Goal: Task Accomplishment & Management: Manage account settings

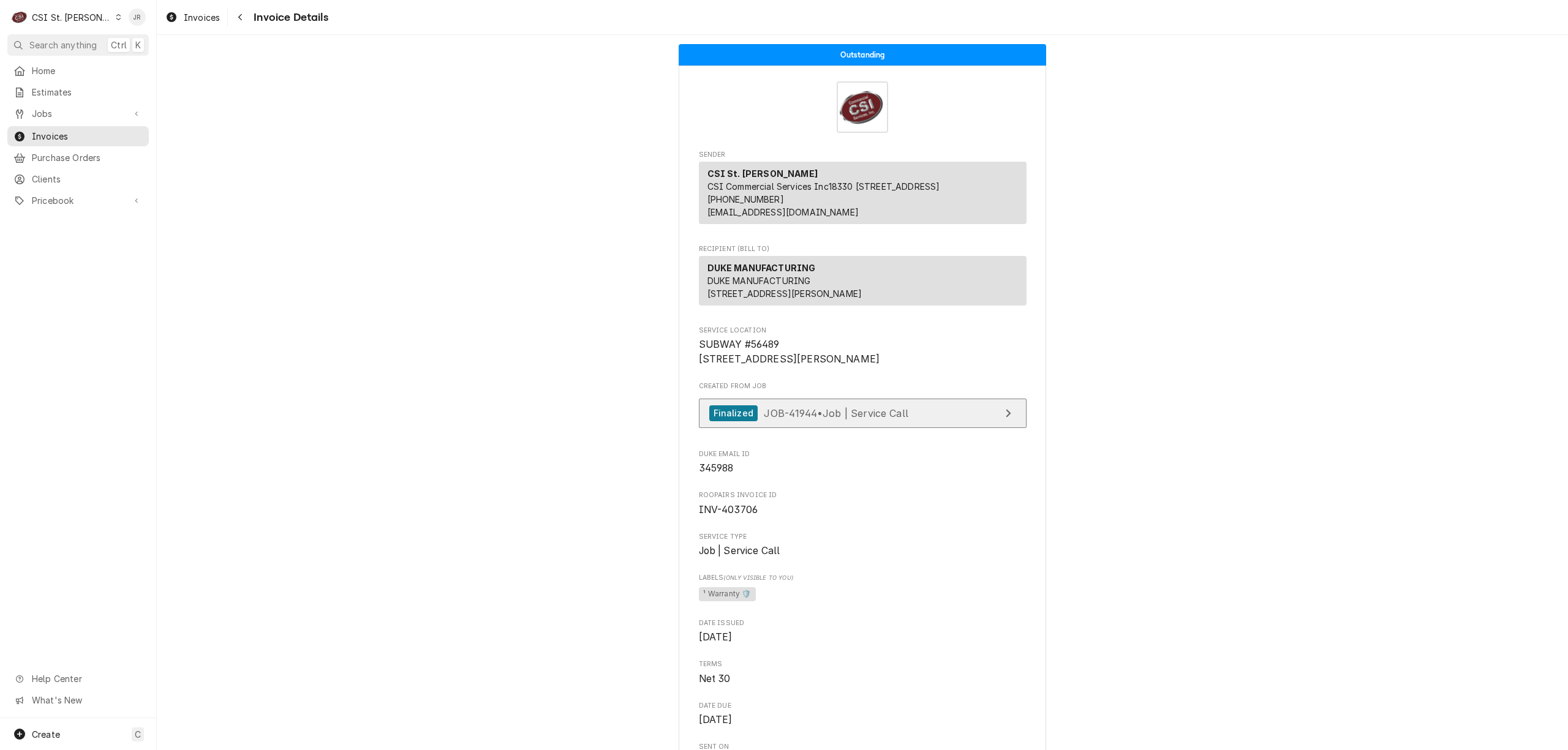
click at [790, 419] on span "JOB-41944 • Job | Service Call" at bounding box center [836, 413] width 145 height 12
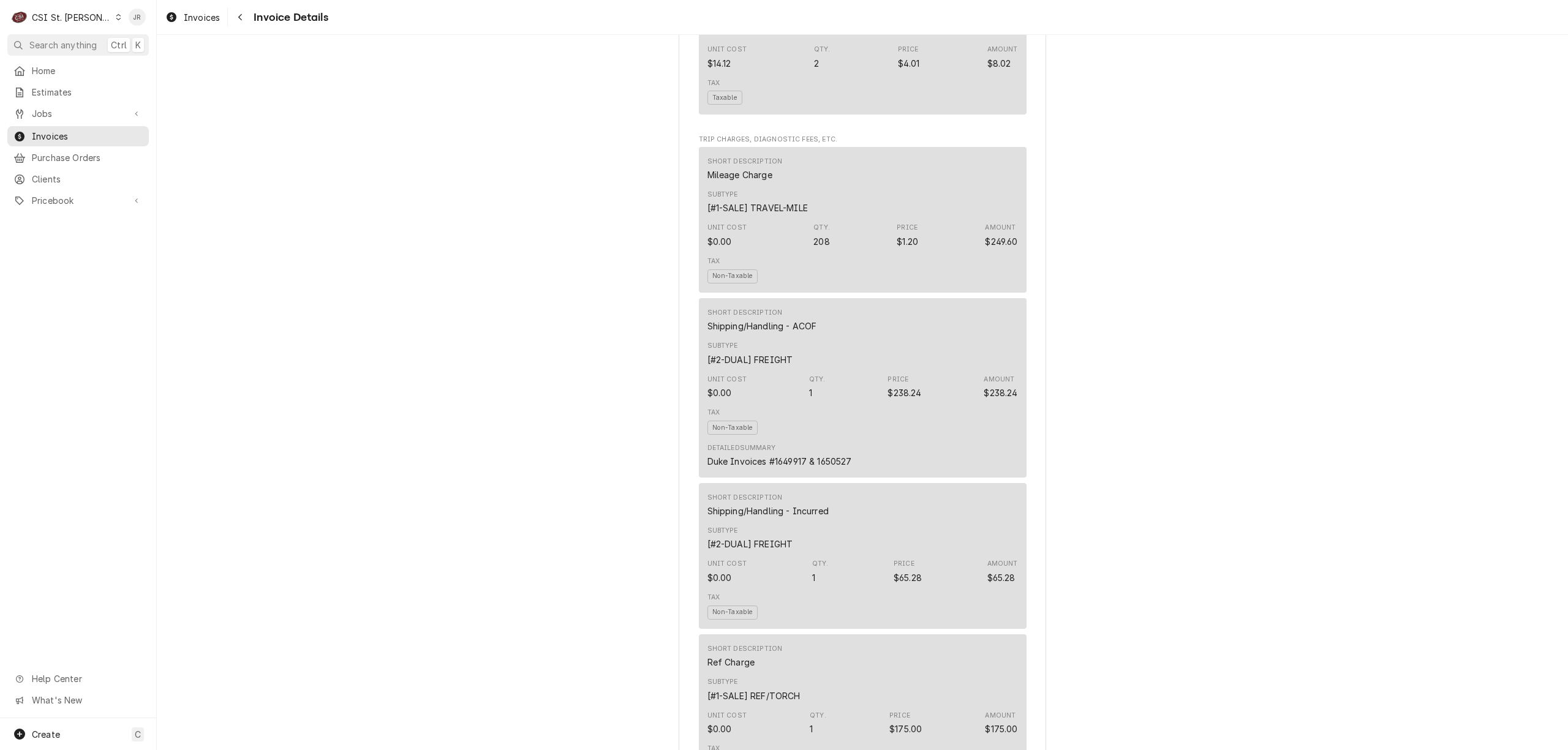
scroll to position [2368, 0]
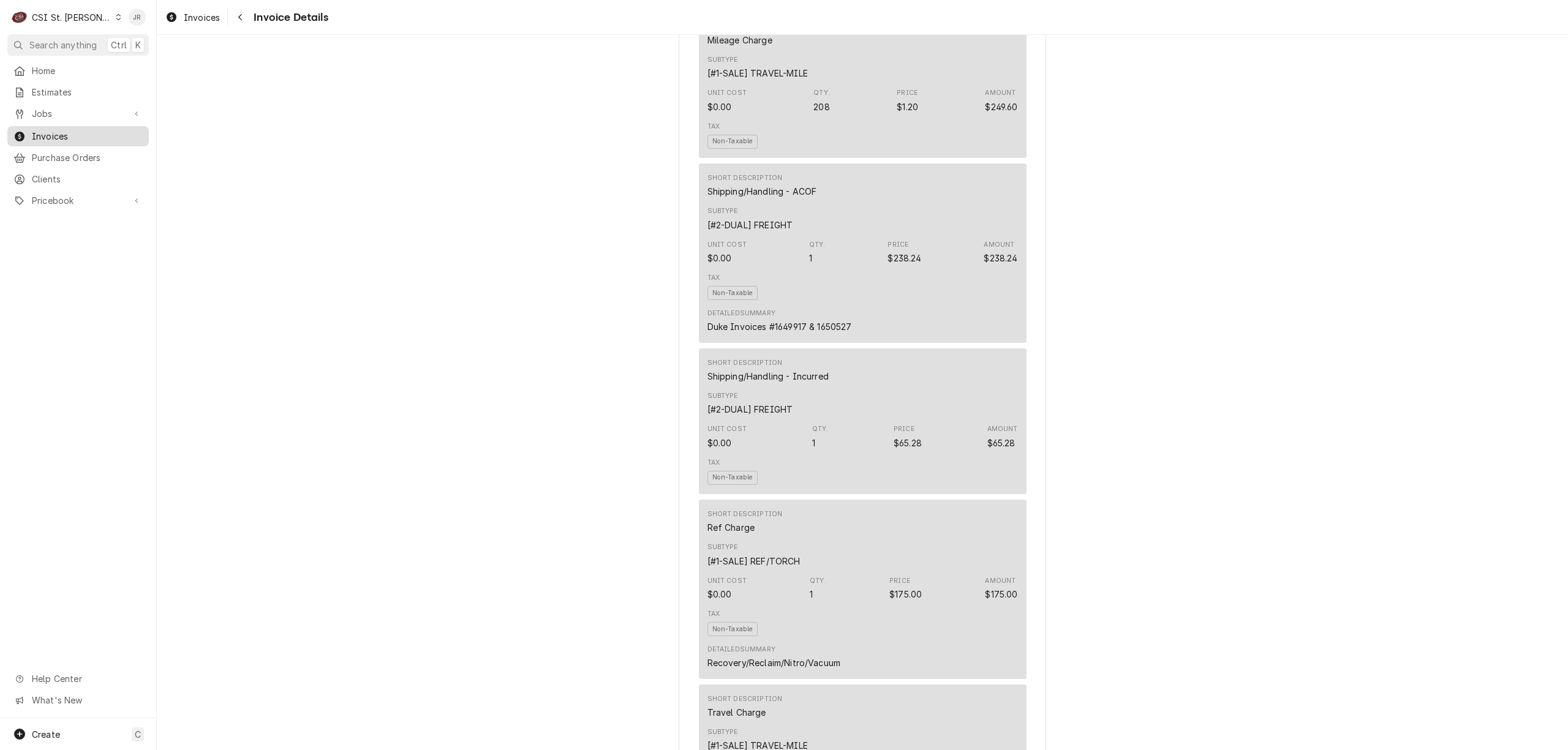
click at [42, 136] on span "Invoices" at bounding box center [87, 136] width 110 height 13
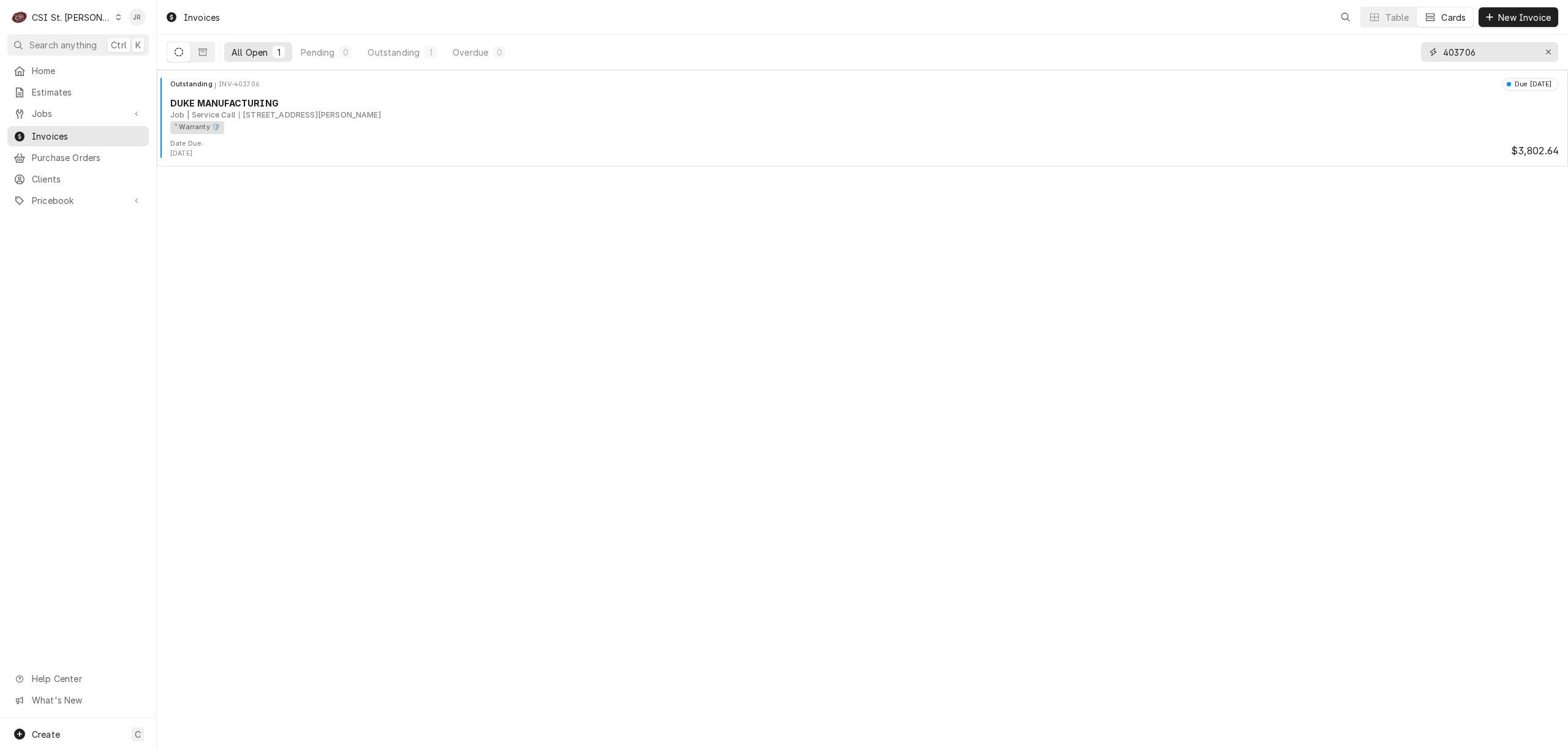
click at [1483, 54] on input "403706" at bounding box center [1488, 52] width 92 height 19
paste input "32"
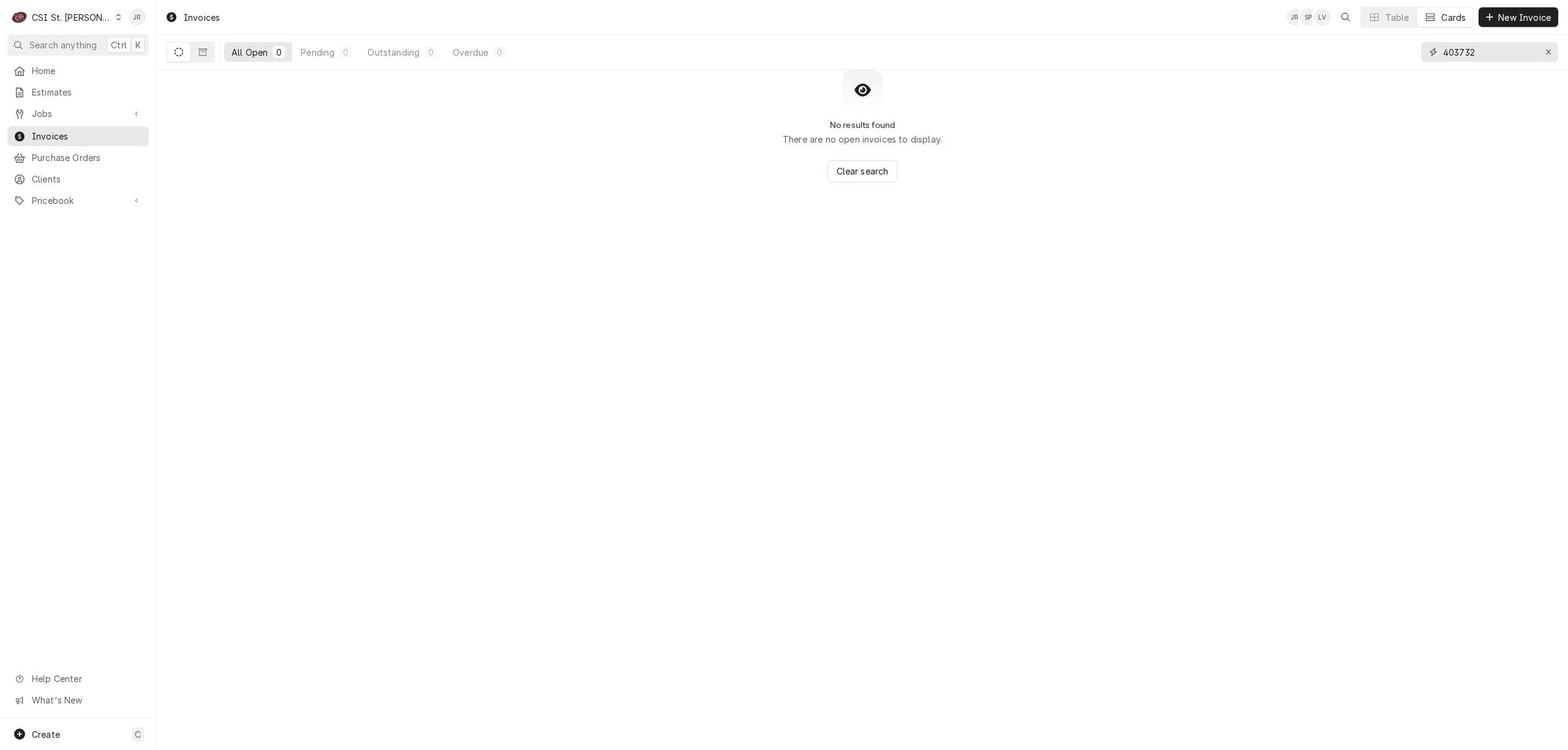
type input "403732"
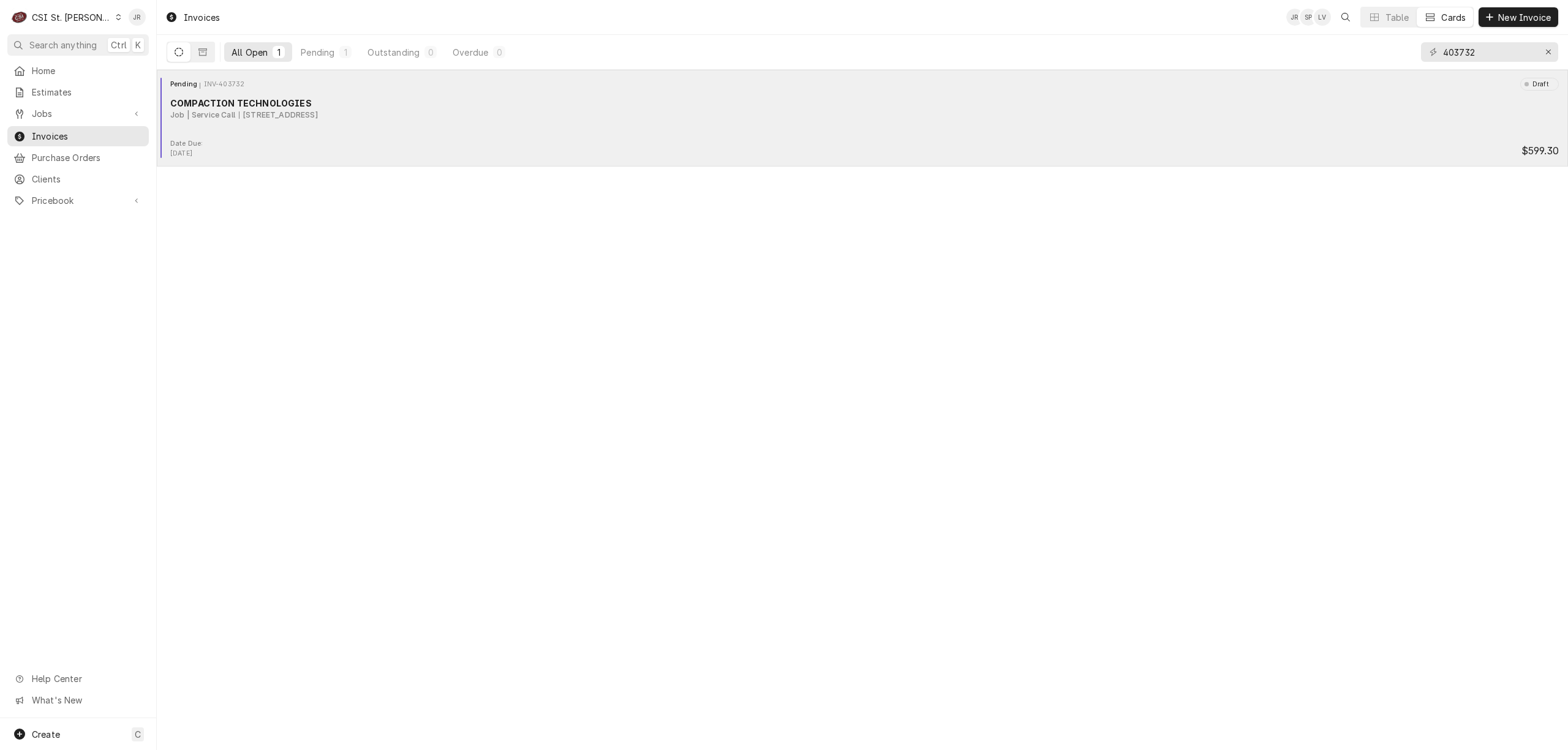
click at [271, 96] on div "Pending INV-403732 Draft COMPACTION TECHNOLOGIES Job | Service Call 1918 Wentzv…" at bounding box center [862, 109] width 1401 height 61
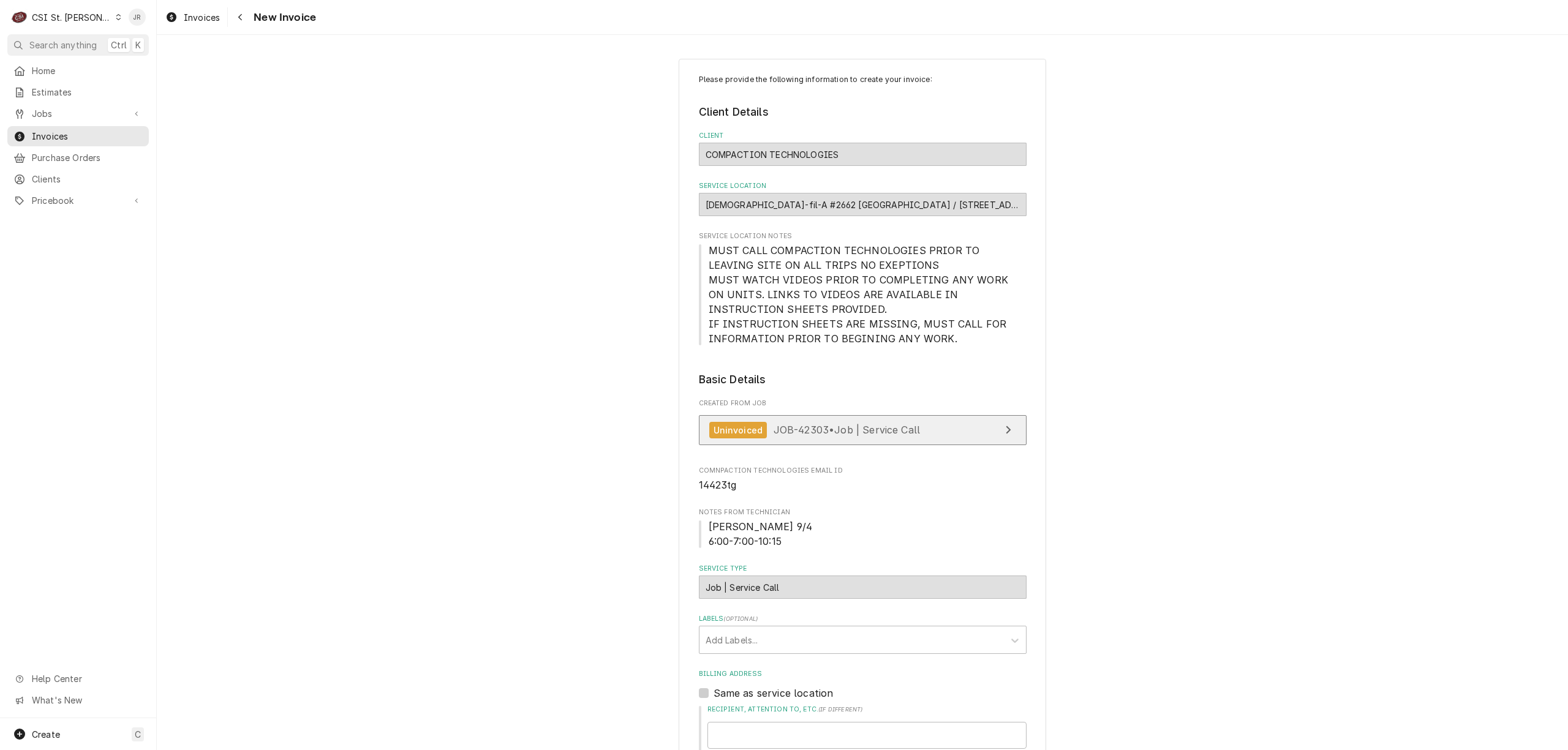
click at [906, 433] on span "JOB-42303 • Job | Service Call" at bounding box center [847, 430] width 147 height 12
click at [837, 626] on div "Labels ( optional ) Add Labels..." at bounding box center [863, 633] width 328 height 39
click at [813, 655] on fieldset "Basic Details Created From Job Uninvoiced JOB-42303 • Job | Service Call Comnpa…" at bounding box center [863, 765] width 328 height 786
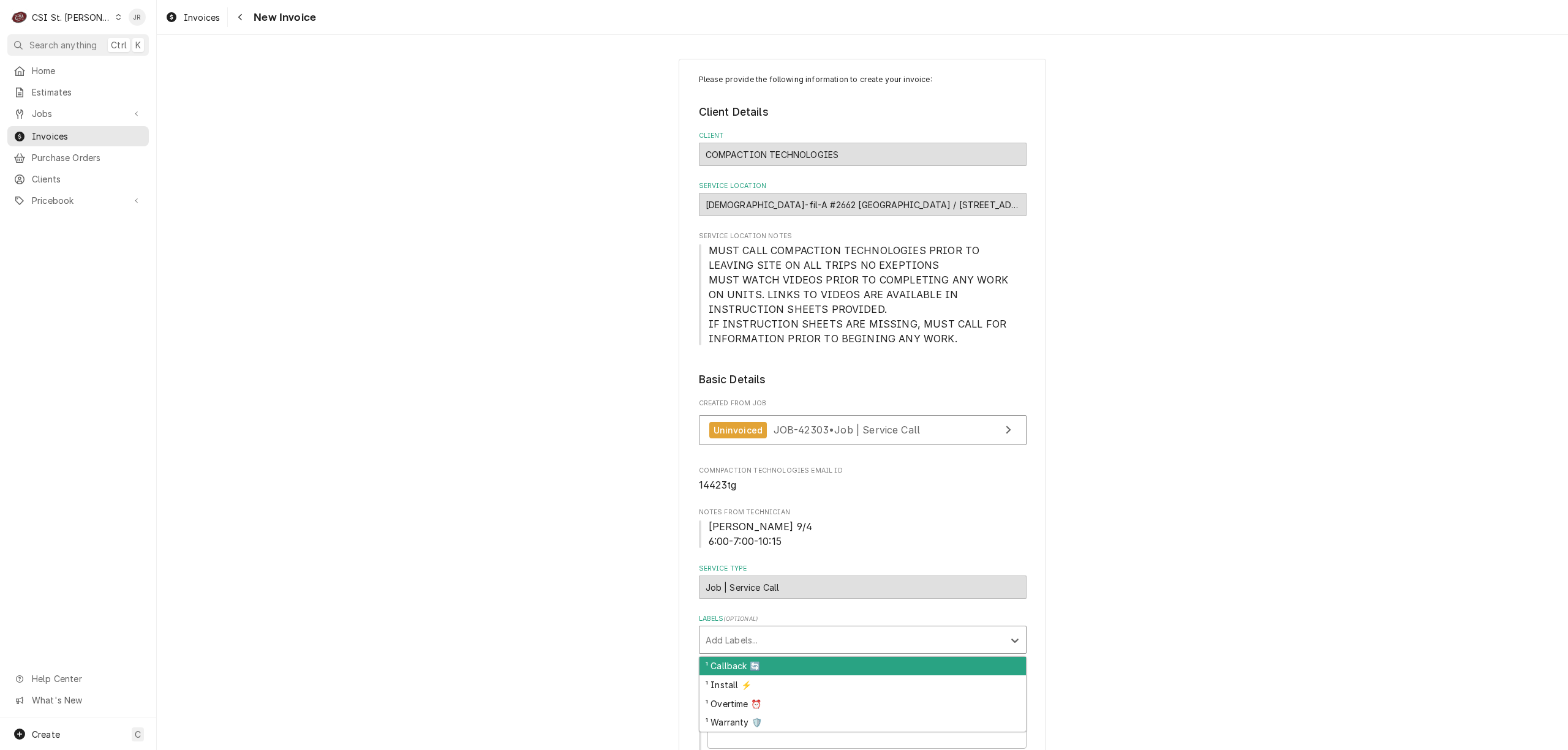
click at [799, 651] on div "Labels" at bounding box center [851, 639] width 292 height 22
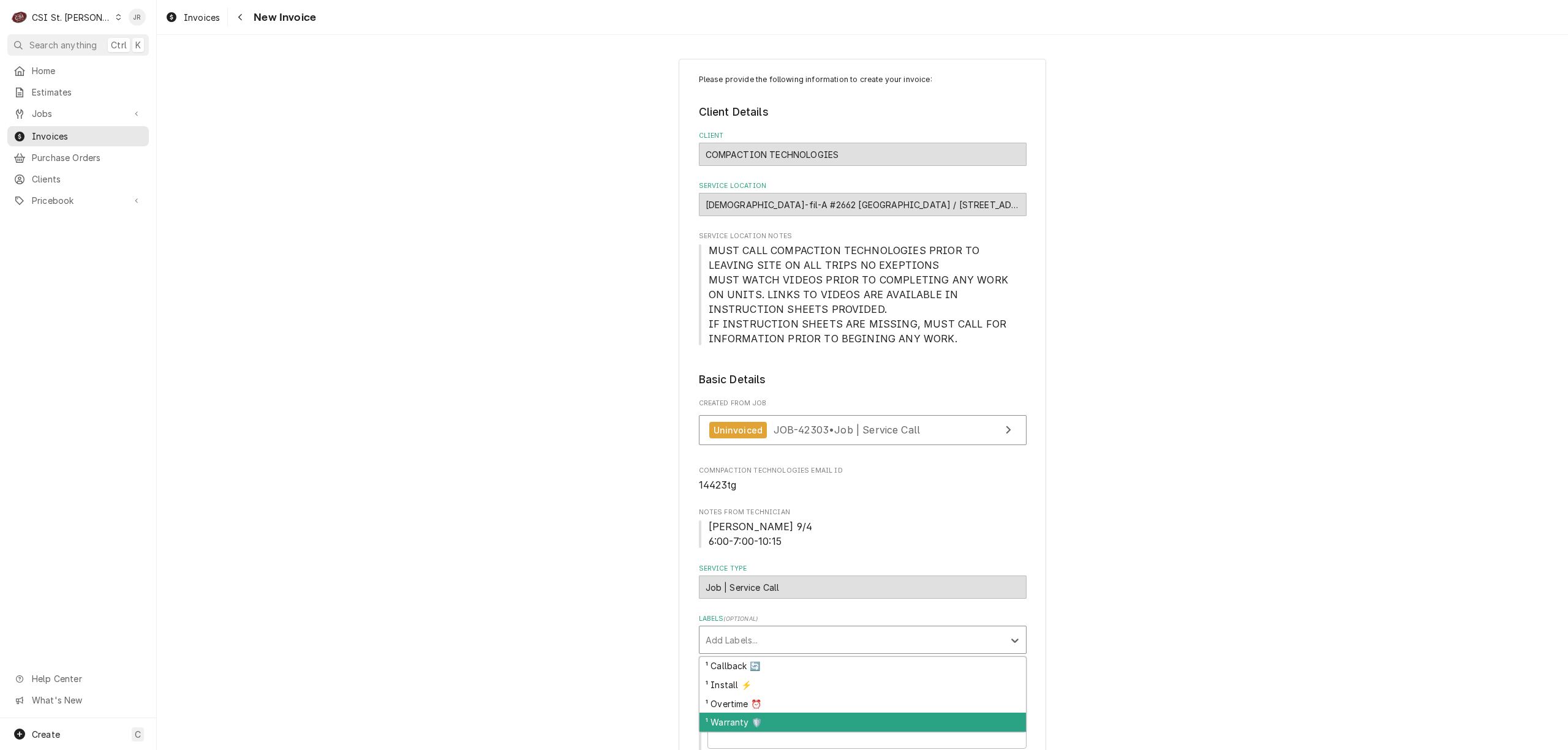
click at [821, 716] on div "¹ Warranty 🛡️" at bounding box center [862, 723] width 326 height 19
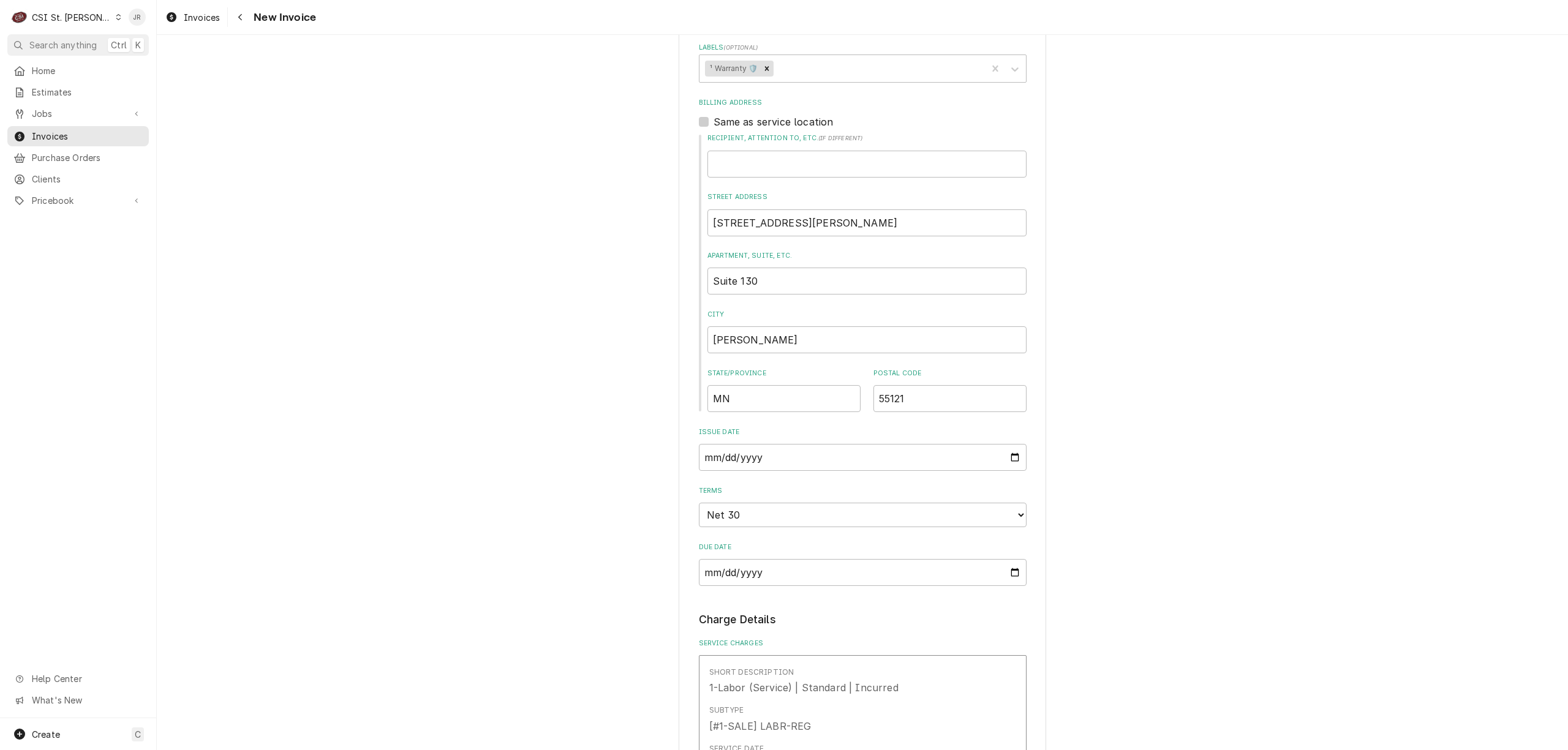
click at [1230, 400] on div "Please provide the following information to create your invoice: Client Details…" at bounding box center [862, 749] width 1411 height 2546
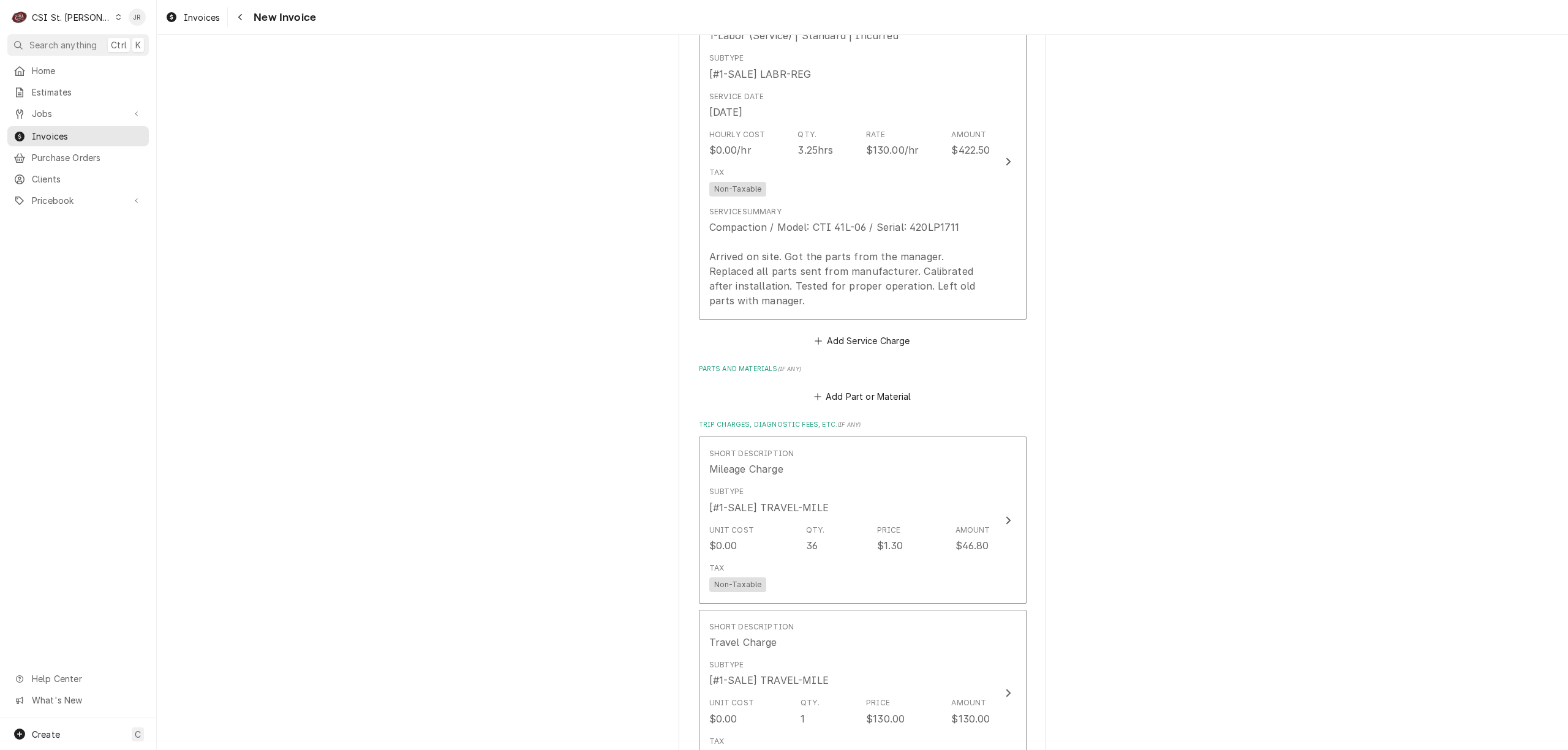
scroll to position [1225, 0]
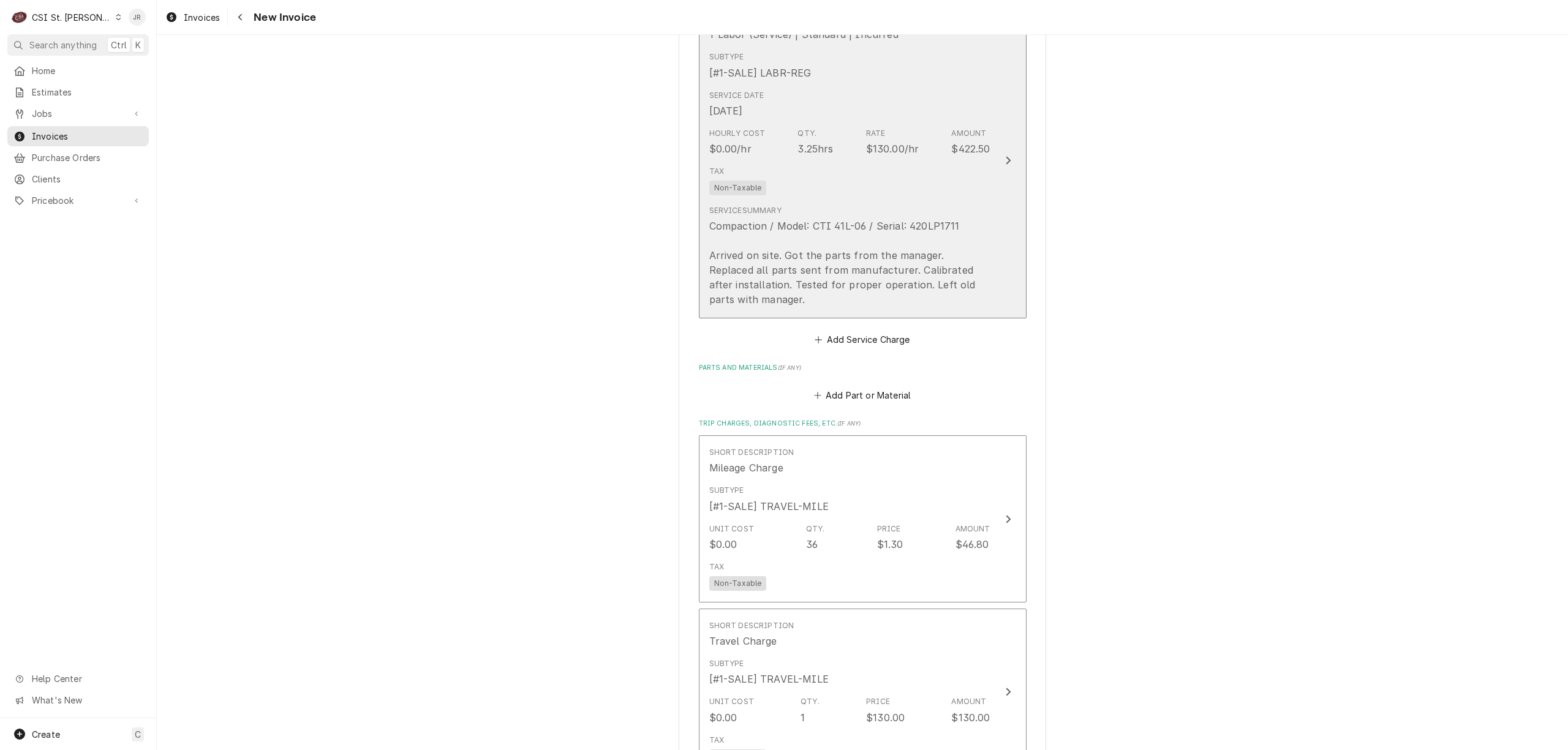
drag, startPoint x: 924, startPoint y: 246, endPoint x: 1419, endPoint y: 241, distance: 495.0
click at [1419, 241] on div "Please provide the following information to create your invoice: Client Details…" at bounding box center [862, 96] width 1411 height 2546
click at [1006, 157] on div "Update Line Item" at bounding box center [1008, 161] width 16 height 15
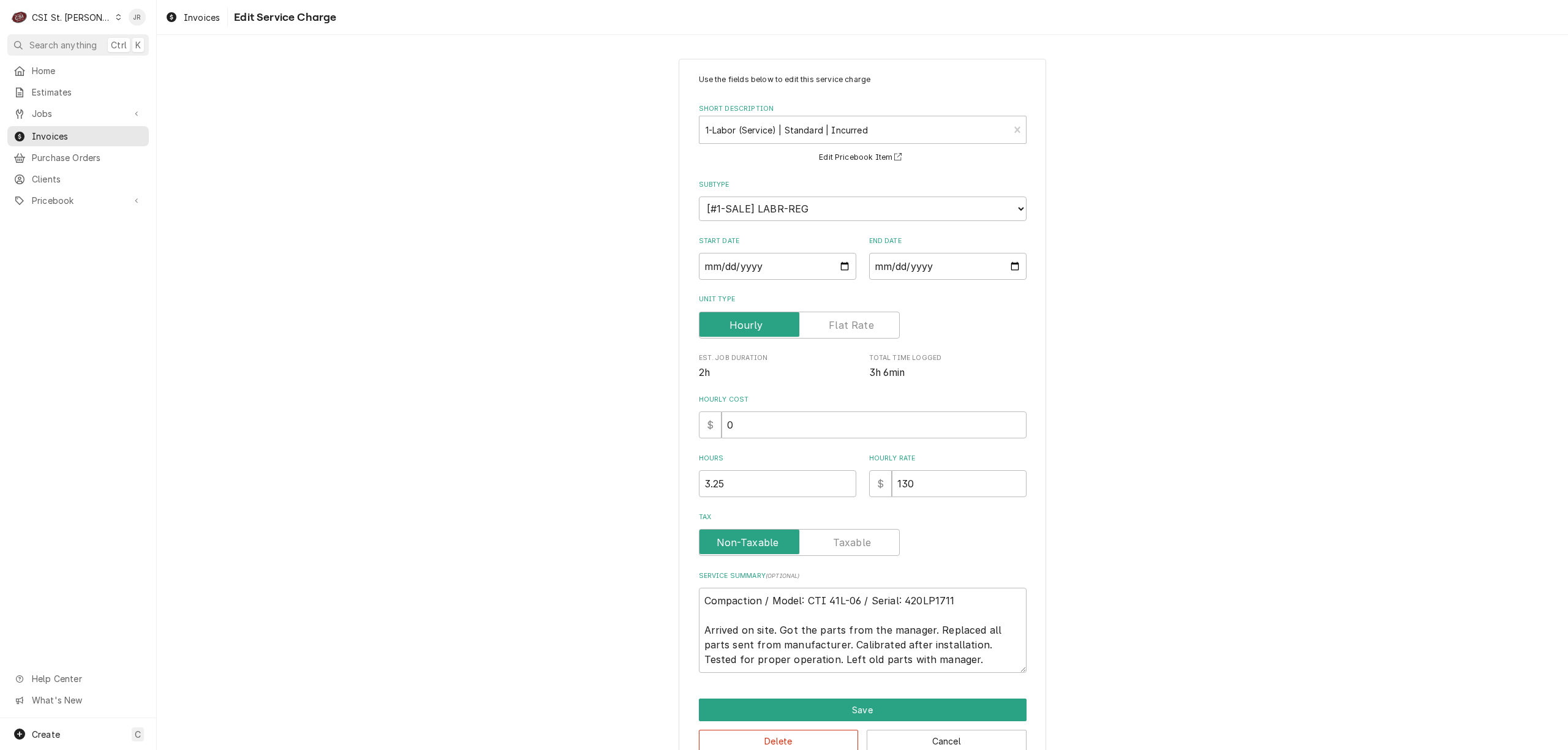
scroll to position [30, 0]
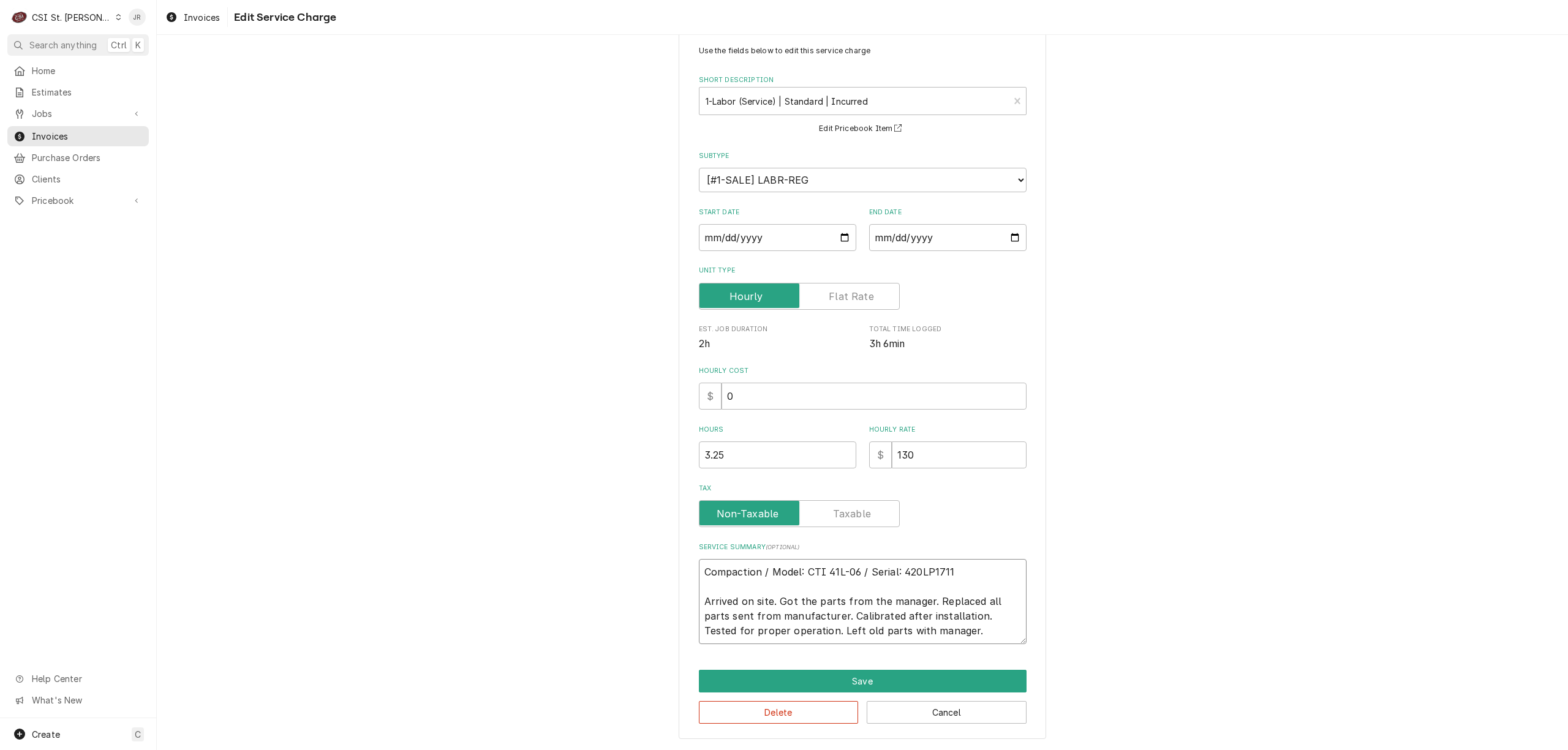
click at [968, 640] on textarea "Compaction / Model: CTI 41L-06 / Serial: 420LP1711 Arrived on site. Got the par…" at bounding box center [863, 602] width 328 height 85
click at [939, 677] on button "Save" at bounding box center [863, 682] width 328 height 23
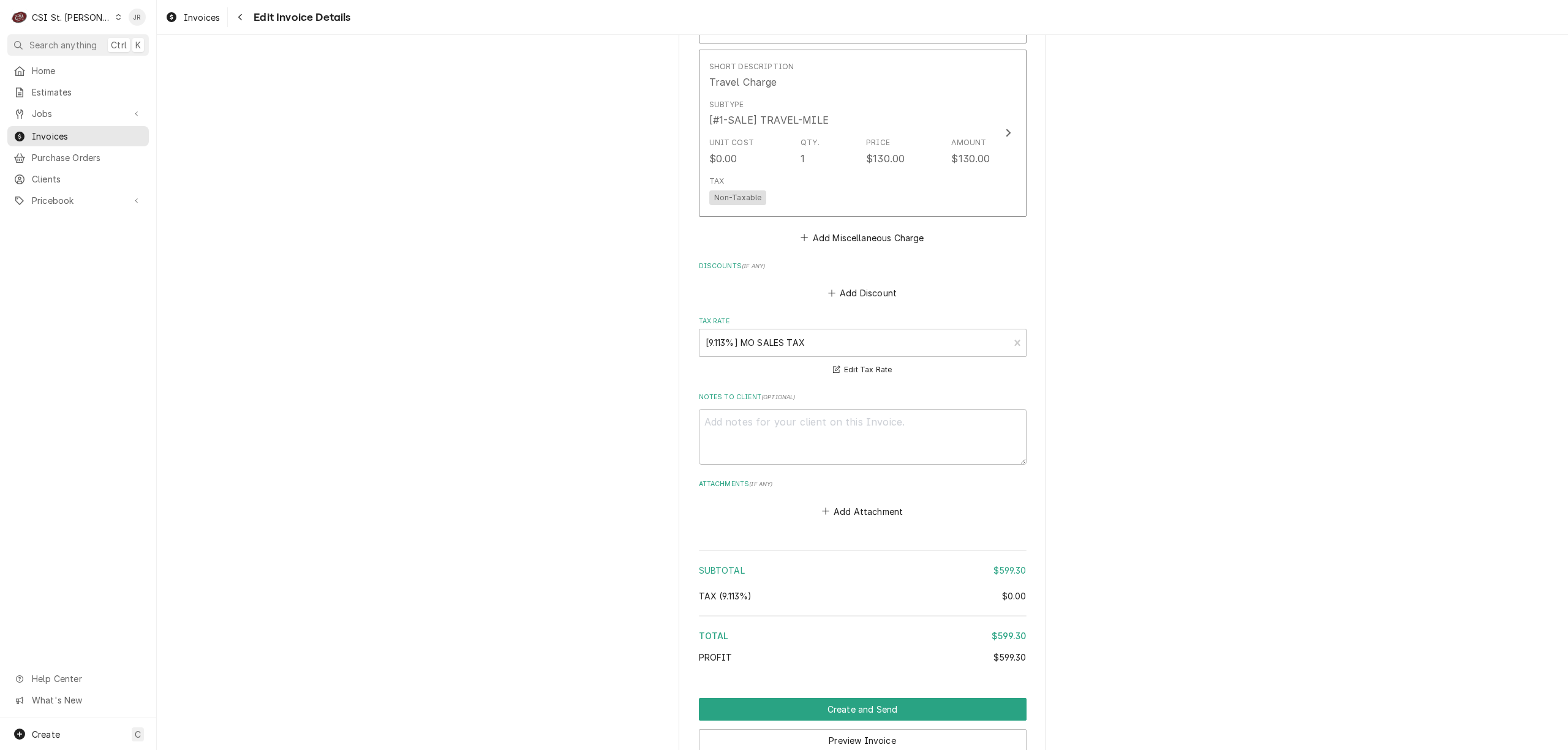
scroll to position [1904, 0]
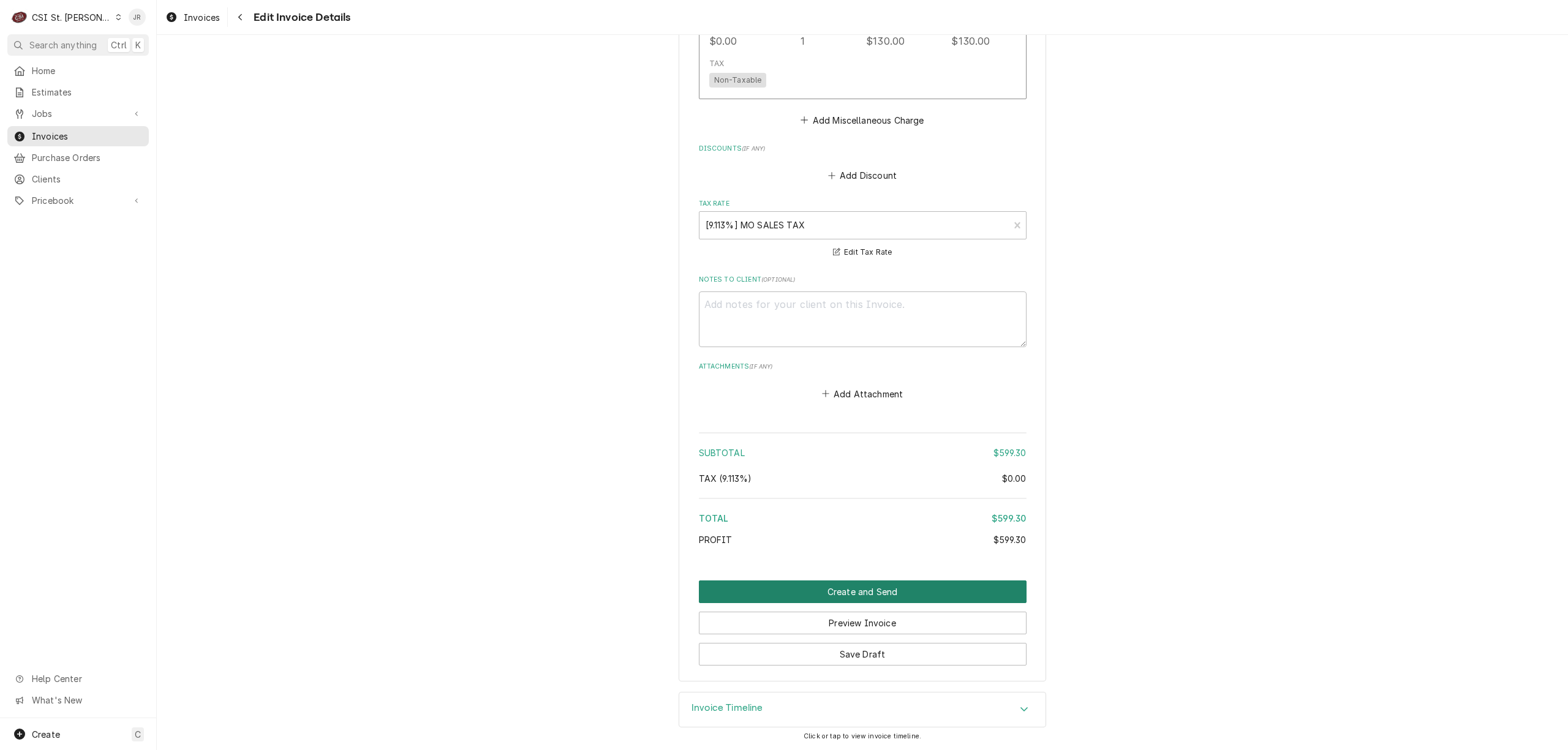
click at [859, 590] on button "Create and Send" at bounding box center [863, 592] width 328 height 23
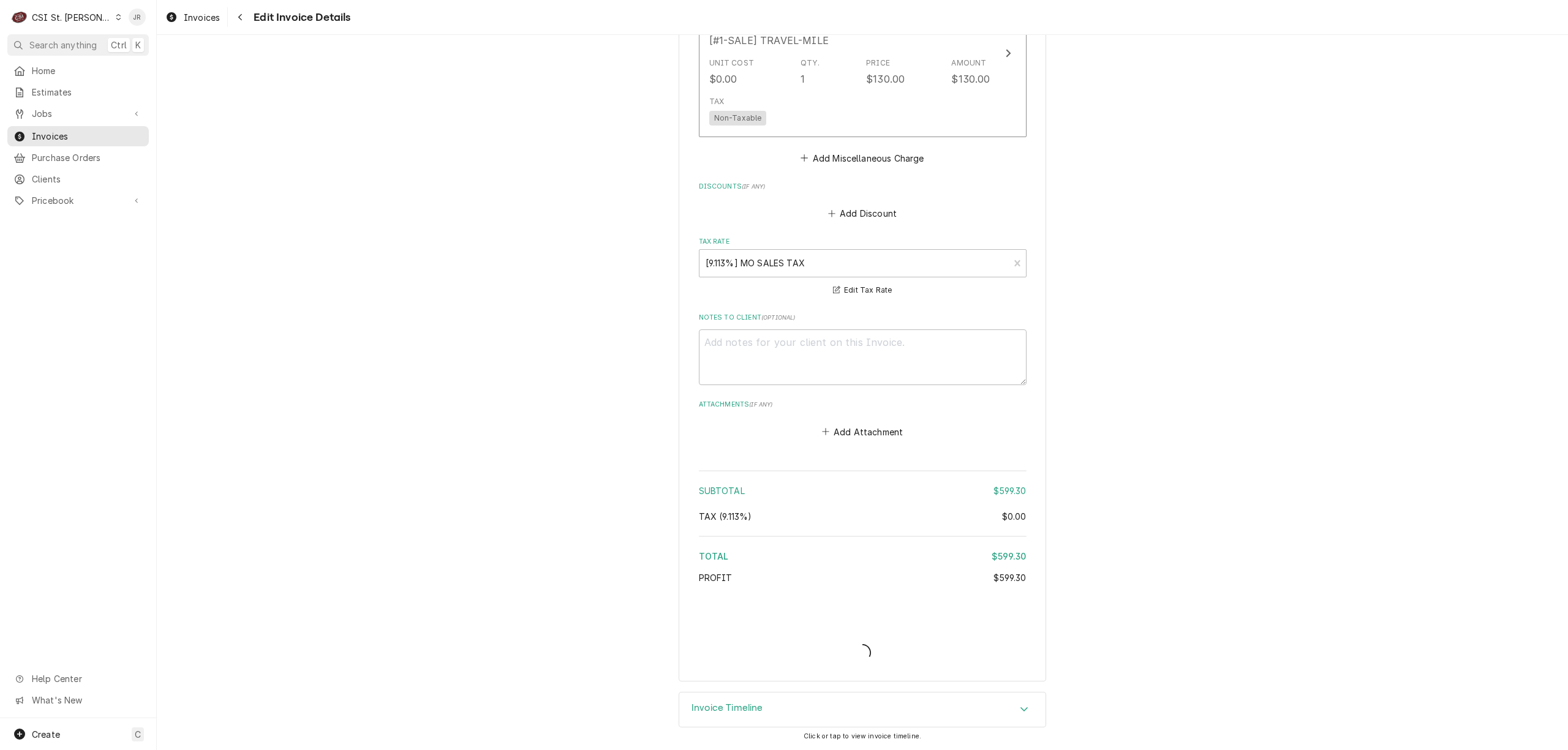
type textarea "x"
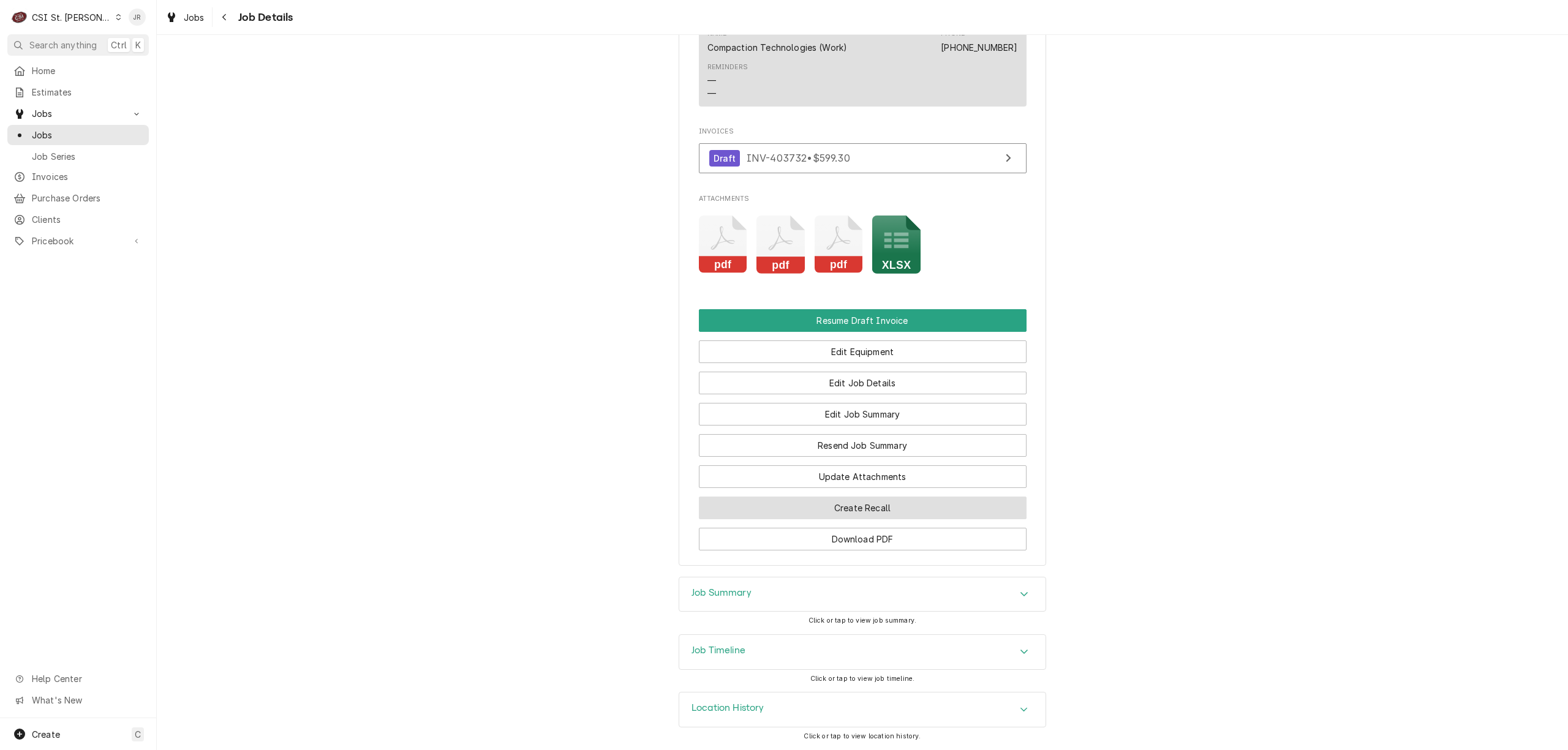
scroll to position [1446, 0]
click at [738, 594] on h3 "Job Summary" at bounding box center [721, 593] width 60 height 11
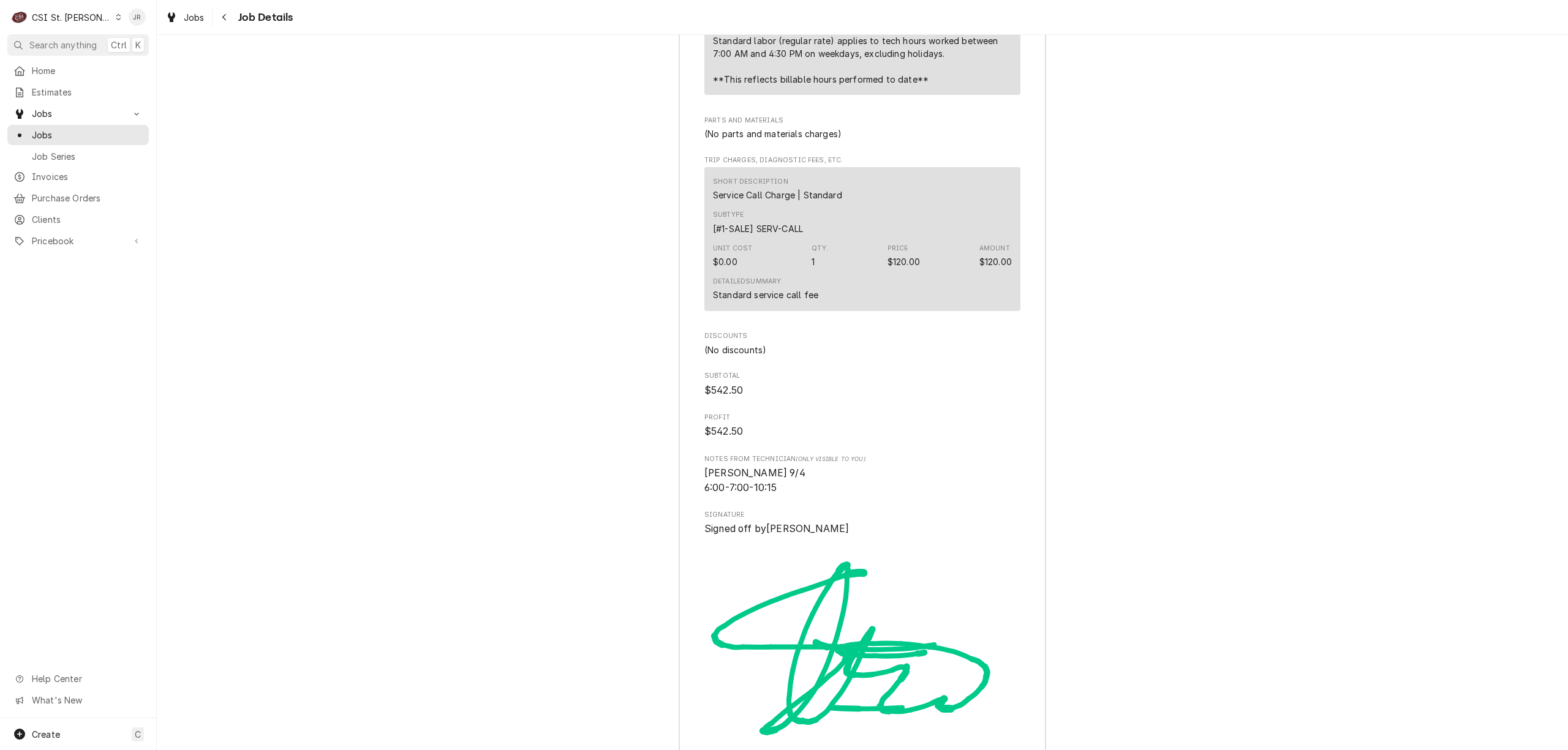
scroll to position [3324, 0]
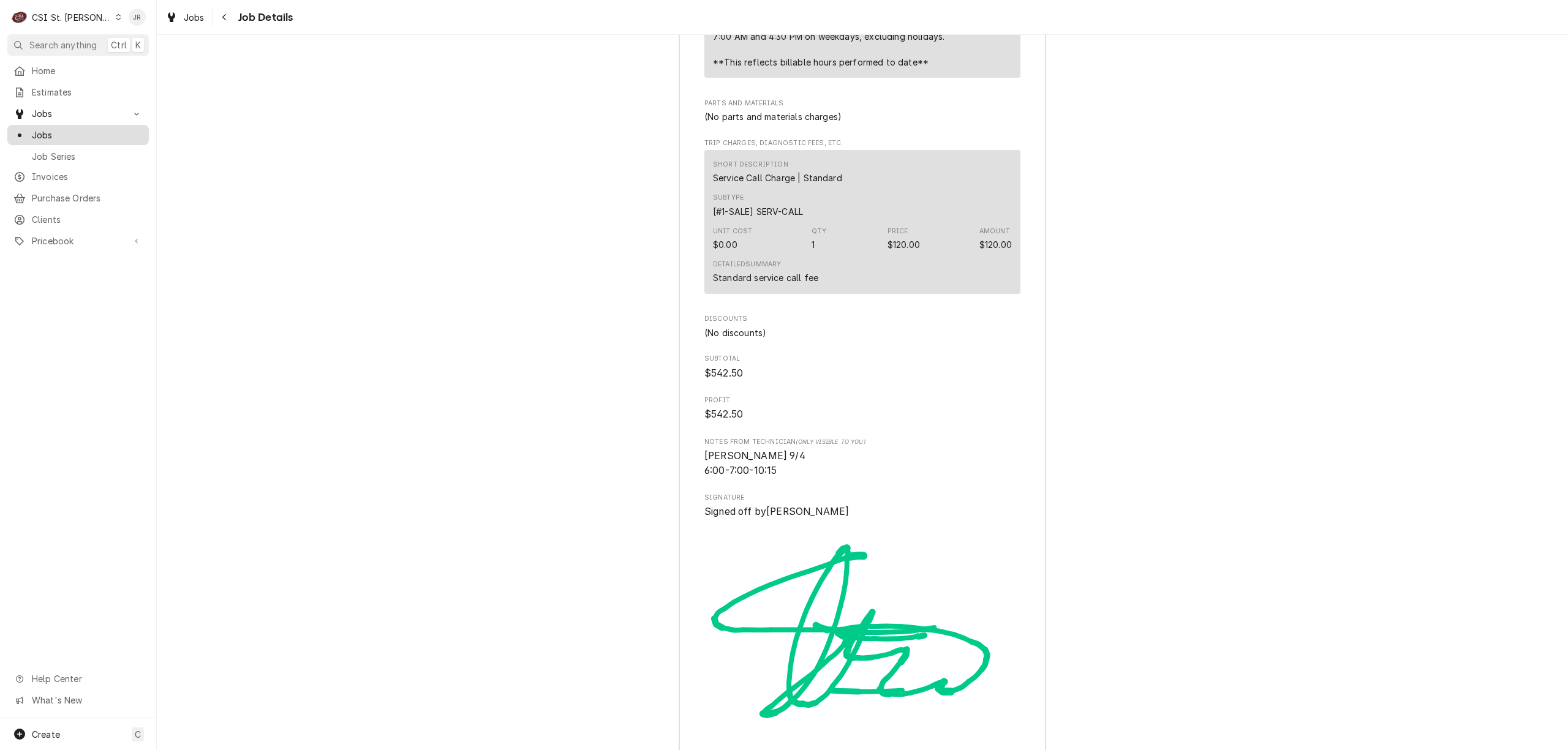
click at [62, 130] on span "Jobs" at bounding box center [87, 135] width 110 height 13
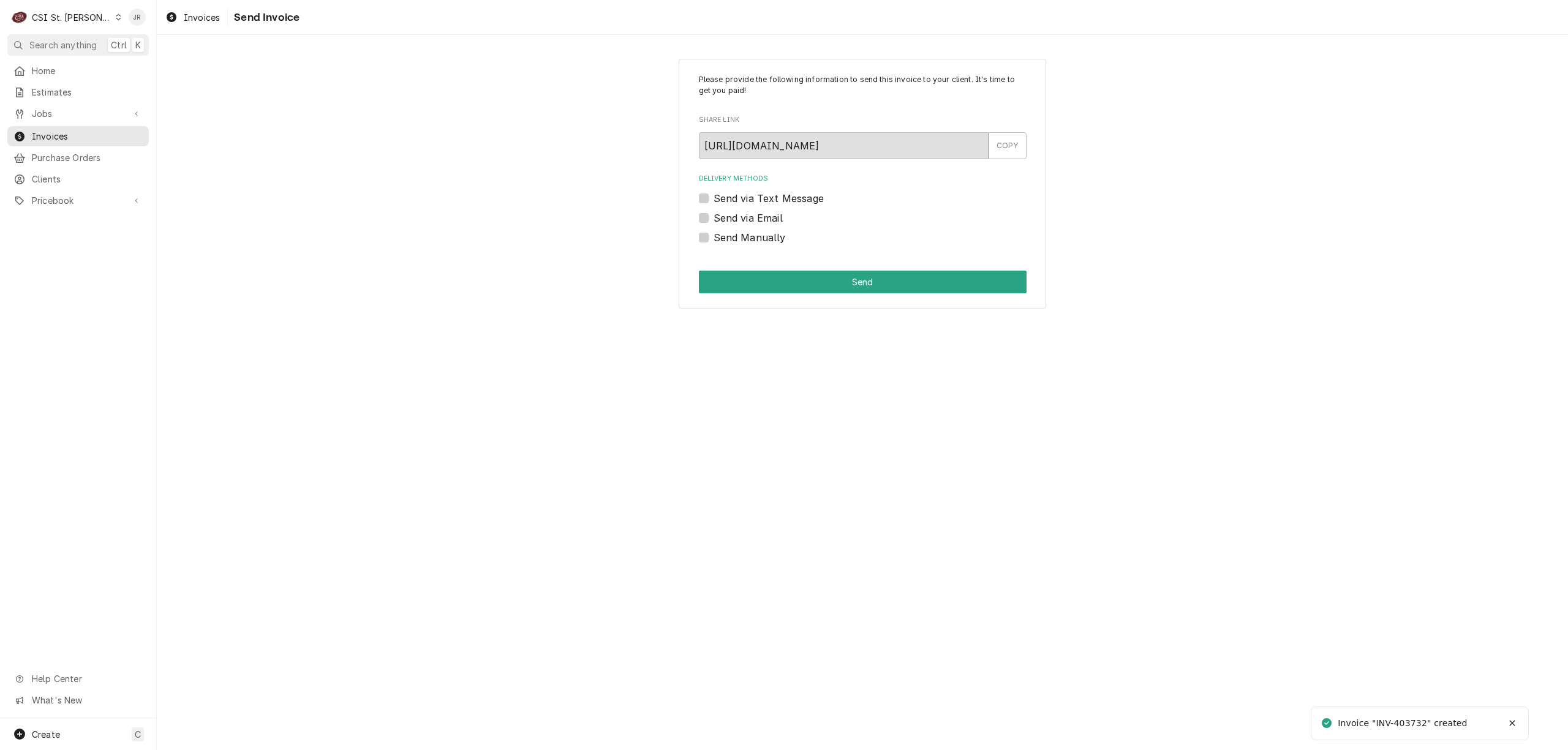
click at [1399, 708] on li "Invoice "INV-403732" created" at bounding box center [1419, 724] width 218 height 33
click at [1415, 717] on div "Invoice "INV-403732" created" at bounding box center [1394, 724] width 149 height 19
copy div "403732"
click at [714, 232] on label "Send Manually" at bounding box center [750, 238] width 72 height 15
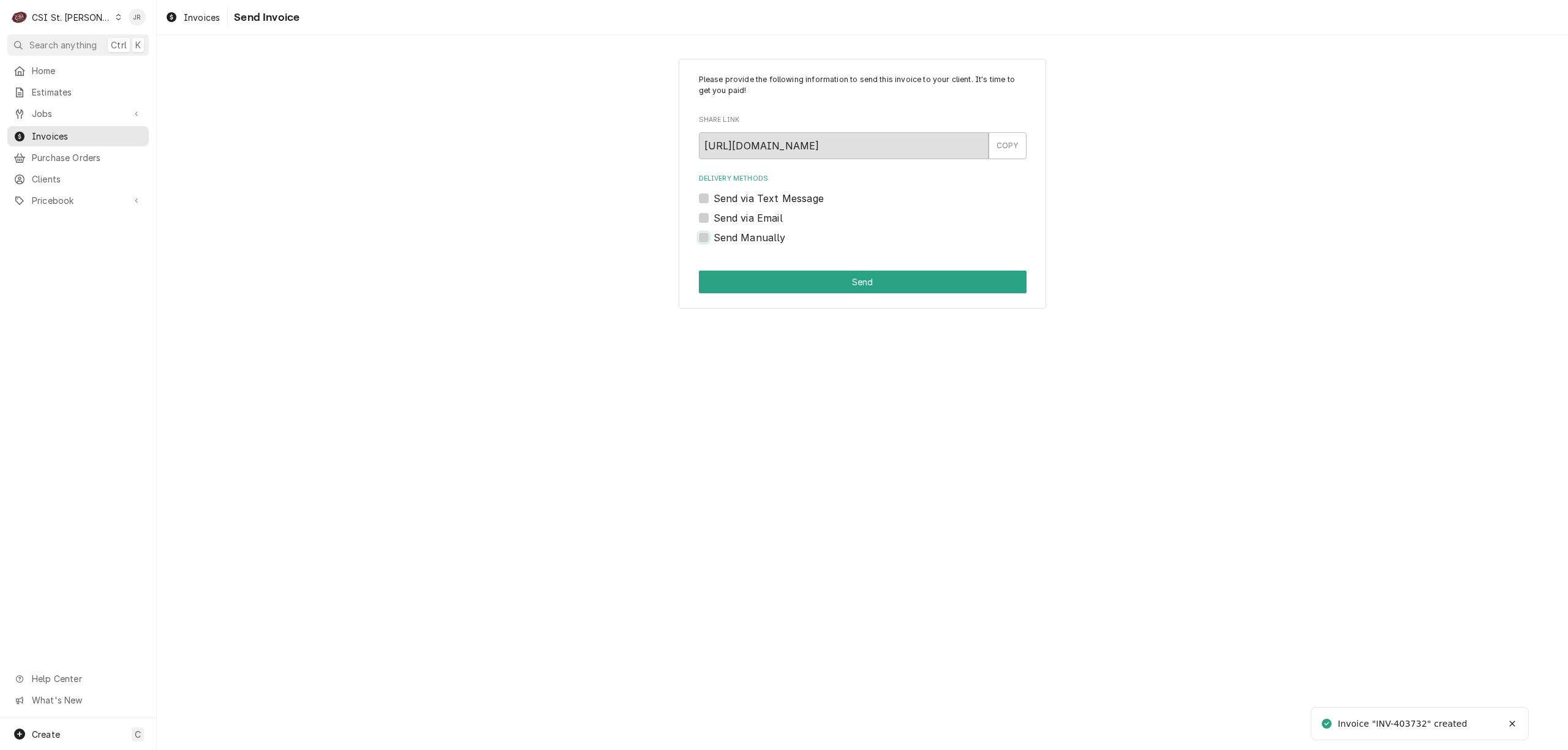
click at [714, 232] on input "Send Manually" at bounding box center [878, 244] width 328 height 27
checkbox input "true"
click at [766, 275] on button "Send" at bounding box center [863, 282] width 328 height 23
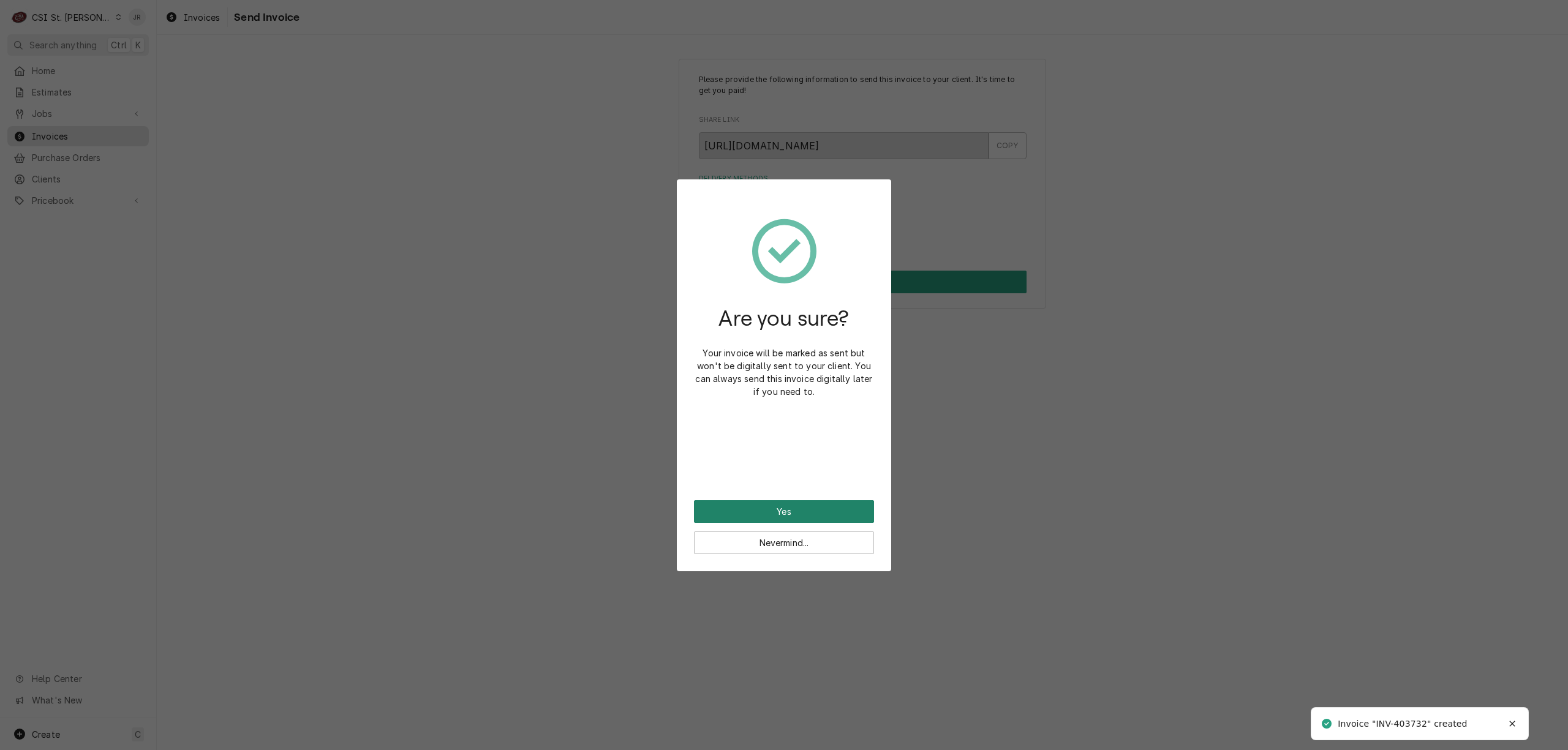
drag, startPoint x: 765, startPoint y: 530, endPoint x: 772, endPoint y: 521, distance: 11.4
click at [768, 527] on div "Nevermind..." at bounding box center [783, 539] width 180 height 32
click at [773, 519] on button "Yes" at bounding box center [783, 511] width 180 height 23
click at [782, 501] on div "Are you sure? Your invoice will be marked as sent but won't be digitally sent t…" at bounding box center [783, 349] width 180 height 306
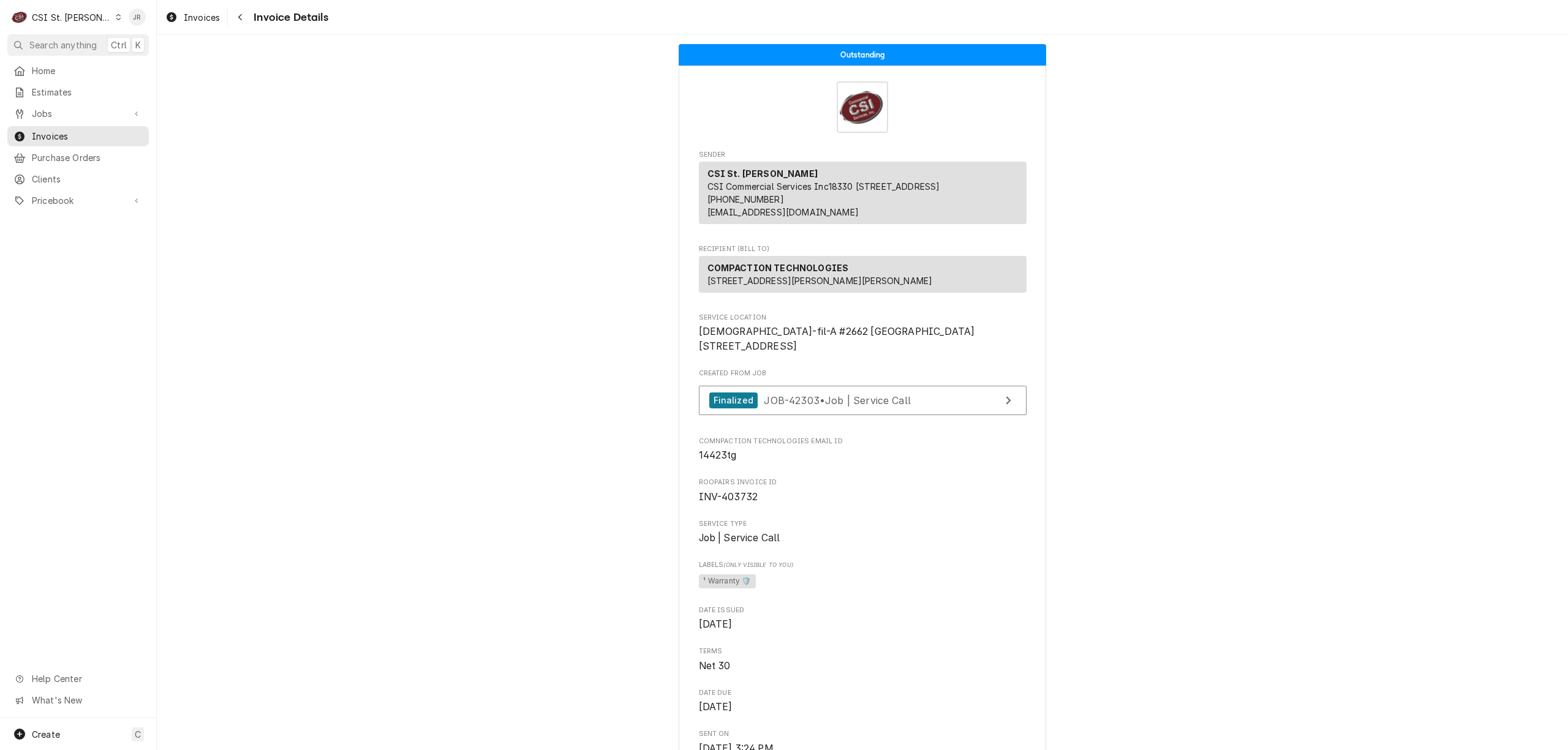
click at [725, 503] on span "INV-403732" at bounding box center [729, 496] width 60 height 11
copy span "403732"
click at [53, 130] on span "Invoices" at bounding box center [87, 136] width 110 height 13
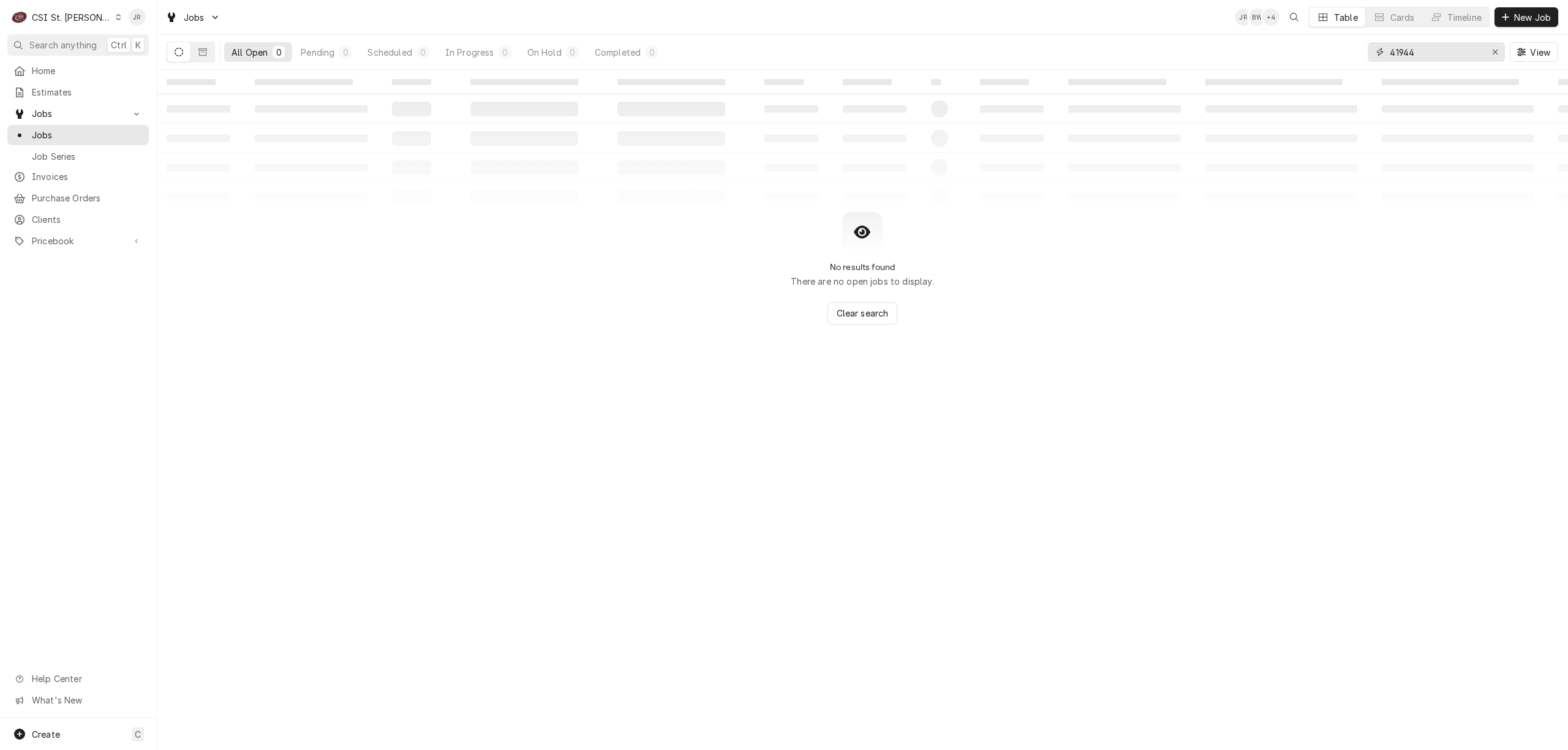
click at [1427, 59] on input "41944" at bounding box center [1435, 52] width 92 height 19
paste input "2459"
type input "42459"
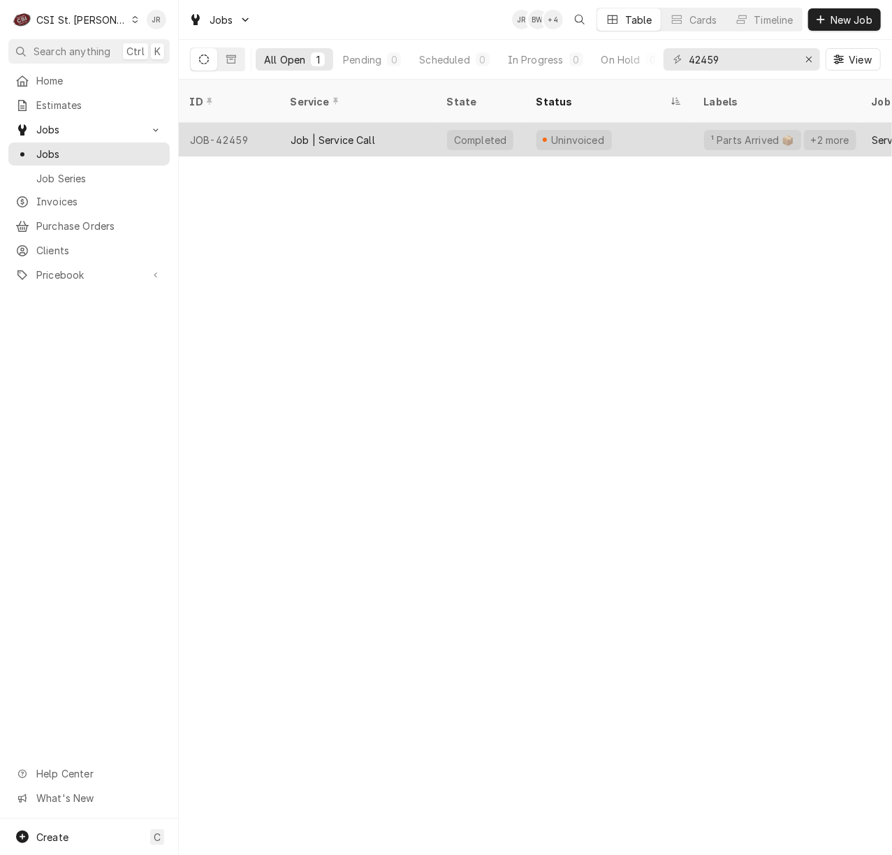
click at [370, 133] on div "Job | Service Call" at bounding box center [332, 140] width 84 height 15
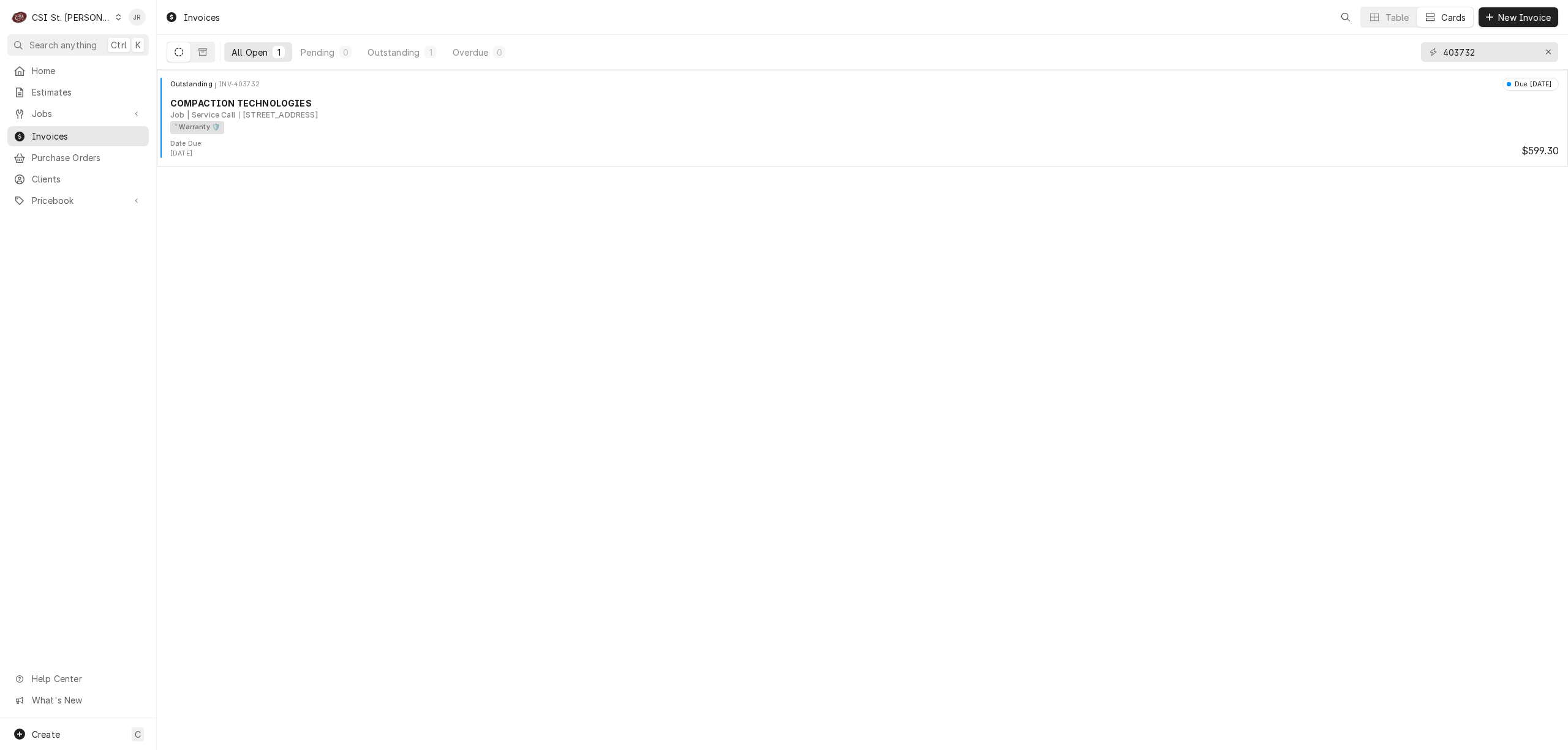
click at [1485, 68] on div "403732" at bounding box center [1489, 52] width 137 height 34
click at [1480, 52] on input "403732" at bounding box center [1488, 52] width 92 height 19
paste input "40"
type input "403740"
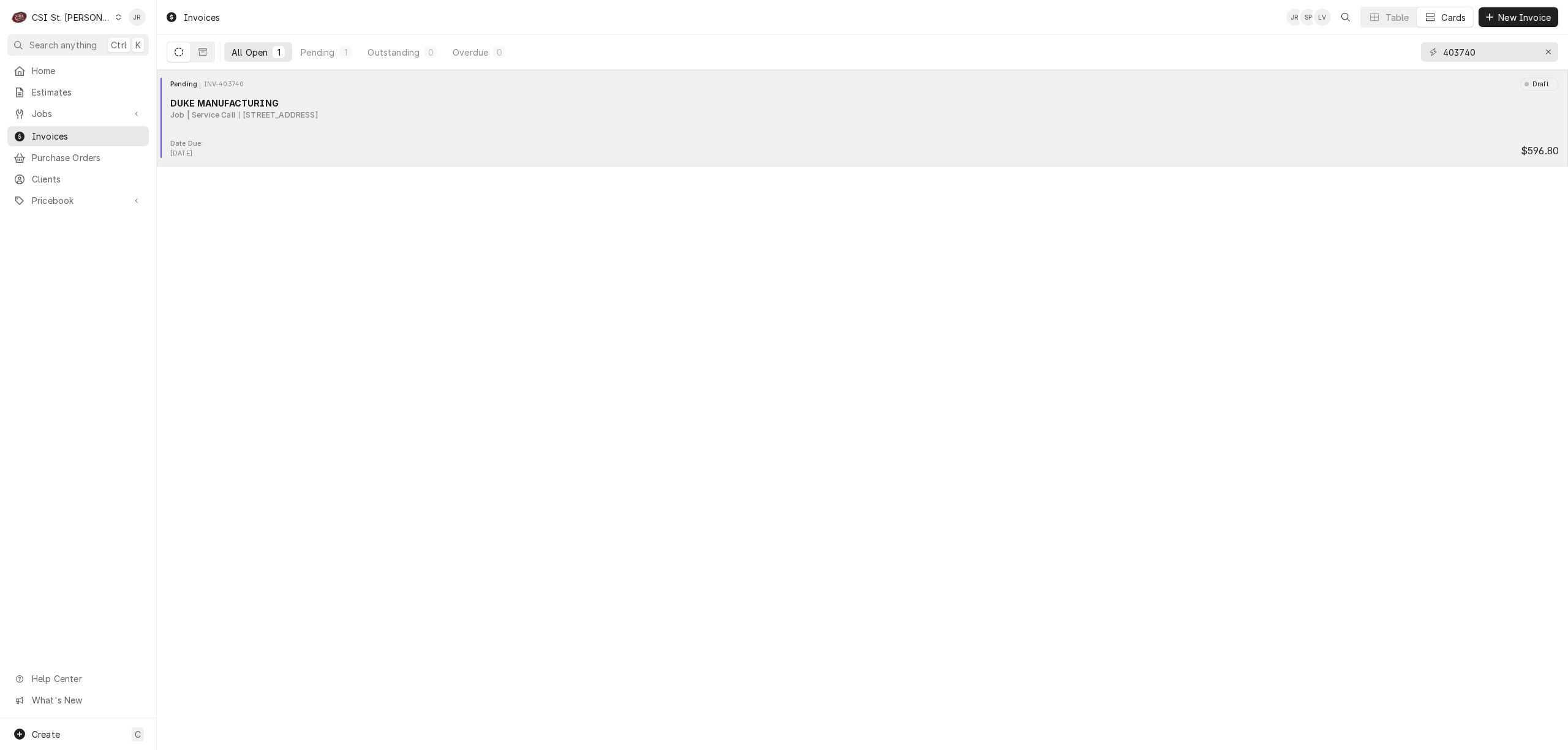
click at [328, 98] on div "DUKE MANUFACTURING" at bounding box center [864, 103] width 1388 height 13
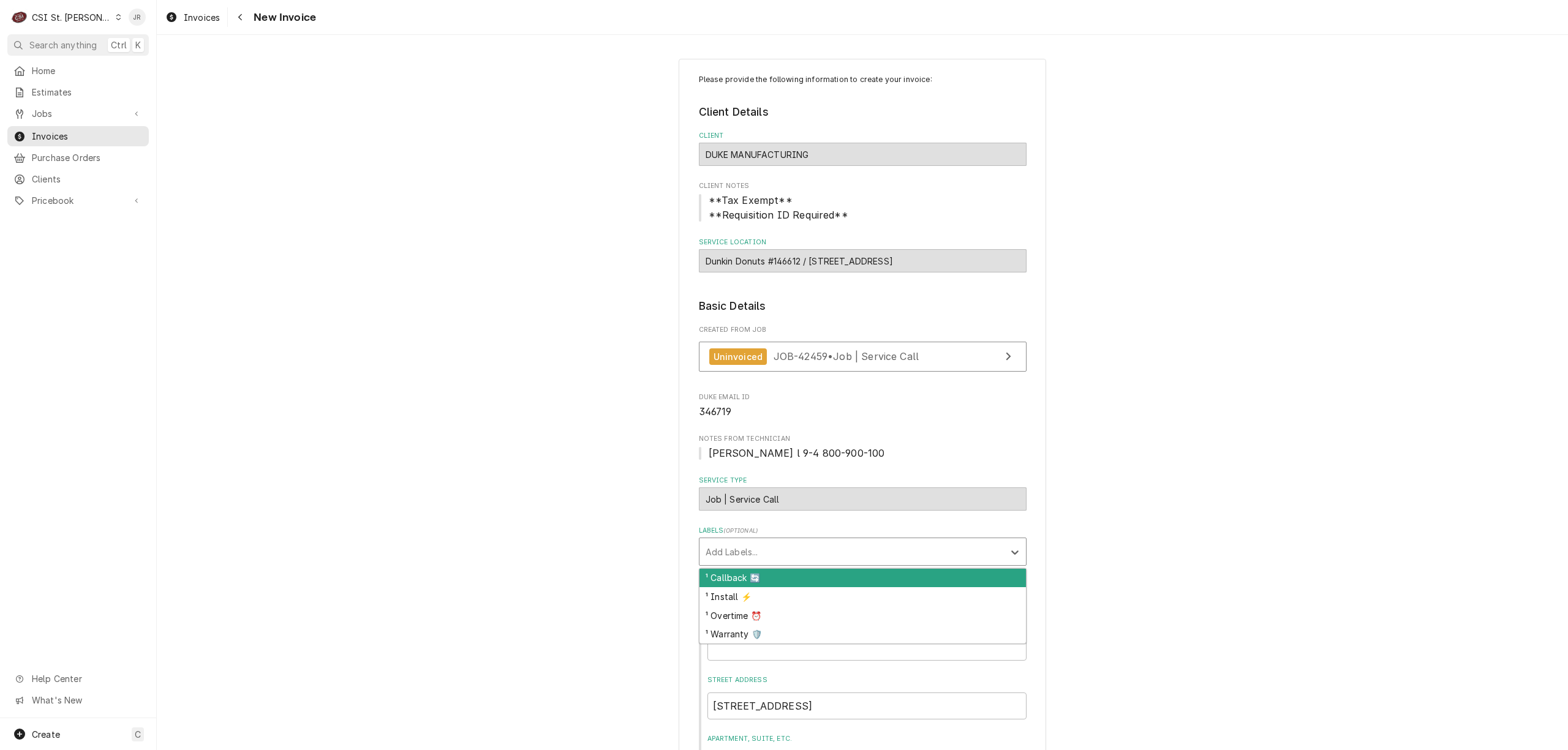
click at [843, 557] on div "Labels" at bounding box center [851, 552] width 292 height 22
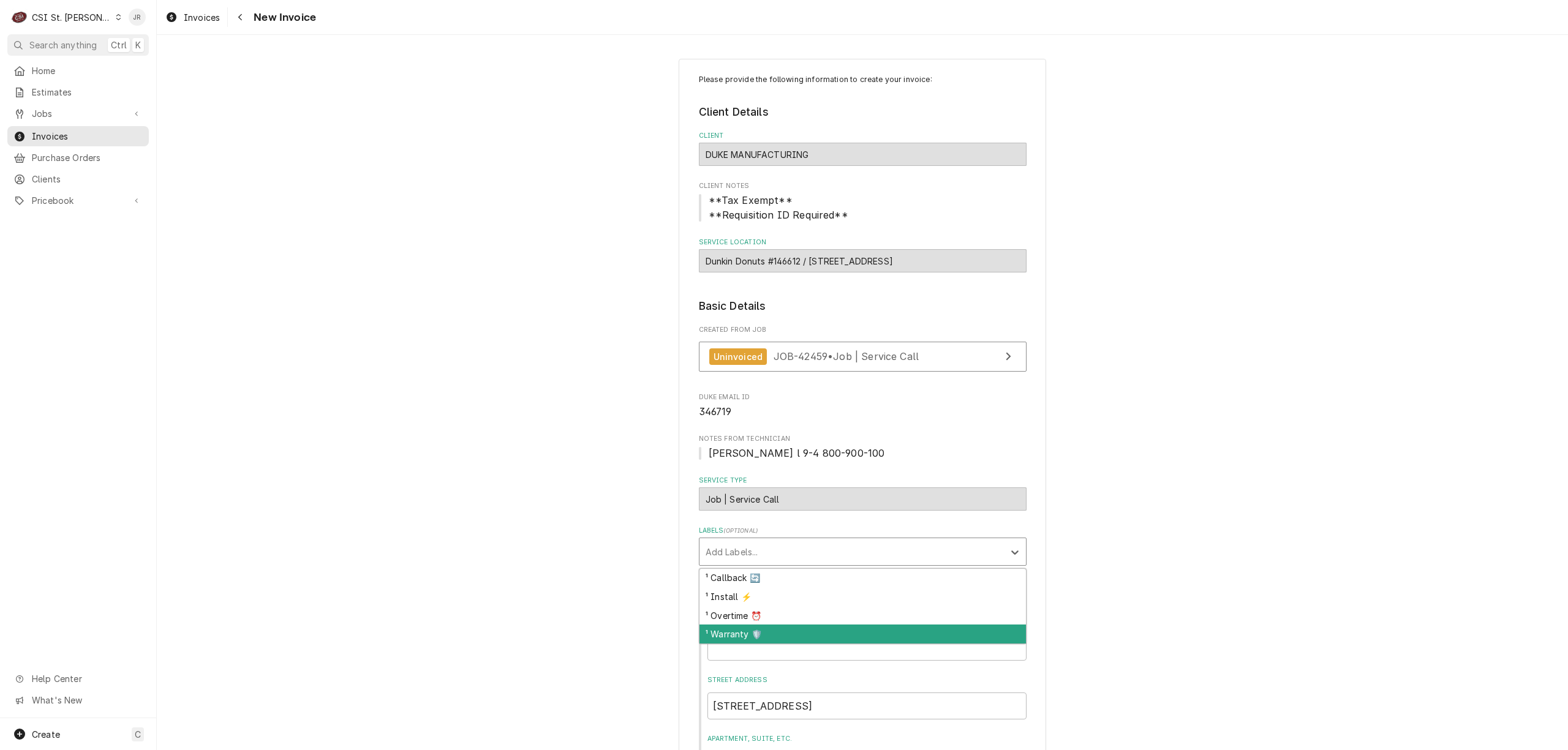
click at [785, 633] on div "¹ Warranty 🛡️" at bounding box center [862, 634] width 326 height 19
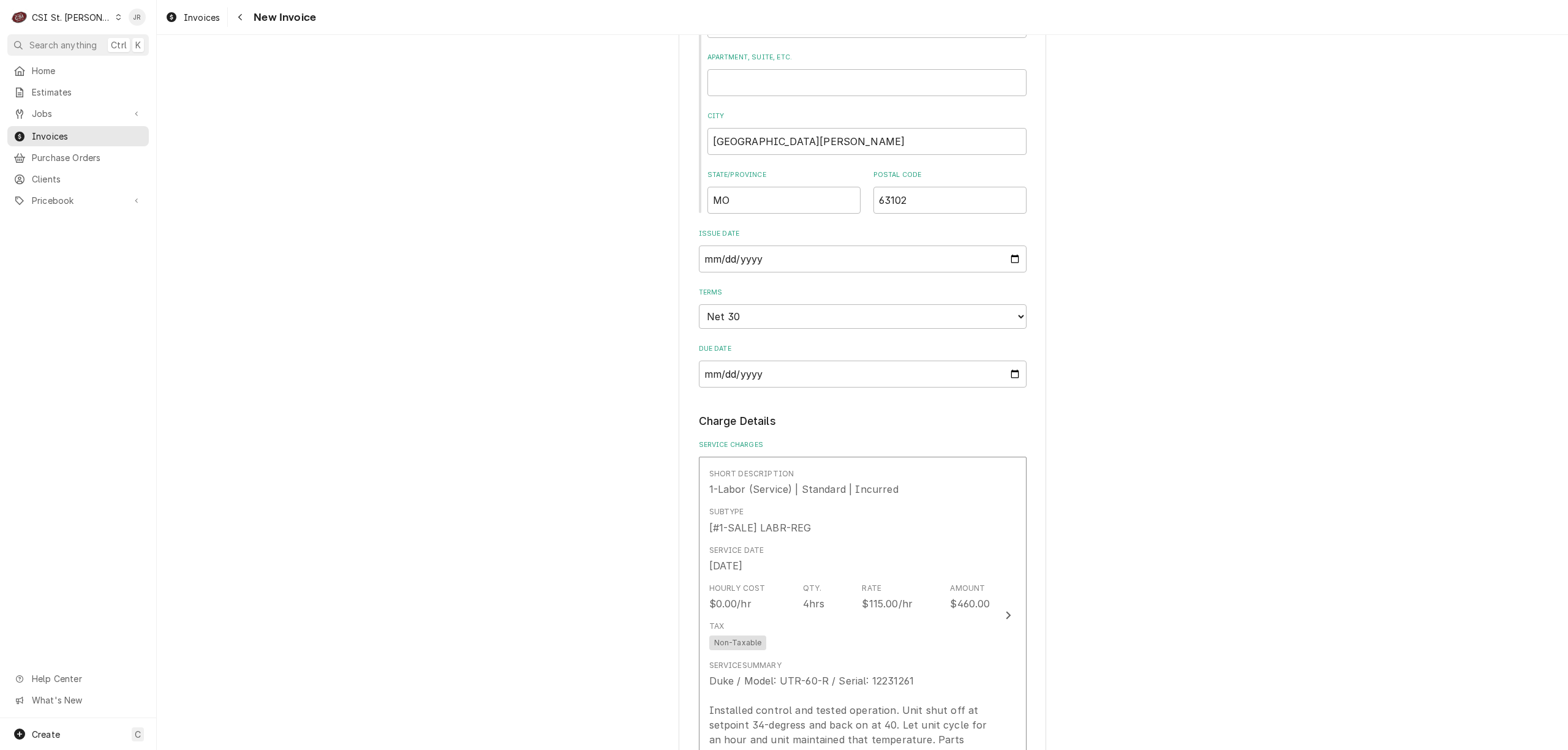
scroll to position [898, 0]
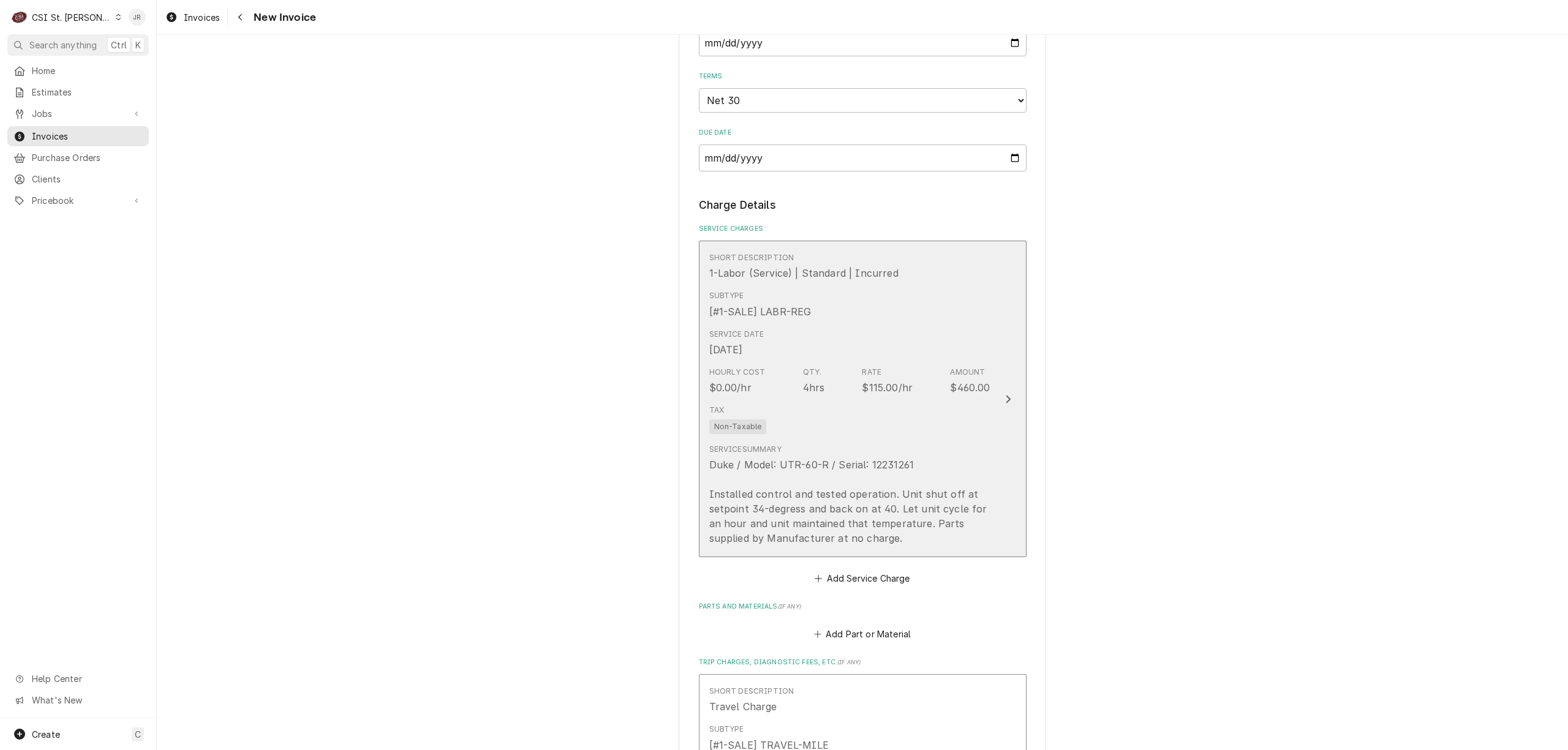
click at [973, 414] on div "Tax Non-Taxable" at bounding box center [850, 419] width 282 height 39
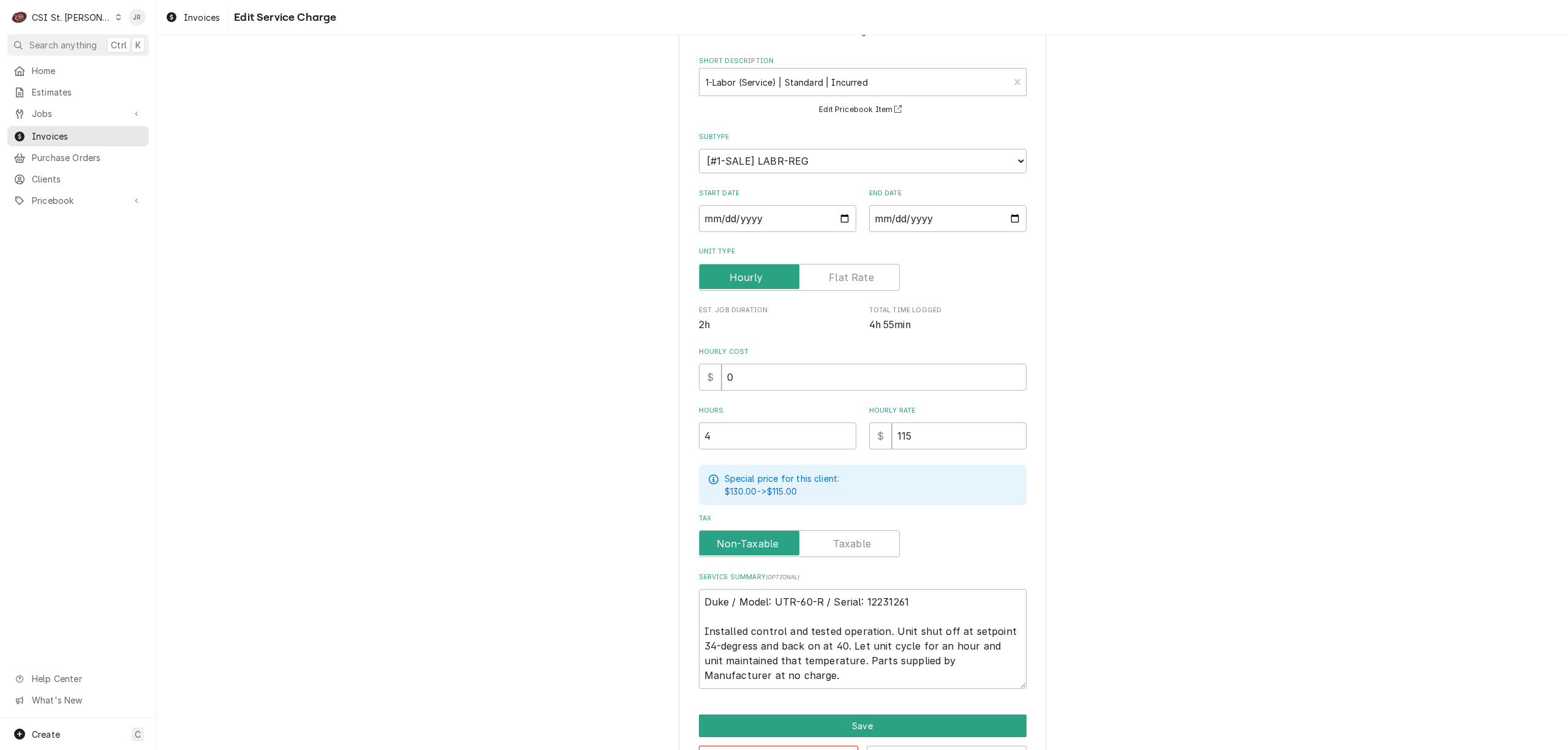
scroll to position [92, 0]
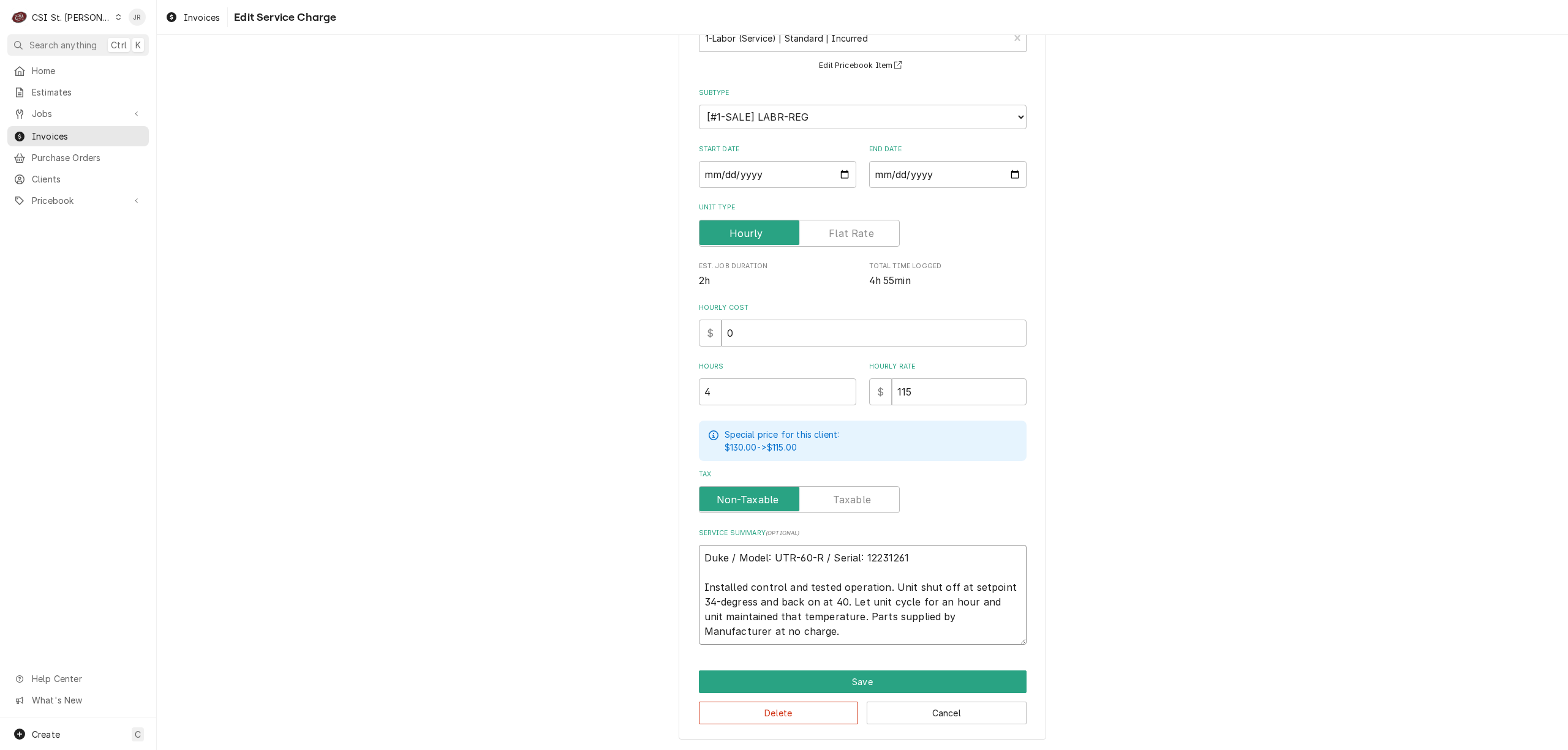
click at [927, 634] on textarea "Duke / Model: UTR-60-R / Serial: 12231261 Installed control and tested operatio…" at bounding box center [863, 595] width 328 height 100
type textarea "x"
type textarea "Duke / Model: UTR-60-R / Serial: 12231261 Installed control and tested operatio…"
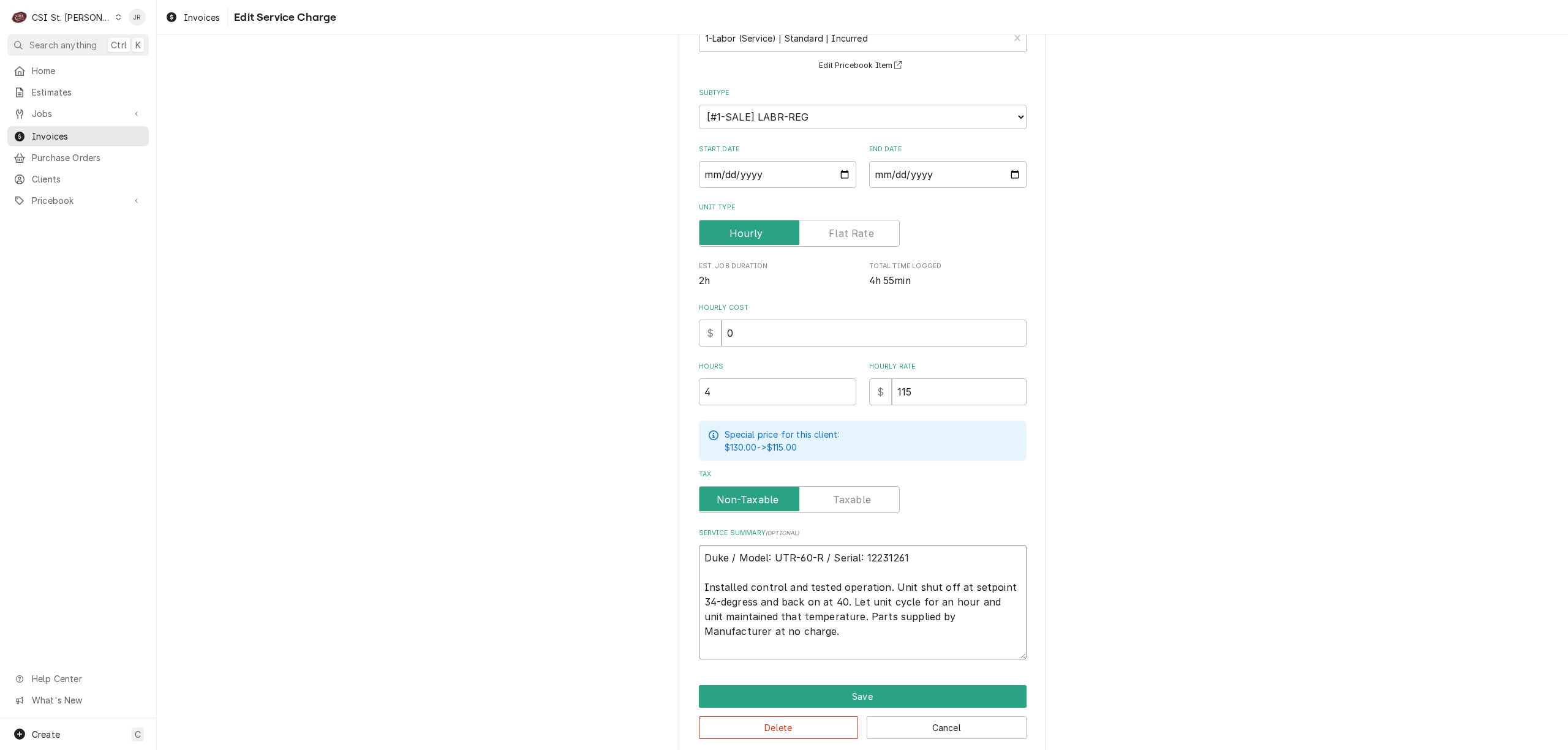
type textarea "x"
type textarea "Duke / Model: UTR-60-R / Serial: 12231261 Installed control and tested operatio…"
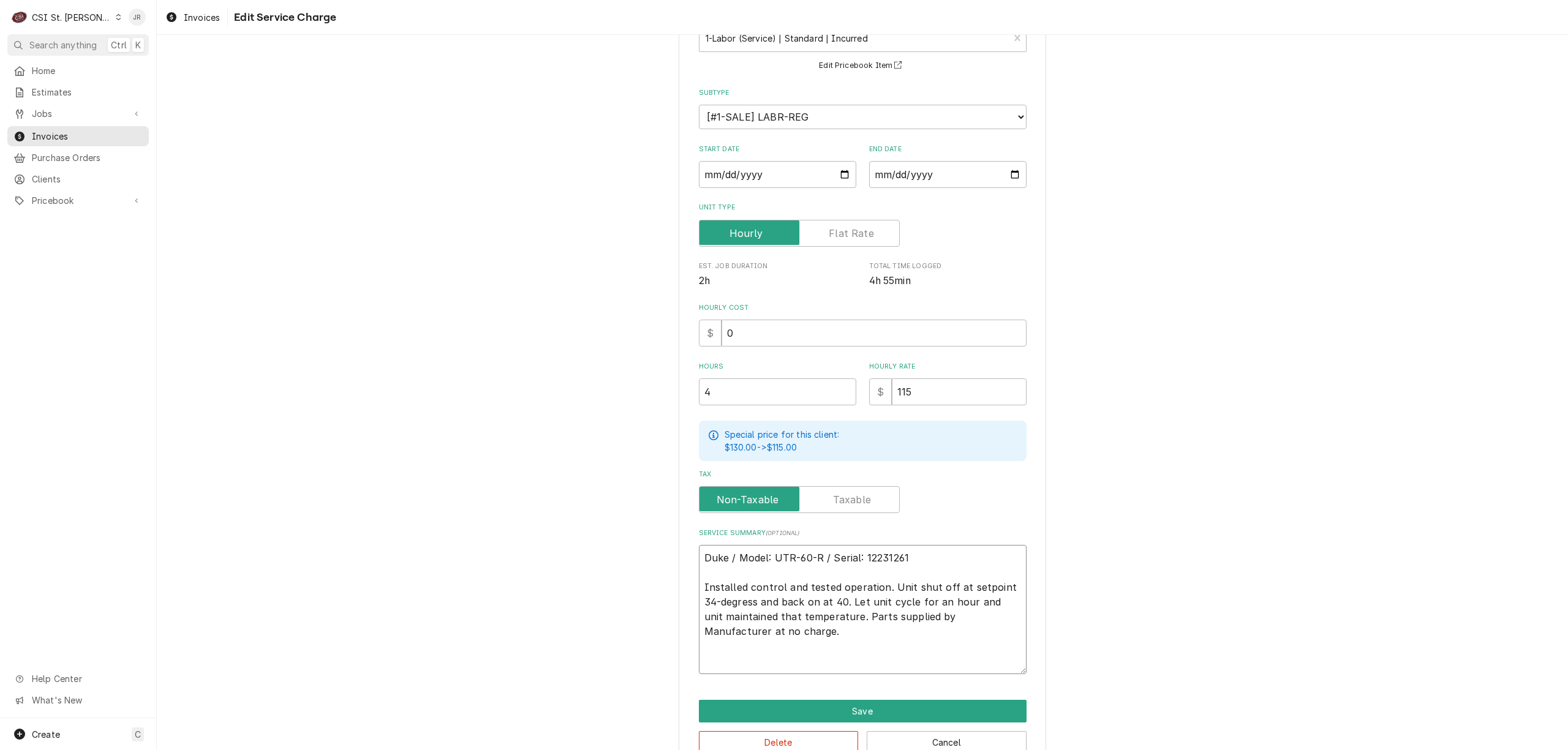
paste textarea "DUK-216516 and DUK-226814-UK"
type textarea "x"
type textarea "Duke / Model: UTR-60-R / Serial: 12231261 Installed control and tested operatio…"
type textarea "x"
type textarea "Duke / Model: UTR-60-R / Serial: 12231261 Installed control and tested operatio…"
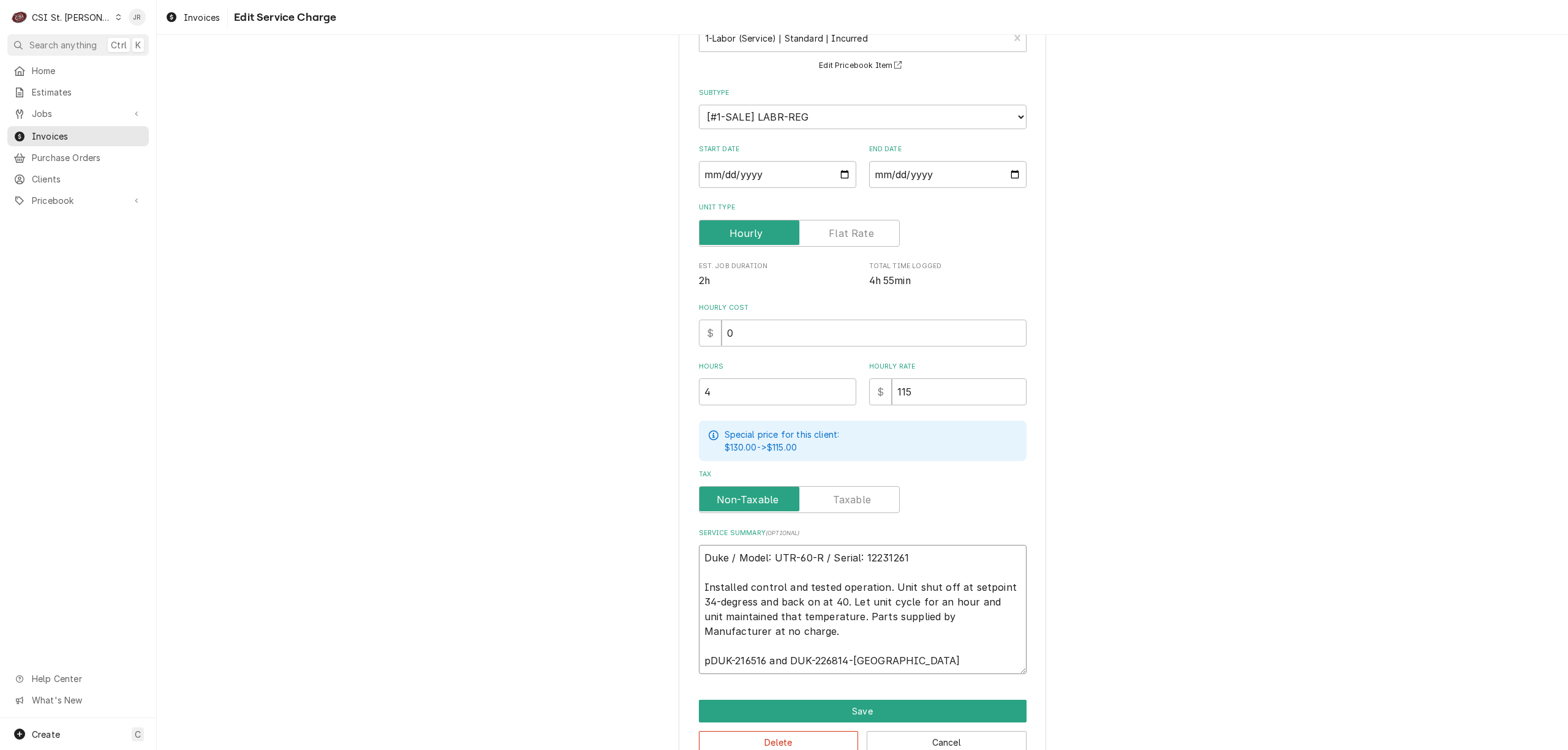
type textarea "x"
type textarea "Duke / Model: UTR-60-R / Serial: 12231261 Installed control and tested operatio…"
type textarea "x"
type textarea "Duke / Model: UTR-60-R / Serial: 12231261 Installed control and tested operatio…"
type textarea "x"
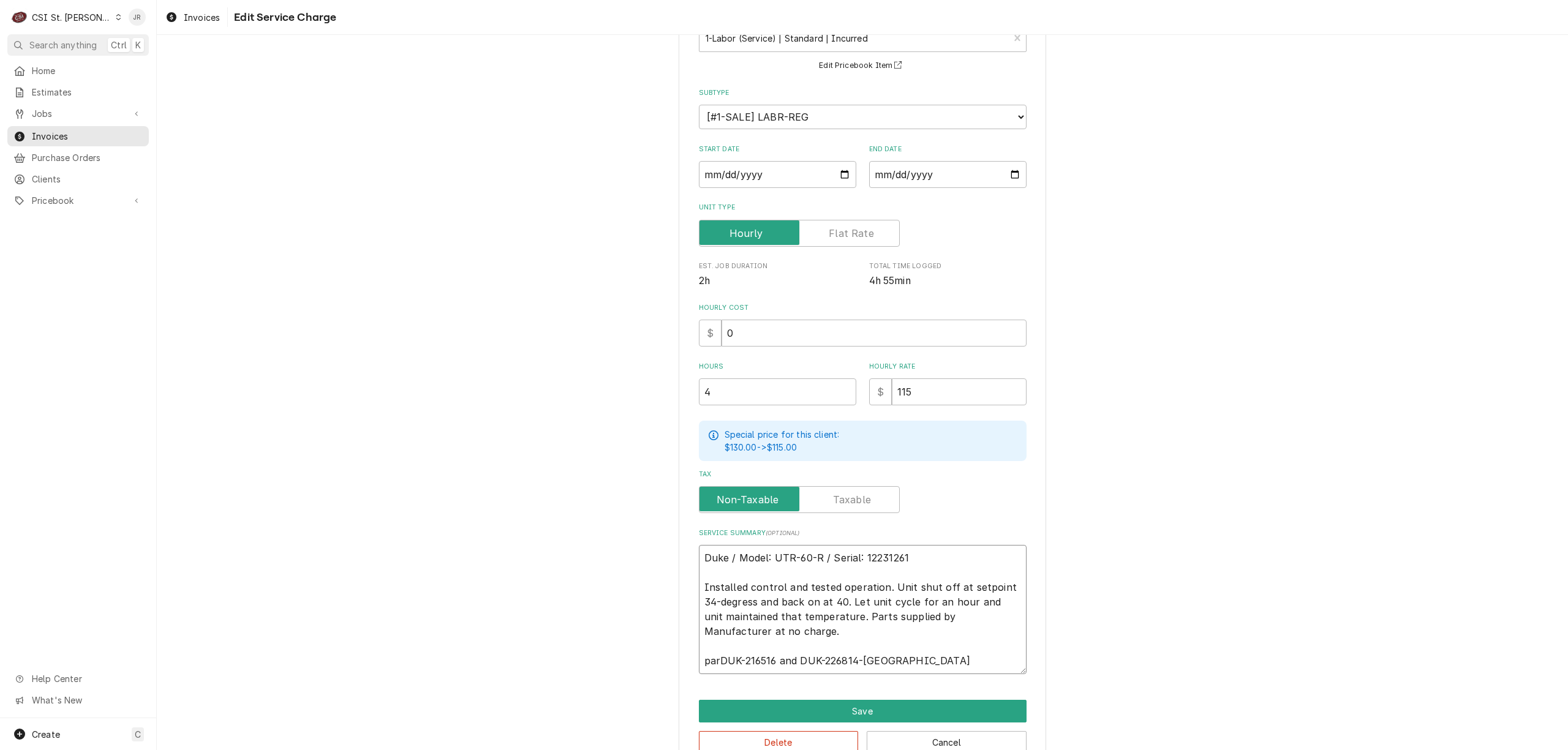
type textarea "Duke / Model: UTR-60-R / Serial: 12231261 Installed control and tested operatio…"
type textarea "x"
type textarea "Duke / Model: UTR-60-R / Serial: 12231261 Installed control and tested operatio…"
type textarea "x"
type textarea "Duke / Model: UTR-60-R / Serial: 12231261 Installed control and tested operatio…"
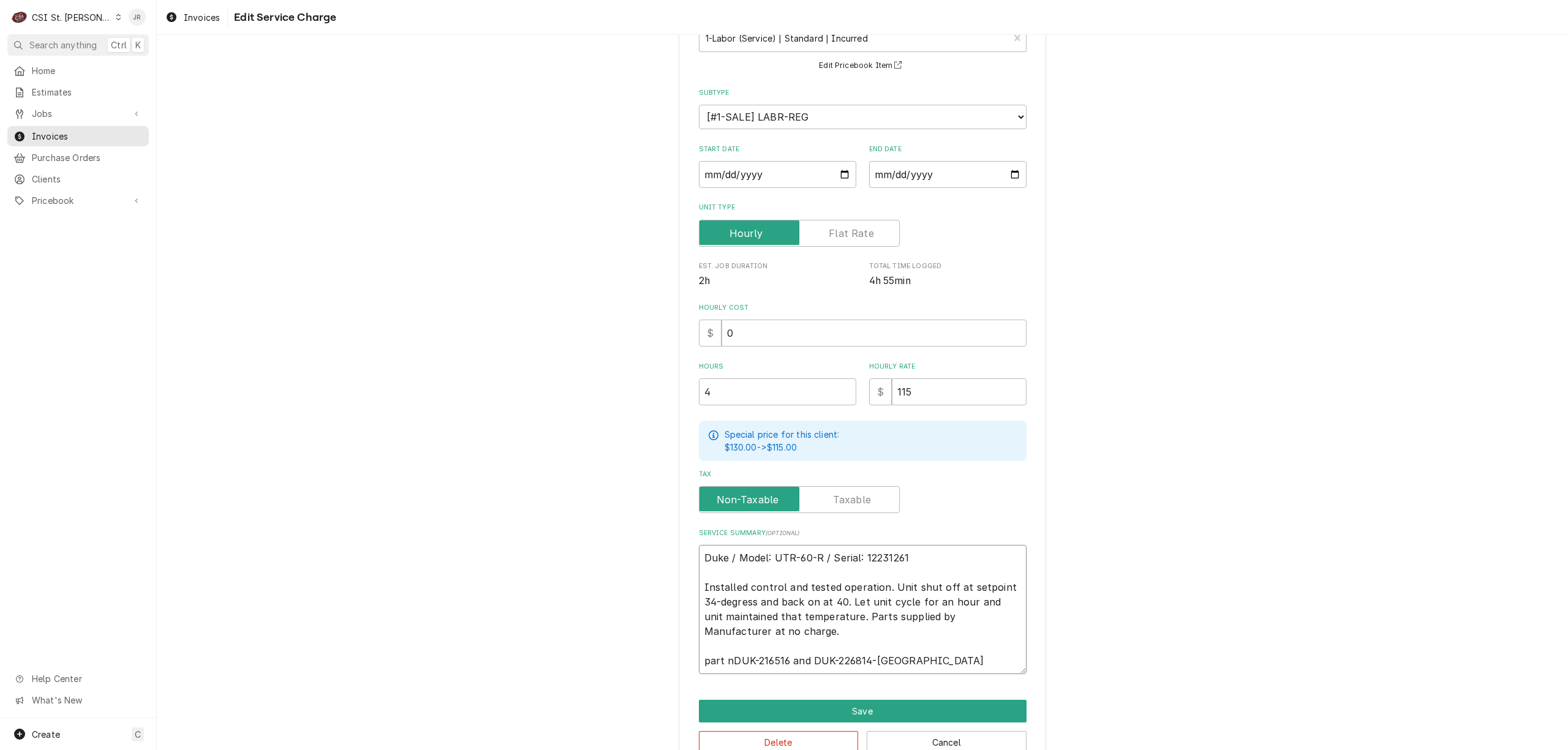
type textarea "x"
type textarea "Duke / Model: UTR-60-R / Serial: 12231261 Installed control and tested operatio…"
type textarea "x"
type textarea "Duke / Model: UTR-60-R / Serial: 12231261 Installed control and tested operatio…"
type textarea "x"
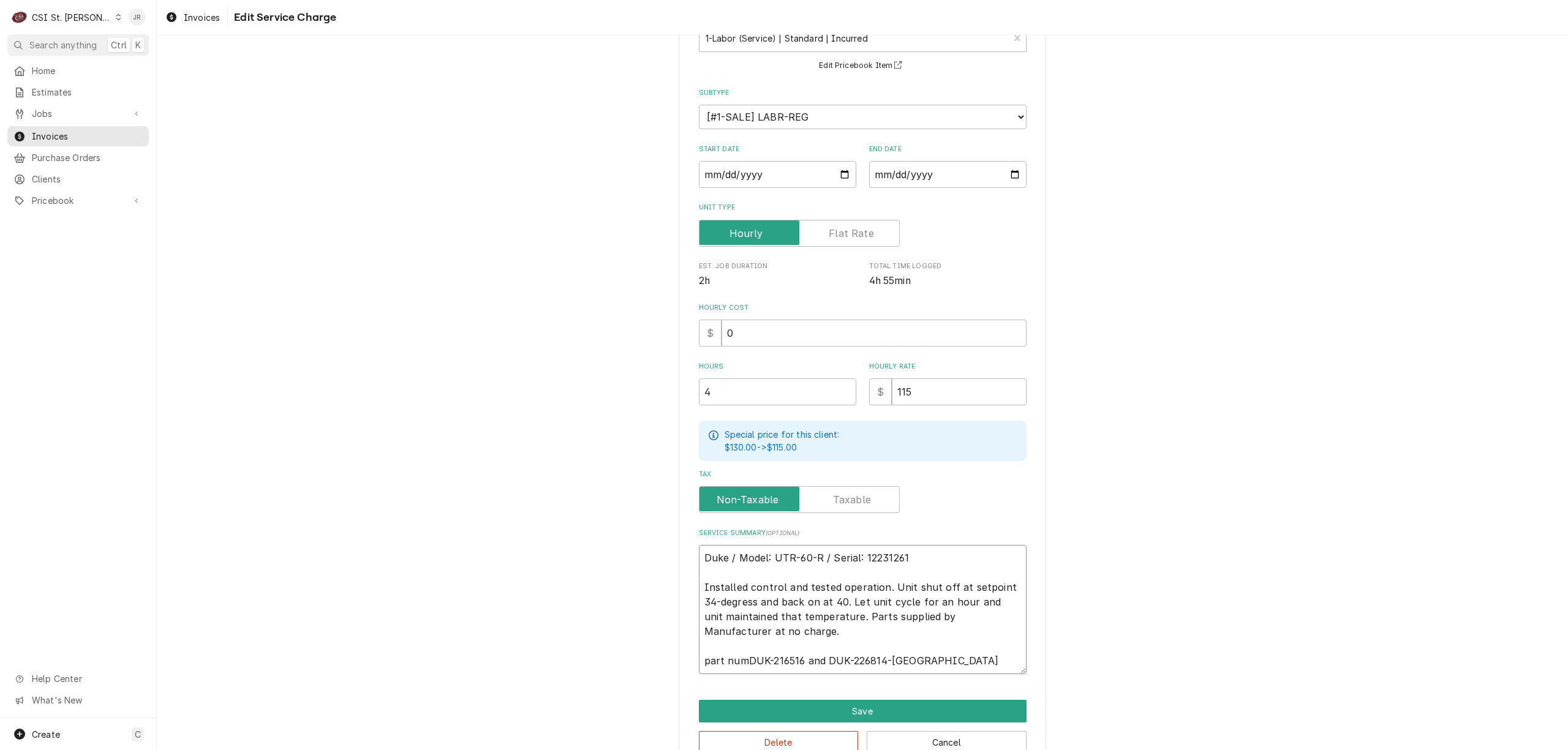
type textarea "Duke / Model: UTR-60-R / Serial: 12231261 Installed control and tested operatio…"
type textarea "x"
type textarea "Duke / Model: UTR-60-R / Serial: 12231261 Installed control and tested operatio…"
type textarea "x"
type textarea "Duke / Model: UTR-60-R / Serial: 12231261 Installed control and tested operatio…"
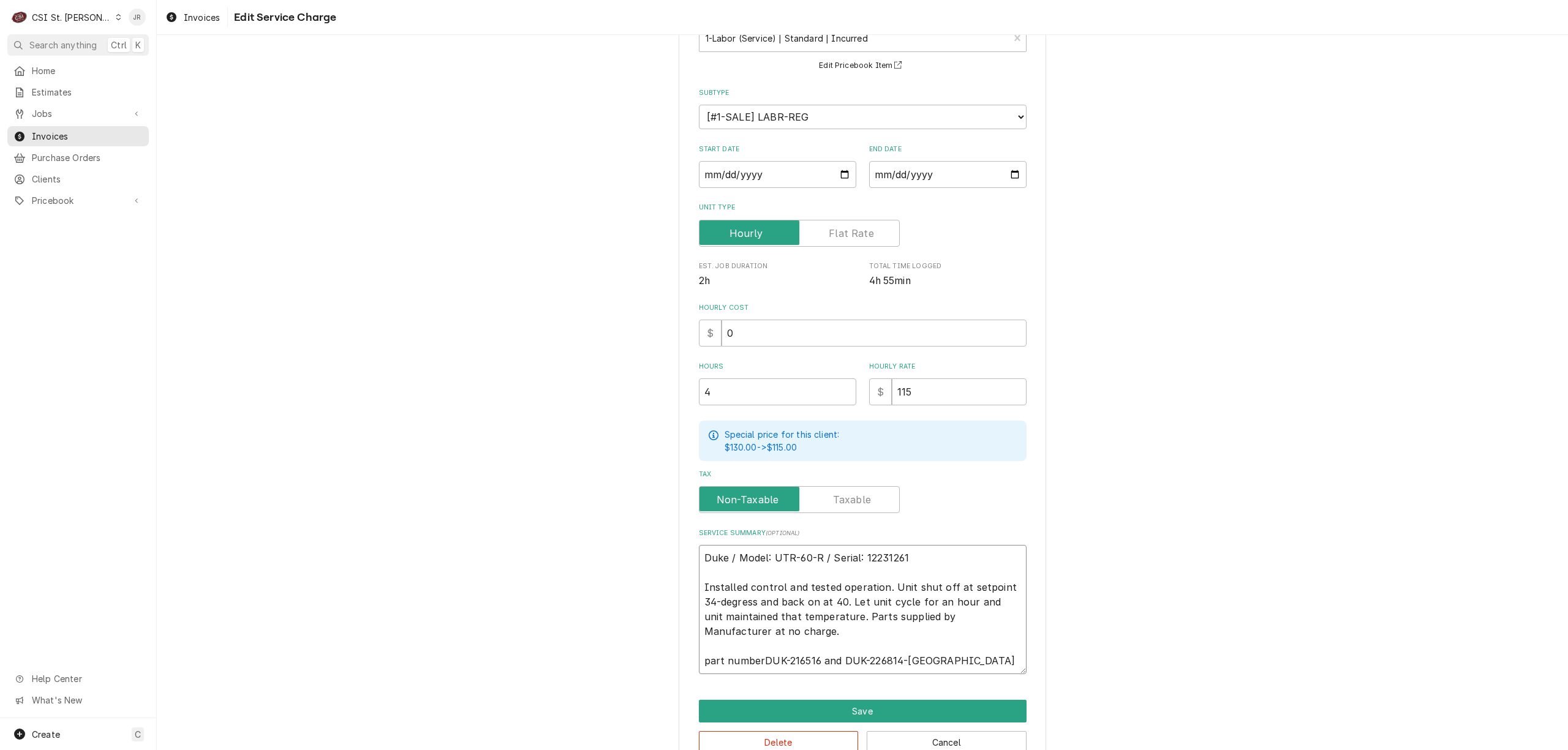
type textarea "x"
type textarea "Duke / Model: UTR-60-R / Serial: 12231261 Installed control and tested operatio…"
type textarea "x"
type textarea "Duke / Model: UTR-60-R / Serial: 12231261 Installed control and tested operatio…"
type textarea "x"
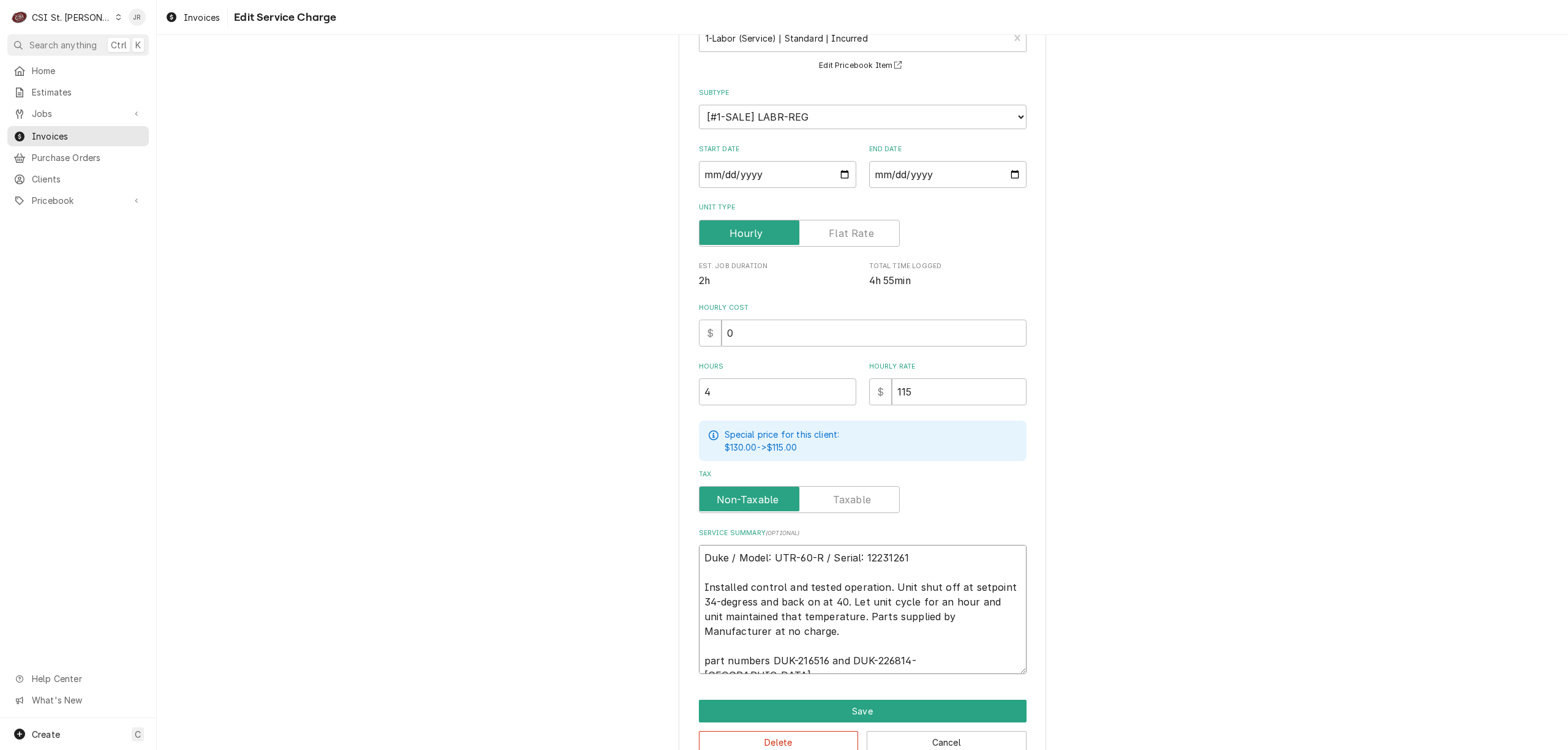
type textarea "Duke / Model: UTR-60-R / Serial: 12231261 Installed control and tested operatio…"
type textarea "x"
type textarea "Duke / Model: UTR-60-R / Serial: 12231261 Installed control and tested operatio…"
type textarea "x"
type textarea "Duke / Model: UTR-60-R / Serial: 12231261 Installed control and tested operatio…"
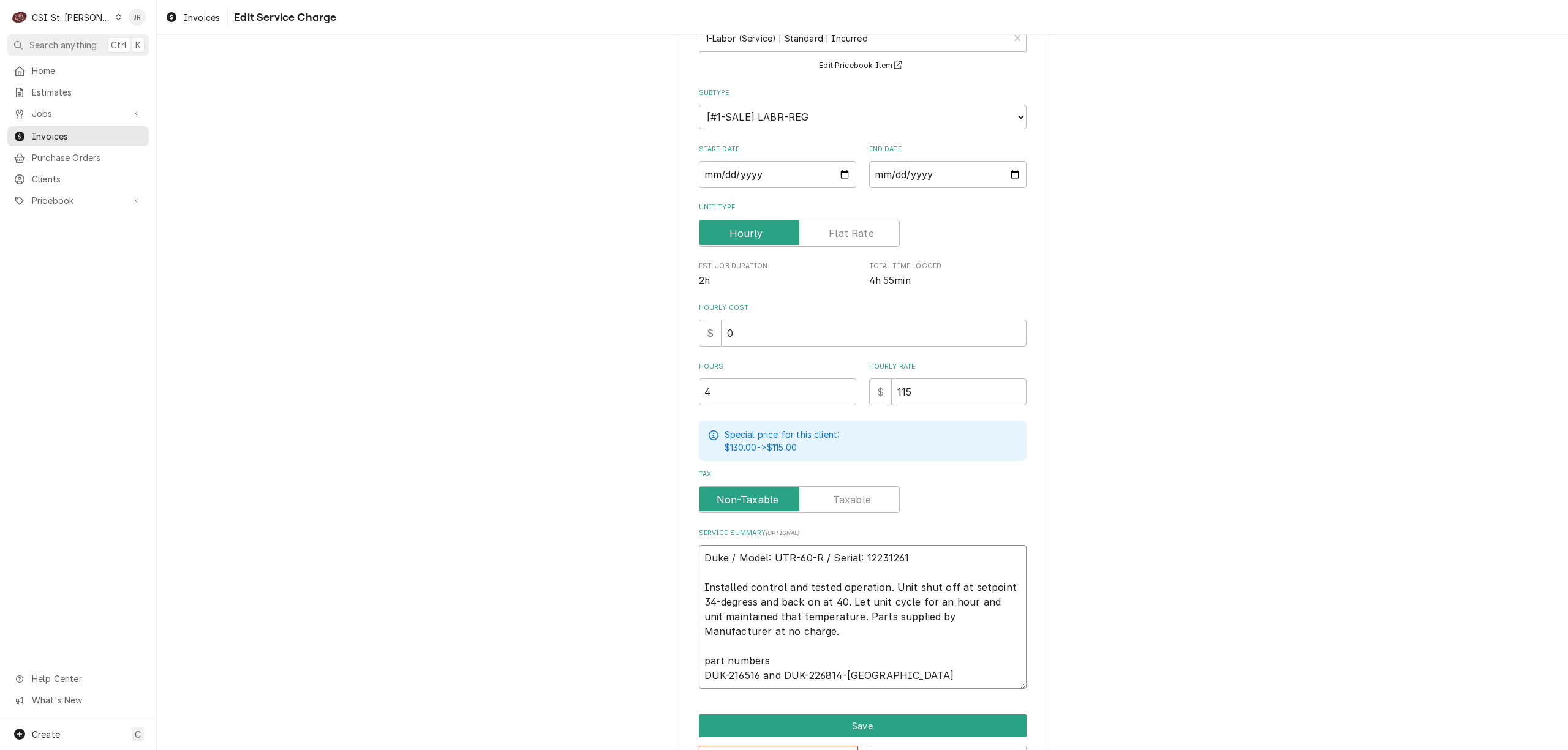
type textarea "x"
type textarea "Duke / Model: UTR-60-R / Serial: 12231261 Installed control and tested operatio…"
type textarea "x"
type textarea "Duke / Model: UTR-60-R / Serial: 12231261 Installed control and tested operatio…"
type textarea "x"
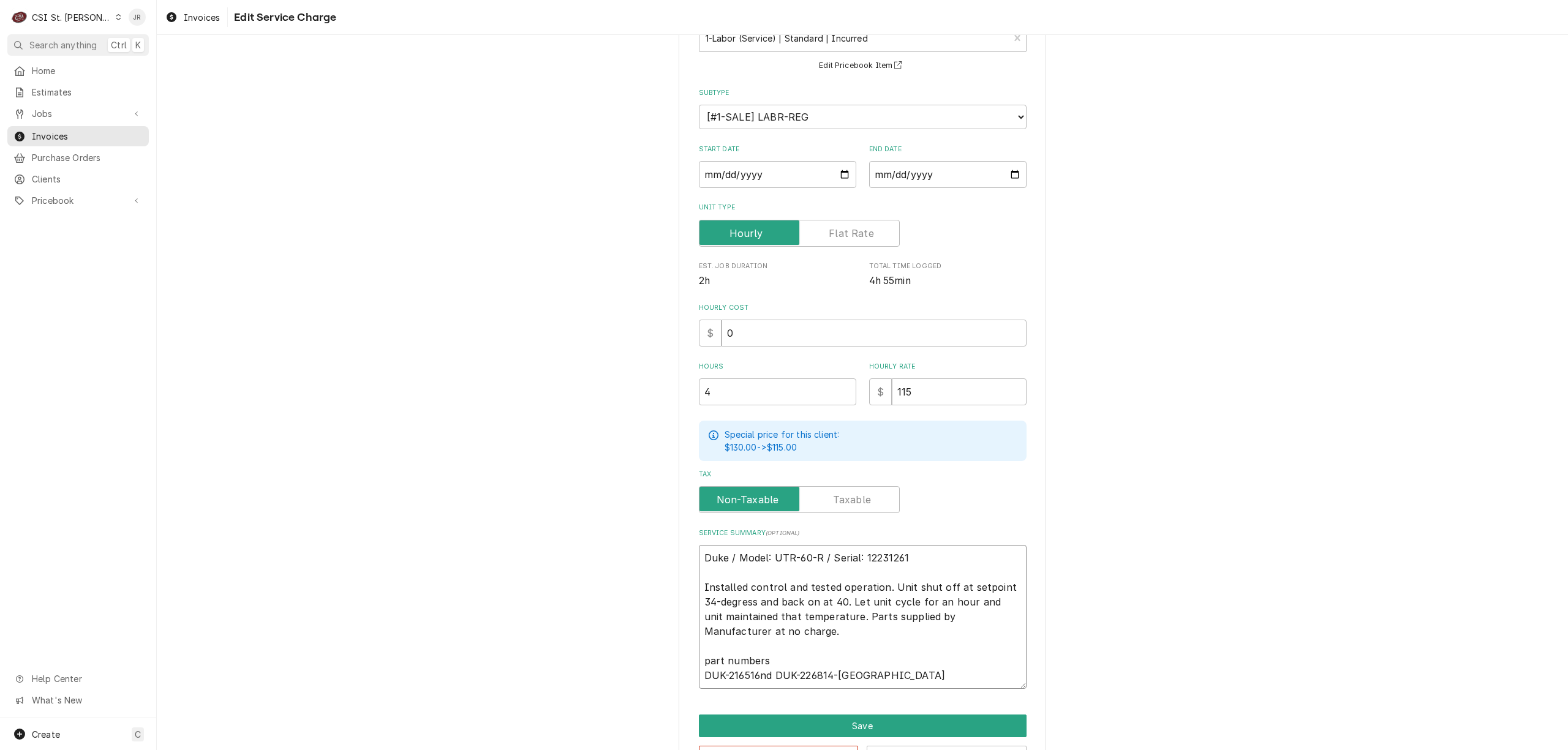
type textarea "Duke / Model: UTR-60-R / Serial: 12231261 Installed control and tested operatio…"
type textarea "x"
type textarea "Duke / Model: UTR-60-R / Serial: 12231261 Installed control and tested operatio…"
type textarea "x"
type textarea "Duke / Model: UTR-60-R / Serial: 12231261 Installed control and tested operatio…"
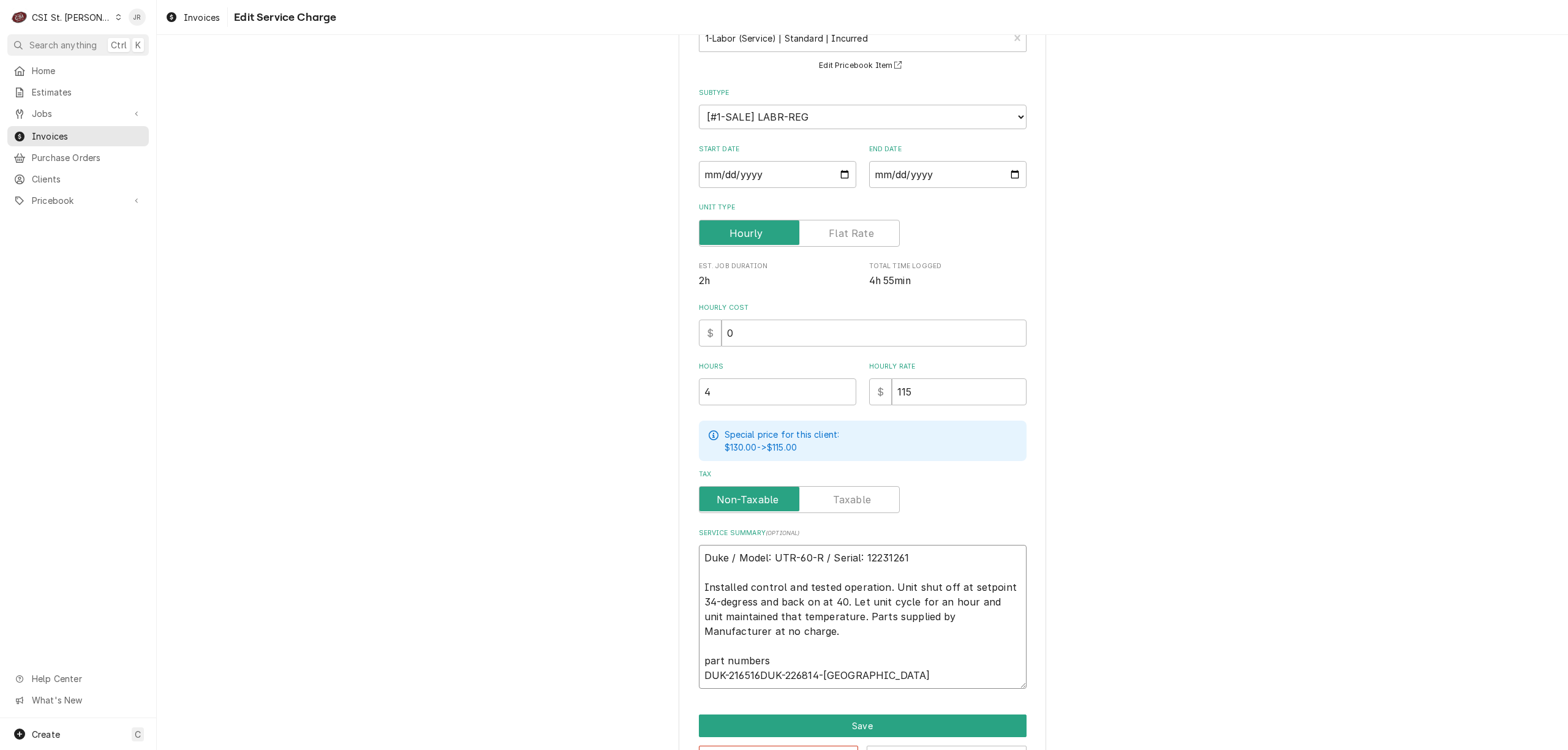
type textarea "x"
type textarea "Duke / Model: UTR-60-R / Serial: 12231261 Installed control and tested operatio…"
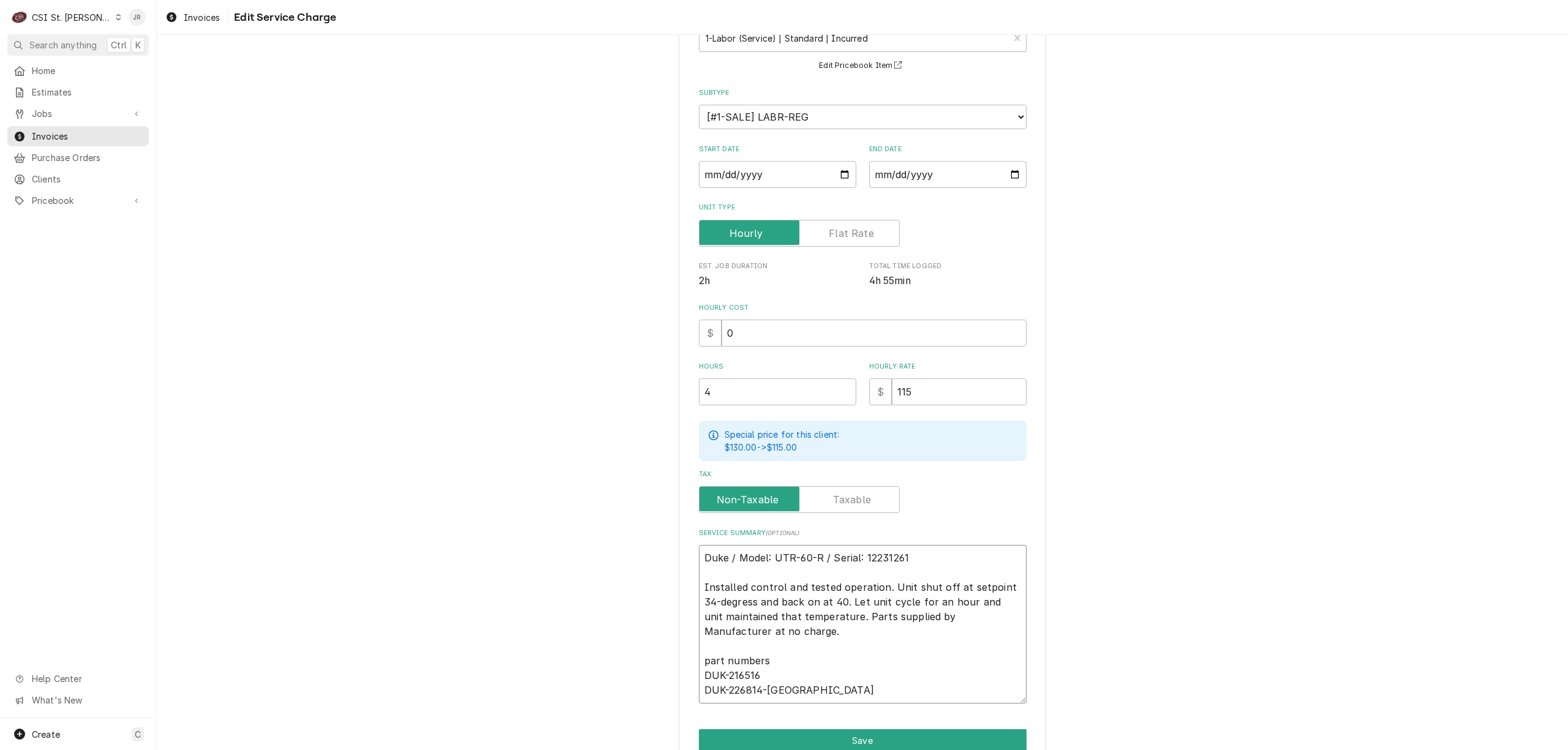
click at [829, 625] on textarea "Duke / Model: UTR-60-R / Serial: 12231261 Installed control and tested operatio…" at bounding box center [863, 624] width 328 height 159
type textarea "x"
type textarea "Duke / Model: UTR-60-R / Serial: 12231261 Installed control and tested operatio…"
type textarea "x"
type textarea "Duke / Model: UTR-60-R / Serial: 12231261 Installed control and tested operatio…"
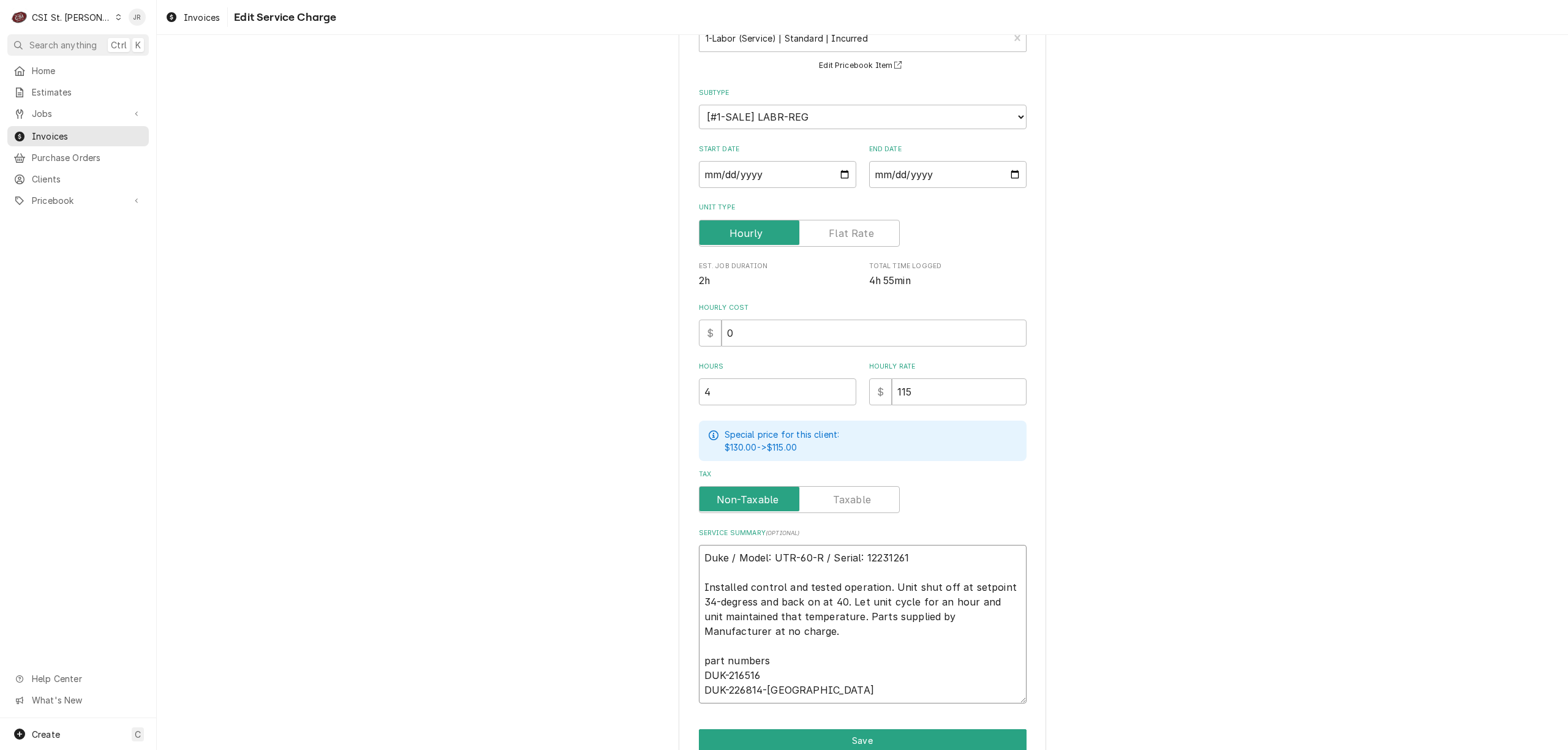
type textarea "x"
type textarea "Duke / Model: UTR-60-R / Serial: 12231261 Installed control and tested operatio…"
type textarea "x"
type textarea "Duke / Model: UTR-60-R / Serial: 12231261 Installed control and tested operatio…"
type textarea "x"
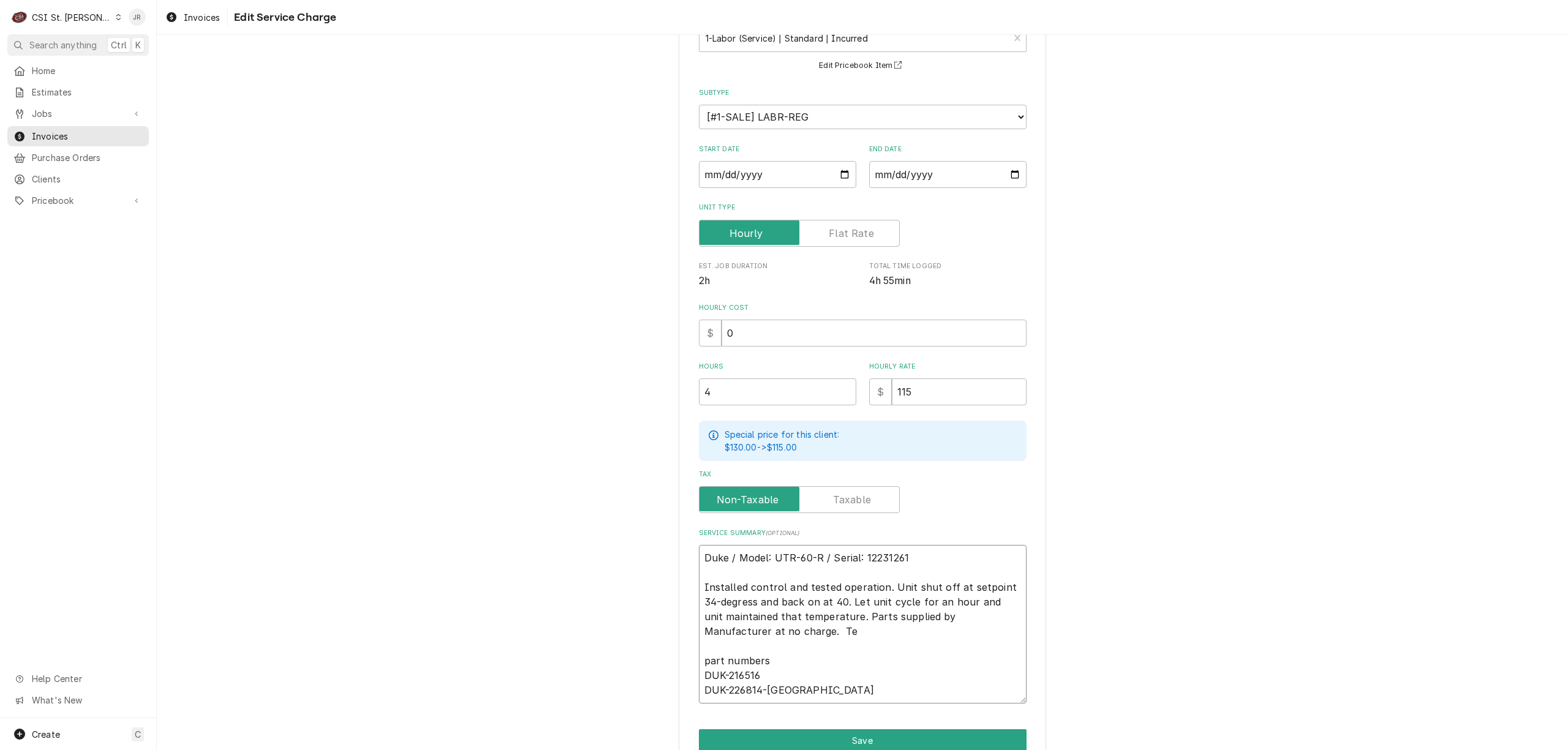
type textarea "Duke / Model: UTR-60-R / Serial: 12231261 Installed control and tested operatio…"
type textarea "x"
type textarea "Duke / Model: UTR-60-R / Serial: 12231261 Installed control and tested operatio…"
type textarea "x"
type textarea "Duke / Model: UTR-60-R / Serial: 12231261 Installed control and tested operatio…"
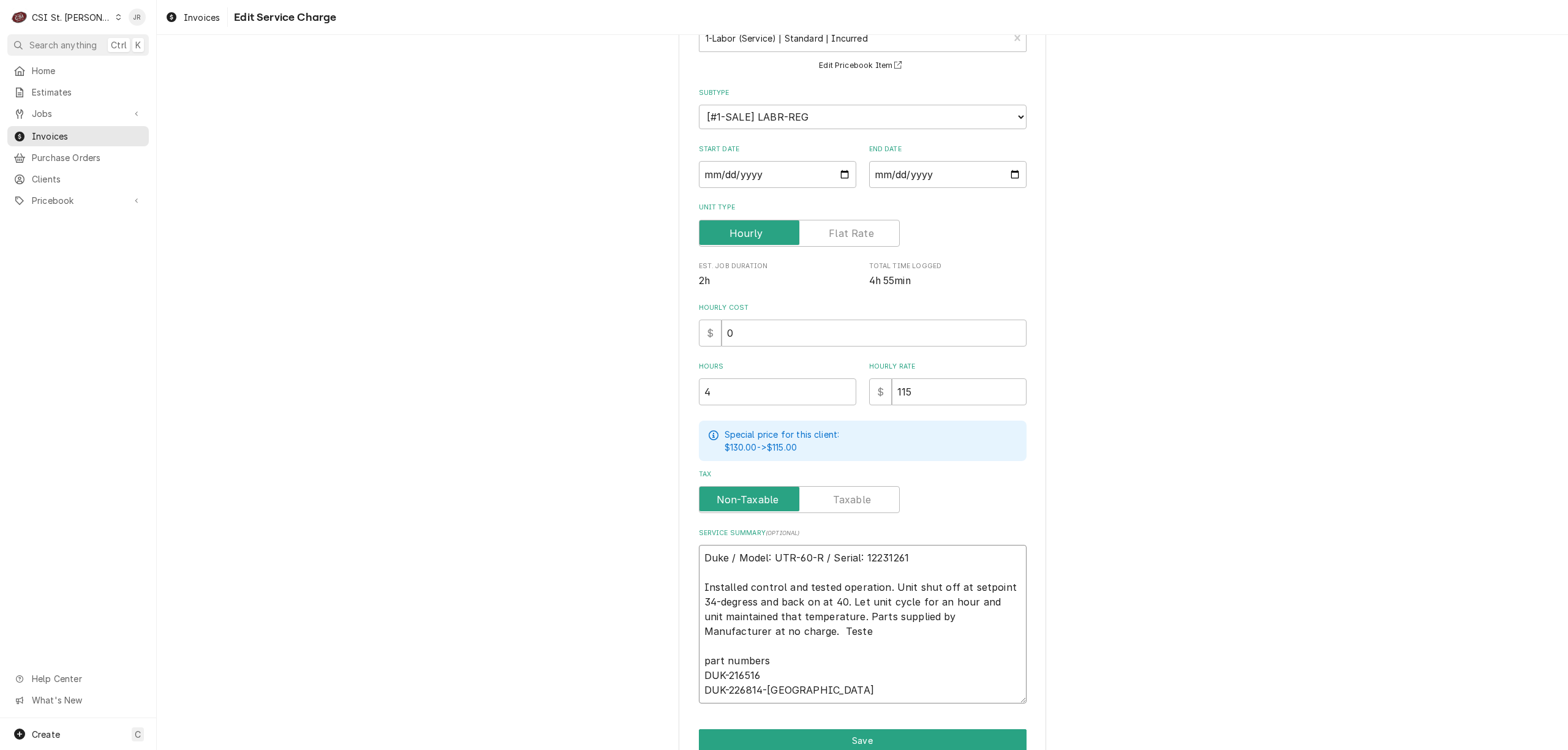
type textarea "x"
type textarea "Duke / Model: UTR-60-R / Serial: 12231261 Installed control and tested operatio…"
type textarea "x"
type textarea "Duke / Model: UTR-60-R / Serial: 12231261 Installed control and tested operatio…"
type textarea "x"
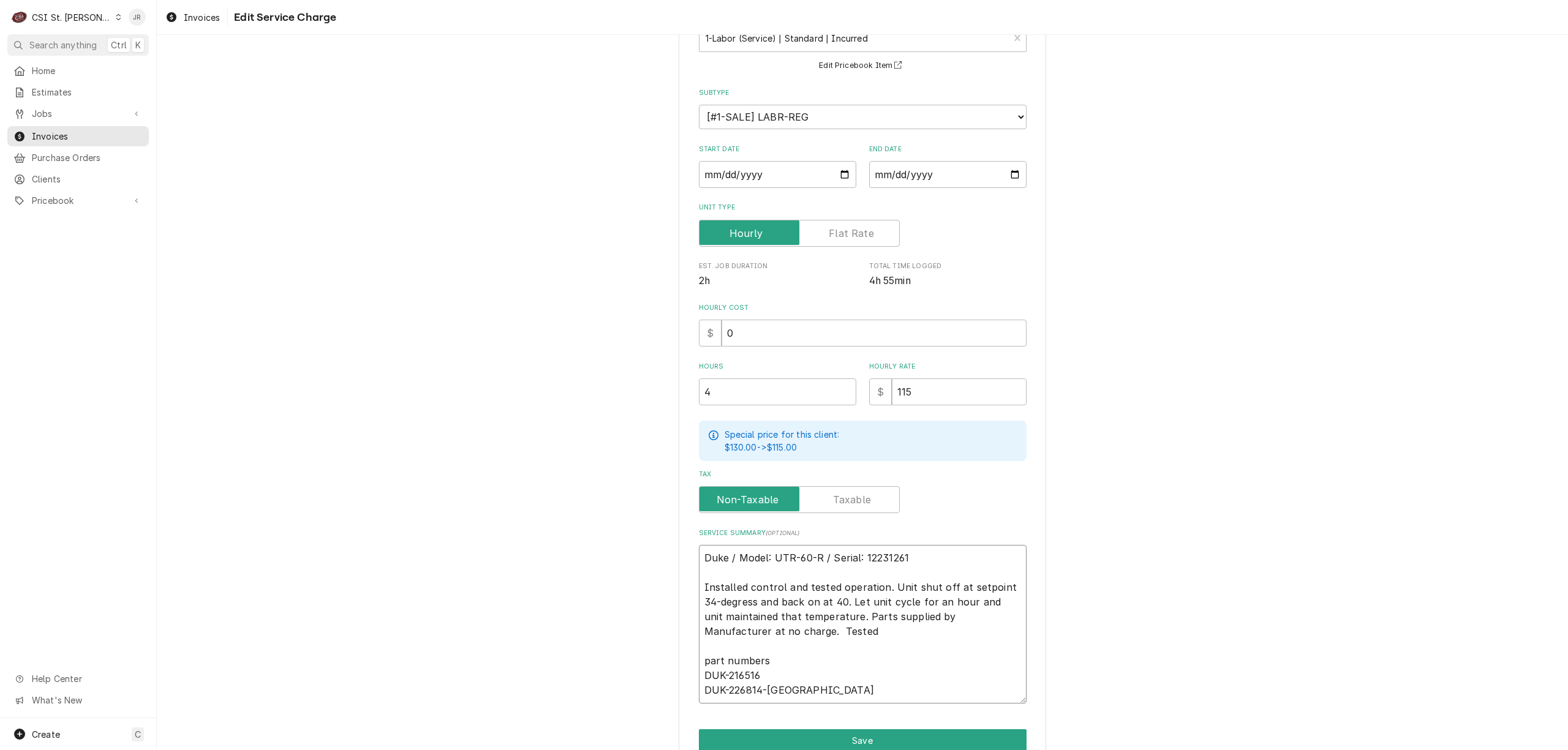
type textarea "Duke / Model: UTR-60-R / Serial: 12231261 Installed control and tested operatio…"
type textarea "x"
type textarea "Duke / Model: UTR-60-R / Serial: 12231261 Installed control and tested operatio…"
type textarea "x"
type textarea "Duke / Model: UTR-60-R / Serial: 12231261 Installed control and tested operatio…"
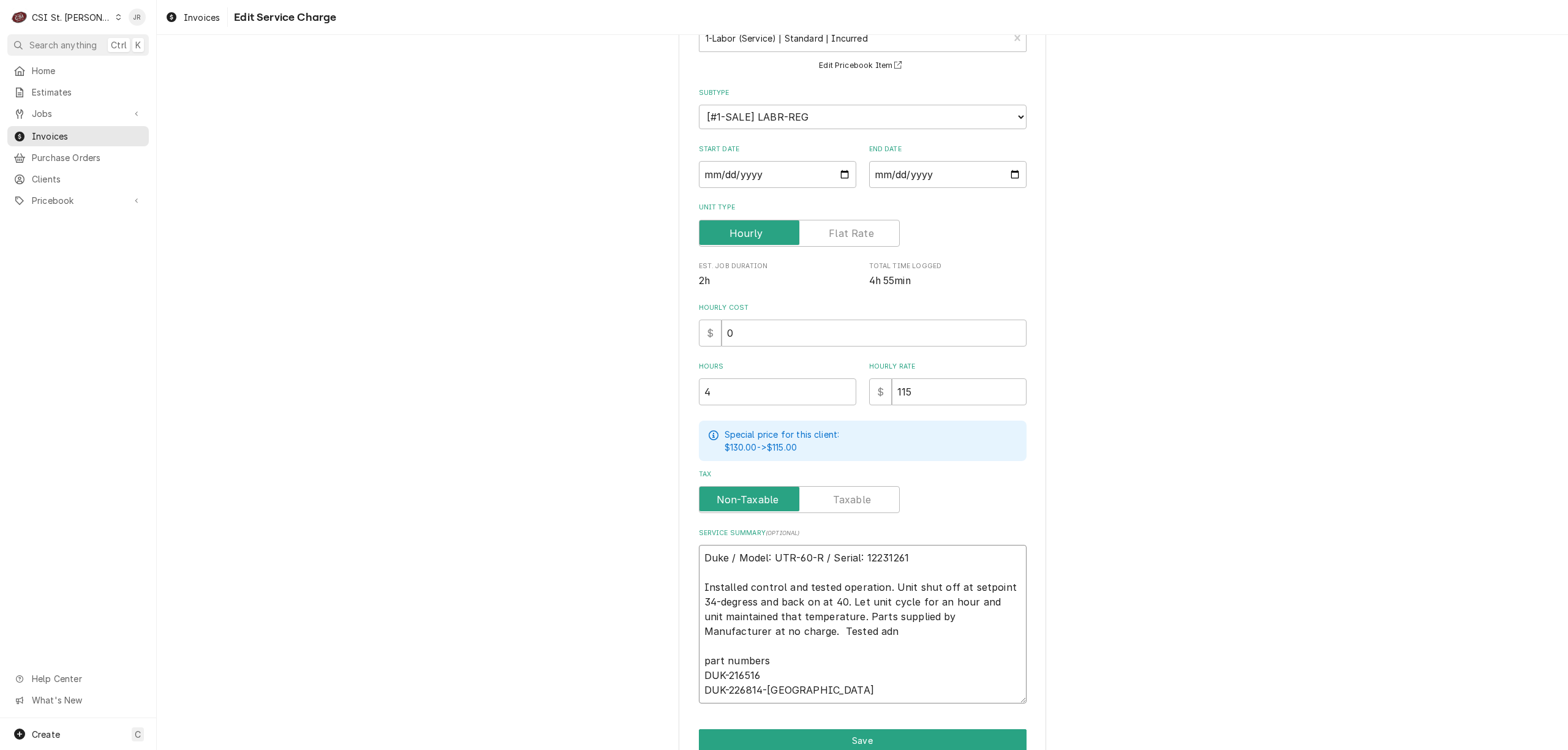
type textarea "x"
type textarea "Duke / Model: UTR-60-R / Serial: 12231261 Installed control and tested operatio…"
type textarea "x"
type textarea "Duke / Model: UTR-60-R / Serial: 12231261 Installed control and tested operatio…"
type textarea "x"
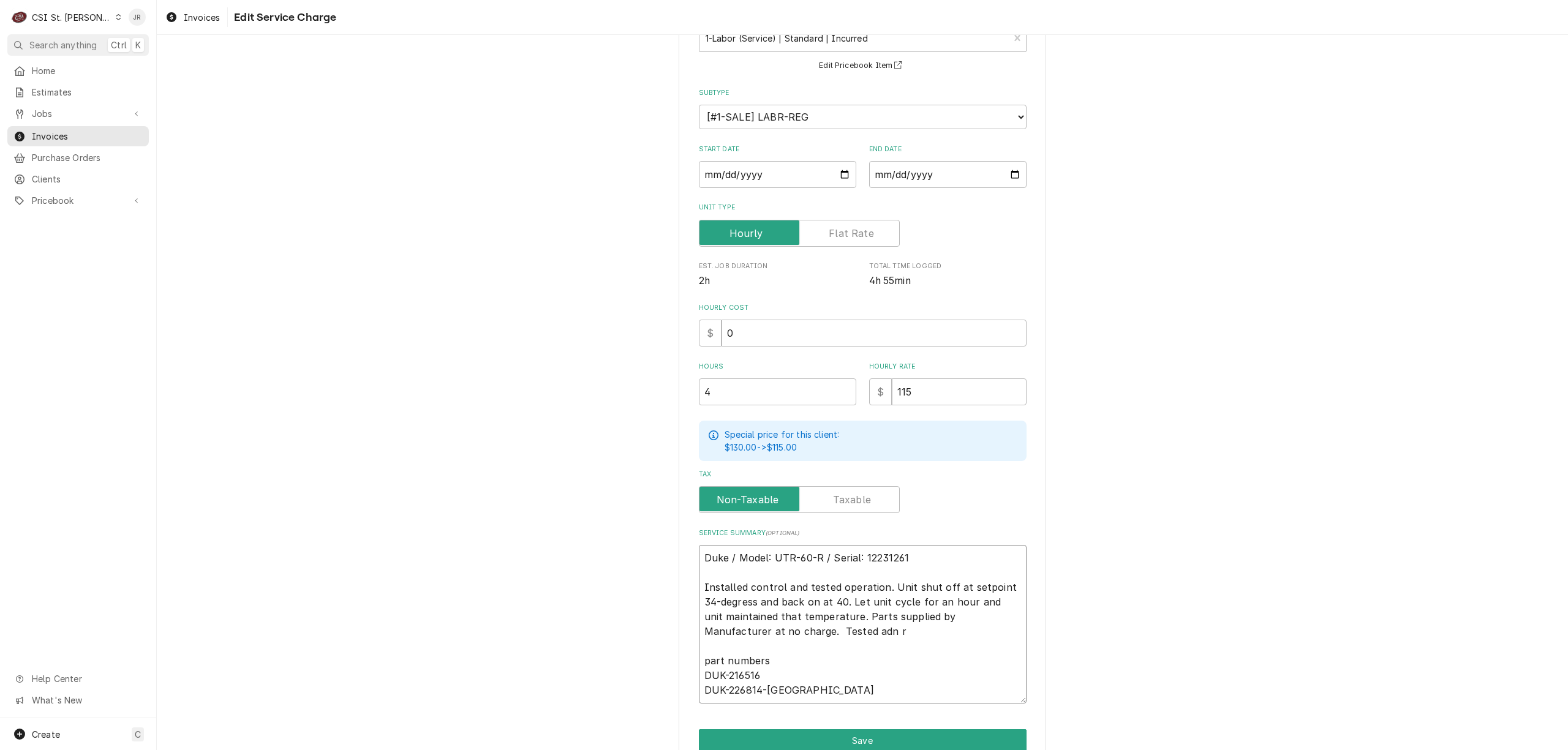
type textarea "Duke / Model: UTR-60-R / Serial: 12231261 Installed control and tested operatio…"
type textarea "x"
type textarea "Duke / Model: UTR-60-R / Serial: 12231261 Installed control and tested operatio…"
type textarea "x"
type textarea "Duke / Model: UTR-60-R / Serial: 12231261 Installed control and tested operatio…"
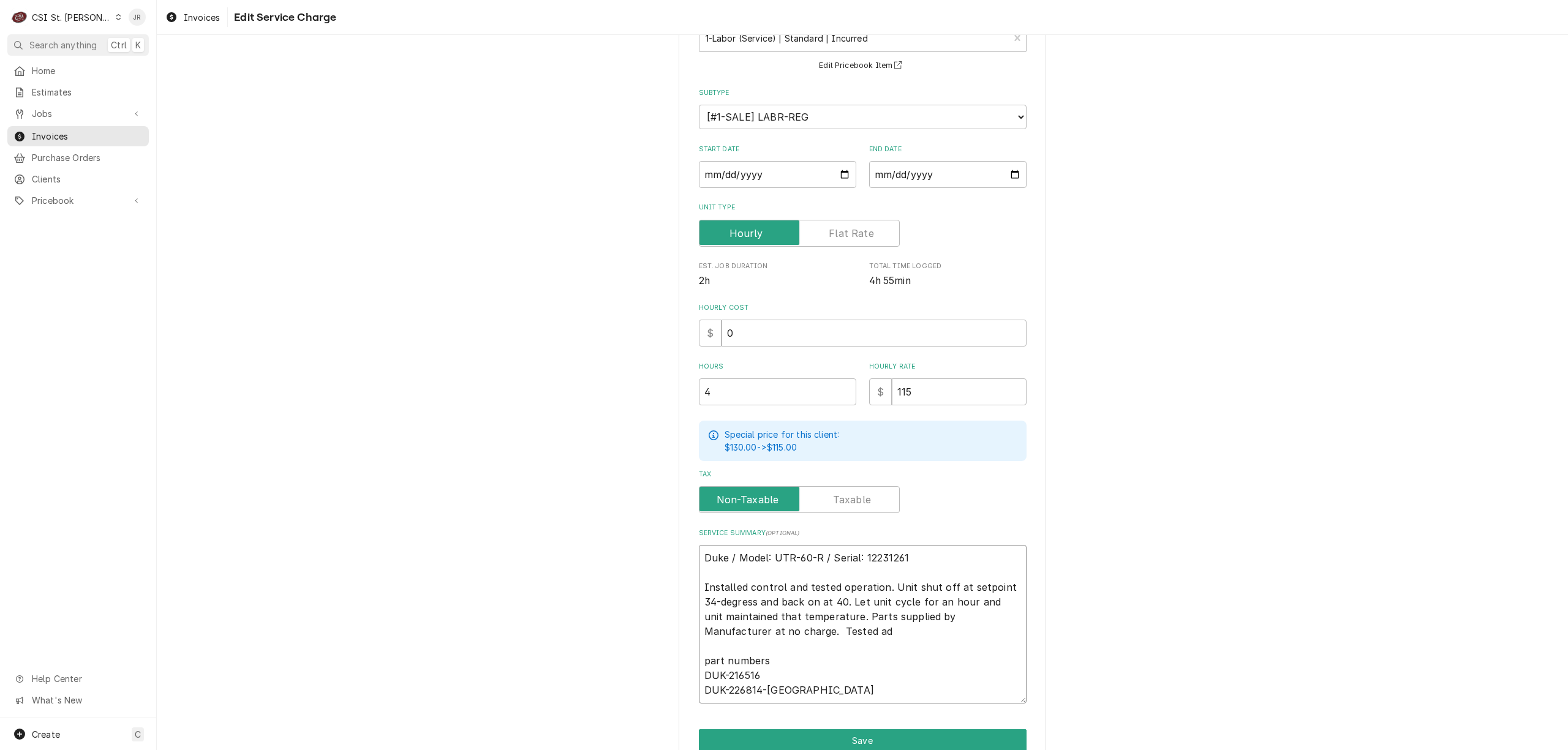
type textarea "x"
type textarea "Duke / Model: UTR-60-R / Serial: 12231261 Installed control and tested operatio…"
type textarea "x"
type textarea "Duke / Model: UTR-60-R / Serial: 12231261 Installed control and tested operatio…"
type textarea "x"
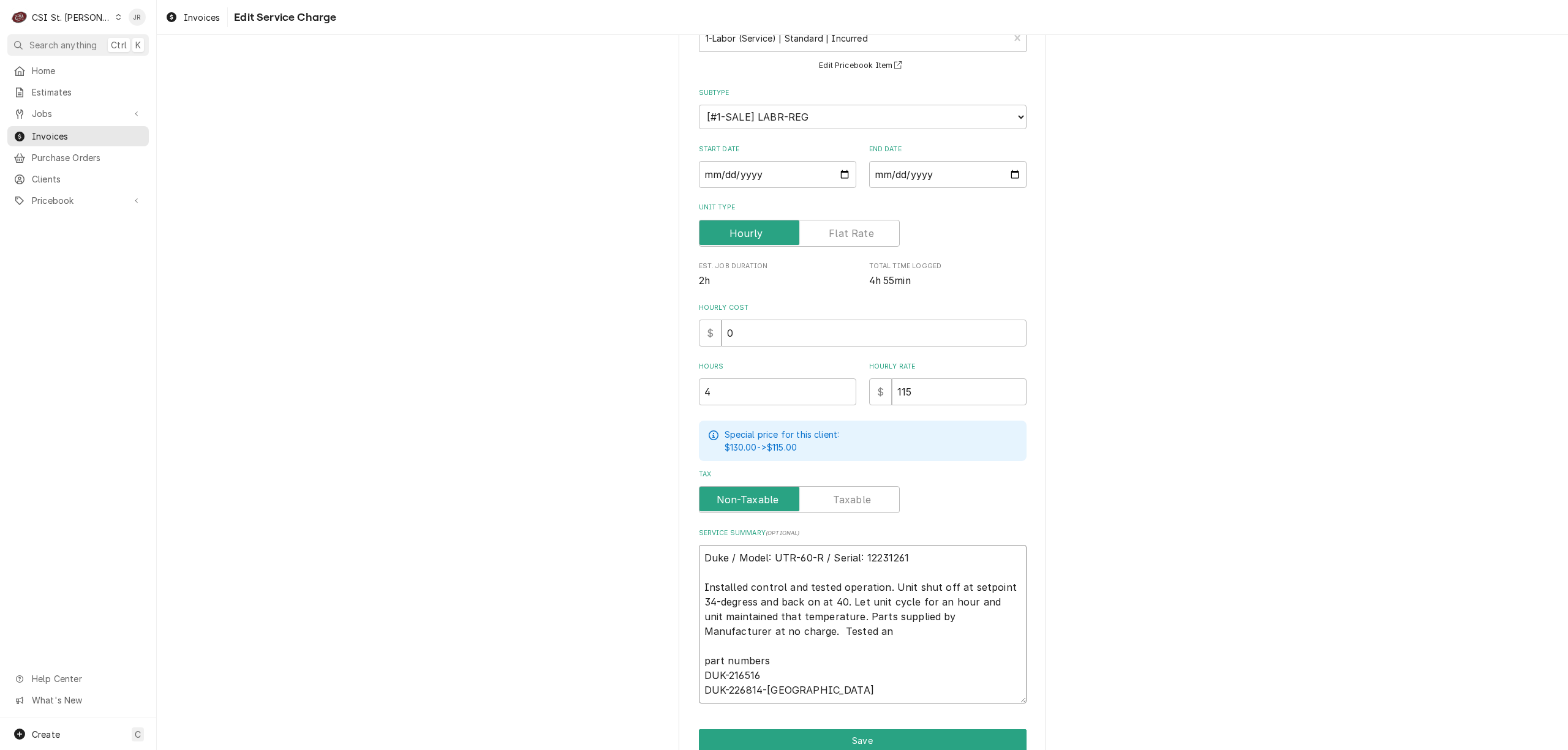
type textarea "Duke / Model: UTR-60-R / Serial: 12231261 Installed control and tested operatio…"
type textarea "x"
type textarea "Duke / Model: UTR-60-R / Serial: 12231261 Installed control and tested operatio…"
type textarea "x"
type textarea "Duke / Model: UTR-60-R / Serial: 12231261 Installed control and tested operatio…"
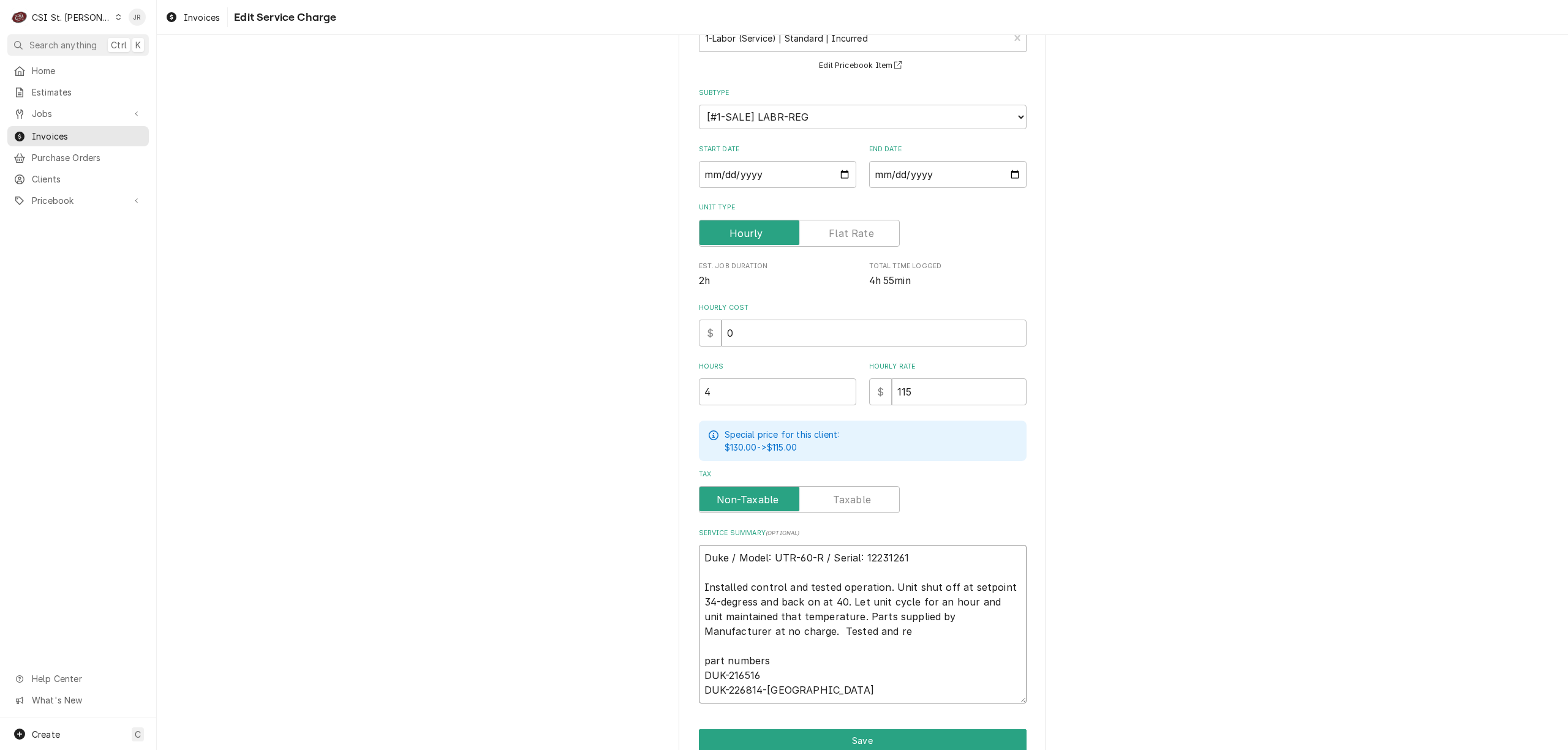
type textarea "x"
type textarea "Duke / Model: UTR-60-R / Serial: 12231261 Installed control and tested operatio…"
type textarea "x"
type textarea "Duke / Model: UTR-60-R / Serial: 12231261 Installed control and tested operatio…"
type textarea "x"
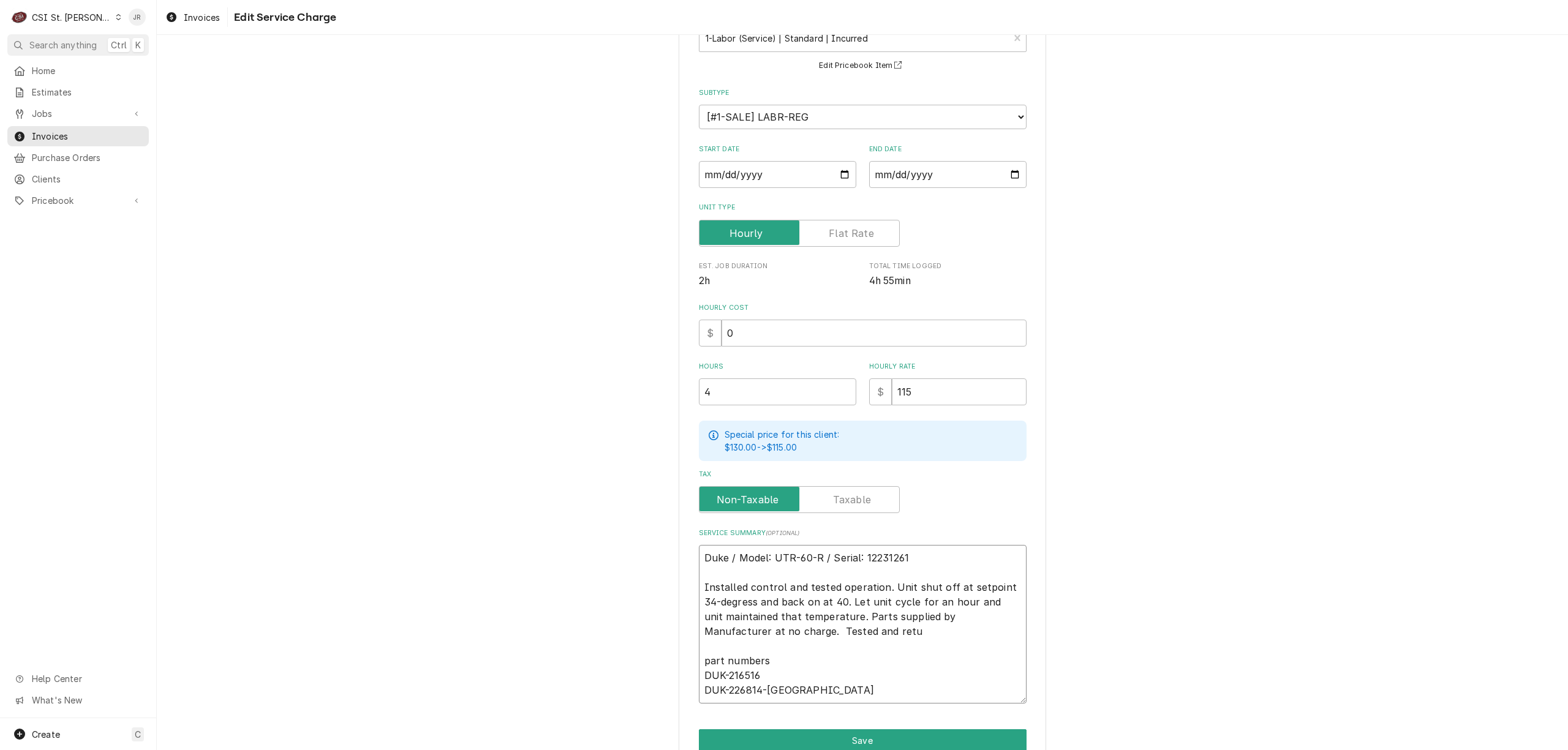
type textarea "Duke / Model: UTR-60-R / Serial: 12231261 Installed control and tested operatio…"
type textarea "x"
type textarea "Duke / Model: UTR-60-R / Serial: 12231261 Installed control and tested operatio…"
type textarea "x"
type textarea "Duke / Model: UTR-60-R / Serial: 12231261 Installed control and tested operatio…"
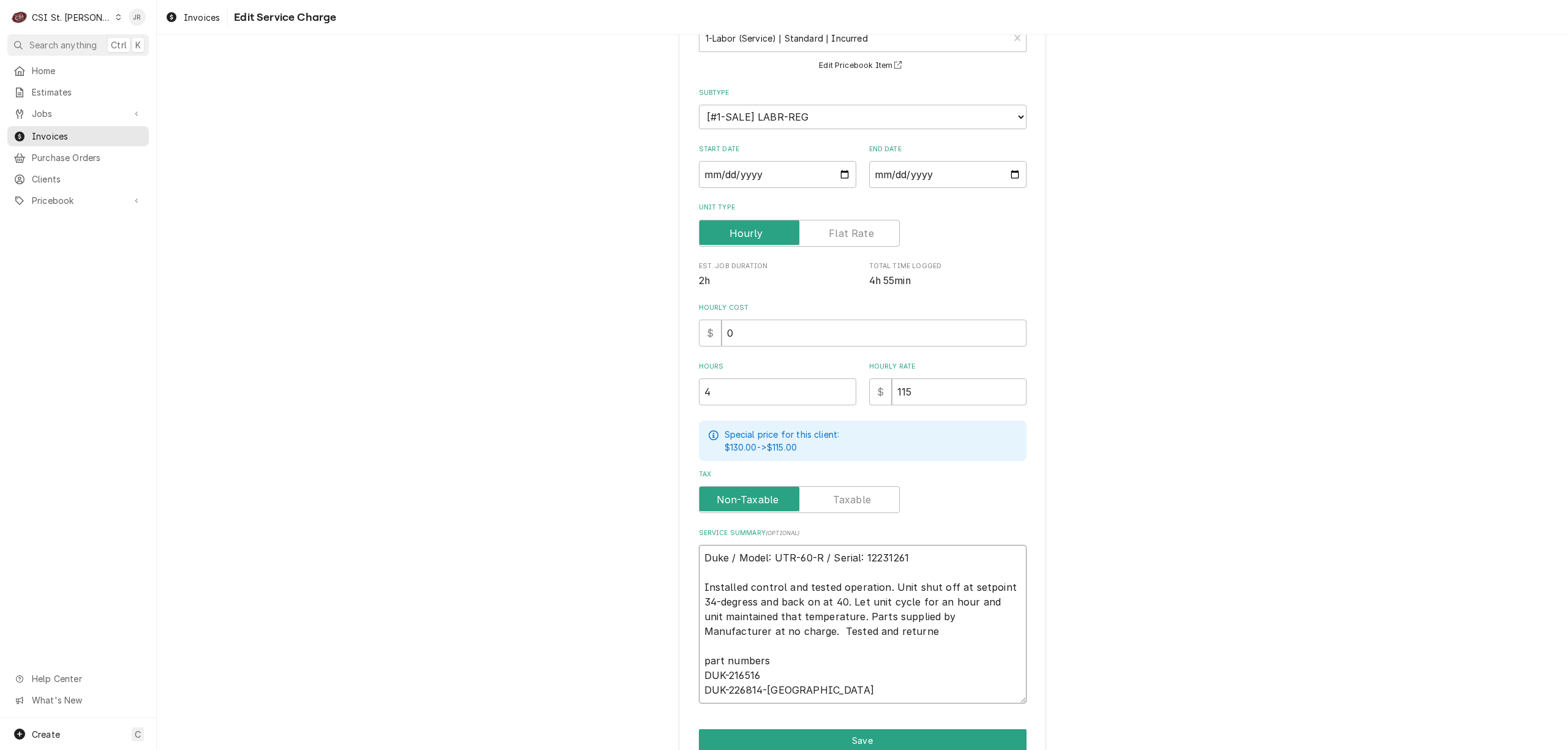
type textarea "x"
type textarea "Duke / Model: UTR-60-R / Serial: 12231261 Installed control and tested operatio…"
type textarea "x"
type textarea "Duke / Model: UTR-60-R / Serial: 12231261 Installed control and tested operatio…"
type textarea "x"
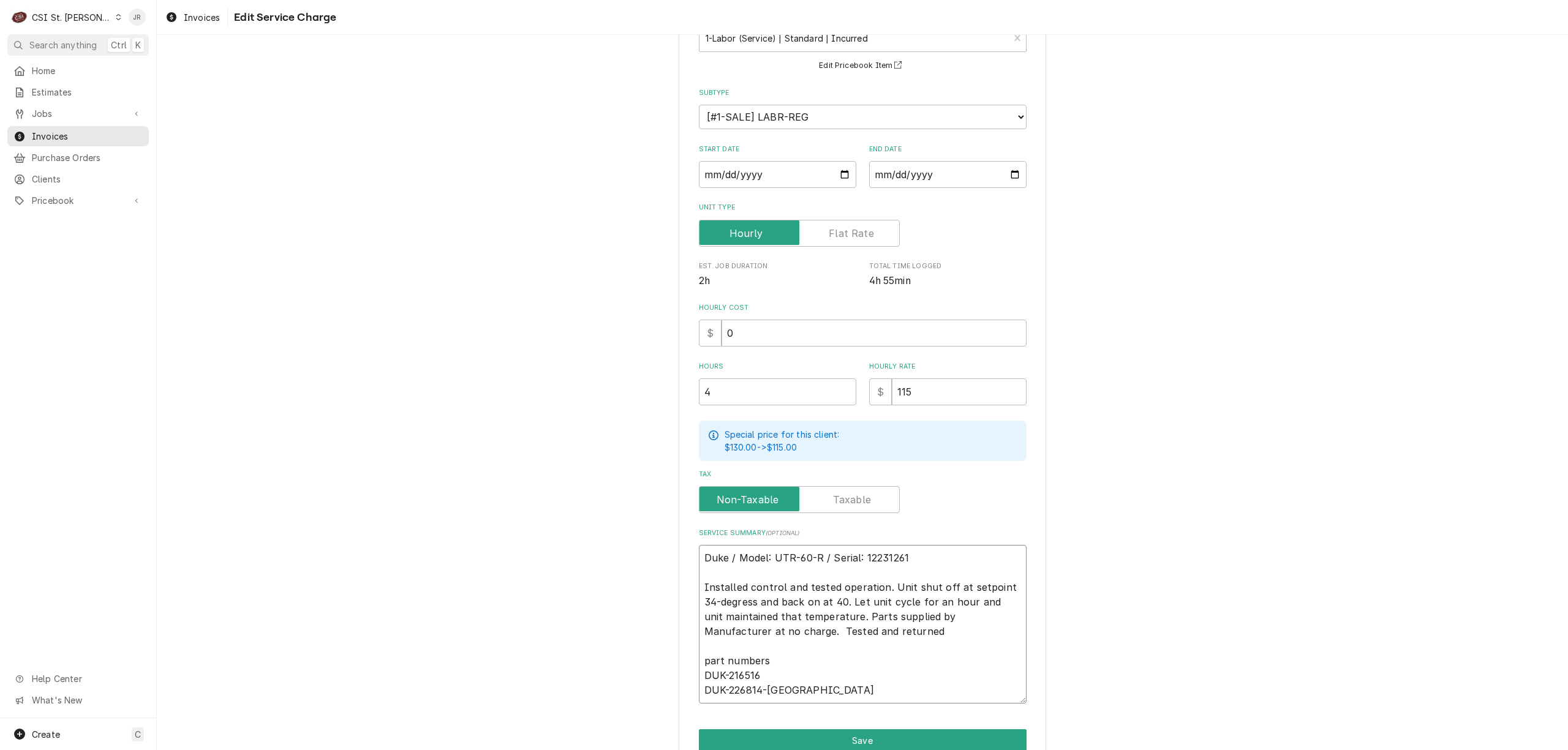
type textarea "Duke / Model: UTR-60-R / Serial: 12231261 Installed control and tested operatio…"
type textarea "x"
type textarea "Duke / Model: UTR-60-R / Serial: 12231261 Installed control and tested operatio…"
type textarea "x"
type textarea "Duke / Model: UTR-60-R / Serial: 12231261 Installed control and tested operatio…"
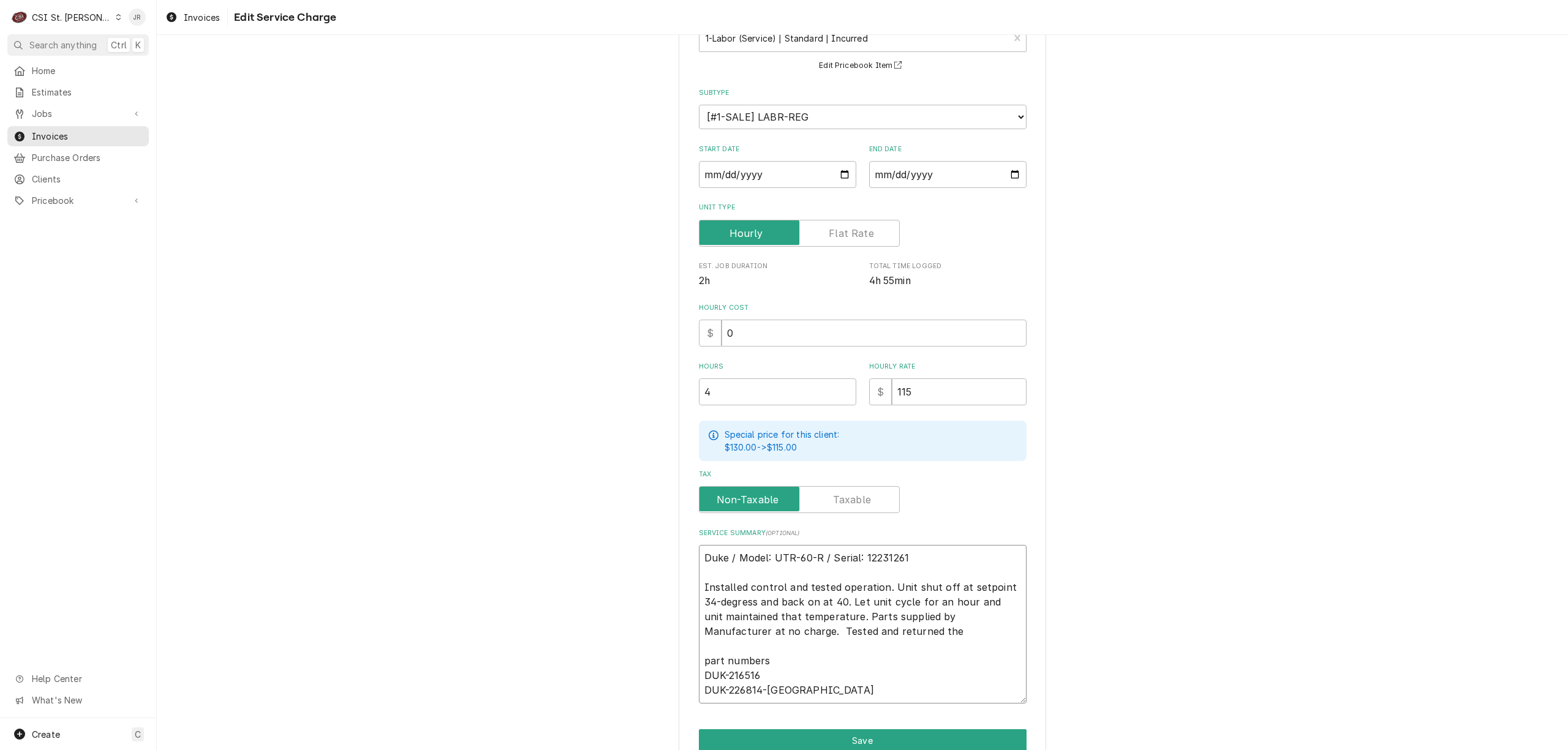
type textarea "x"
type textarea "Duke / Model: UTR-60-R / Serial: 12231261 Installed control and tested operatio…"
type textarea "x"
type textarea "Duke / Model: UTR-60-R / Serial: 12231261 Installed control and tested operatio…"
type textarea "x"
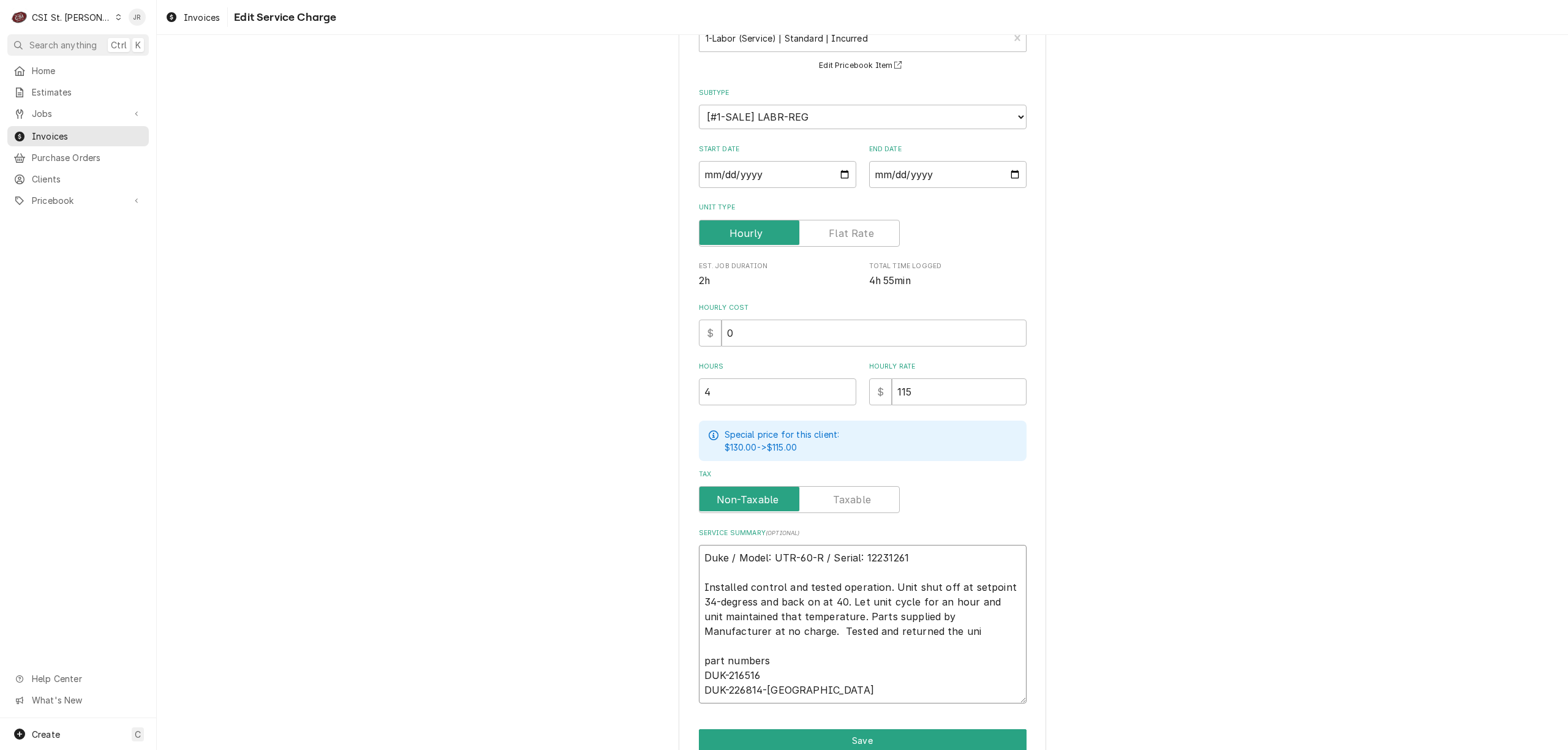
type textarea "Duke / Model: UTR-60-R / Serial: 12231261 Installed control and tested operatio…"
type textarea "x"
type textarea "Duke / Model: UTR-60-R / Serial: 12231261 Installed control and tested operatio…"
type textarea "x"
type textarea "Duke / Model: UTR-60-R / Serial: 12231261 Installed control and tested operatio…"
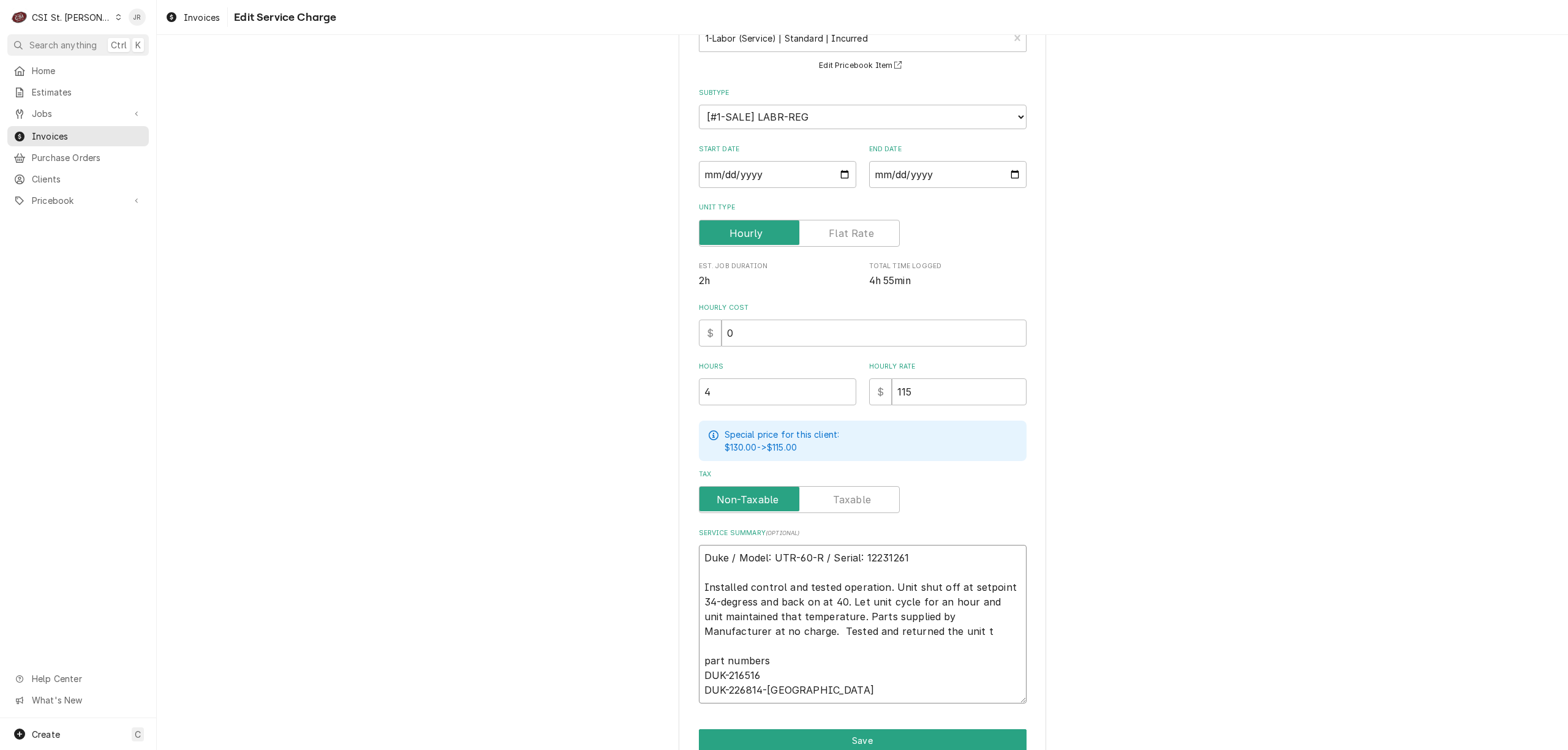
type textarea "x"
type textarea "Duke / Model: UTR-60-R / Serial: 12231261 Installed control and tested operatio…"
type textarea "x"
type textarea "Duke / Model: UTR-60-R / Serial: 12231261 Installed control and tested operatio…"
type textarea "x"
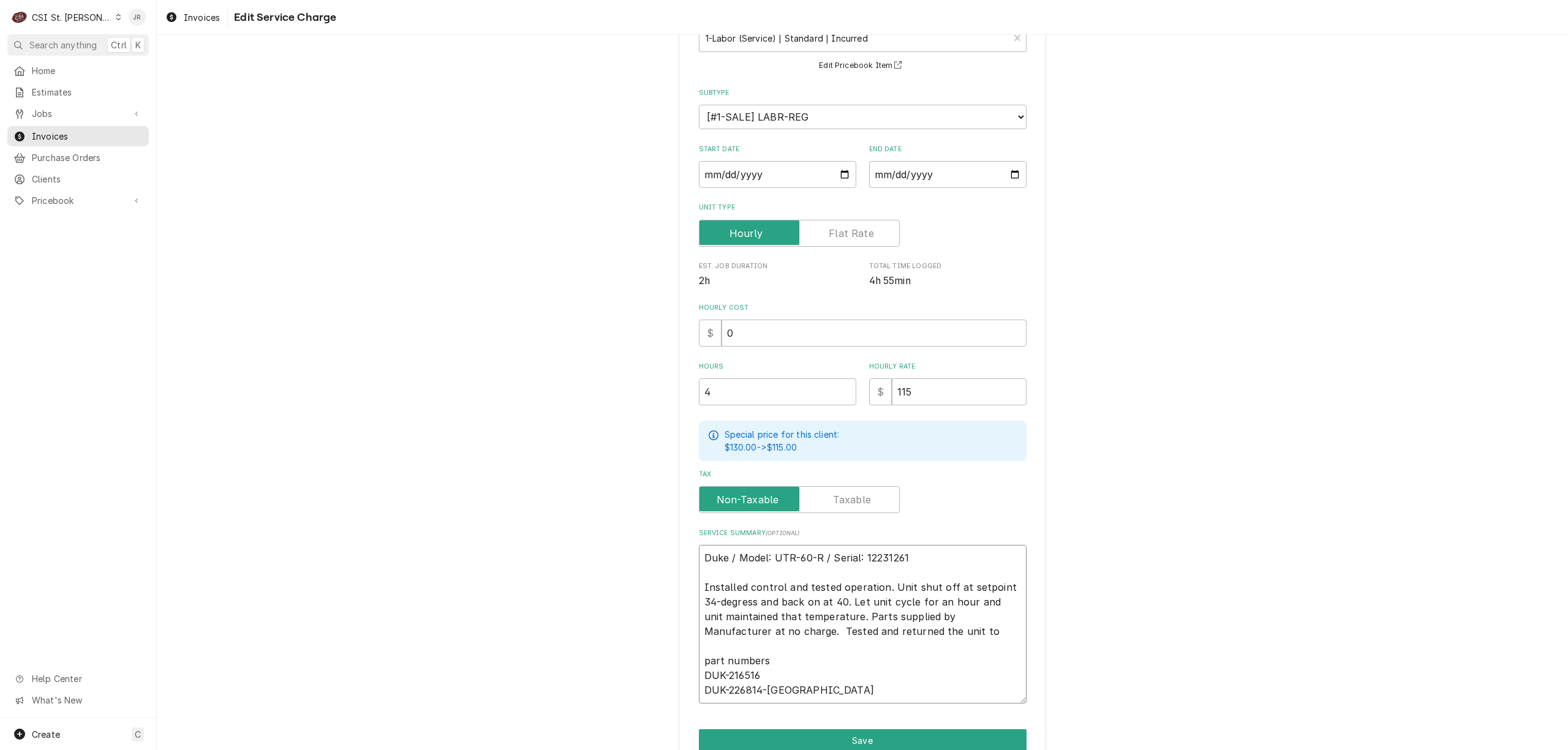
type textarea "Duke / Model: UTR-60-R / Serial: 12231261 Installed control and tested operatio…"
type textarea "x"
type textarea "Duke / Model: UTR-60-R / Serial: 12231261 Installed control and tested operatio…"
type textarea "x"
type textarea "Duke / Model: UTR-60-R / Serial: 12231261 Installed control and tested operatio…"
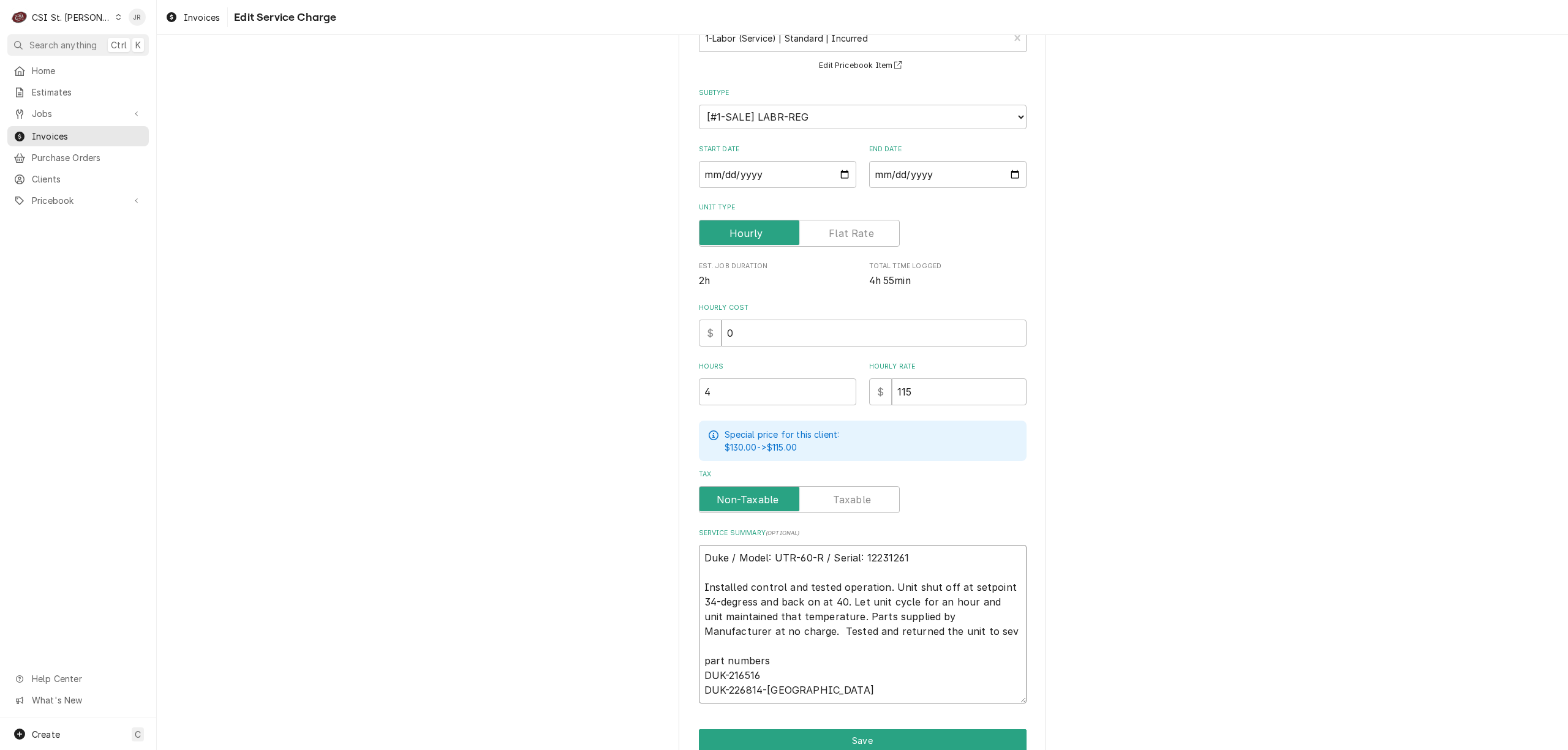
type textarea "x"
type textarea "Duke / Model: UTR-60-R / Serial: 12231261 Installed control and tested operatio…"
type textarea "x"
type textarea "Duke / Model: UTR-60-R / Serial: 12231261 Installed control and tested operatio…"
type textarea "x"
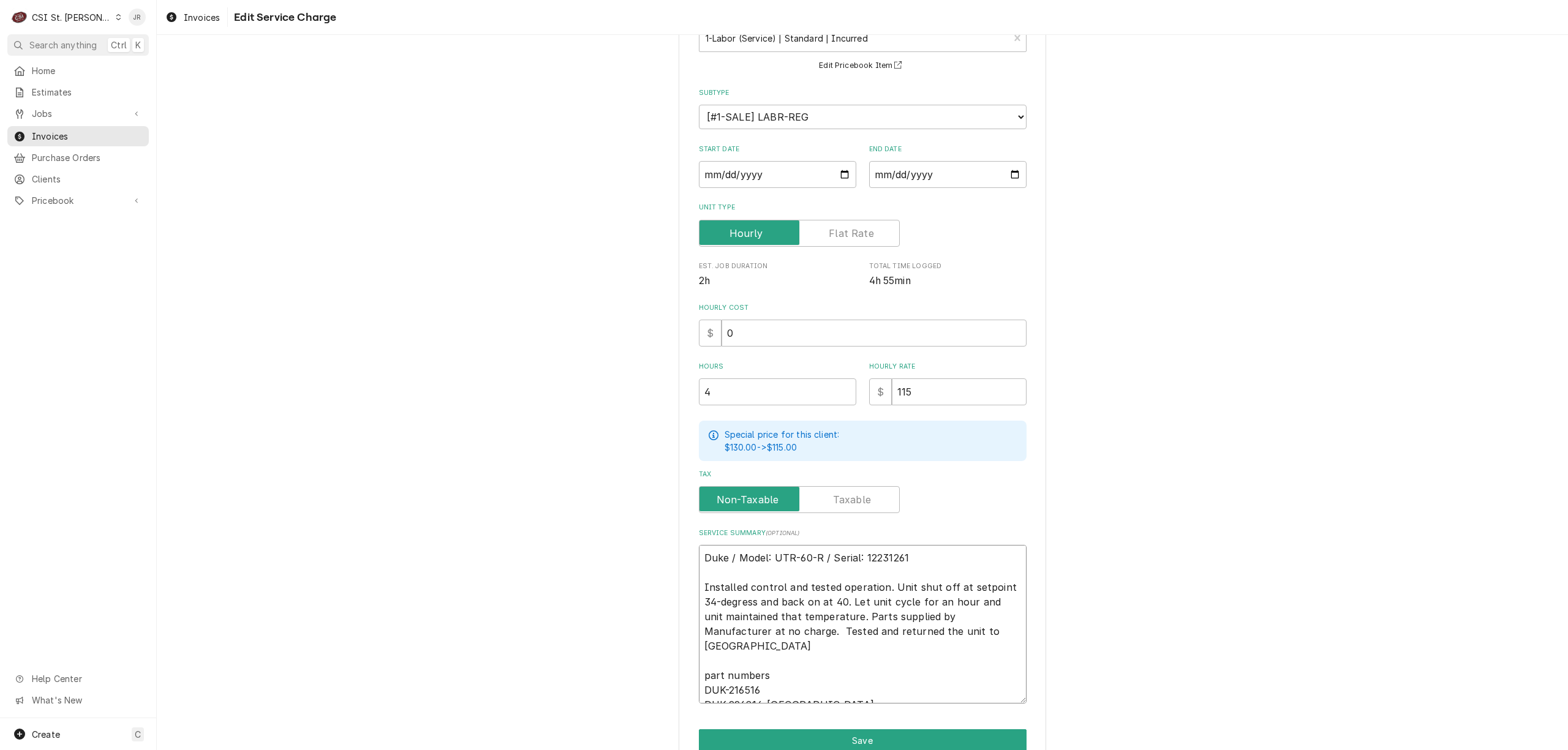
type textarea "Duke / Model: UTR-60-R / Serial: 12231261 Installed control and tested operatio…"
type textarea "x"
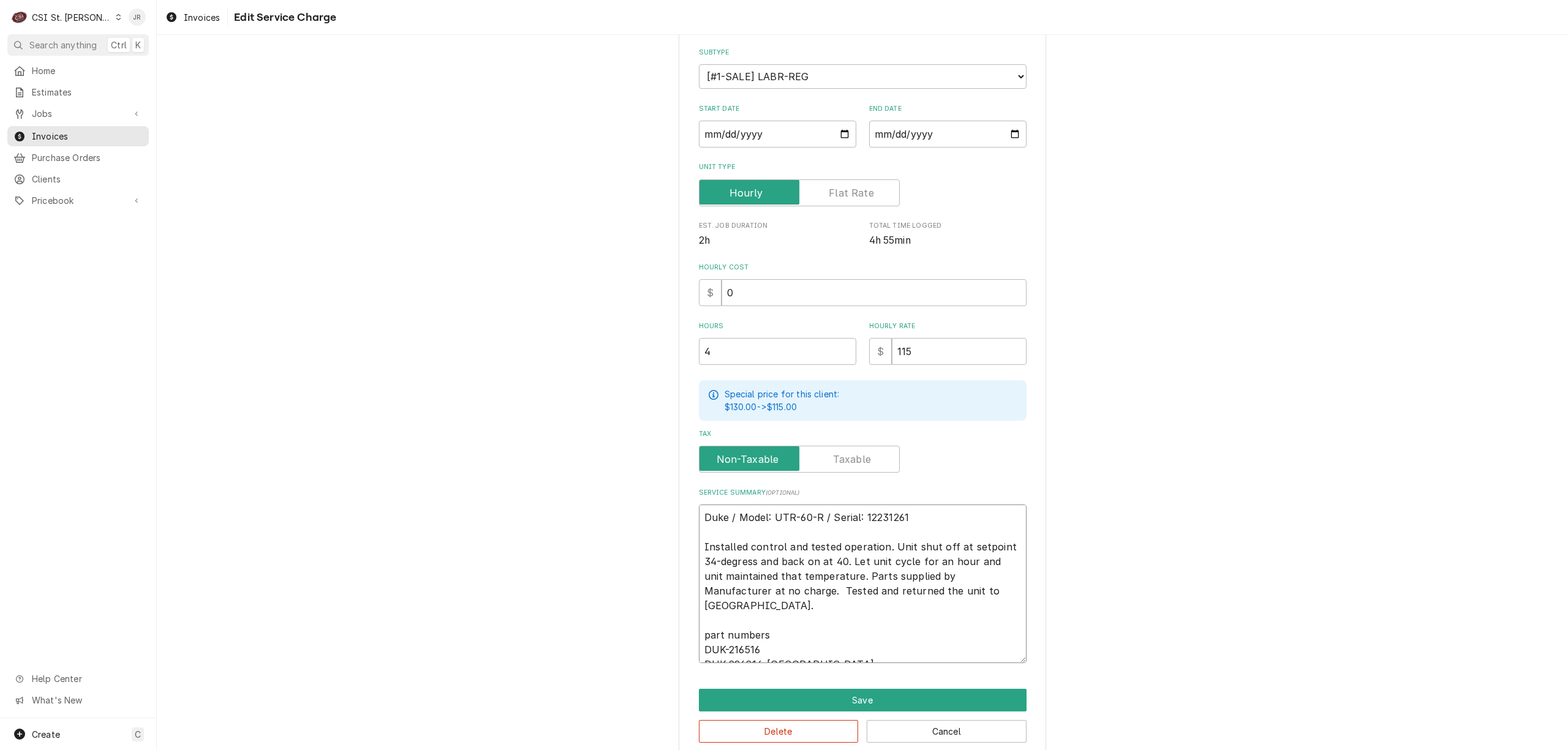
scroll to position [151, 0]
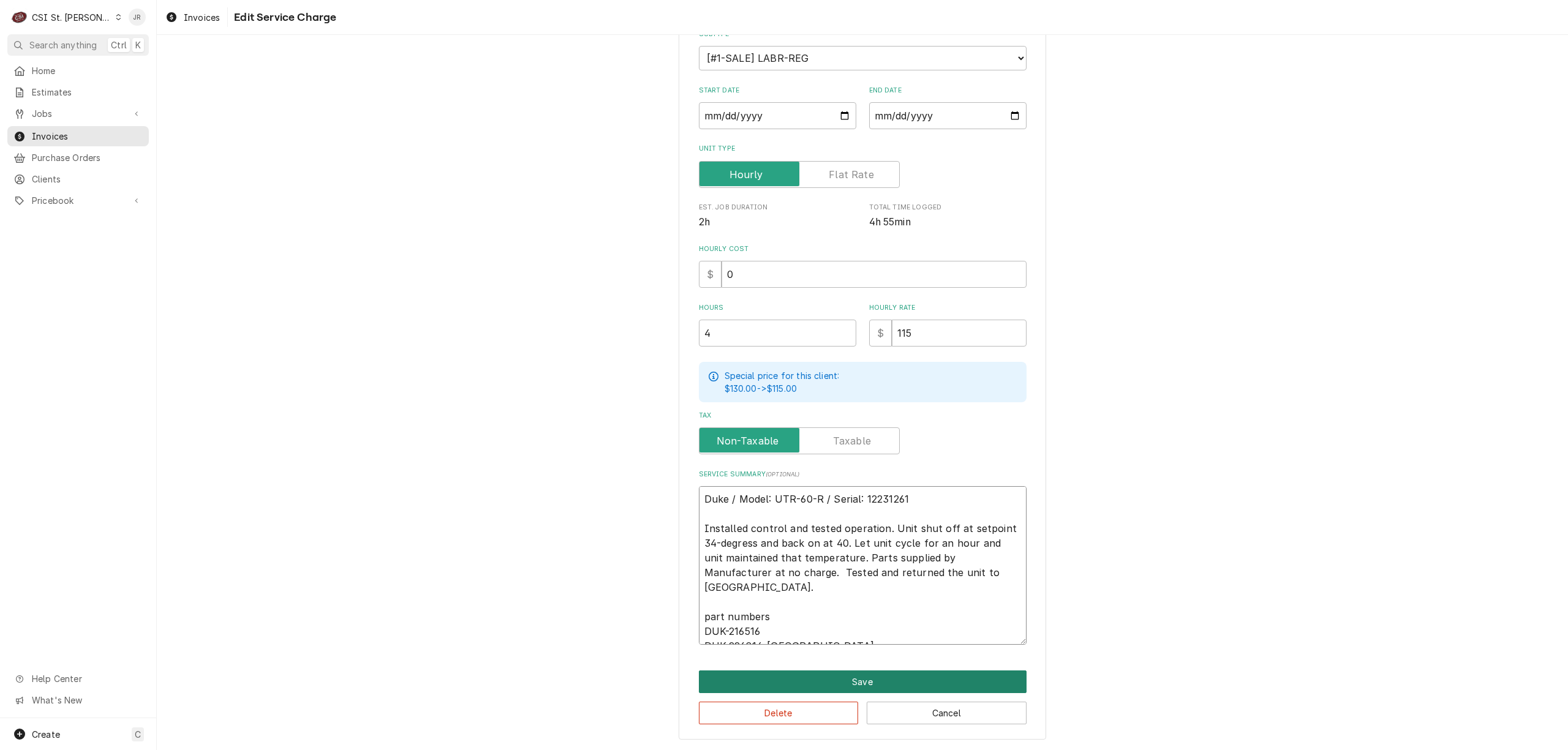
type textarea "Duke / Model: UTR-60-R / Serial: 12231261 Installed control and tested operatio…"
click at [877, 676] on button "Save" at bounding box center [863, 682] width 328 height 23
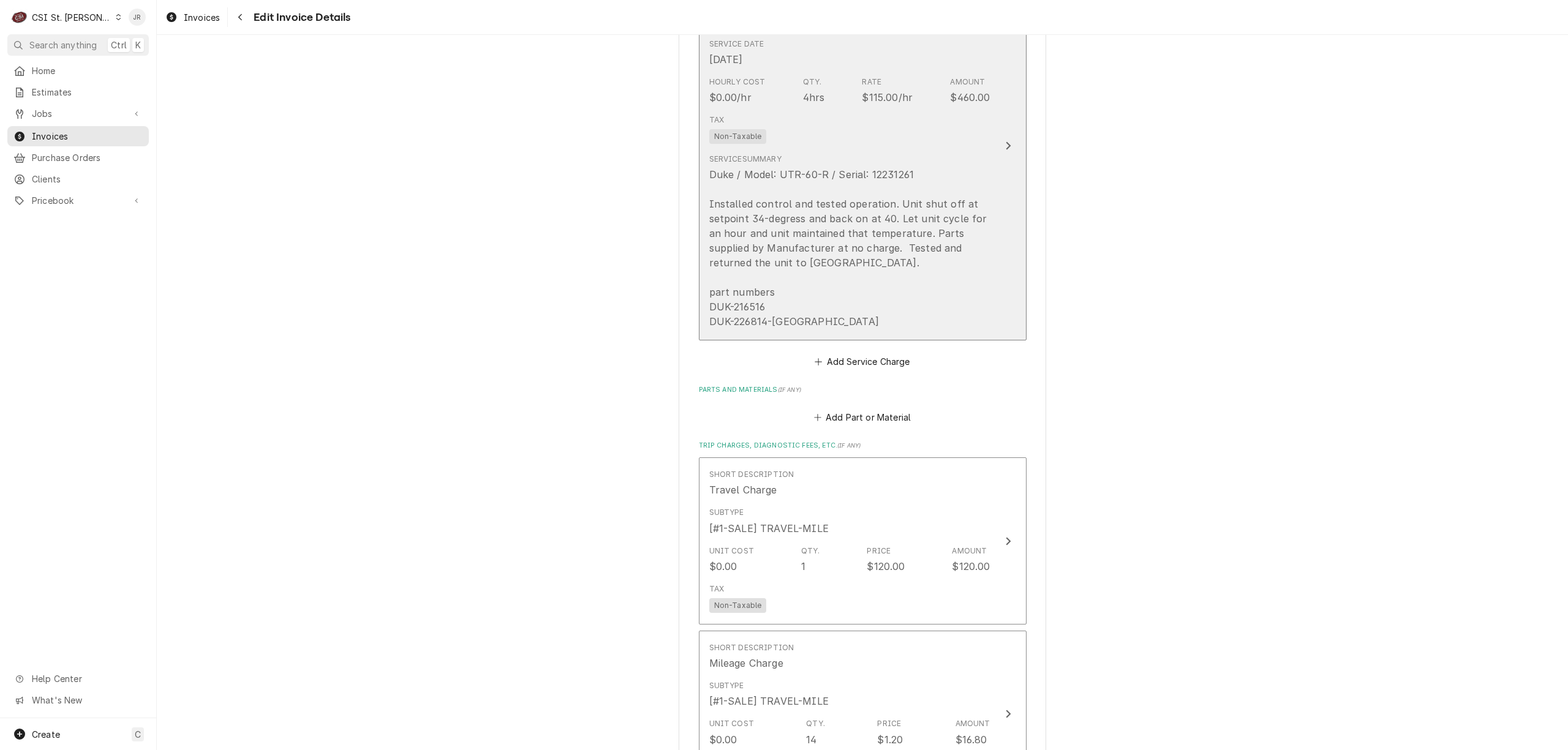
scroll to position [965, 0]
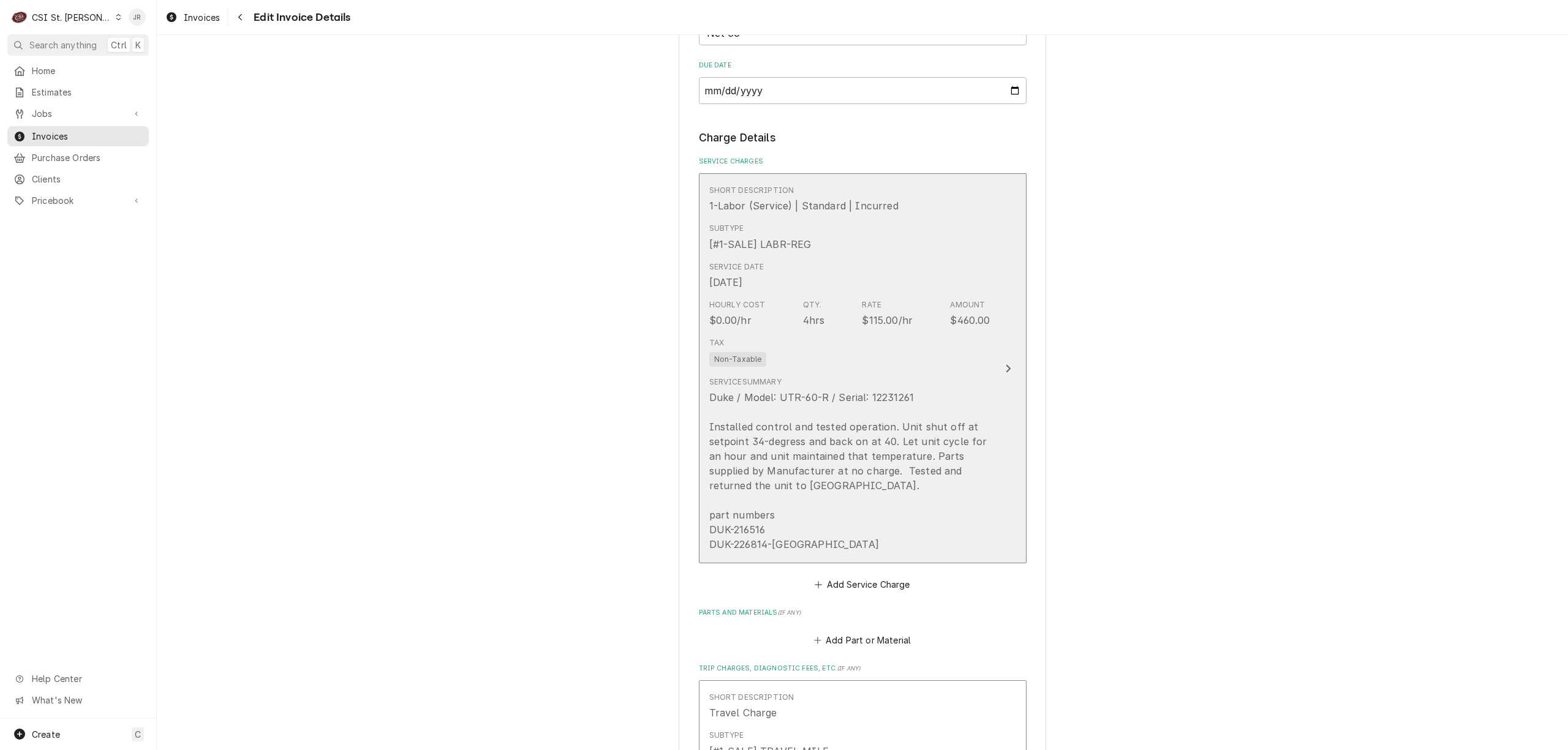
click at [968, 322] on div "$460.00" at bounding box center [969, 320] width 39 height 15
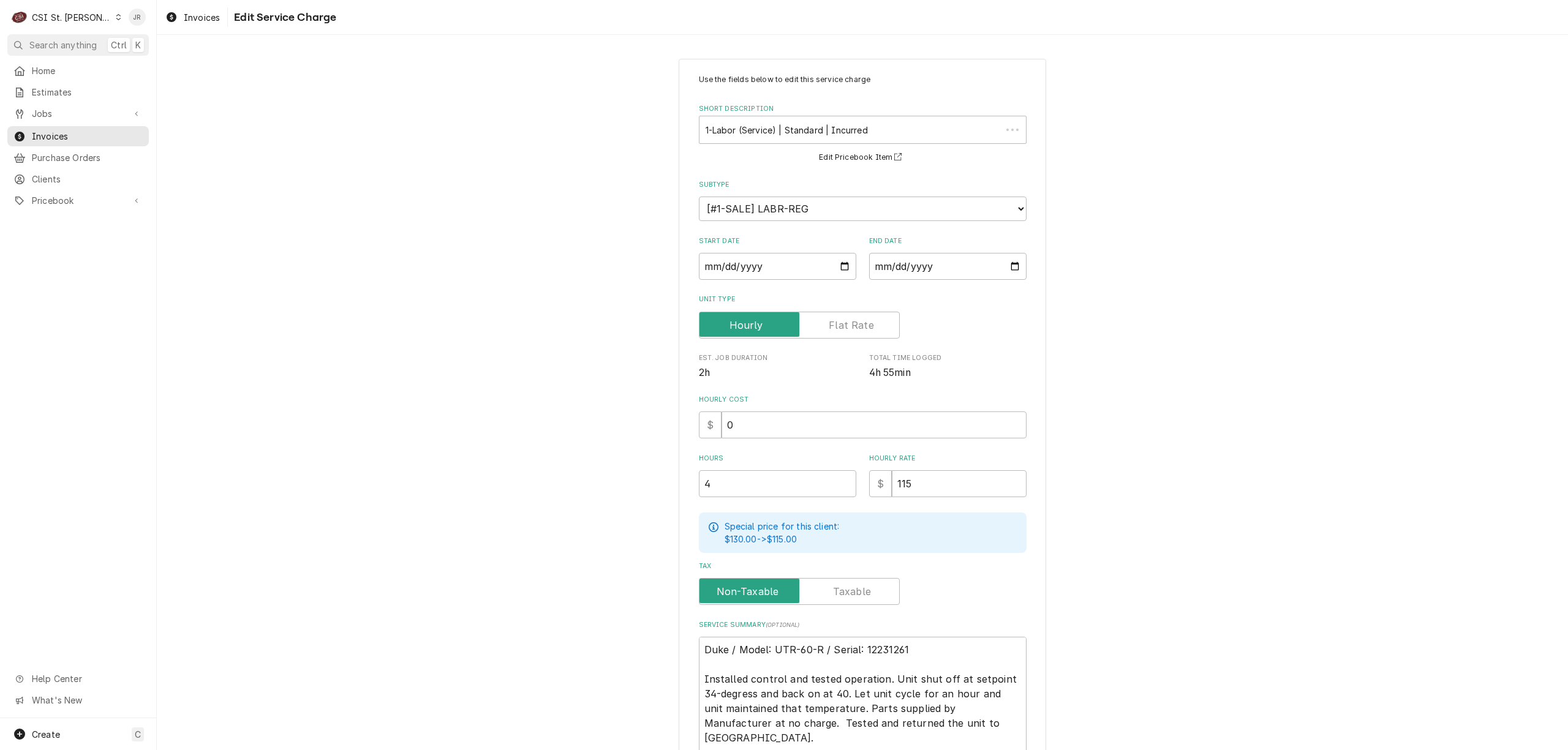
click at [787, 432] on div "Use the fields below to edit this service charge Short Description 1-Labor (Ser…" at bounding box center [863, 434] width 328 height 722
type textarea "x"
type input "1"
type textarea "x"
type input "12"
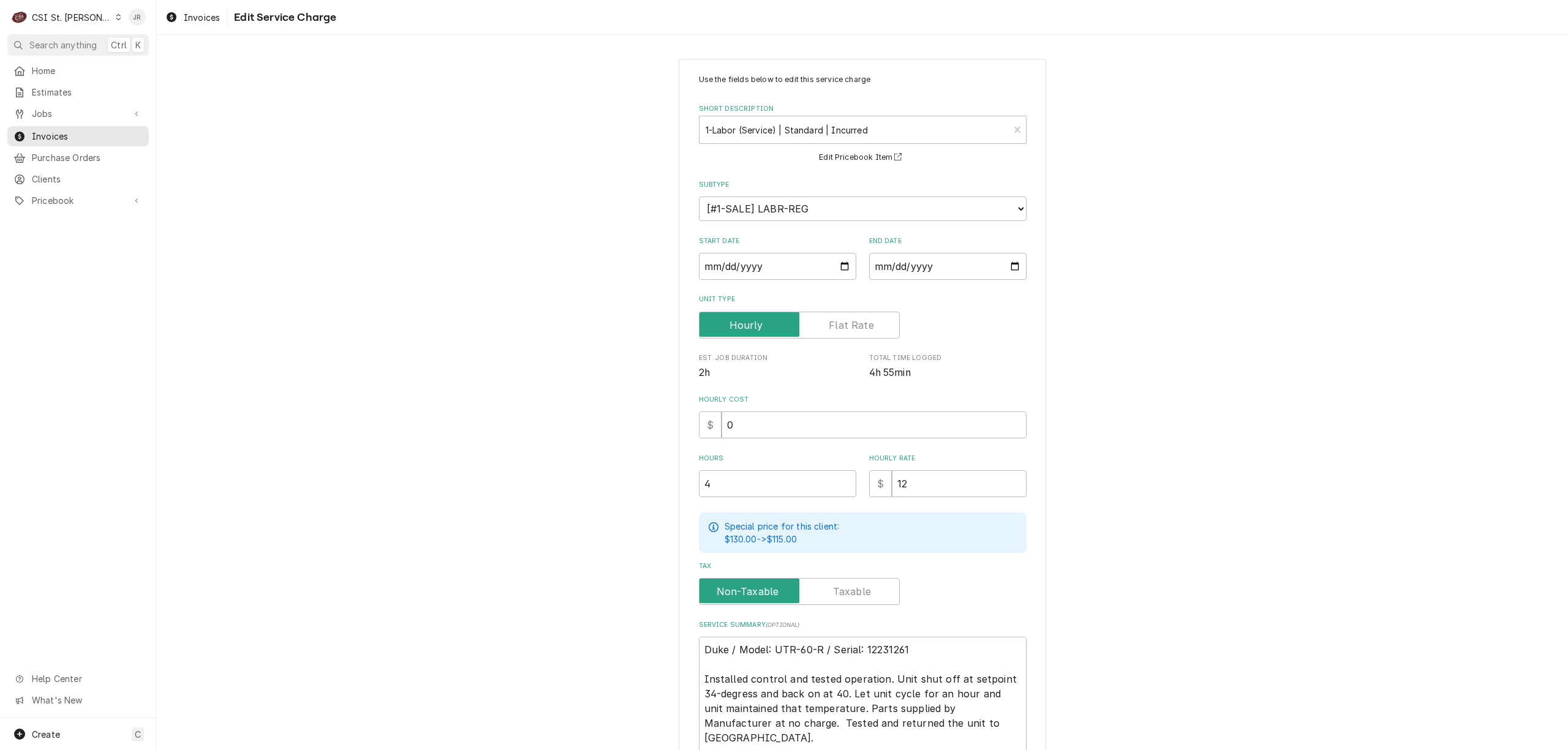
type textarea "x"
type input "120"
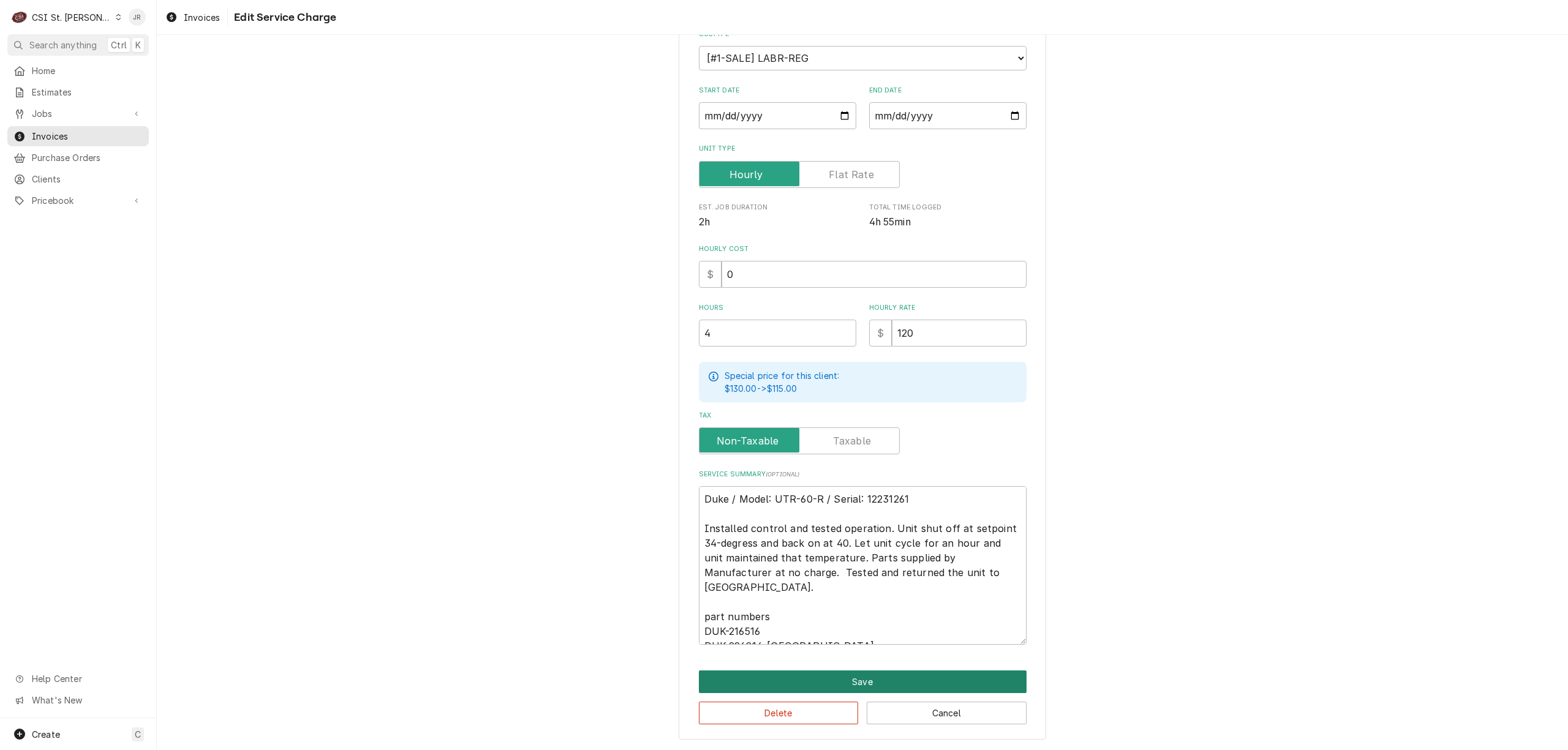
click at [868, 671] on button "Save" at bounding box center [863, 682] width 328 height 23
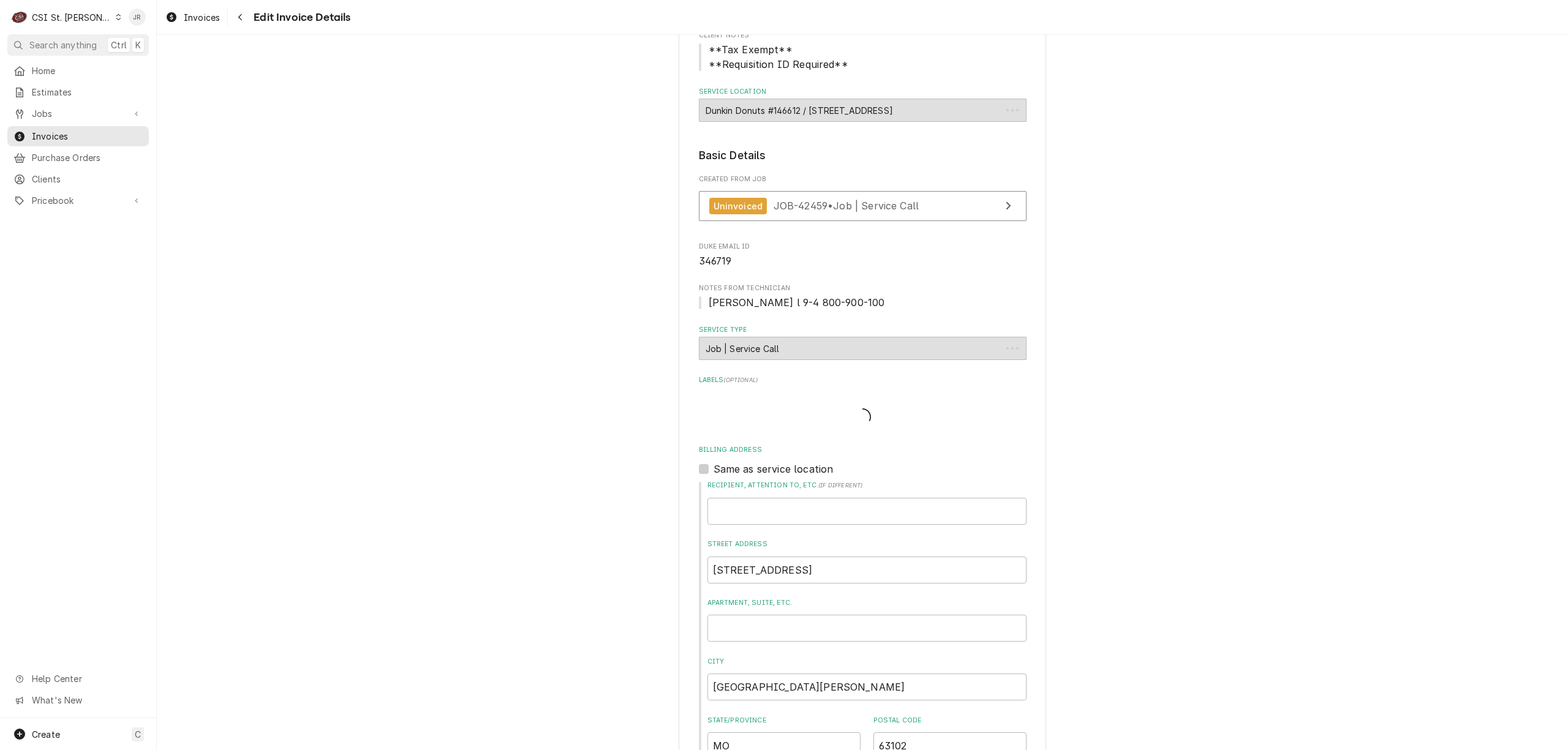
scroll to position [951, 0]
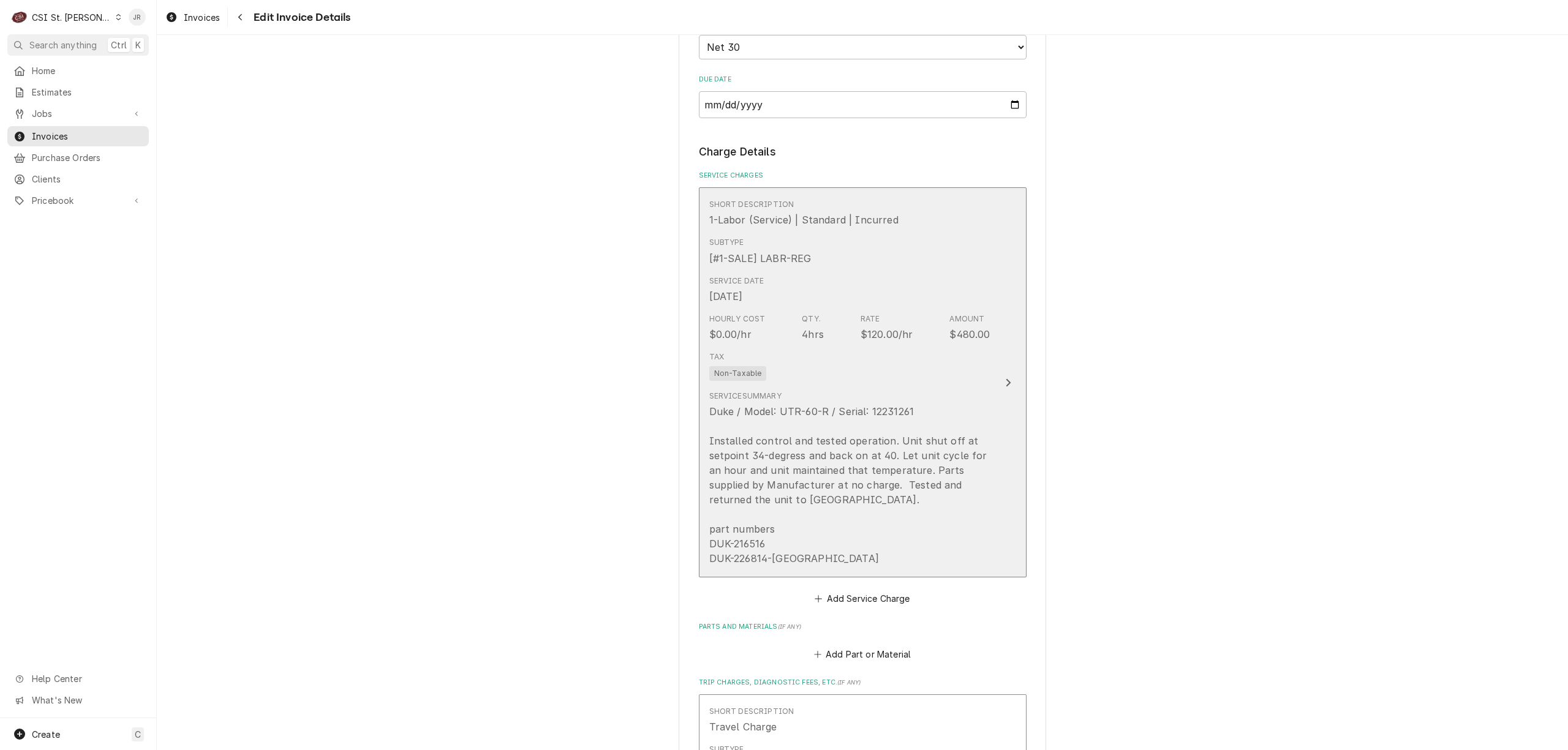
click at [818, 542] on div "Duke / Model: UTR-60-R / Serial: 12231261 Installed control and tested operatio…" at bounding box center [850, 485] width 282 height 161
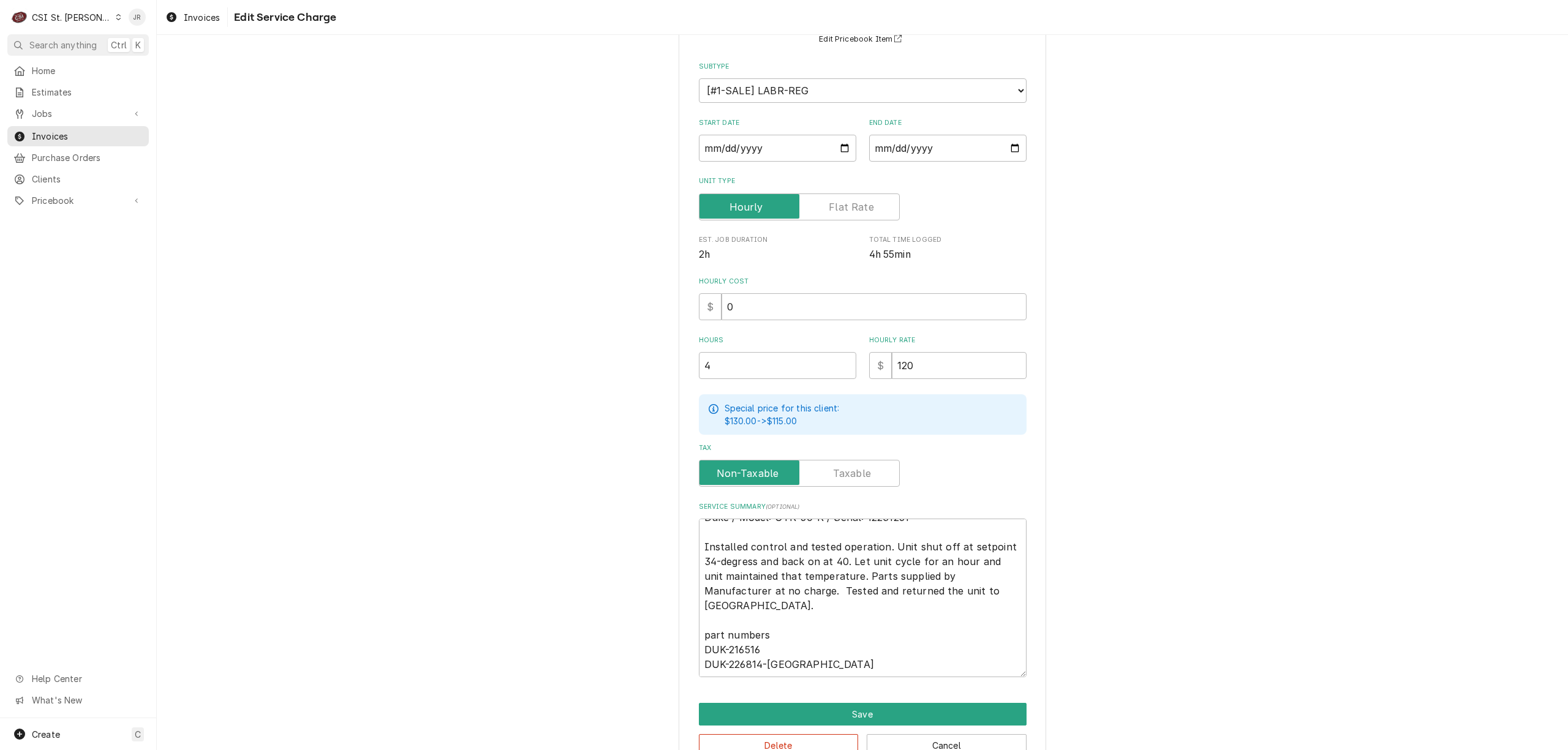
scroll to position [151, 0]
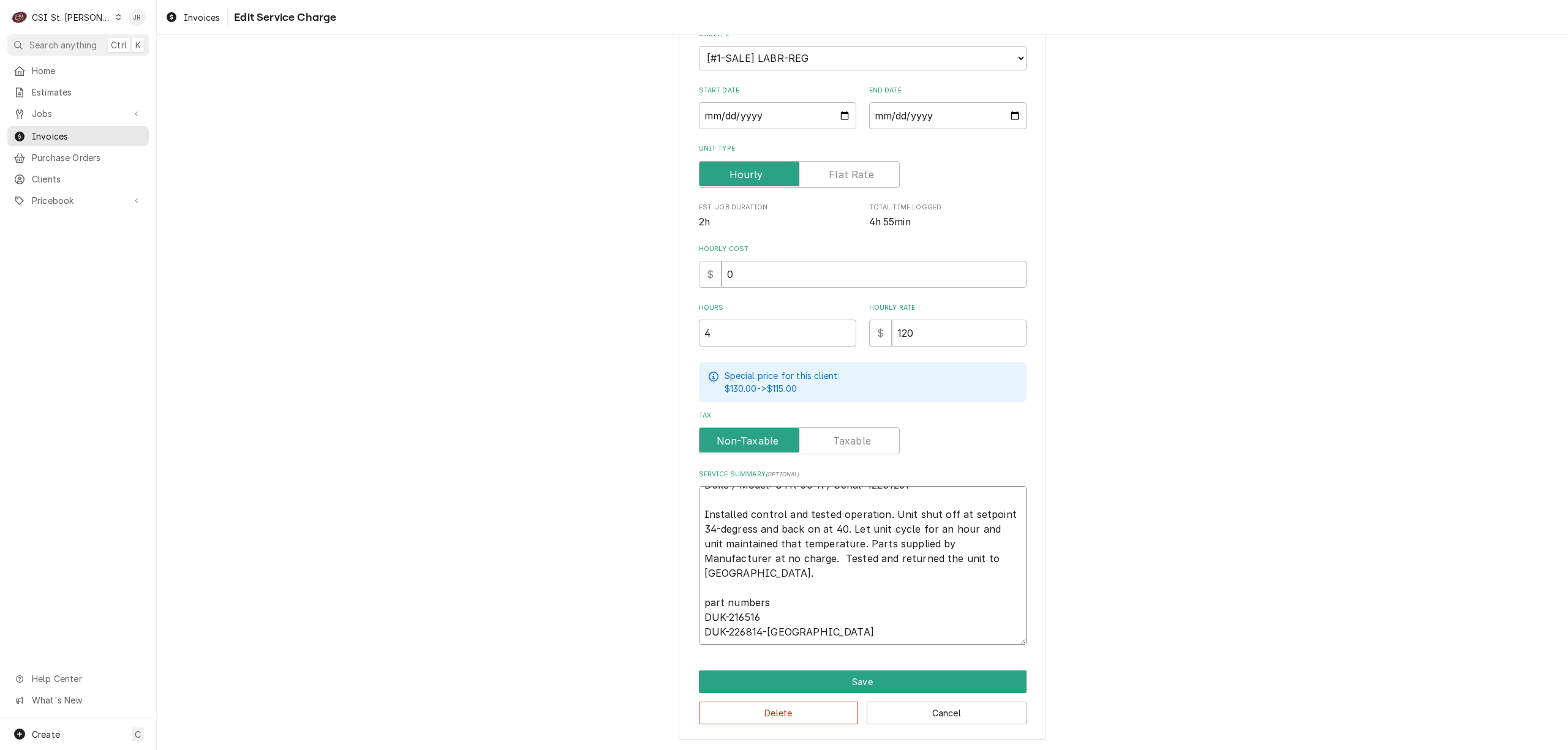
click at [813, 606] on textarea "Duke / Model: UTR-60-R / Serial: 12231261 Installed control and tested operatio…" at bounding box center [863, 565] width 328 height 159
click at [807, 620] on textarea "Duke / Model: UTR-60-R / Serial: 12231261 Installed control and tested operatio…" at bounding box center [863, 565] width 328 height 159
type textarea "x"
type textarea "Duke / Model: UTR-60-R / Serial: 12231261 Installed control and tested operatio…"
type textarea "x"
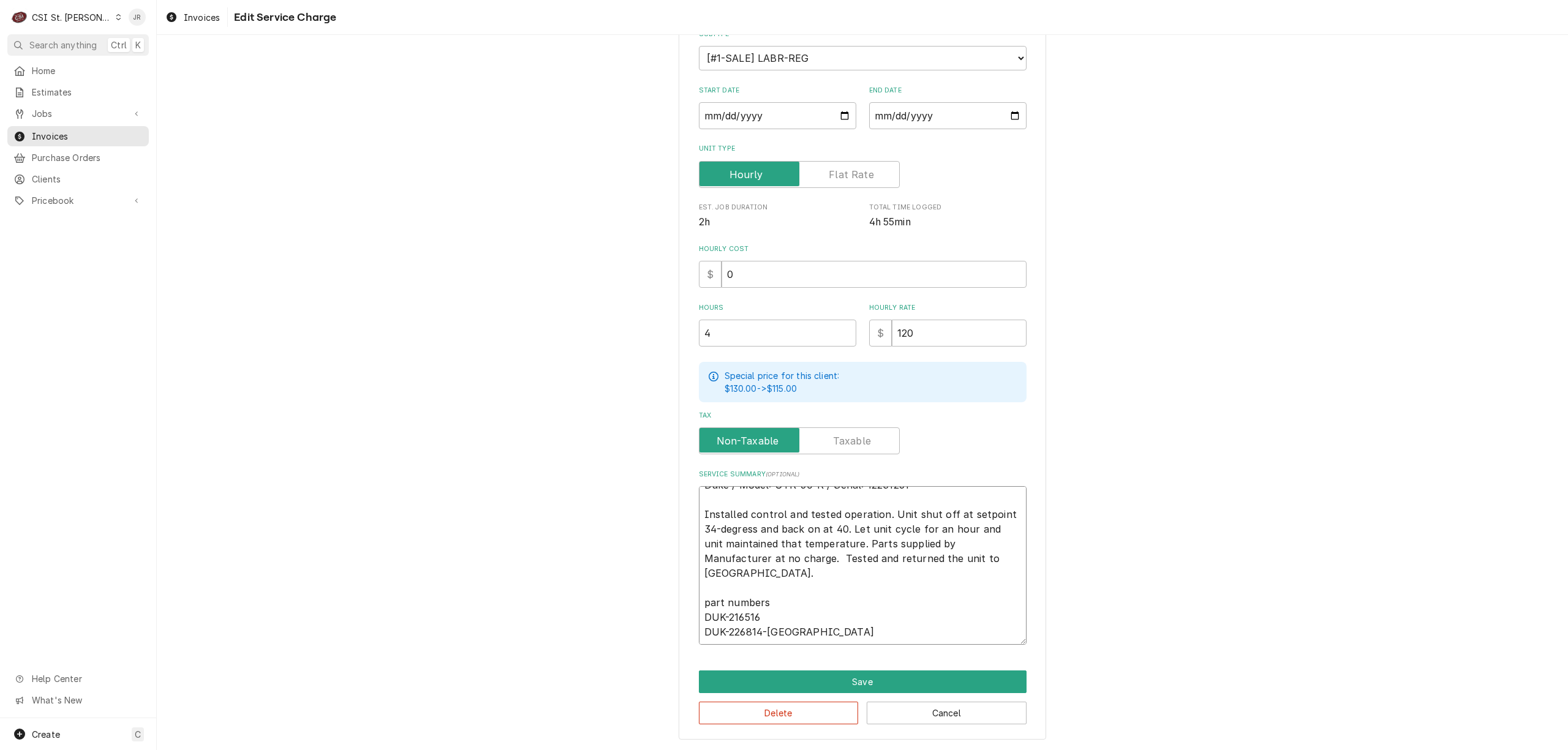
type textarea "Duke / Model: UTR-60-R / Serial: 12231261 Installed control and tested operatio…"
type textarea "x"
type textarea "Duke / Model: UTR-60-R / Serial: 12231261 Installed control and tested operatio…"
type textarea "x"
type textarea "Duke / Model: UTR-60-R / Serial: 12231261 Installed control and tested operatio…"
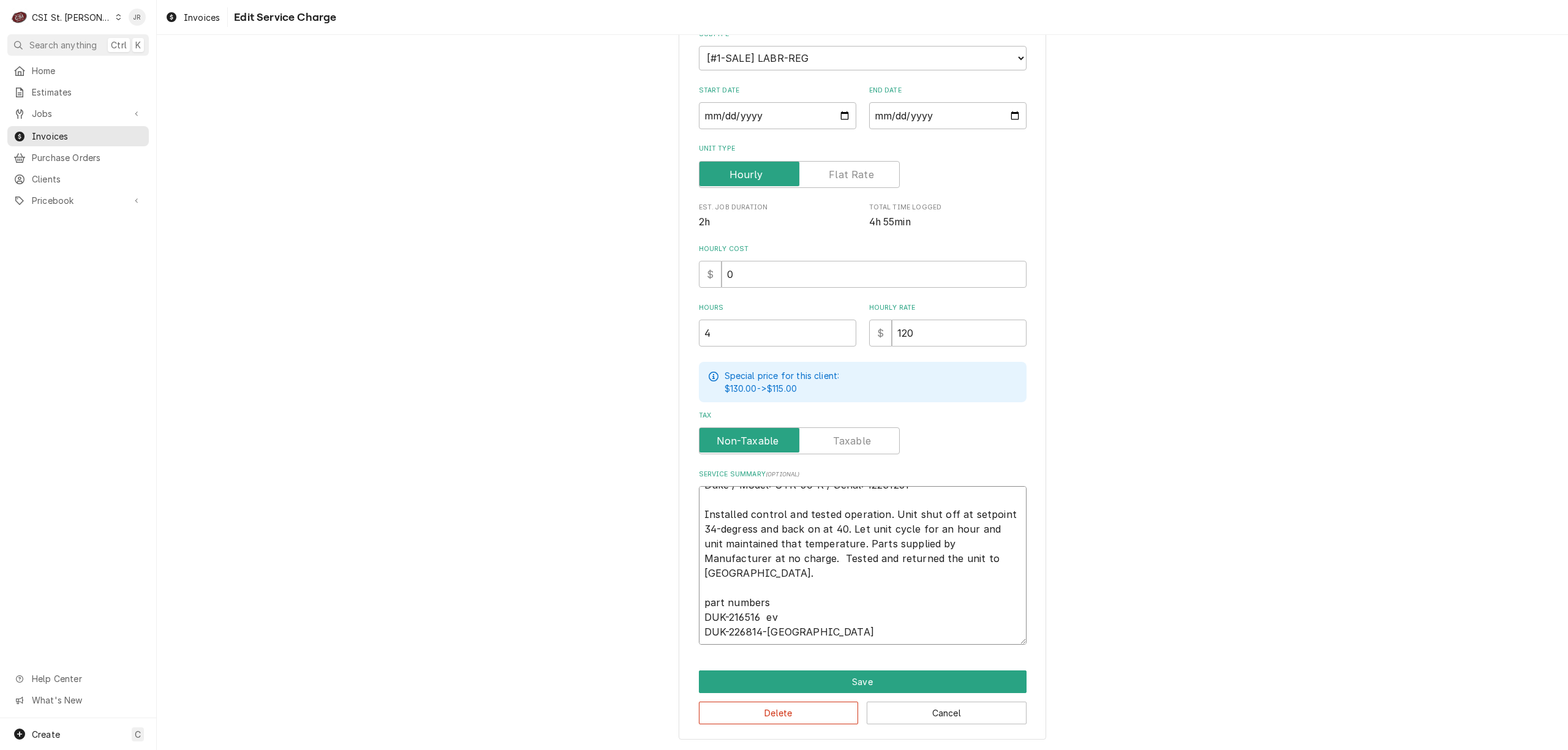
type textarea "x"
type textarea "Duke / Model: UTR-60-R / Serial: 12231261 Installed control and tested operatio…"
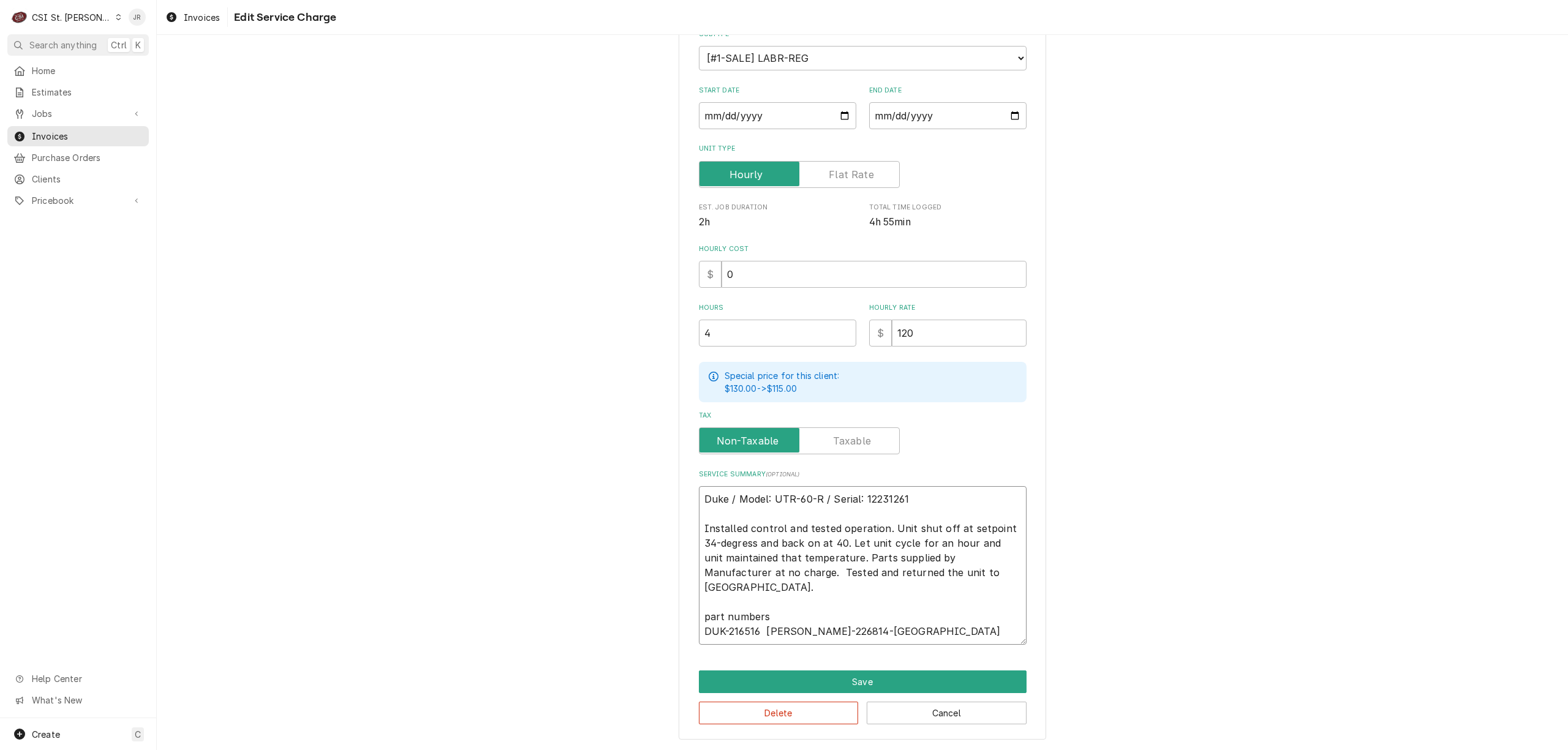
type textarea "x"
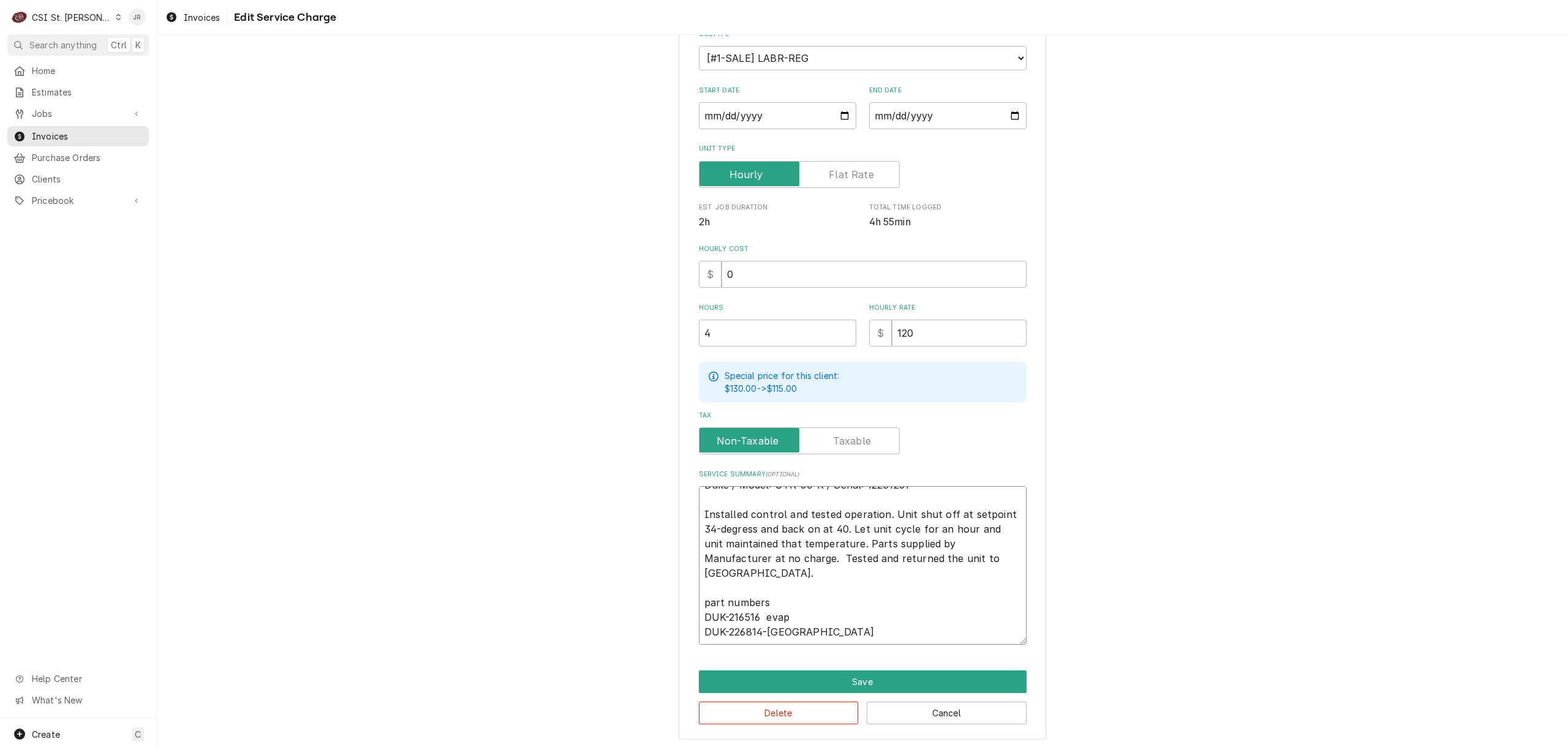
type textarea "Duke / Model: UTR-60-R / Serial: 12231261 Installed control and tested operatio…"
drag, startPoint x: 843, startPoint y: 646, endPoint x: 843, endPoint y: 639, distance: 7.0
click at [843, 642] on div "Use the fields below to edit this service charge Short Description 1-Labor (Ser…" at bounding box center [862, 324] width 367 height 832
click at [843, 633] on textarea "Duke / Model: UTR-60-R / Serial: 12231261 Installed control and tested operatio…" at bounding box center [863, 565] width 328 height 159
type textarea "x"
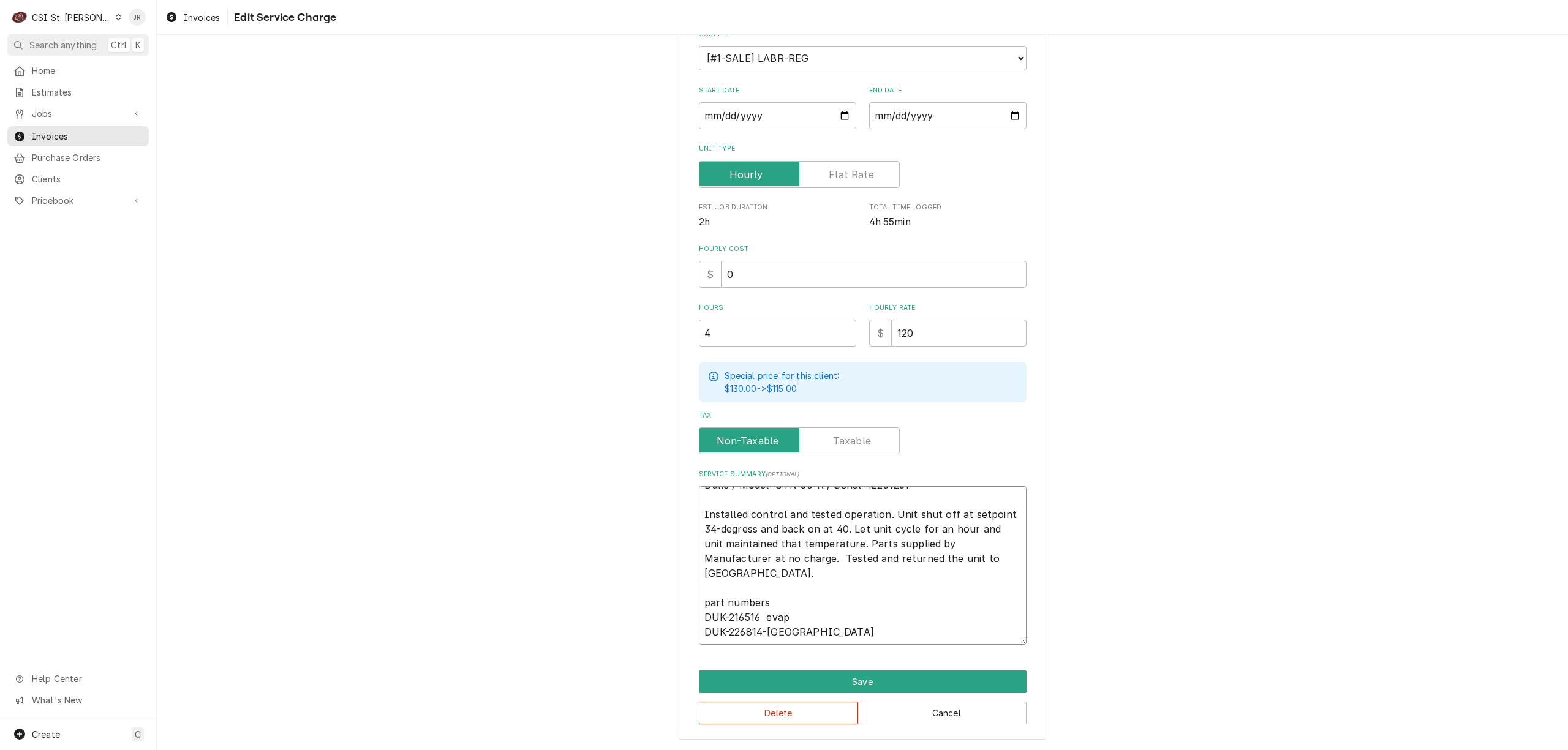
type textarea "Duke / Model: UTR-60-R / Serial: 12231261 Installed control and tested operatio…"
type textarea "x"
type textarea "Duke / Model: UTR-60-R / Serial: 12231261 Installed control and tested operatio…"
type textarea "x"
type textarea "Duke / Model: UTR-60-R / Serial: 12231261 Installed control and tested operatio…"
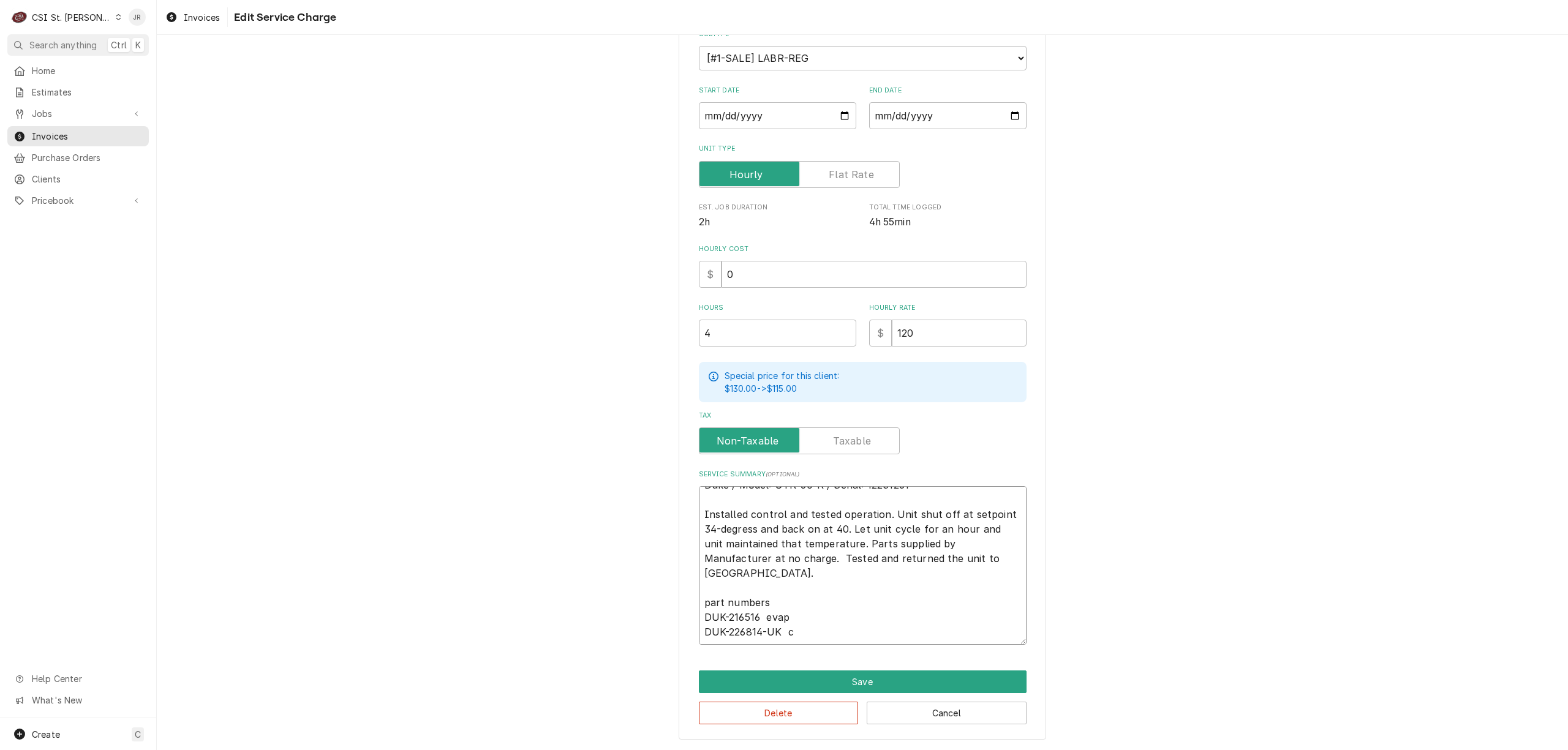
type textarea "x"
type textarea "Duke / Model: UTR-60-R / Serial: 12231261 Installed control and tested operatio…"
type textarea "x"
type textarea "Duke / Model: UTR-60-R / Serial: 12231261 Installed control and tested operatio…"
type textarea "x"
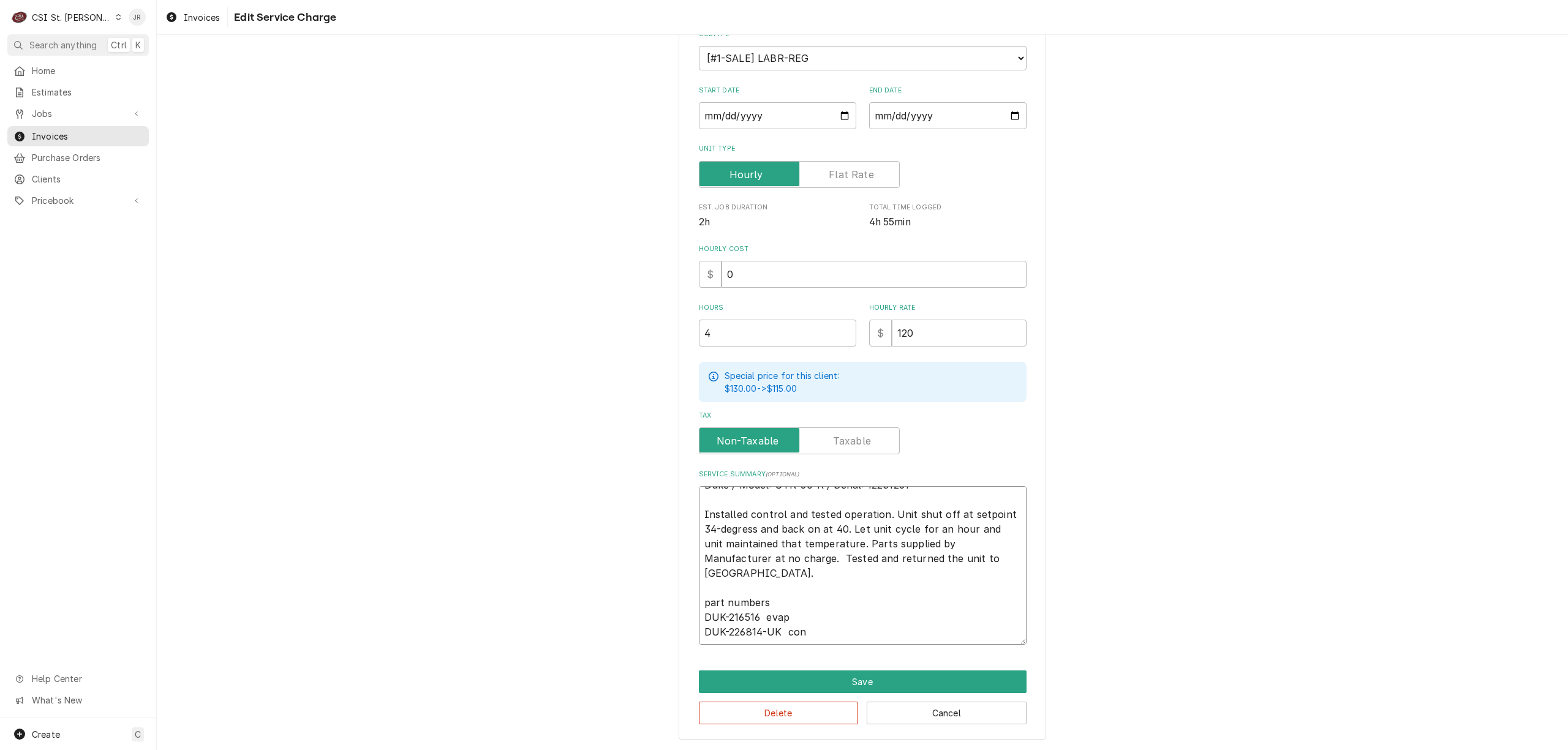
type textarea "Duke / Model: UTR-60-R / Serial: 12231261 Installed control and tested operatio…"
type textarea "x"
type textarea "Duke / Model: UTR-60-R / Serial: 12231261 Installed control and tested operatio…"
type textarea "x"
type textarea "Duke / Model: UTR-60-R / Serial: 12231261 Installed control and tested operatio…"
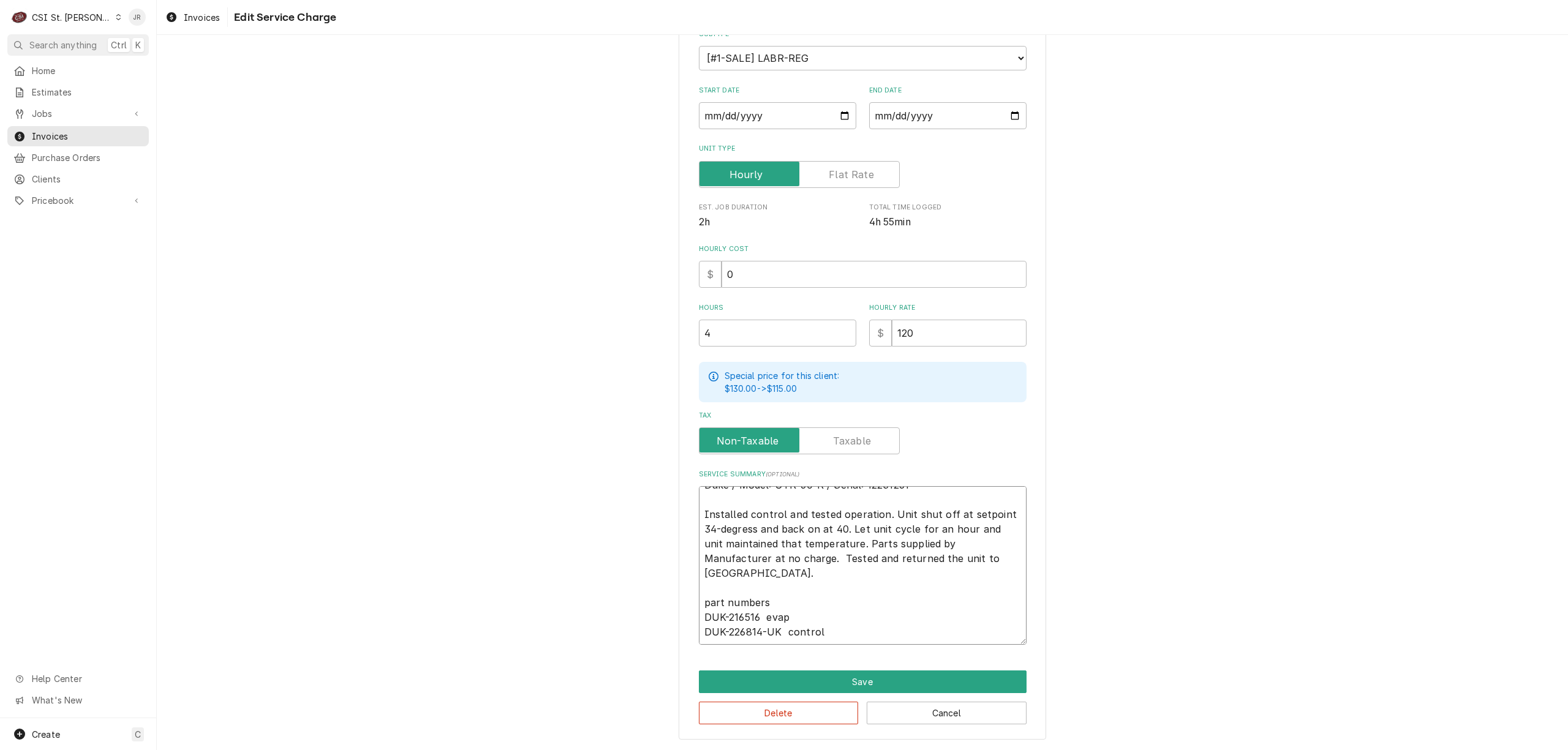
type textarea "x"
type textarea "Duke / Model: UTR-60-R / Serial: 12231261 Installed control and tested operatio…"
type textarea "x"
type textarea "Duke / Model: UTR-60-R / Serial: 12231261 Installed control and tested operatio…"
type textarea "x"
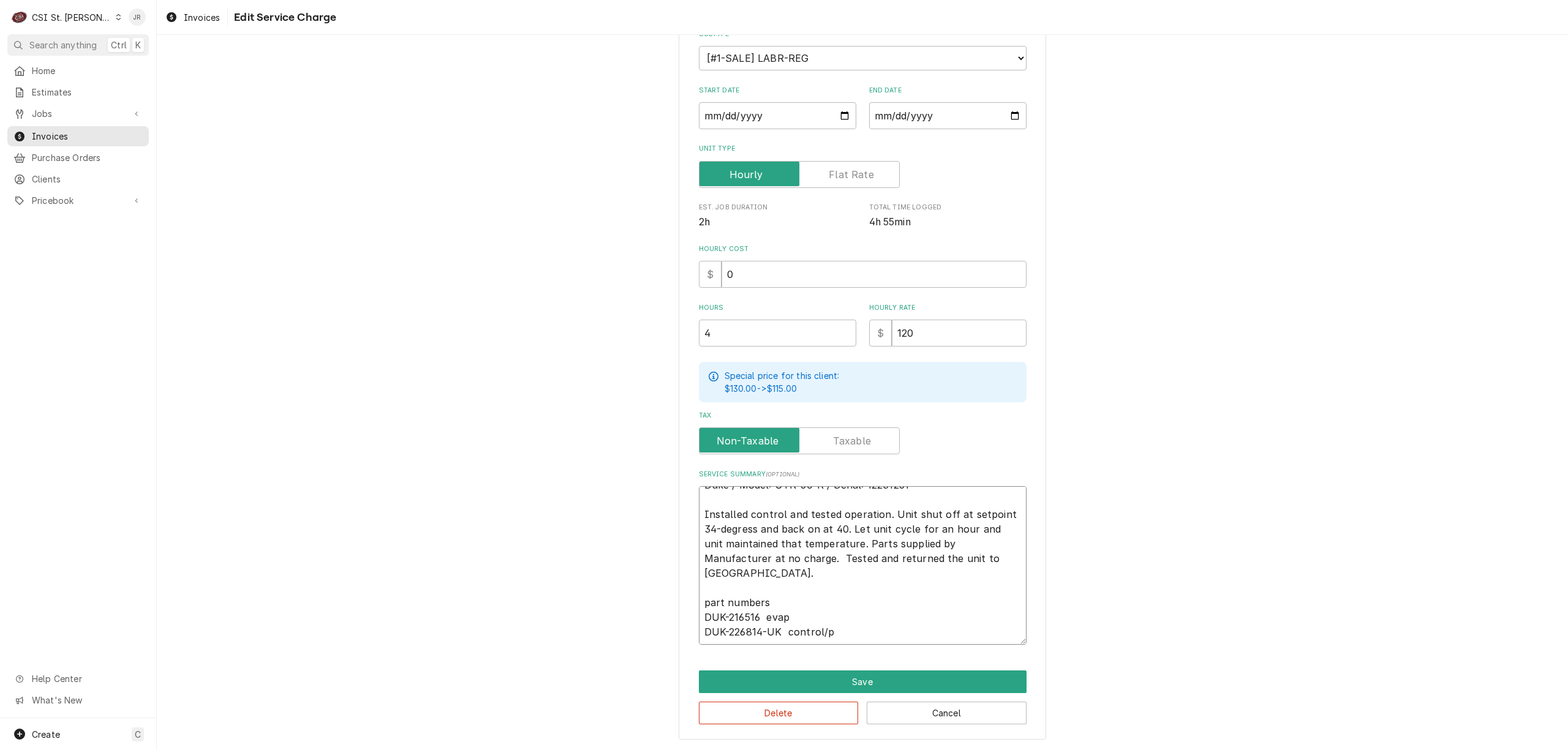
type textarea "Duke / Model: UTR-60-R / Serial: 12231261 Installed control and tested operatio…"
type textarea "x"
type textarea "Duke / Model: UTR-60-R / Serial: 12231261 Installed control and tested operatio…"
type textarea "x"
type textarea "Duke / Model: UTR-60-R / Serial: 12231261 Installed control and tested operatio…"
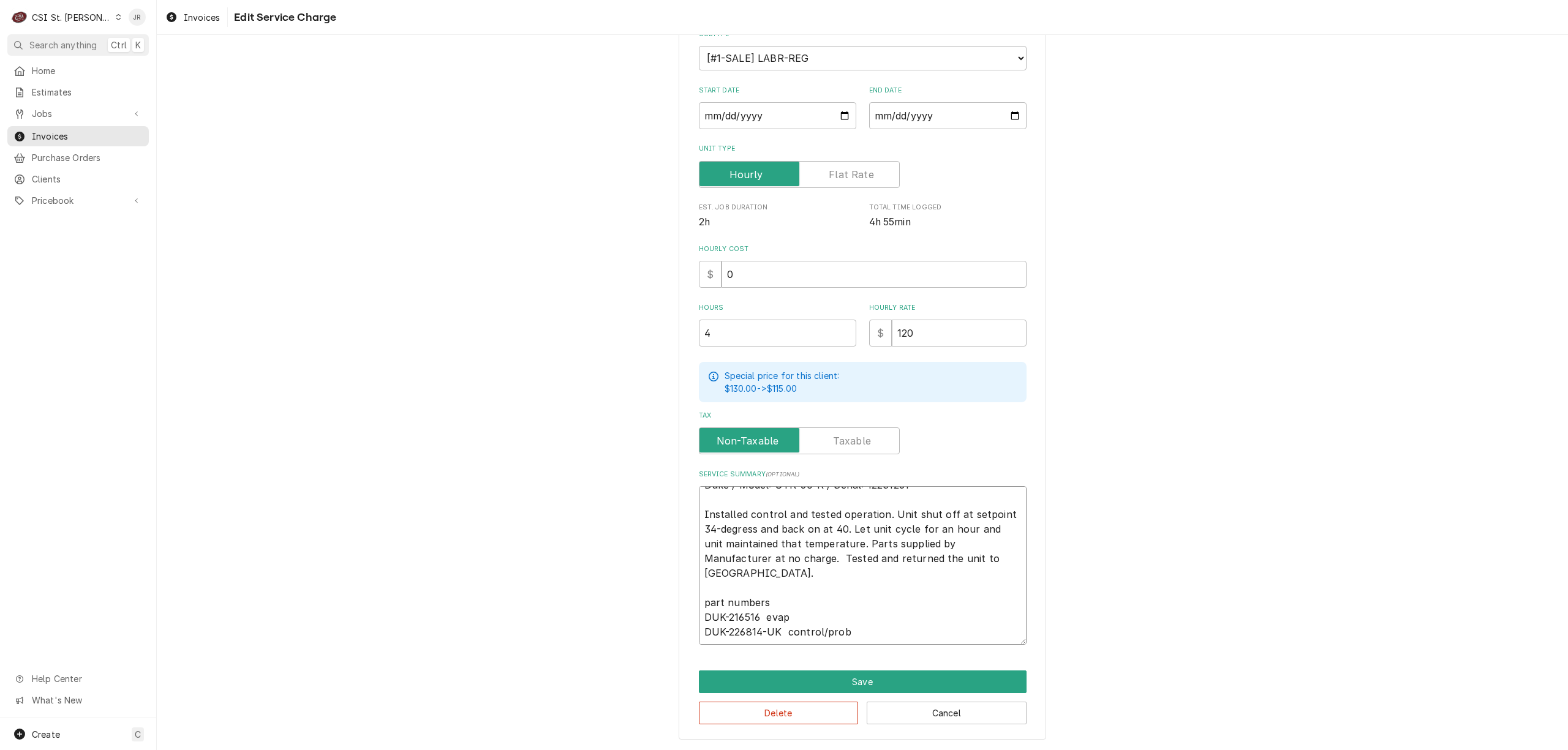
type textarea "x"
type textarea "Duke / Model: UTR-60-R / Serial: 12231261 Installed control and tested operatio…"
click at [859, 675] on button "Save" at bounding box center [863, 682] width 328 height 23
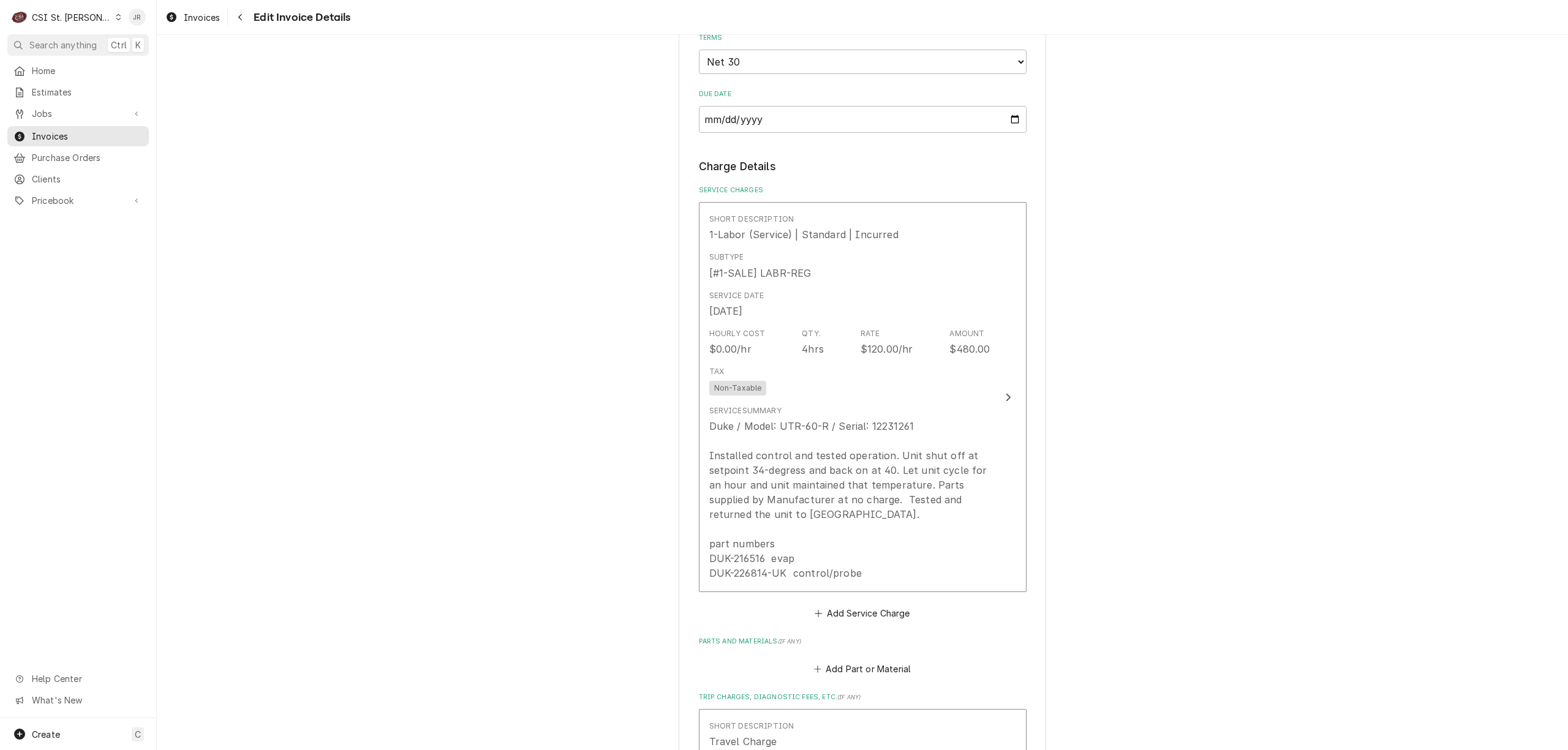
scroll to position [937, 0]
click at [1252, 176] on div "Please provide the following information to create your invoice: Client Details…" at bounding box center [862, 377] width 1411 height 2532
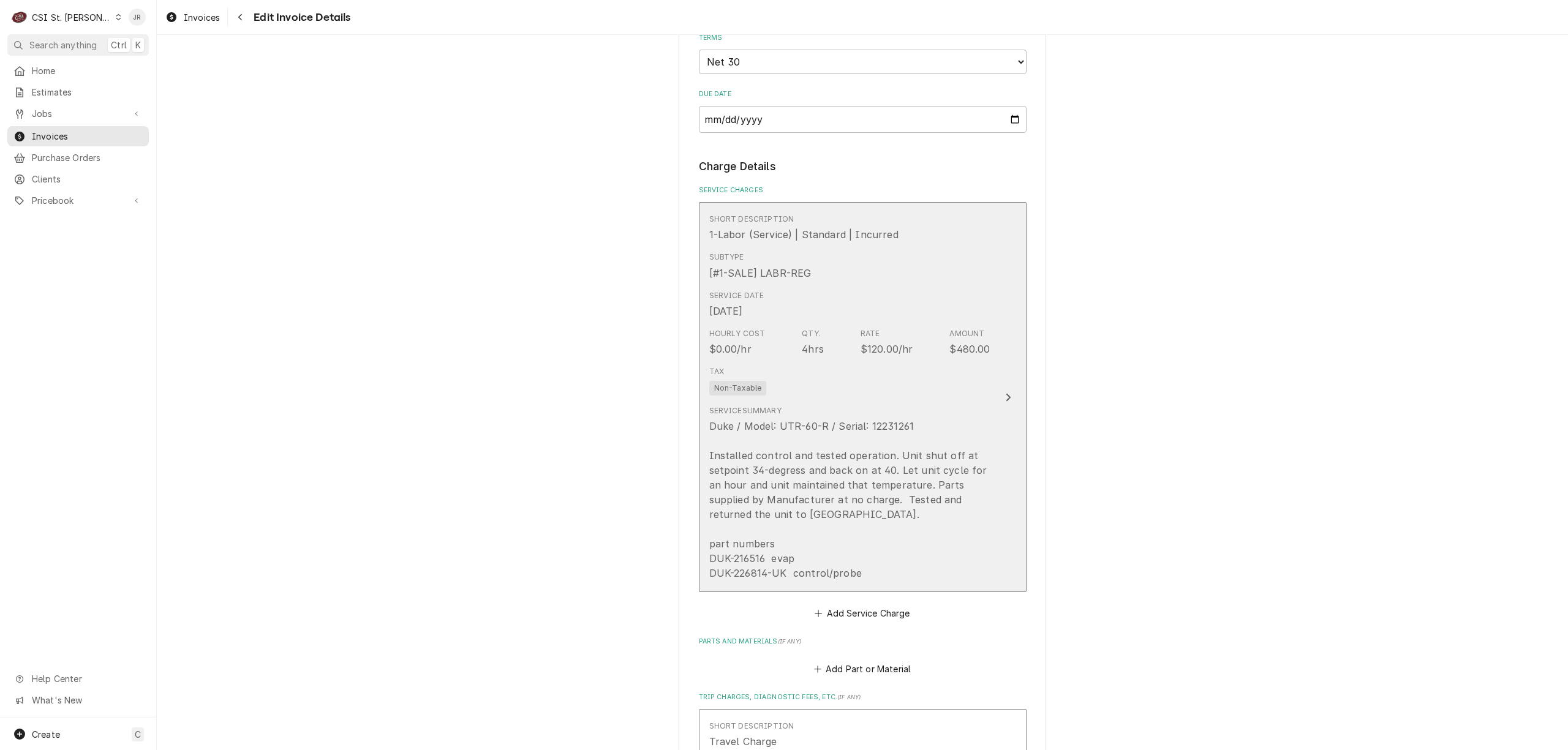
click at [858, 543] on div "Duke / Model: UTR-60-R / Serial: 12231261 Installed control and tested operatio…" at bounding box center [850, 500] width 282 height 161
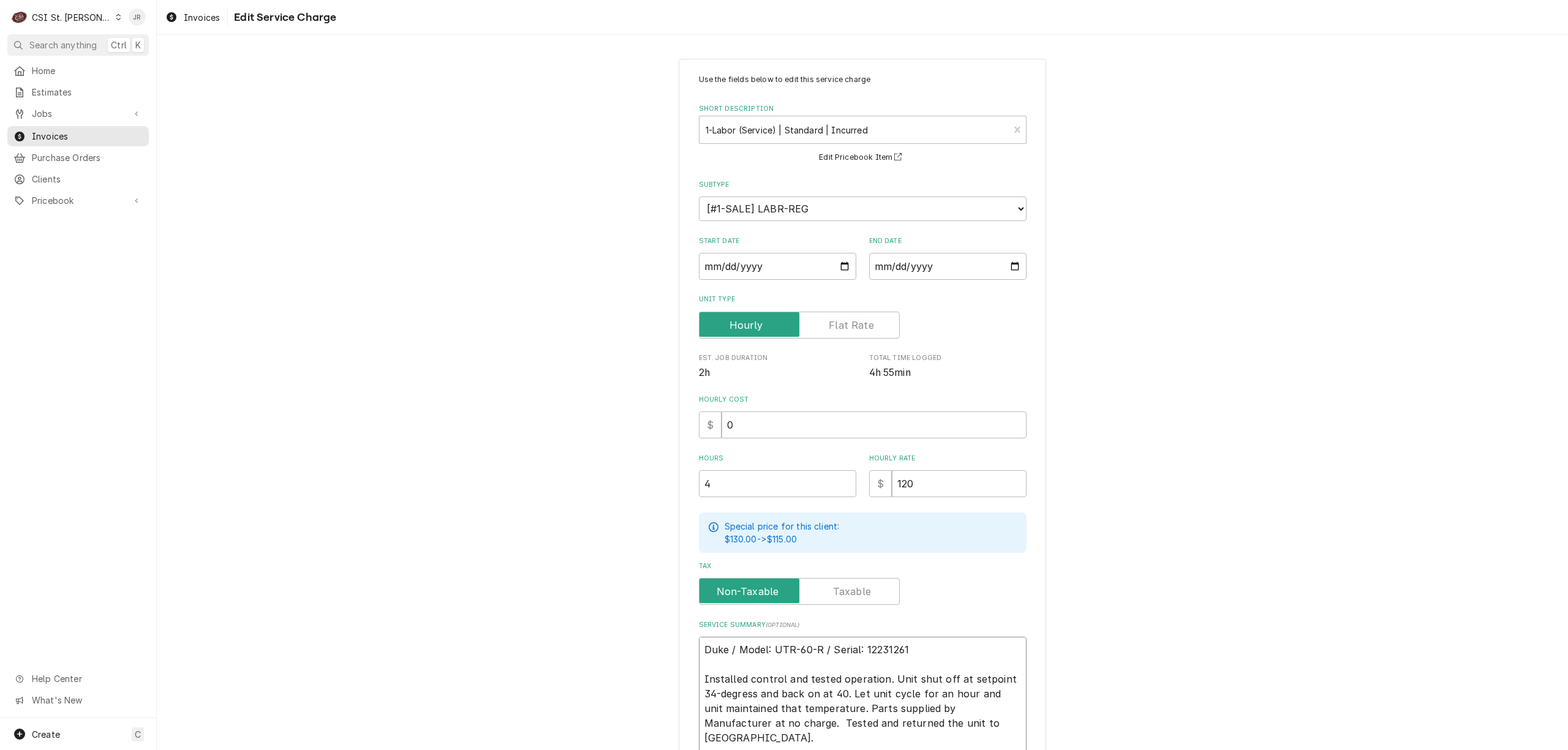
click at [905, 677] on textarea "Duke / Model: UTR-60-R / Serial: 12231261 Installed control and tested operatio…" at bounding box center [863, 716] width 328 height 159
type textarea "x"
type textarea "Duke / Model: UTR-60-R / Serial: 12231261 Installed control and tested operatio…"
paste textarea "Evap is freezing up and fan is hitting the ice. Unit is unplugged now"
type textarea "x"
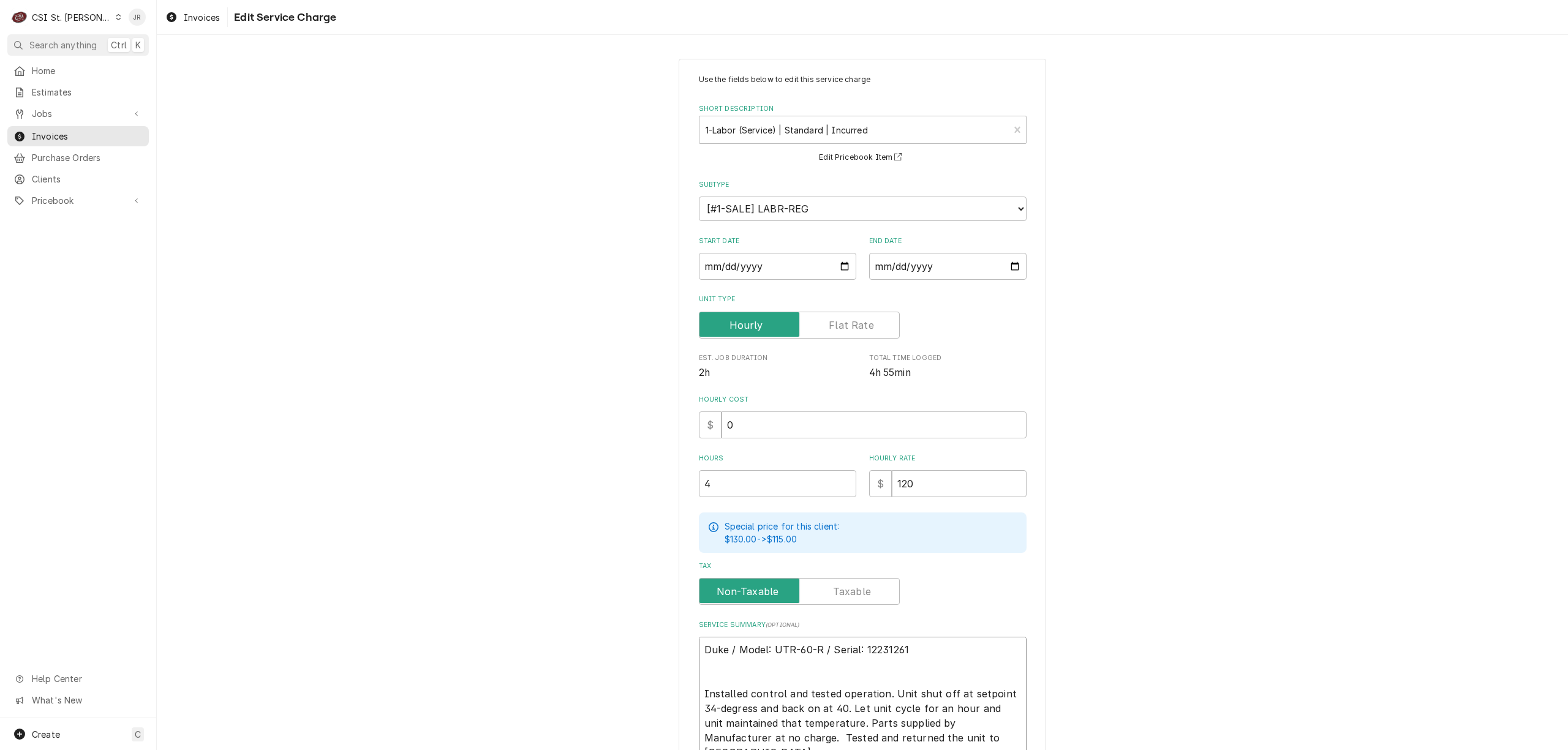
type textarea "Duke / Model: UTR-60-R / Serial: 12231261 Evap is freezing up and fan is hittin…"
type textarea "x"
type textarea "Duke / Model: UTR-60-R / Serial: 12231261 Evap is freezing up and fan is hittin…"
type textarea "x"
type textarea "Duke / Model: UTR-60-R / Serial: 12231261 Evap is freezing up and fan is hittin…"
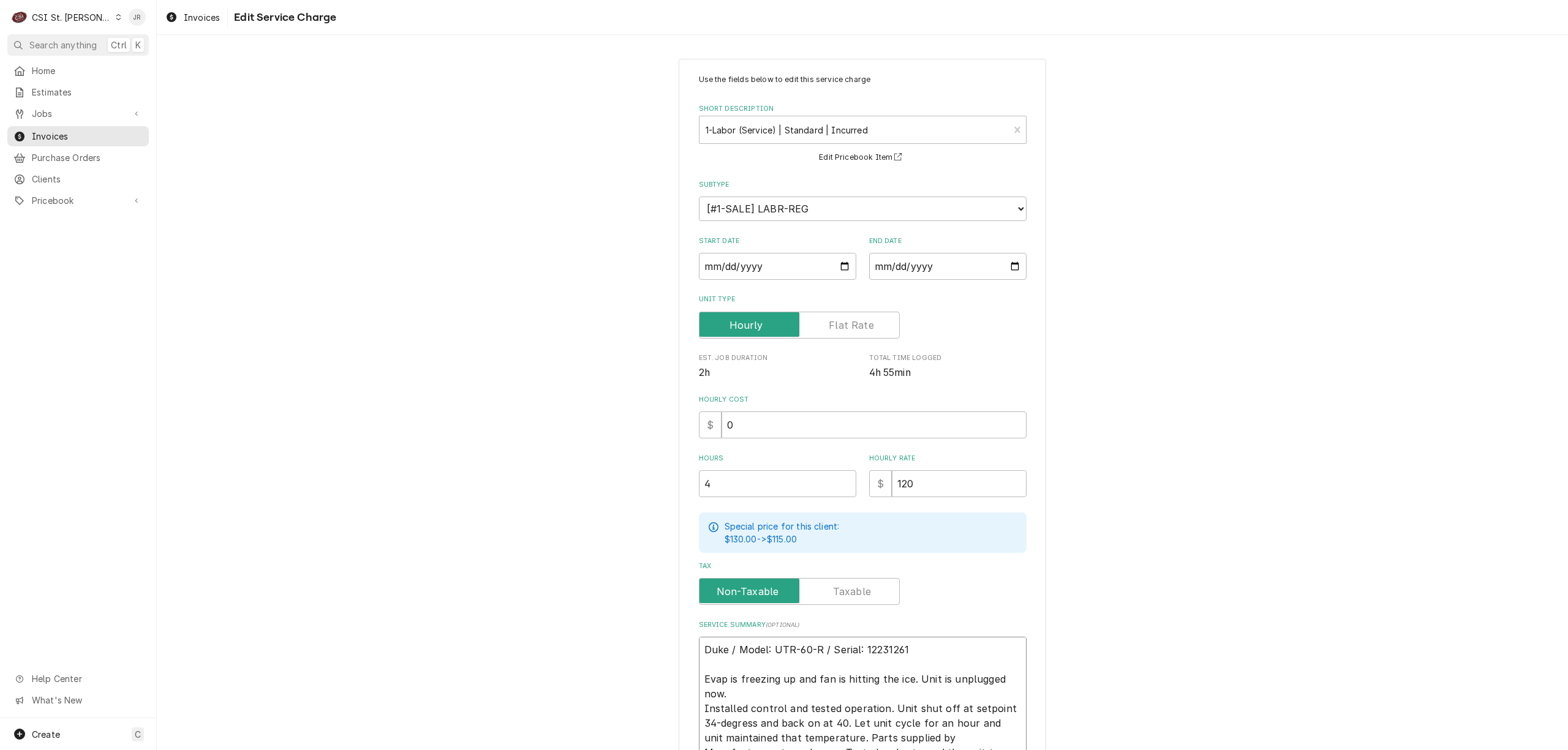
type textarea "x"
type textarea "Duke / Model: UTR-60-R / Serial: 12231261 Evap is freezing up and fan is hittin…"
type textarea "x"
type textarea "Duke / Model: UTR-60-R / Serial: 12231261 Evap is freezing up and fan is hittin…"
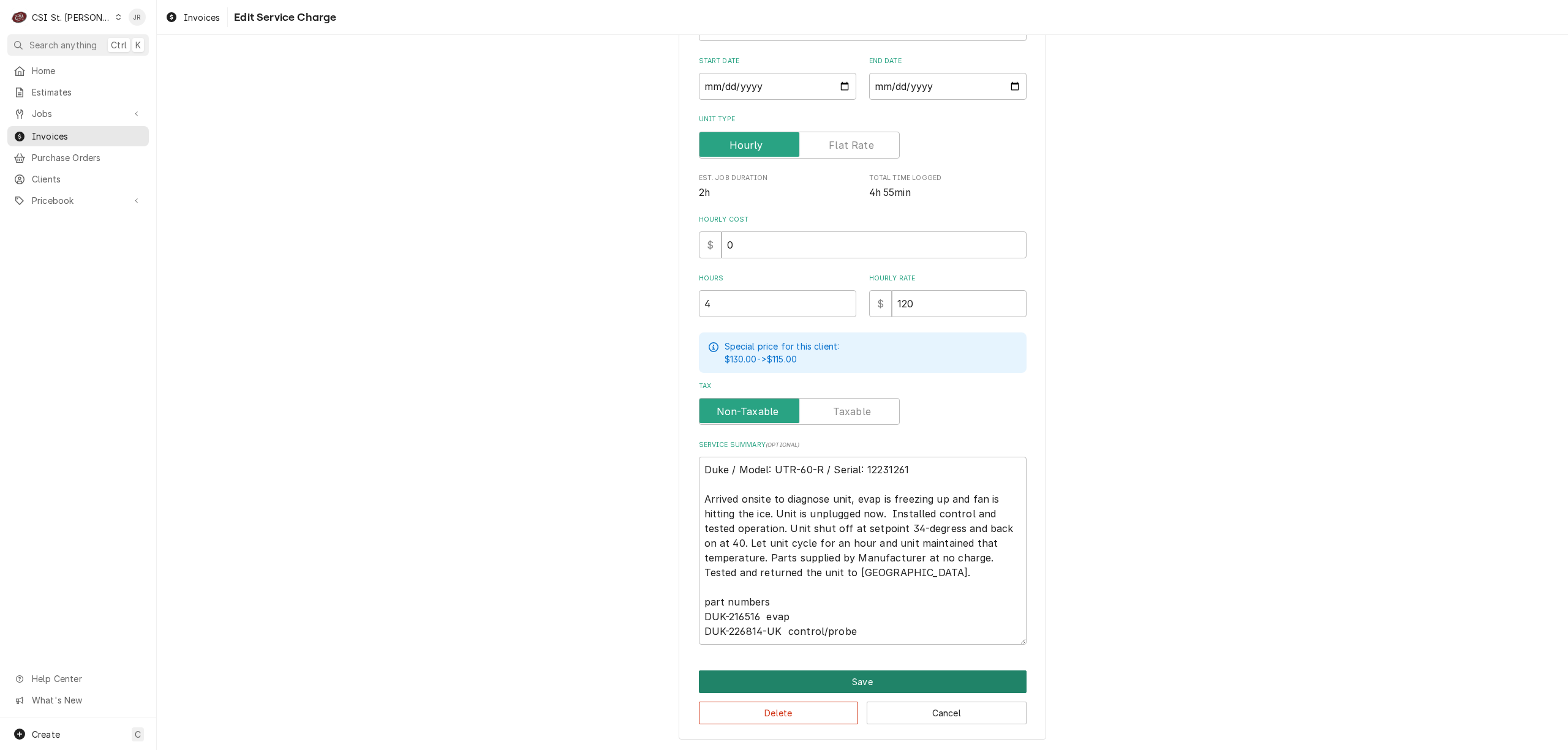
click at [867, 675] on button "Save" at bounding box center [863, 682] width 328 height 23
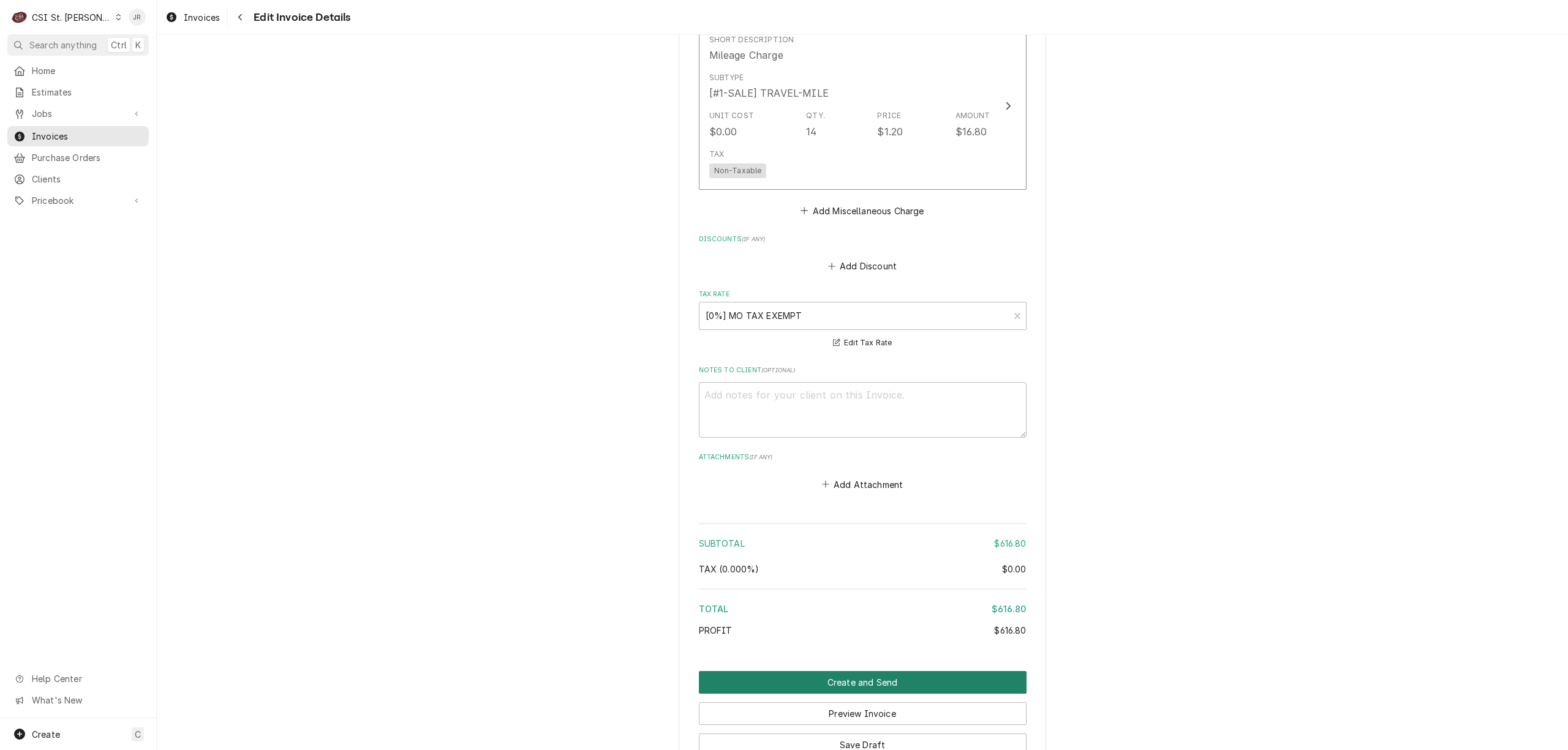
scroll to position [1919, 0]
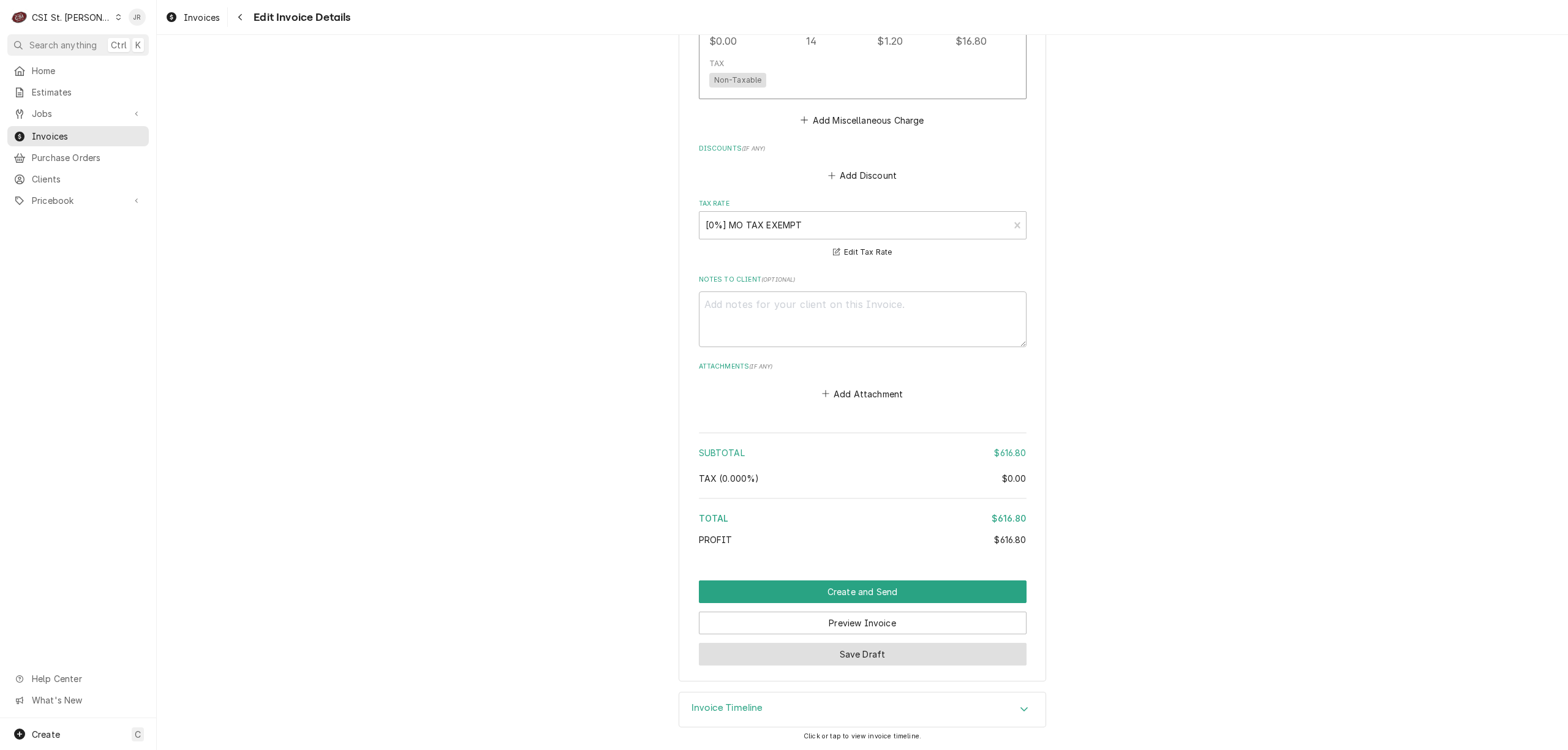
click at [905, 650] on button "Save Draft" at bounding box center [863, 654] width 328 height 23
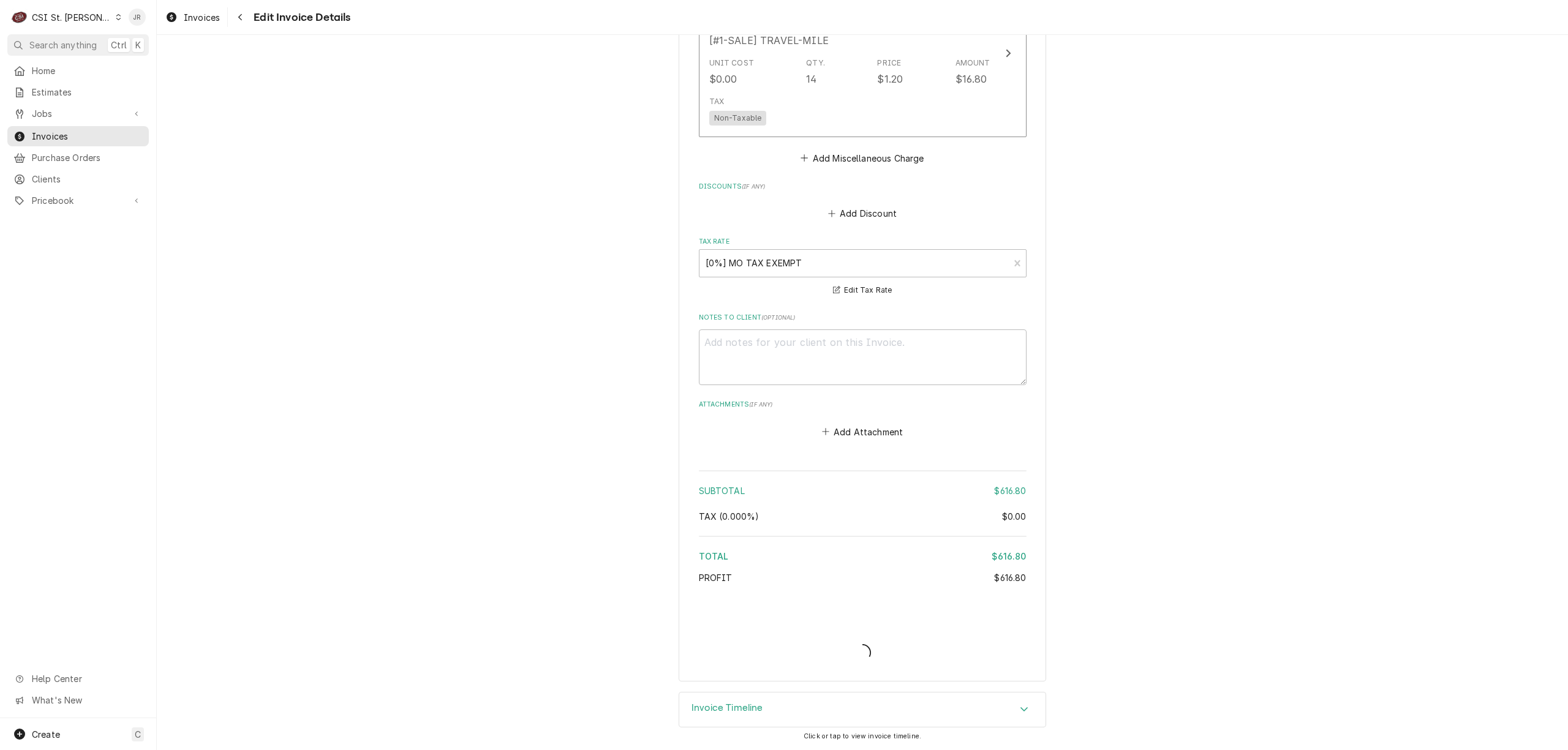
scroll to position [1880, 0]
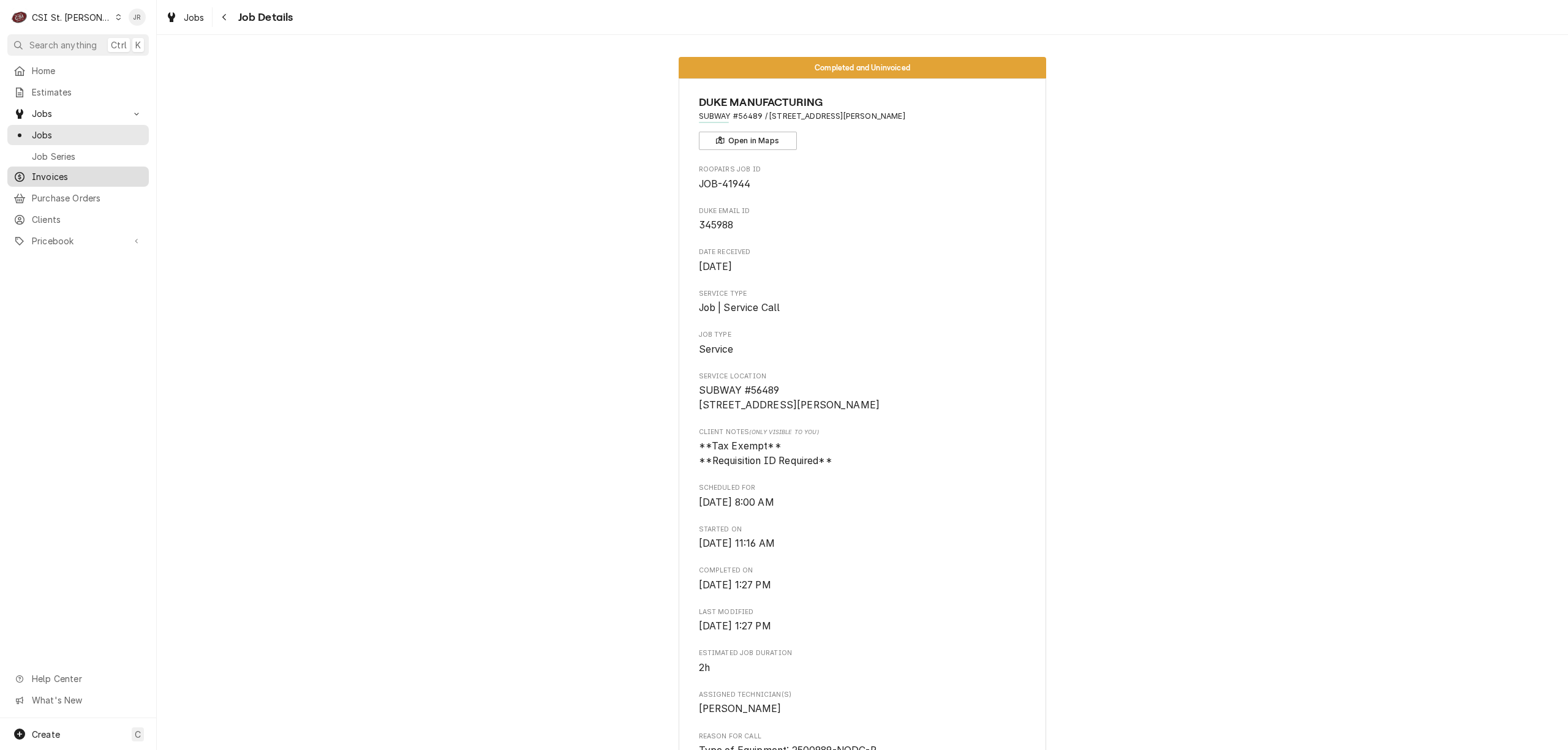
click at [74, 172] on span "Invoices" at bounding box center [87, 176] width 110 height 13
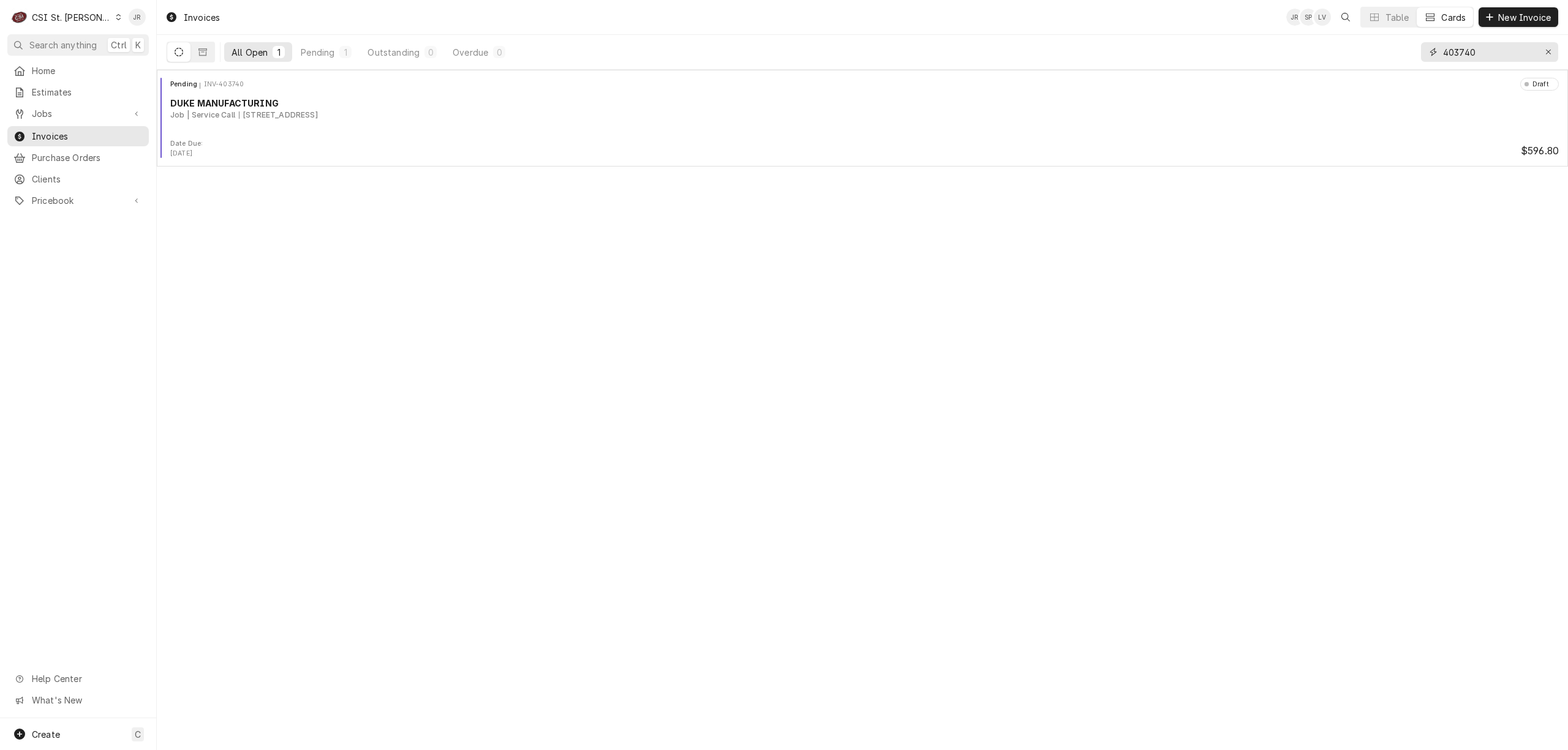
click at [1478, 52] on input "403740" at bounding box center [1488, 52] width 92 height 19
paste input "06"
type input "403706"
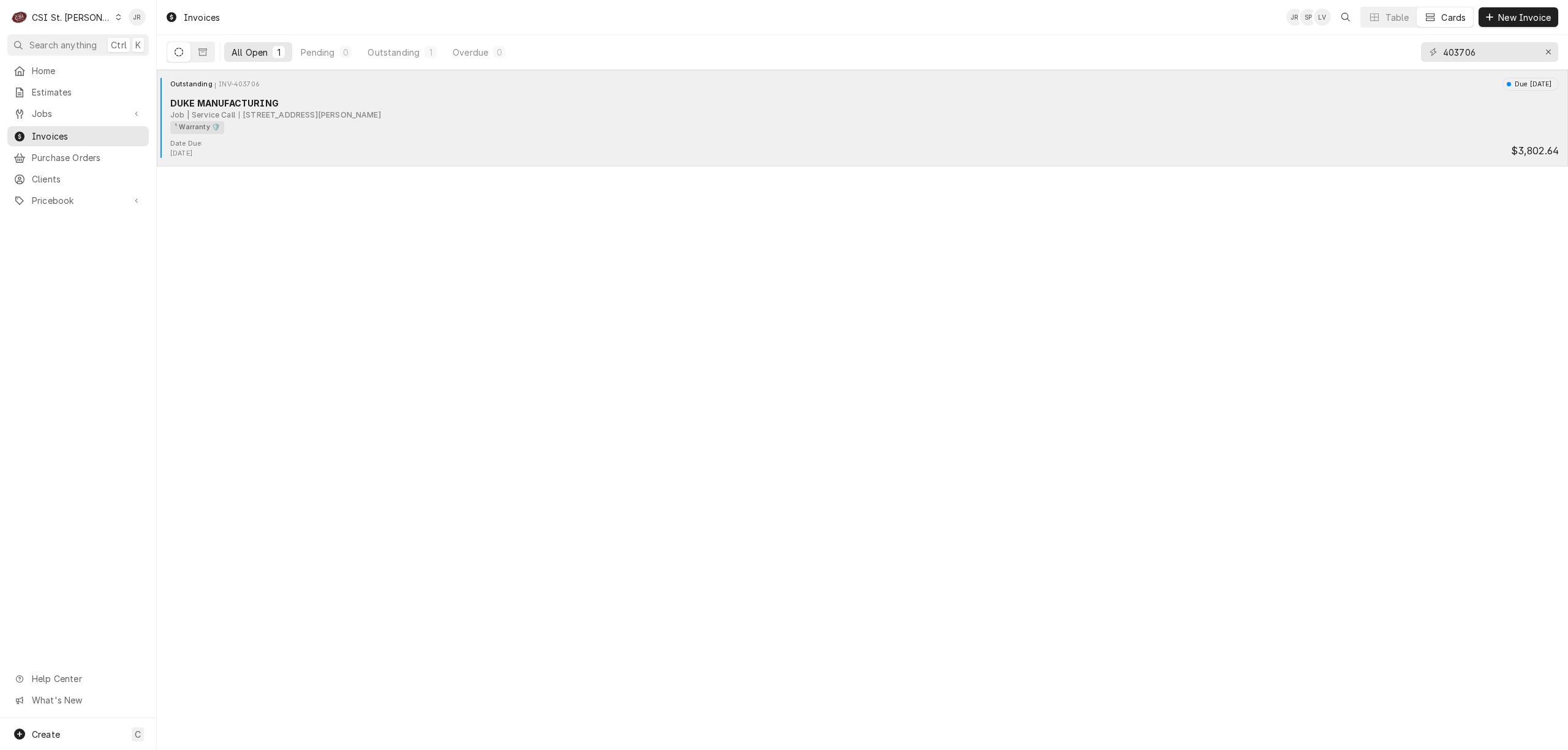
click at [539, 116] on div "Job | Service Call [STREET_ADDRESS][PERSON_NAME]" at bounding box center [864, 115] width 1388 height 11
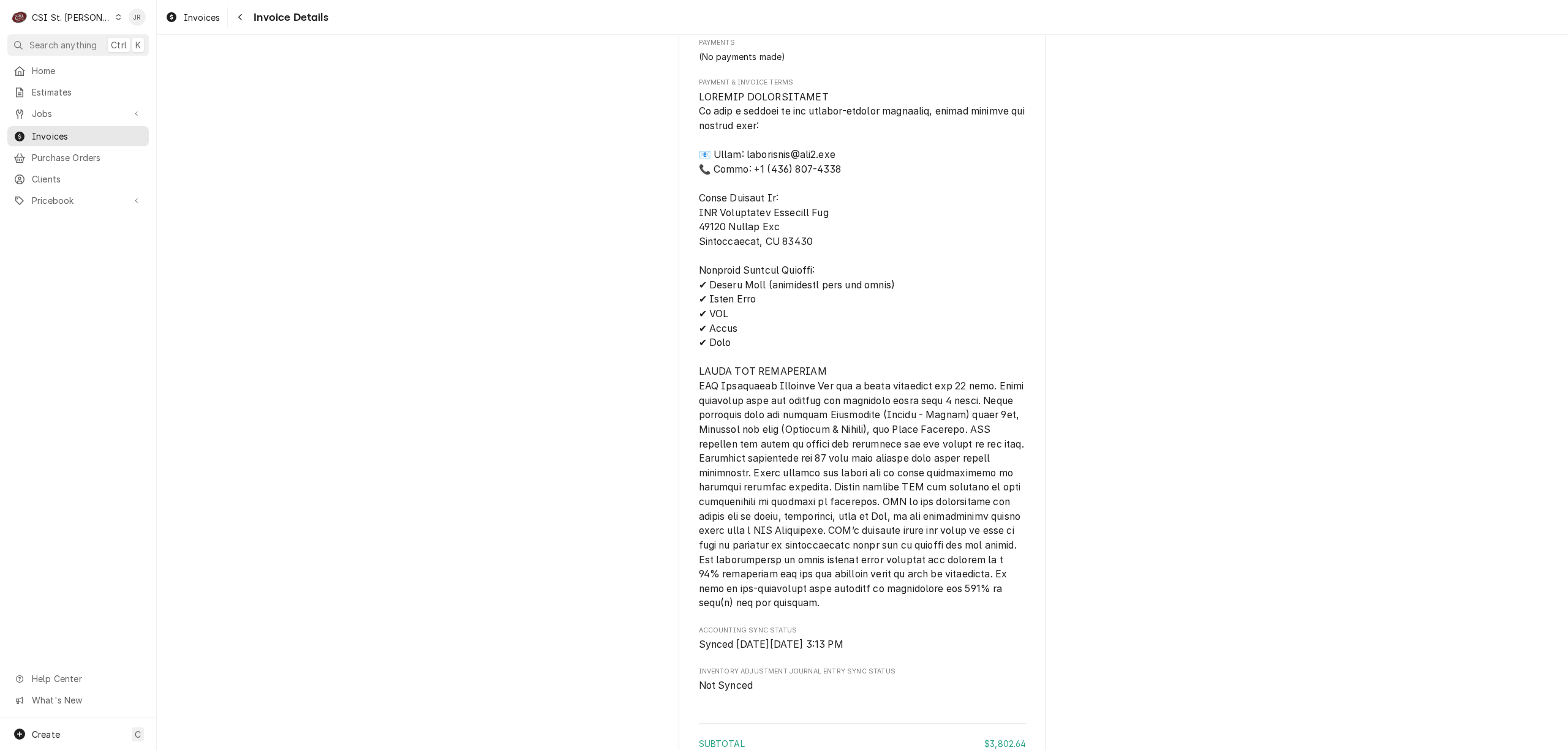
scroll to position [3430, 0]
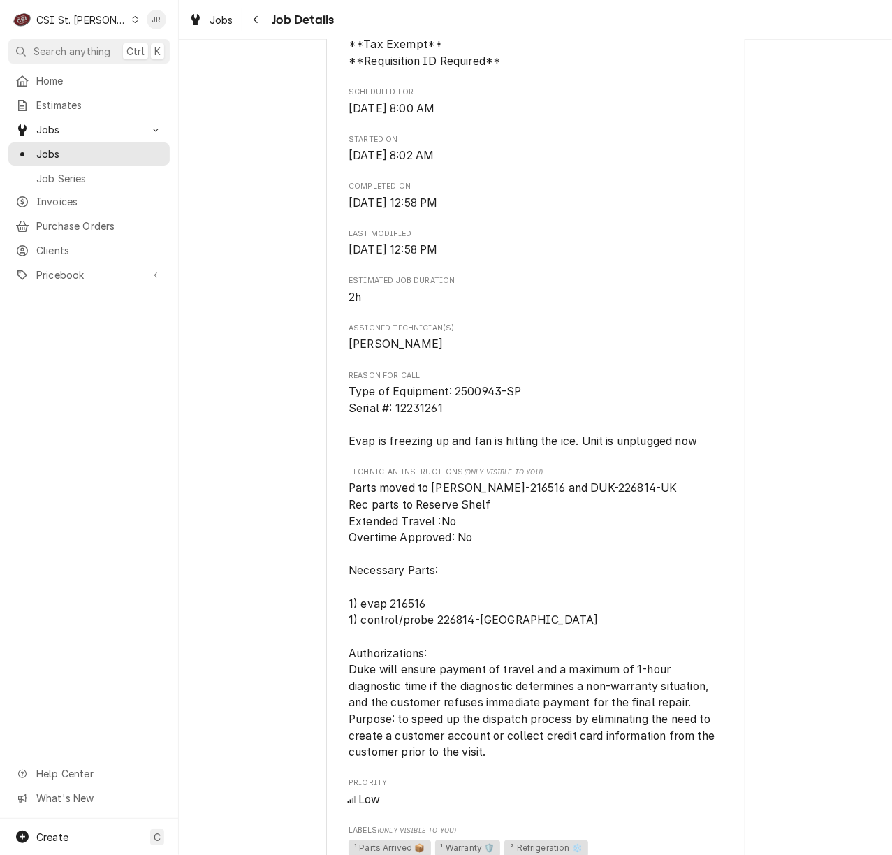
scroll to position [465, 0]
drag, startPoint x: 341, startPoint y: 511, endPoint x: 556, endPoint y: 522, distance: 214.7
click at [556, 522] on span "Parts moved to [PERSON_NAME]-216516 and DUK-226814-UK Rec parts to Reserve Shel…" at bounding box center [535, 619] width 374 height 281
click at [431, 529] on span "Parts moved to [PERSON_NAME]-216516 and DUK-226814-UK Rec parts to Reserve Shel…" at bounding box center [535, 619] width 374 height 281
click at [348, 517] on span "Parts moved to [PERSON_NAME]-216516 and DUK-226814-UK Rec parts to Reserve Shel…" at bounding box center [532, 618] width 369 height 277
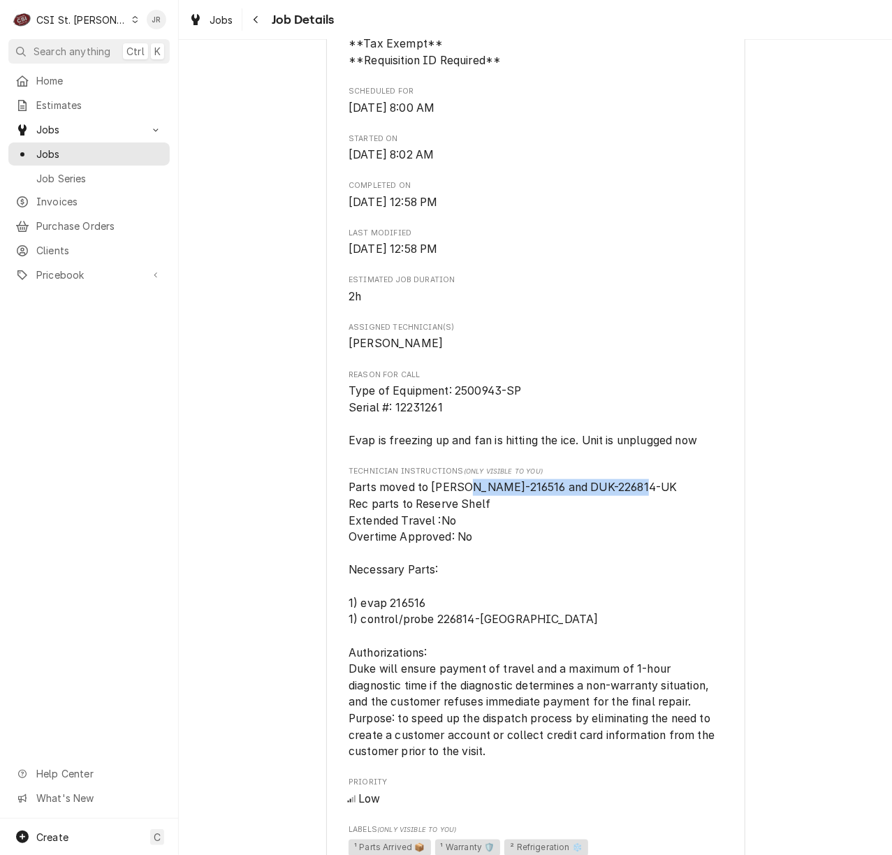
drag, startPoint x: 339, startPoint y: 517, endPoint x: 532, endPoint y: 522, distance: 193.5
click at [532, 522] on div "DUKE MANUFACTURING Dunkin Donuts #146612 / [STREET_ADDRESS] Open in Maps Roopai…" at bounding box center [535, 573] width 419 height 1898
copy span "DUK-216516 and DUK-226814-[GEOGRAPHIC_DATA]"
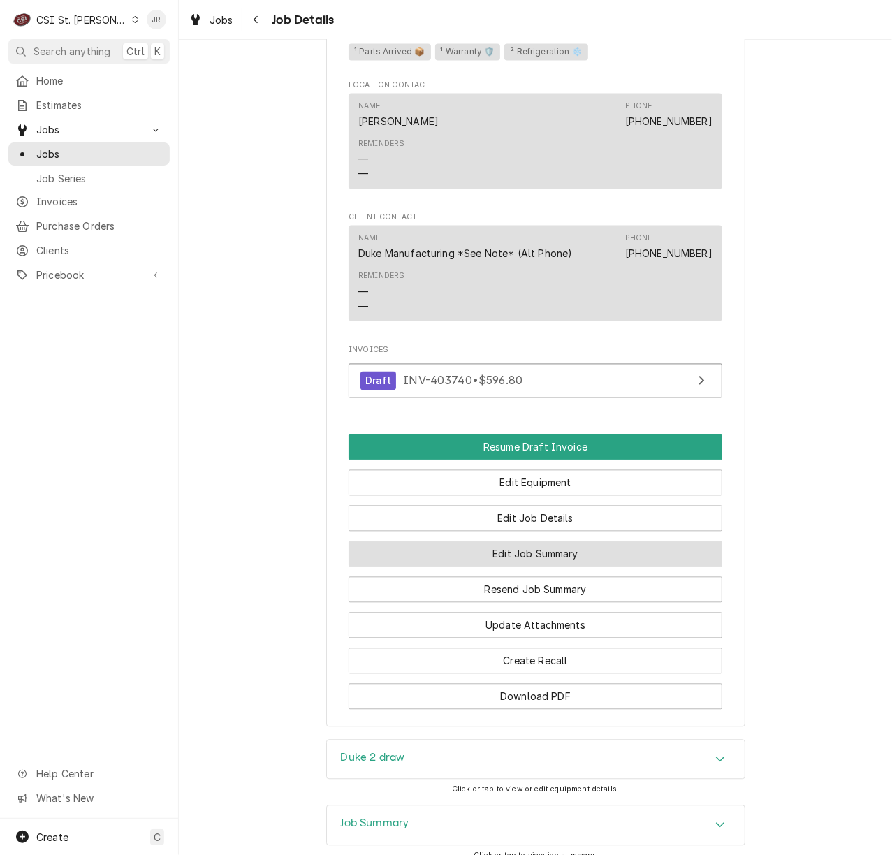
scroll to position [1448, 0]
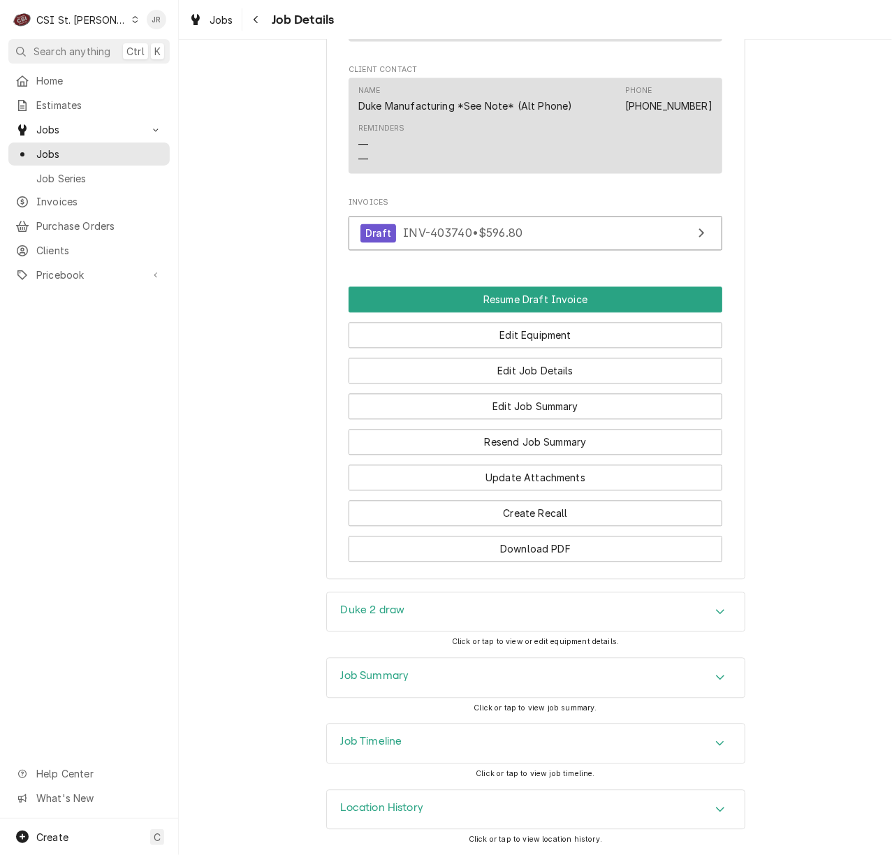
click at [431, 675] on div "Job Summary" at bounding box center [536, 677] width 418 height 39
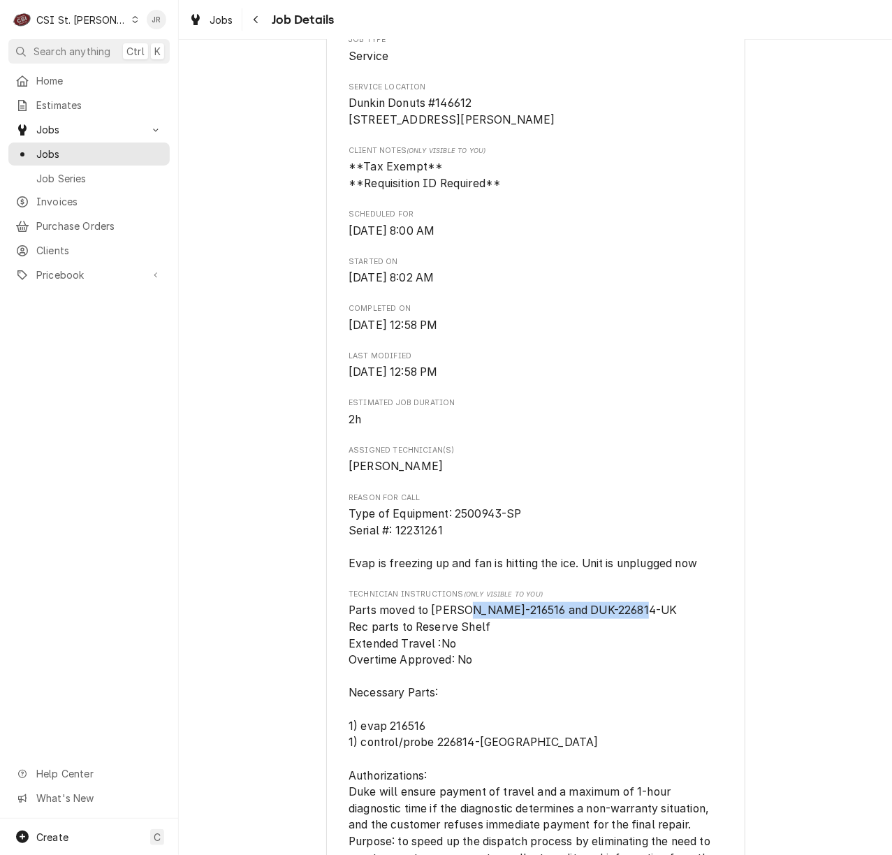
scroll to position [331, 0]
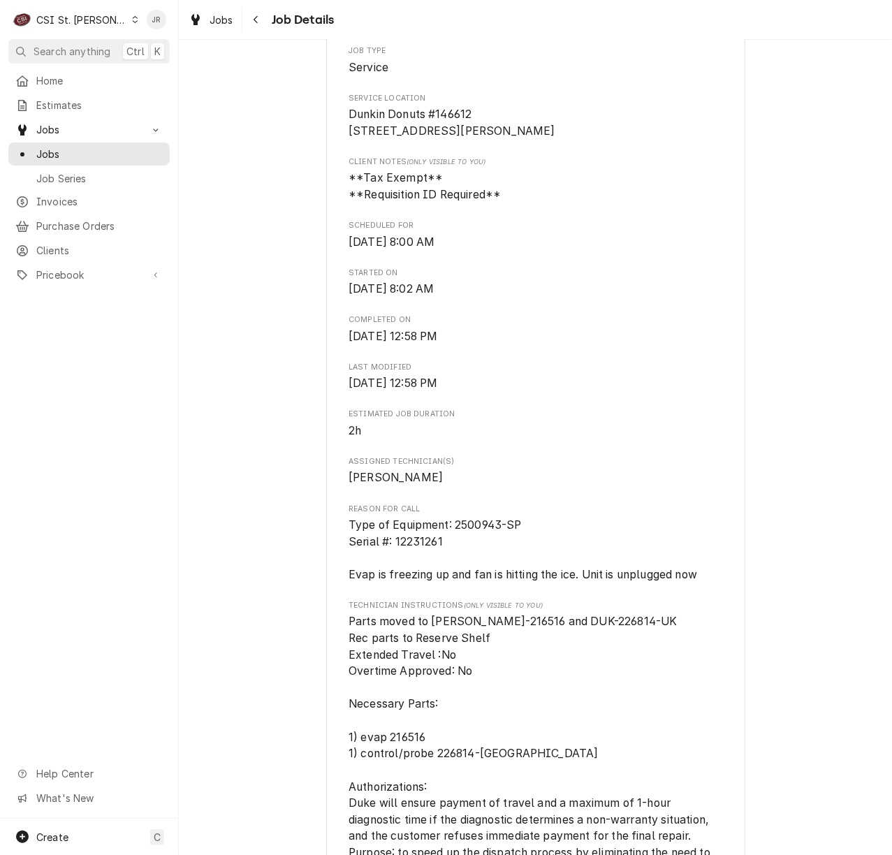
click at [454, 581] on span "Type of Equipment: 2500943-SP Serial #: 12231261 Evap is freezing up and fan is…" at bounding box center [522, 549] width 348 height 63
click at [348, 581] on span "Type of Equipment: 2500943-SP Serial #: 12231261 Evap is freezing up and fan is…" at bounding box center [522, 549] width 348 height 63
drag, startPoint x: 345, startPoint y: 587, endPoint x: 691, endPoint y: 587, distance: 346.3
click at [695, 581] on span "Type of Equipment: 2500943-SP Serial #: 12231261 Evap is freezing up and fan is…" at bounding box center [522, 549] width 348 height 63
drag, startPoint x: 654, startPoint y: 582, endPoint x: 436, endPoint y: 571, distance: 218.8
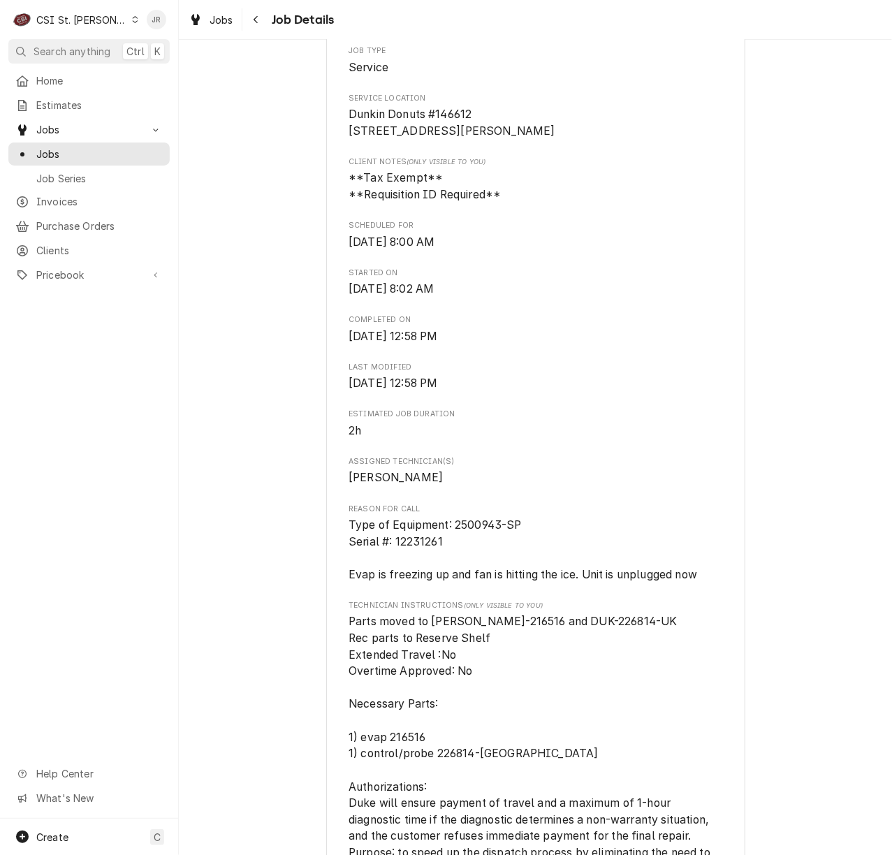
click at [436, 571] on span "Type of Equipment: 2500943-SP Serial #: 12231261 Evap is freezing up and fan is…" at bounding box center [535, 550] width 374 height 66
drag, startPoint x: 346, startPoint y: 592, endPoint x: 694, endPoint y: 603, distance: 347.9
click at [695, 604] on div "Roopairs Job ID JOB-42459 DUKE email ID 346719 Date Received Sep 2, 2025 Servic…" at bounding box center [535, 595] width 374 height 1477
click at [348, 581] on span "Type of Equipment: 2500943-SP Serial #: 12231261 Evap is freezing up and fan is…" at bounding box center [522, 549] width 348 height 63
drag, startPoint x: 341, startPoint y: 592, endPoint x: 684, endPoint y: 589, distance: 343.6
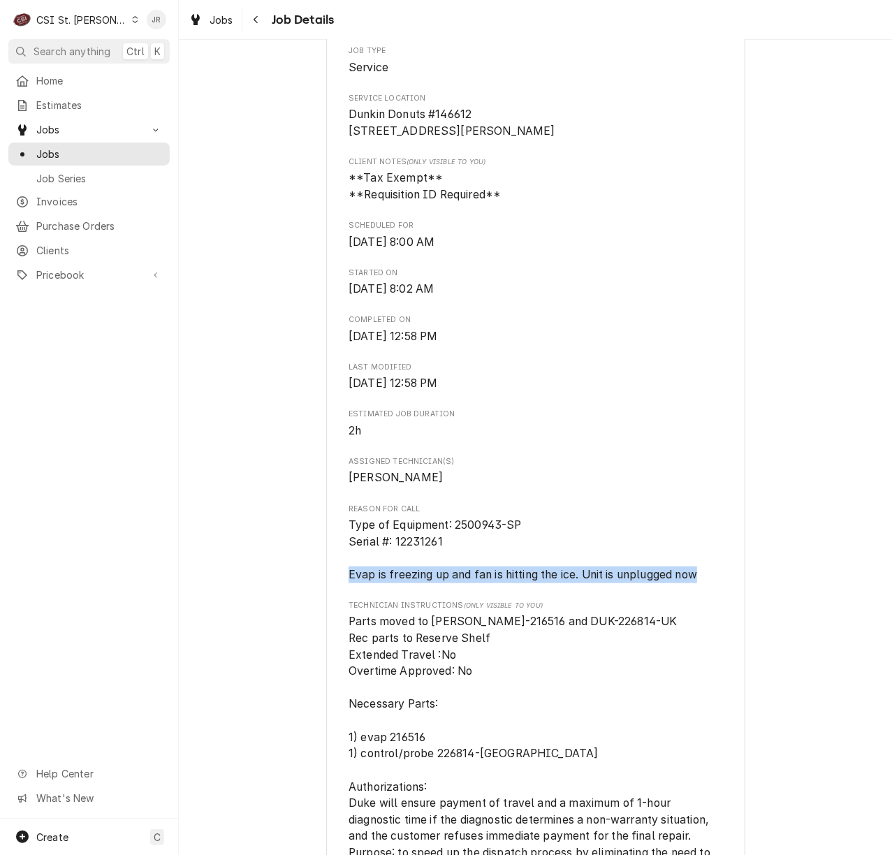
click at [696, 591] on div "DUKE MANUFACTURING Dunkin Donuts #146612 / 15881 Fountain Plaza Dr, Chesterfiel…" at bounding box center [535, 707] width 419 height 1898
copy span "Evap is freezing up and fan is hitting the ice. Unit is unplugged now"
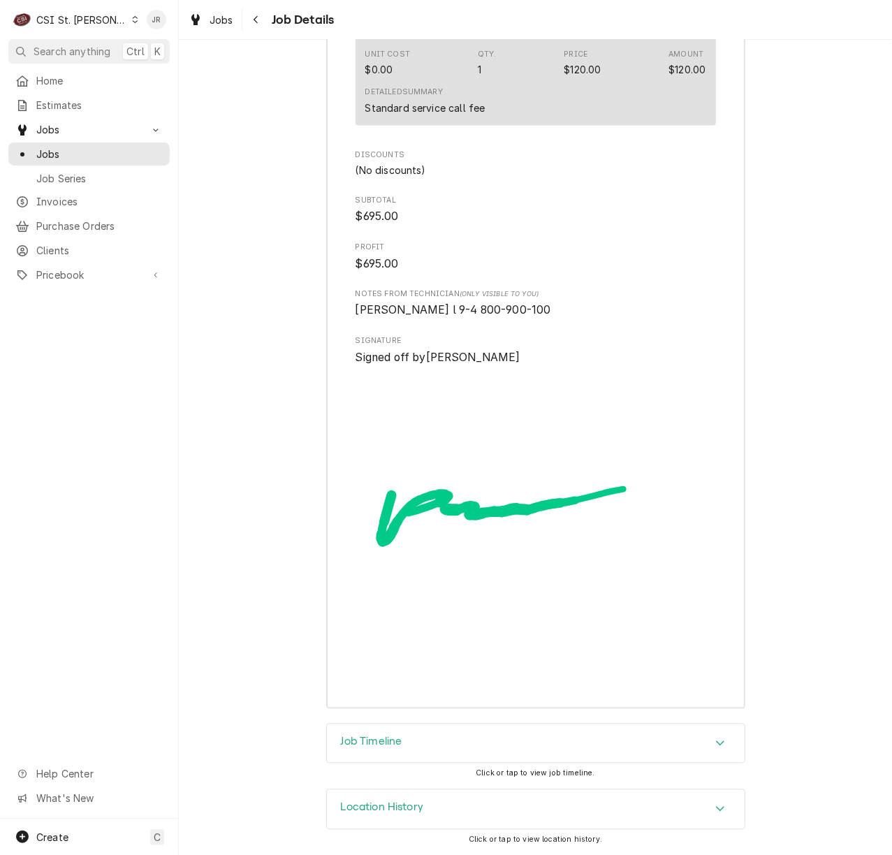
scroll to position [3806, 0]
click at [409, 730] on div "Job Timeline" at bounding box center [536, 743] width 418 height 39
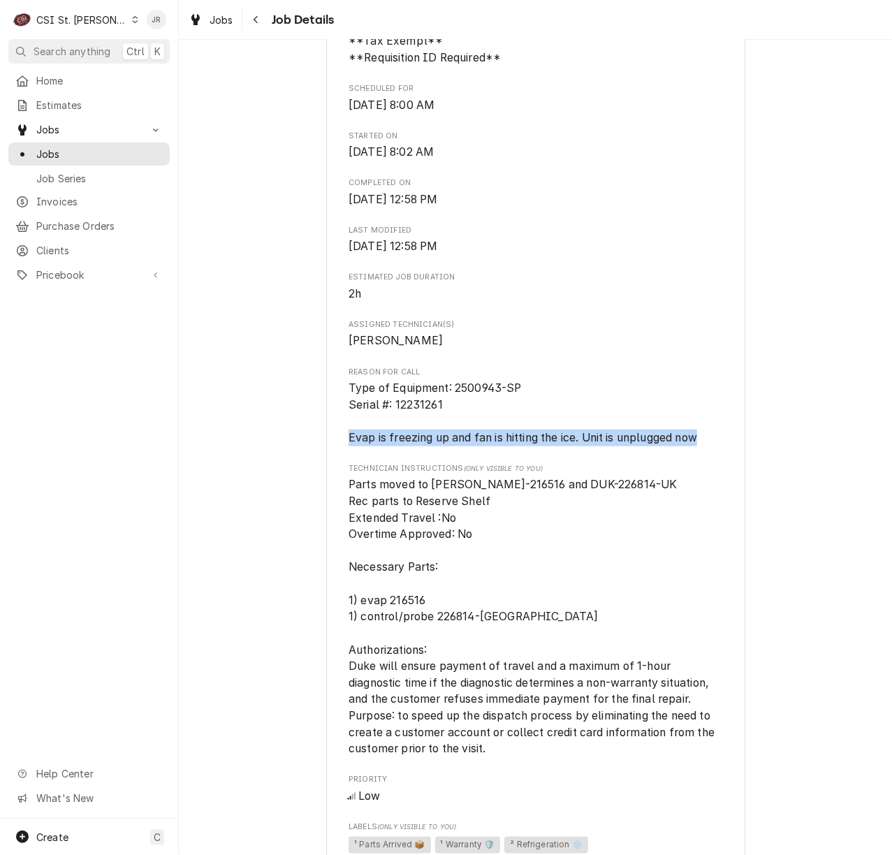
scroll to position [448, 0]
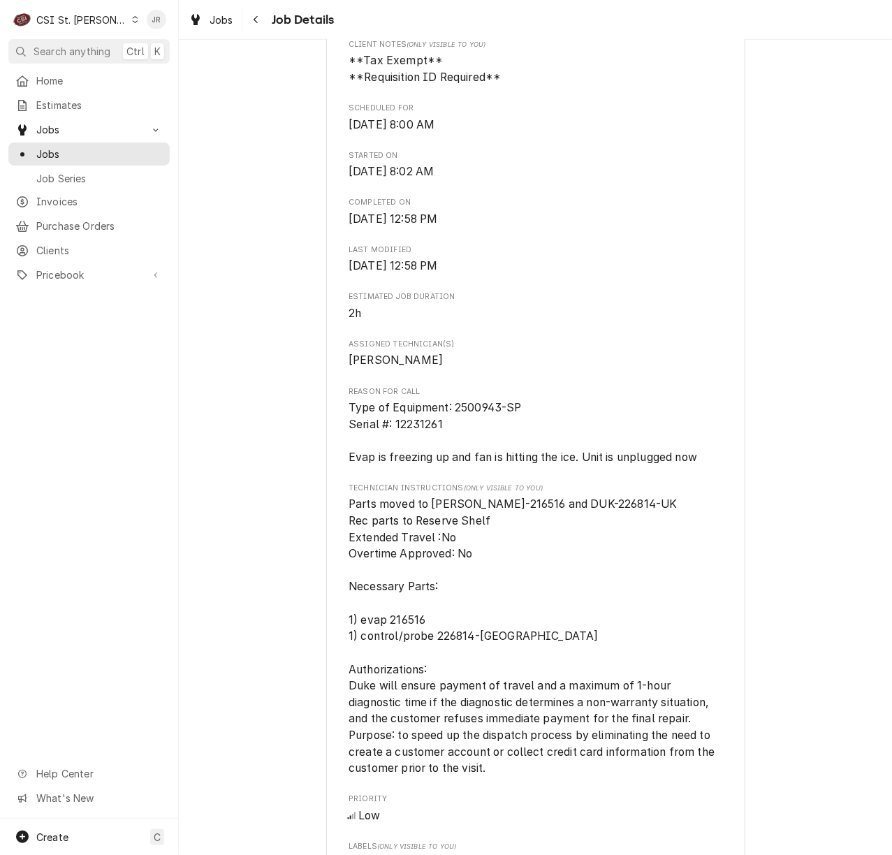
click at [595, 350] on span "Assigned Technician(s)" at bounding box center [535, 344] width 374 height 11
drag, startPoint x: 403, startPoint y: 536, endPoint x: 338, endPoint y: 540, distance: 65.1
click at [338, 540] on div "DUKE MANUFACTURING Dunkin Donuts #146612 / 15881 Fountain Plaza Dr, Chesterfiel…" at bounding box center [535, 590] width 419 height 1898
copy span "DUK-216516"
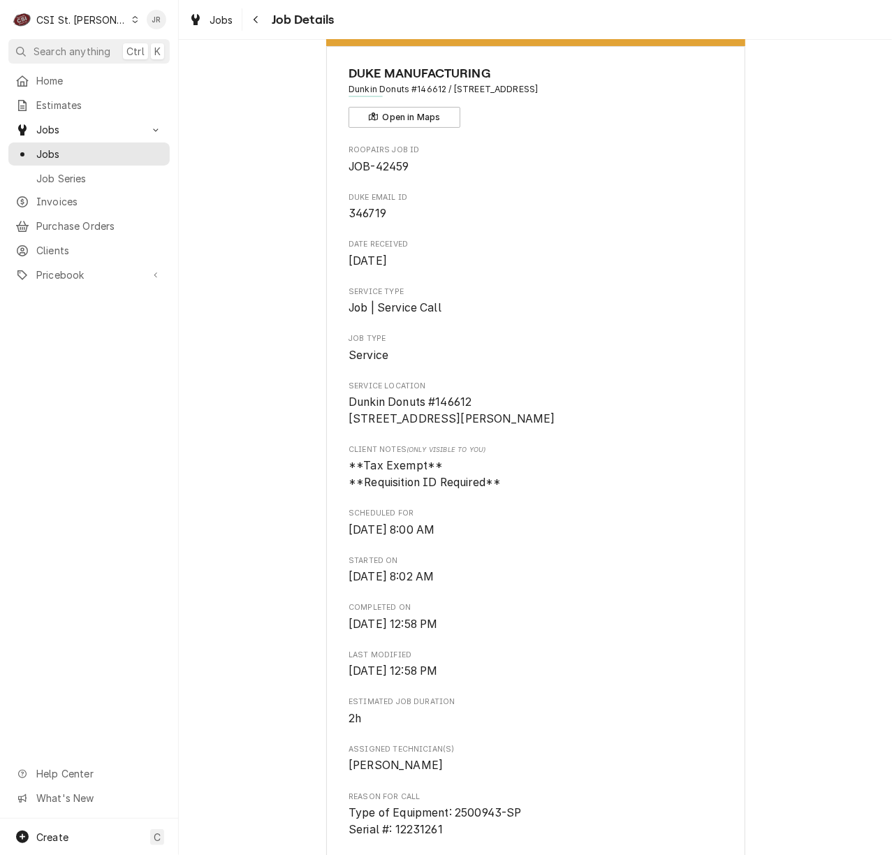
scroll to position [0, 0]
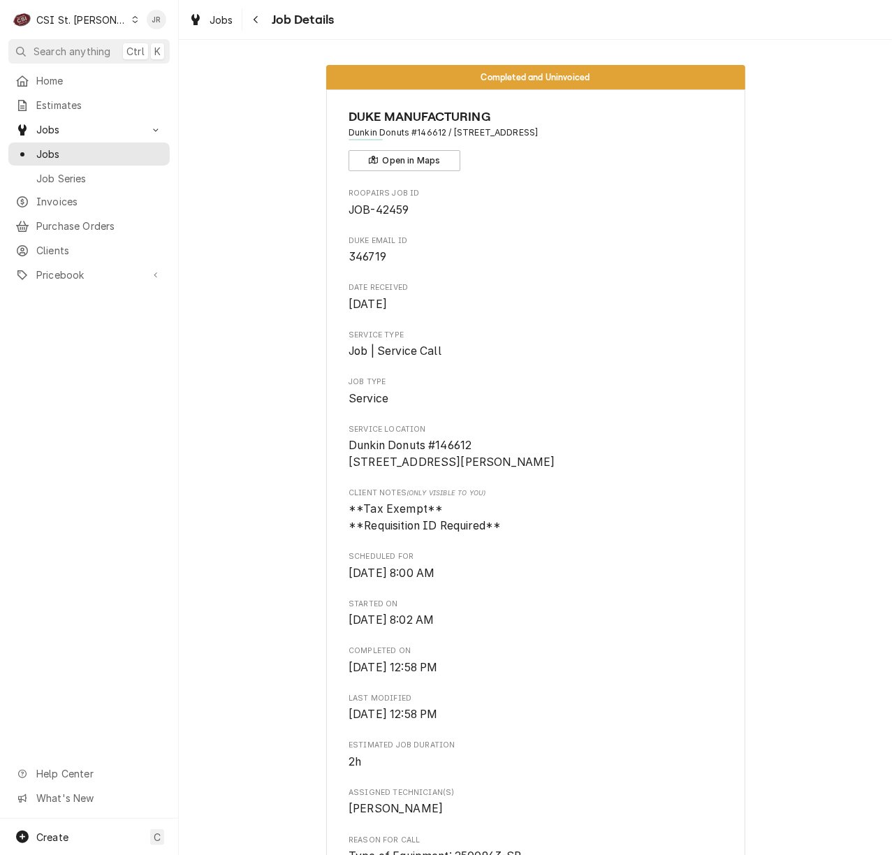
click at [498, 236] on span "DUKE email ID" at bounding box center [535, 240] width 374 height 11
drag, startPoint x: 344, startPoint y: 133, endPoint x: 442, endPoint y: 133, distance: 98.5
click at [442, 133] on span "Dunkin Donuts #146612 / 15881 Fountain Plaza Dr, Chesterfield, MO 63017" at bounding box center [535, 132] width 374 height 13
copy span "Dunkin Donuts #146612"
click at [67, 156] on div "Jobs" at bounding box center [89, 153] width 156 height 17
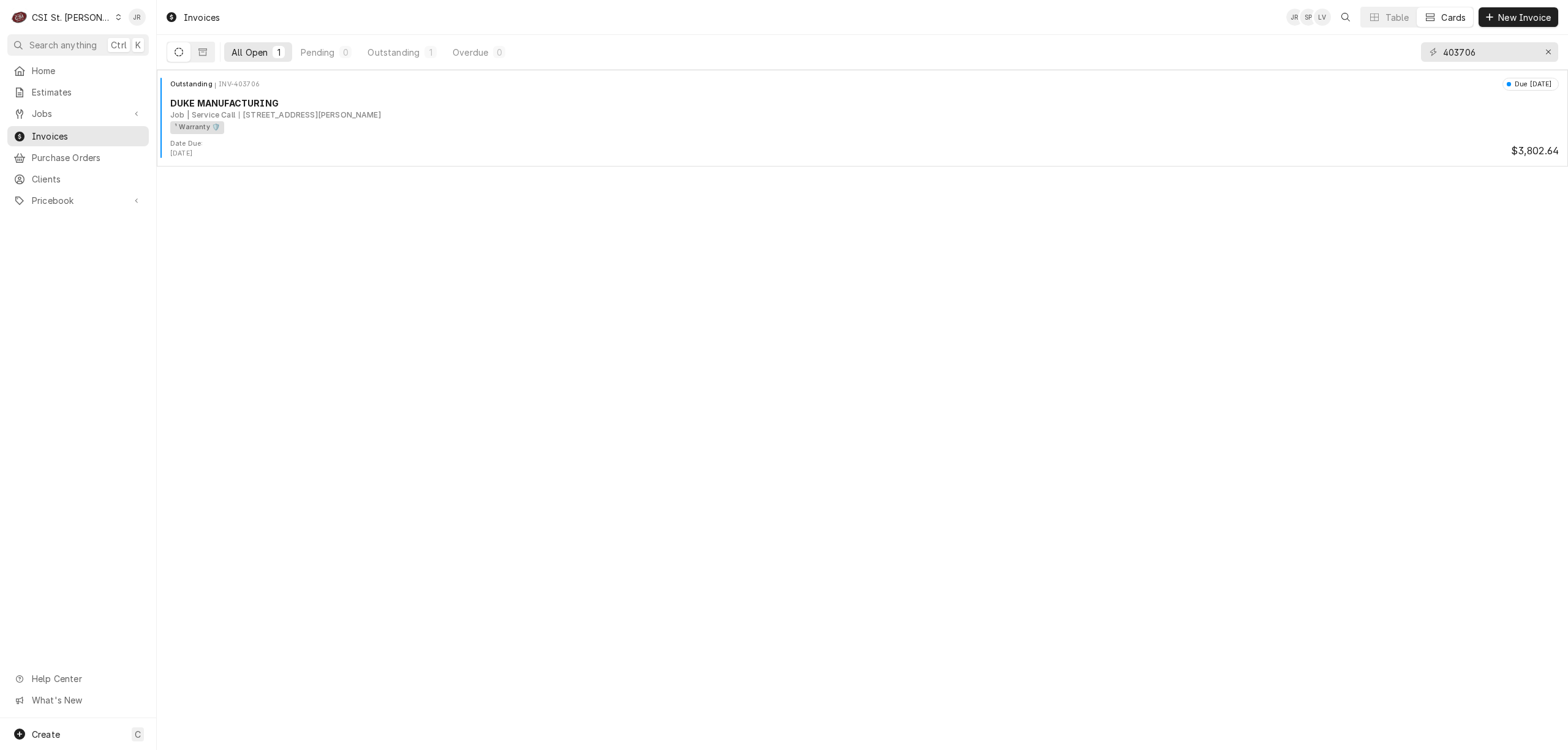
click at [60, 4] on div "C CSI St. [PERSON_NAME]" at bounding box center [78, 17] width 156 height 34
click at [66, 15] on div "CSI St. [PERSON_NAME]" at bounding box center [71, 18] width 80 height 13
click at [158, 22] on div "CSI [US_STATE][GEOGRAPHIC_DATA]" at bounding box center [189, 24] width 161 height 13
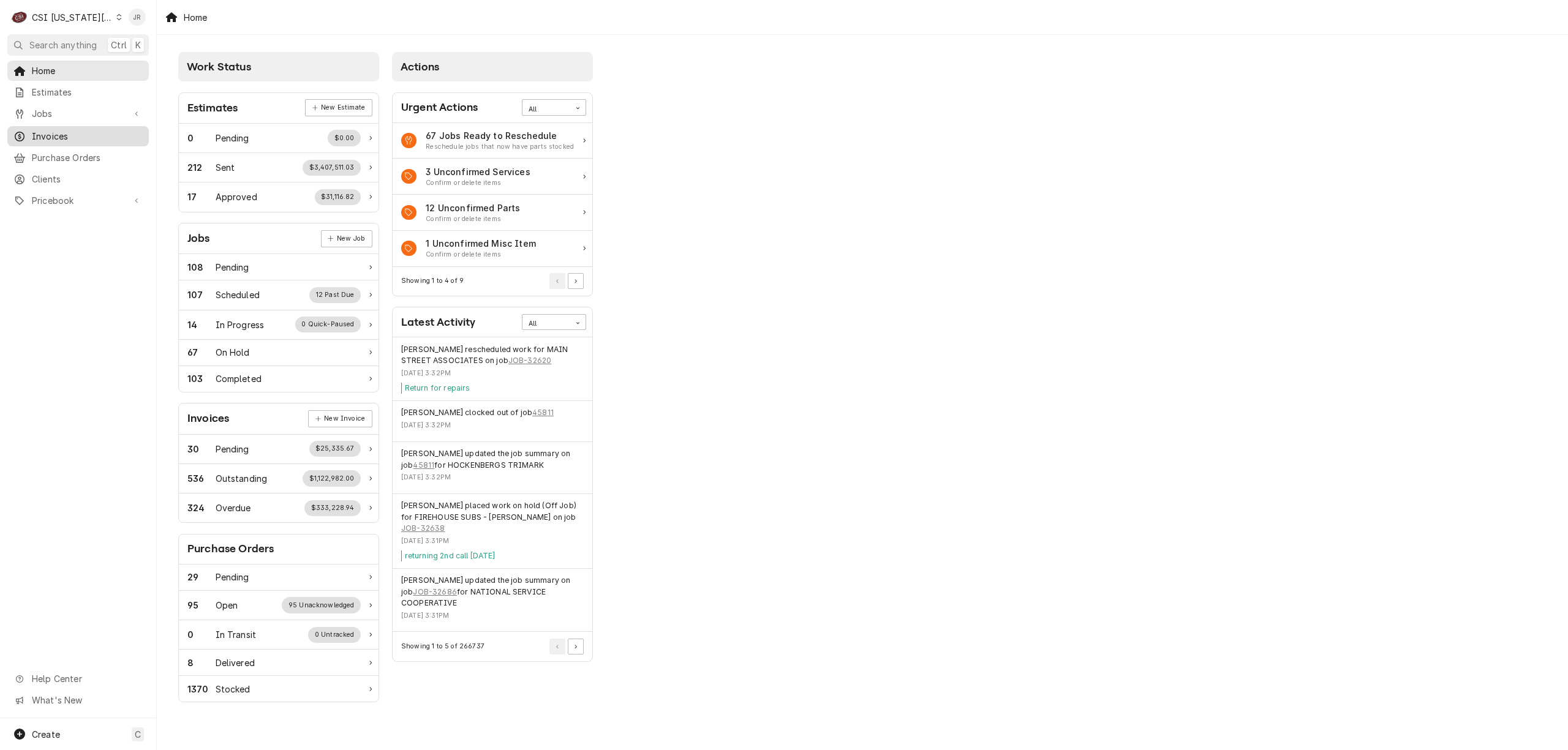
click at [49, 131] on span "Invoices" at bounding box center [87, 136] width 110 height 13
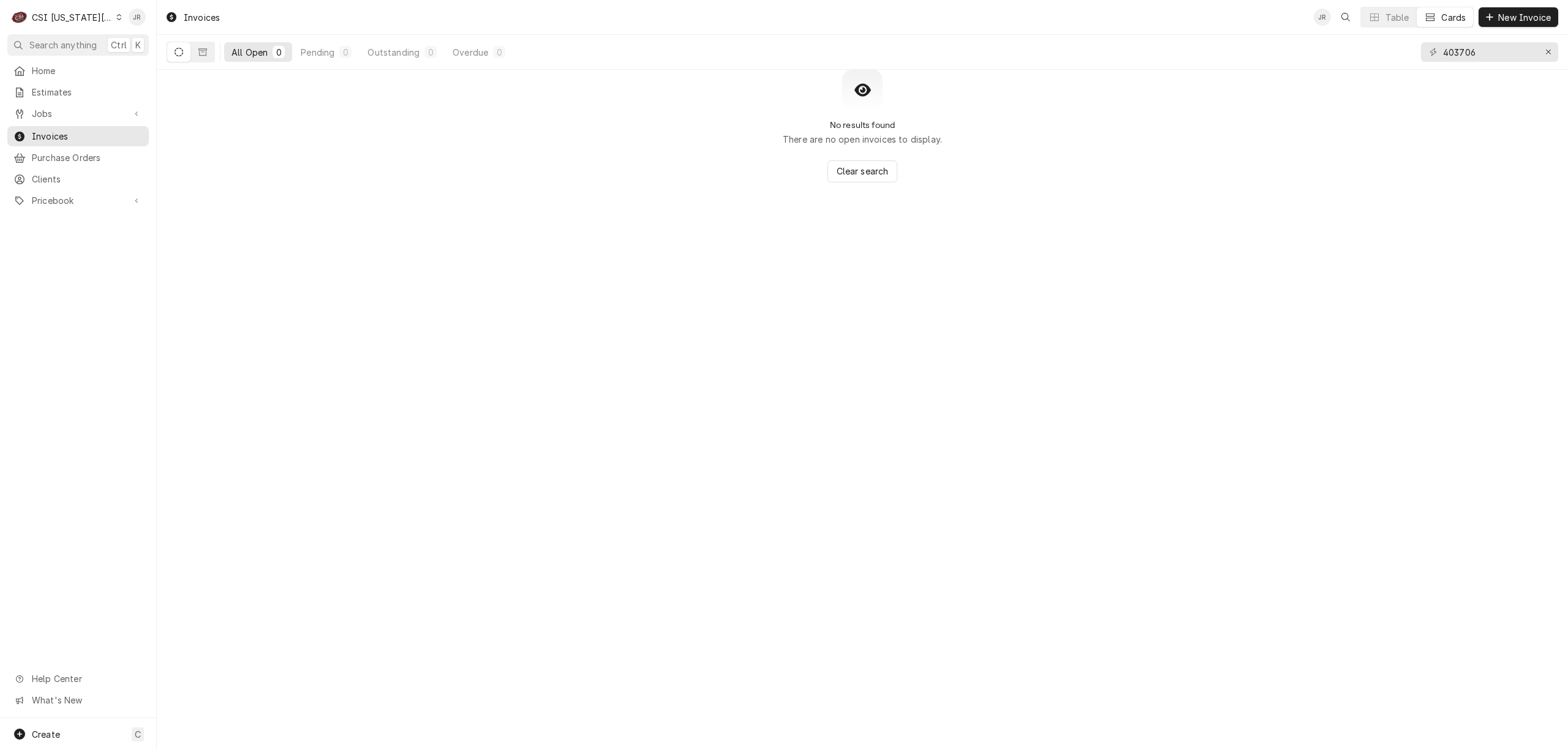
drag, startPoint x: 1436, startPoint y: 55, endPoint x: 1444, endPoint y: 55, distance: 8.0
click at [1444, 55] on div "403706" at bounding box center [1489, 52] width 137 height 19
click at [1444, 55] on input "403706" at bounding box center [1488, 52] width 92 height 19
click at [1458, 52] on input "403706" at bounding box center [1488, 52] width 92 height 19
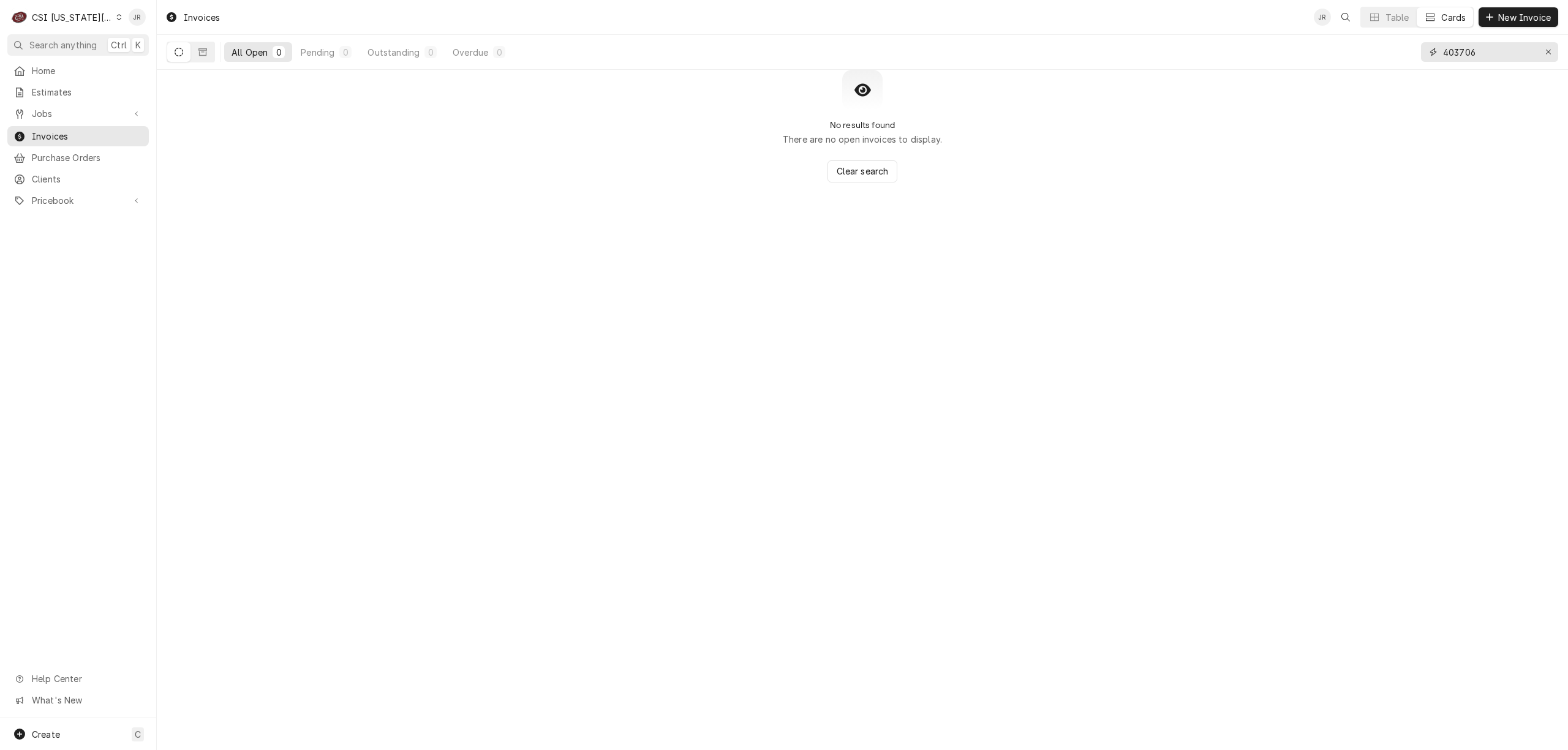
paste input "303055"
type input "303055"
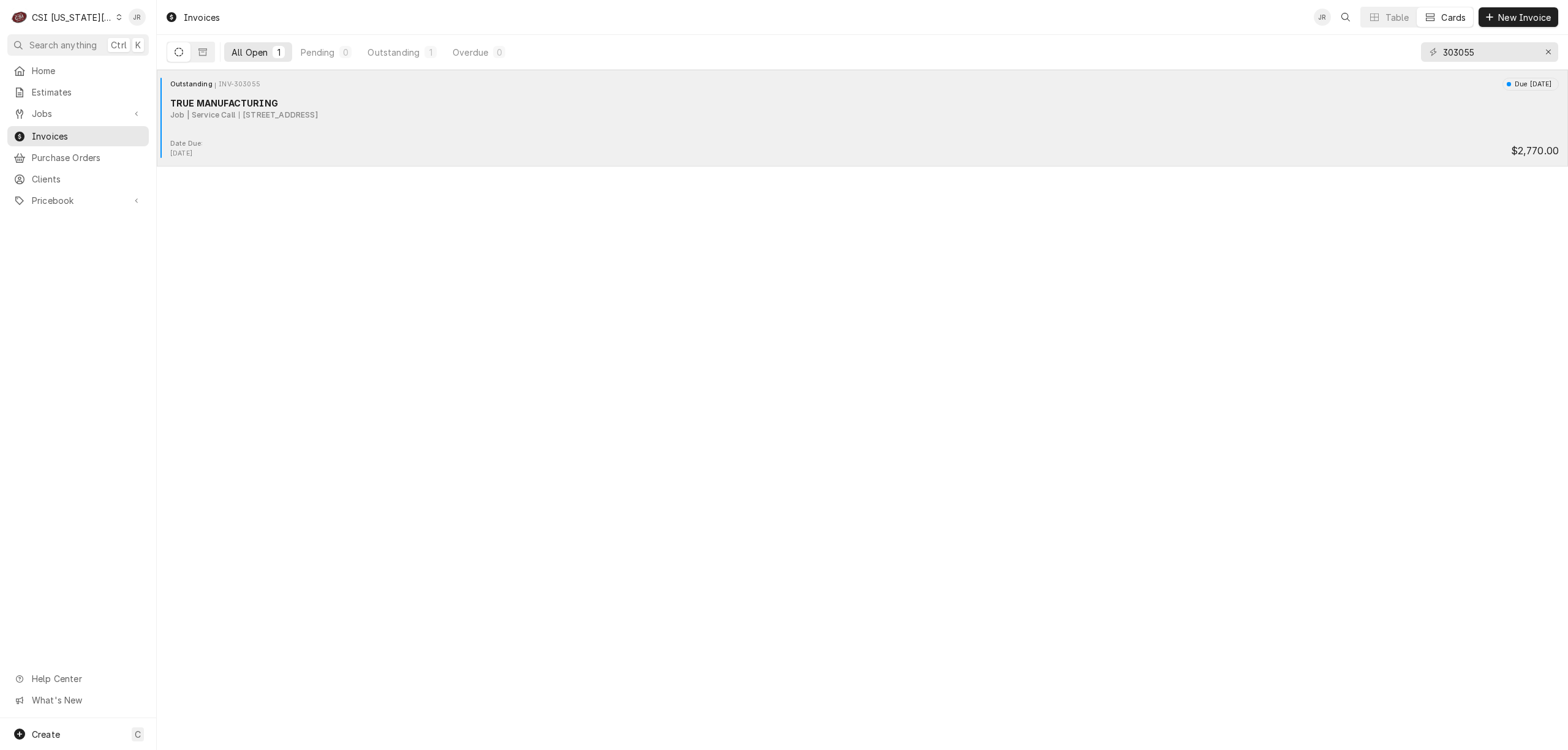
click at [247, 102] on div "TRUE MANUFACTURING" at bounding box center [864, 103] width 1388 height 13
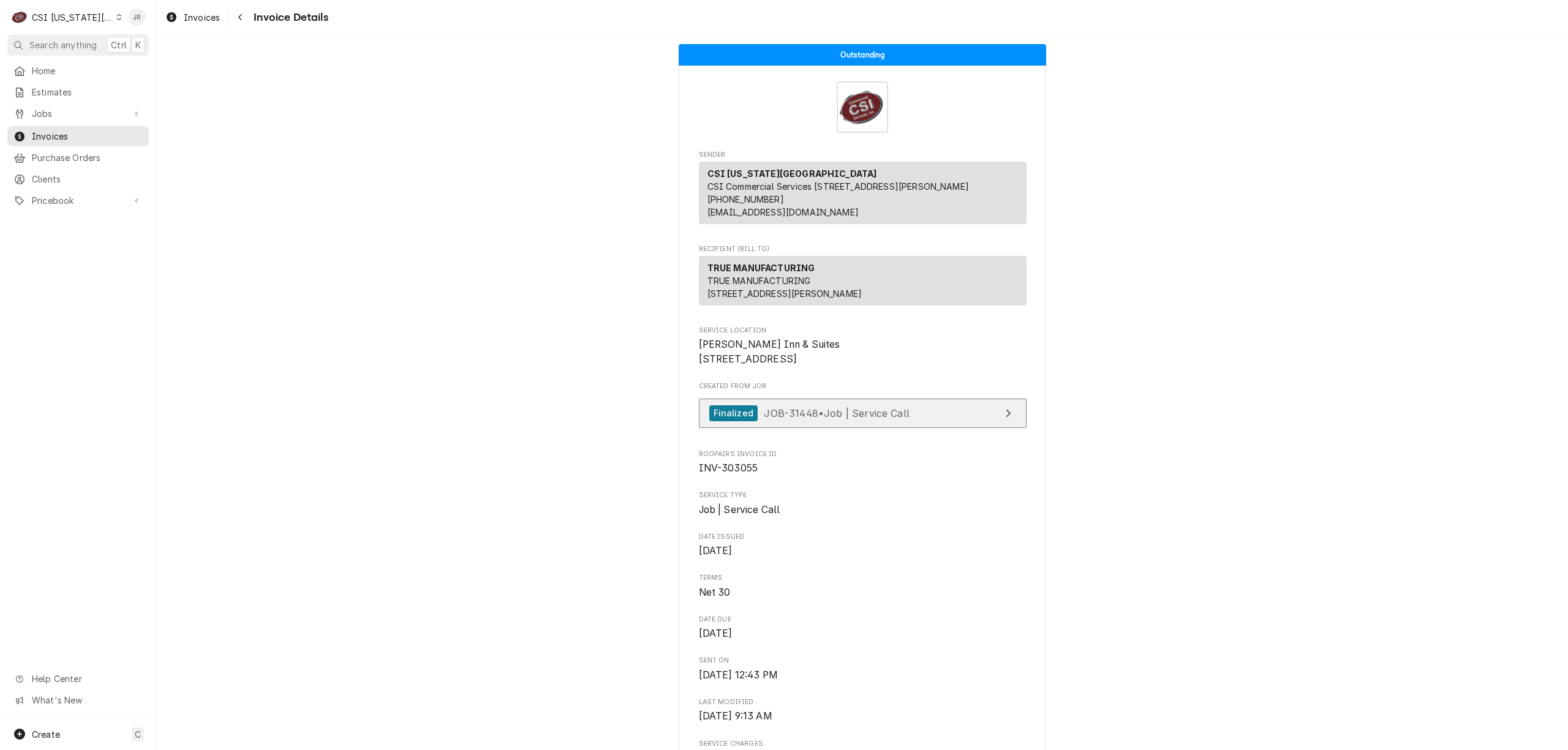
click at [904, 419] on span "JOB-31448 • Job | Service Call" at bounding box center [837, 413] width 146 height 12
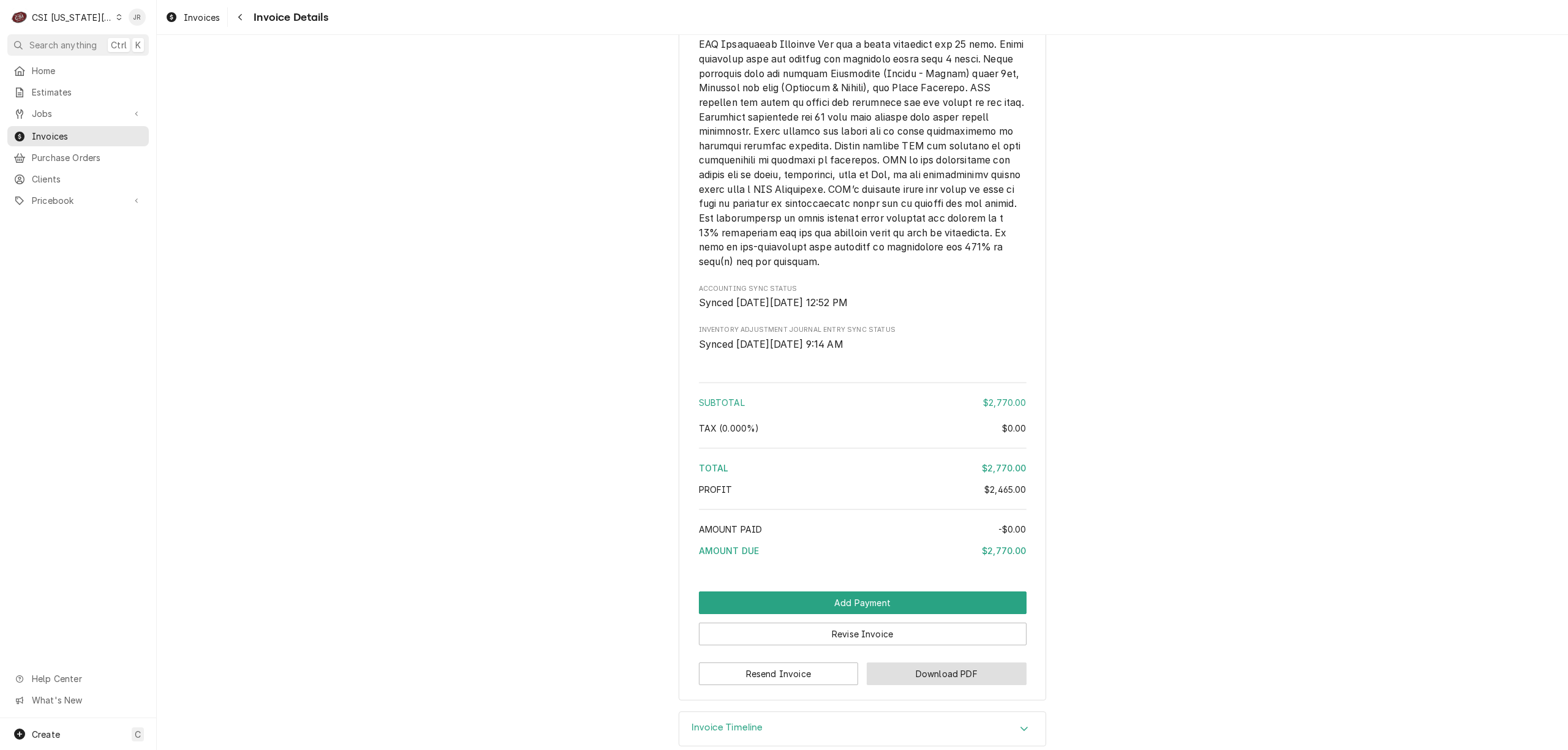
scroll to position [2327, 0]
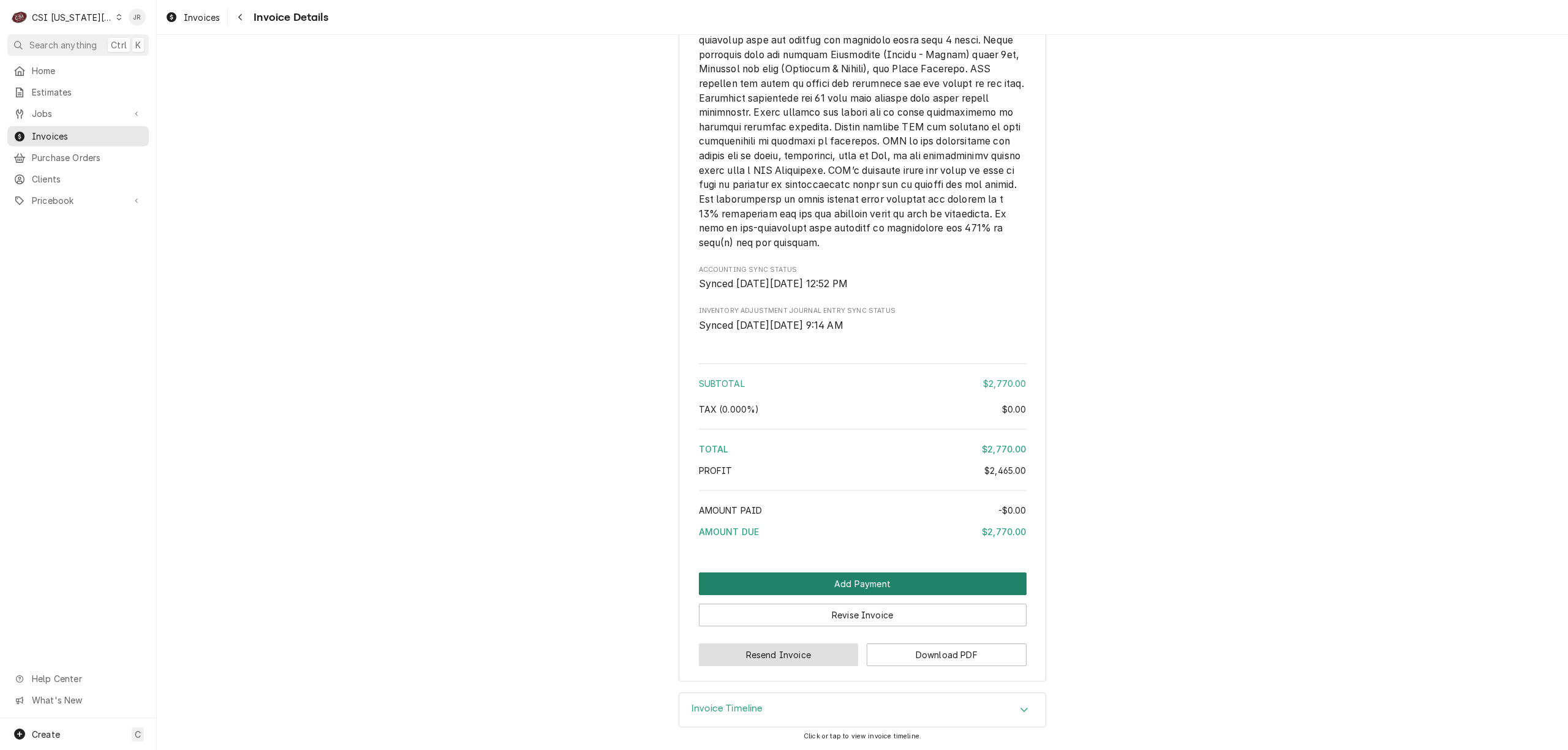
drag, startPoint x: 732, startPoint y: 662, endPoint x: 921, endPoint y: 569, distance: 210.6
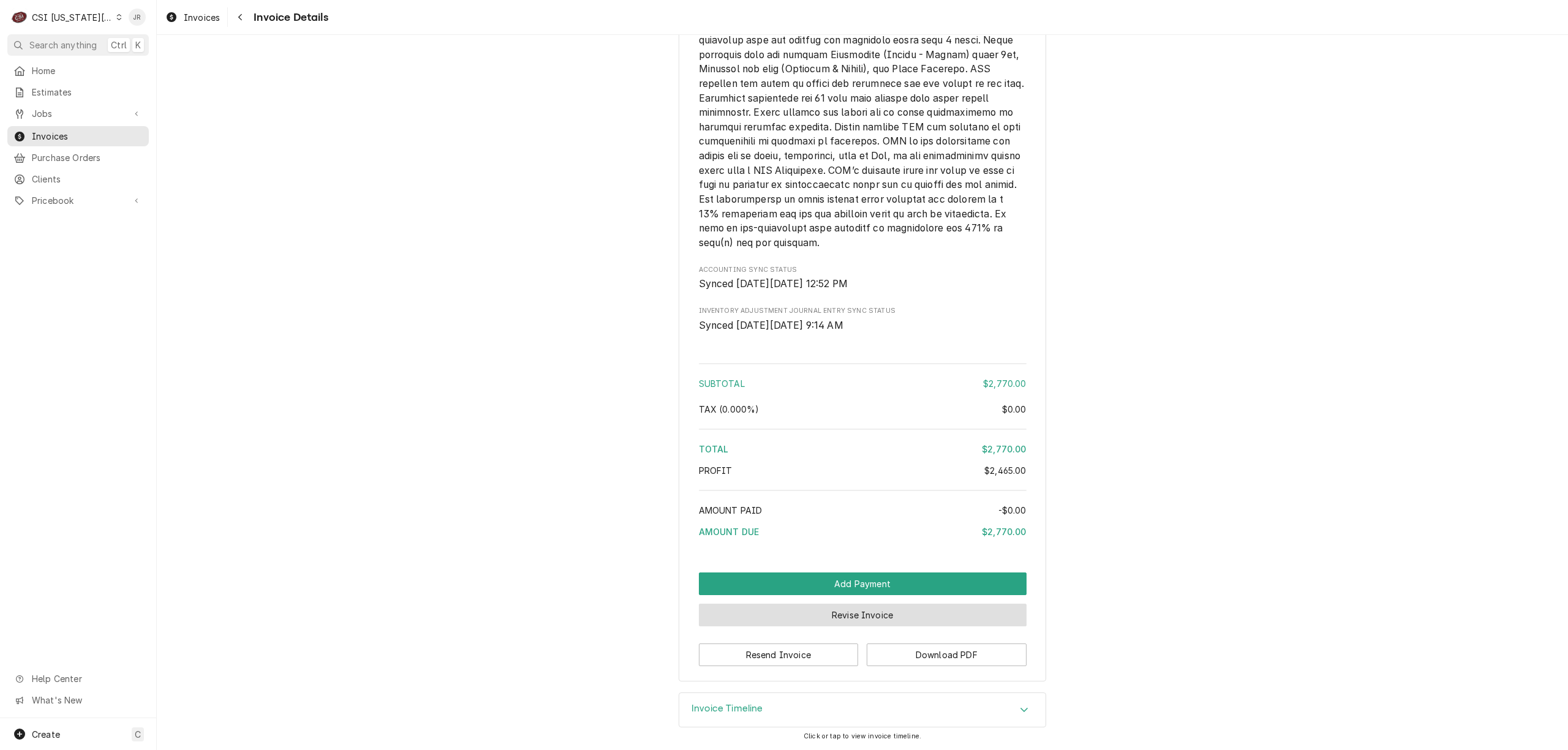
click at [892, 608] on button "Revise Invoice" at bounding box center [863, 616] width 328 height 23
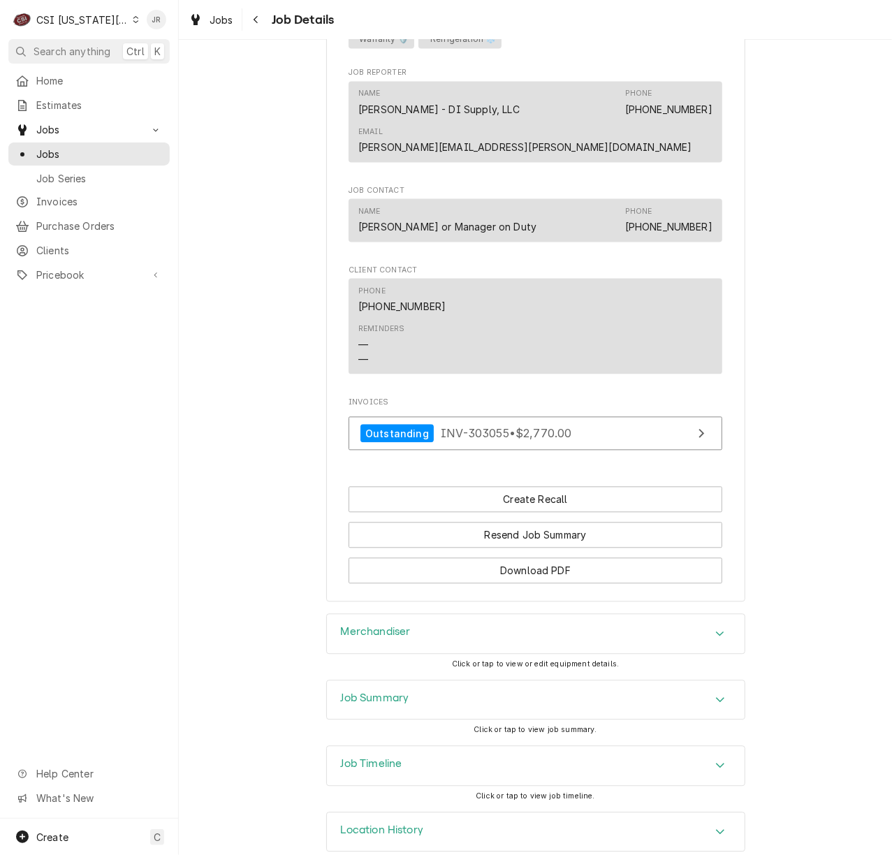
scroll to position [1347, 0]
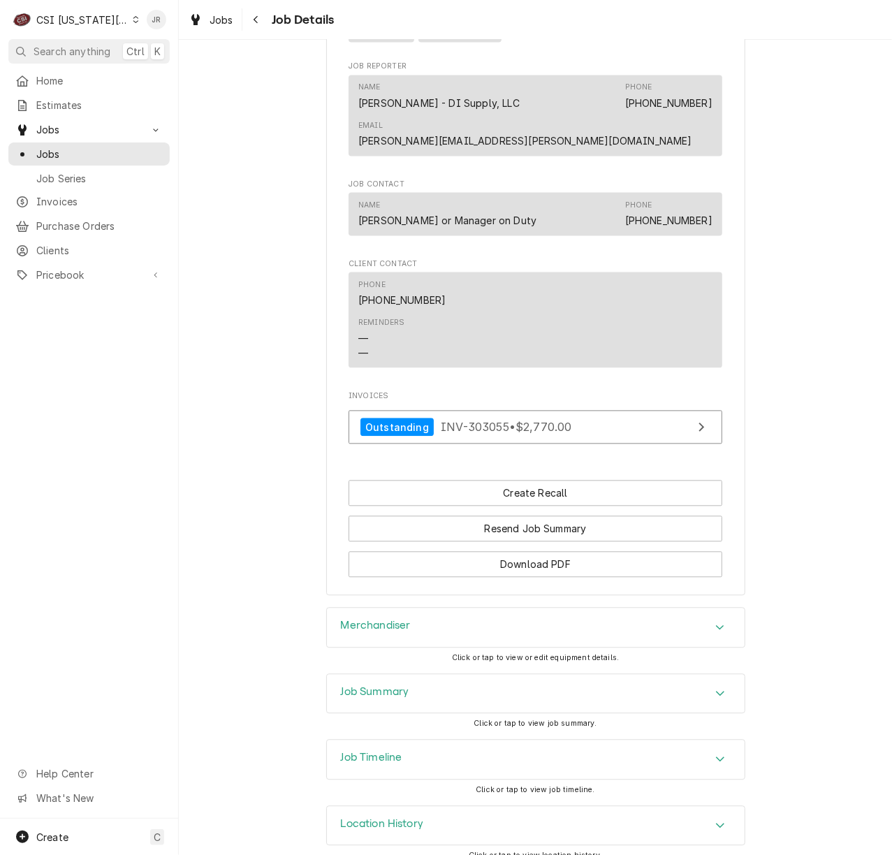
click at [388, 675] on div "Job Summary" at bounding box center [536, 694] width 418 height 39
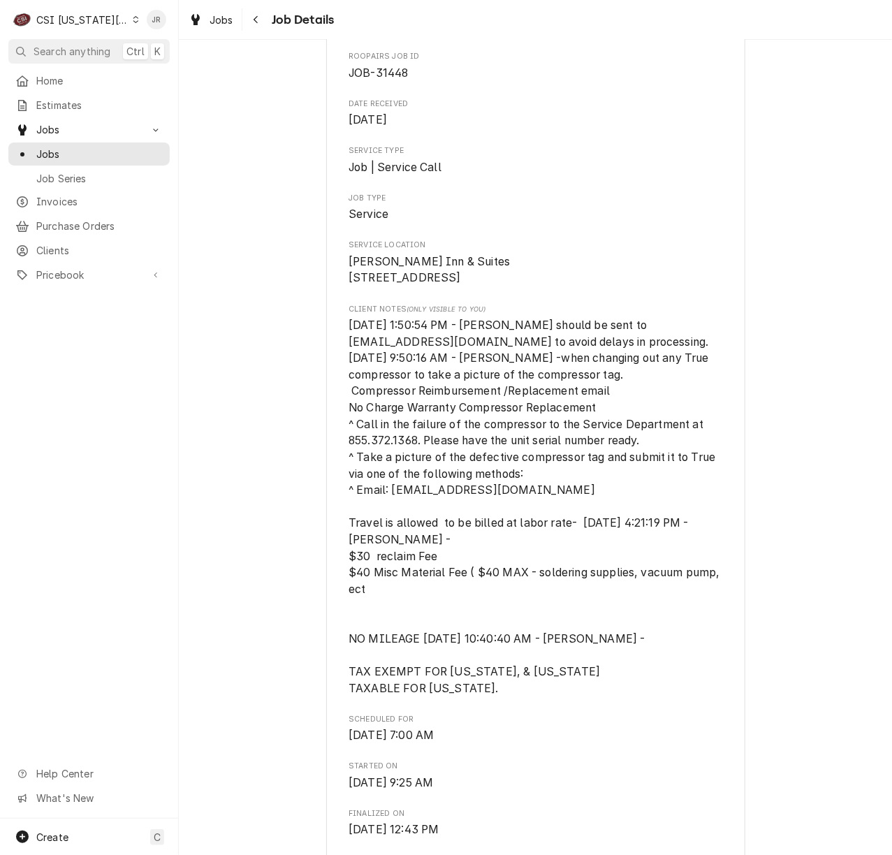
scroll to position [0, 0]
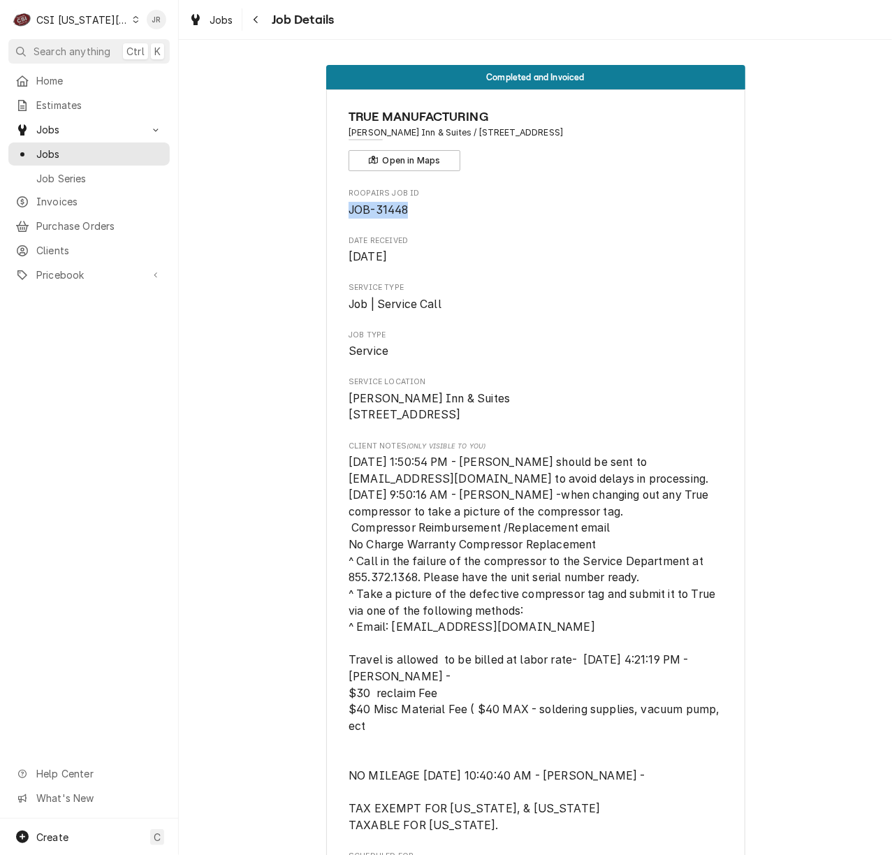
drag, startPoint x: 568, startPoint y: 201, endPoint x: 565, endPoint y: 194, distance: 7.5
click at [566, 198] on div "Roopairs Job ID JOB-31448" at bounding box center [535, 203] width 374 height 30
click at [429, 131] on span "[PERSON_NAME] Inn & Suites / [STREET_ADDRESS]" at bounding box center [535, 132] width 374 height 13
drag, startPoint x: 427, startPoint y: 130, endPoint x: 610, endPoint y: 132, distance: 182.3
click at [614, 135] on span "[PERSON_NAME] Inn & Suites / [STREET_ADDRESS]" at bounding box center [535, 132] width 374 height 13
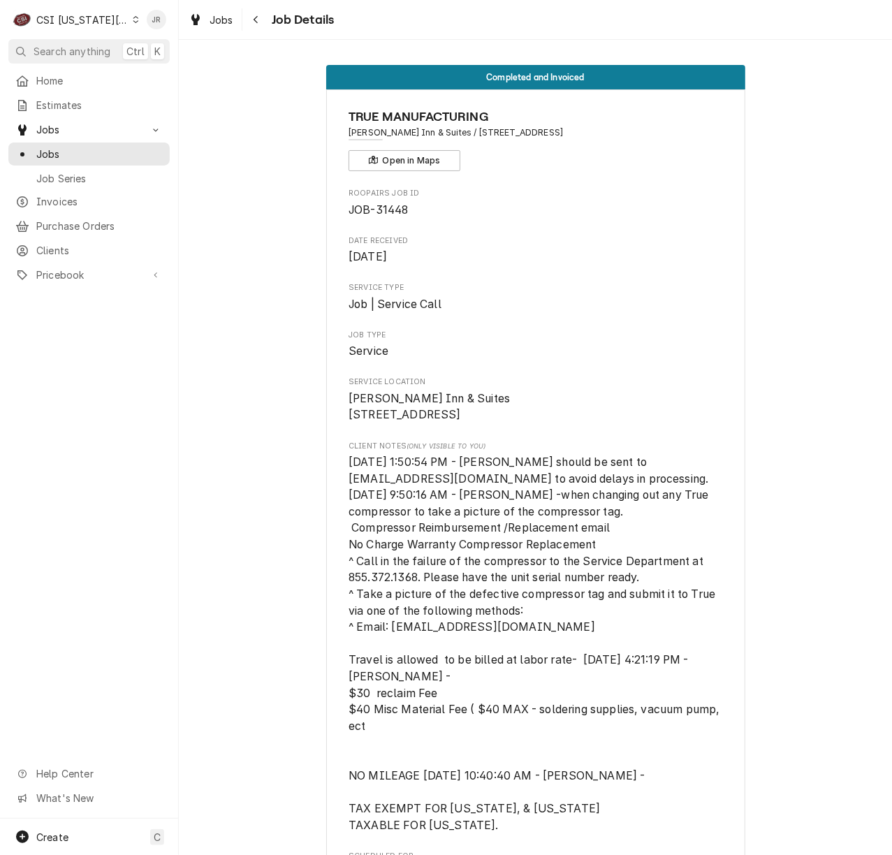
copy span "[STREET_ADDRESS]"
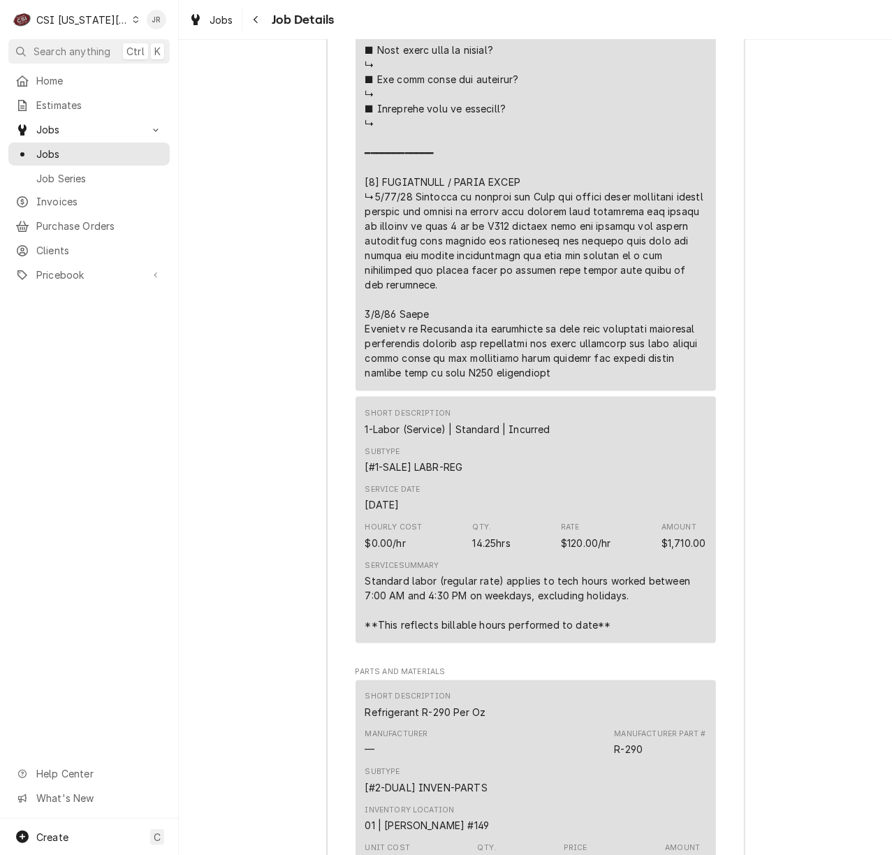
scroll to position [3352, 0]
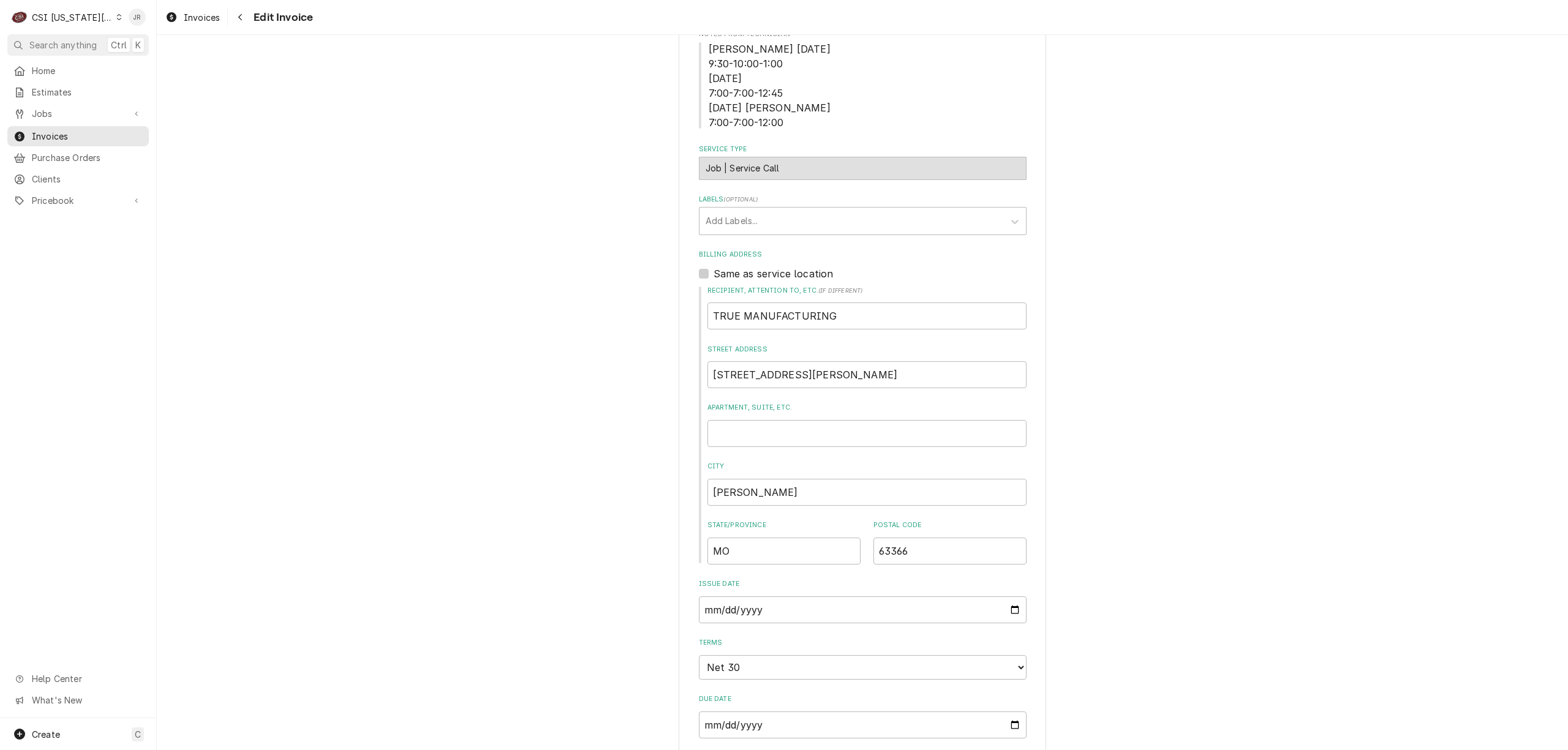
scroll to position [490, 0]
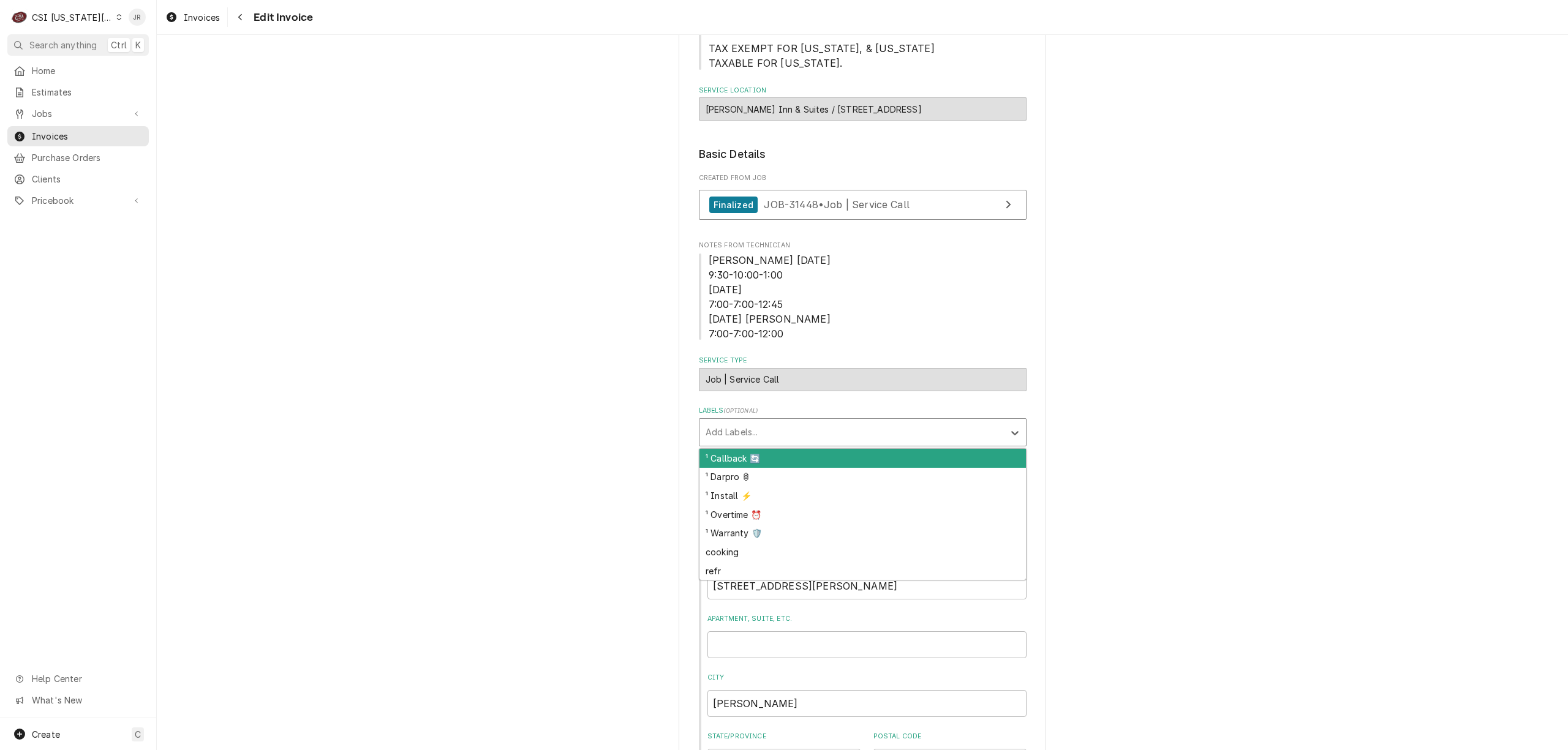
click at [756, 421] on div "Labels" at bounding box center [851, 432] width 292 height 22
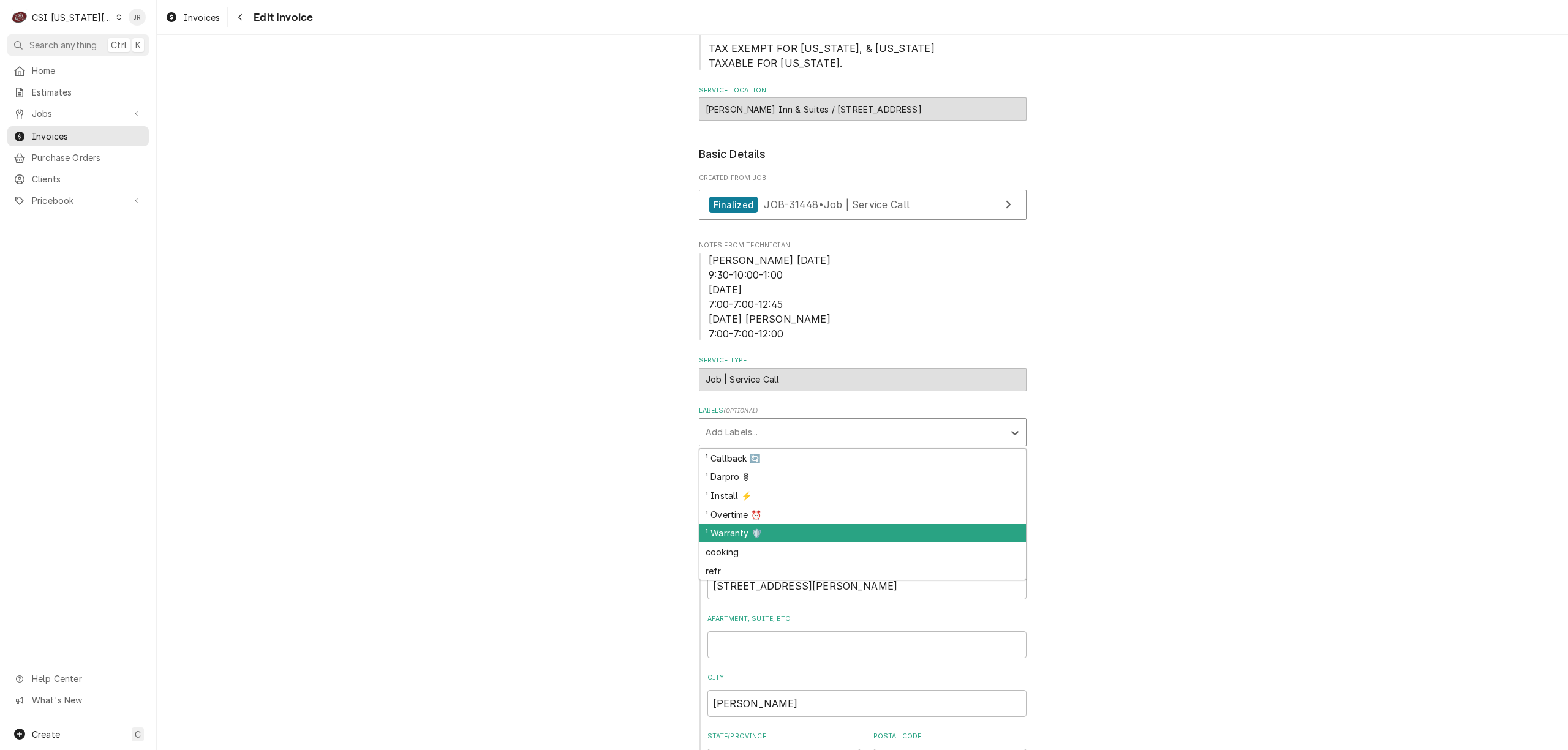
click at [748, 525] on div "¹ Warranty 🛡️" at bounding box center [862, 534] width 326 height 19
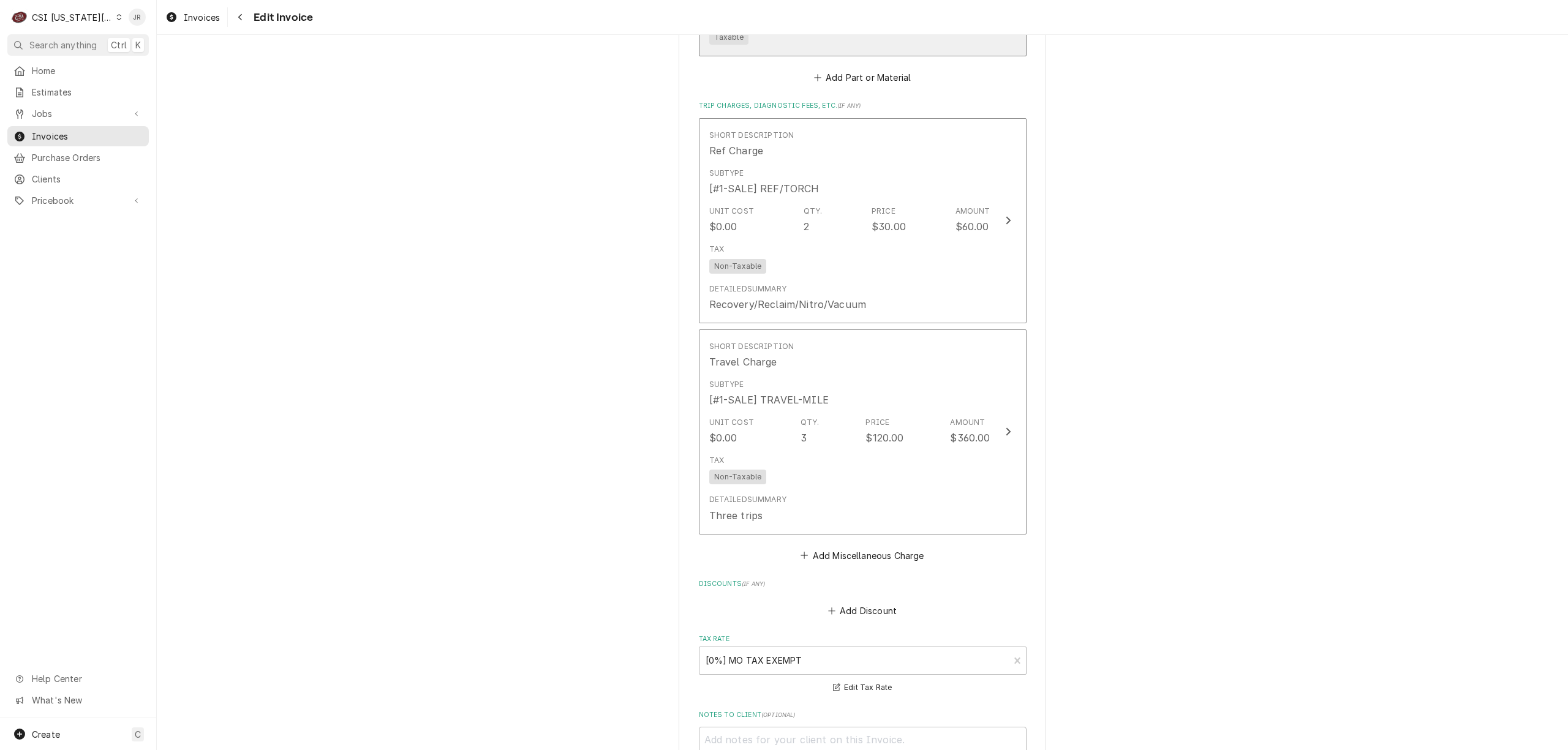
scroll to position [2368, 0]
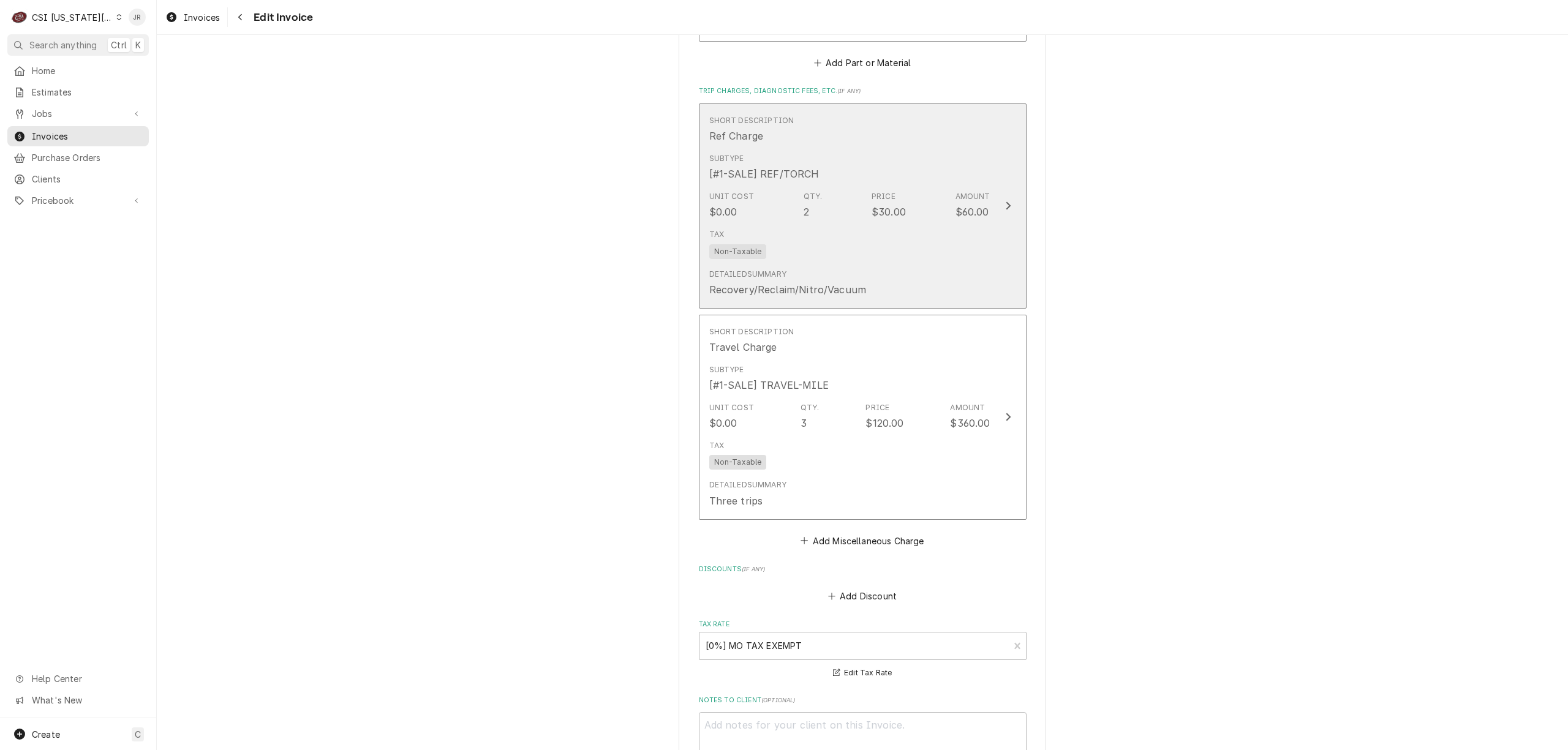
click at [955, 204] on div "$60.00" at bounding box center [972, 211] width 33 height 15
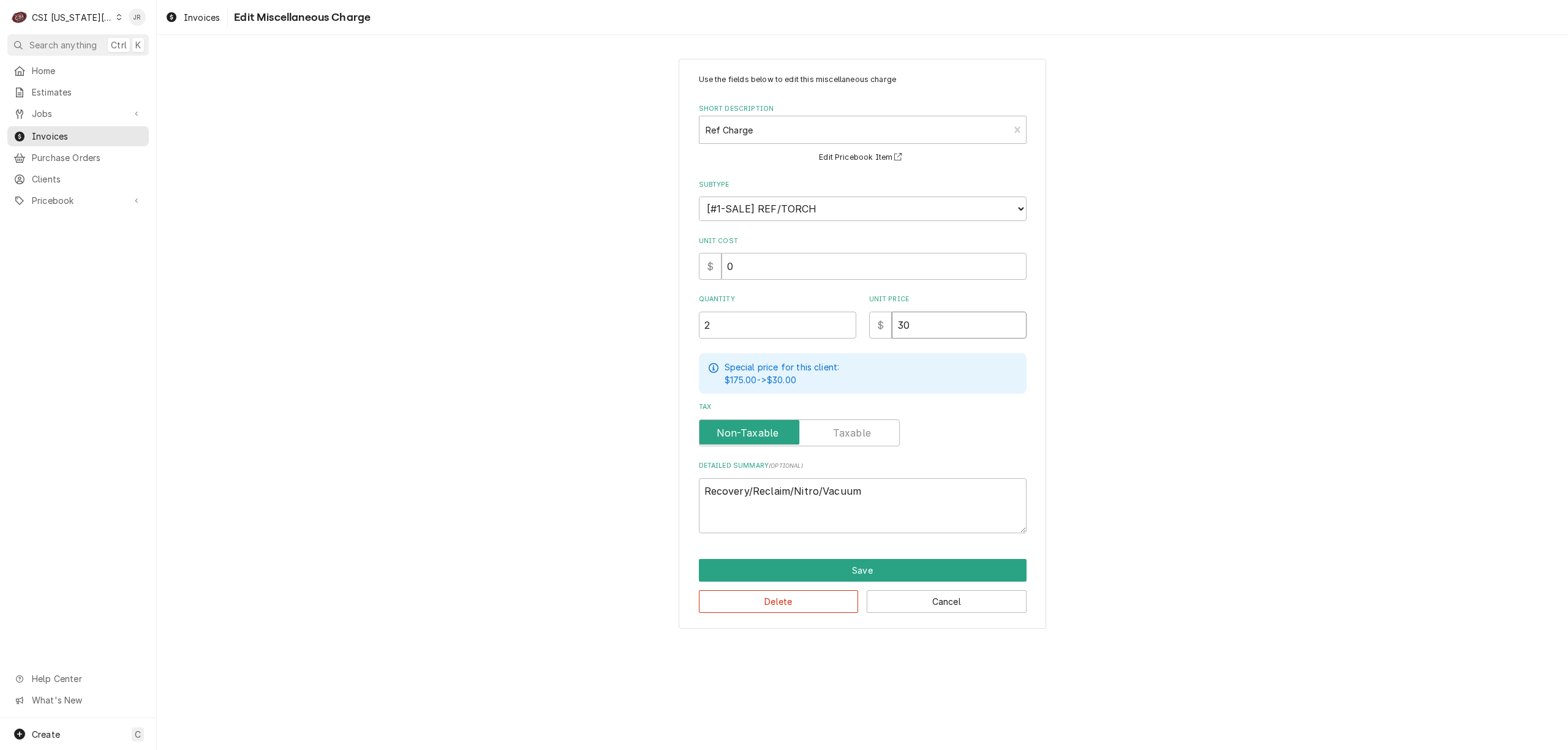
drag, startPoint x: 961, startPoint y: 322, endPoint x: 561, endPoint y: 297, distance: 400.8
click at [561, 297] on div "Use the fields below to edit this miscellaneous charge Short Description Ref Ch…" at bounding box center [862, 343] width 1411 height 592
type textarea "x"
type input "4"
type textarea "x"
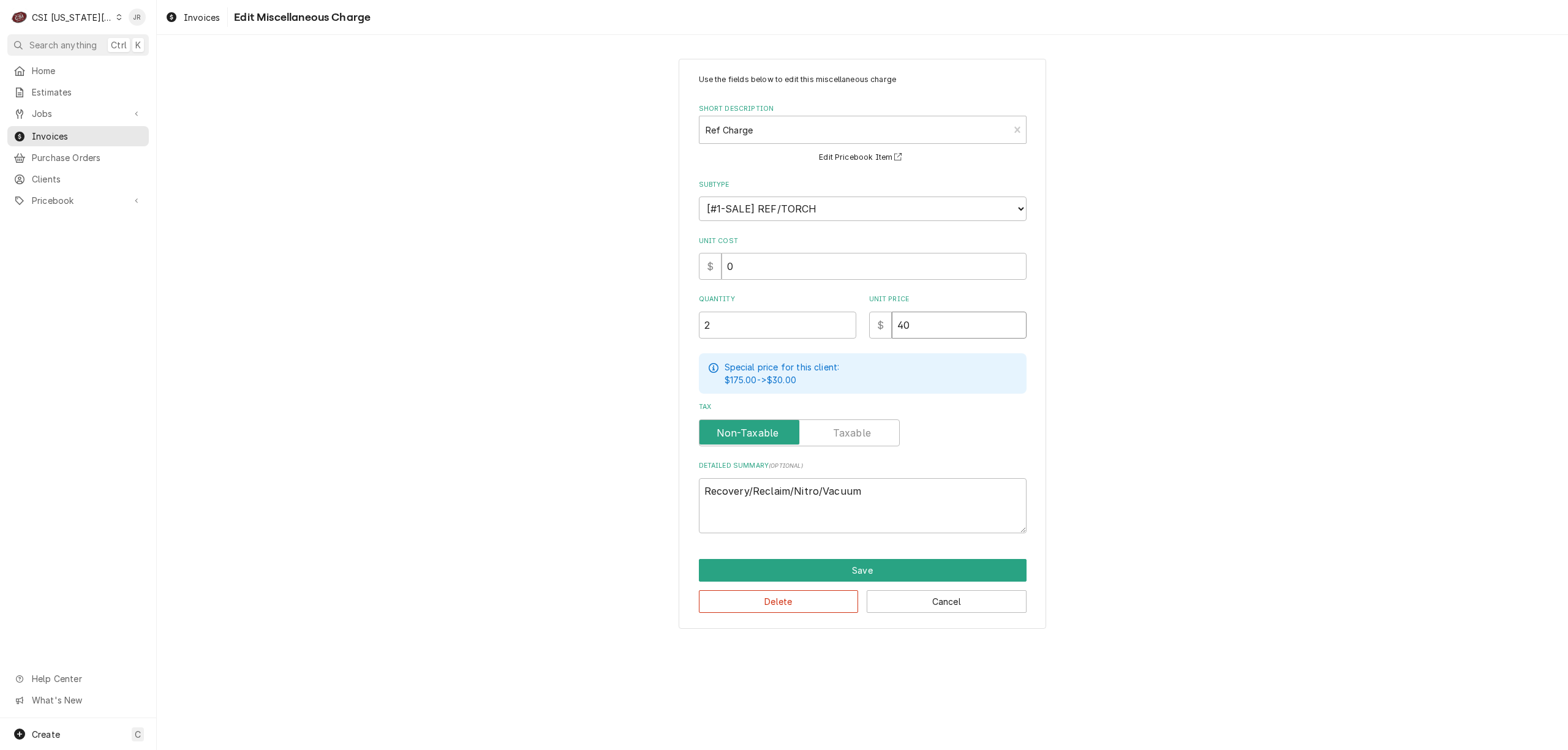
type input "40"
drag, startPoint x: 856, startPoint y: 555, endPoint x: 880, endPoint y: 562, distance: 25.0
click at [878, 562] on div "Use the fields below to edit this miscellaneous charge Short Description Ref Ch…" at bounding box center [862, 344] width 367 height 570
click at [884, 563] on button "Save" at bounding box center [863, 571] width 328 height 23
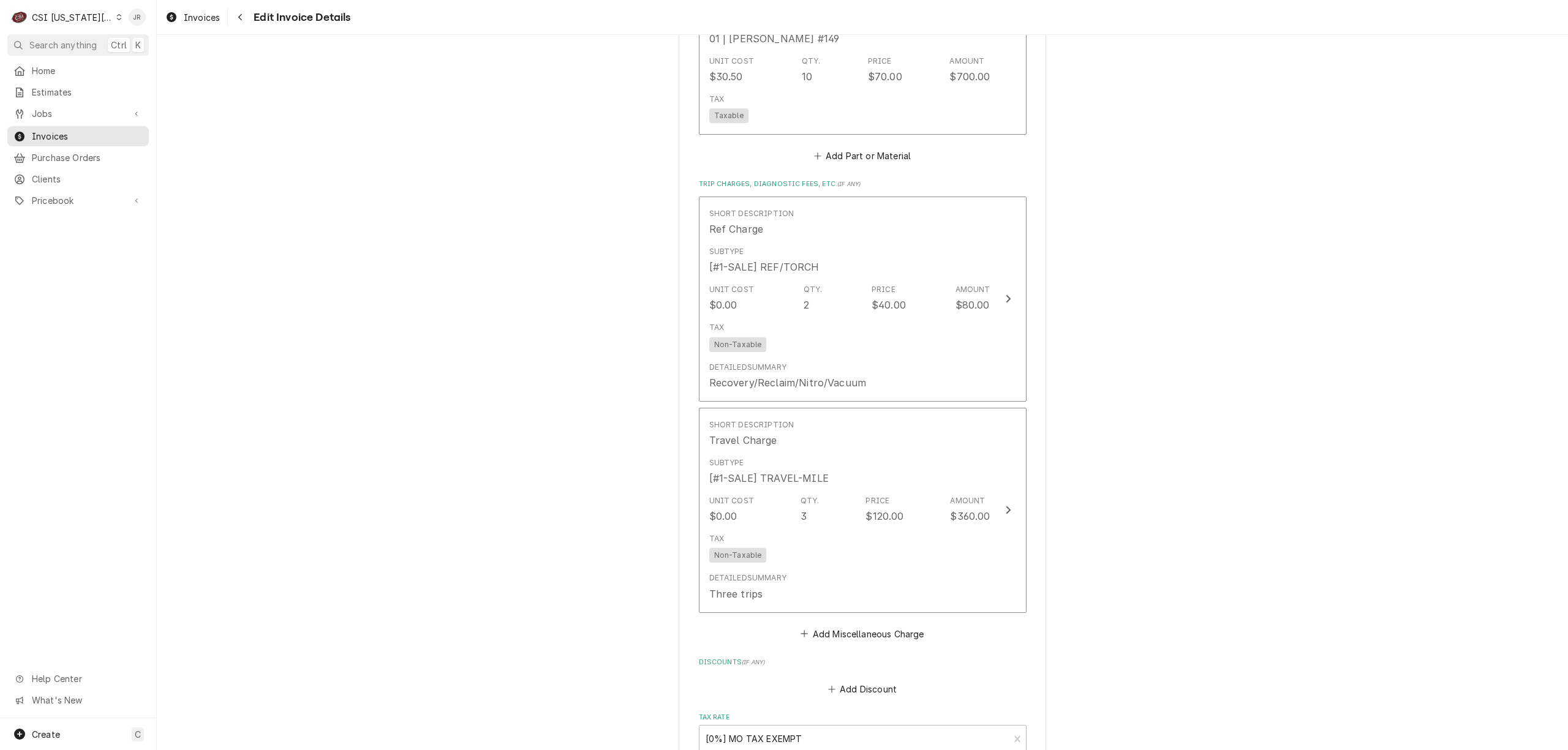
scroll to position [2683, 0]
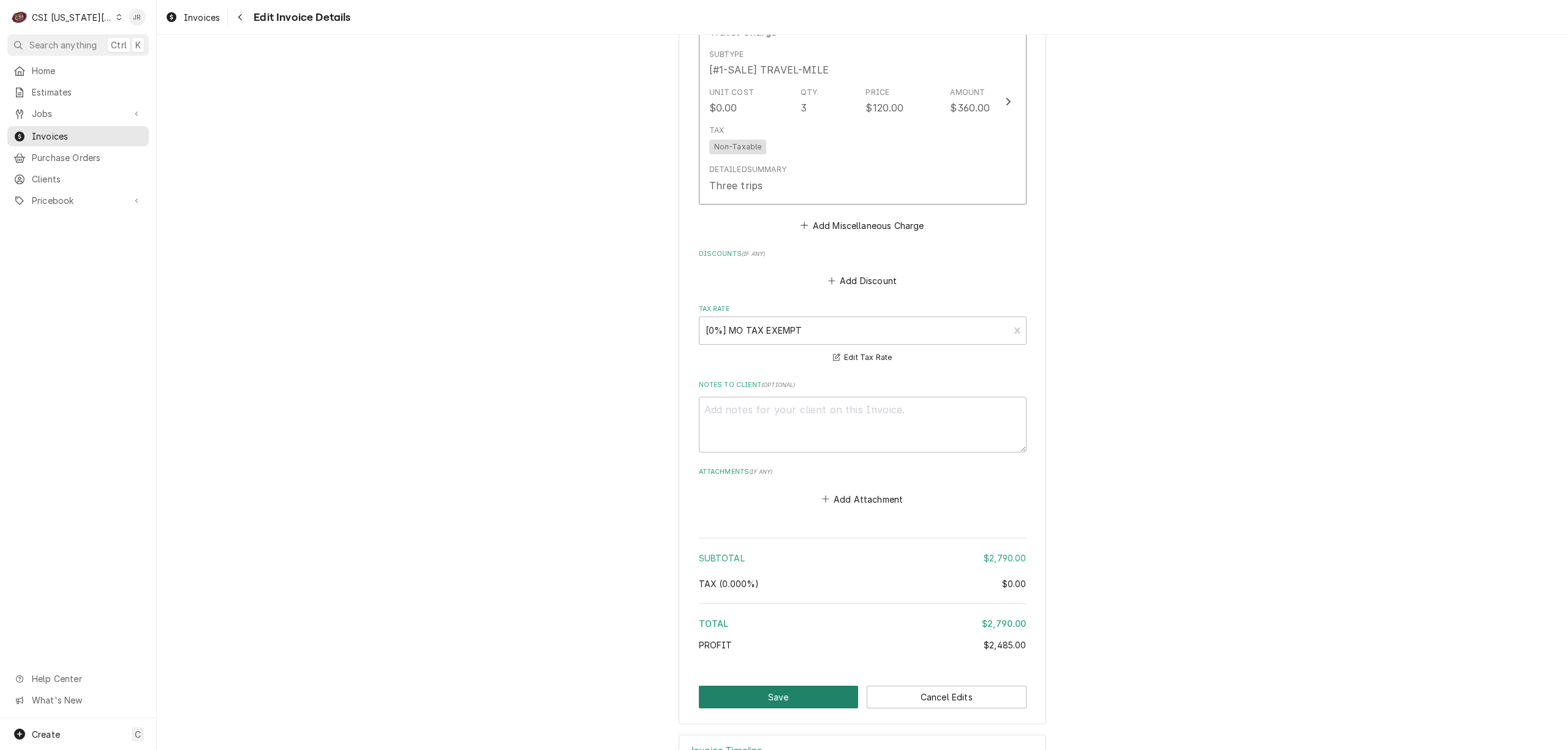
click at [781, 686] on button "Save" at bounding box center [779, 697] width 160 height 23
type textarea "x"
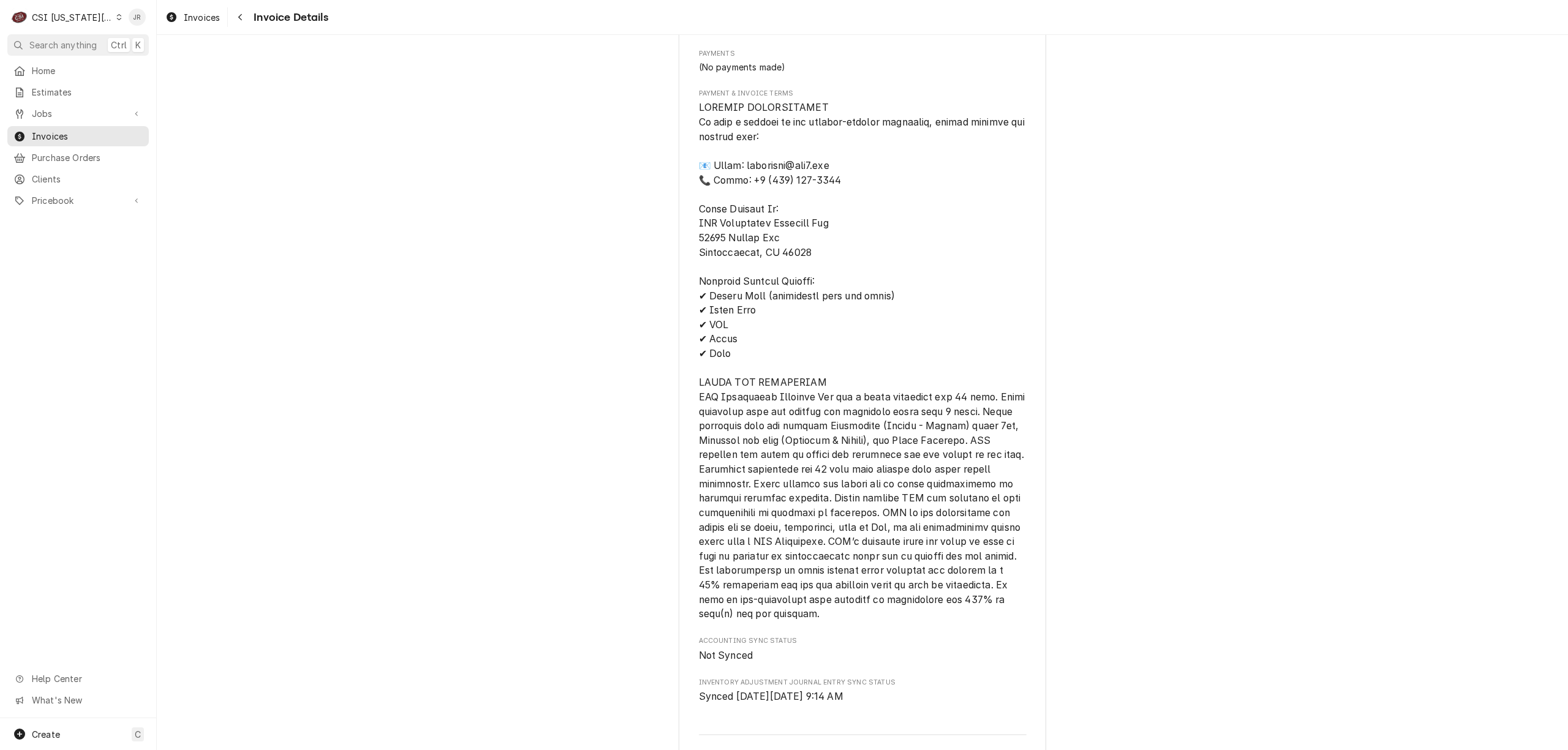
scroll to position [2372, 0]
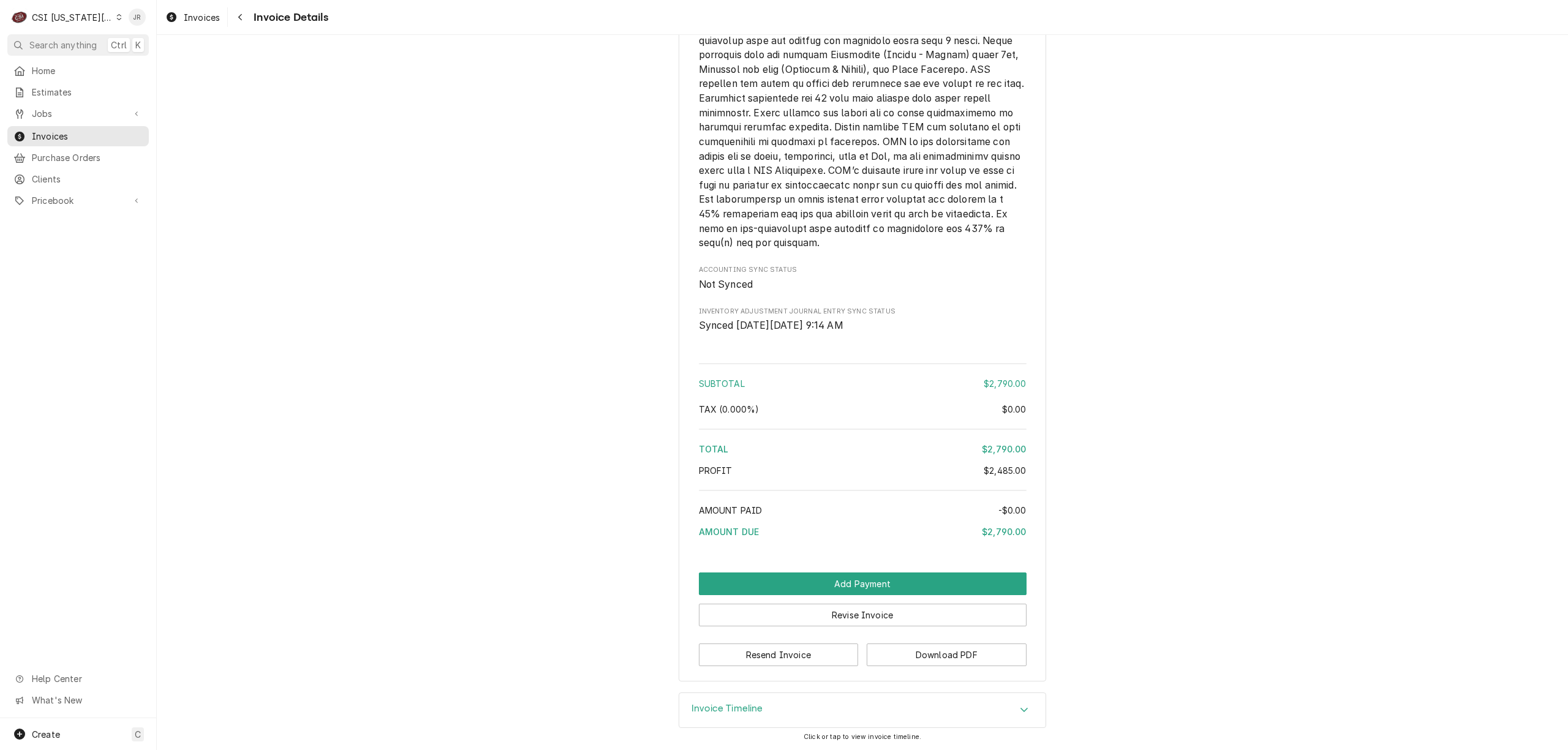
drag, startPoint x: 736, startPoint y: 728, endPoint x: 766, endPoint y: 687, distance: 50.8
click at [736, 725] on div "Invoice Timeline" at bounding box center [862, 711] width 367 height 36
click at [740, 714] on h3 "Invoice Timeline" at bounding box center [727, 709] width 72 height 11
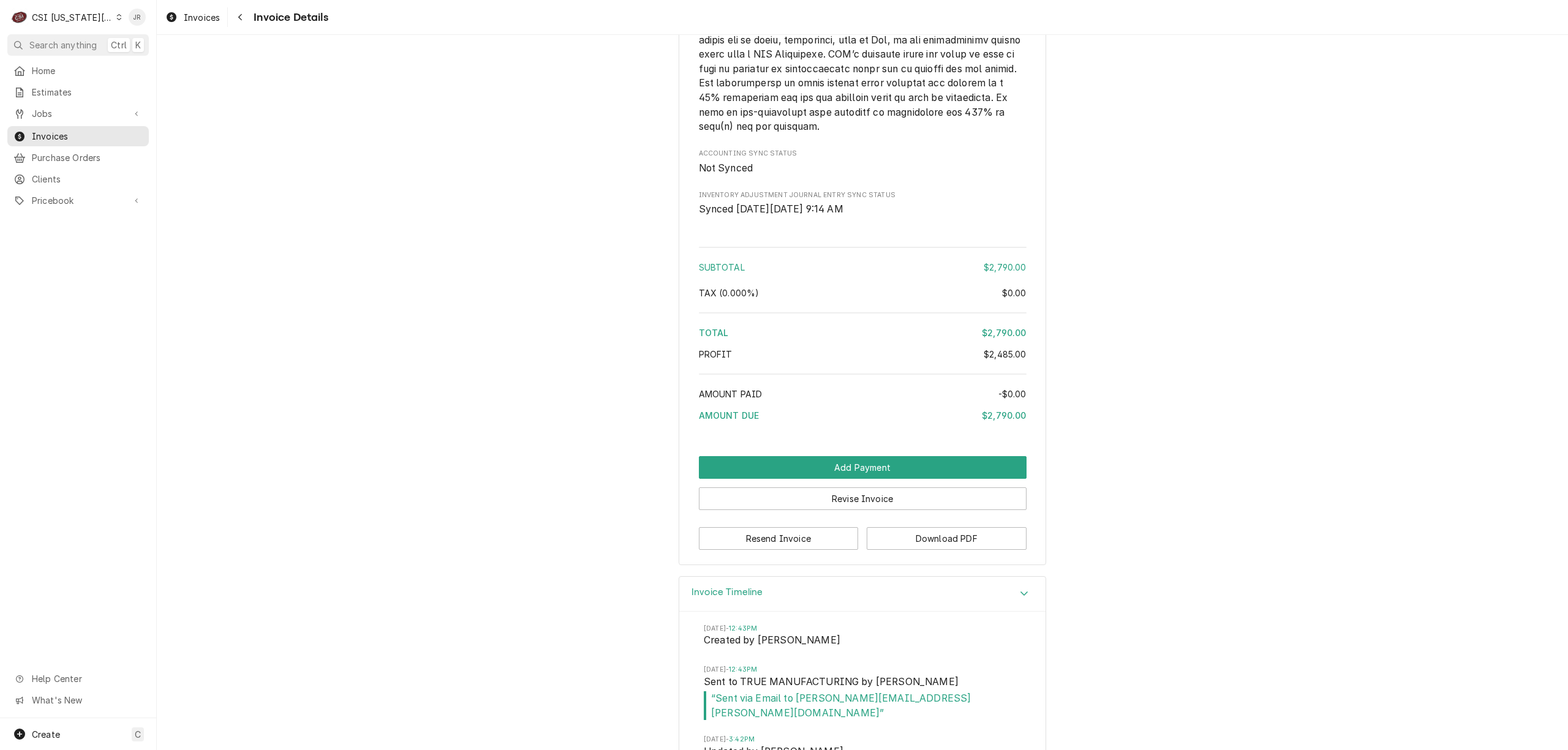
scroll to position [2514, 0]
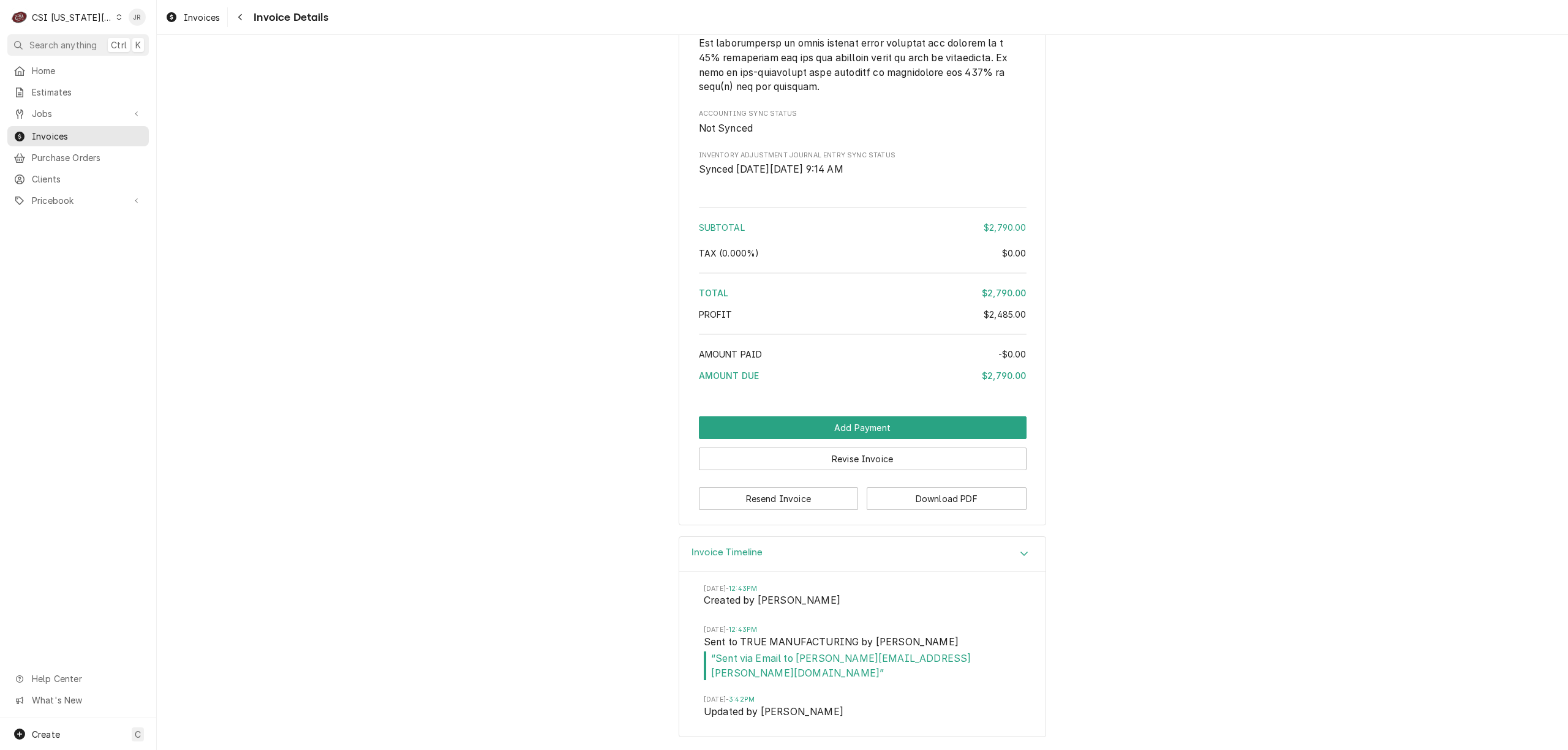
click at [731, 559] on h3 "Invoice Timeline" at bounding box center [727, 553] width 72 height 11
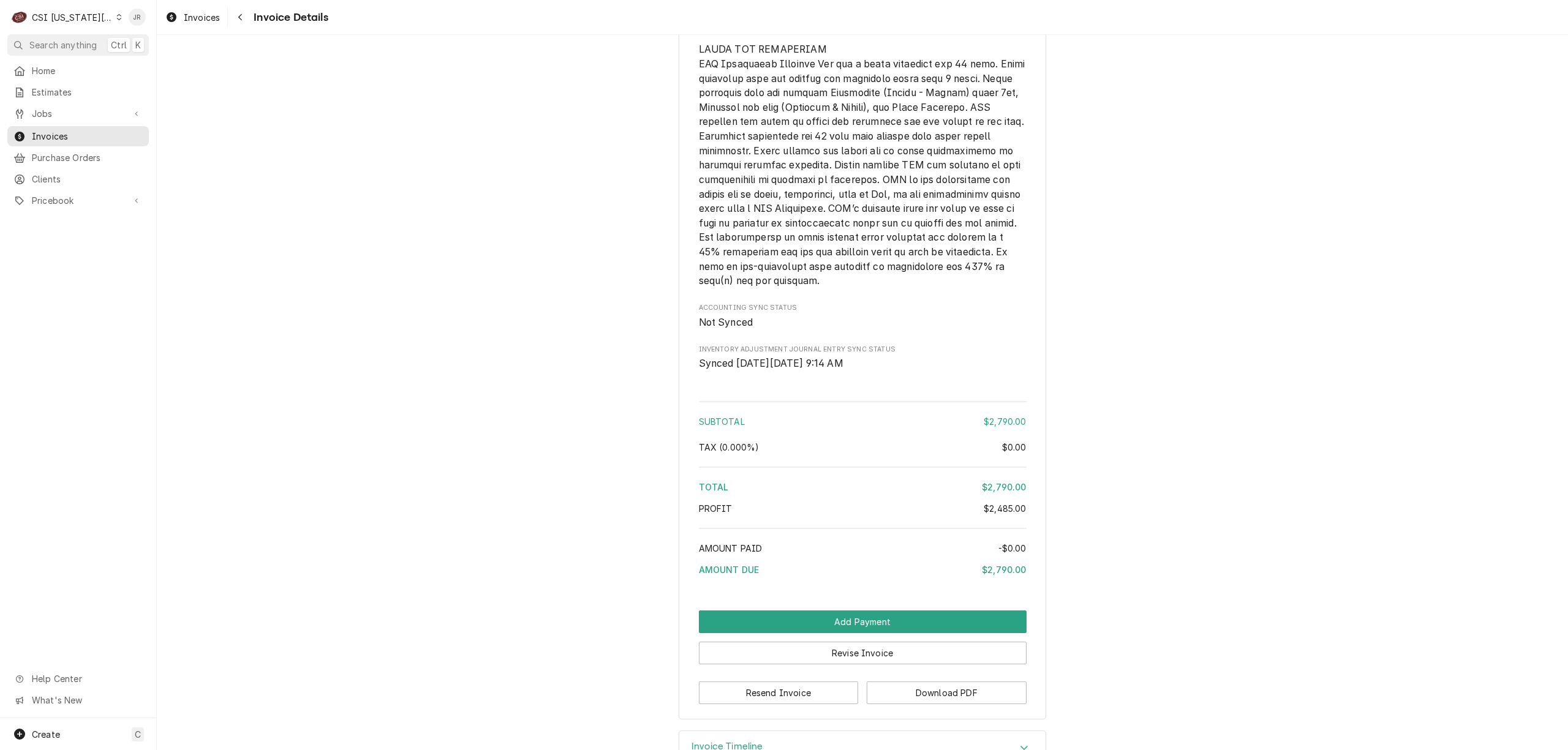
scroll to position [2372, 0]
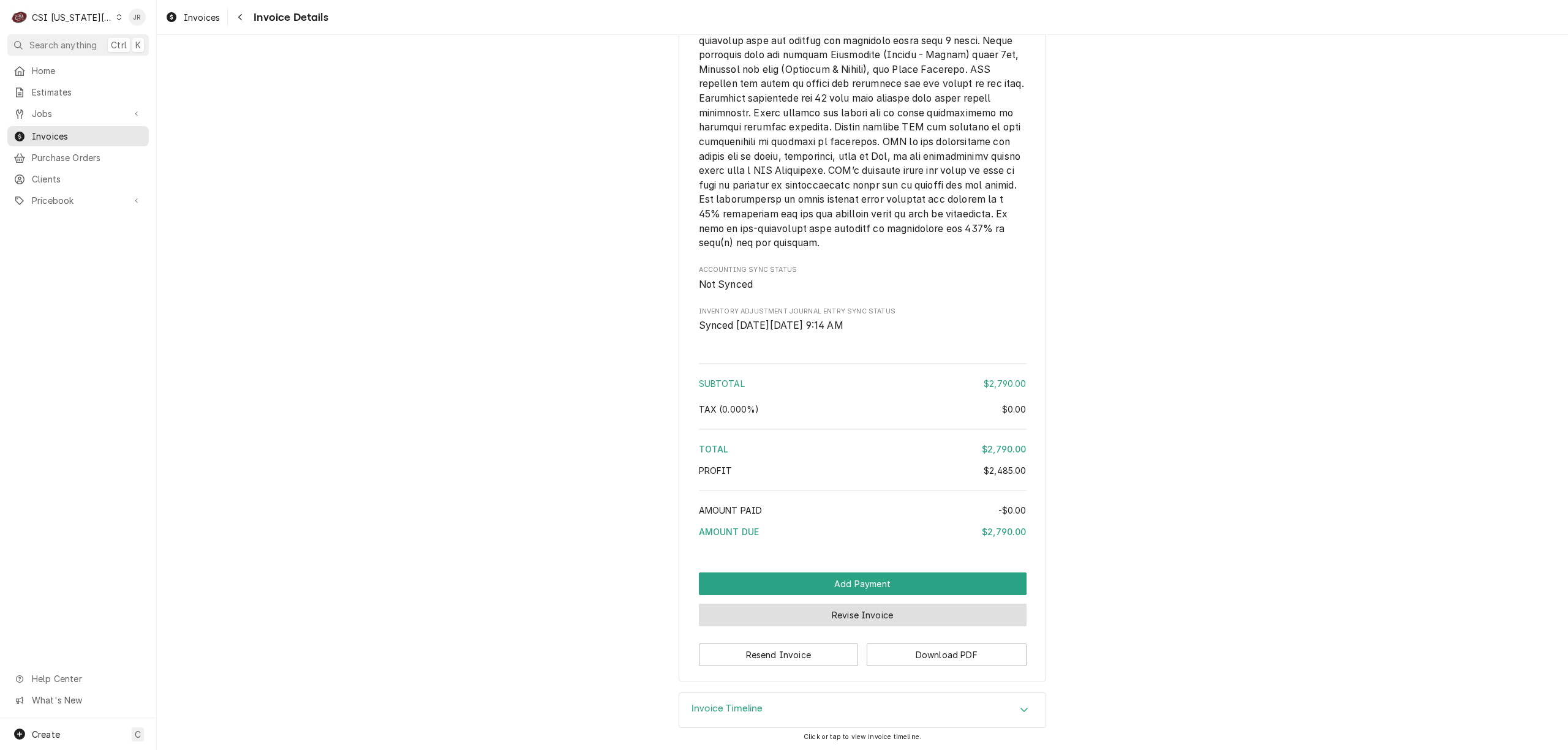
click at [829, 618] on button "Revise Invoice" at bounding box center [863, 616] width 328 height 23
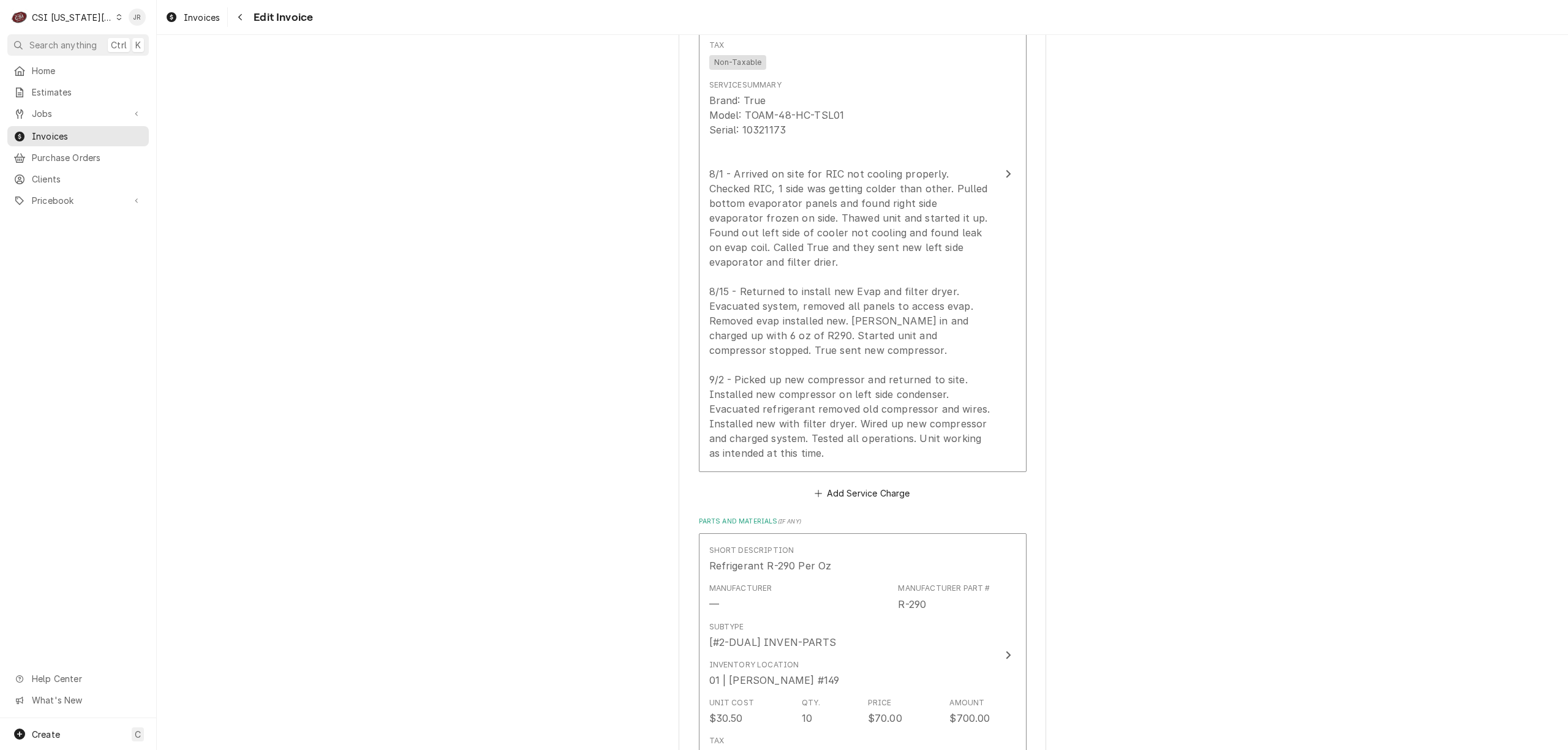
scroll to position [2205, 0]
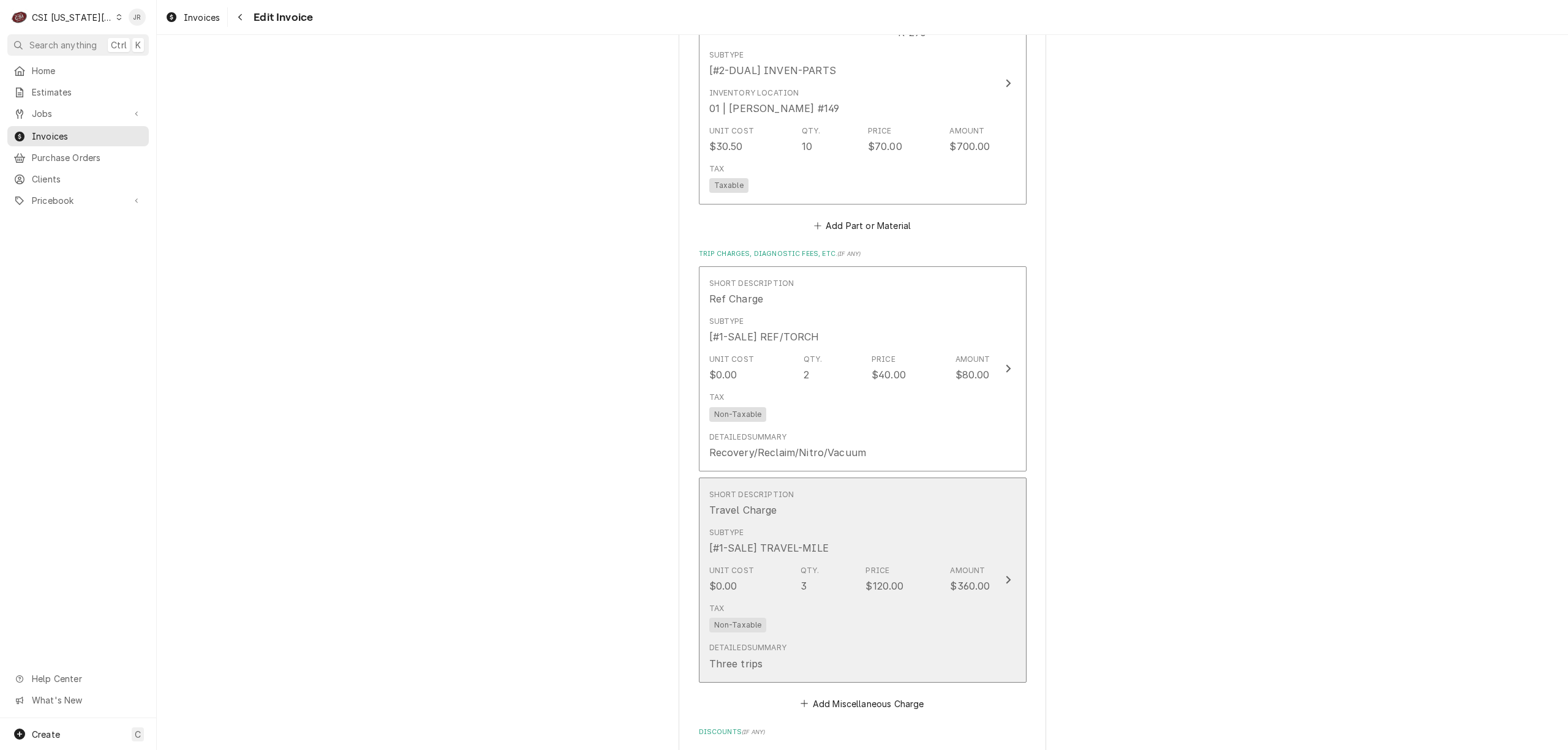
click at [873, 579] on div "$120.00" at bounding box center [884, 586] width 38 height 15
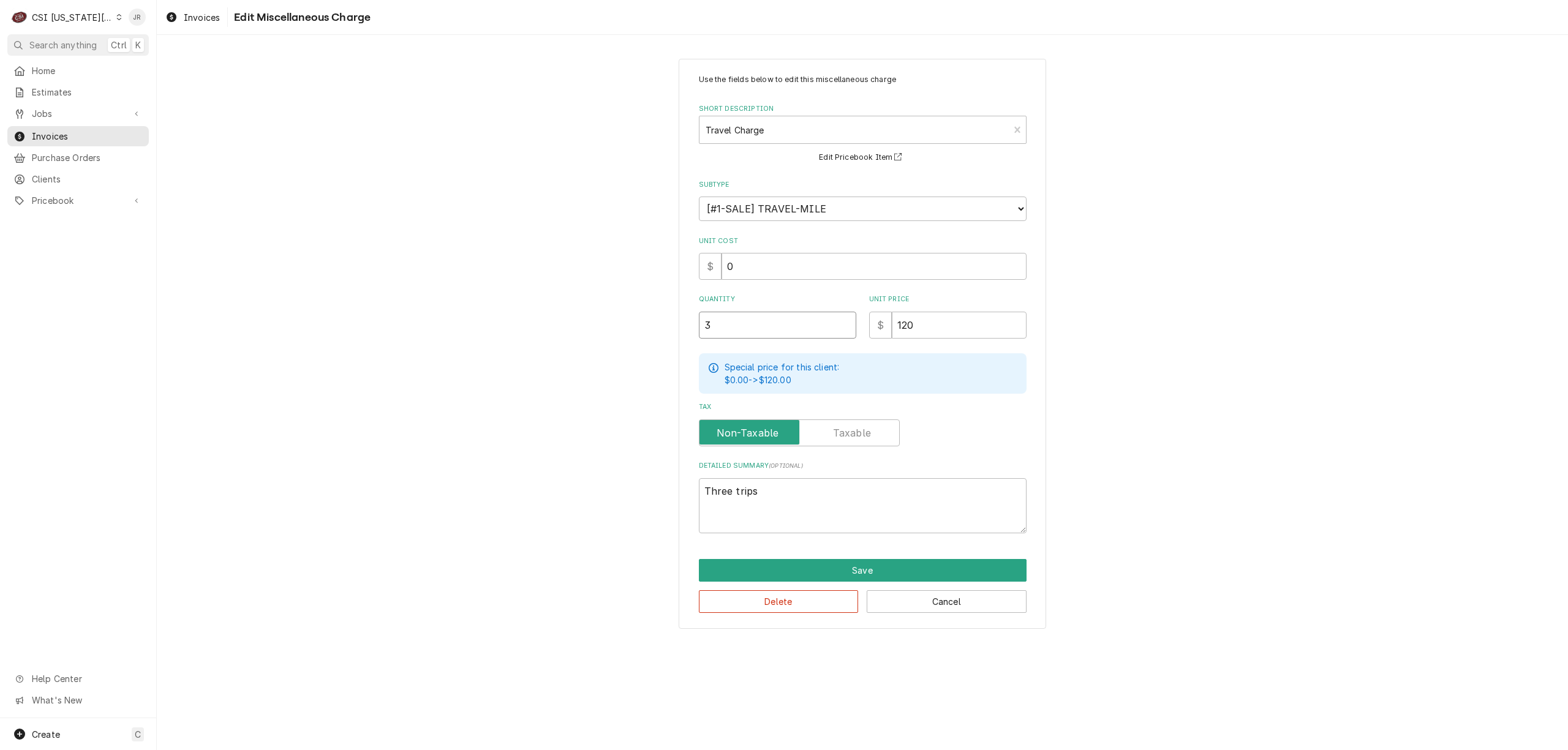
drag, startPoint x: 809, startPoint y: 326, endPoint x: 508, endPoint y: 297, distance: 302.4
click at [488, 302] on div "Use the fields below to edit this miscellaneous charge Short Description Travel…" at bounding box center [862, 343] width 1411 height 592
type textarea "x"
type input "2"
click at [895, 562] on button "Save" at bounding box center [863, 571] width 328 height 23
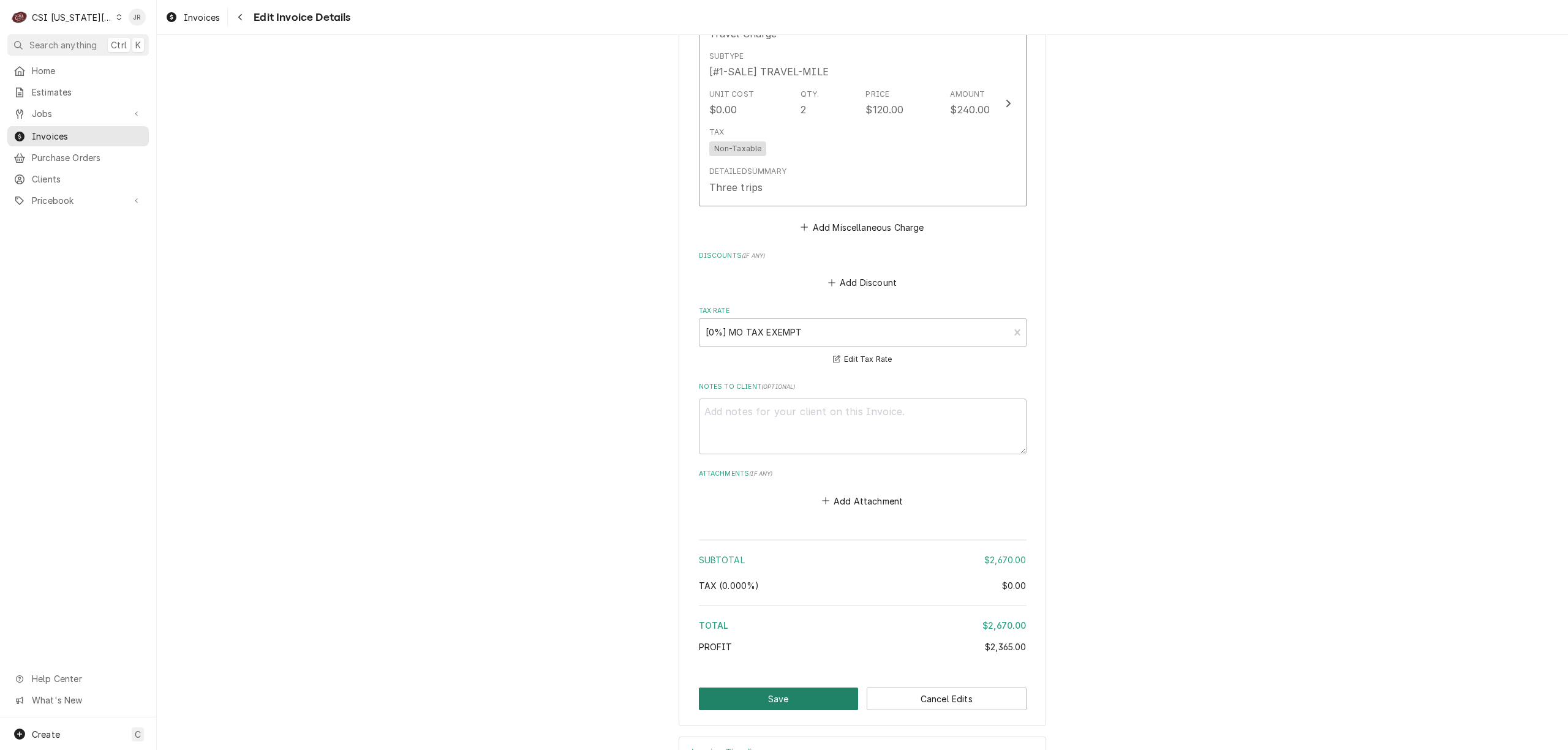
scroll to position [2683, 0]
click at [779, 686] on button "Save" at bounding box center [779, 697] width 160 height 23
type textarea "x"
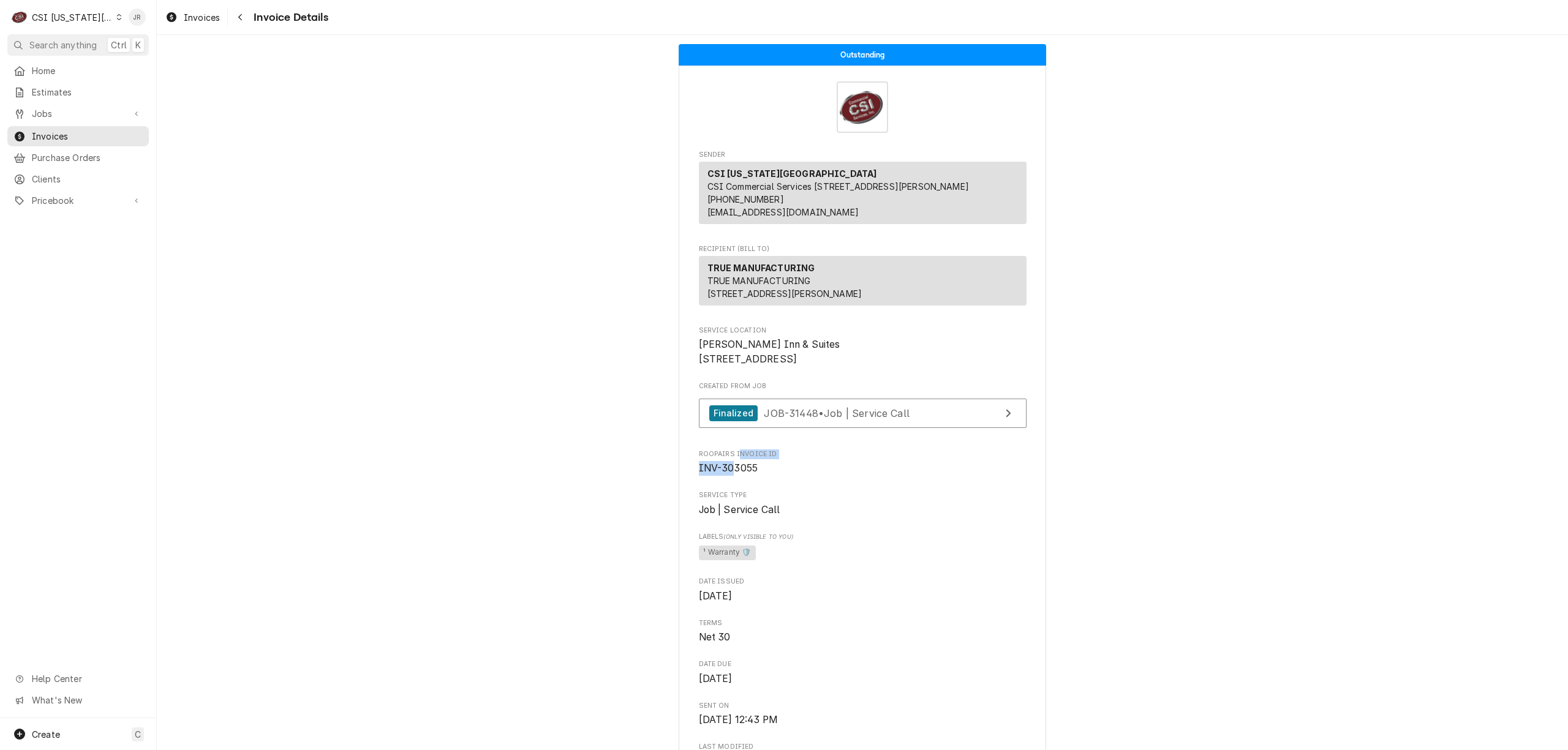
click at [729, 476] on div "Roopairs Invoice ID INV-303055" at bounding box center [863, 463] width 328 height 26
click at [729, 474] on span "INV-303055" at bounding box center [729, 468] width 60 height 11
click at [60, 18] on div "CSI Kansas City" at bounding box center [72, 18] width 81 height 13
click at [169, 61] on div "CSI St. [PERSON_NAME]" at bounding box center [210, 67] width 179 height 13
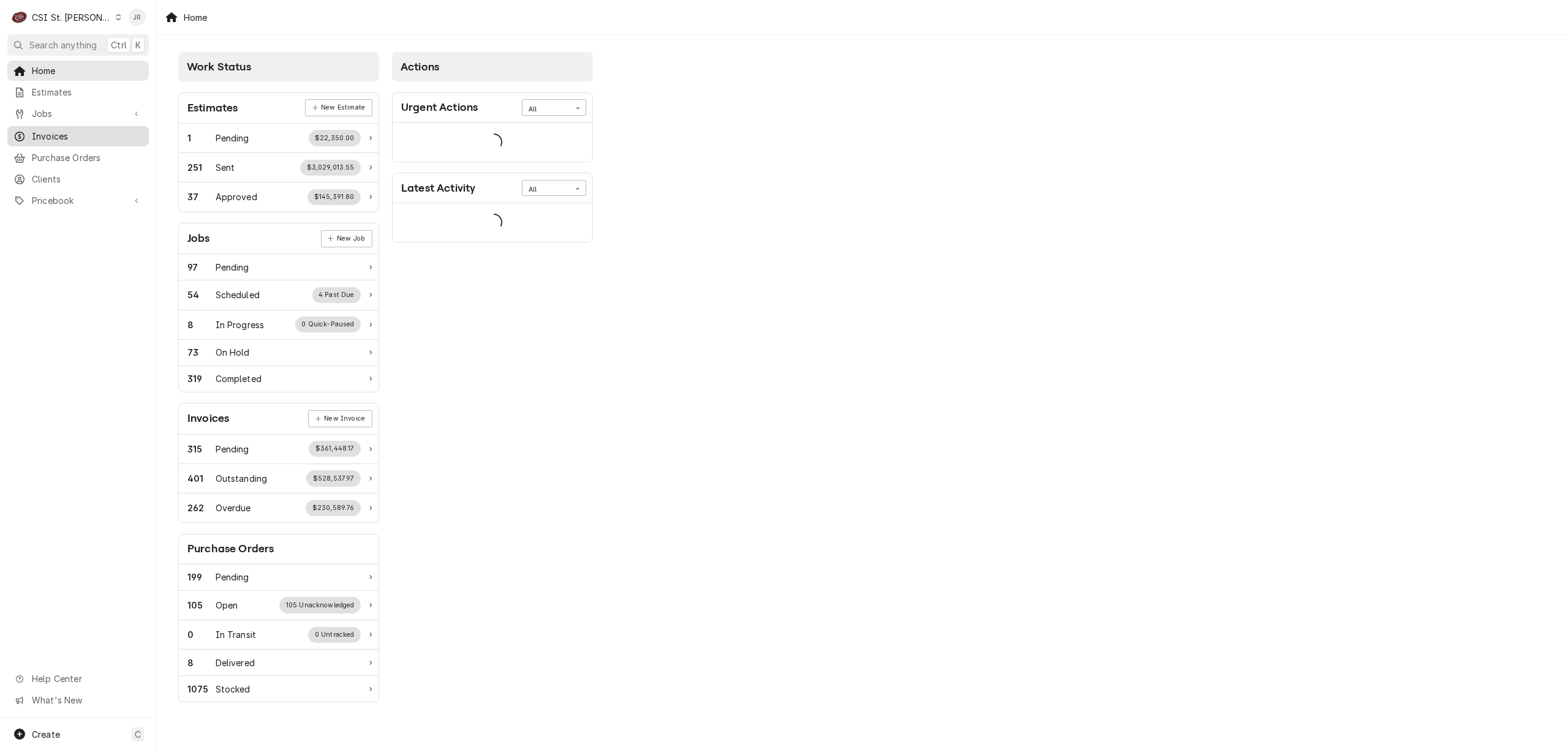
click at [81, 130] on span "Invoices" at bounding box center [87, 136] width 110 height 13
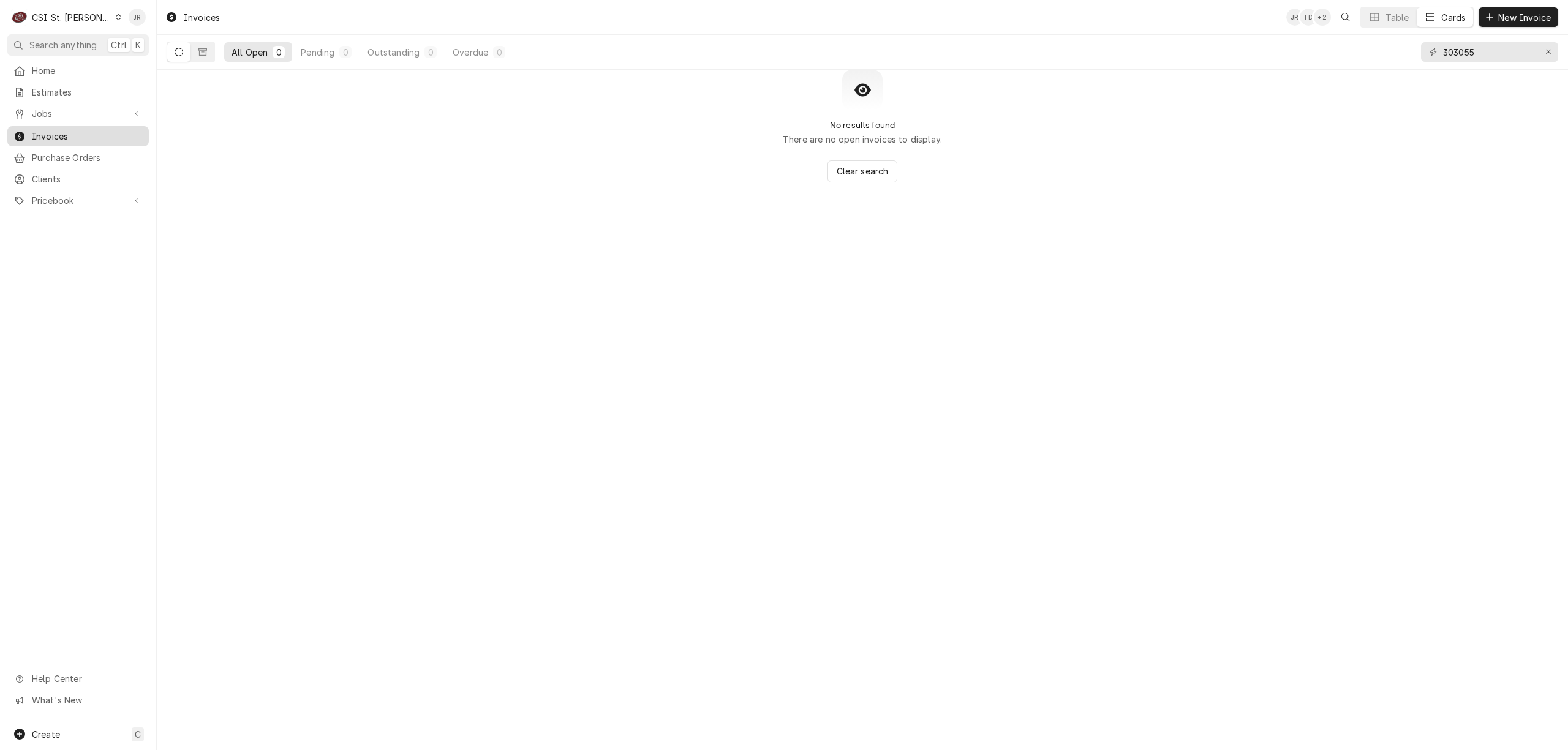
click at [52, 130] on span "Invoices" at bounding box center [87, 136] width 110 height 13
click at [43, 135] on span "Invoices" at bounding box center [87, 136] width 110 height 13
click at [1466, 50] on input "303055" at bounding box center [1488, 52] width 92 height 19
paste input "403762"
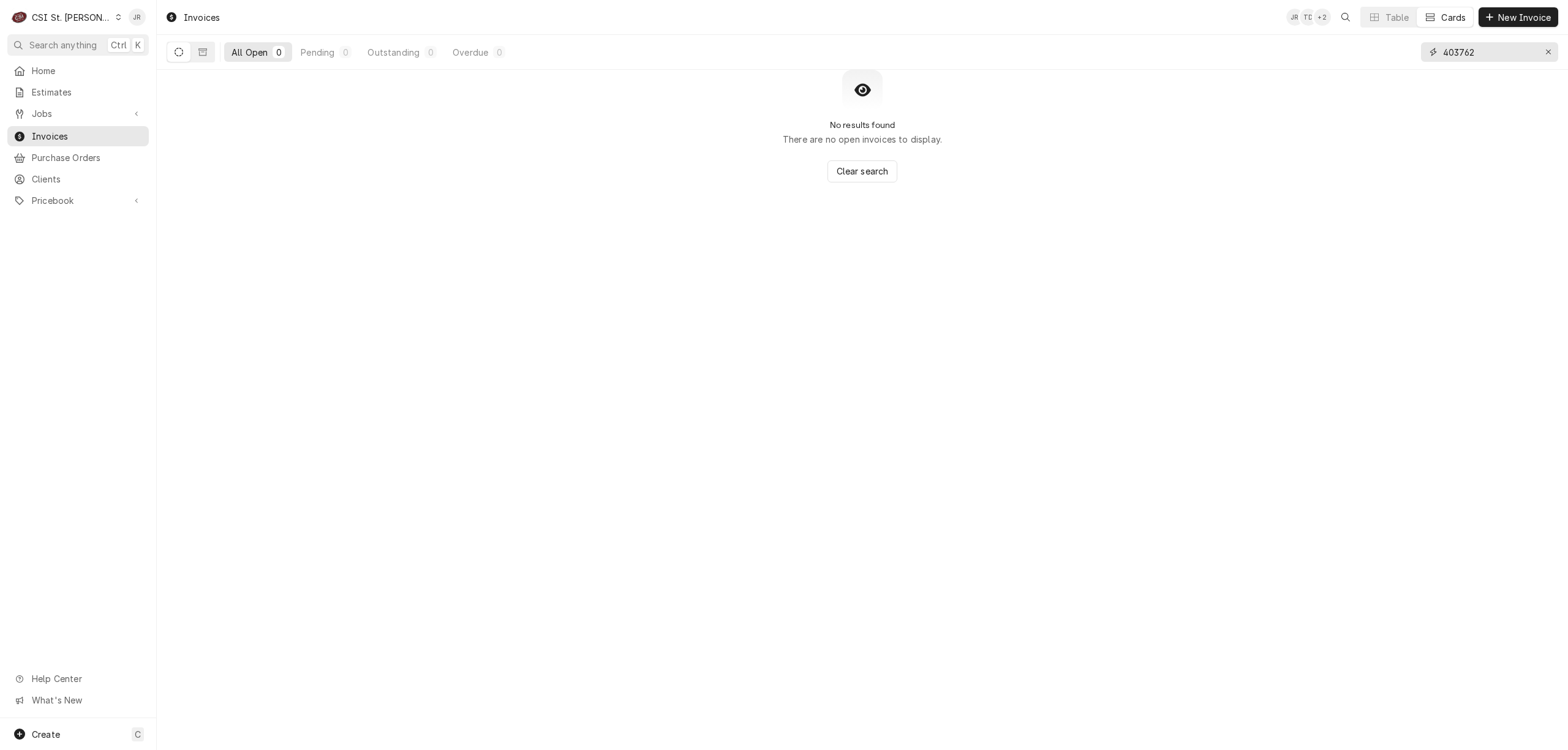
type input "403762"
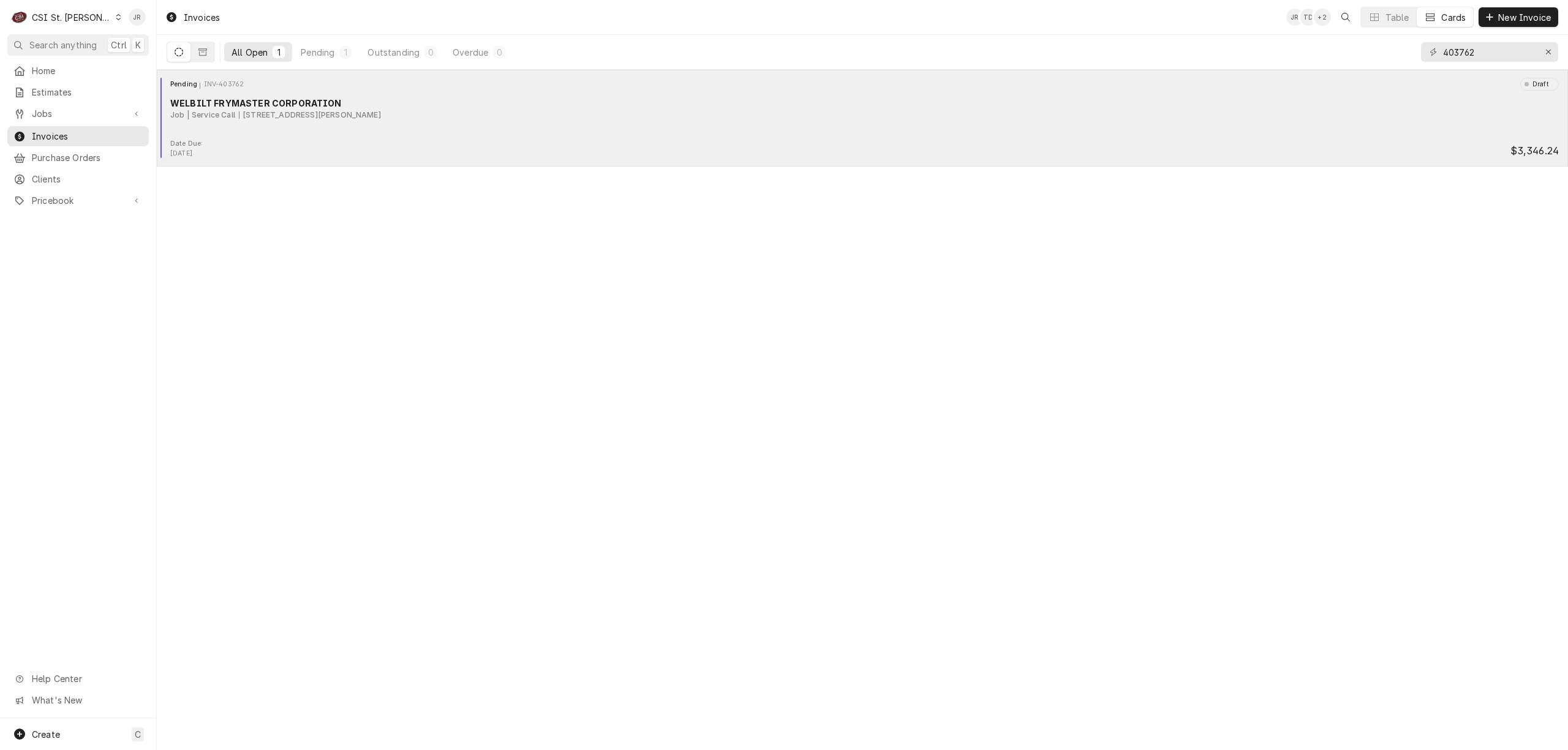
click at [399, 109] on div "WELBILT FRYMASTER CORPORATION Job | Service Call 101 Westfield Drive Mid Rivers…" at bounding box center [862, 108] width 1401 height 24
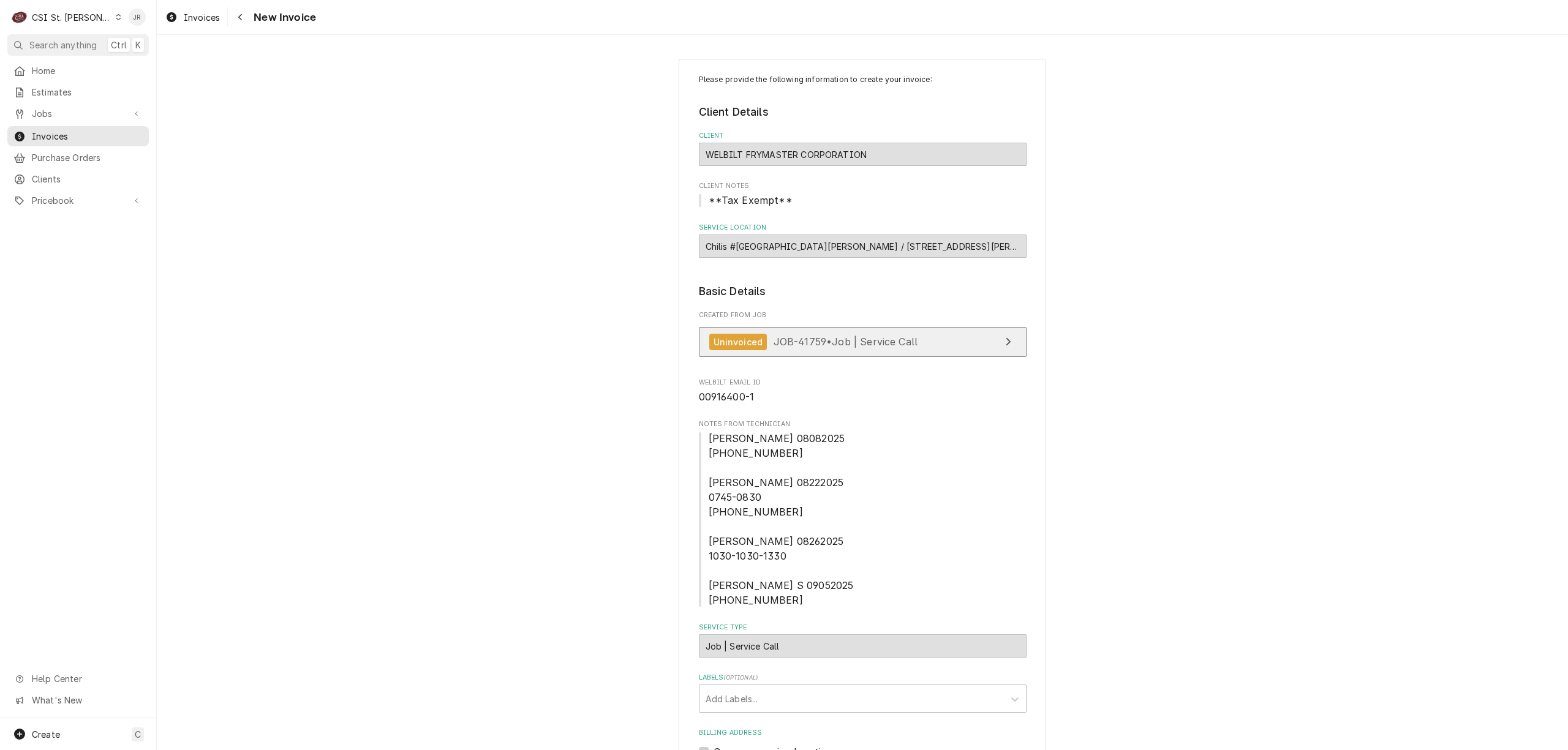
click at [910, 339] on span "JOB-41759 • Job | Service Call" at bounding box center [845, 342] width 145 height 12
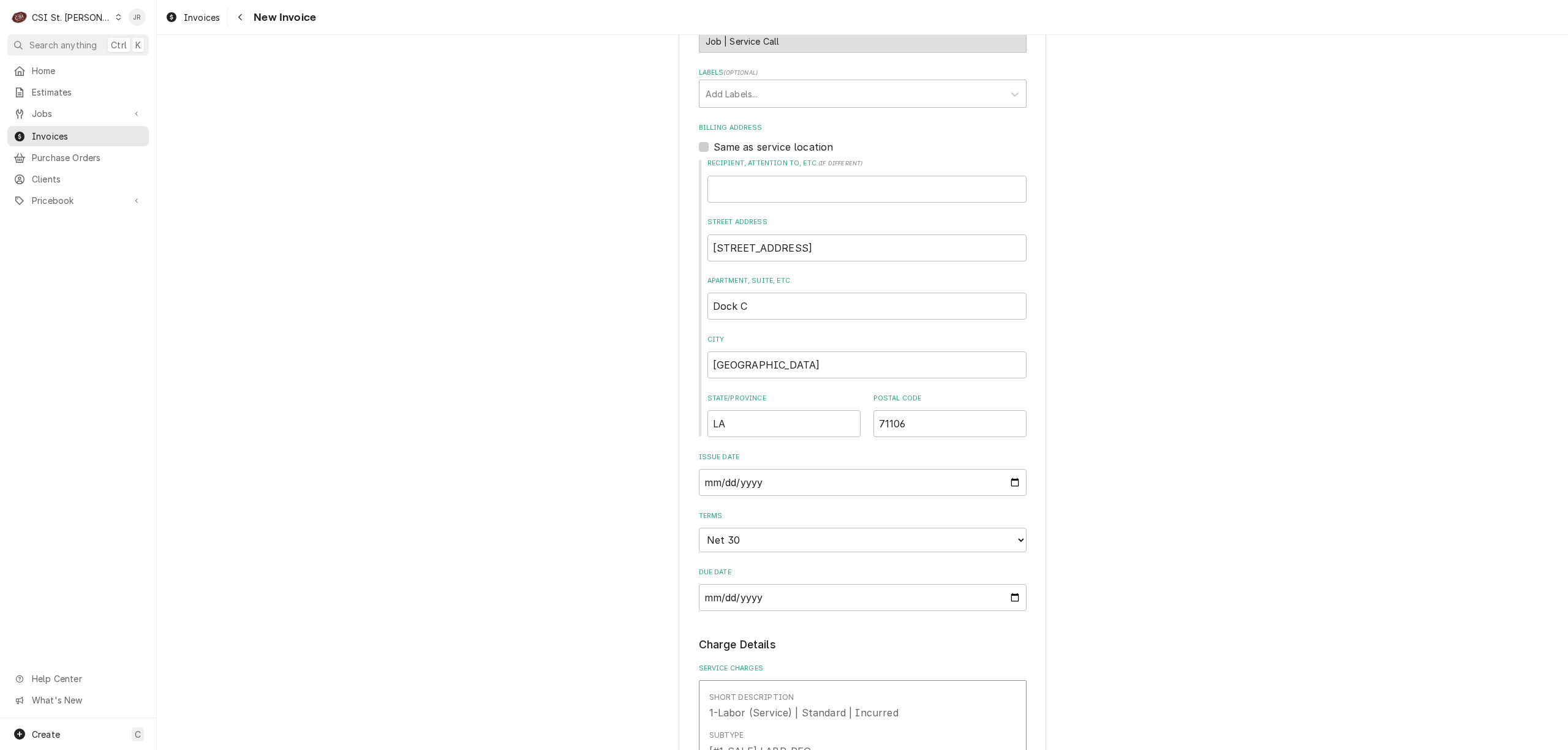
scroll to position [115, 0]
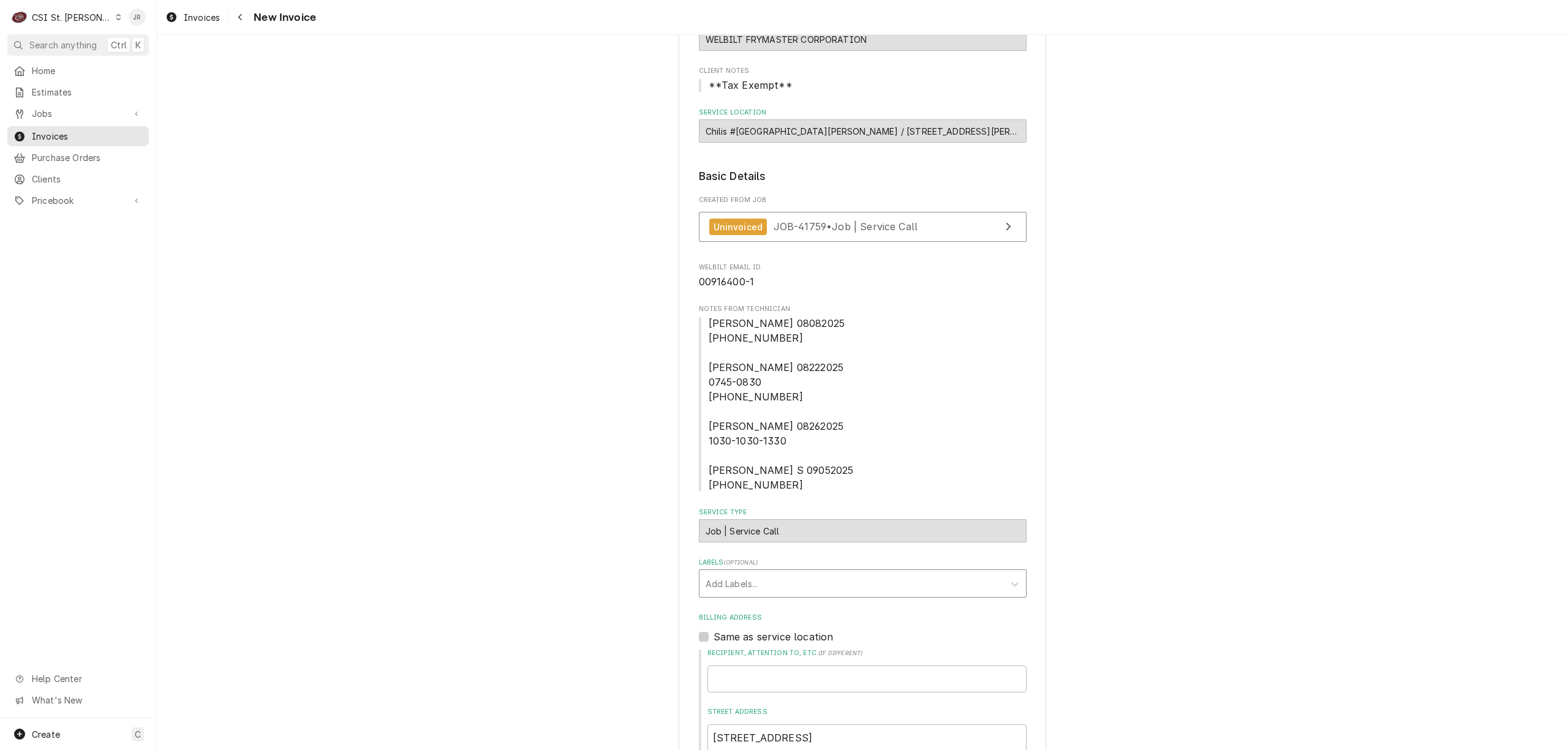
click at [787, 583] on div "Labels" at bounding box center [851, 583] width 292 height 22
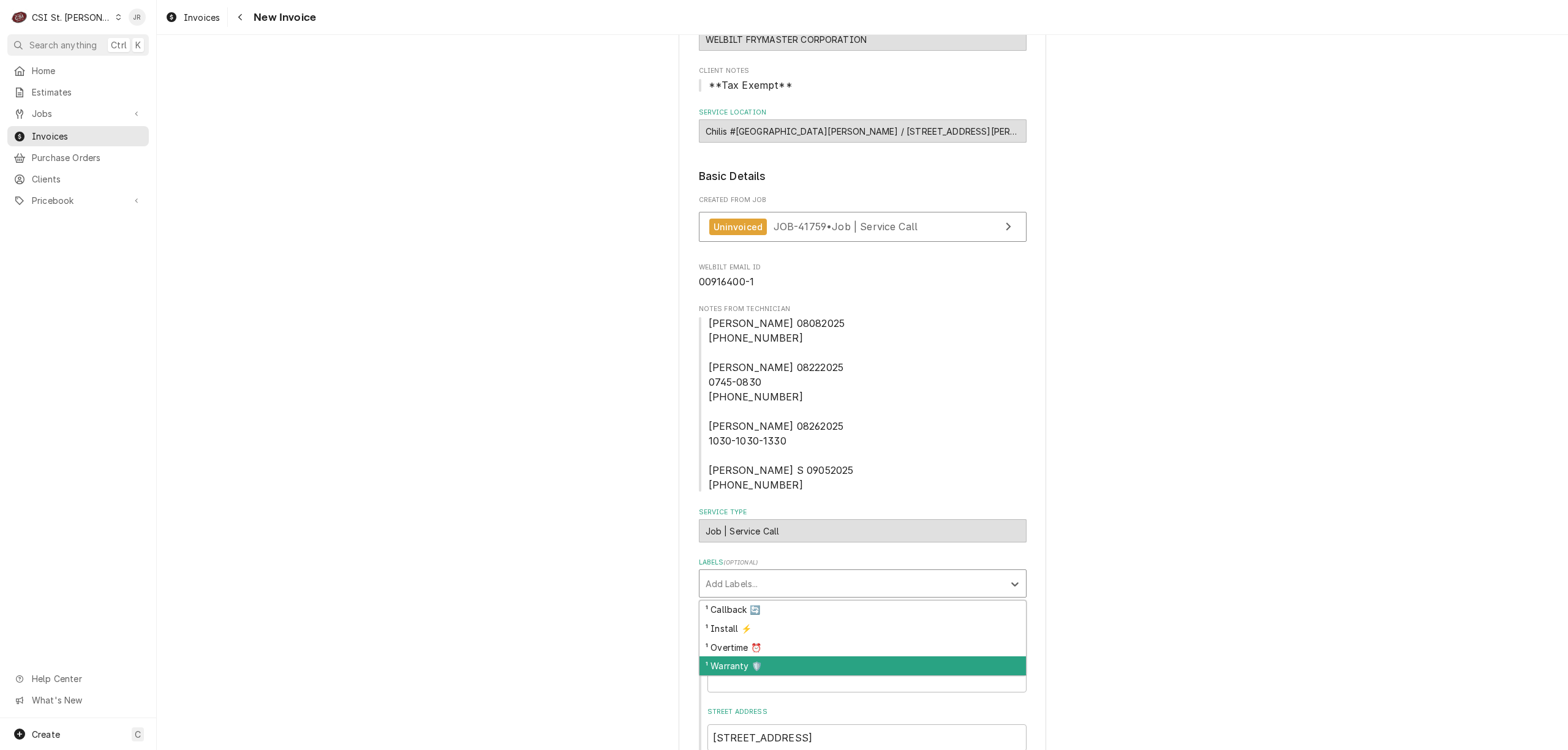
click at [788, 665] on div "¹ Warranty 🛡️" at bounding box center [862, 667] width 326 height 19
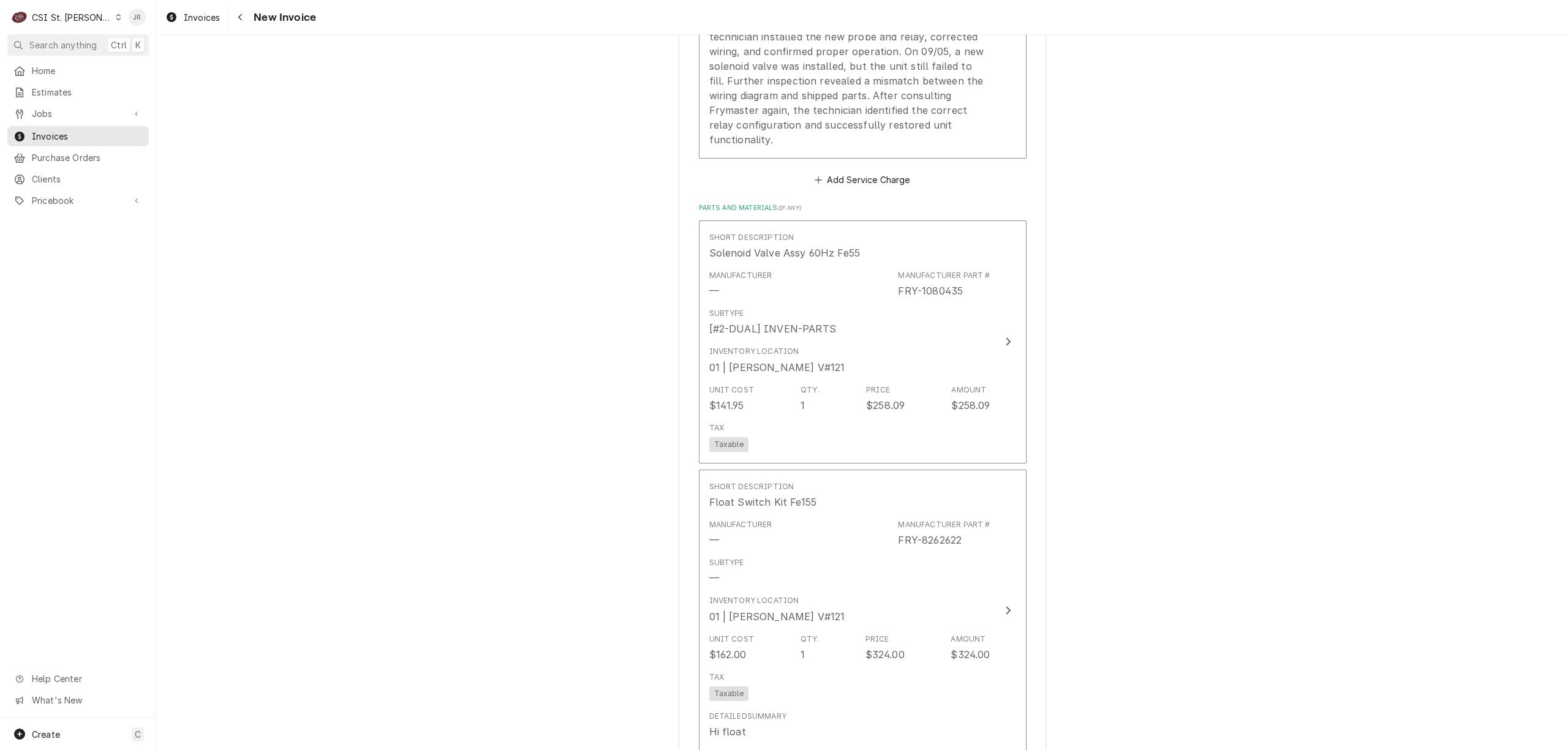
scroll to position [1667, 0]
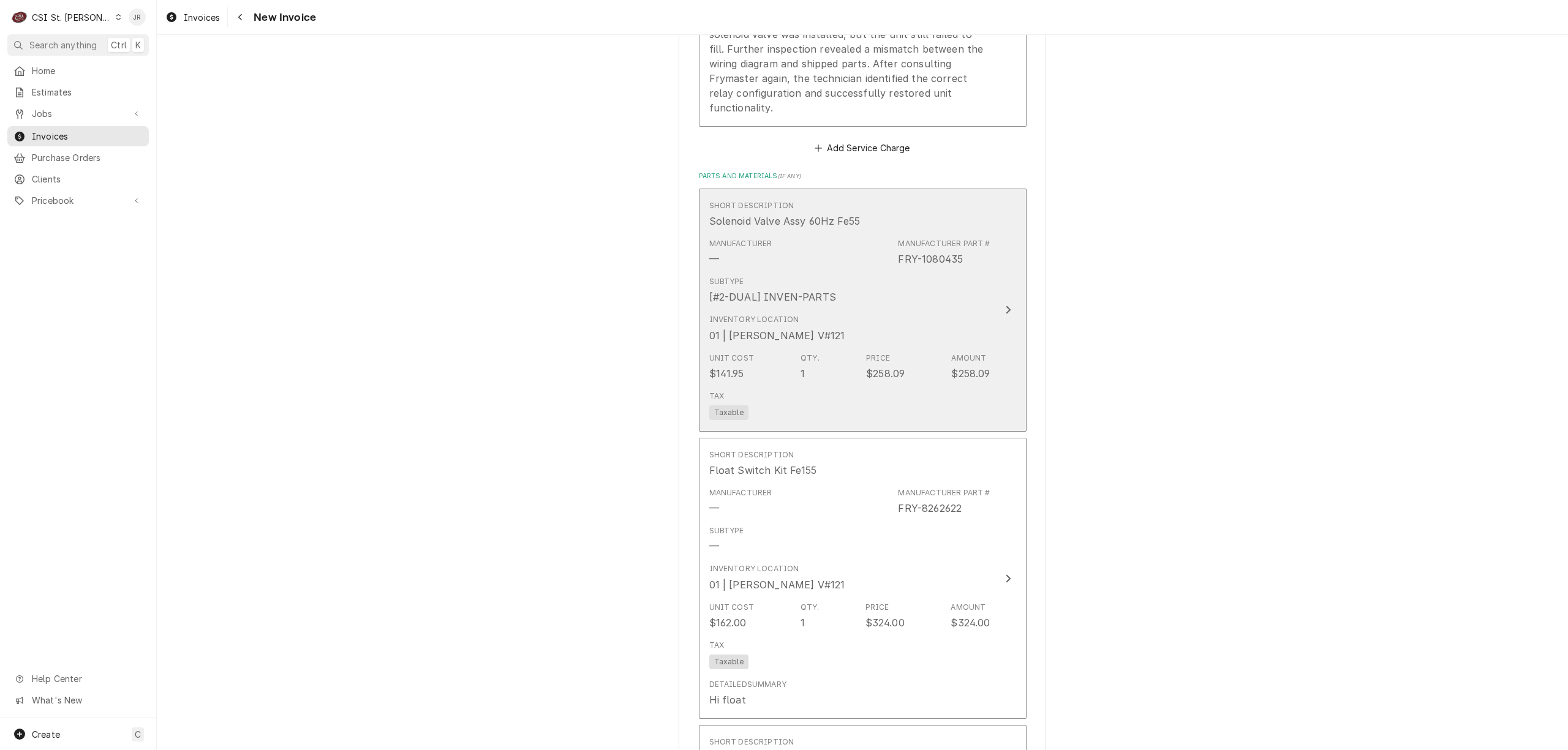
click at [921, 295] on div "Subtype [#2-DUAL] INVEN-PARTS" at bounding box center [850, 289] width 282 height 38
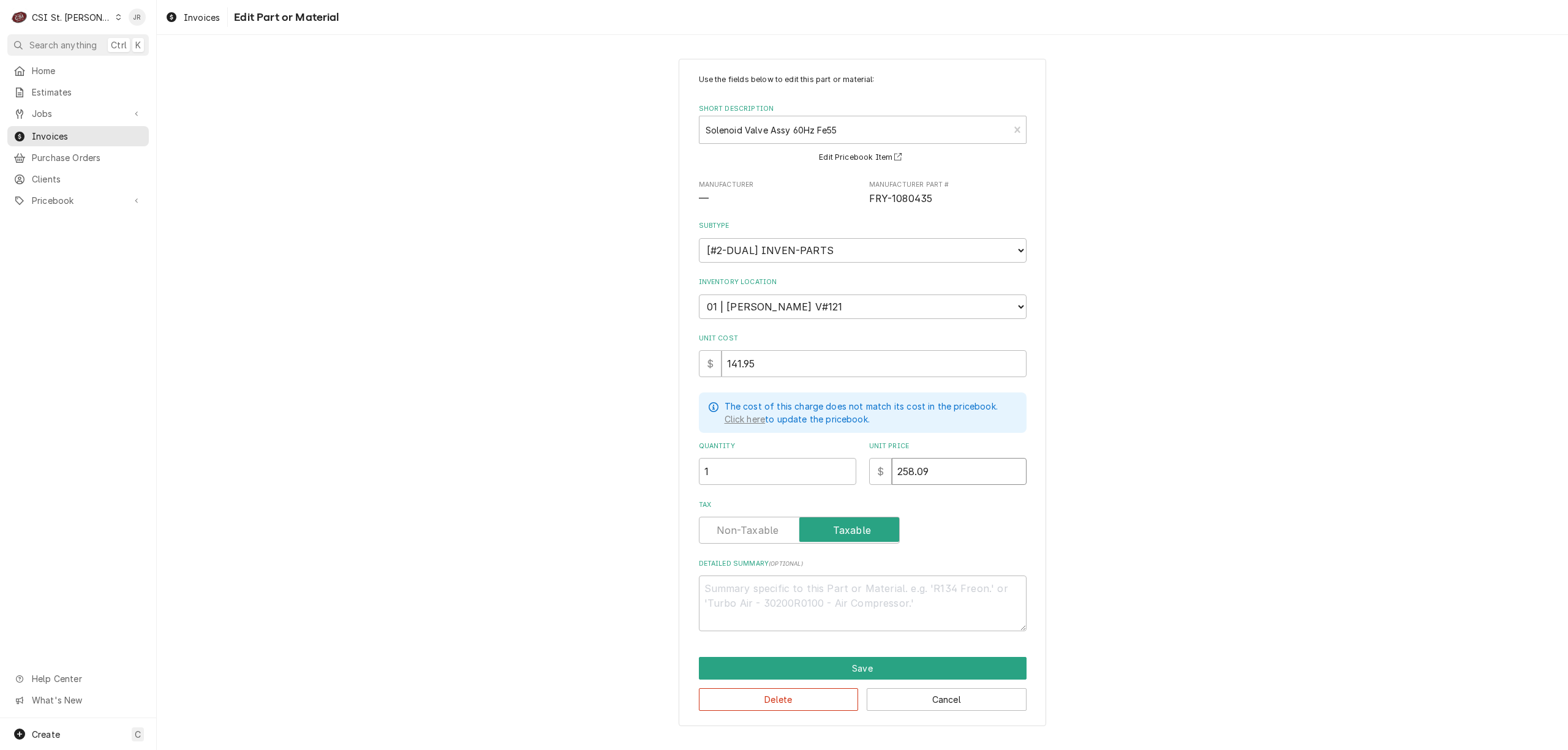
drag, startPoint x: 951, startPoint y: 472, endPoint x: 773, endPoint y: 444, distance: 180.2
click at [773, 444] on div "Quantity 1 Unit Price $ 258.09" at bounding box center [863, 463] width 328 height 44
type textarea "x"
type input "1"
type textarea "x"
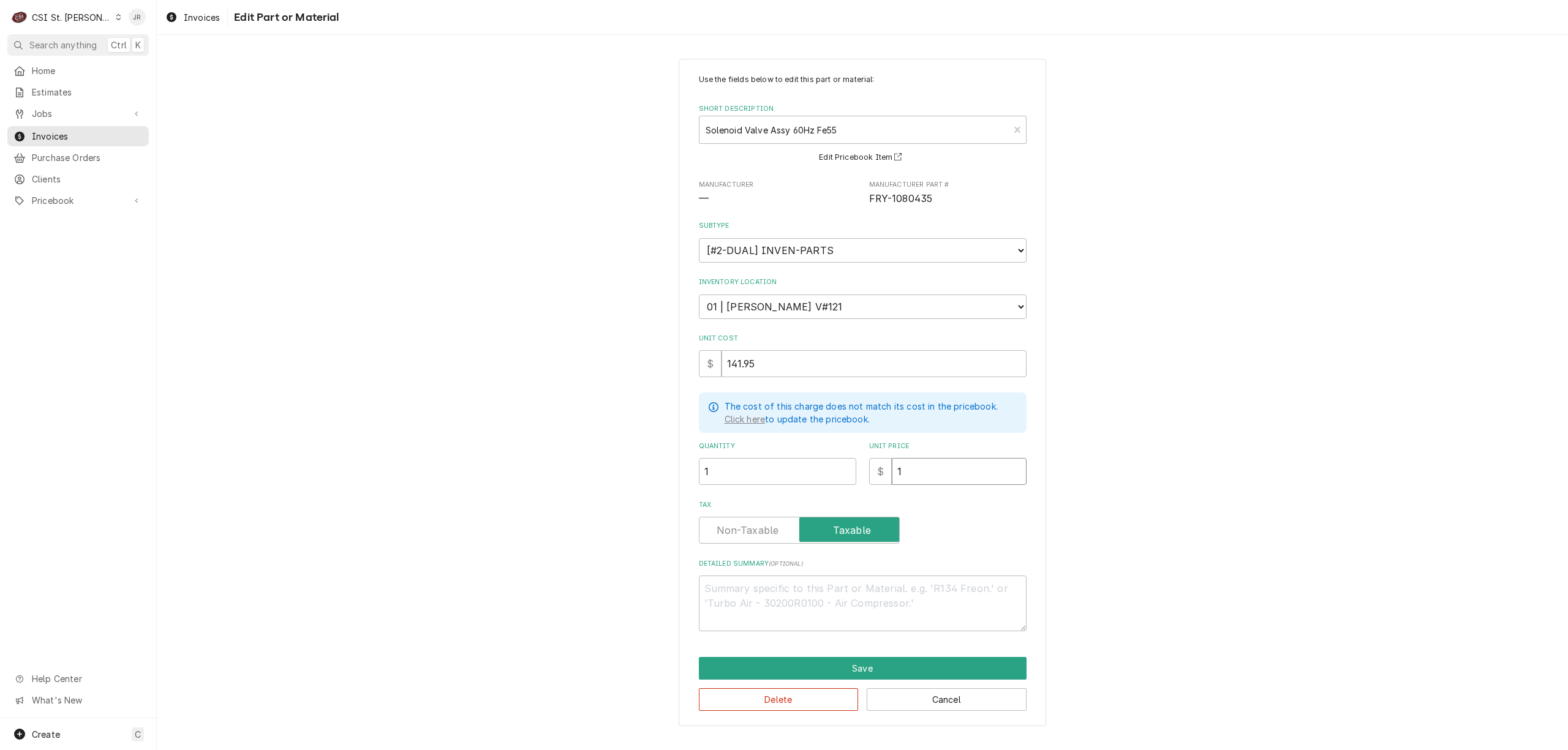
type input "14"
type textarea "x"
type input "141"
type textarea "x"
type input "141.9"
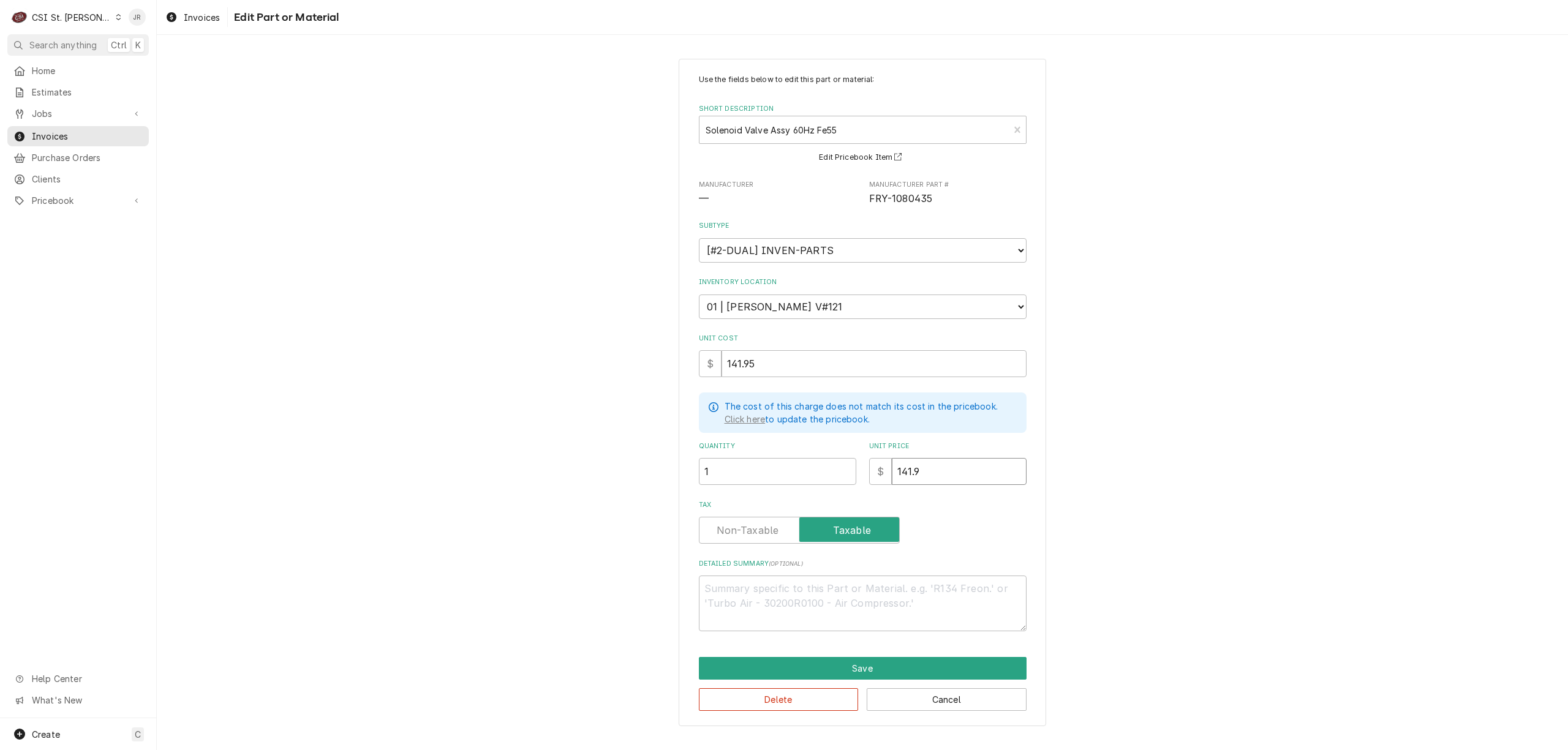
type textarea "x"
type input "141.95"
drag, startPoint x: 745, startPoint y: 537, endPoint x: 741, endPoint y: 529, distance: 8.9
click at [741, 530] on label "Tax" at bounding box center [799, 530] width 201 height 27
click at [741, 530] on input "Tax" at bounding box center [799, 530] width 189 height 27
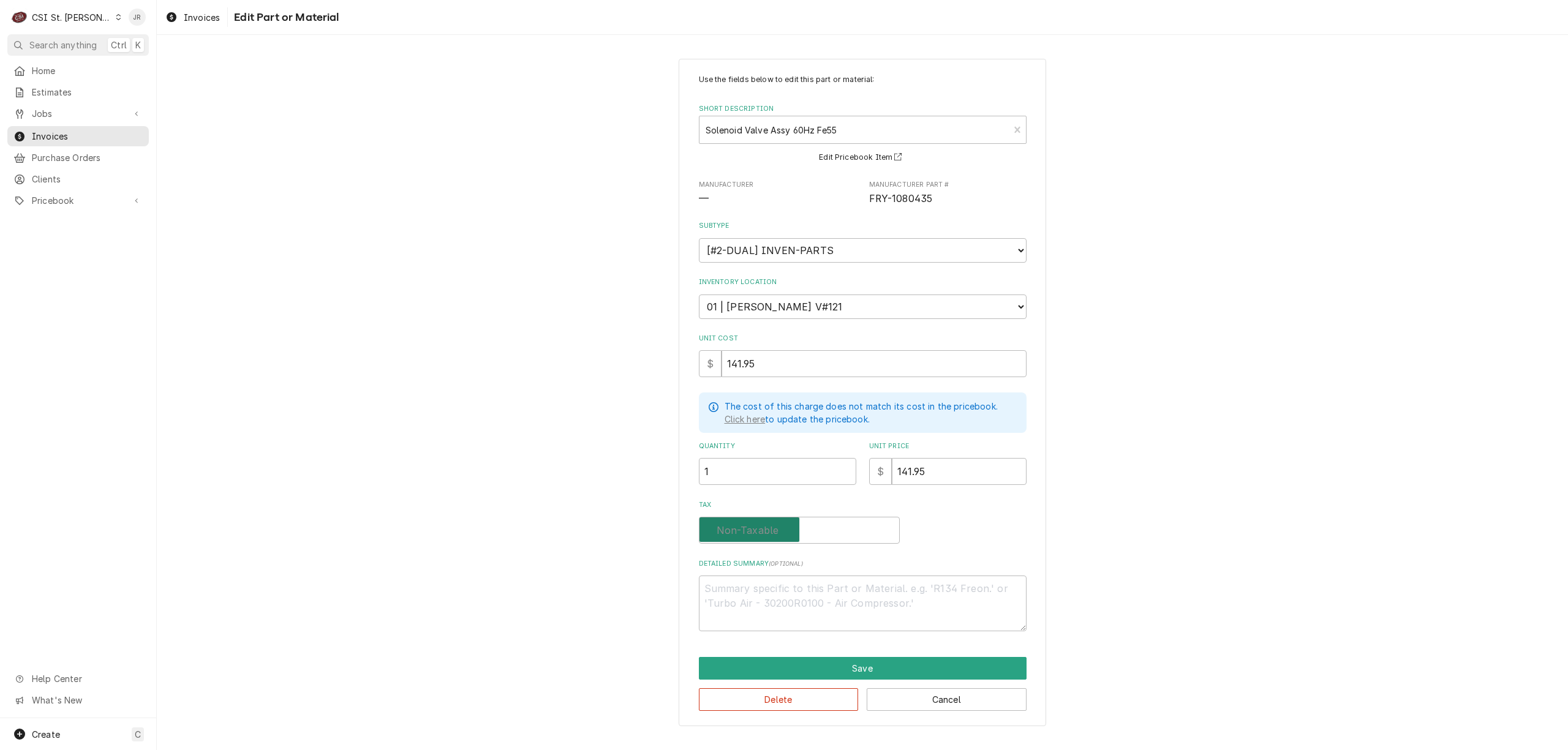
checkbox input "false"
click at [889, 677] on button "Save" at bounding box center [863, 668] width 328 height 23
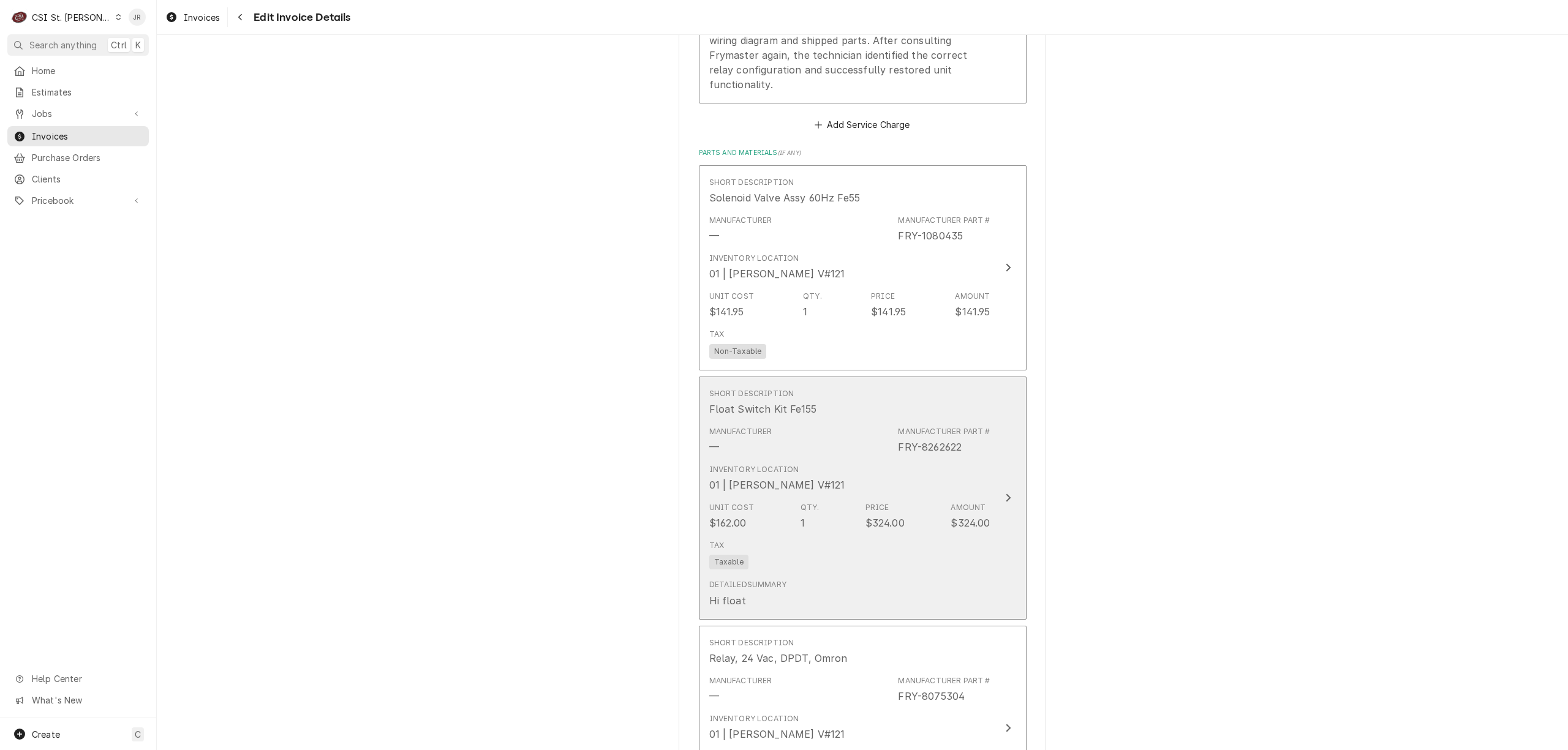
scroll to position [1691, 0]
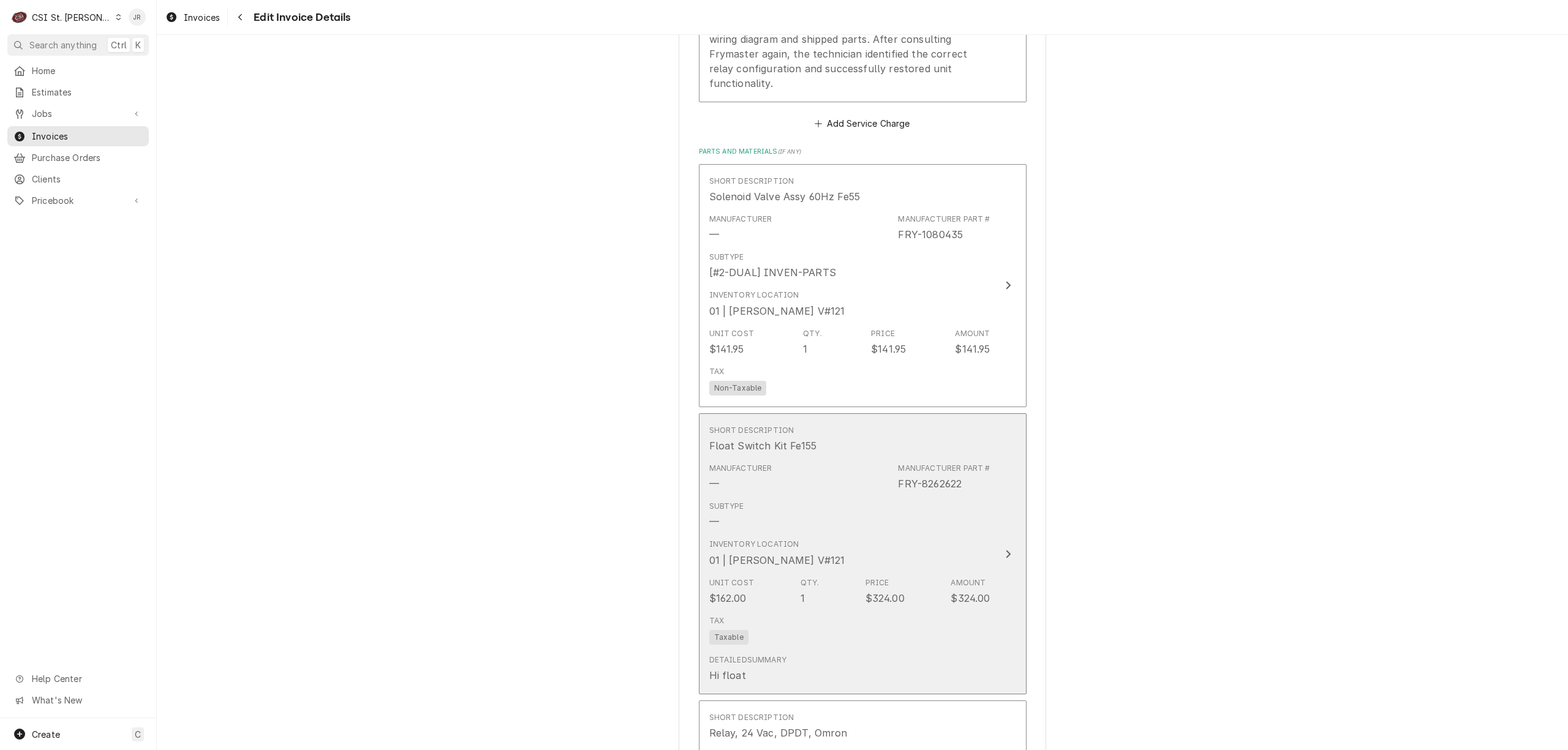
click at [937, 478] on div "Manufacturer — Manufacturer Part # FRY-8262622" at bounding box center [850, 476] width 282 height 38
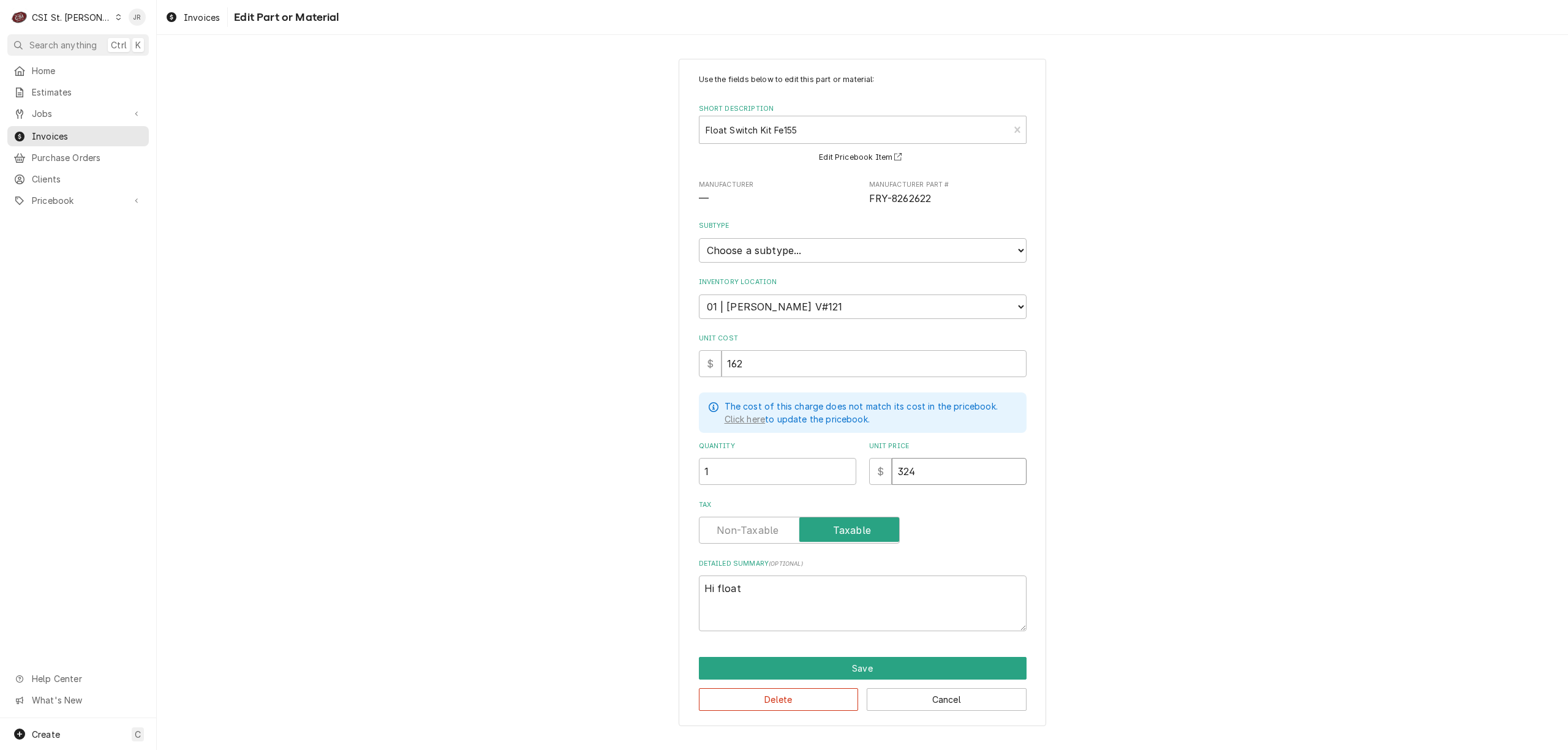
drag, startPoint x: 859, startPoint y: 469, endPoint x: 669, endPoint y: 464, distance: 190.1
click at [701, 450] on div "Quantity 1 Unit Price $ 324" at bounding box center [863, 463] width 328 height 44
type textarea "x"
type input "1"
type textarea "x"
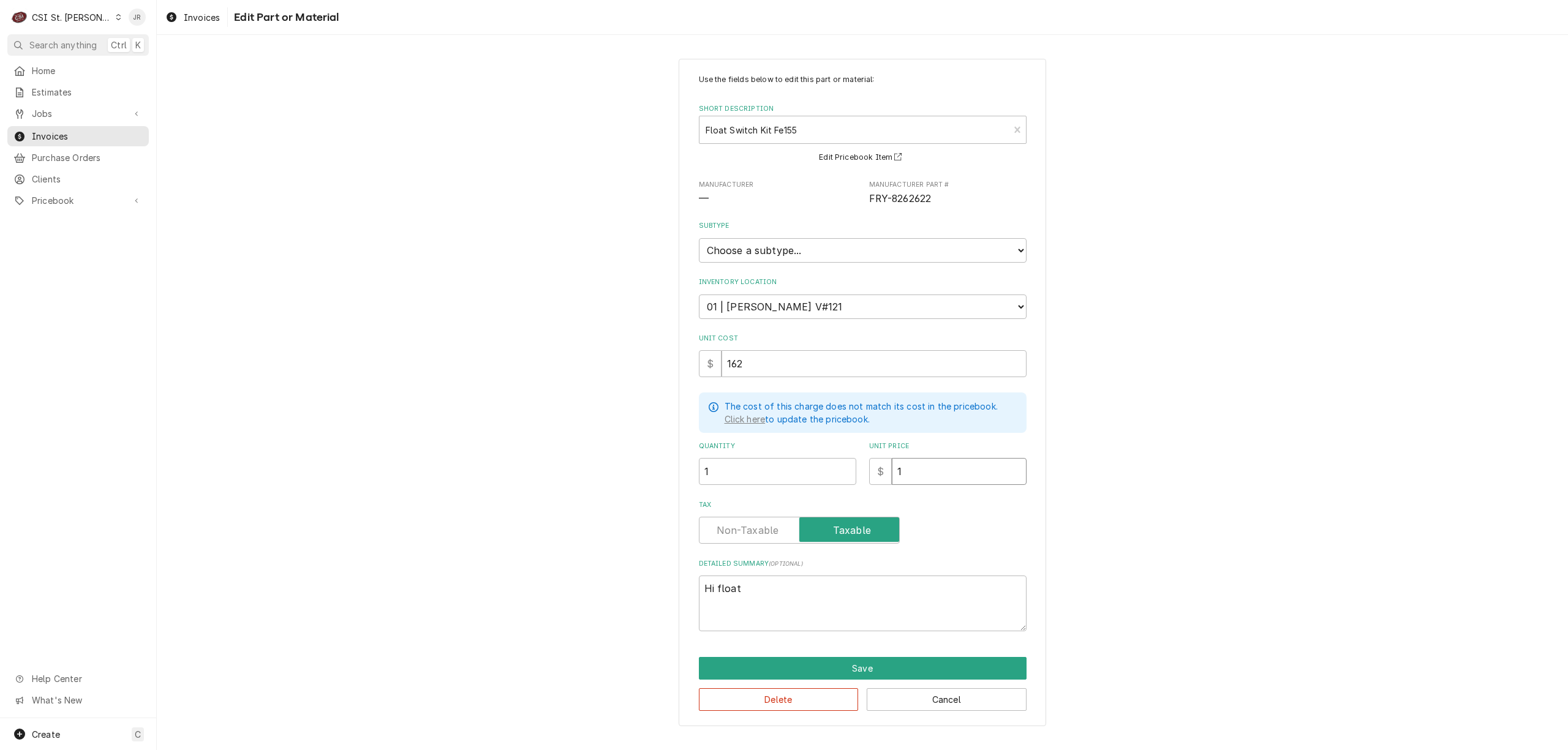
type input "16"
type textarea "x"
type input "162"
click at [859, 667] on button "Save" at bounding box center [863, 668] width 328 height 23
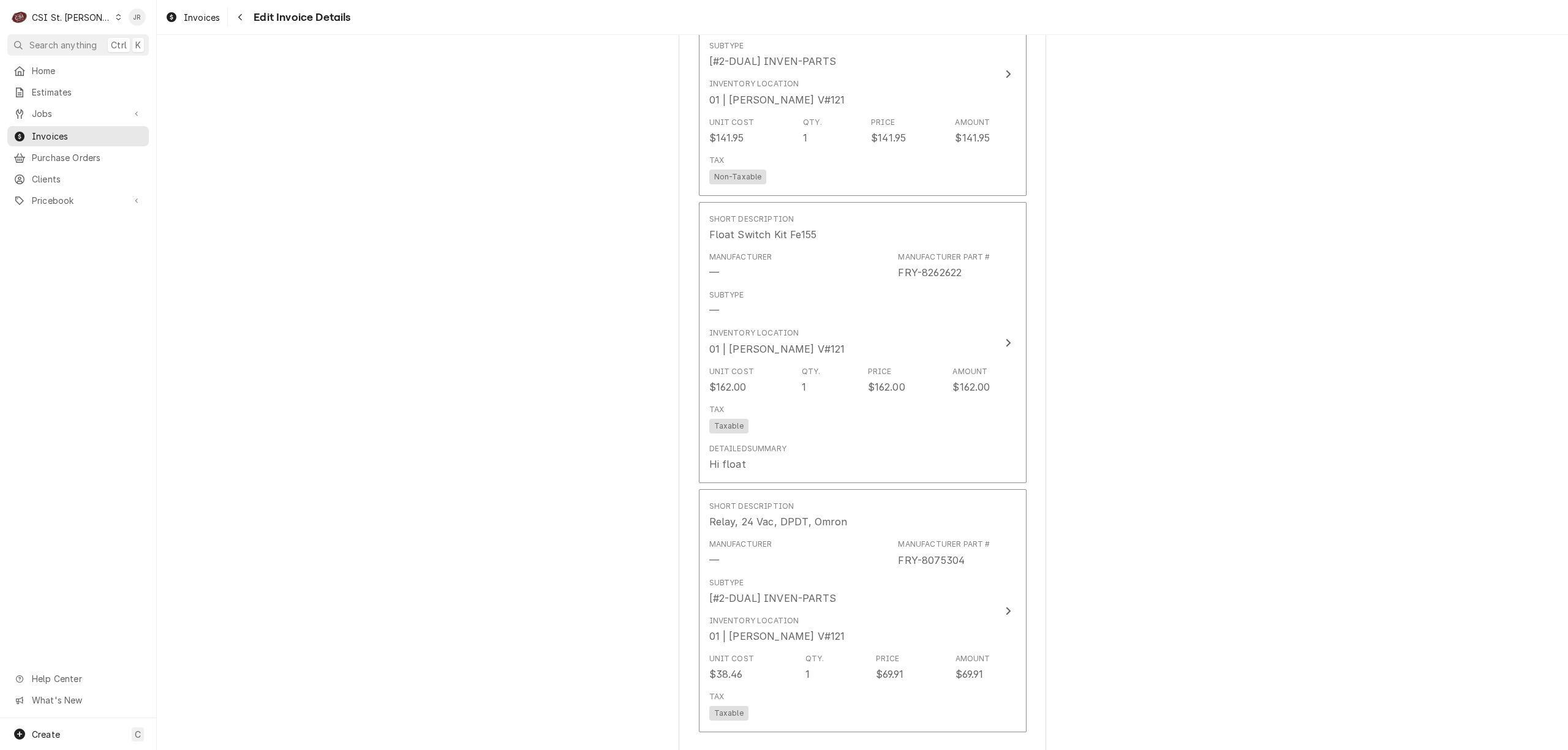
scroll to position [1961, 0]
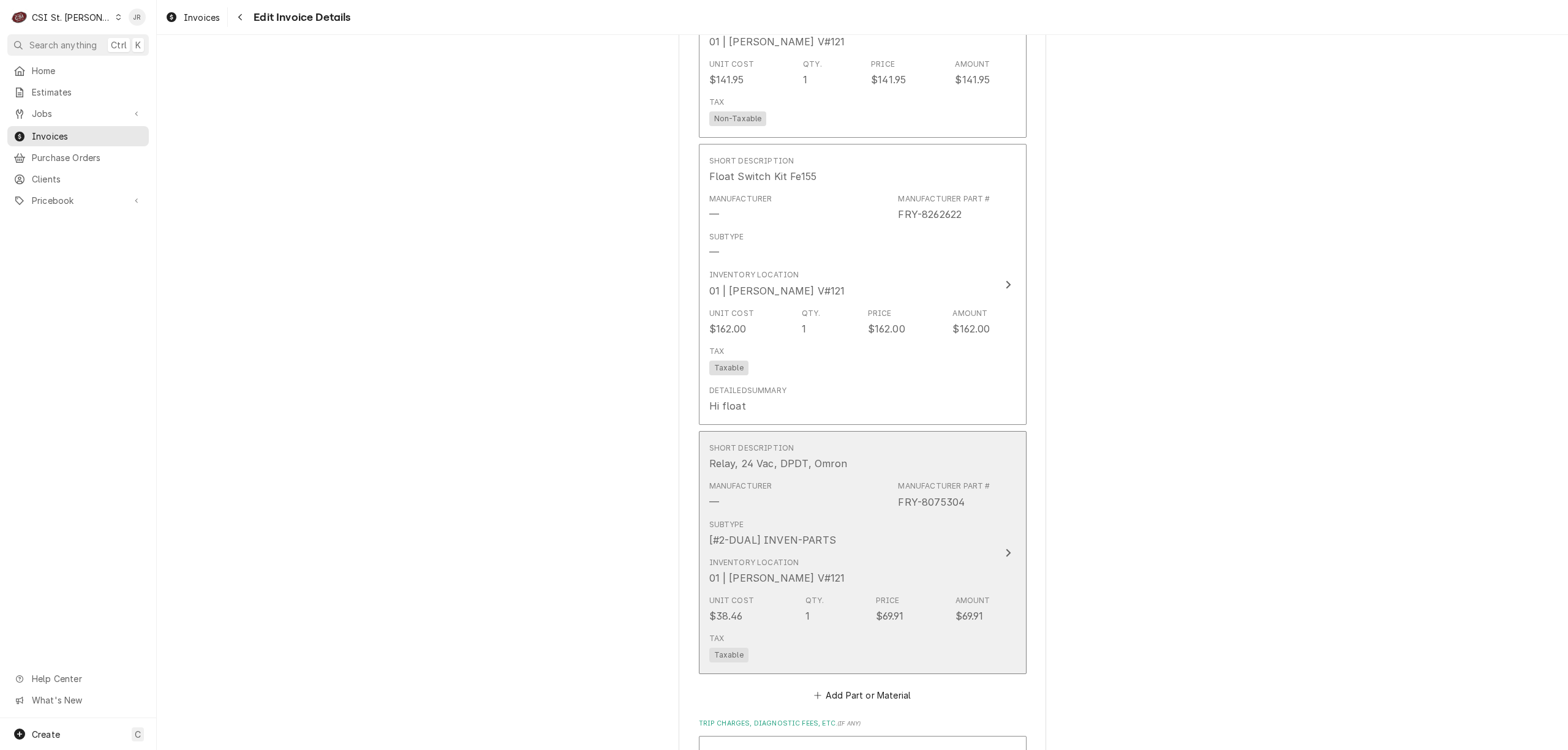
click at [944, 495] on div "FRY-8075304" at bounding box center [931, 502] width 67 height 15
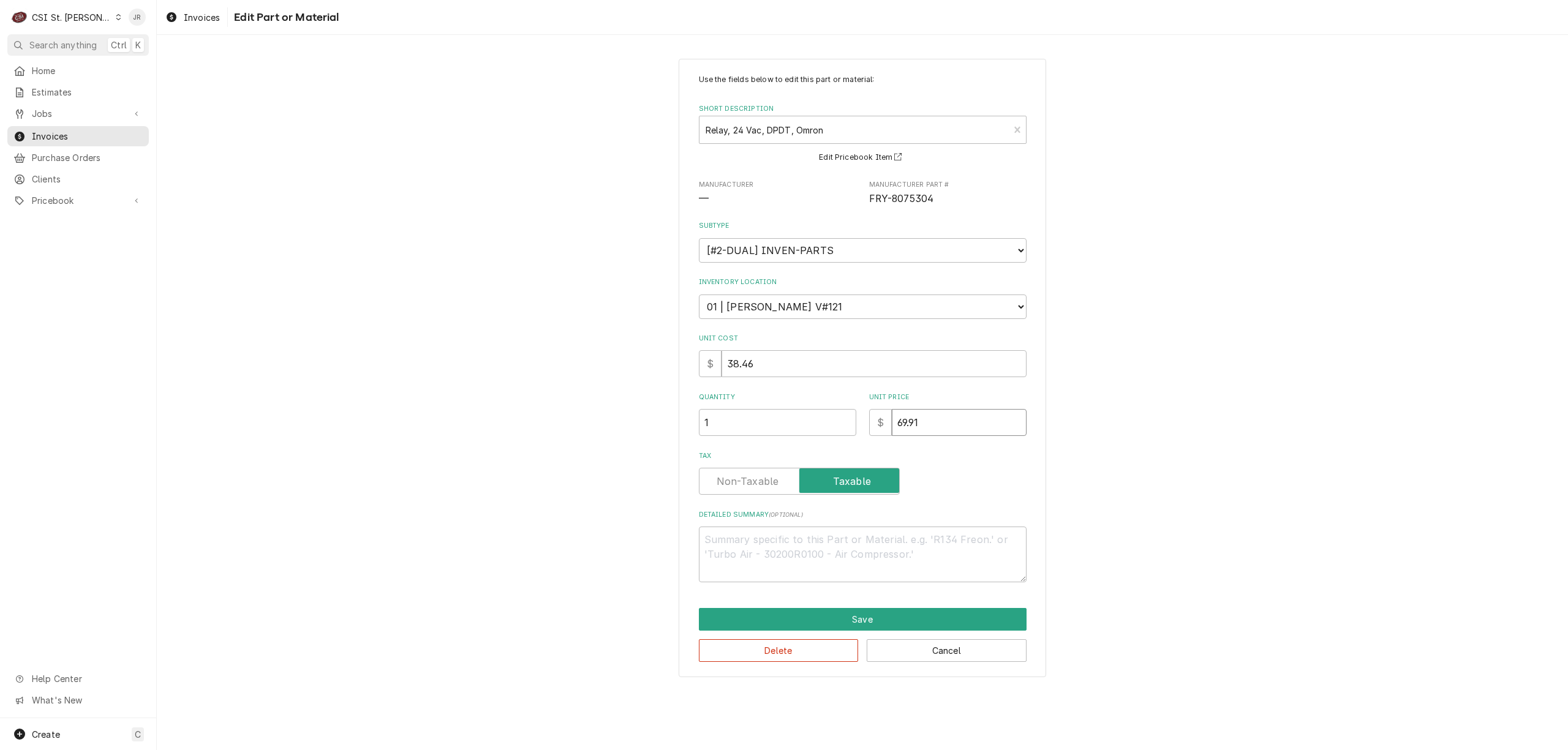
drag, startPoint x: 845, startPoint y: 398, endPoint x: 816, endPoint y: 314, distance: 88.9
click at [813, 336] on div "Use the fields below to edit this part or material: Short Description Relay, 24…" at bounding box center [863, 328] width 328 height 509
type textarea "x"
type input "3"
type textarea "x"
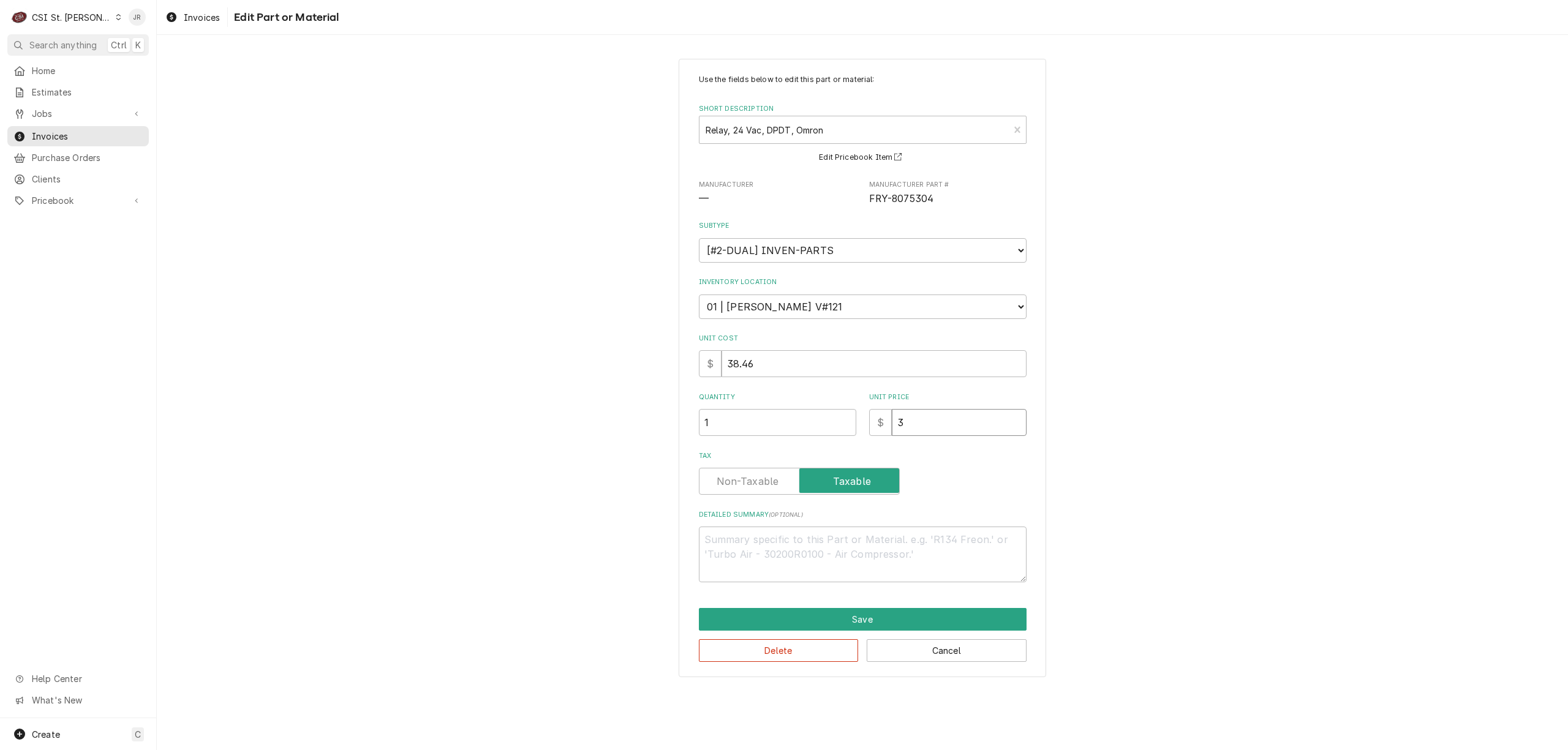
type input "38"
type textarea "x"
type input "38.4"
type textarea "x"
type input "38.46"
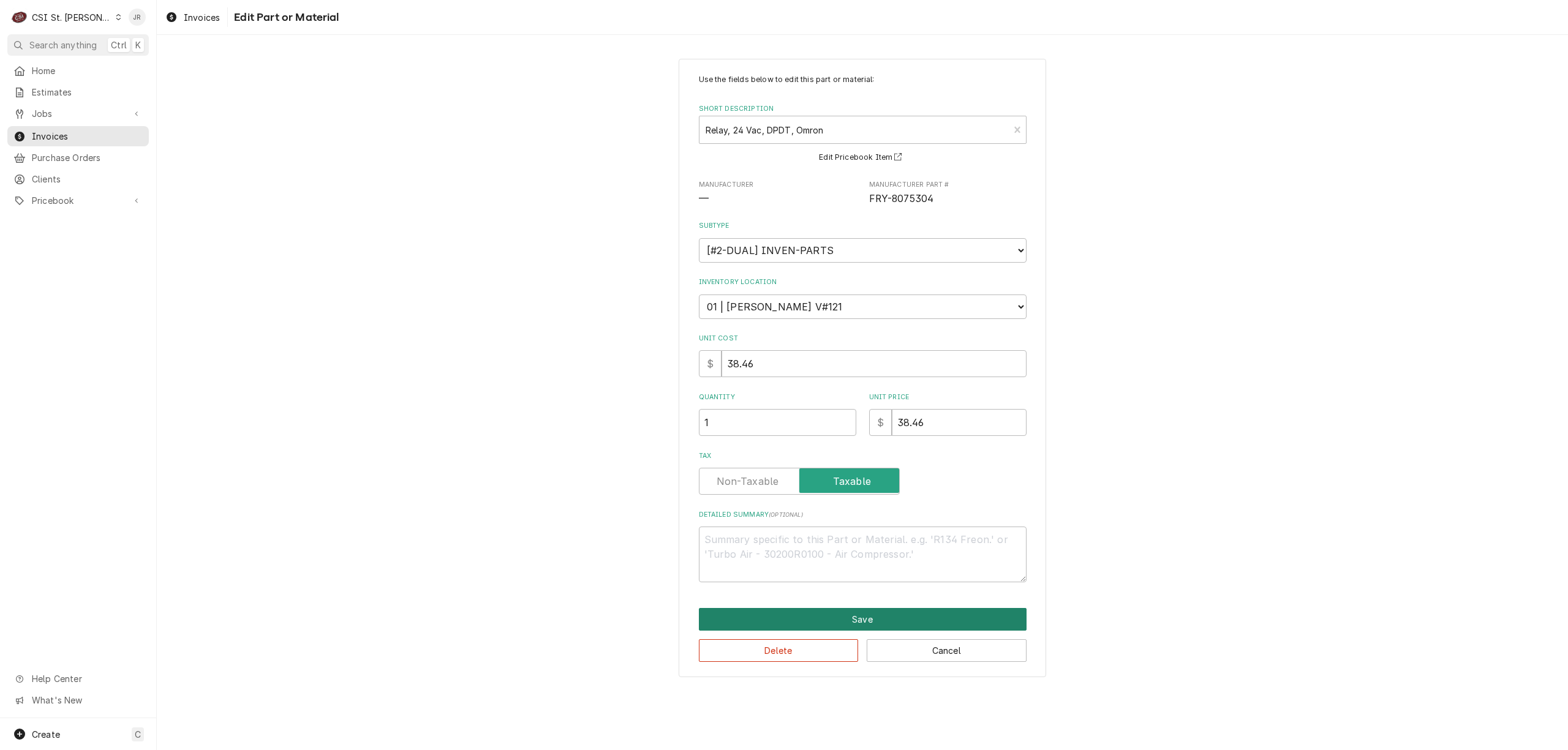
click at [946, 614] on button "Save" at bounding box center [863, 619] width 328 height 23
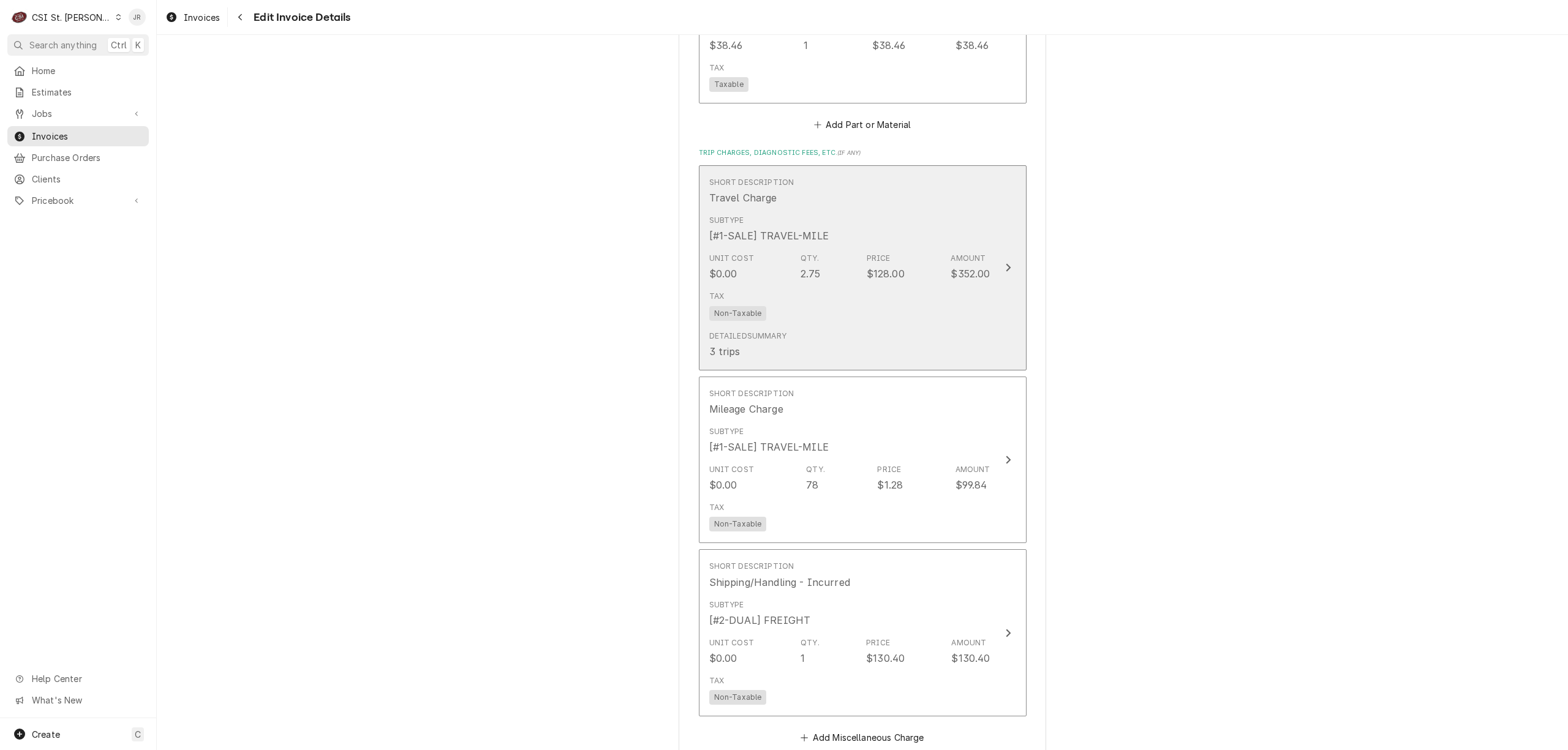
scroll to position [2526, 0]
click at [945, 297] on div "Tax Non-Taxable" at bounding box center [850, 311] width 282 height 39
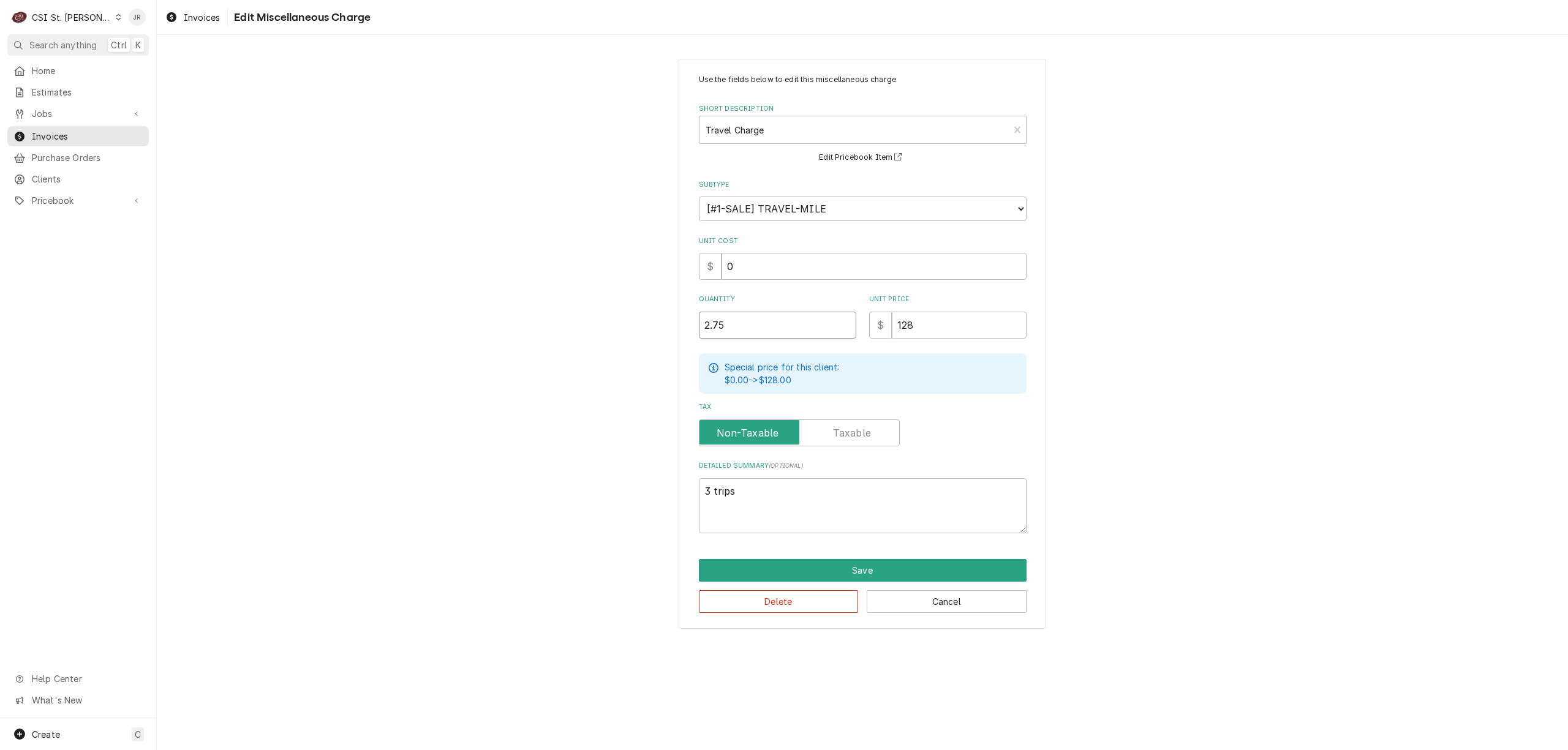
drag, startPoint x: 769, startPoint y: 324, endPoint x: 481, endPoint y: 293, distance: 289.7
click at [481, 293] on div "Use the fields below to edit this miscellaneous charge Short Description Travel…" at bounding box center [862, 343] width 1411 height 592
type textarea "x"
type input "2"
drag, startPoint x: 912, startPoint y: 586, endPoint x: 915, endPoint y: 575, distance: 11.4
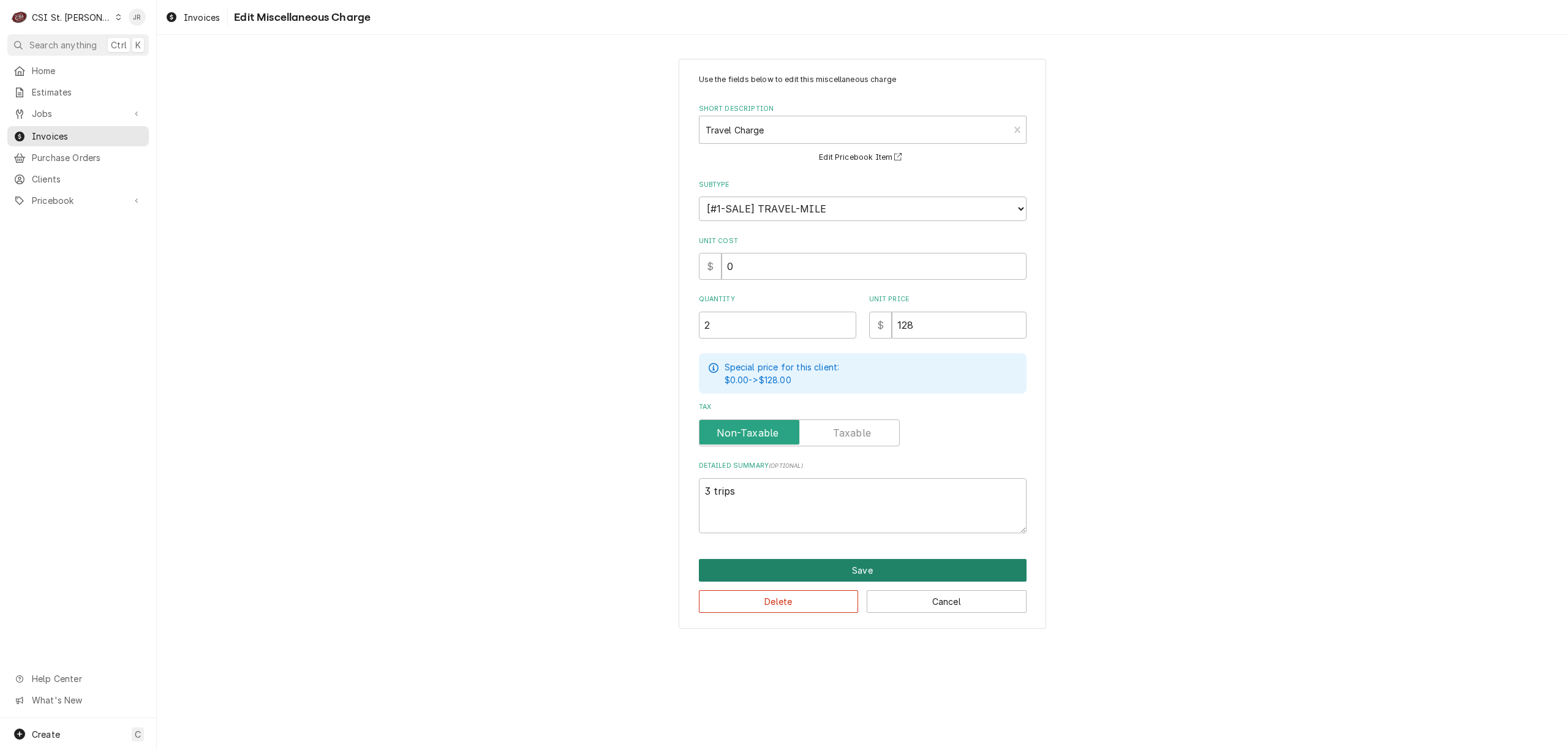
click at [912, 582] on div "Delete Cancel" at bounding box center [863, 597] width 328 height 32
click at [920, 568] on button "Save" at bounding box center [863, 571] width 328 height 23
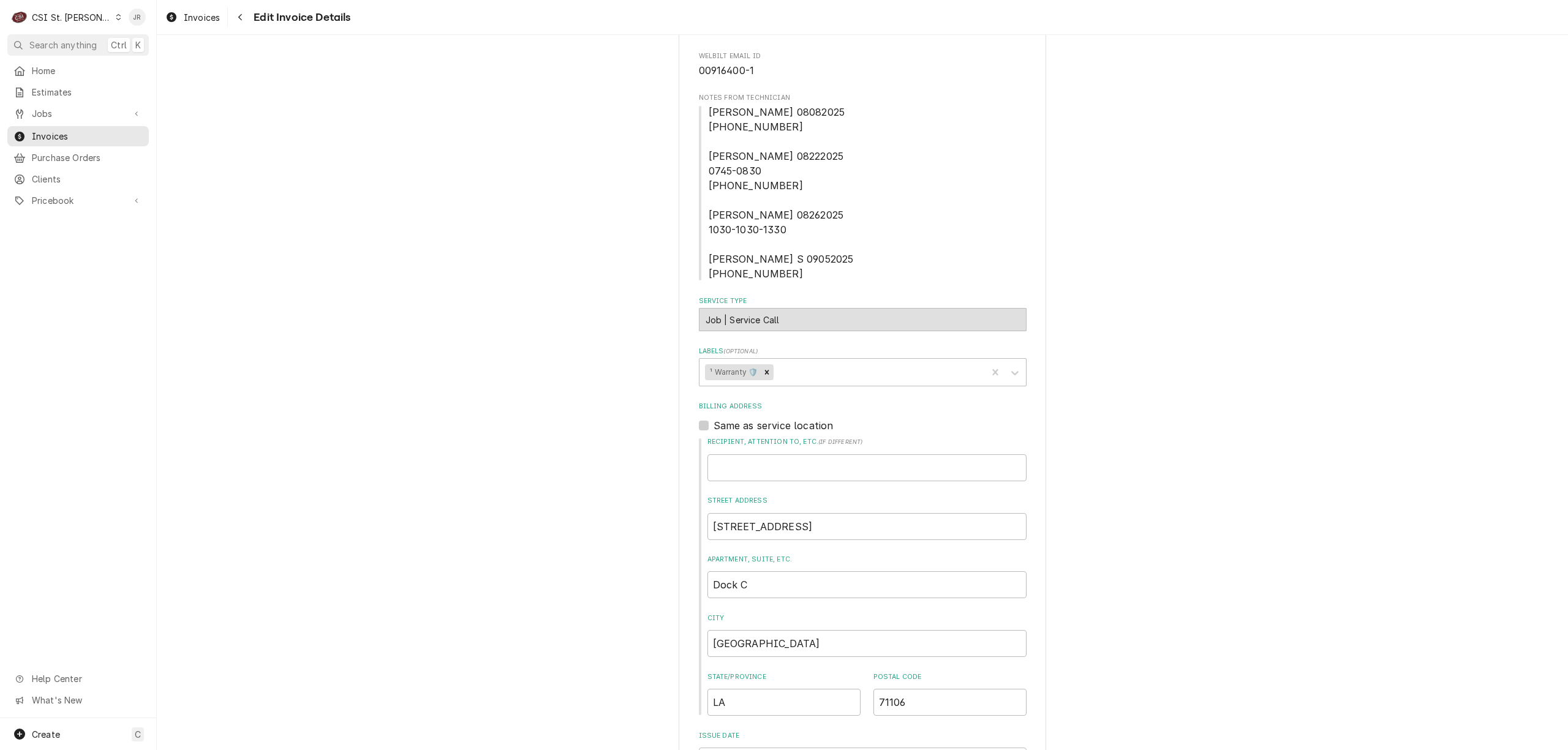
scroll to position [245, 0]
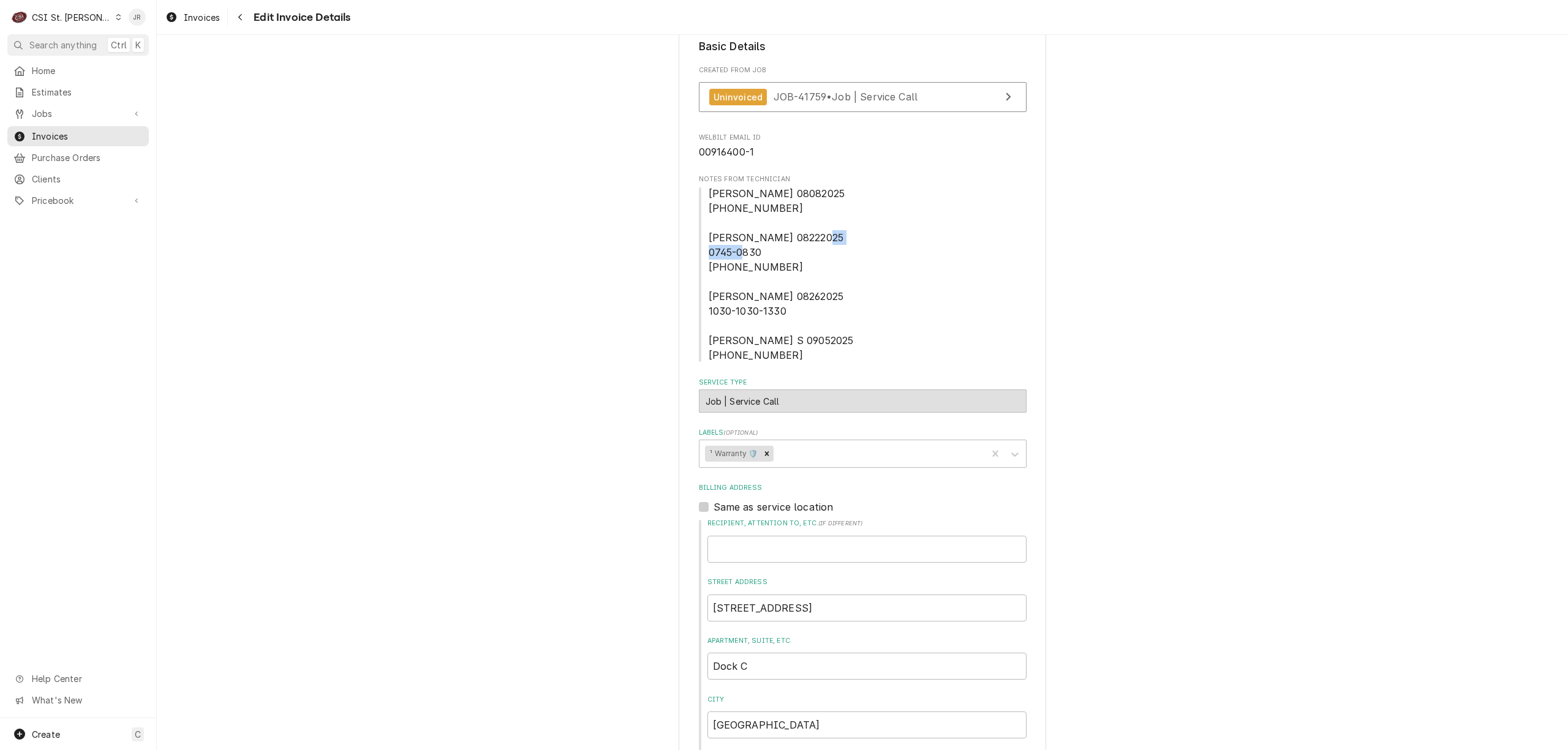
drag, startPoint x: 734, startPoint y: 266, endPoint x: 788, endPoint y: 268, distance: 54.0
click at [788, 268] on span "Kyle 08082025 0800-0800-1000 Kyle 08222025 0745-0830 0830-0915-1400 Kyle 082620…" at bounding box center [863, 274] width 328 height 176
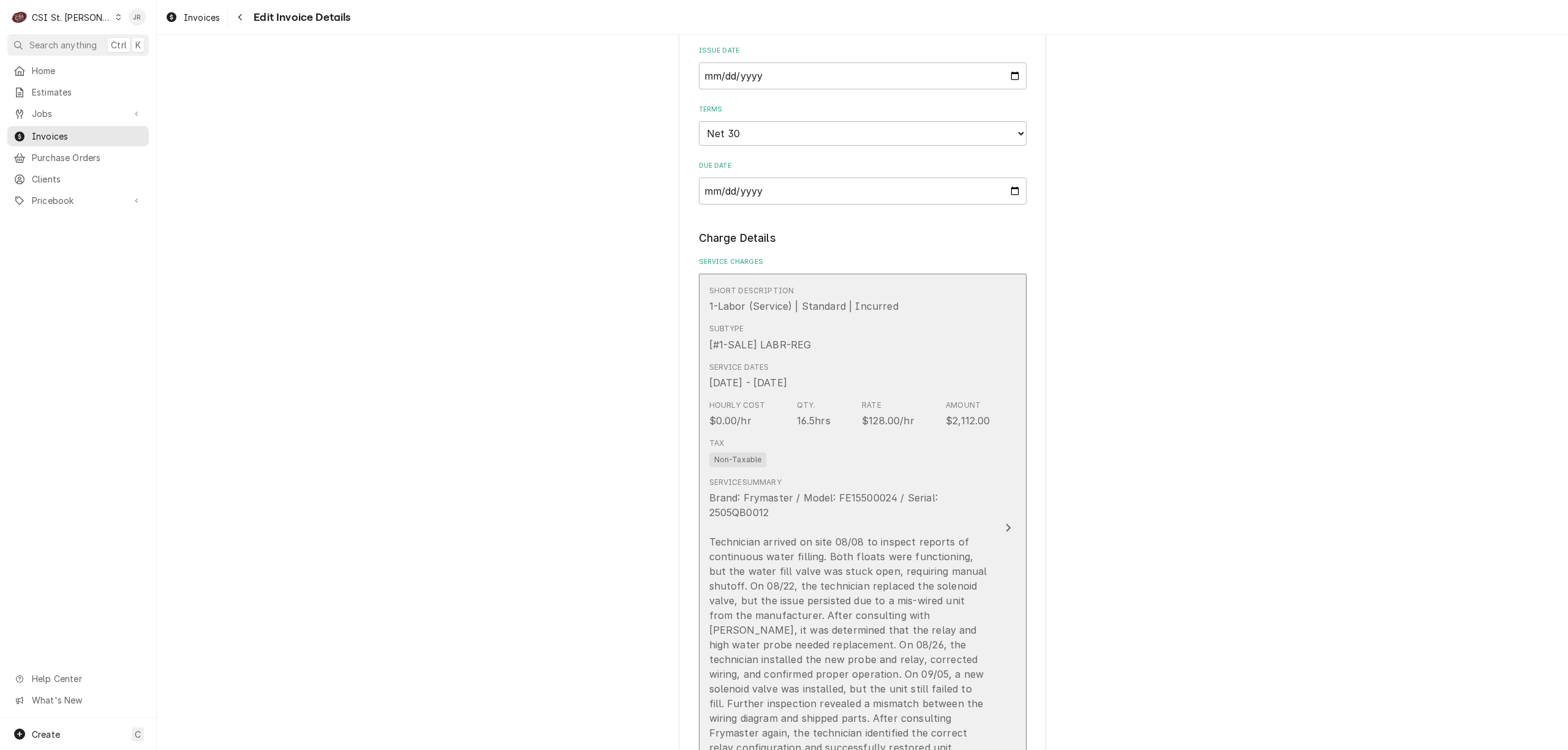
scroll to position [1225, 0]
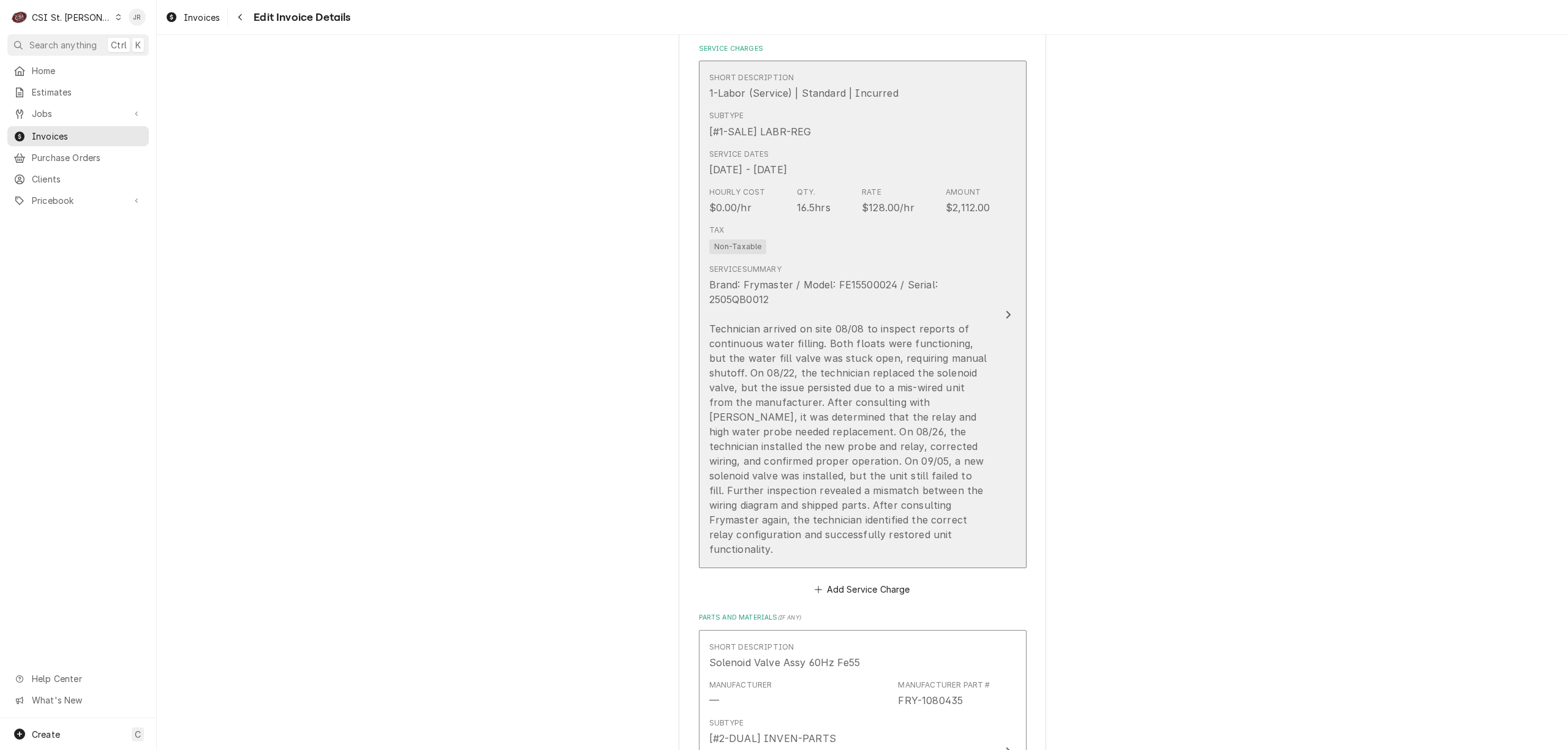
click at [967, 269] on div "Service Summary Brand: Frymaster / Model: FE15500024 / Serial: 2505QB0012 Techn…" at bounding box center [850, 411] width 282 height 293
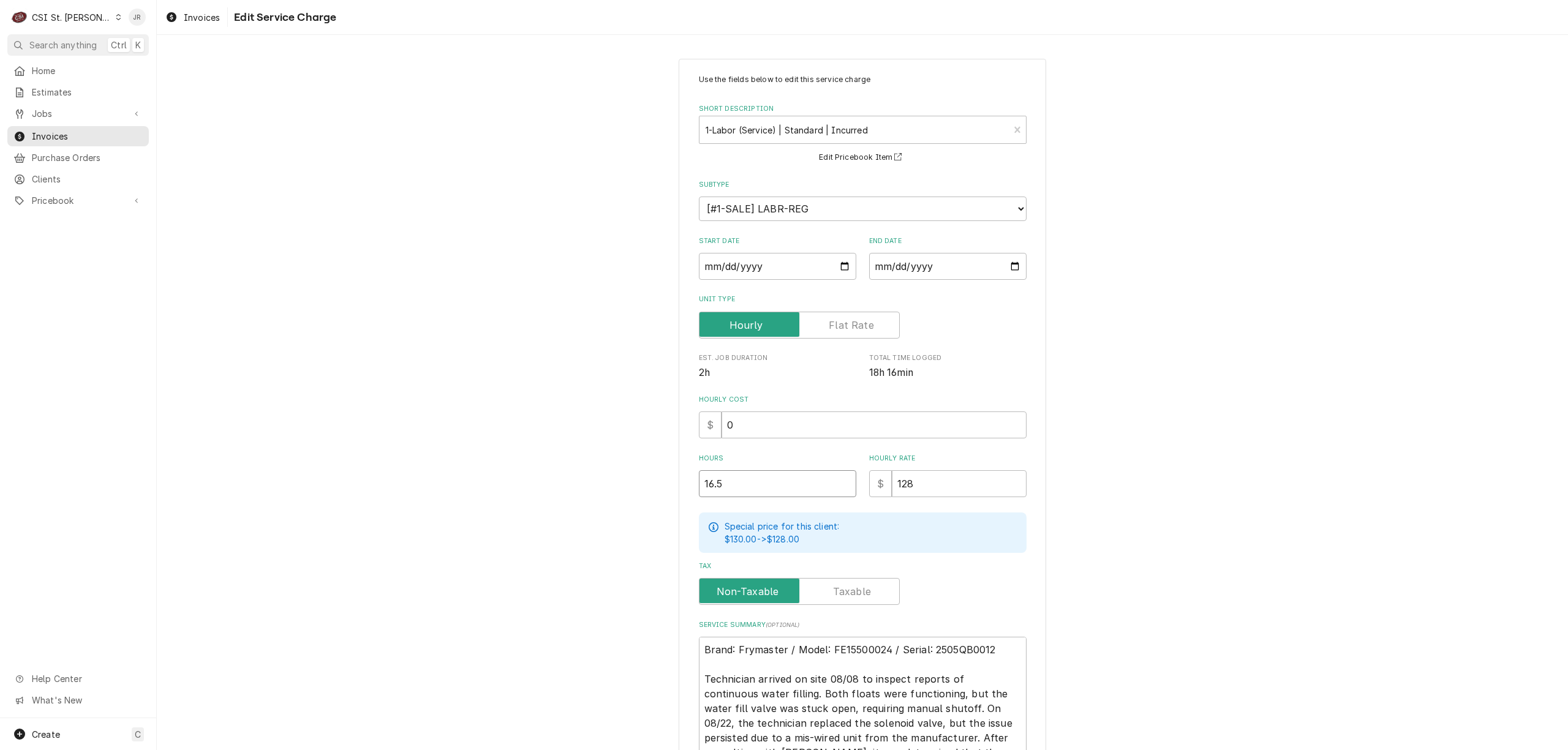
drag, startPoint x: 787, startPoint y: 489, endPoint x: 486, endPoint y: 412, distance: 310.7
click at [483, 414] on div "Use the fields below to edit this service charge Short Description 1-Labor (Ser…" at bounding box center [862, 511] width 1411 height 927
type textarea "x"
type input "1"
type textarea "x"
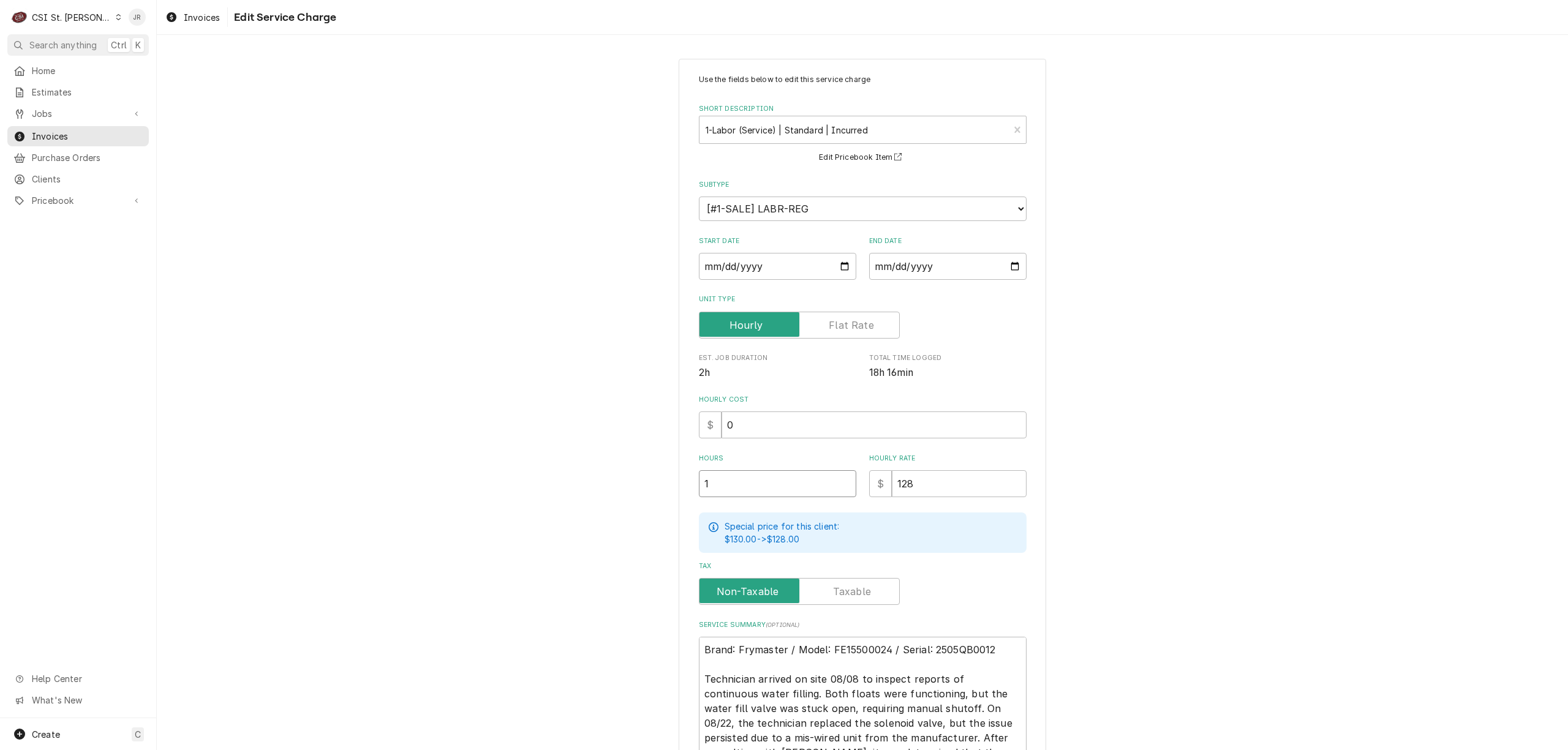
type input "15"
type textarea "x"
type input "15.7"
type textarea "x"
type input "15.75"
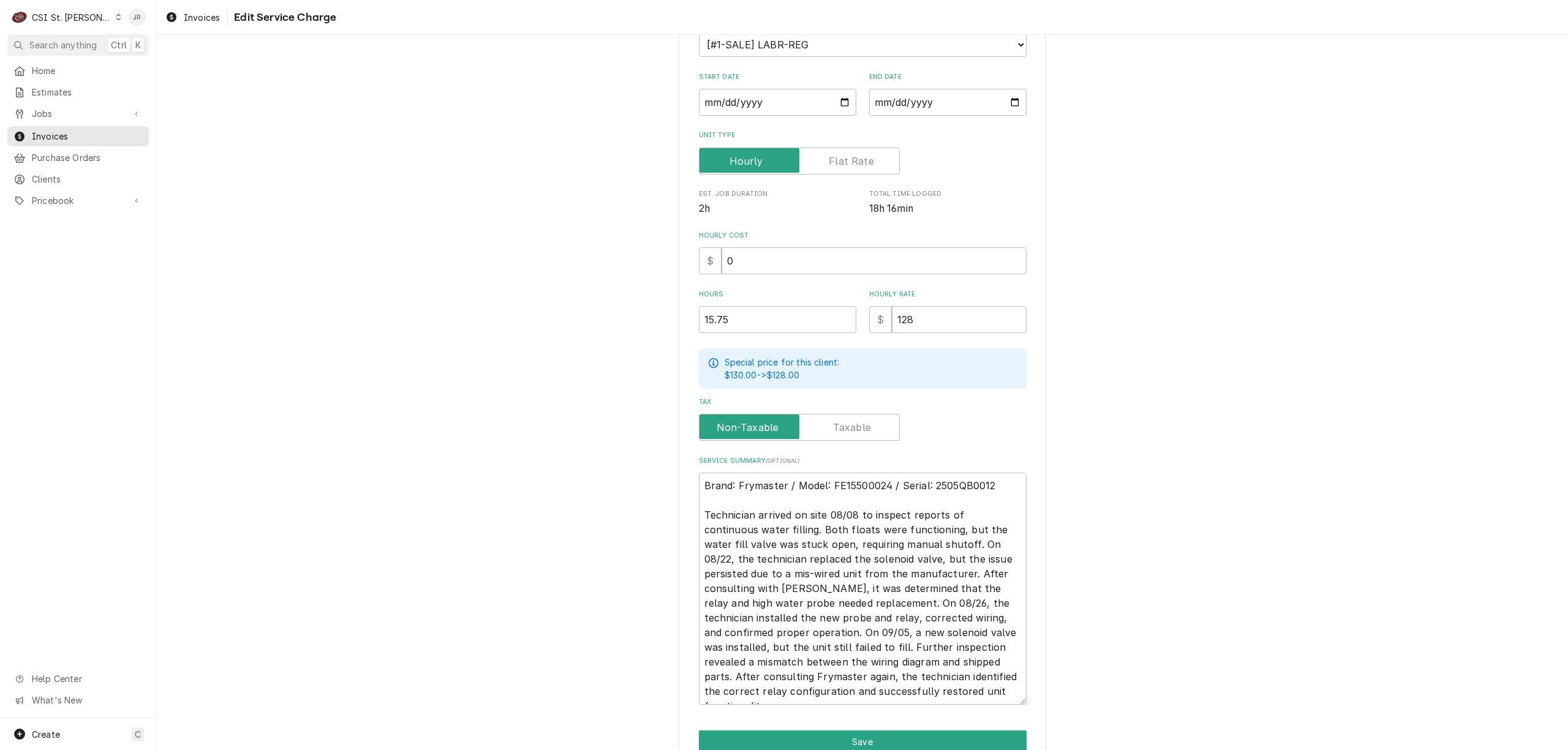
scroll to position [225, 0]
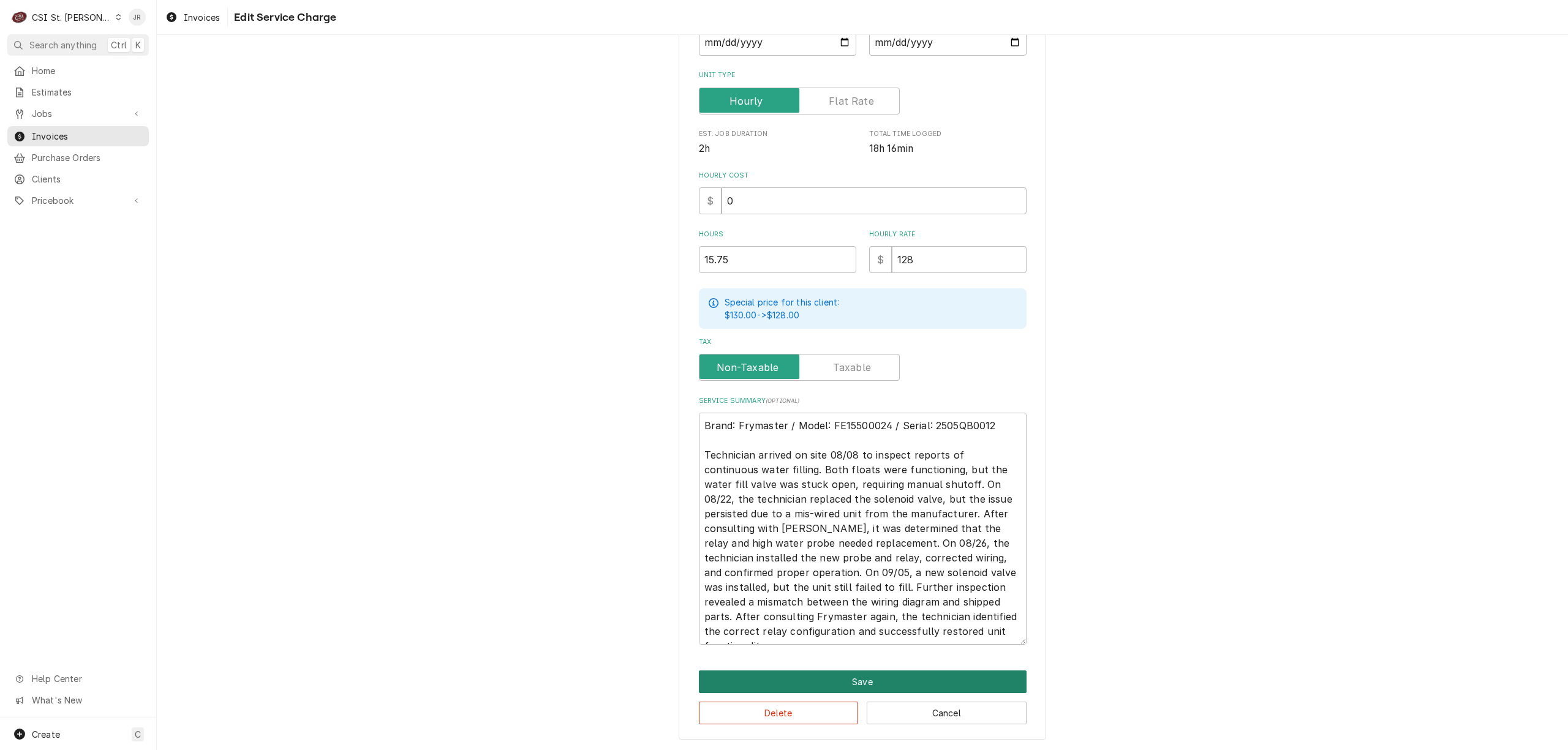
click at [846, 682] on button "Save" at bounding box center [863, 682] width 328 height 23
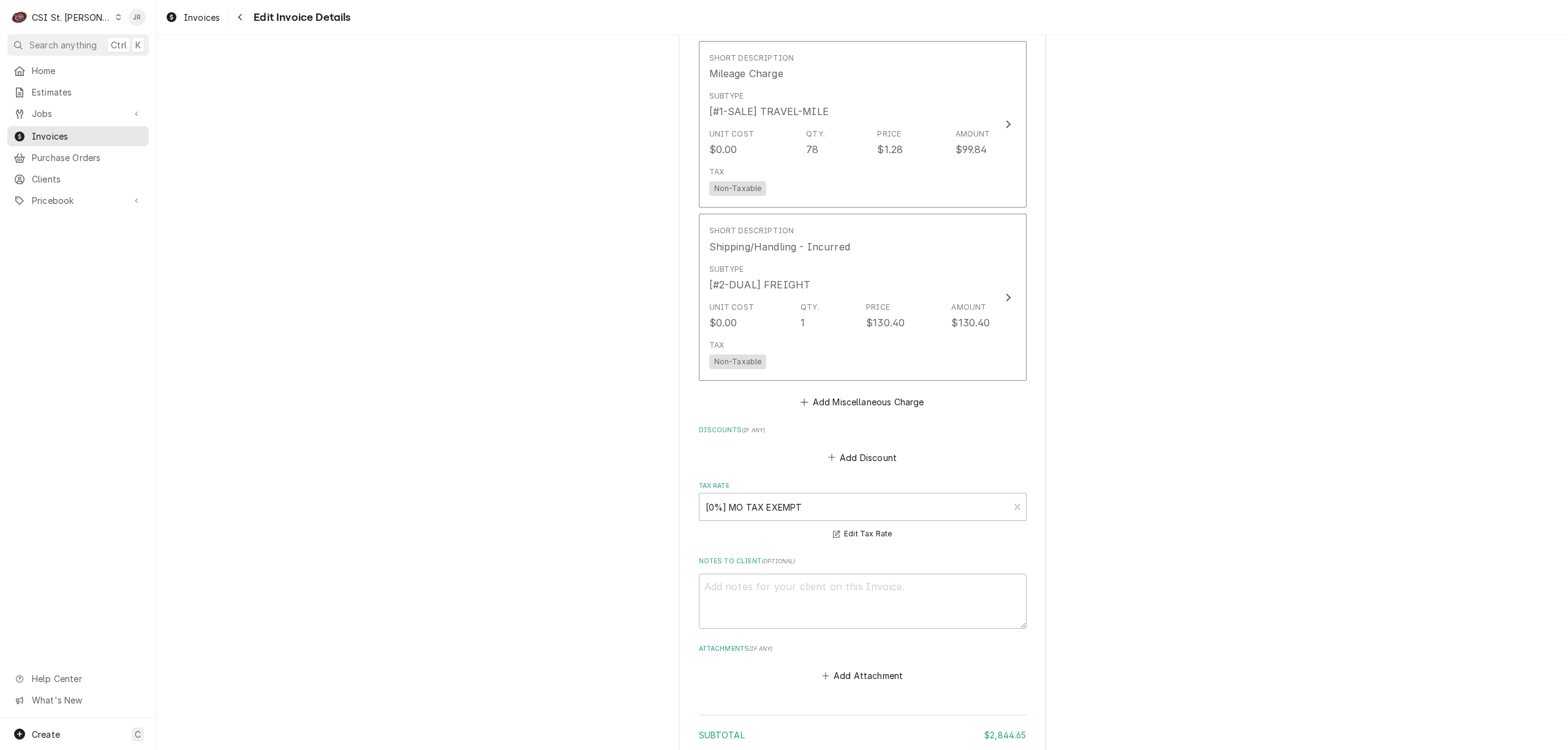
scroll to position [2892, 0]
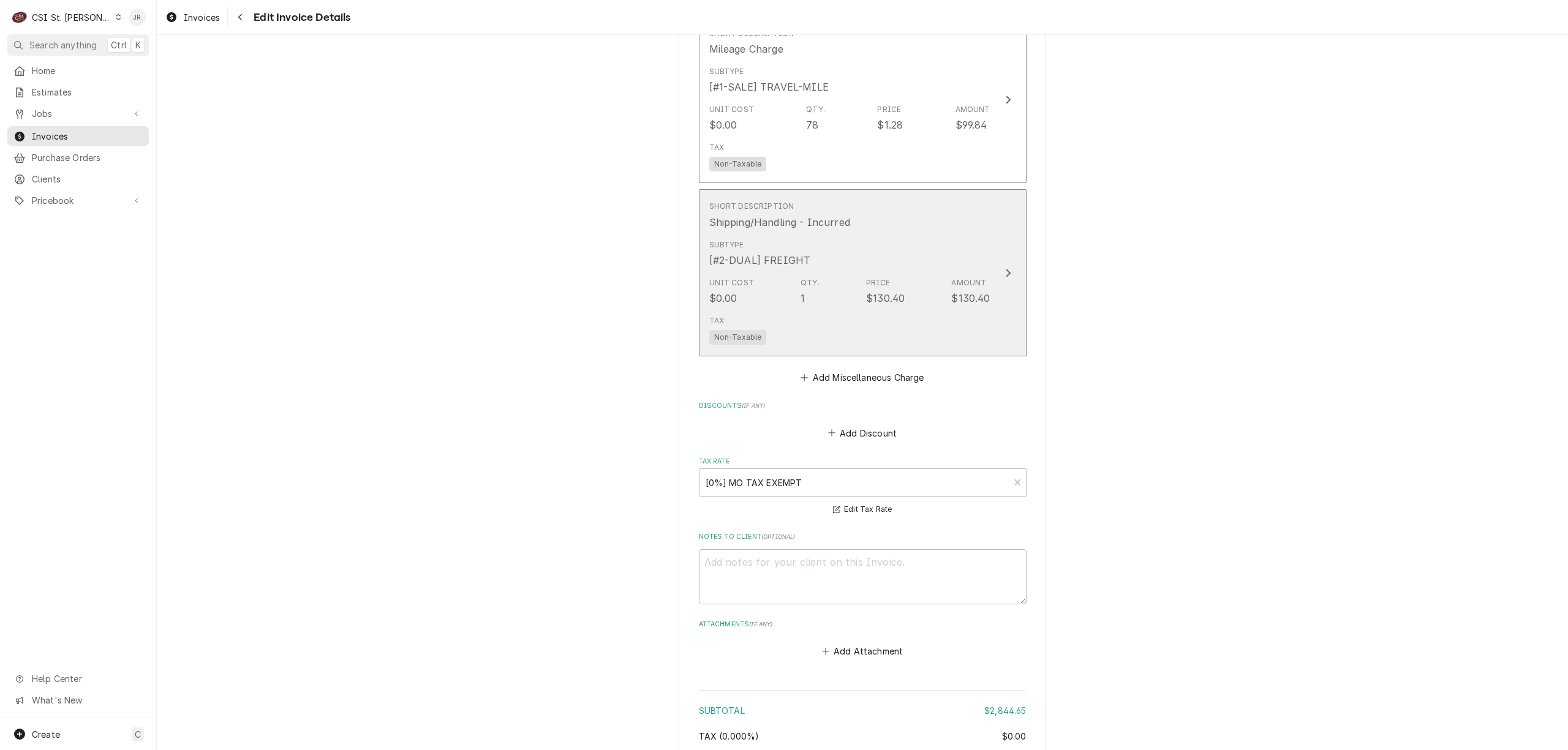
click at [1006, 246] on button "Short Description Shipping/Handling - Incurred Subtype [#2-DUAL] FREIGHT Unit C…" at bounding box center [863, 273] width 328 height 168
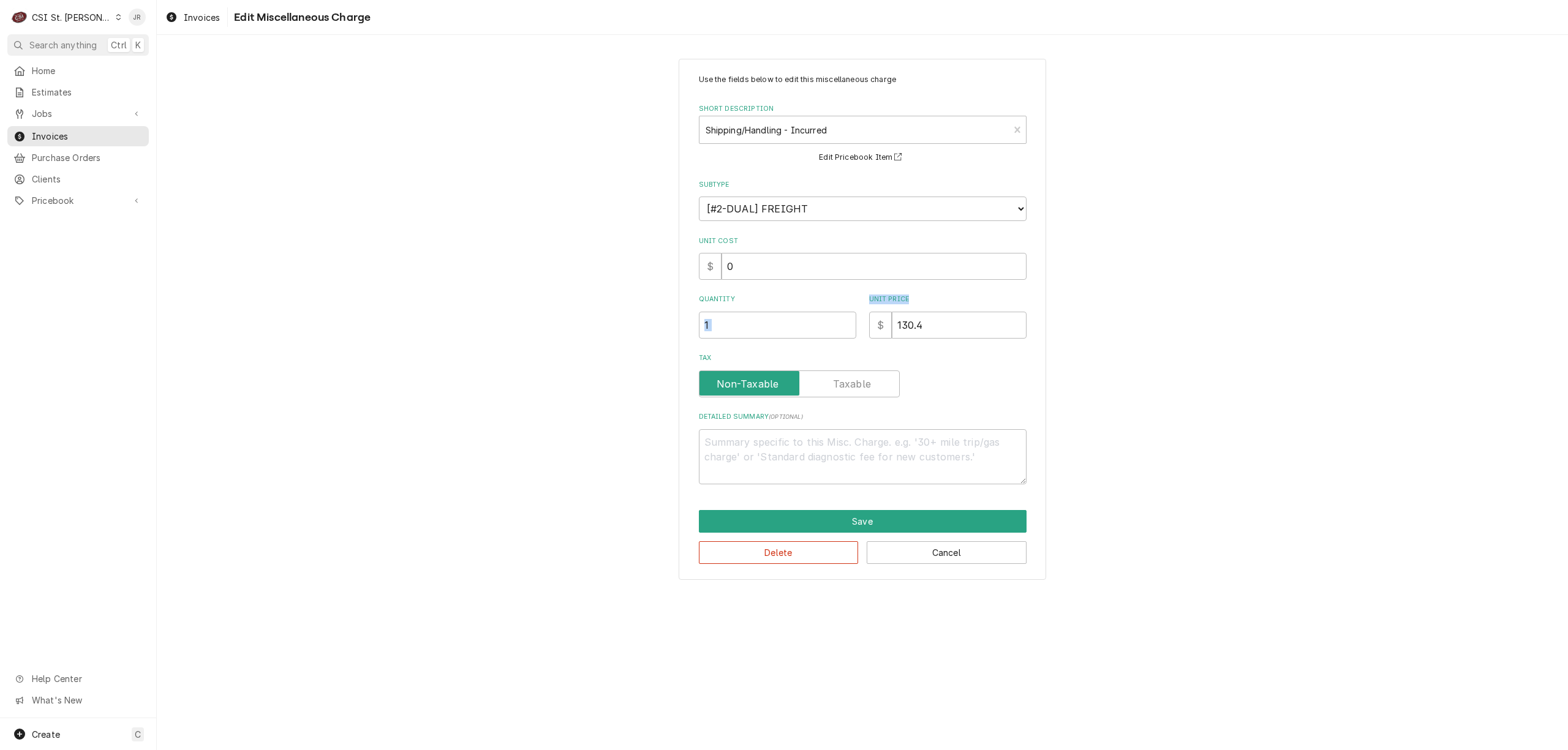
drag, startPoint x: 752, startPoint y: 285, endPoint x: 728, endPoint y: 282, distance: 24.2
click at [728, 282] on div "Use the fields below to edit this miscellaneous charge Short Description Shippi…" at bounding box center [863, 279] width 328 height 411
drag, startPoint x: 934, startPoint y: 328, endPoint x: 652, endPoint y: 302, distance: 283.2
click at [652, 302] on div "Use the fields below to edit this miscellaneous charge Short Description Shippi…" at bounding box center [862, 318] width 1411 height 543
type textarea "x"
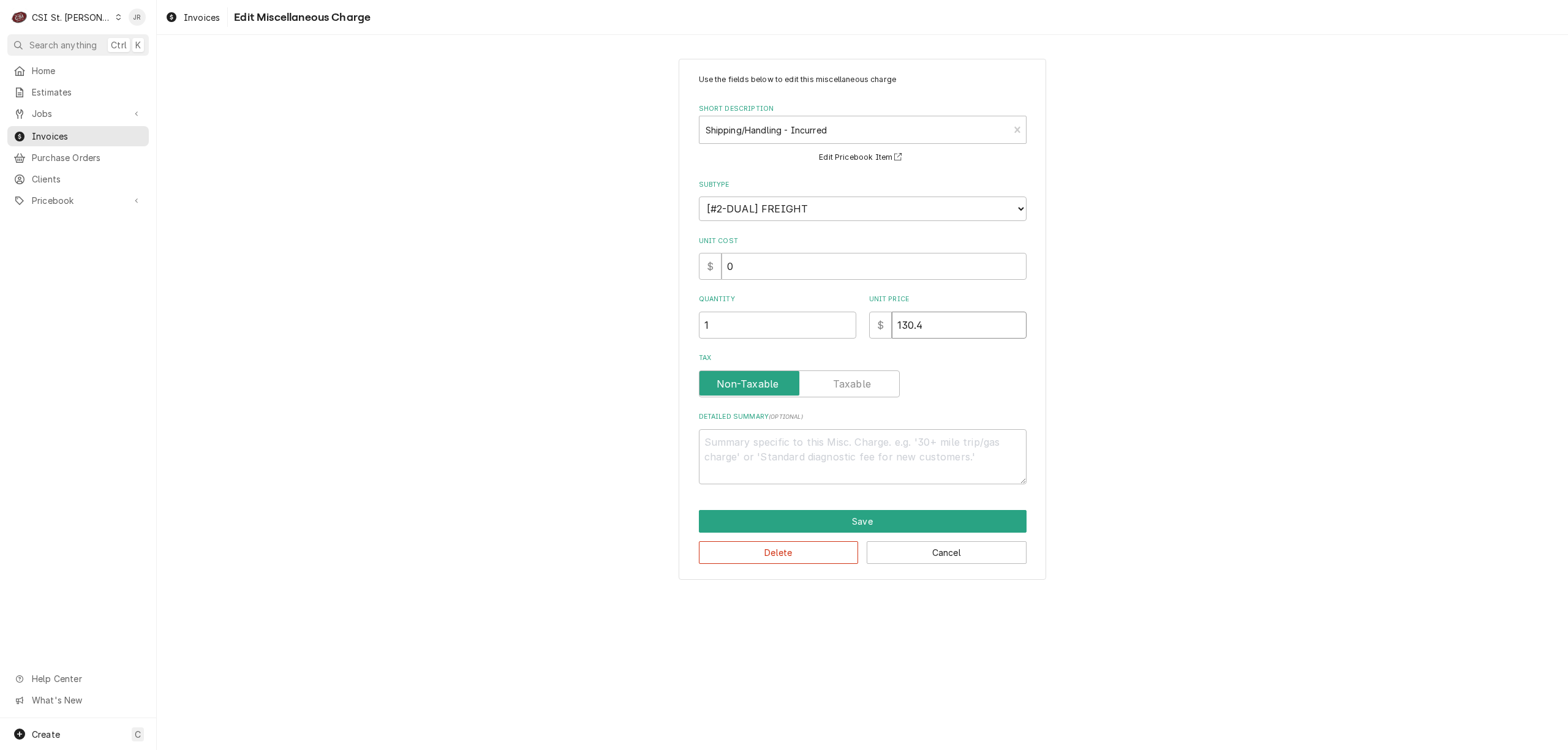
type input "6"
type textarea "x"
type input "68"
type textarea "x"
type input "68.4"
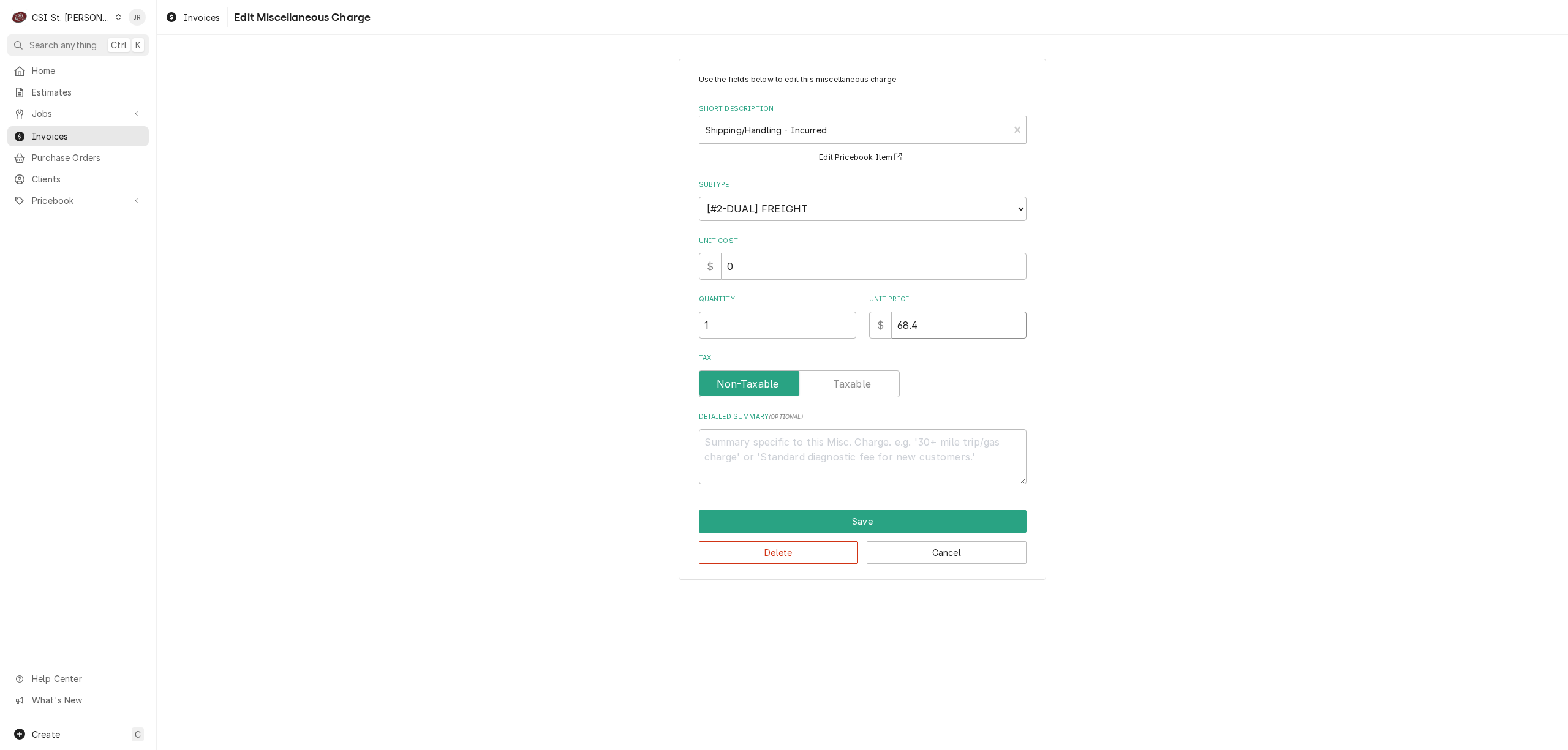
type textarea "x"
type input "68.48"
click at [920, 518] on button "Save" at bounding box center [863, 522] width 328 height 23
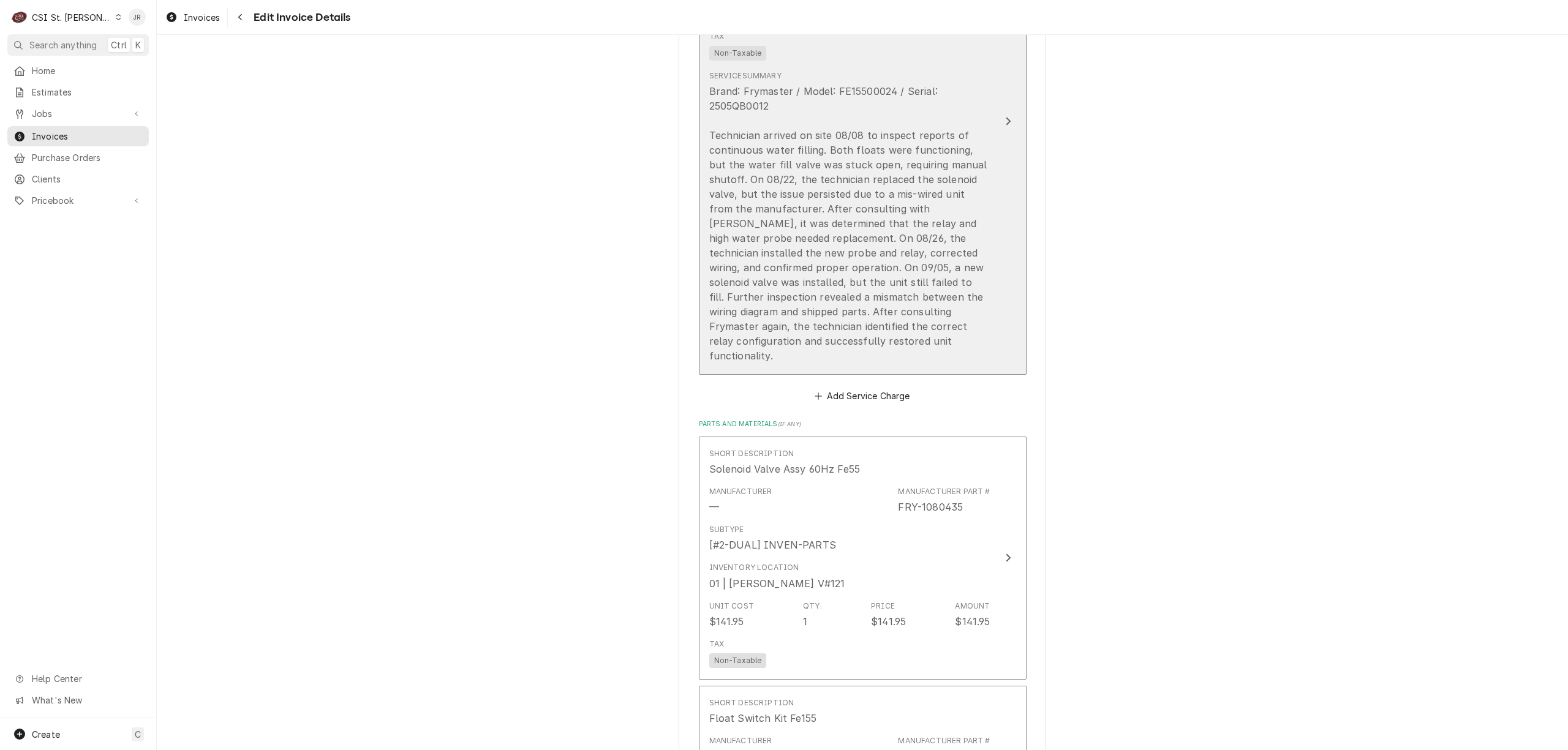
scroll to position [1500, 0]
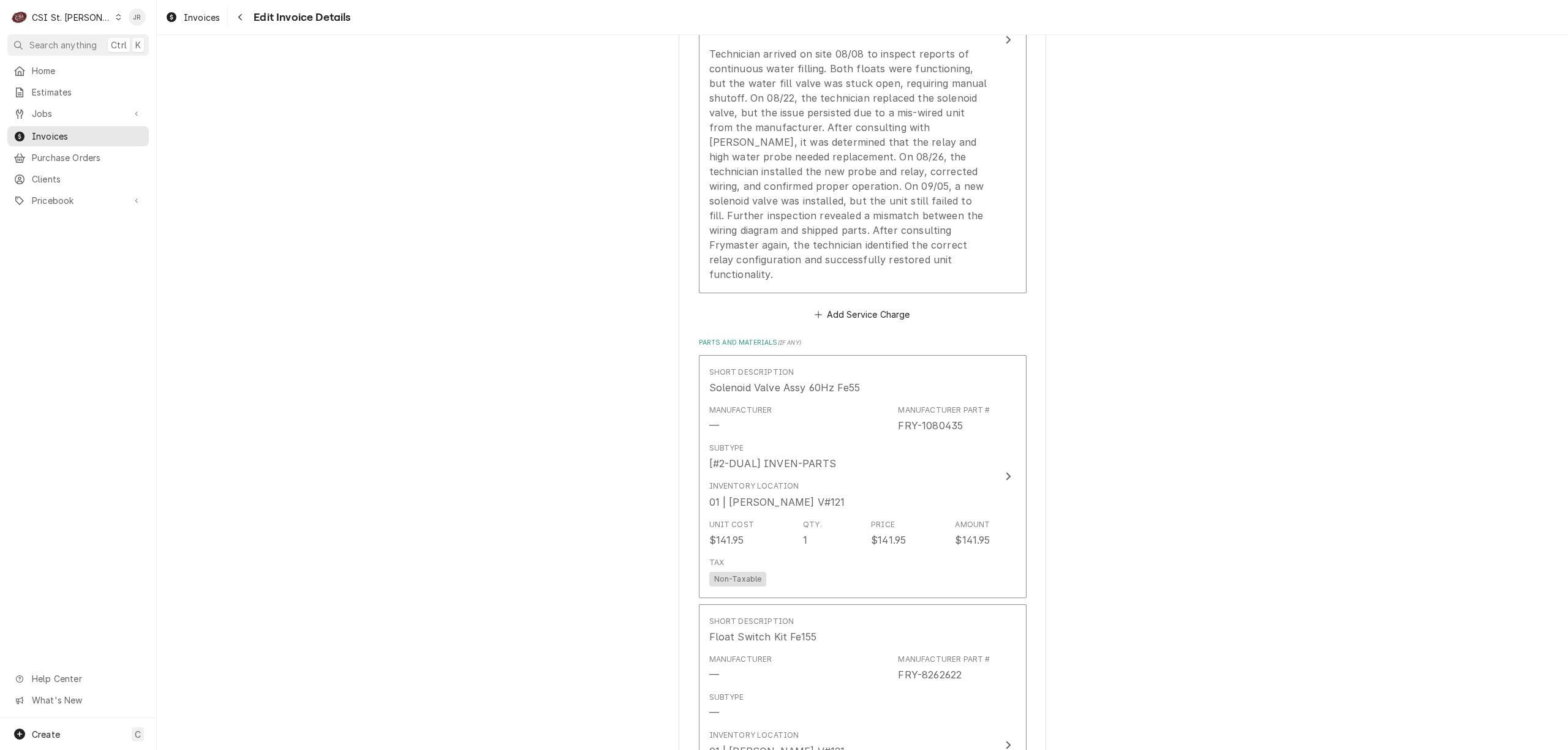
click at [927, 33] on div "Invoices Edit Invoice Details" at bounding box center [862, 17] width 1411 height 34
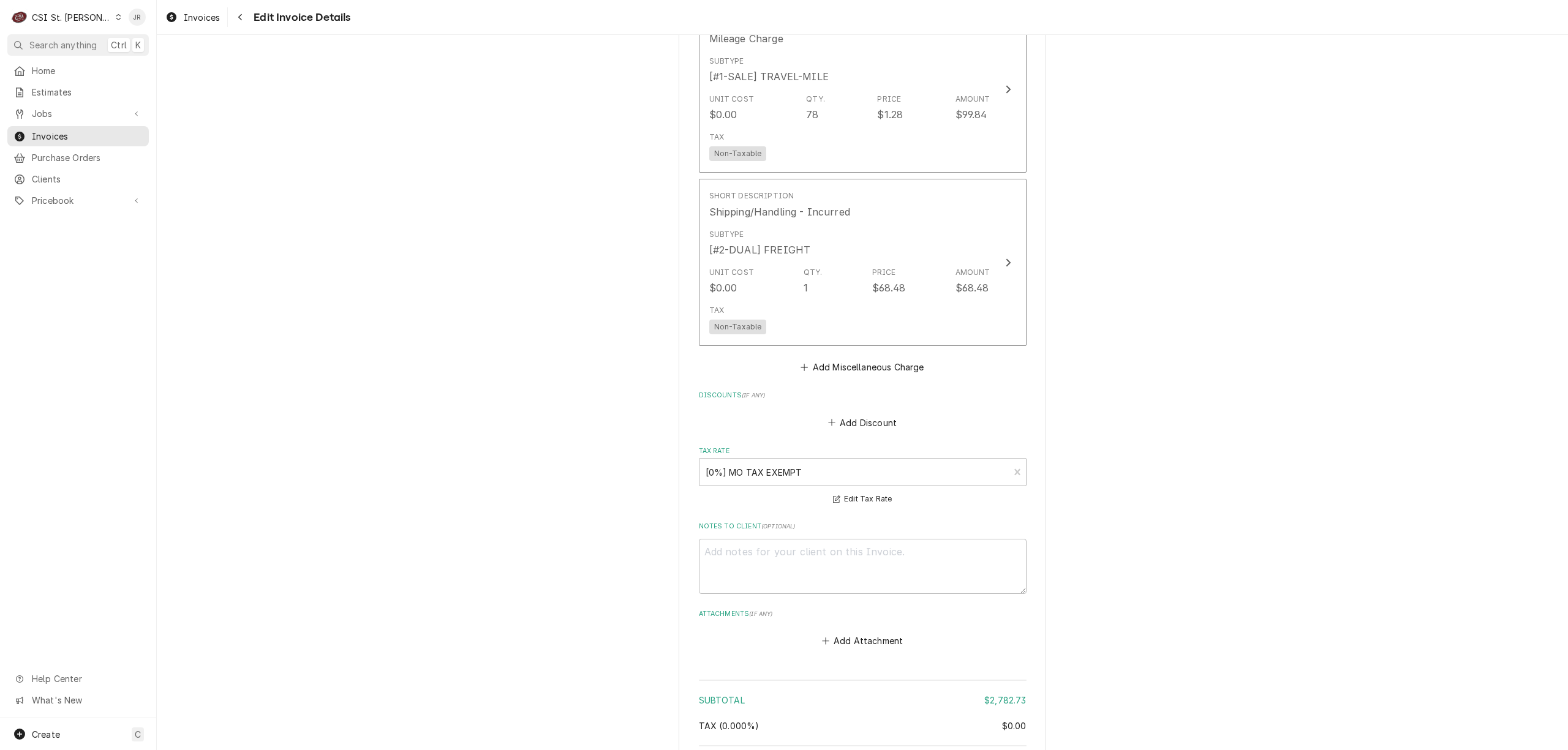
scroll to position [3137, 0]
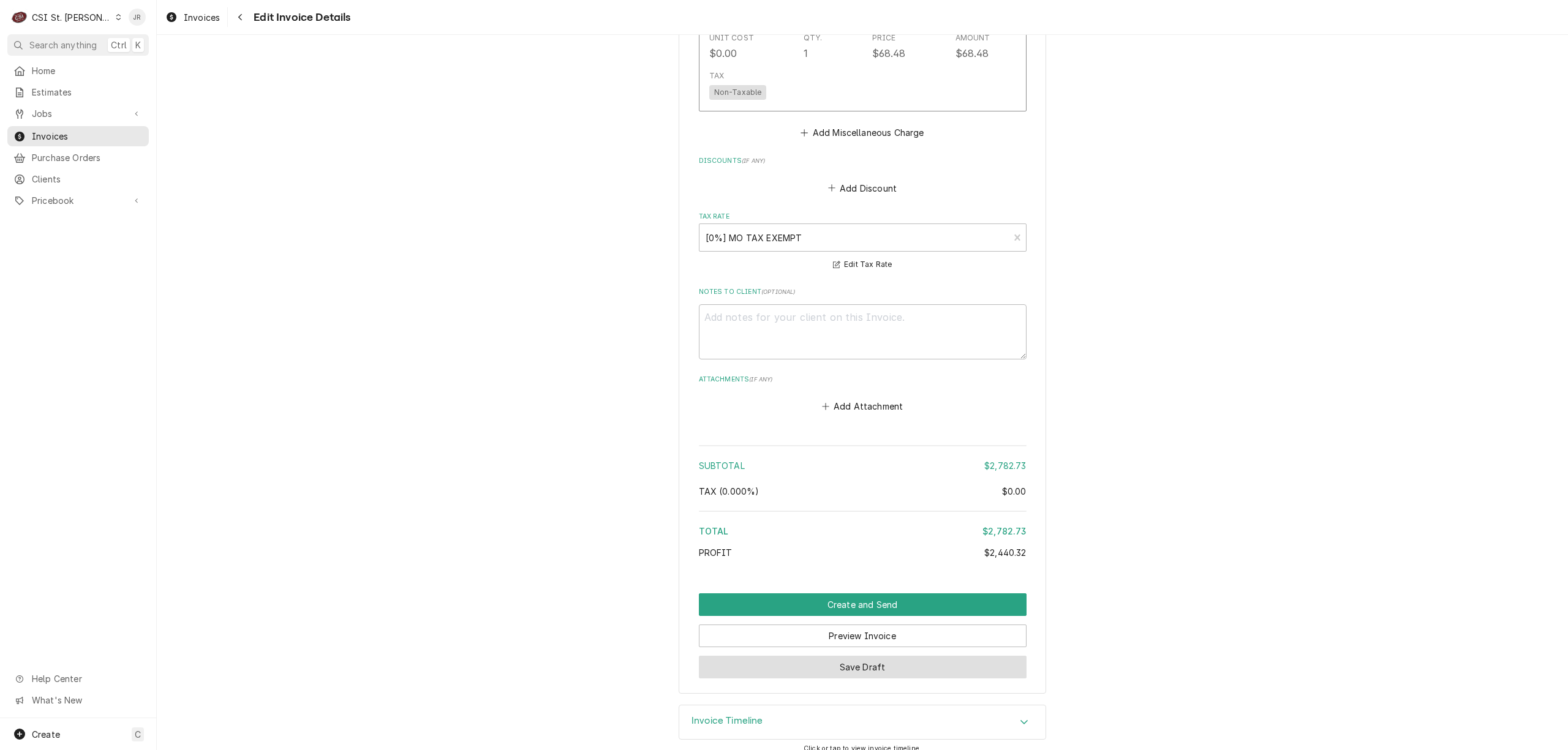
drag, startPoint x: 763, startPoint y: 711, endPoint x: 944, endPoint y: 653, distance: 190.1
click at [762, 711] on div "Invoice Timeline" at bounding box center [862, 722] width 367 height 34
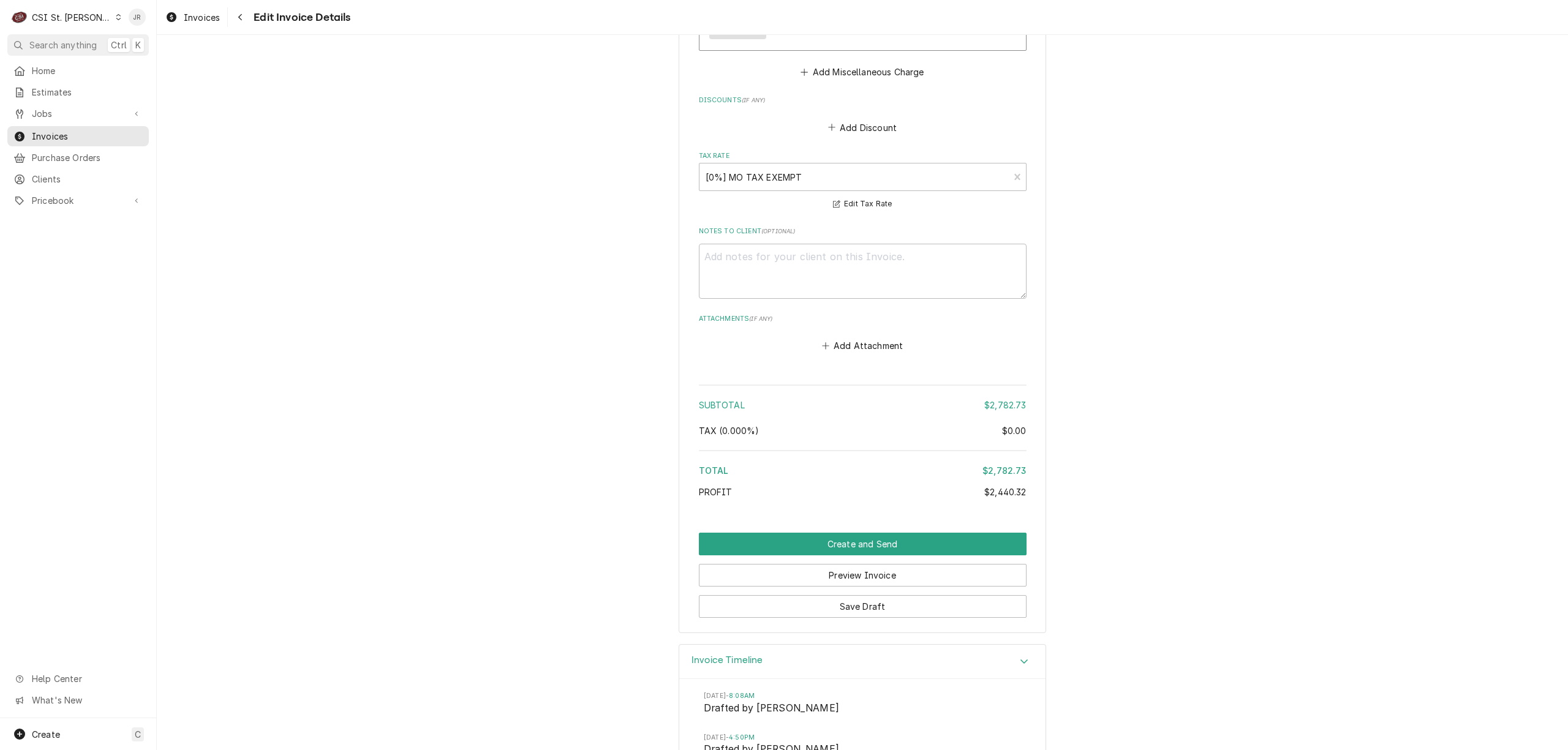
scroll to position [3250, 0]
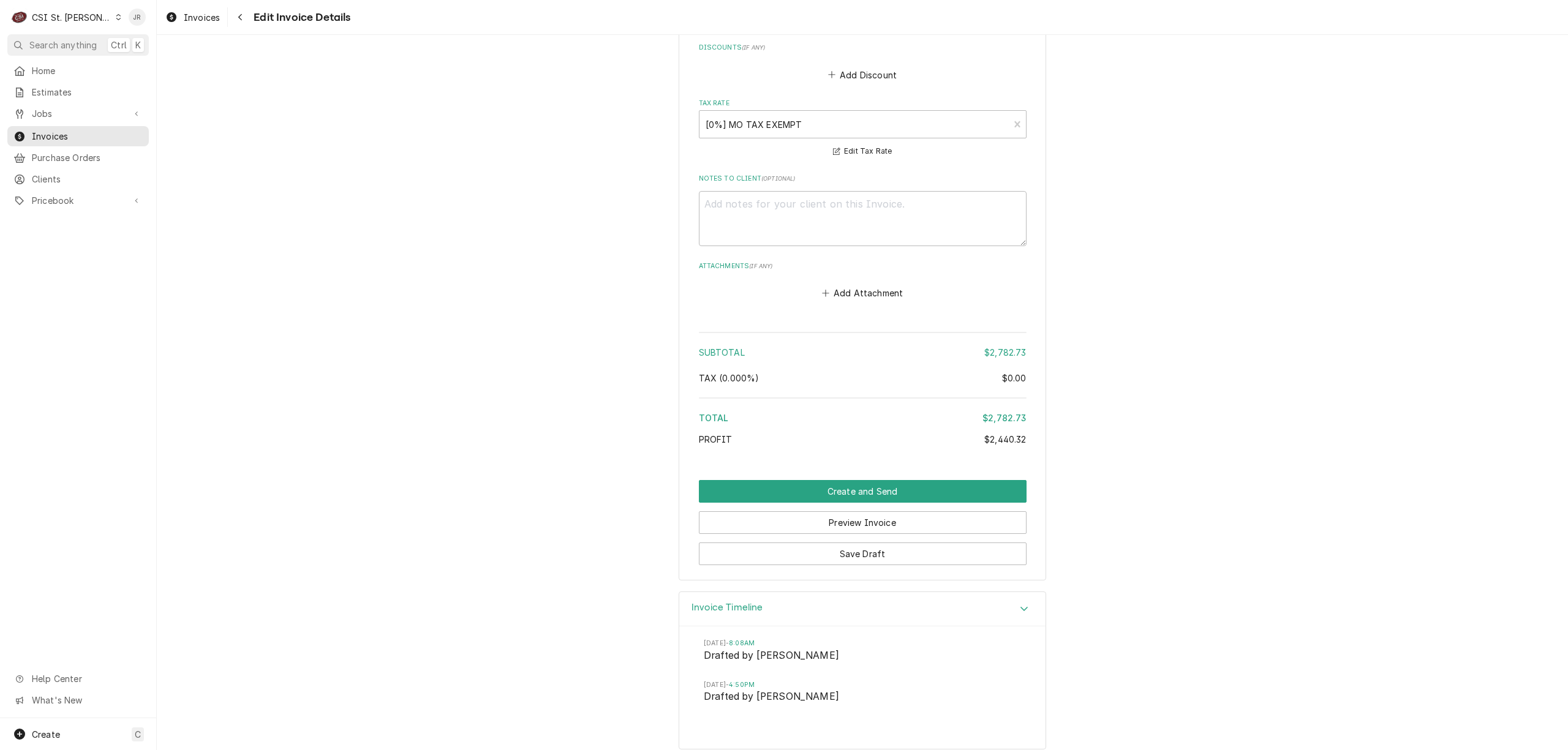
click at [722, 602] on h3 "Invoice Timeline" at bounding box center [727, 607] width 72 height 11
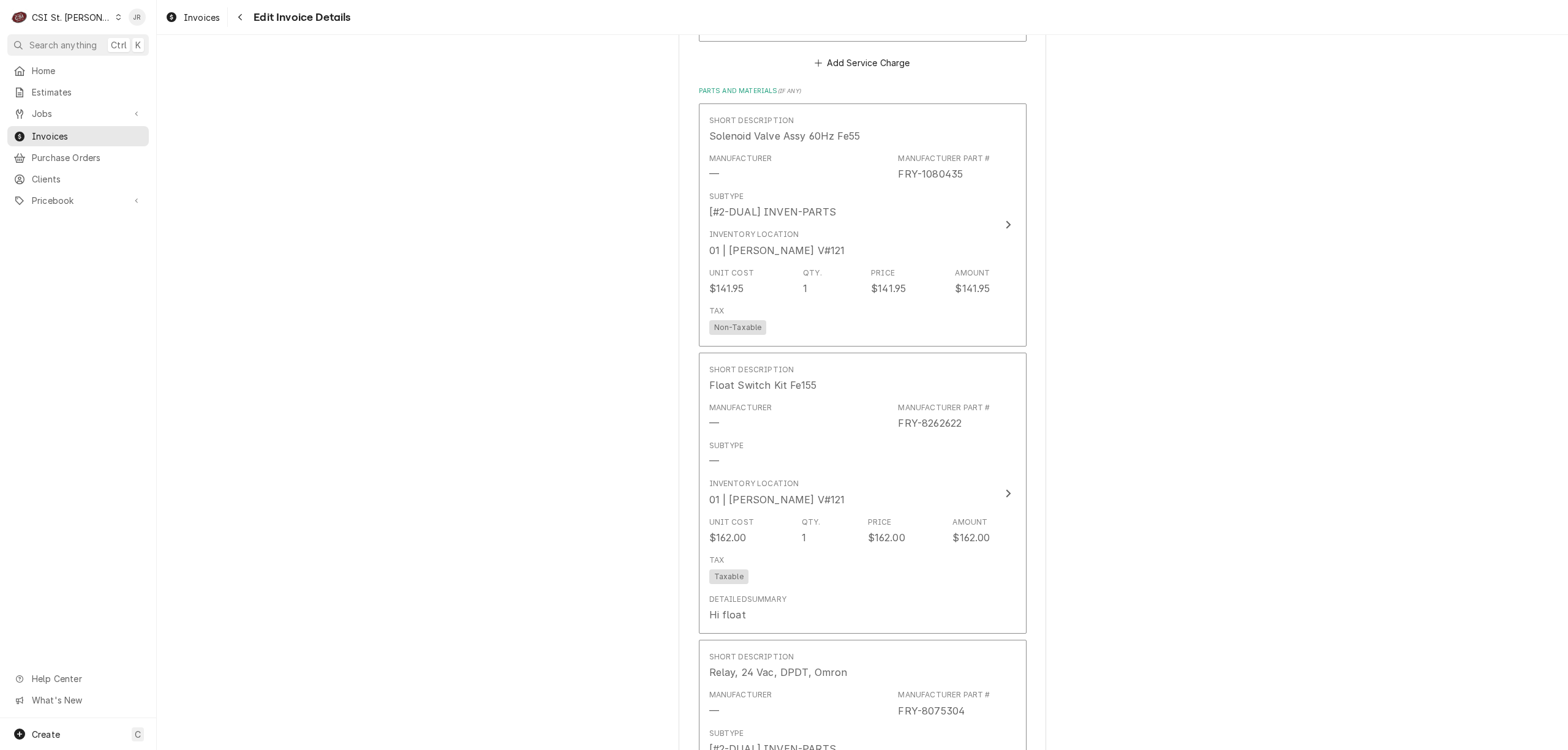
scroll to position [1748, 0]
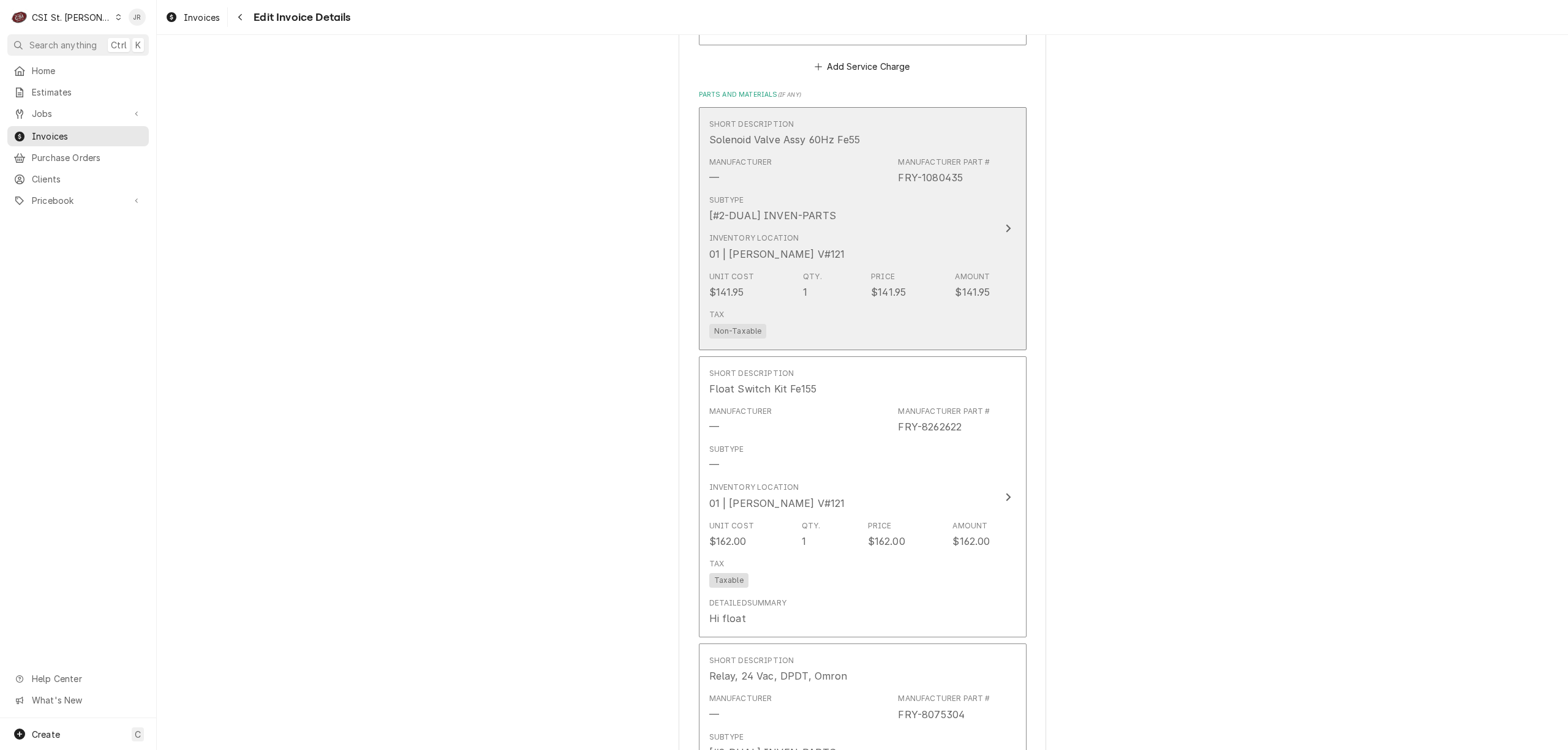
drag, startPoint x: 958, startPoint y: 195, endPoint x: 2053, endPoint y: 376, distance: 1109.9
click at [1567, 376] on html "C CSI St. Louis JR Search anything Ctrl K Home Estimates Jobs Jobs Job Series I…" at bounding box center [784, 375] width 1568 height 750
click at [902, 228] on div "Inventory Location 01 | KYLE SMITH V#121" at bounding box center [850, 246] width 282 height 38
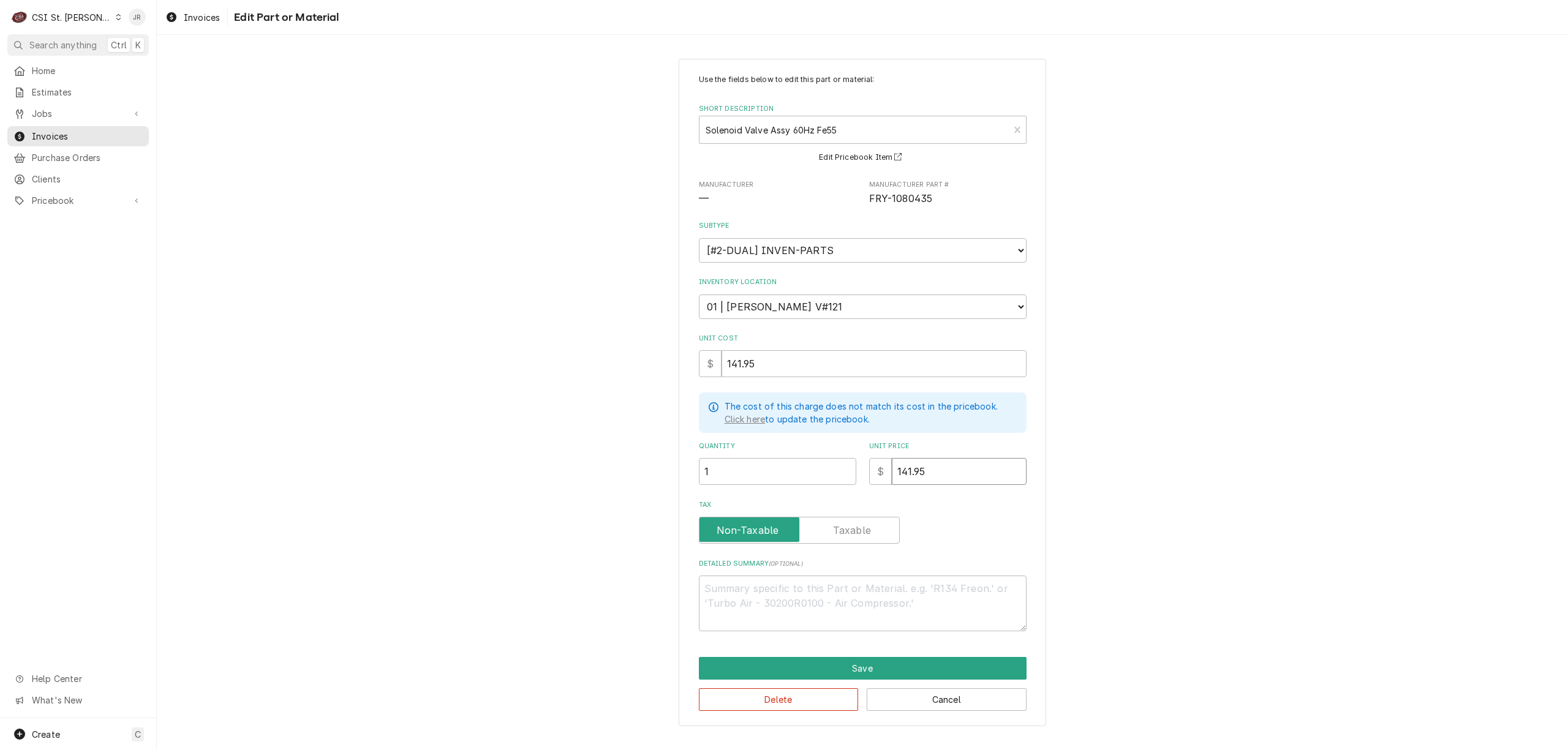
drag, startPoint x: 941, startPoint y: 472, endPoint x: 827, endPoint y: 478, distance: 114.2
click at [780, 452] on div "Quantity 1 Unit Price $ 141.95" at bounding box center [863, 463] width 328 height 44
type textarea "x"
type input "1"
type textarea "x"
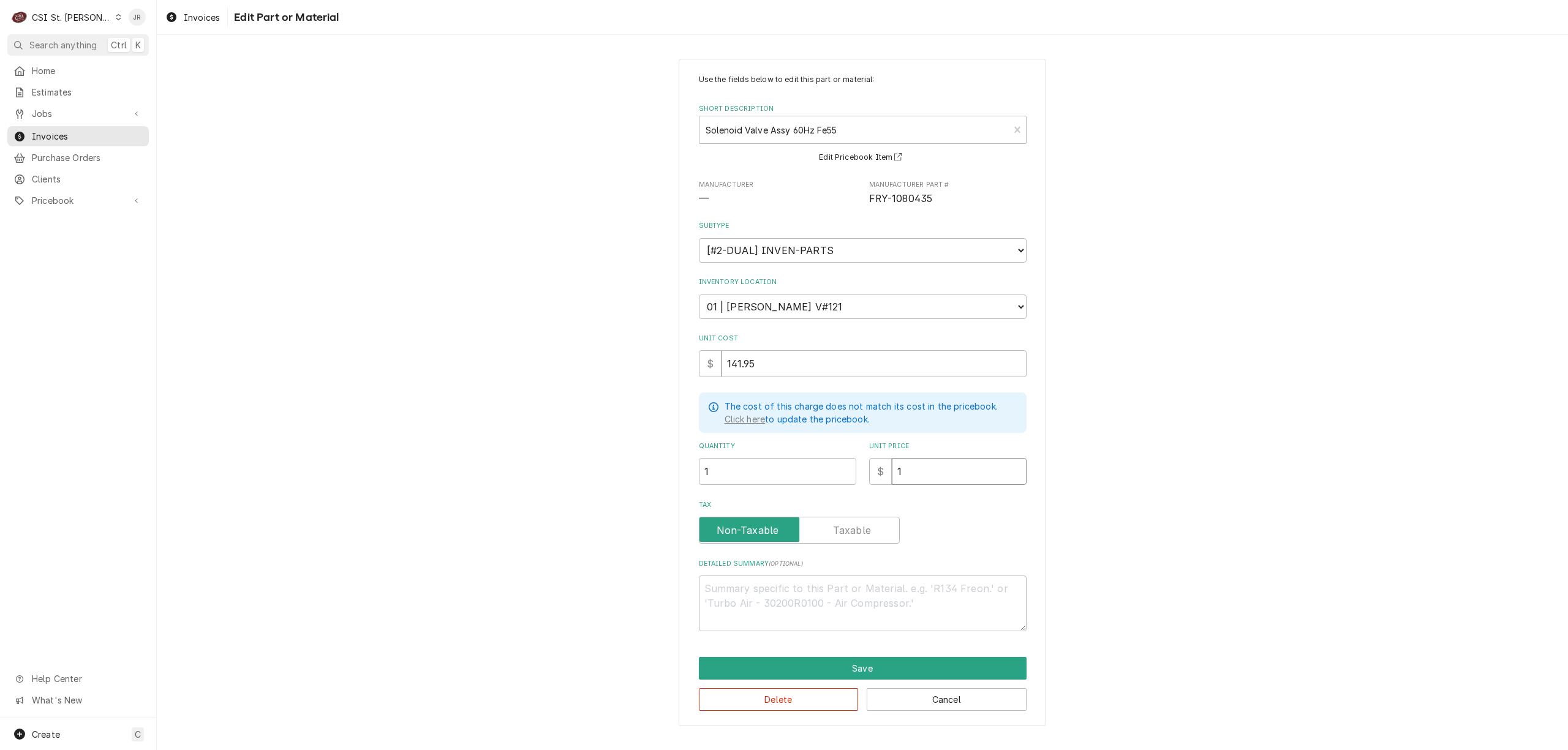
type input "16"
type textarea "x"
type input "168"
type textarea "x"
type input "168.4"
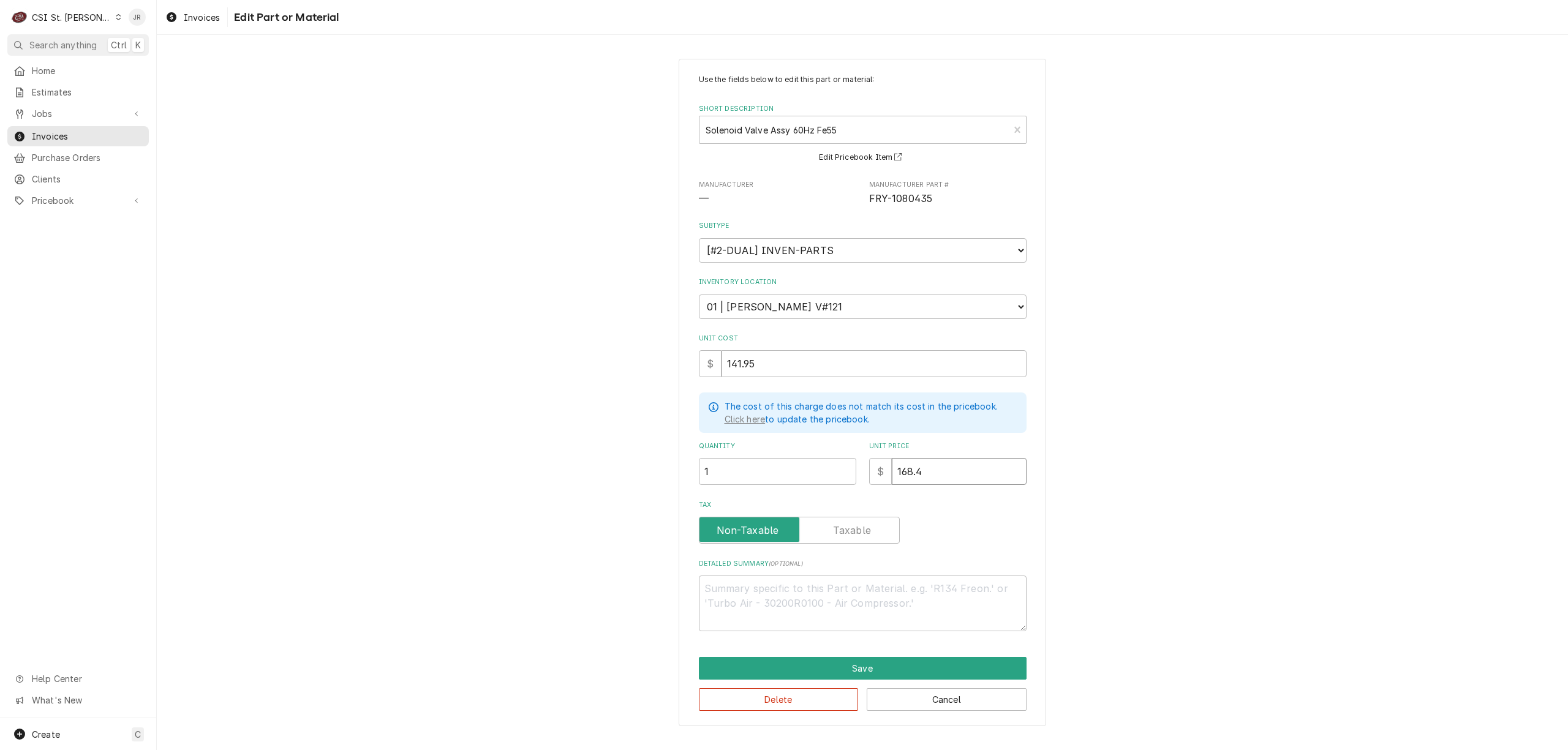
type textarea "x"
type input "168.43"
click at [889, 667] on button "Save" at bounding box center [863, 668] width 328 height 23
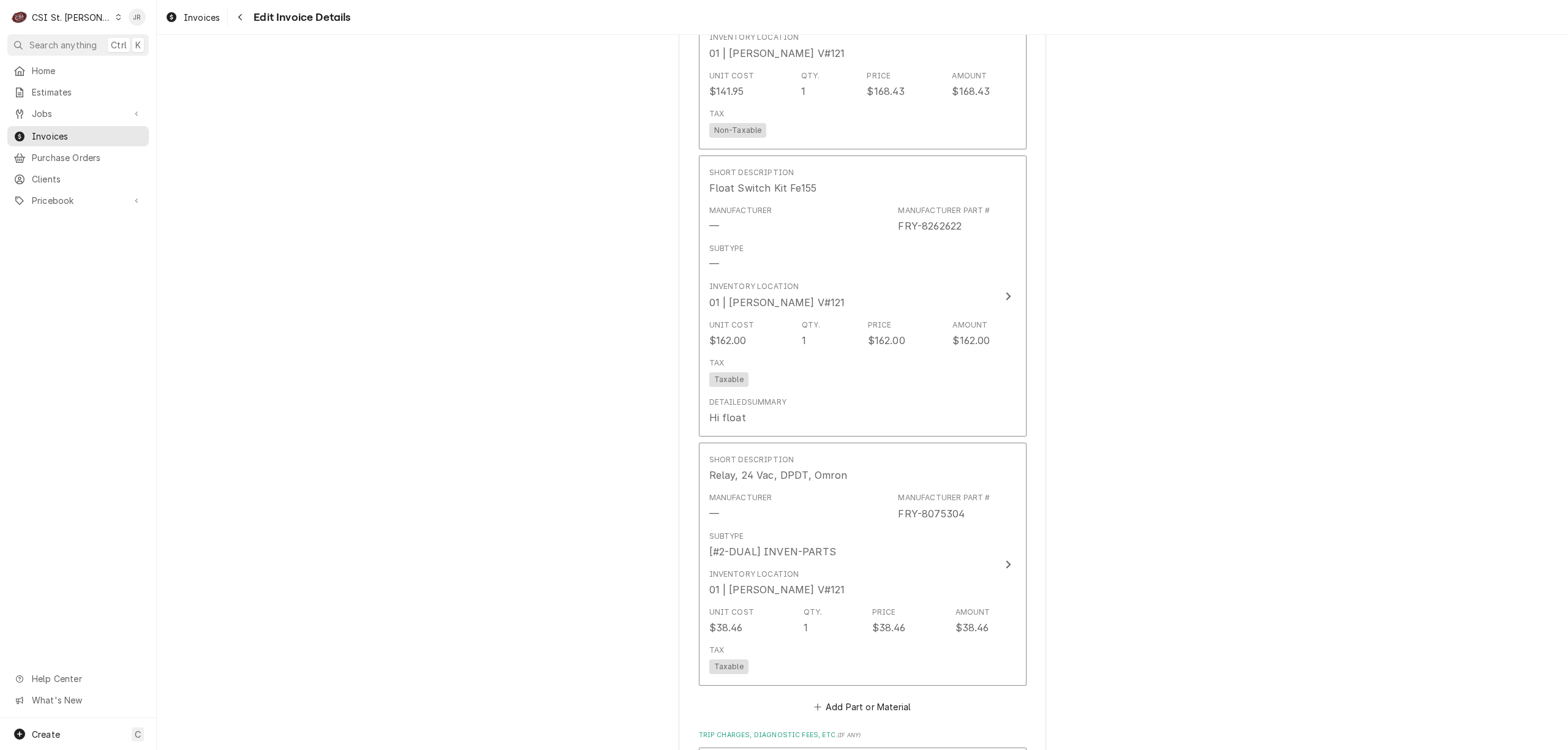
scroll to position [1950, 0]
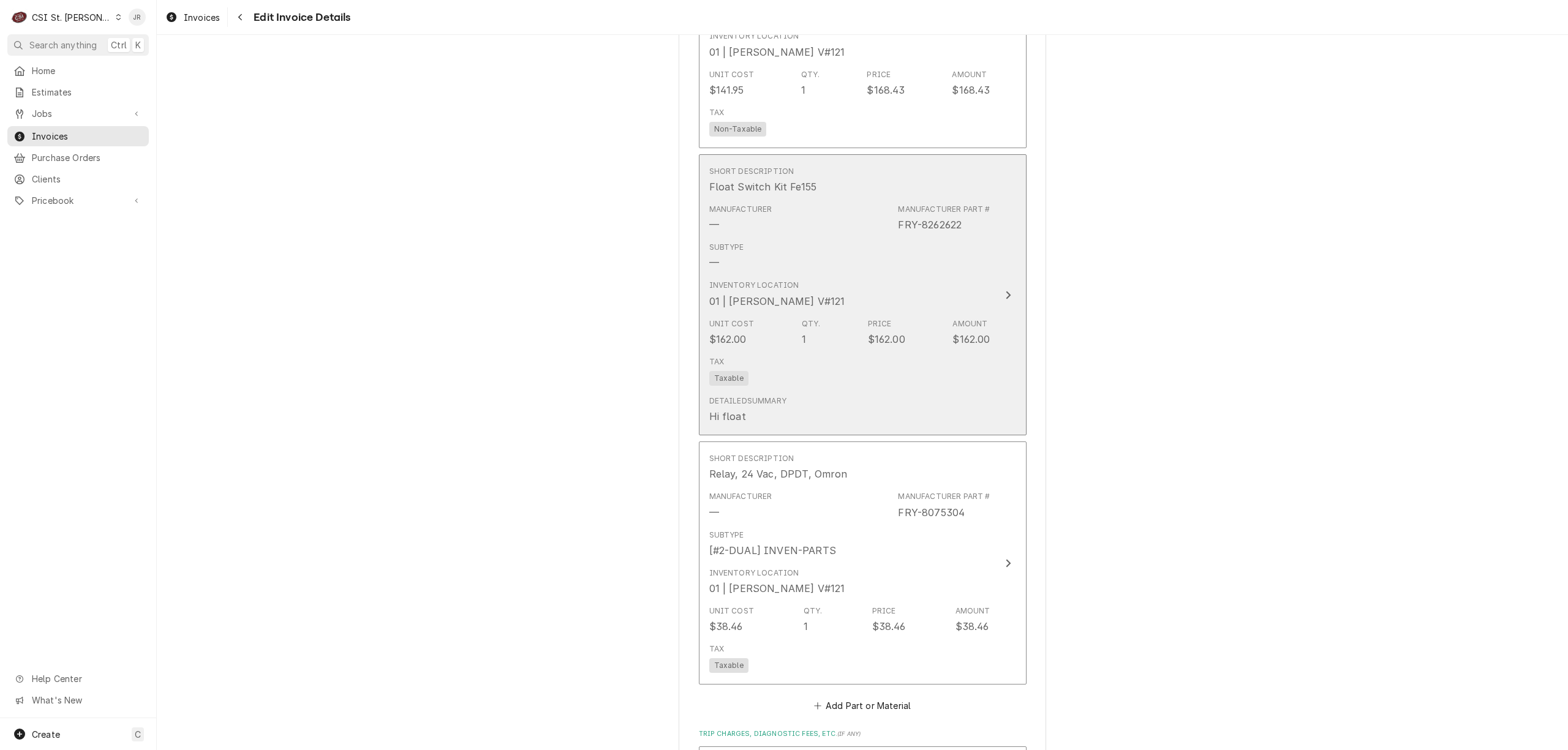
click at [927, 314] on div "Unit Cost $162.00 Qty. 1 Price $162.00 Amount $162.00" at bounding box center [850, 332] width 282 height 38
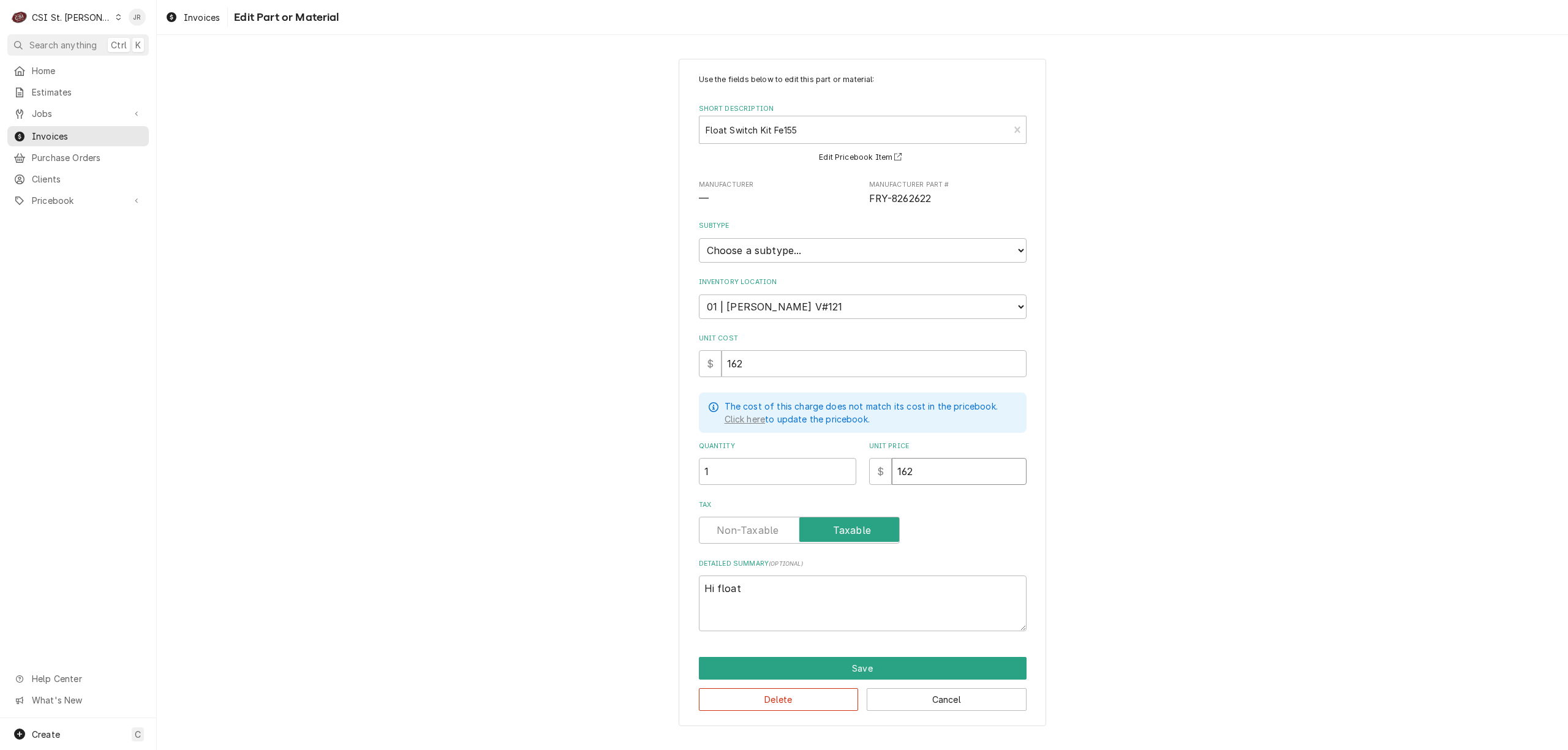
drag, startPoint x: 944, startPoint y: 460, endPoint x: 747, endPoint y: 466, distance: 197.1
click at [748, 466] on div "Quantity 1 Unit Price $ 162" at bounding box center [863, 463] width 328 height 44
type textarea "x"
type input "3"
type textarea "x"
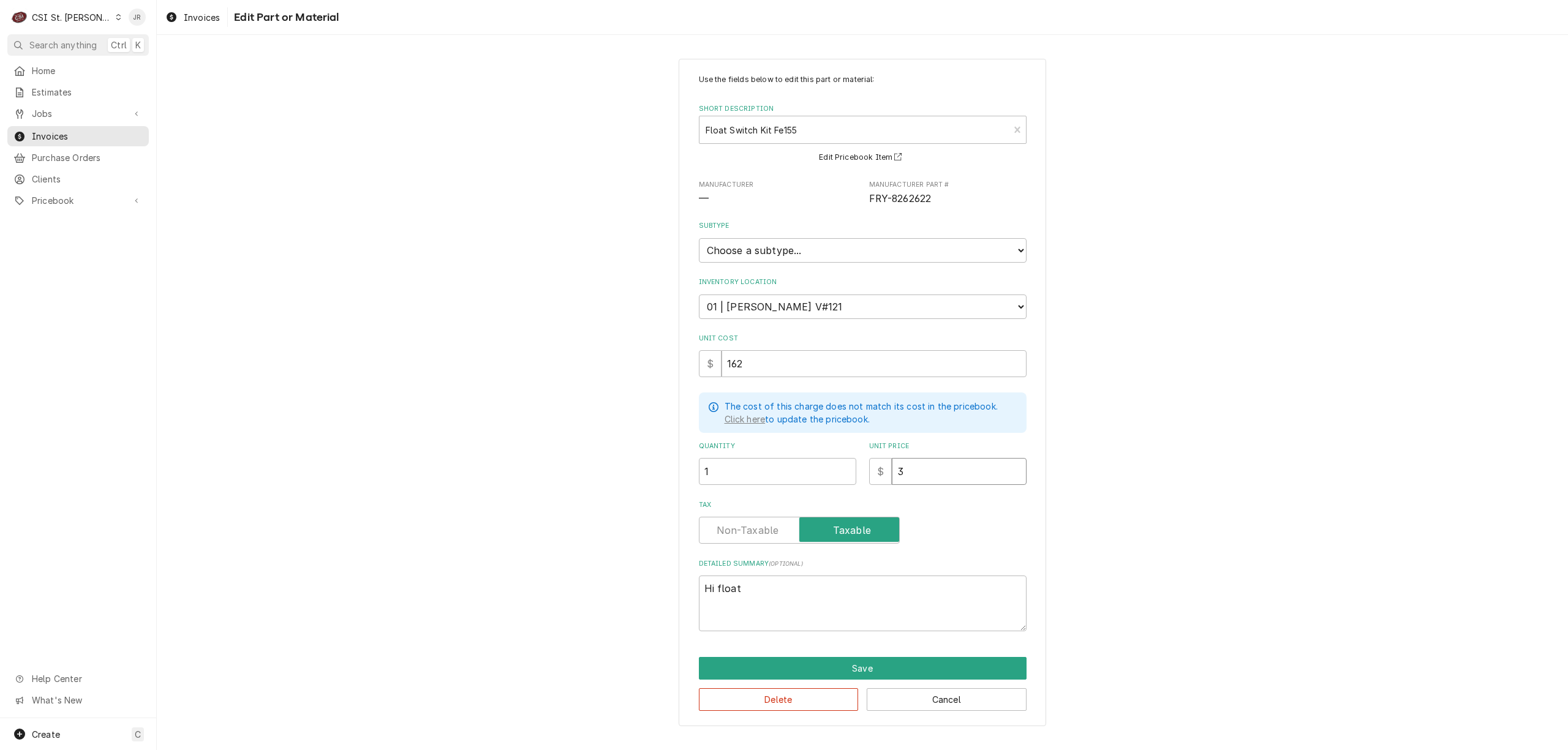
type input "35"
type textarea "x"
type input "351"
type textarea "x"
type input "351.8"
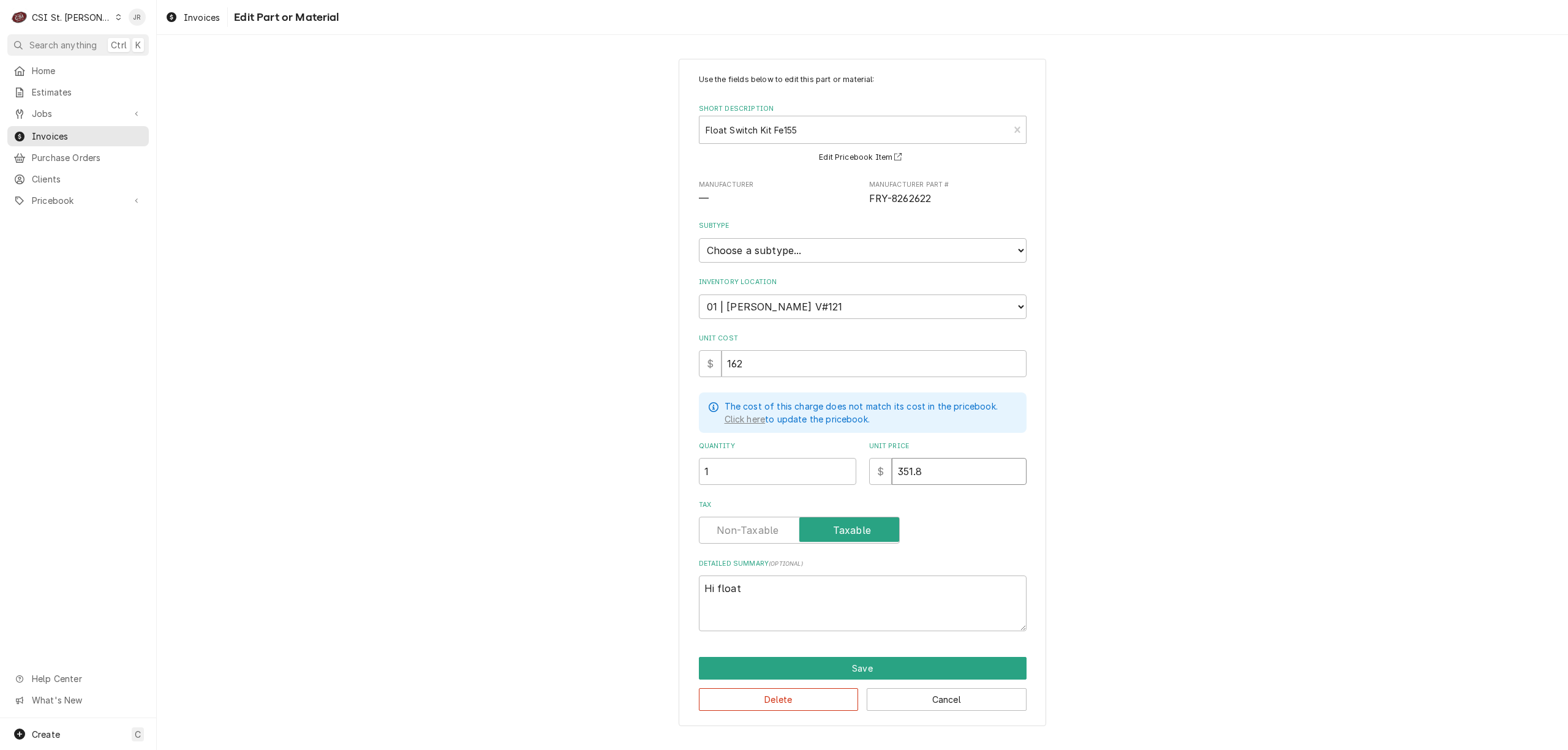
type textarea "x"
type input "351.81"
click at [756, 540] on input "Tax" at bounding box center [799, 530] width 189 height 27
checkbox input "false"
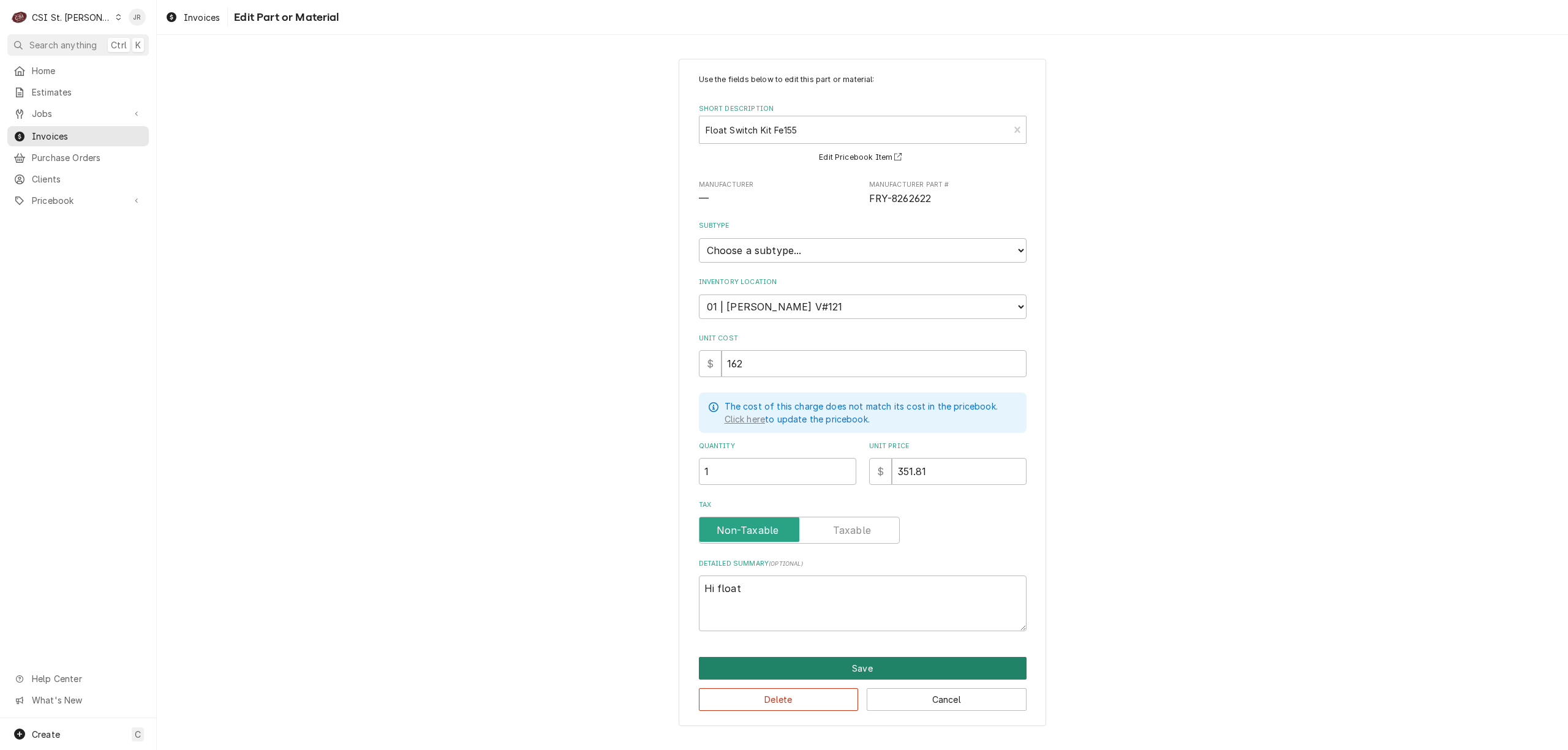
click at [837, 665] on button "Save" at bounding box center [863, 668] width 328 height 23
type textarea "x"
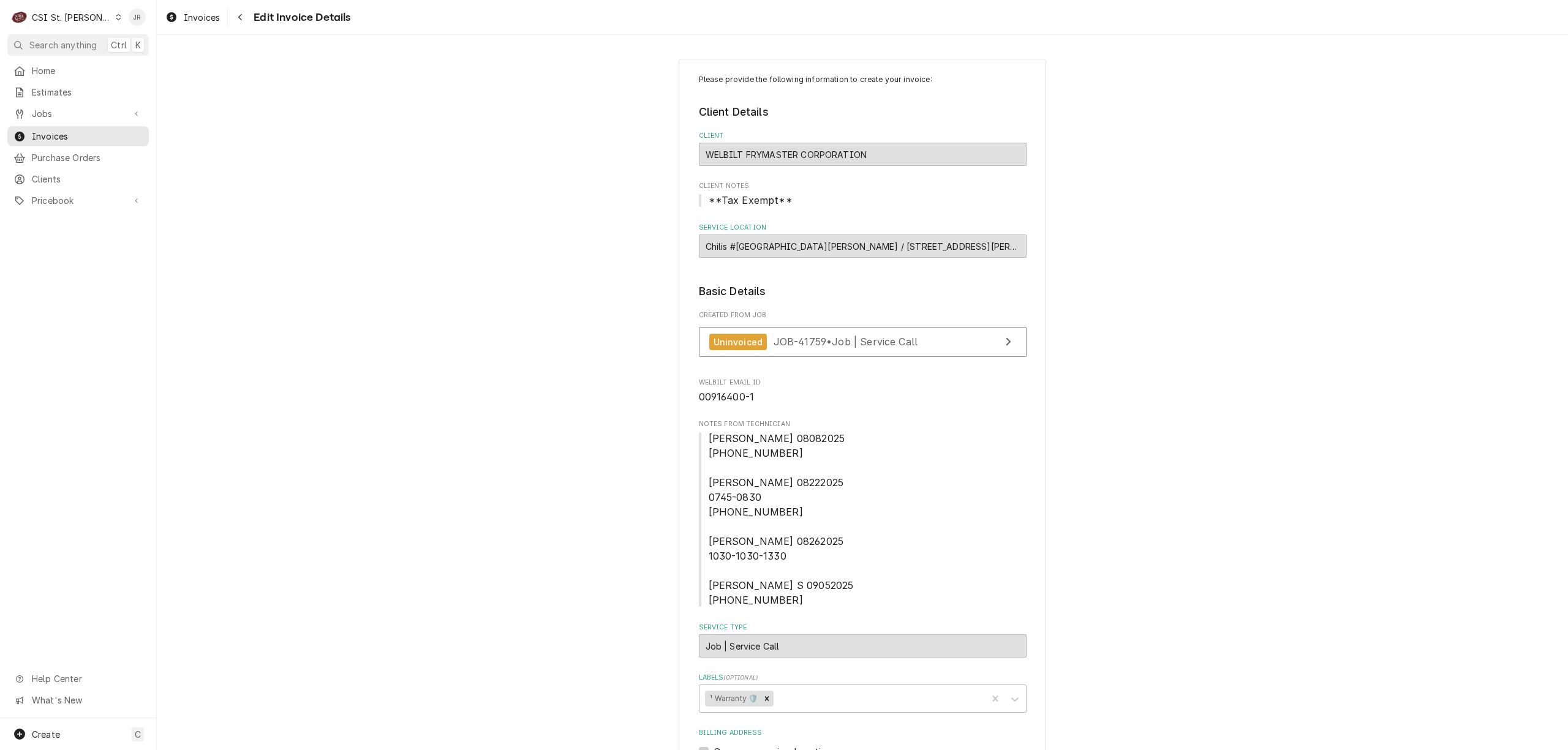
click at [975, 111] on legend "Client Details" at bounding box center [863, 112] width 328 height 16
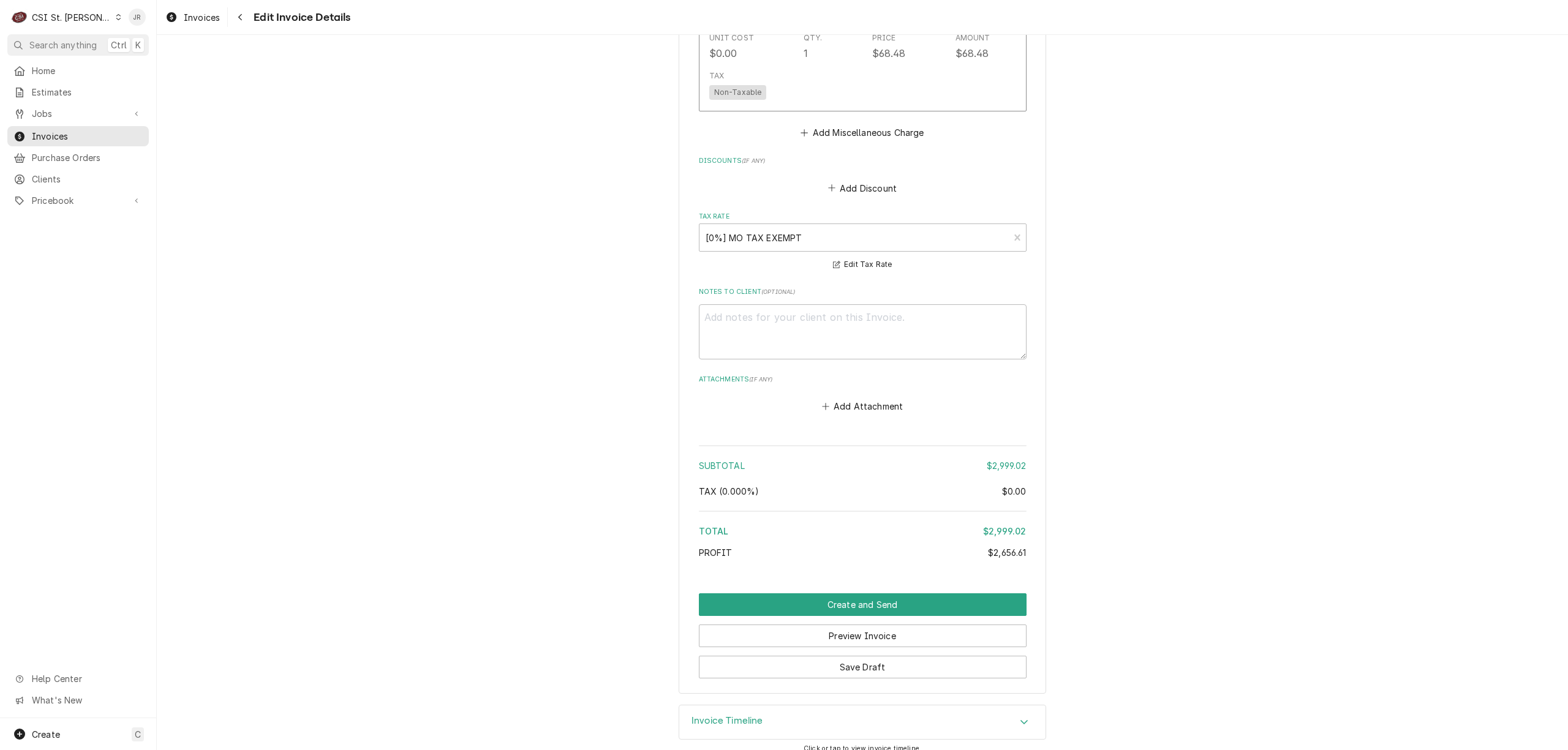
click at [721, 705] on div "Invoice Timeline" at bounding box center [862, 722] width 367 height 34
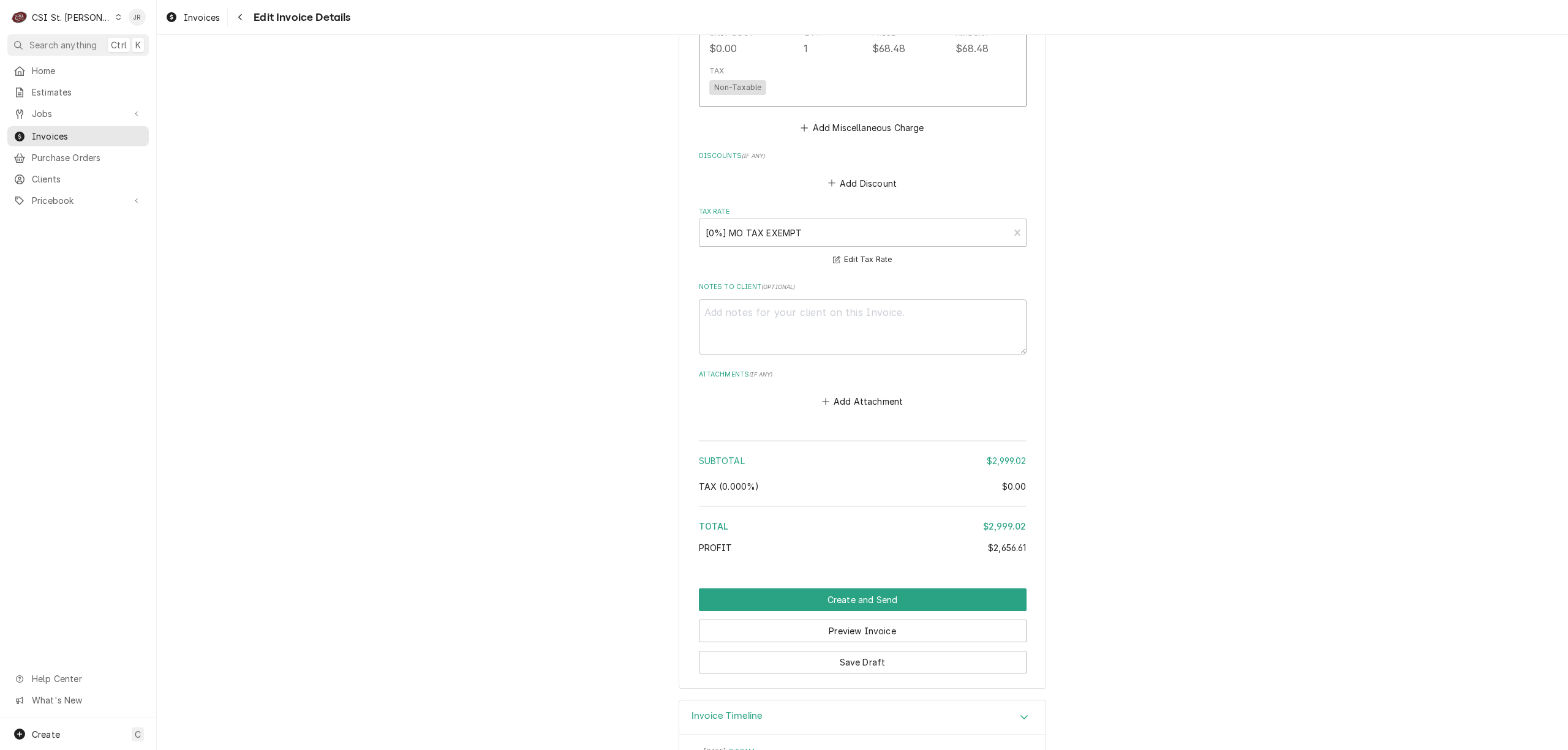
scroll to position [3005, 0]
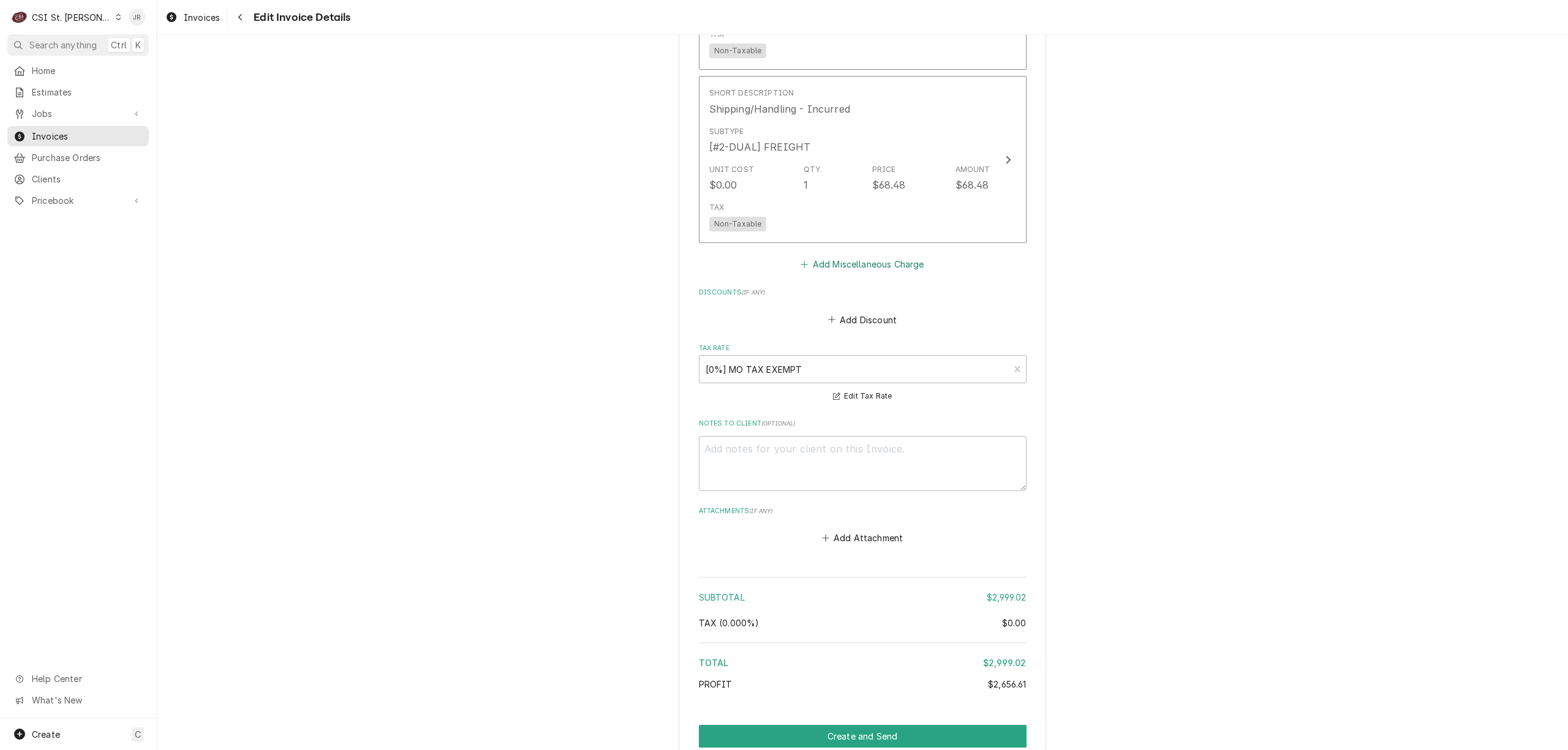
click at [900, 256] on button "Add Miscellaneous Charge" at bounding box center [862, 265] width 127 height 18
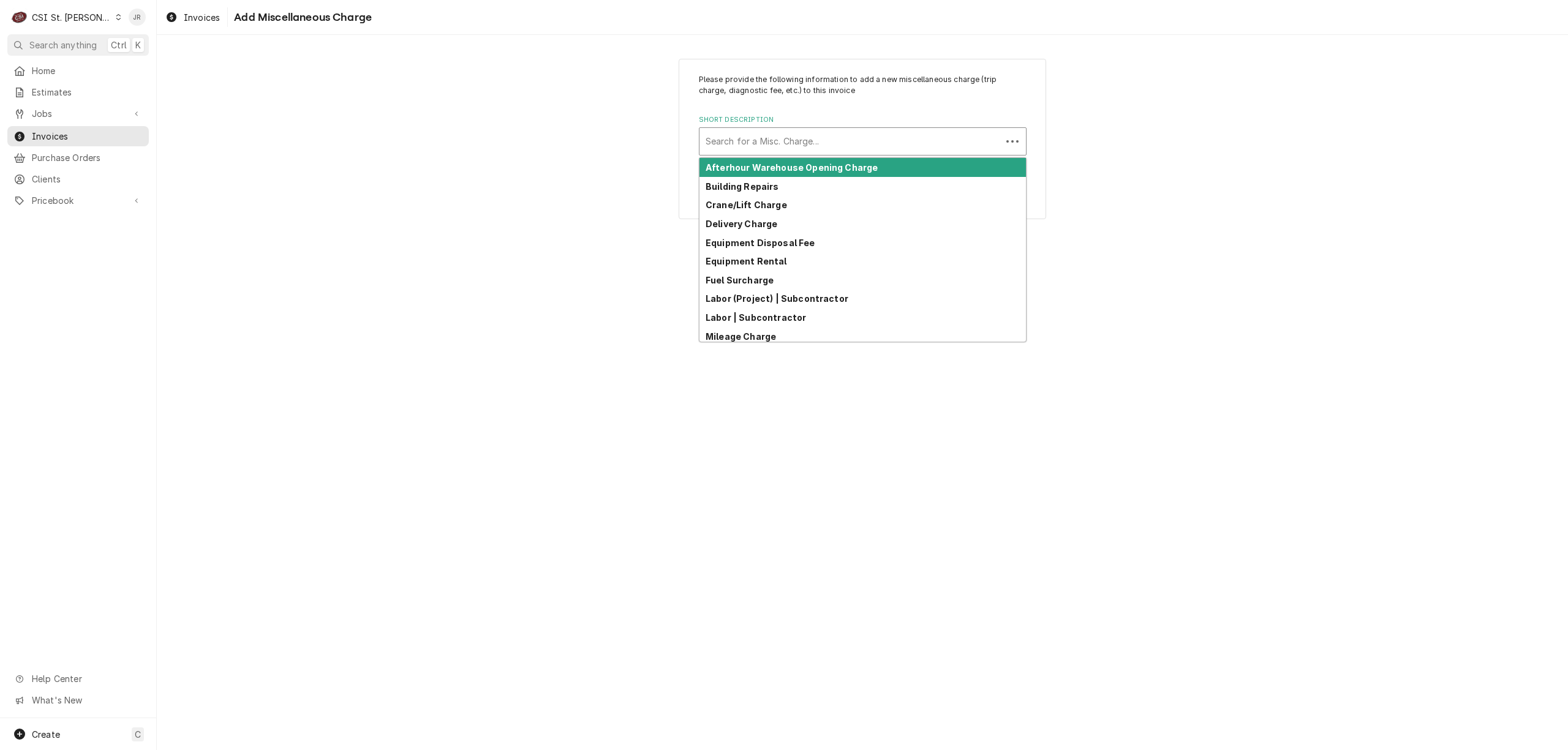
drag, startPoint x: 784, startPoint y: 136, endPoint x: 843, endPoint y: 143, distance: 59.4
click at [797, 133] on div "Short Description" at bounding box center [850, 141] width 289 height 22
type input "s"
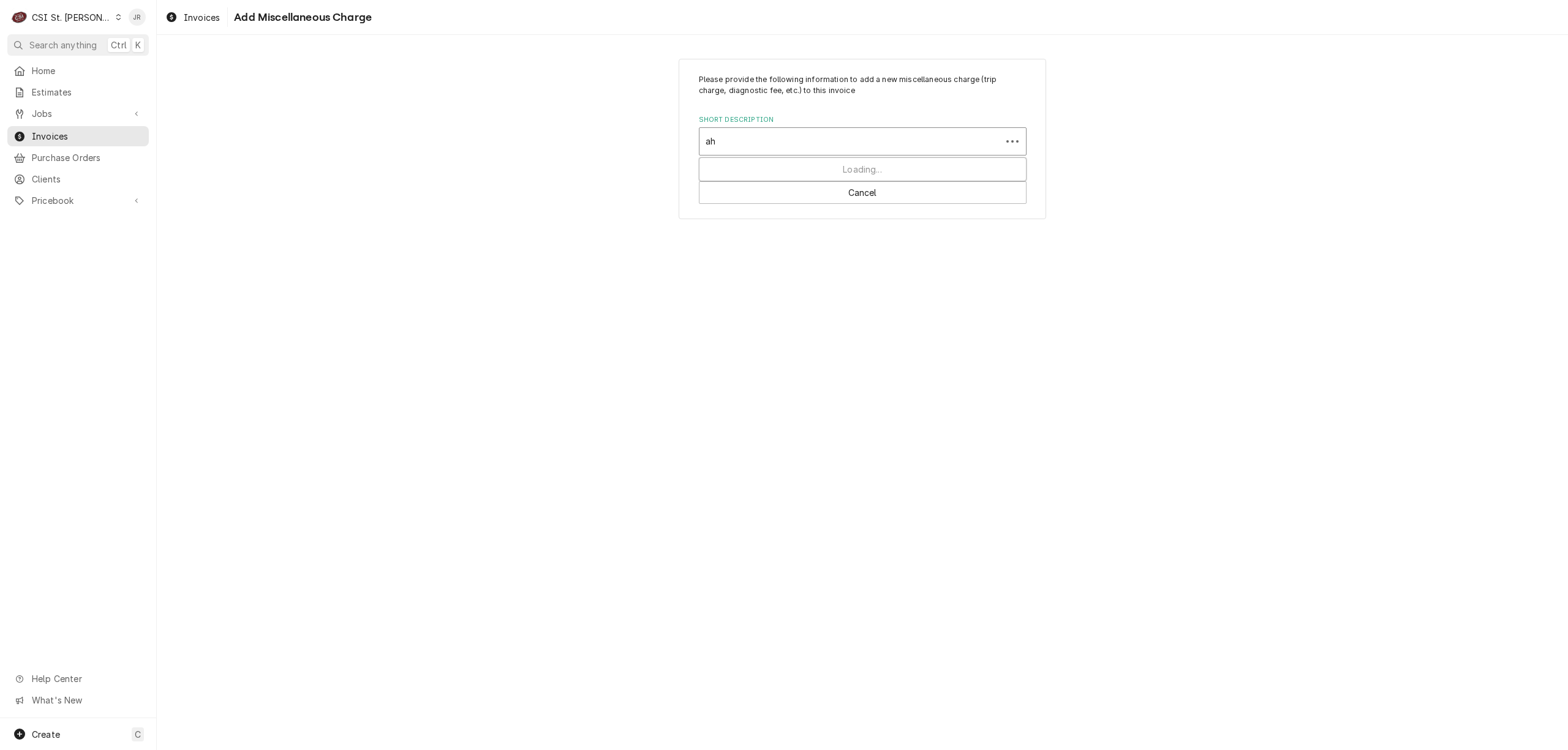
type input "a"
type input "ac"
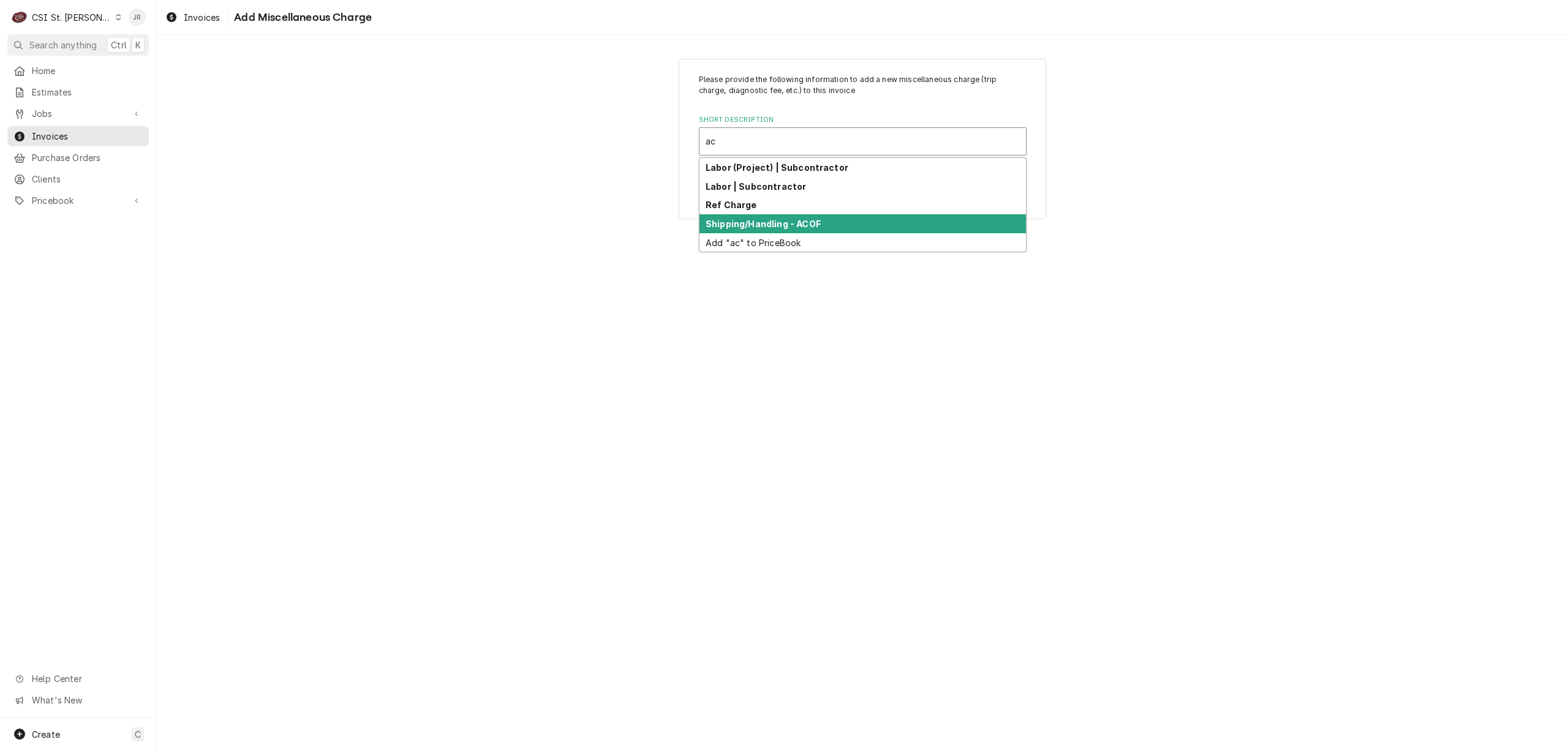
click at [855, 228] on div "Shipping/Handling - ACOF" at bounding box center [862, 224] width 326 height 19
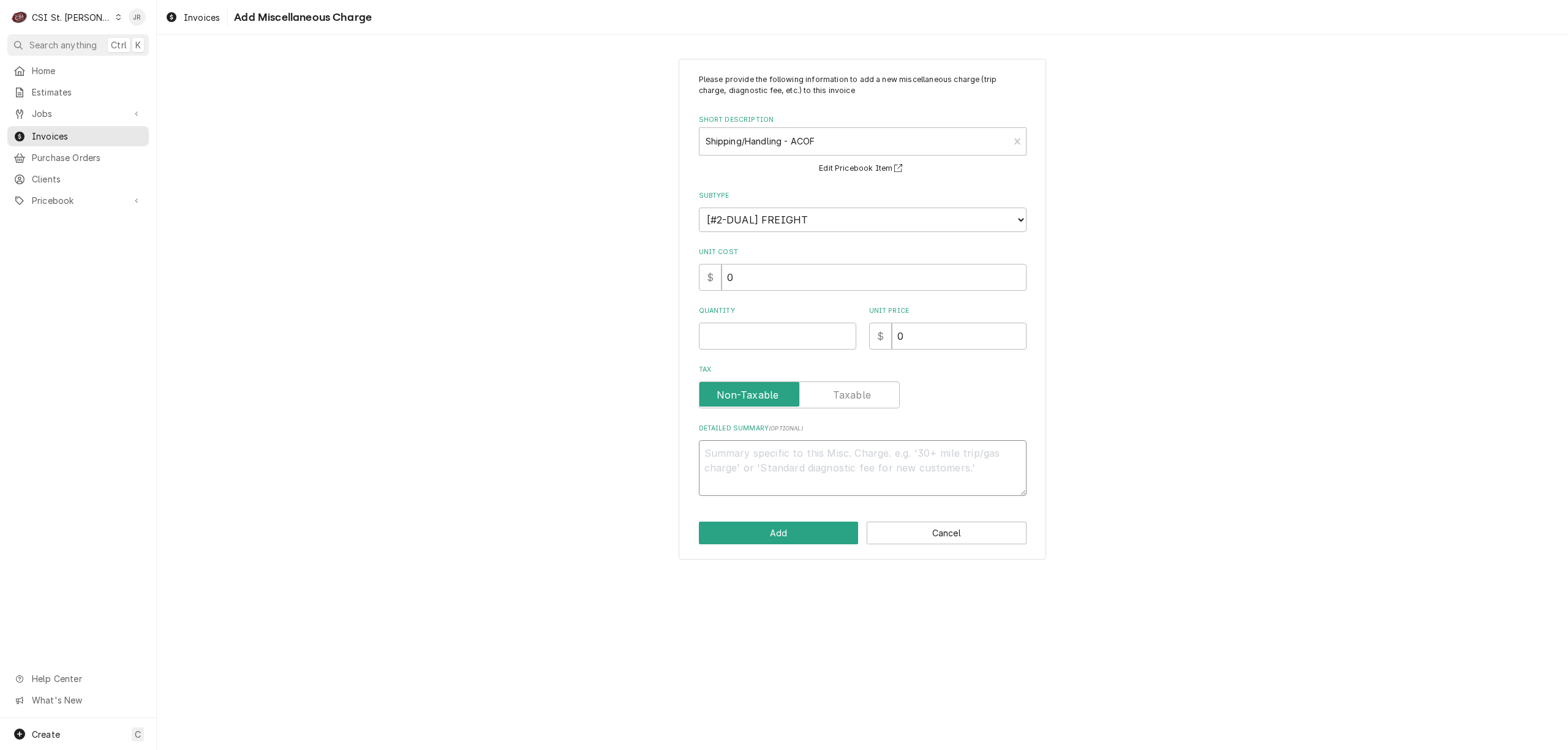
click at [819, 482] on textarea "Detailed Summary ( optional )" at bounding box center [863, 468] width 328 height 56
type textarea "x"
type textarea "$"
type textarea "x"
type textarea "$2"
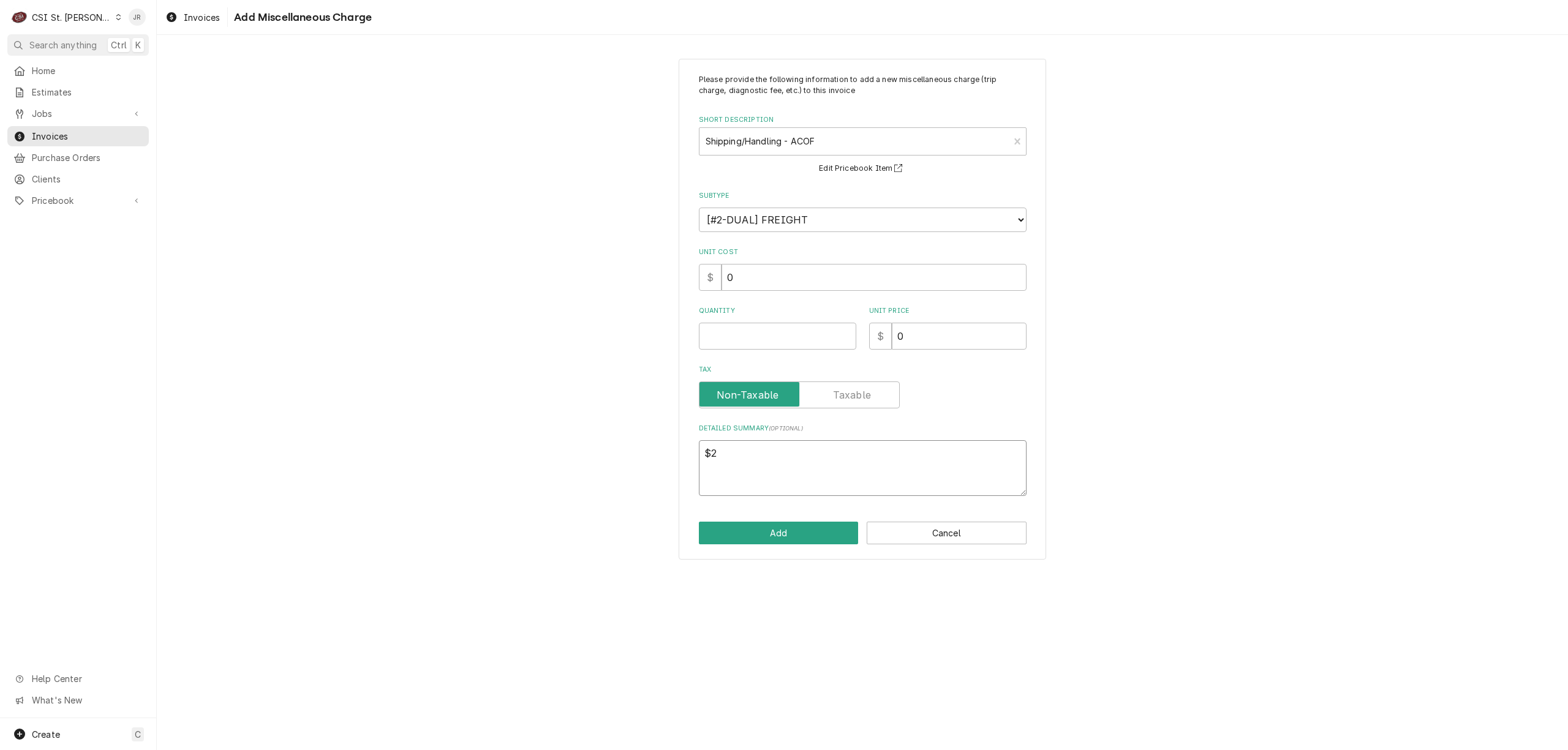
type textarea "x"
type textarea "$21"
type textarea "x"
type textarea "$21."
type textarea "x"
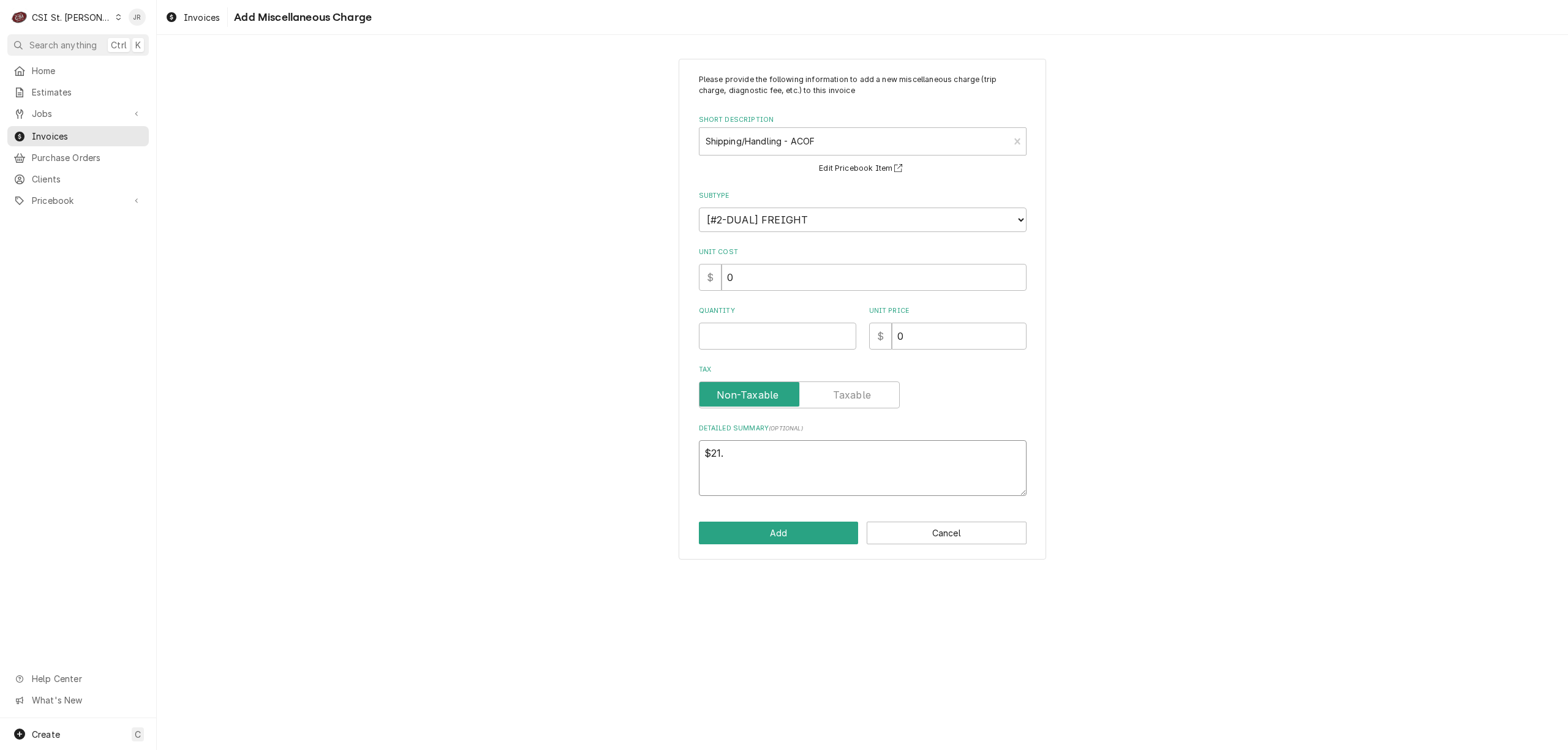
type textarea "$21.0"
type textarea "x"
type textarea "$21.06"
type textarea "x"
type textarea "$21.06"
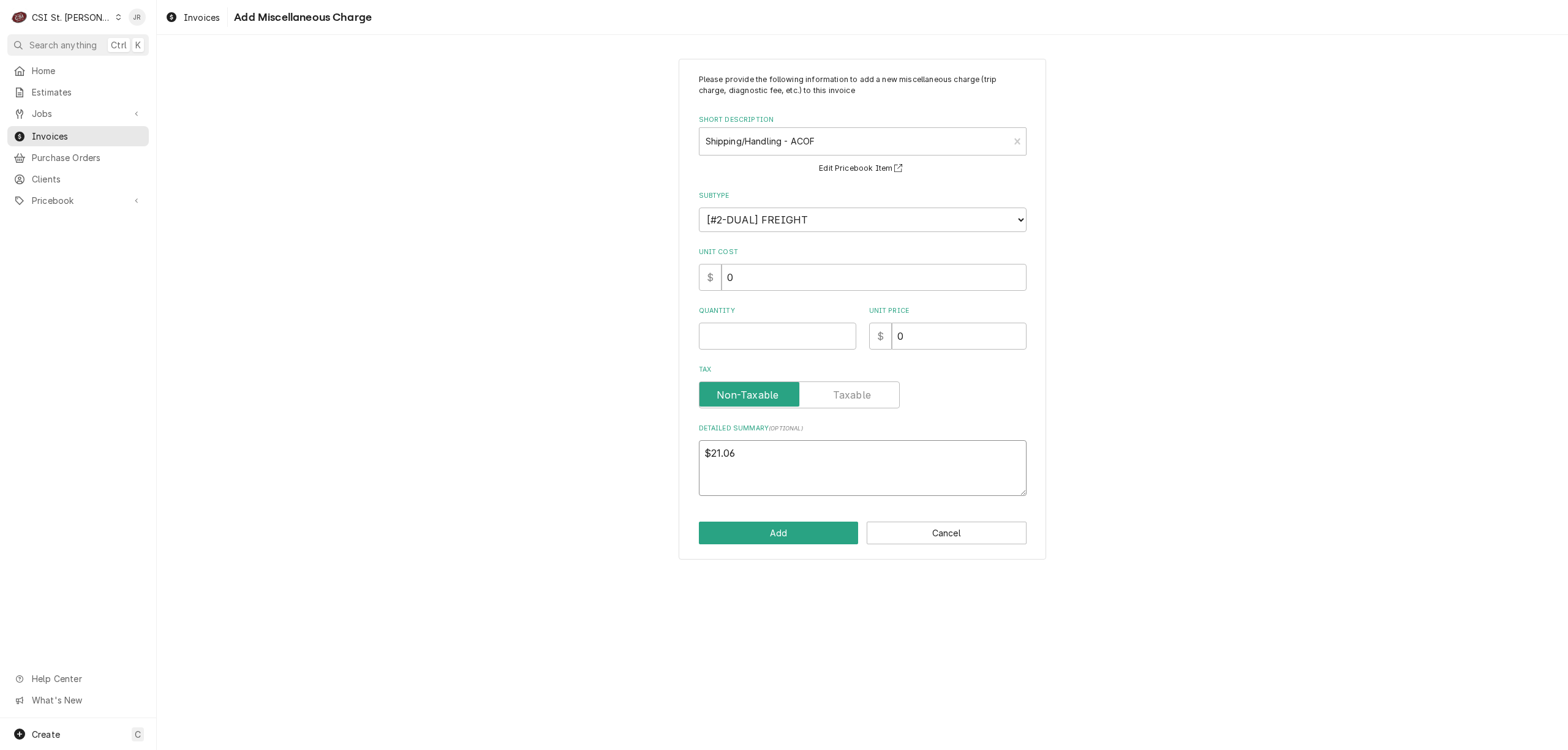
type textarea "x"
type textarea "P$21.06"
type textarea "x"
type textarea "PO$21.06"
type textarea "x"
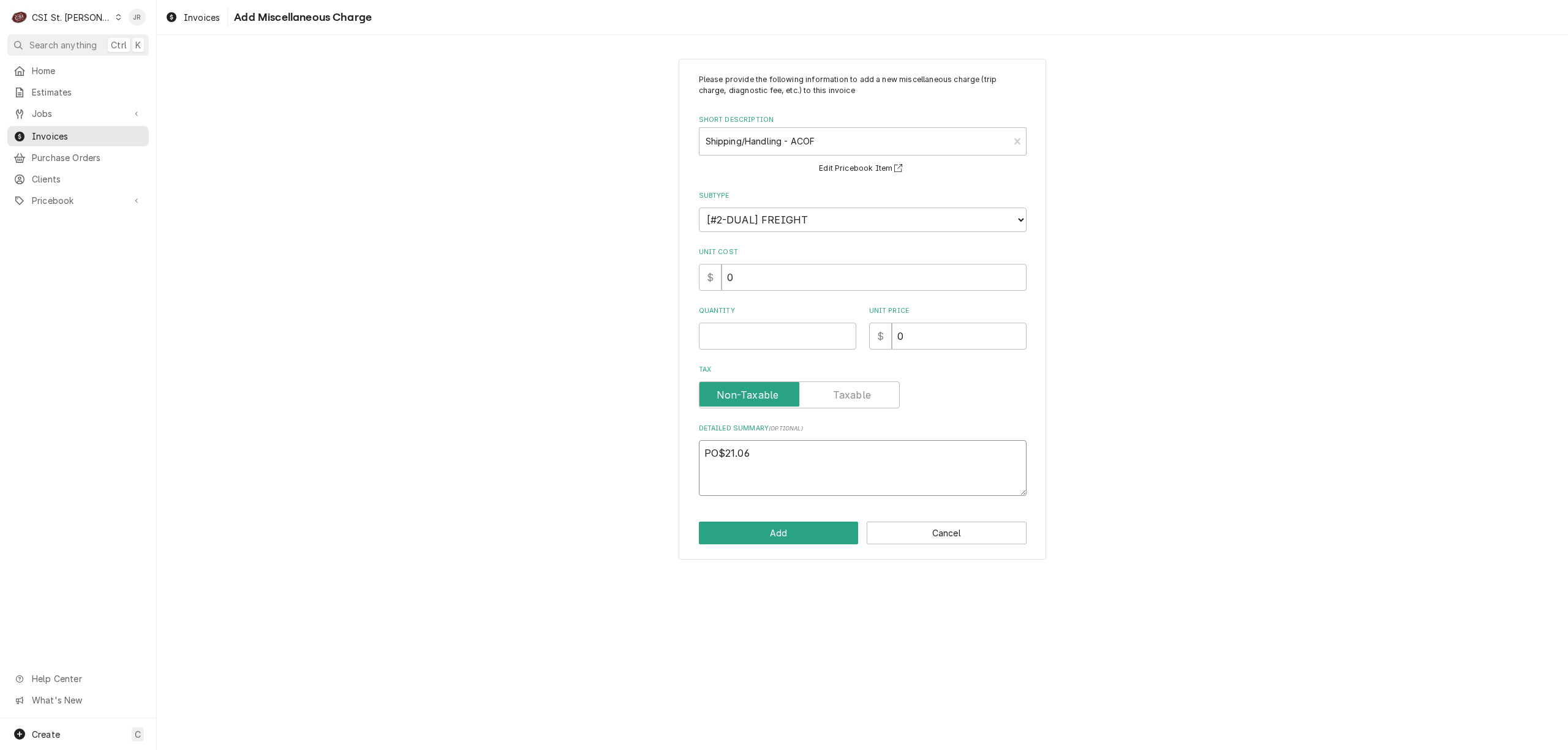
type textarea "POa$21.06"
type textarea "x"
type textarea "PO$21.06"
type textarea "x"
type textarea "P$21.06"
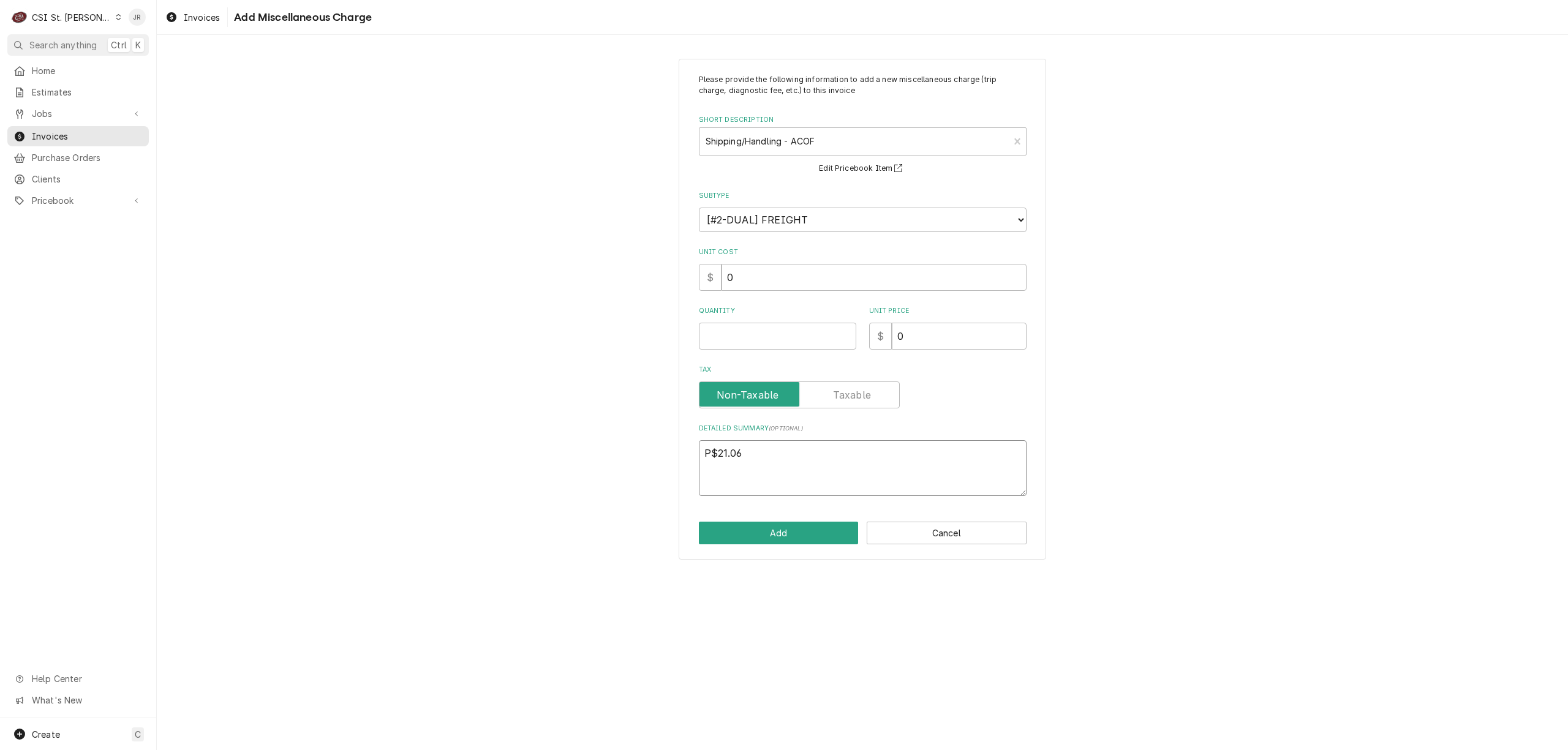
type textarea "x"
type textarea "Pa$21.06"
type textarea "x"
type textarea "Par$21.06"
type textarea "x"
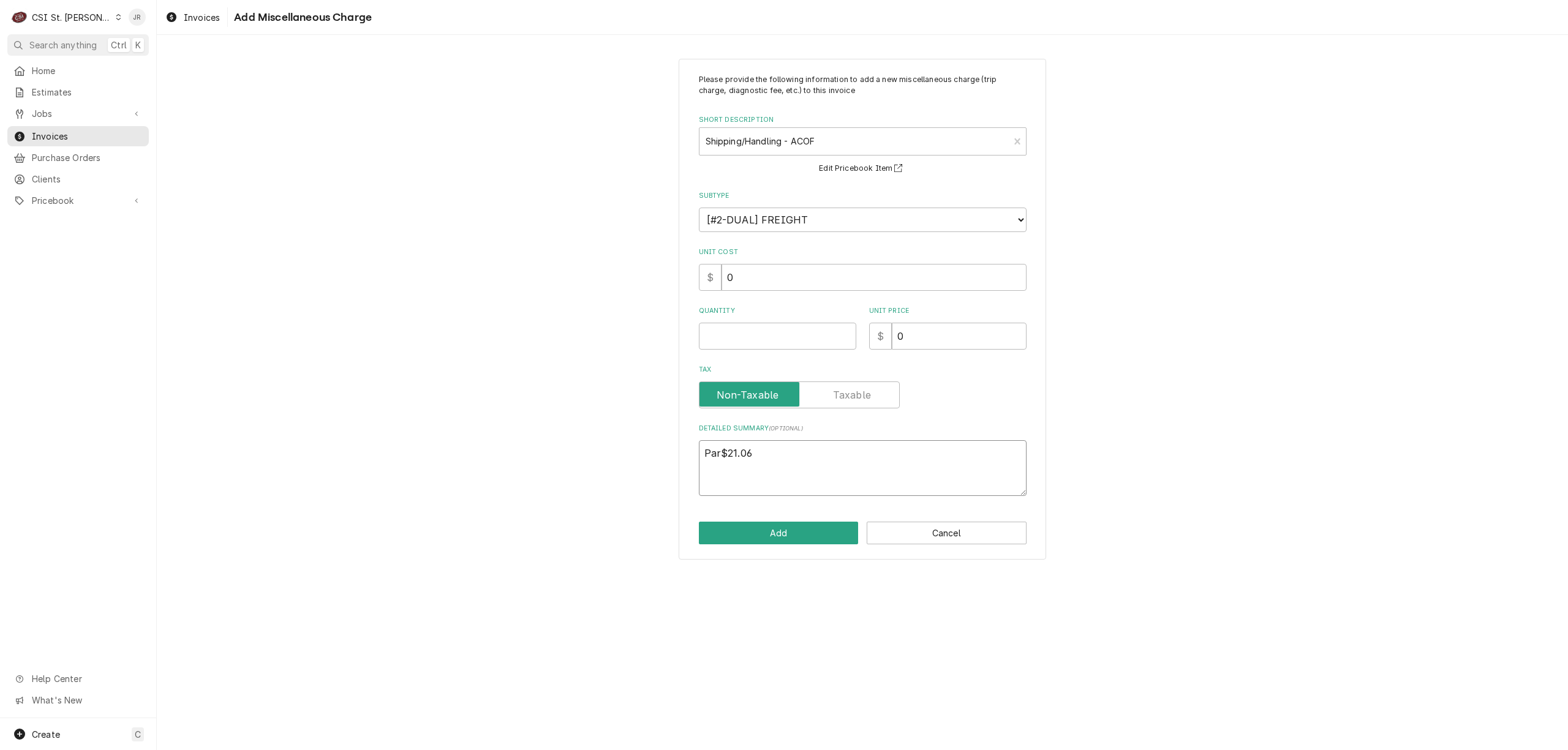
type textarea "Part$21.06"
type textarea "x"
type textarea "Parts$21.06"
type textarea "x"
type textarea "Partst$21.06"
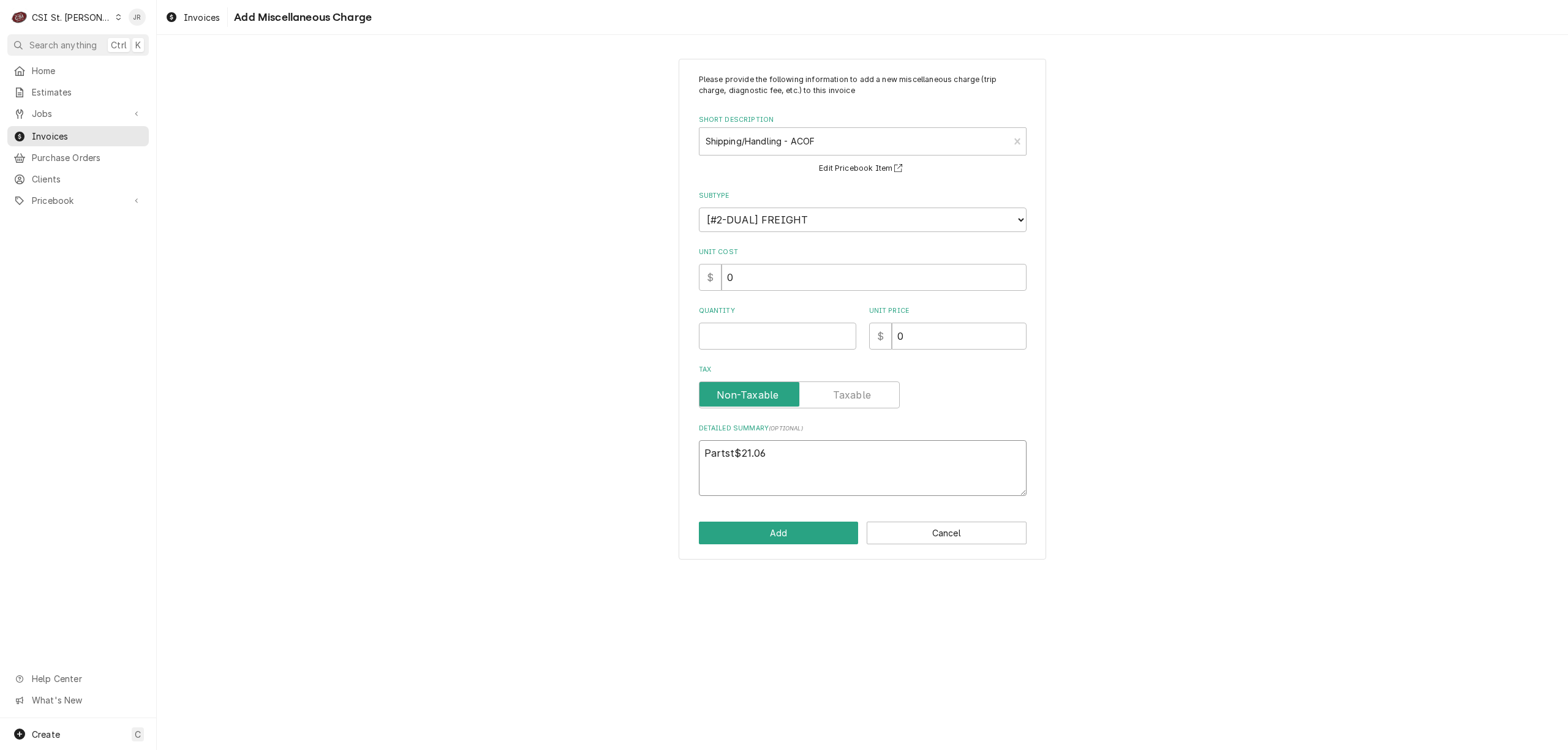
type textarea "x"
type textarea "Partsto$21.06"
type textarea "x"
type textarea "Partstow$21.06"
type textarea "x"
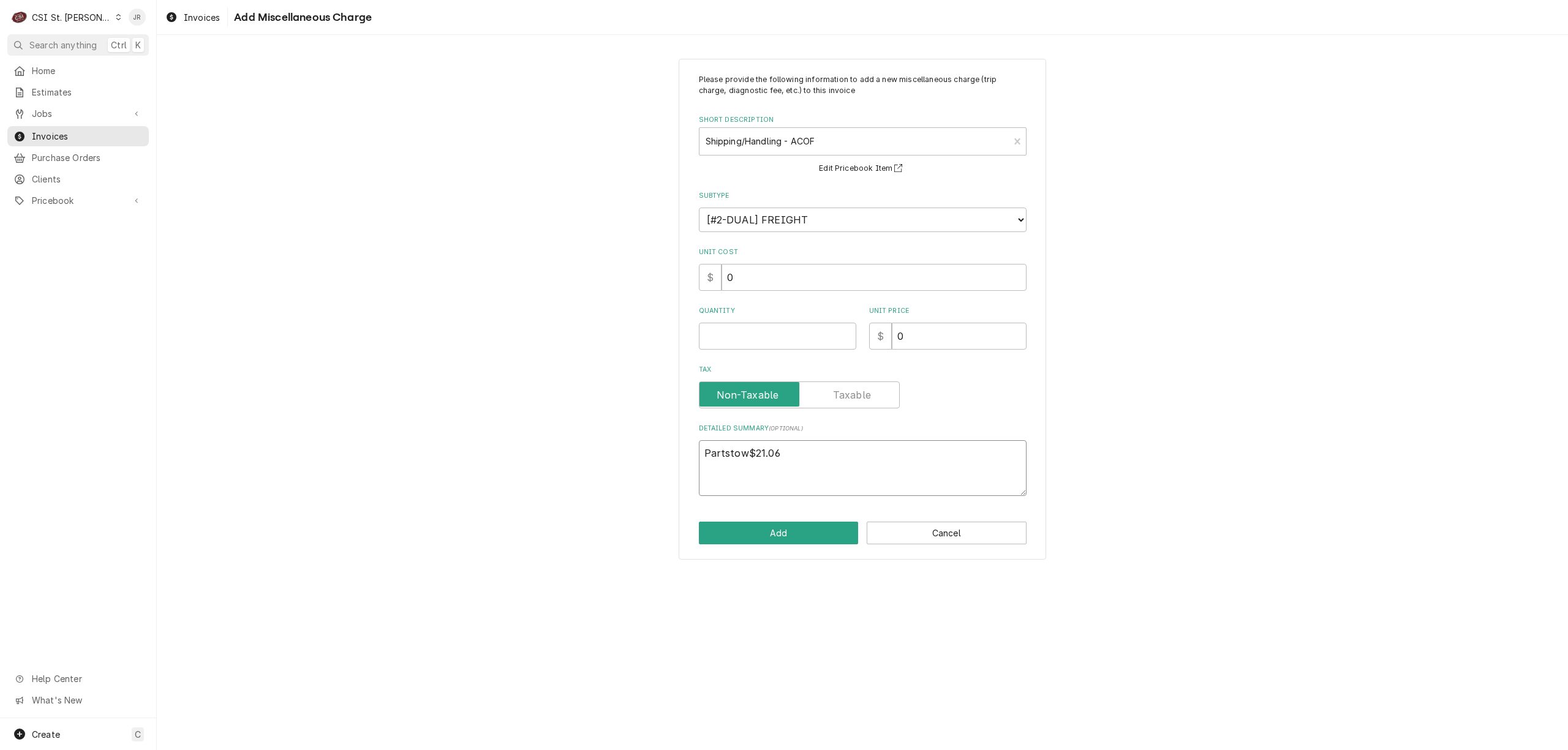
type textarea "Partstown$21.06"
type textarea "x"
type textarea "Partstown $21.06"
type textarea "x"
type textarea "Partstown i$21.06"
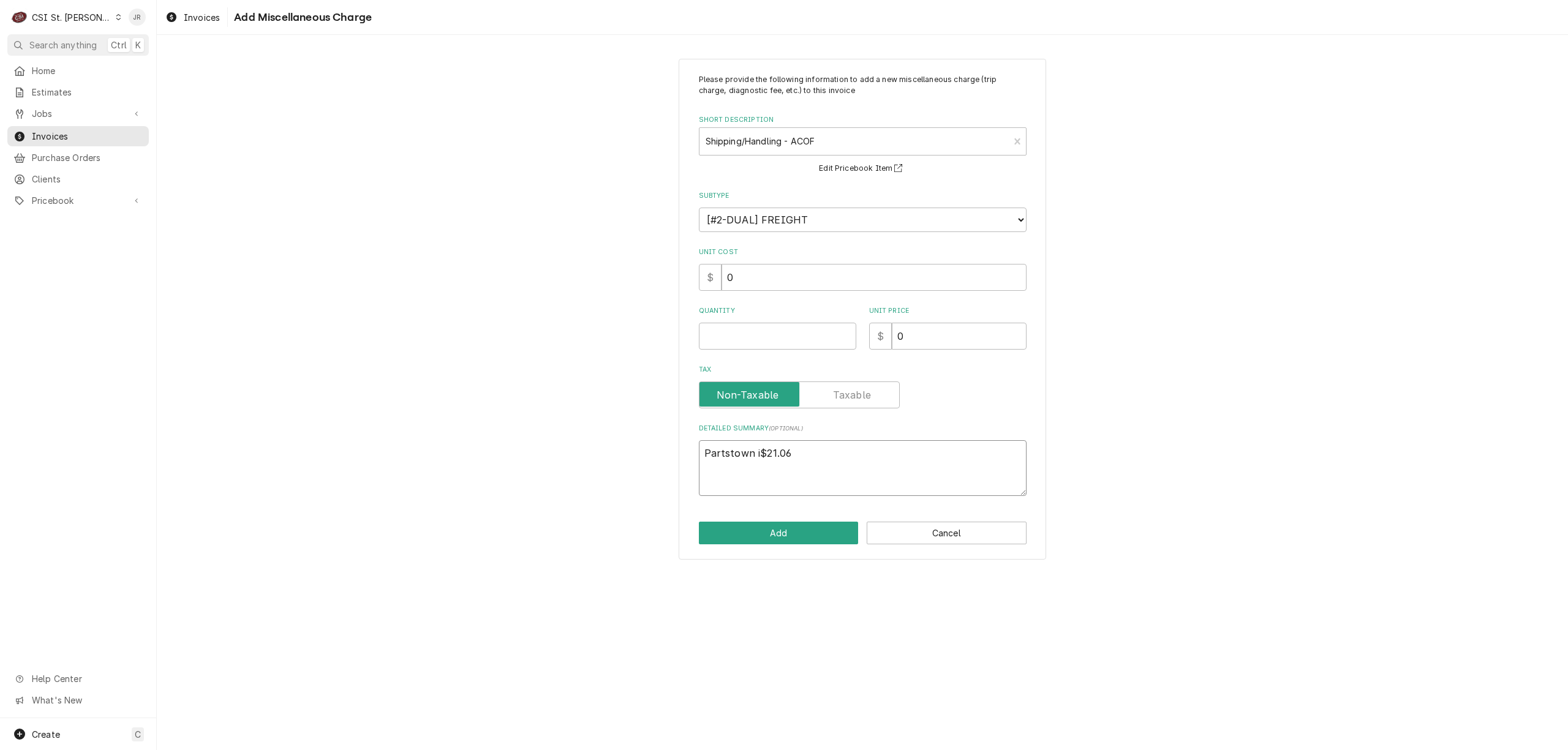
type textarea "x"
type textarea "Partstown in$21.06"
type textarea "x"
type textarea "Partstown inv$21.06"
type textarea "x"
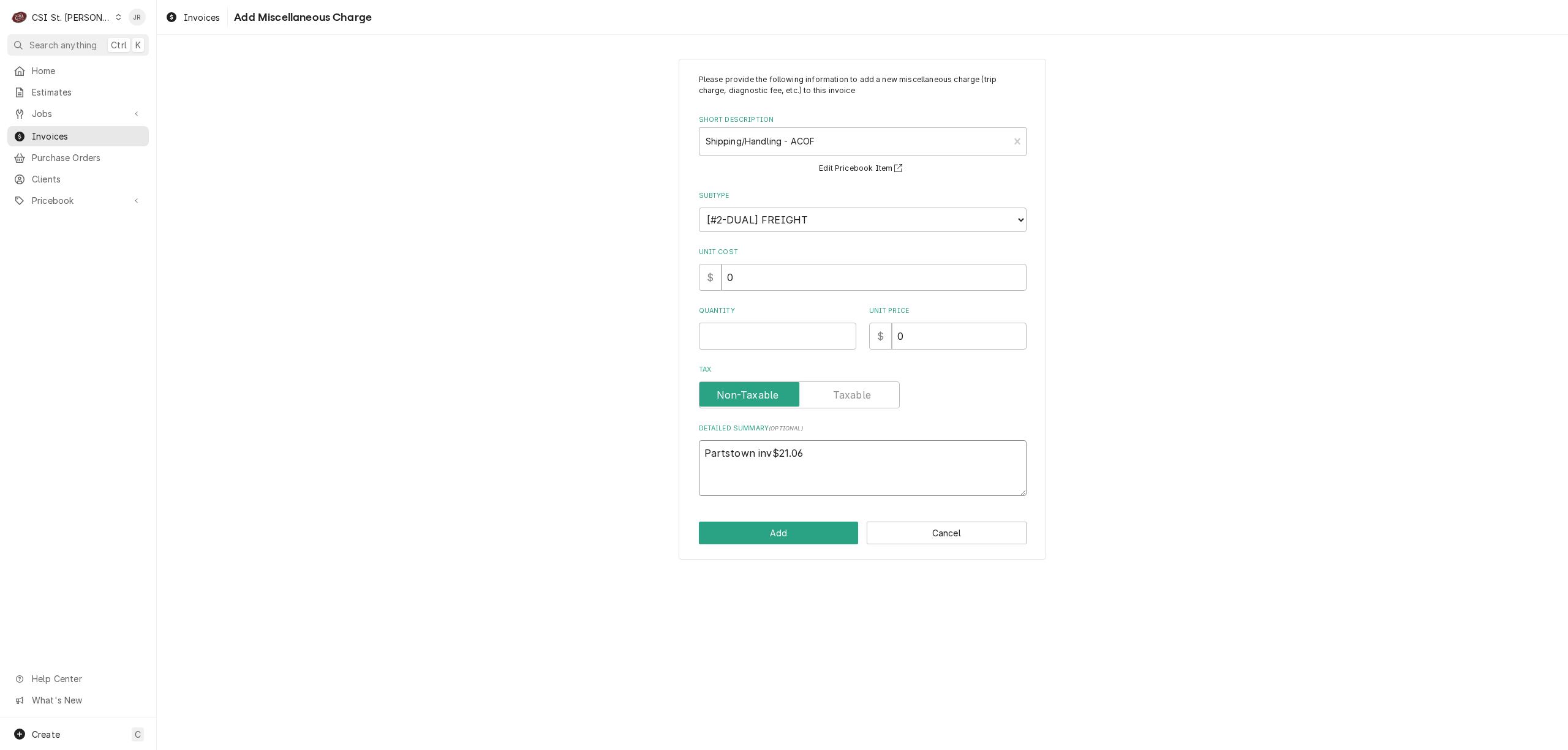
type textarea "Partstown invo$21.06"
type textarea "x"
type textarea "Partstown invoi$21.06"
type textarea "x"
type textarea "Partstown invoic$21.06"
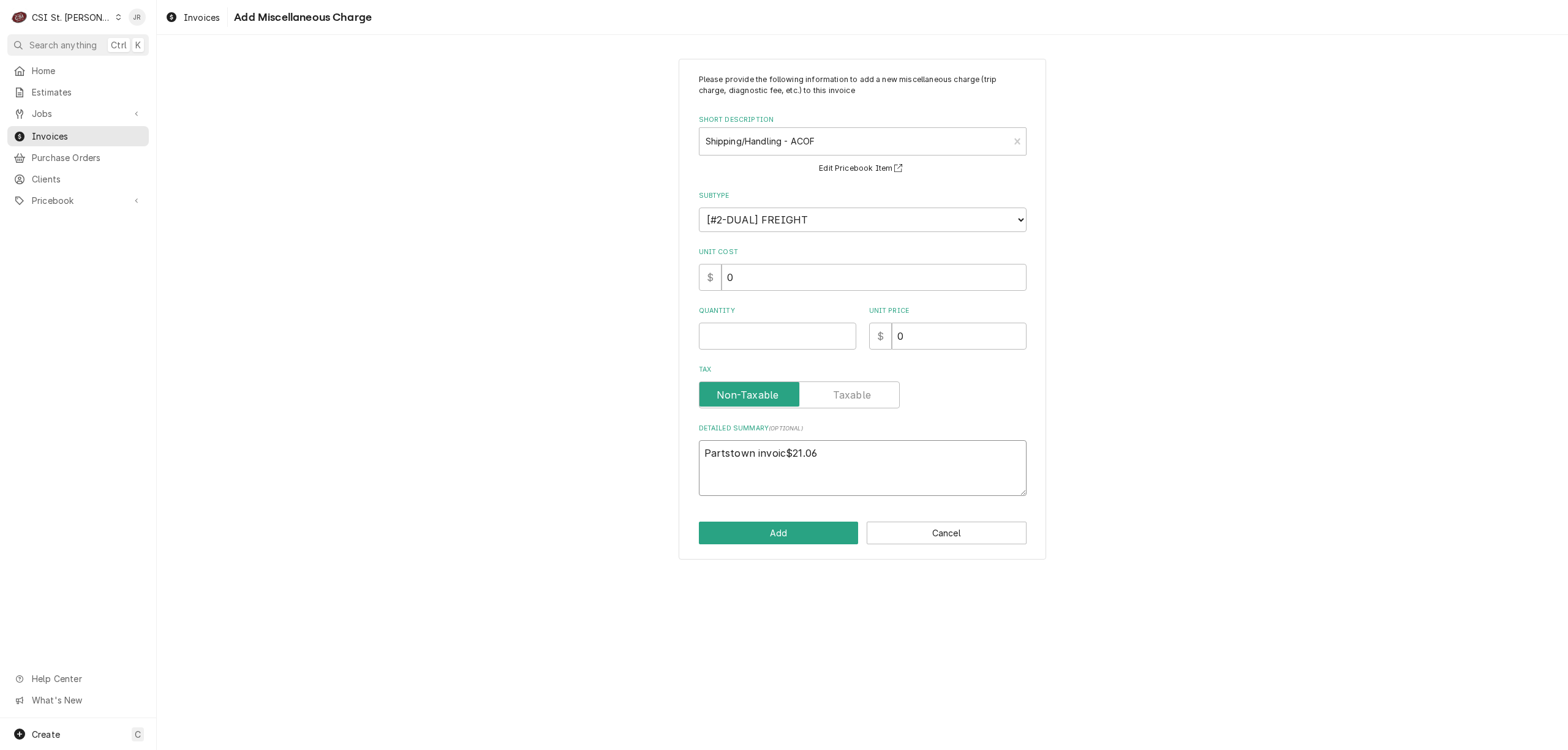
type textarea "x"
type textarea "Partstown invoice$21.06"
type textarea "x"
type textarea "Partstown invoice $21.06"
type textarea "x"
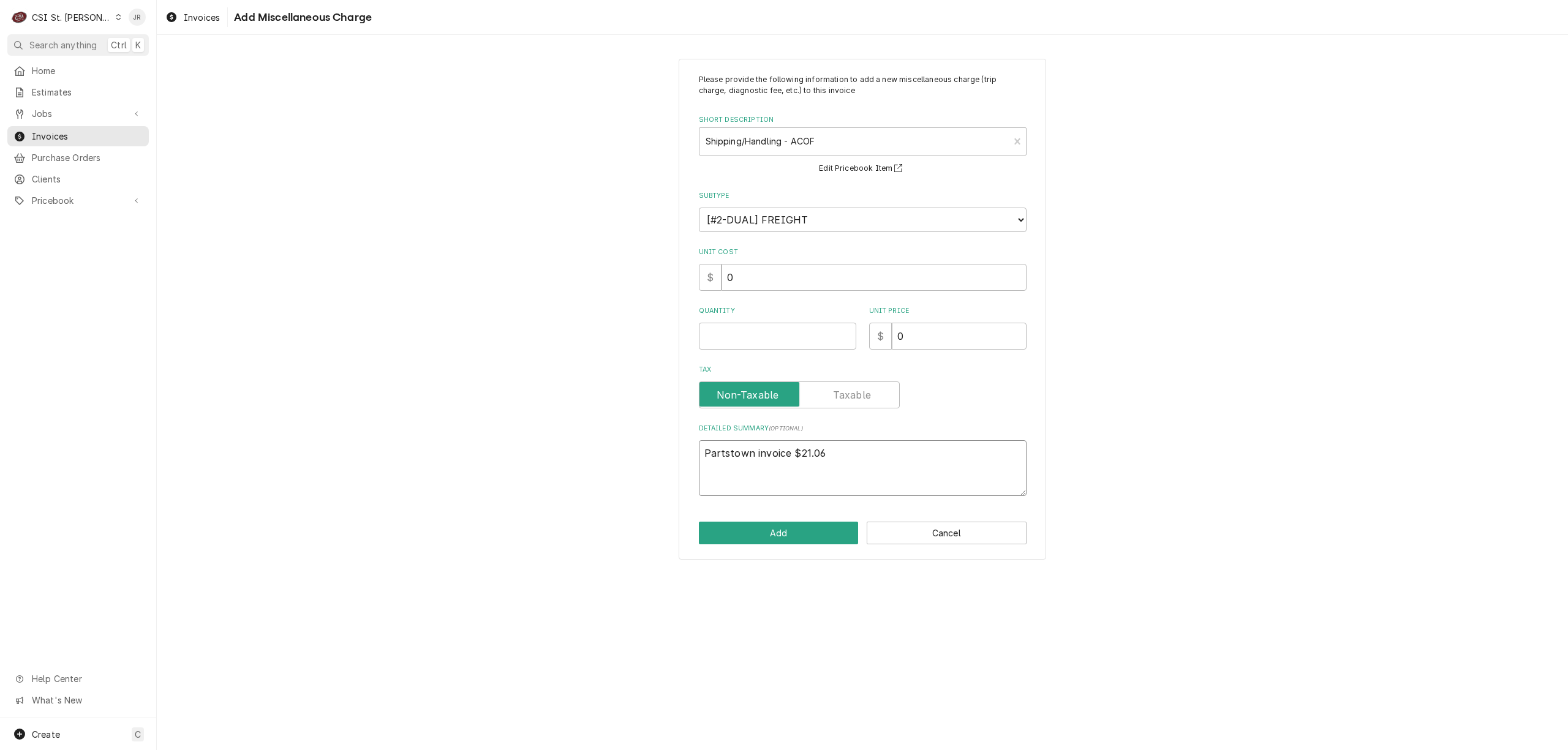
type textarea "Partstown invoice #$21.06"
type textarea "x"
type textarea "Partstown invoice # $21.06"
type textarea "x"
type textarea "Partstown invoice # 2$21.06"
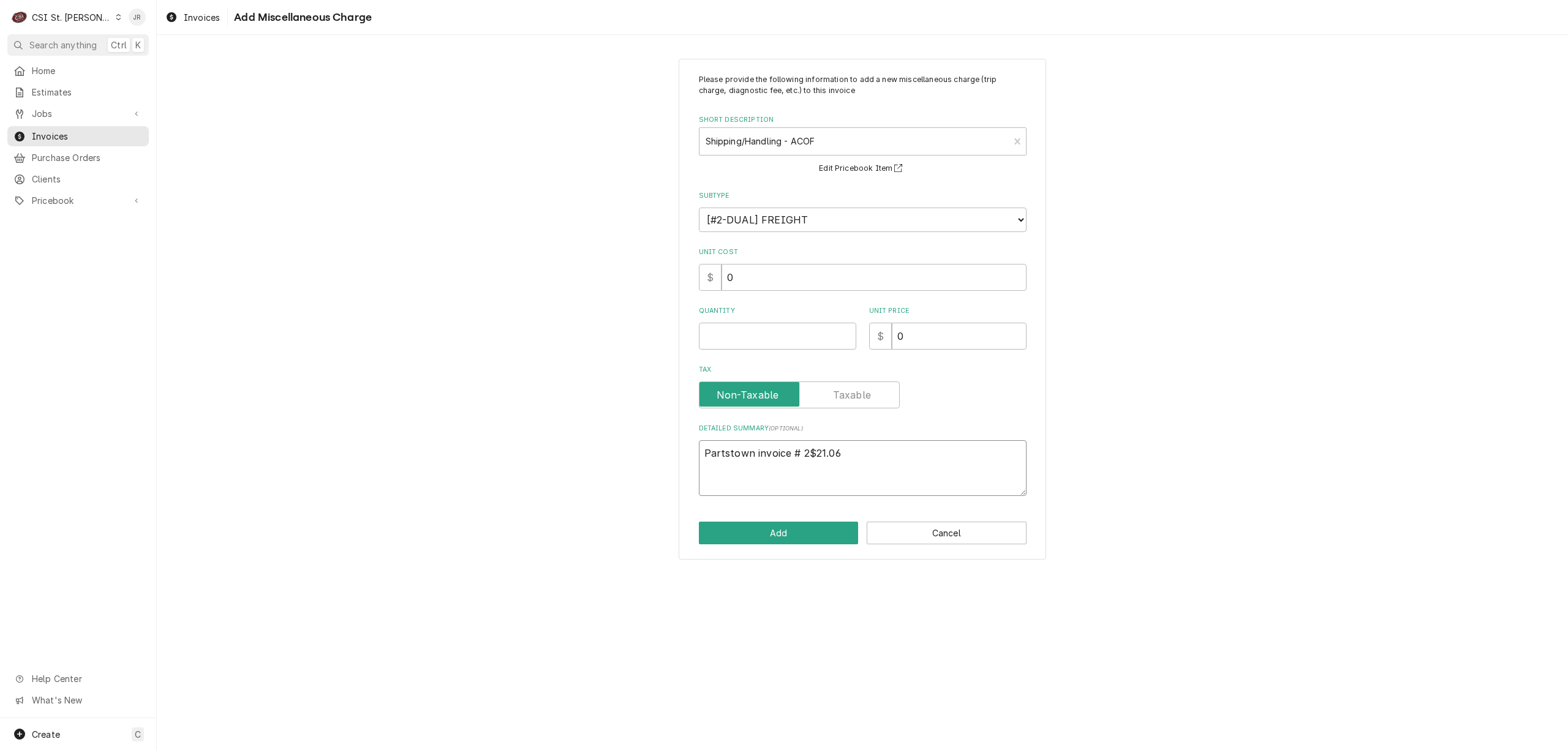
type textarea "x"
type textarea "Partstown invoice # 21$21.06"
type textarea "x"
type textarea "Partstown invoice # 210$21.06"
type textarea "x"
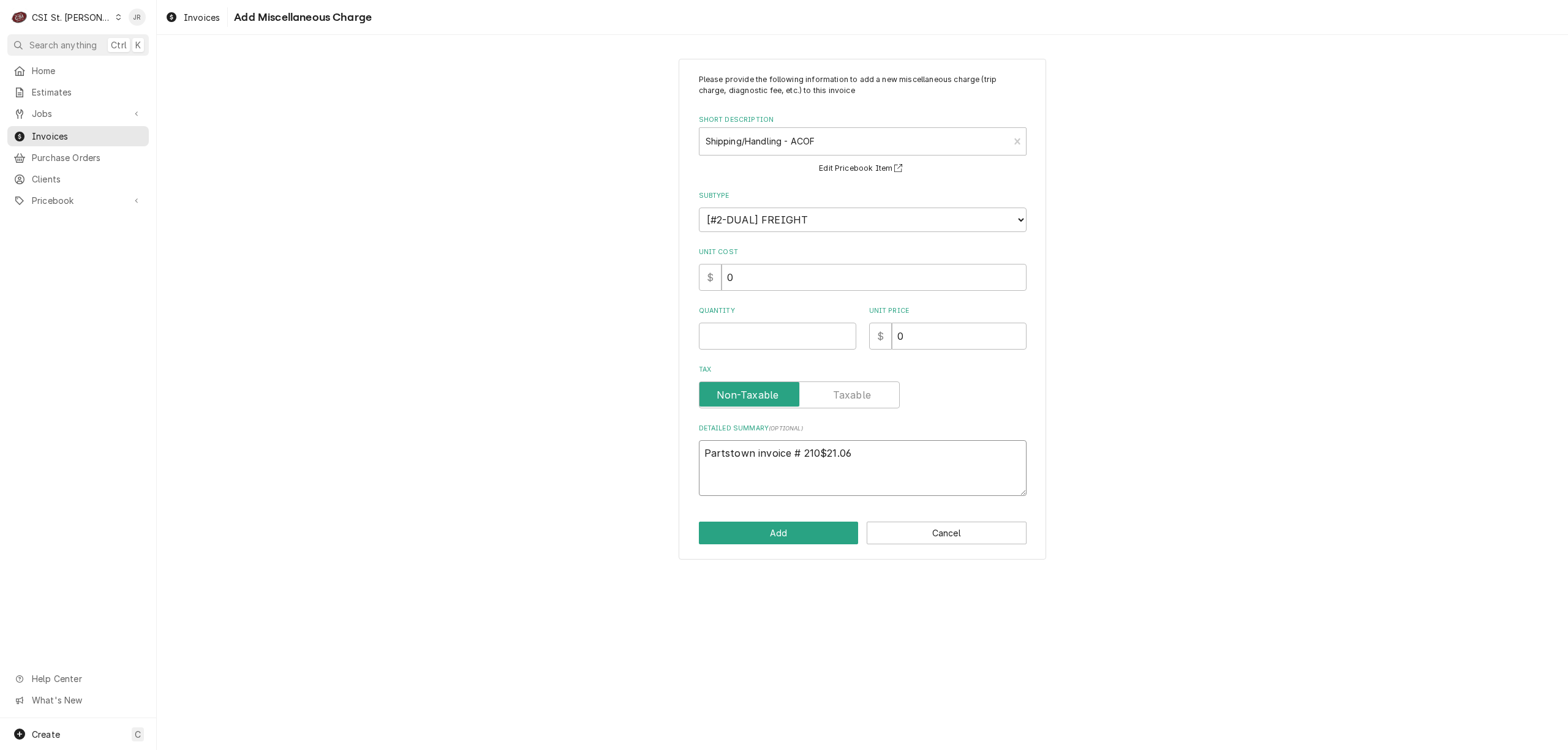
type textarea "Partstown invoice # 2106$21.06"
type textarea "x"
type textarea "Partstown invoice # 21066$21.06"
type textarea "x"
type textarea "Partstown invoice # 210669$21.06"
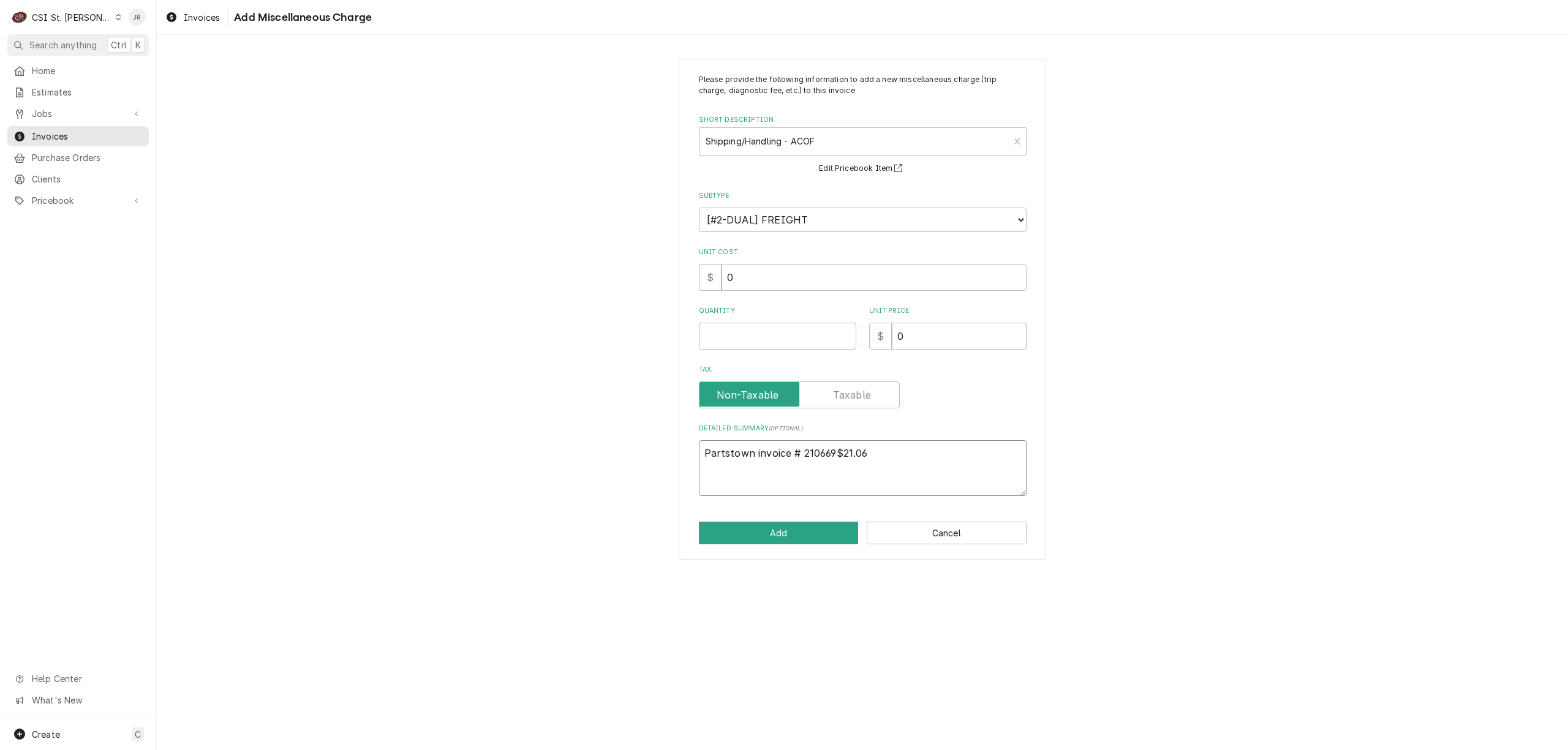
type textarea "x"
type textarea "Partstown invoice # 2106694$21.06"
type textarea "x"
type textarea "Partstown invoice # 21066940$21.06"
type textarea "x"
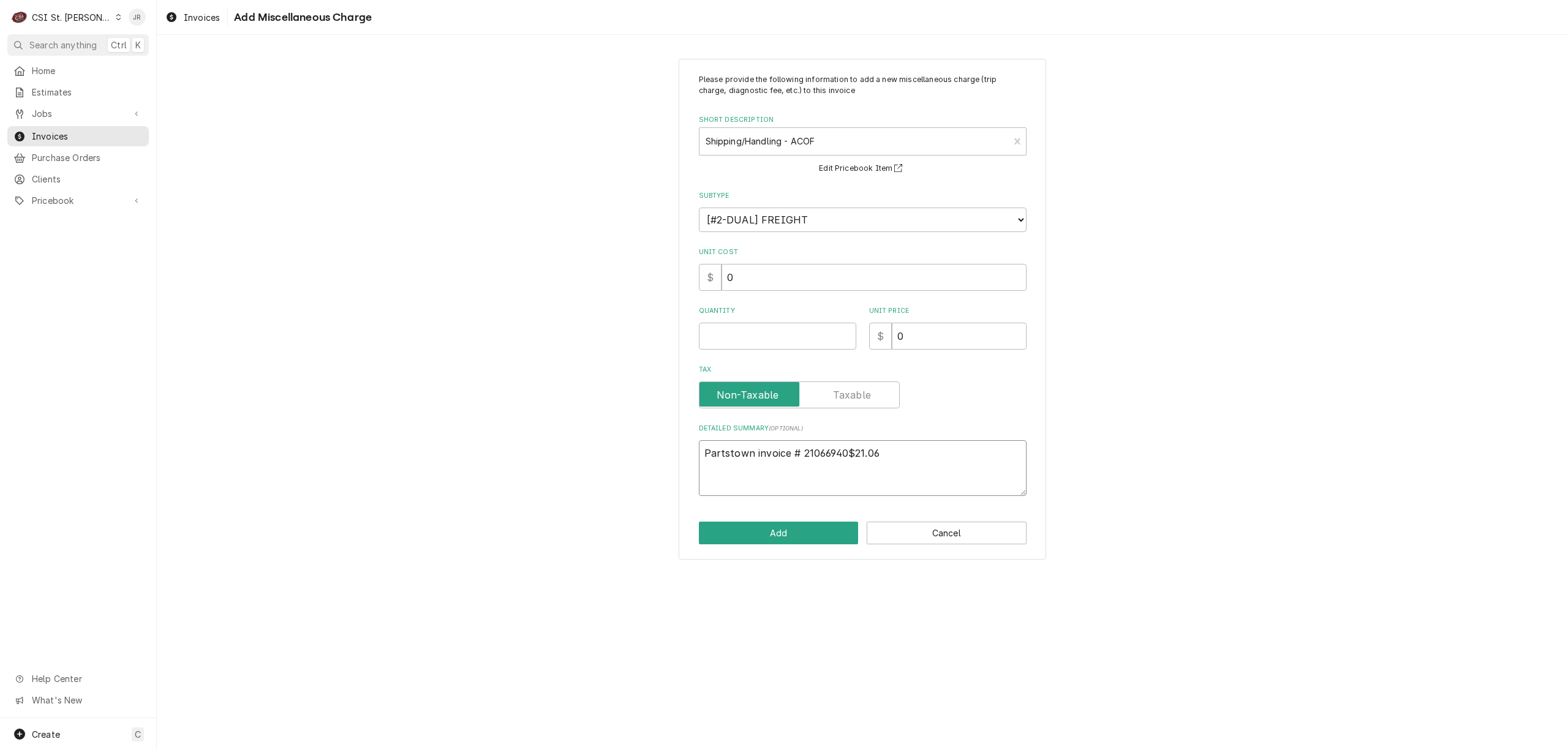
type textarea "Partstown invoice # 210669406$21.06"
type textarea "x"
type textarea "Partstown invoice # 2106694064$21.06"
type textarea "x"
click at [859, 476] on textarea "Partstown invoice # 2106694064 $21.06" at bounding box center [863, 468] width 328 height 56
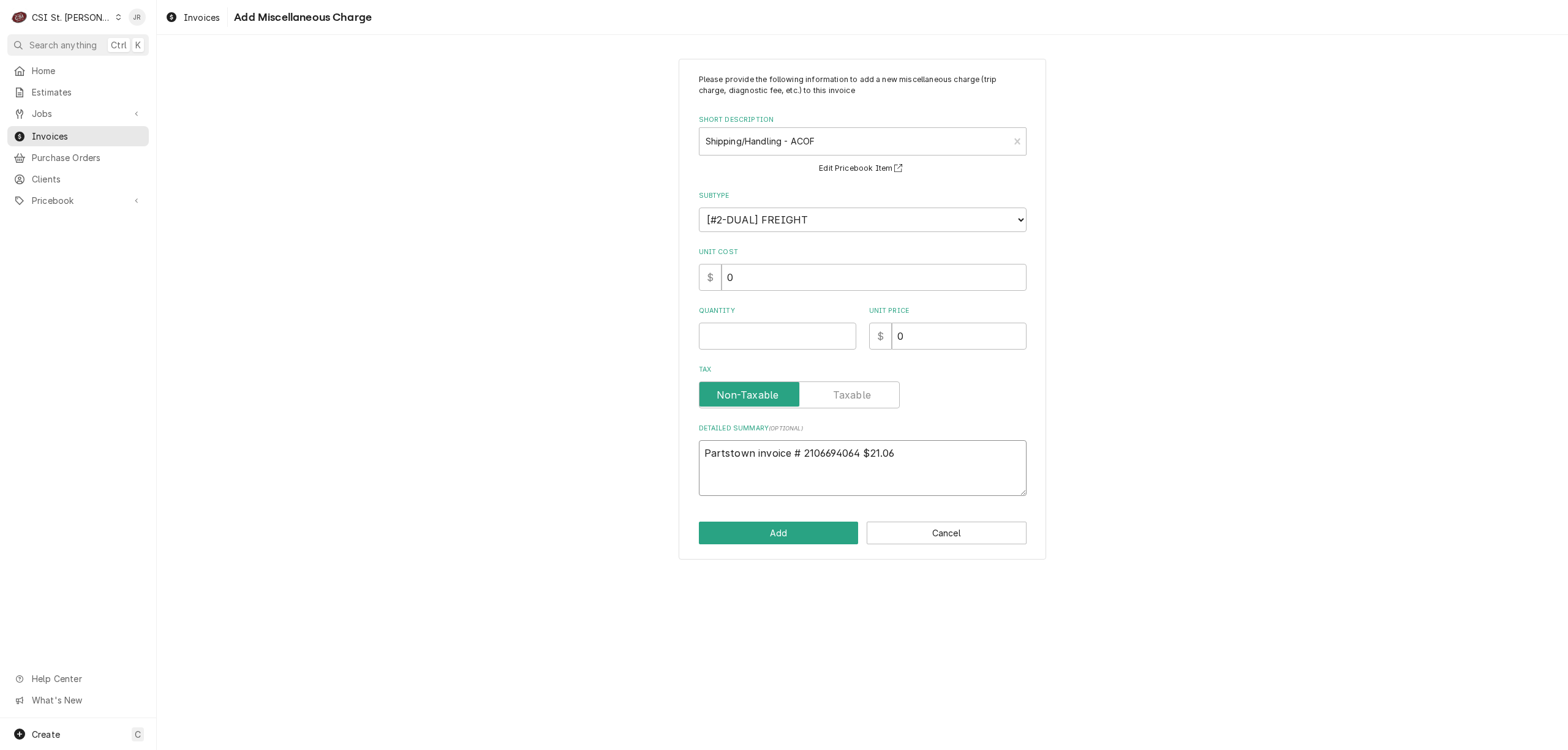
type textarea "Partstown invoice # 2106694064 $21.06"
click at [791, 473] on textarea "Partstown invoice # 2106694064 $21.06" at bounding box center [863, 468] width 328 height 56
click at [788, 473] on textarea "Partstown invoice # 2106694064 $21.06" at bounding box center [863, 468] width 328 height 56
type textarea "x"
type textarea "Partstown invoice # 2106694064 $21.06"
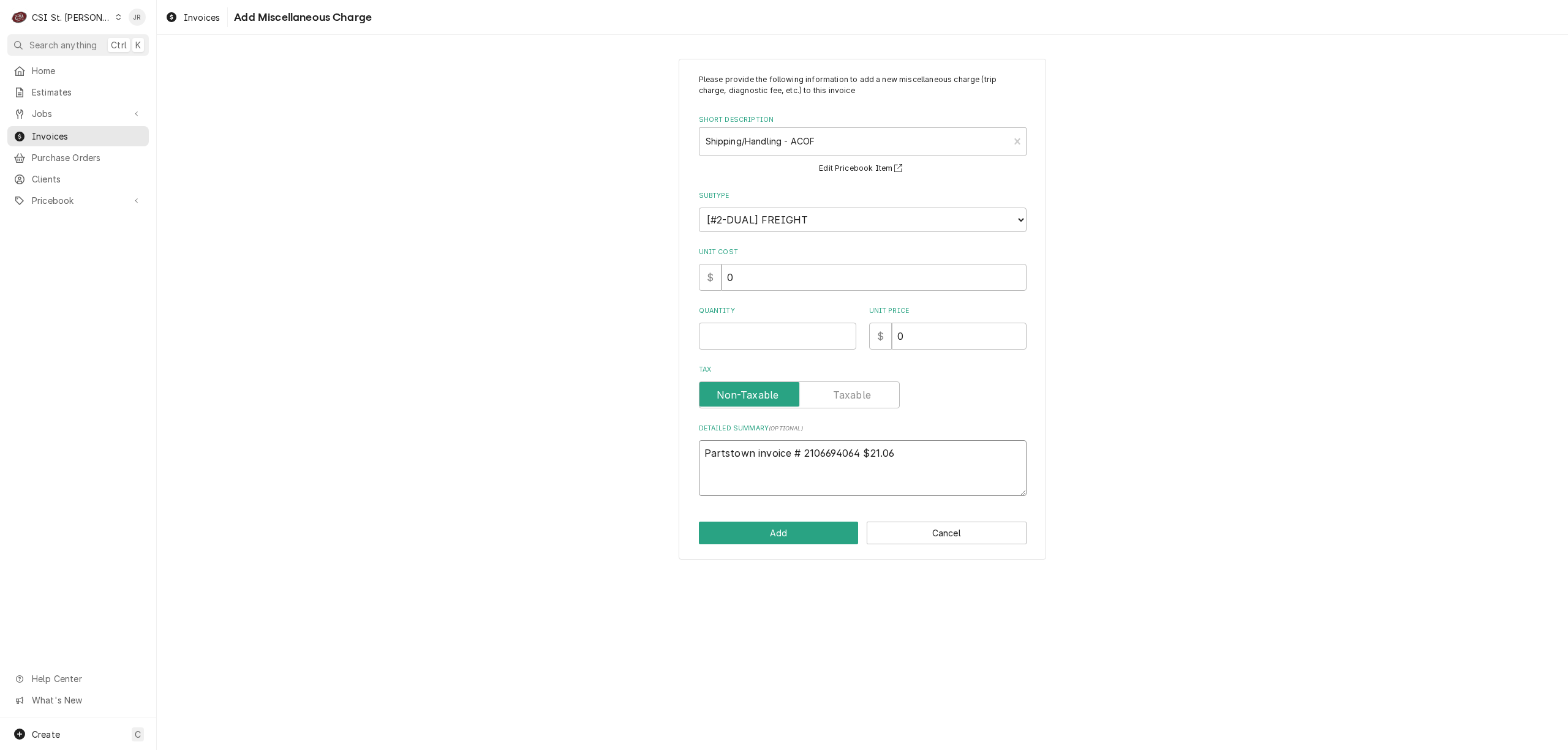
paste textarea "2106750749"
type textarea "x"
type textarea "Partstown invoice # 2106694064 $21.06 2106750749"
type textarea "x"
type textarea "Partstown invoice # 2106694064 $21.06 2106750749"
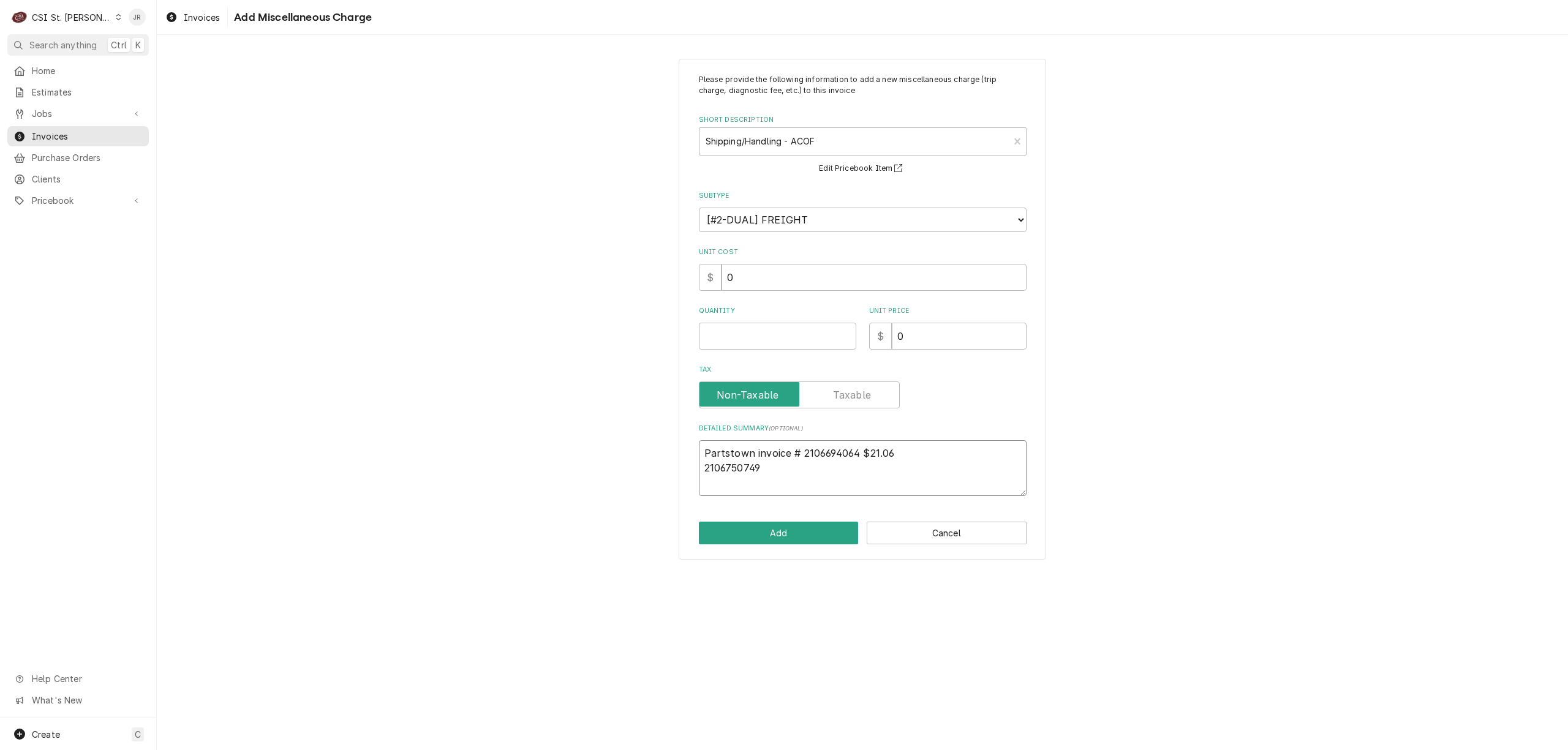
type textarea "x"
type textarea "Partstown invoice # 2106694064 $21.06 2106750749"
type textarea "x"
type textarea "Partstown invoice # 2106694064 $21.06 2106750749 $"
type textarea "x"
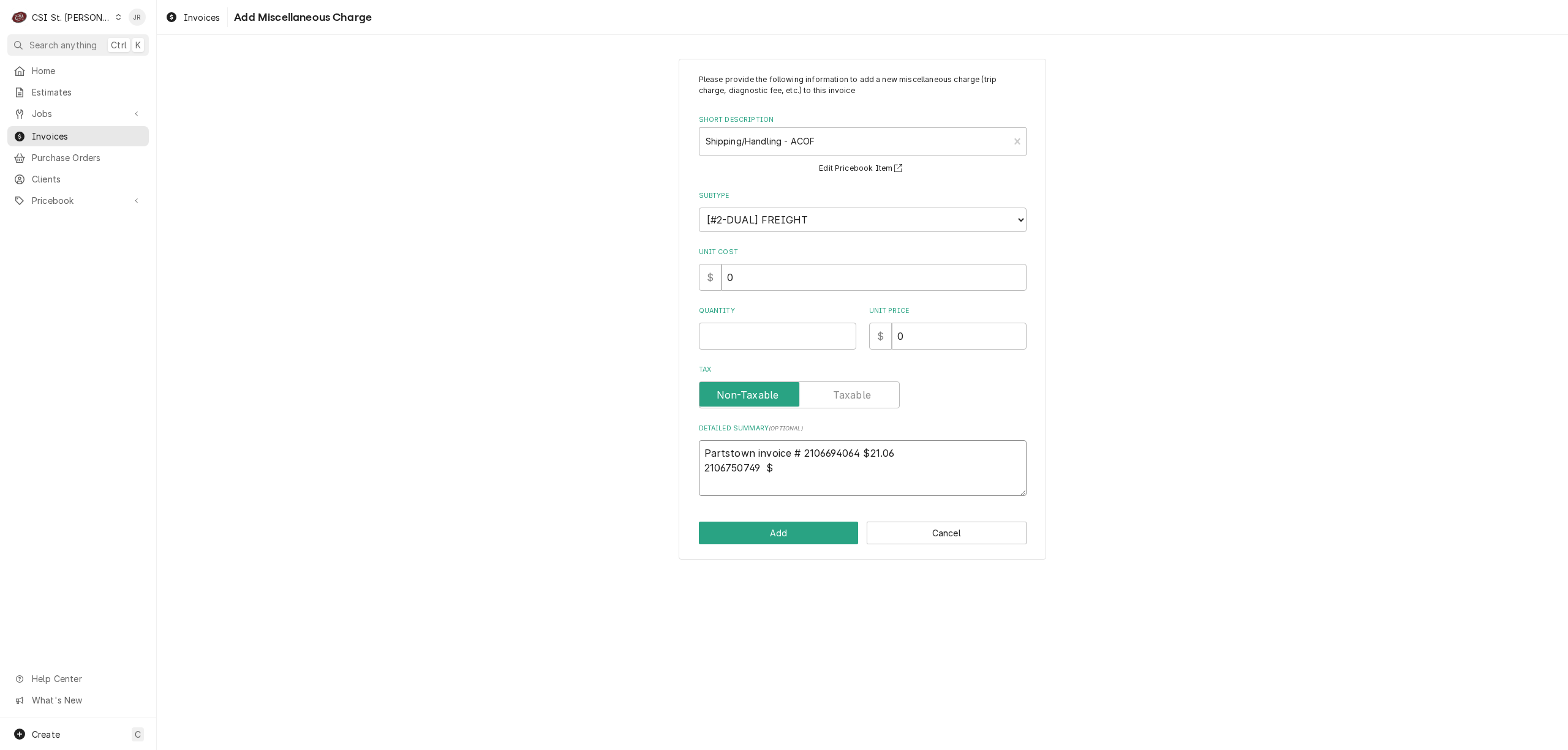
type textarea "Partstown invoice # 2106694064 $21.06 2106750749 $5"
type textarea "x"
type textarea "Partstown invoice # 2106694064 $21.06 2106750749 $51"
type textarea "x"
type textarea "Partstown invoice # 2106694064 $21.06 2106750749 $51."
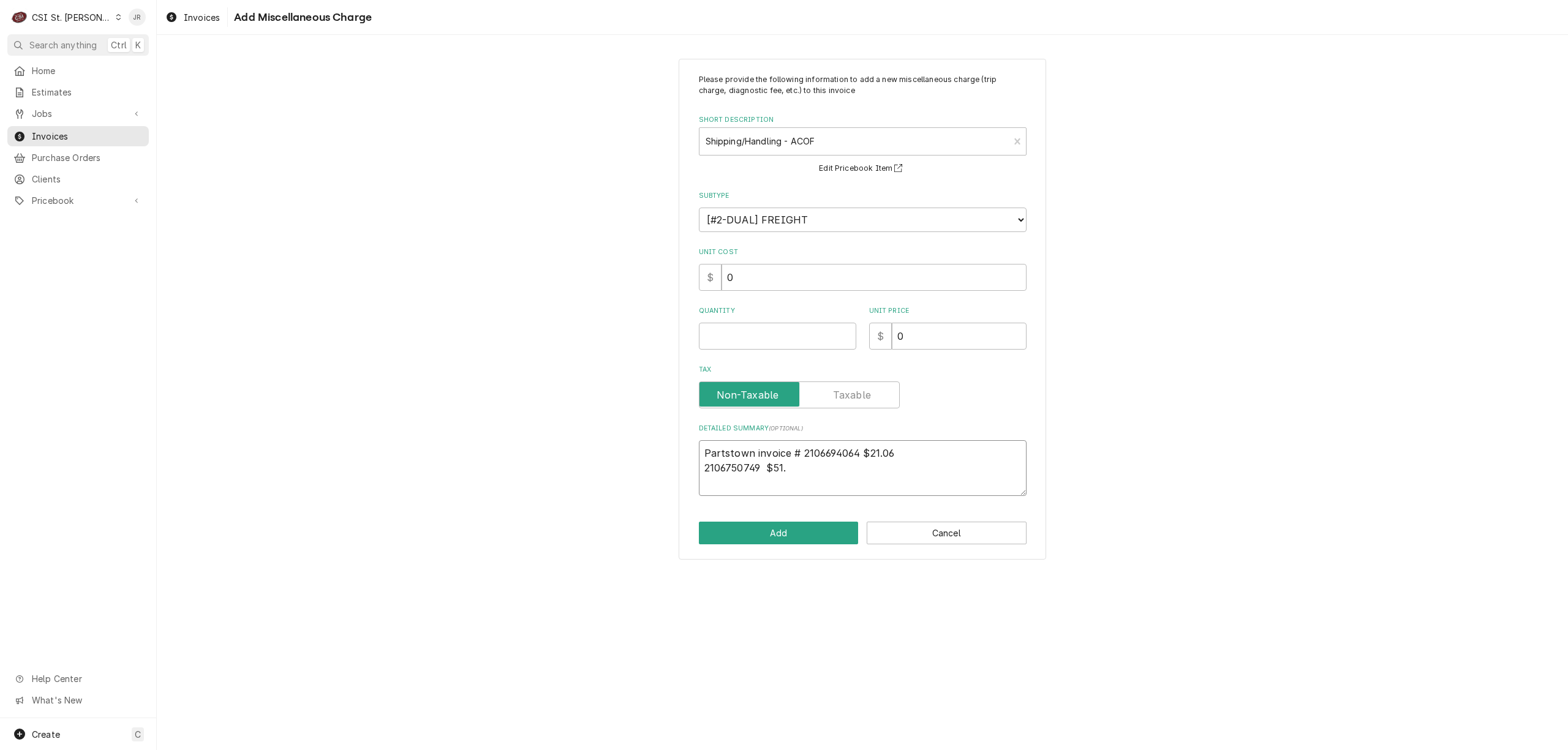
type textarea "x"
type textarea "Partstown invoice # 2106694064 $21.06 2106750749 $51.0"
type textarea "x"
type textarea "Partstown invoice # 2106694064 $21.06 2106750749 $51.08"
type textarea "x"
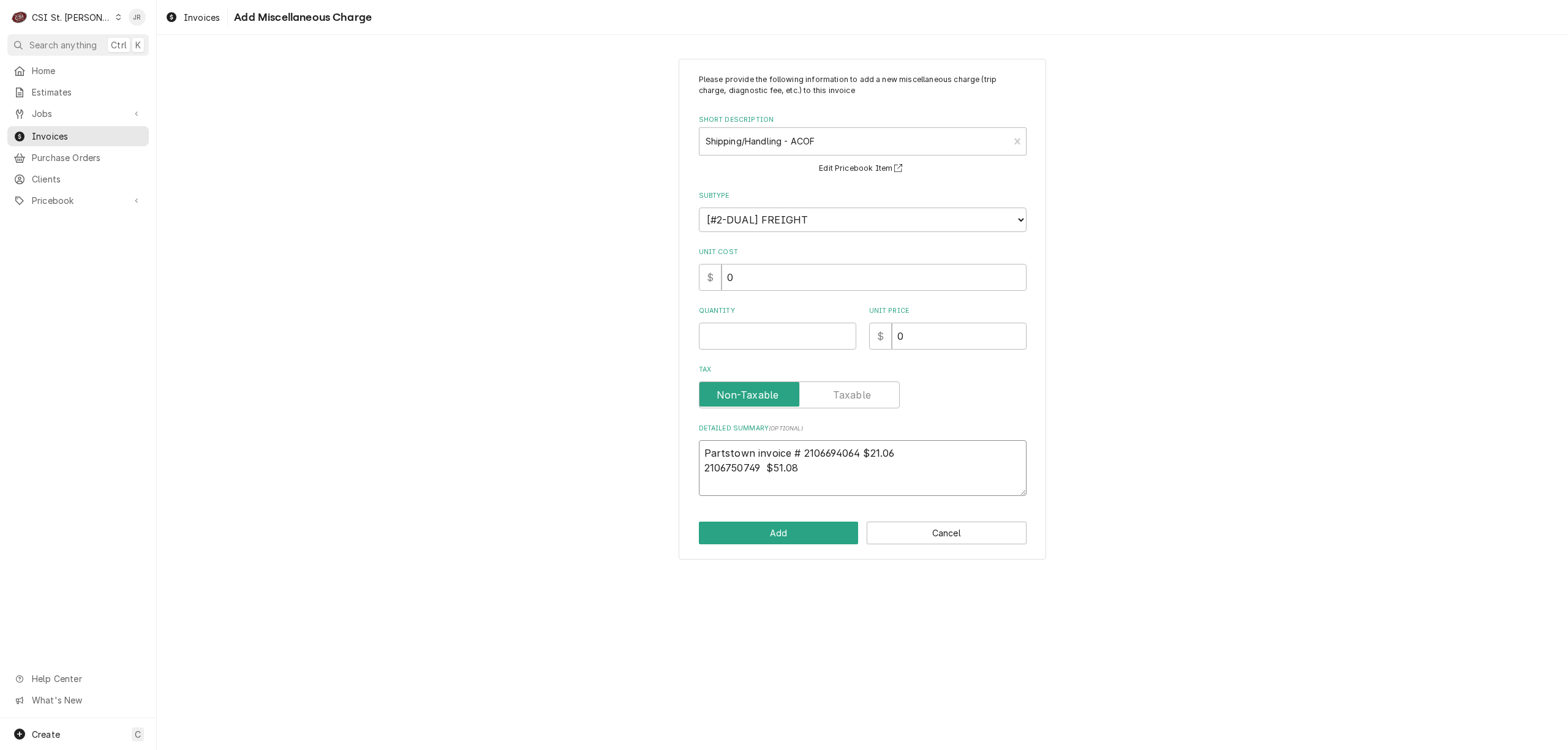
type textarea "Partstown invoice # 2106694064 $21.06 P2106750749 $51.08"
type textarea "x"
type textarea "Partstown invoice # 2106694064 $21.06 Pa2106750749 $51.08"
type textarea "x"
type textarea "Partstown invoice # 2106694064 $21.06 Par2106750749 $51.08"
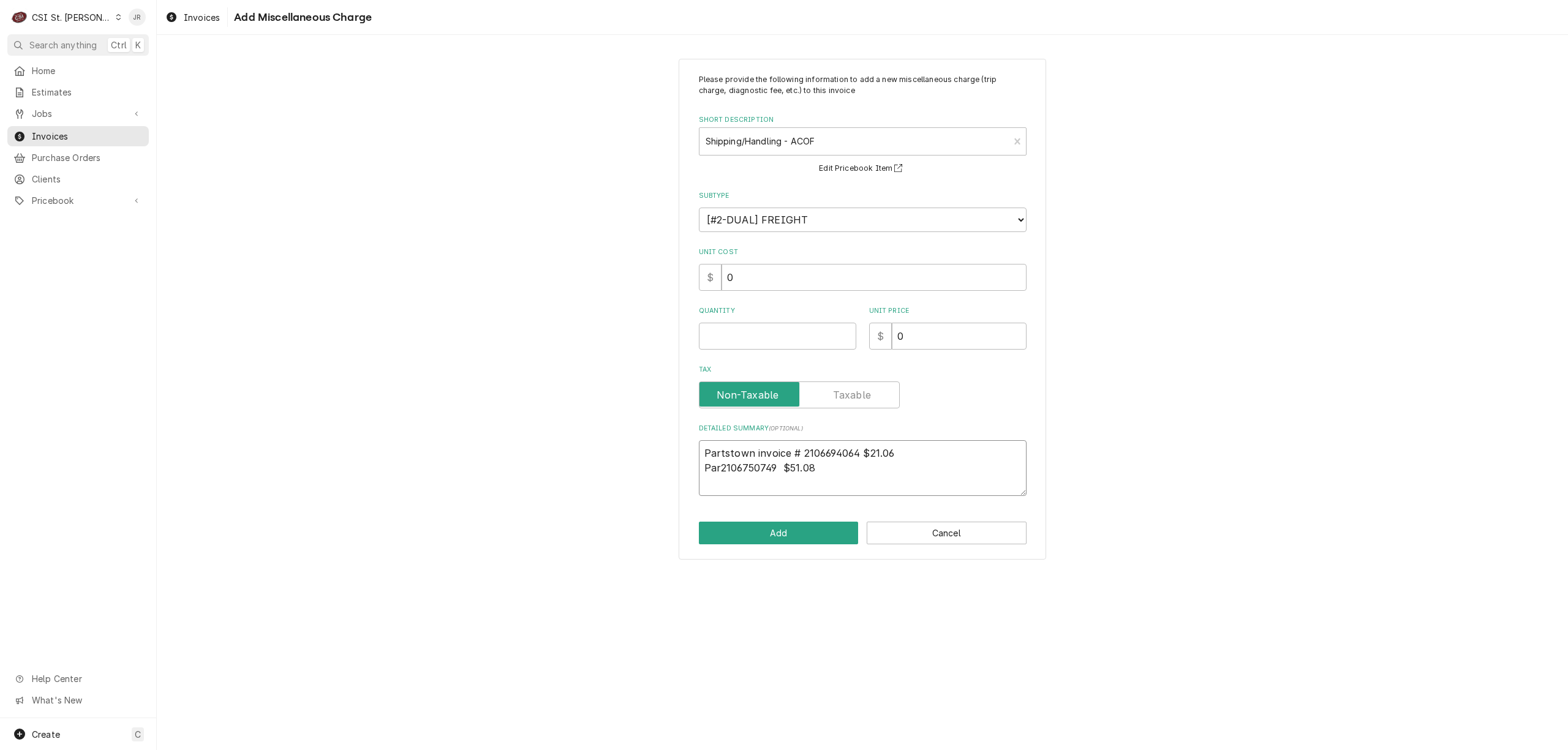
type textarea "x"
type textarea "Partstown invoice # 2106694064 $21.06 Part2106750749 $51.08"
type textarea "x"
type textarea "Partstown invoice # 2106694064 $21.06 Parts2106750749 $51.08"
type textarea "x"
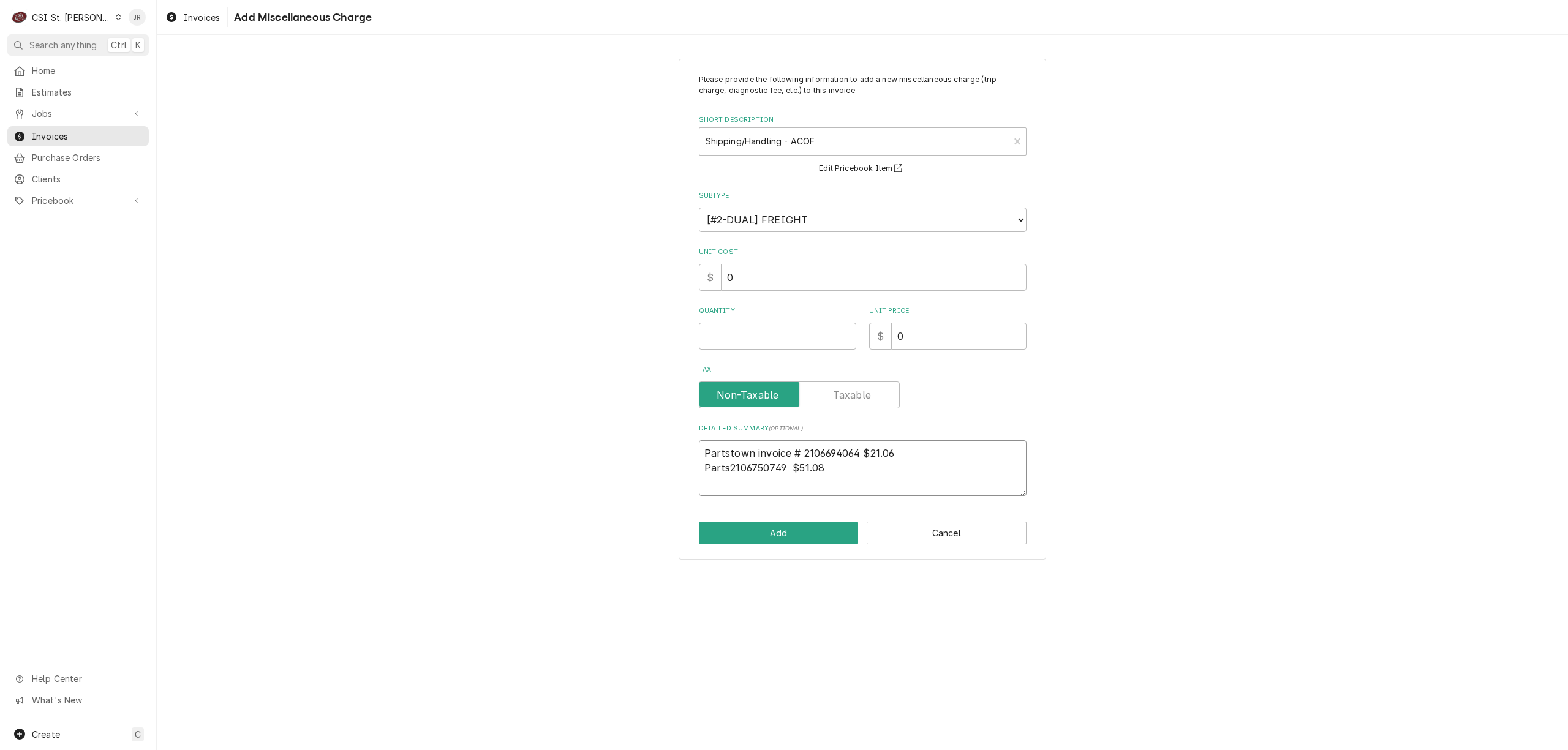
type textarea "Partstown invoice # 2106694064 $21.06 Partst2106750749 $51.08"
type textarea "x"
type textarea "Partstown invoice # 2106694064 $21.06 Partsto2106750749 $51.08"
type textarea "x"
type textarea "Partstown invoice # 2106694064 $21.06 Partstow2106750749 $51.08"
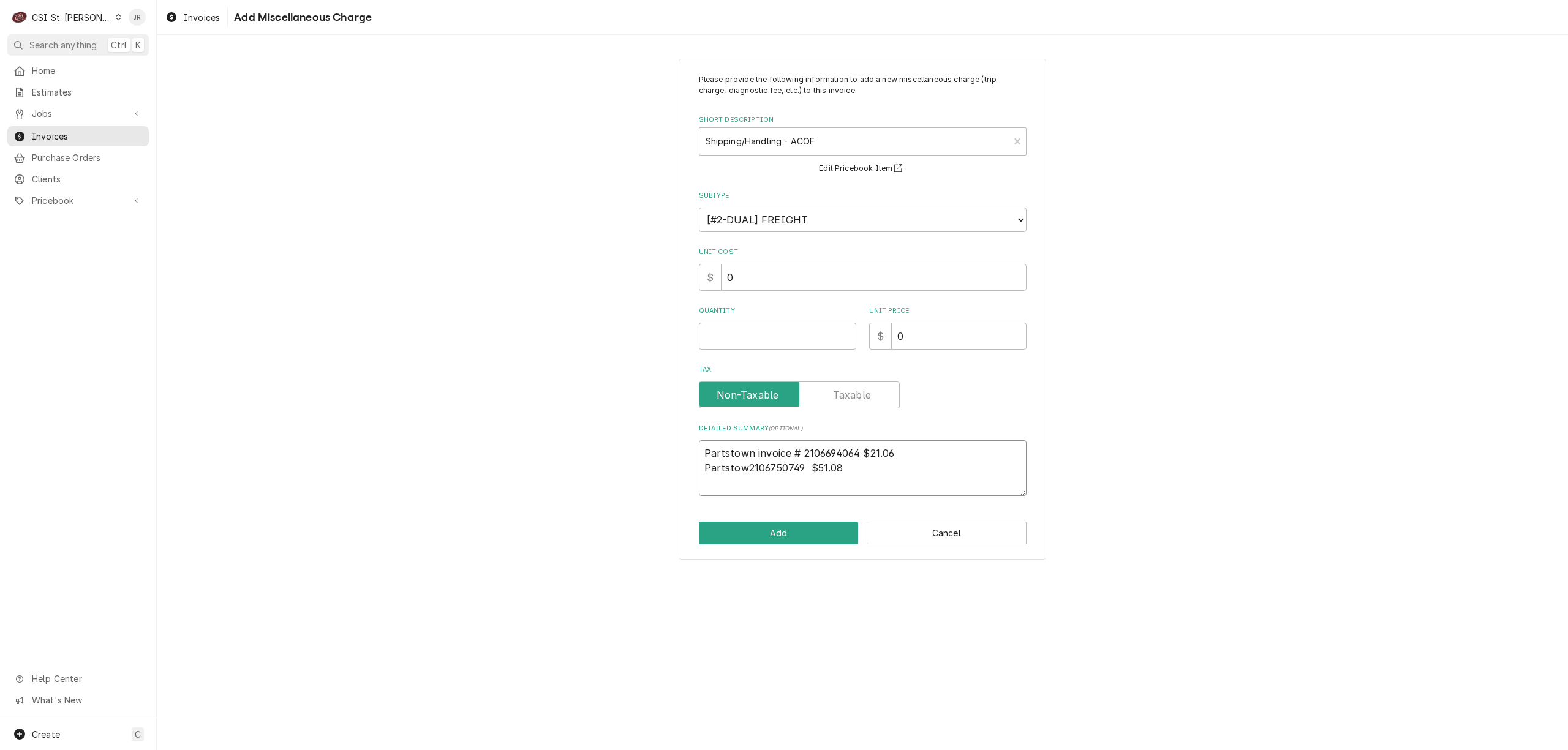
type textarea "x"
type textarea "Partstown invoice # 2106694064 $21.06 Partstown2106750749 $51.08"
type textarea "x"
type textarea "Partstown invoice # 2106694064 $21.06 Partstown 2106750749 $51.08"
type textarea "x"
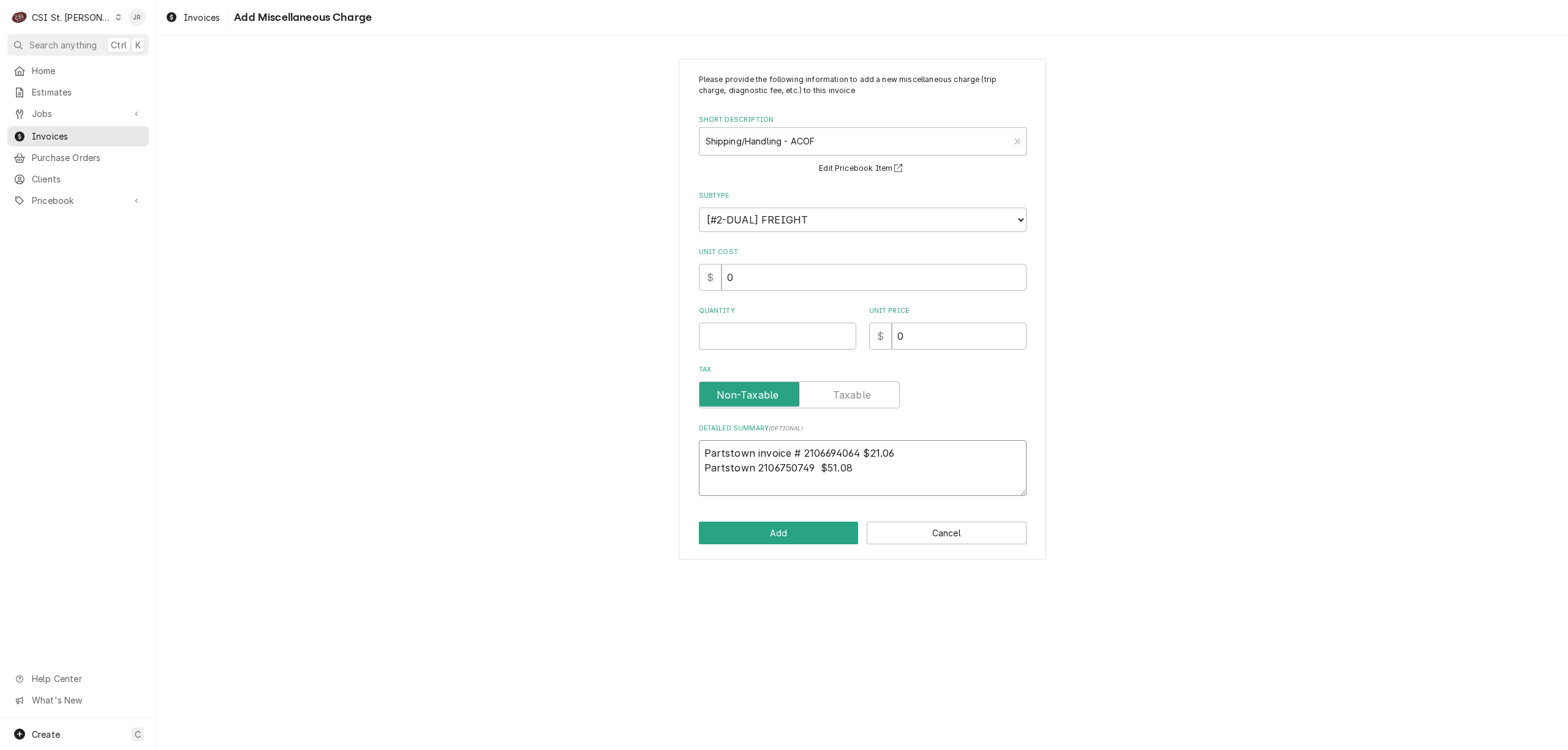
type textarea "Partstown invoice # 2106694064 $21.06 Partstown i2106750749 $51.08"
type textarea "x"
type textarea "Partstown invoice # 2106694064 $21.06 Partstown iv2106750749 $51.08"
type textarea "x"
type textarea "Partstown invoice # 2106694064 $21.06 Partstown ivn2106750749 $51.08"
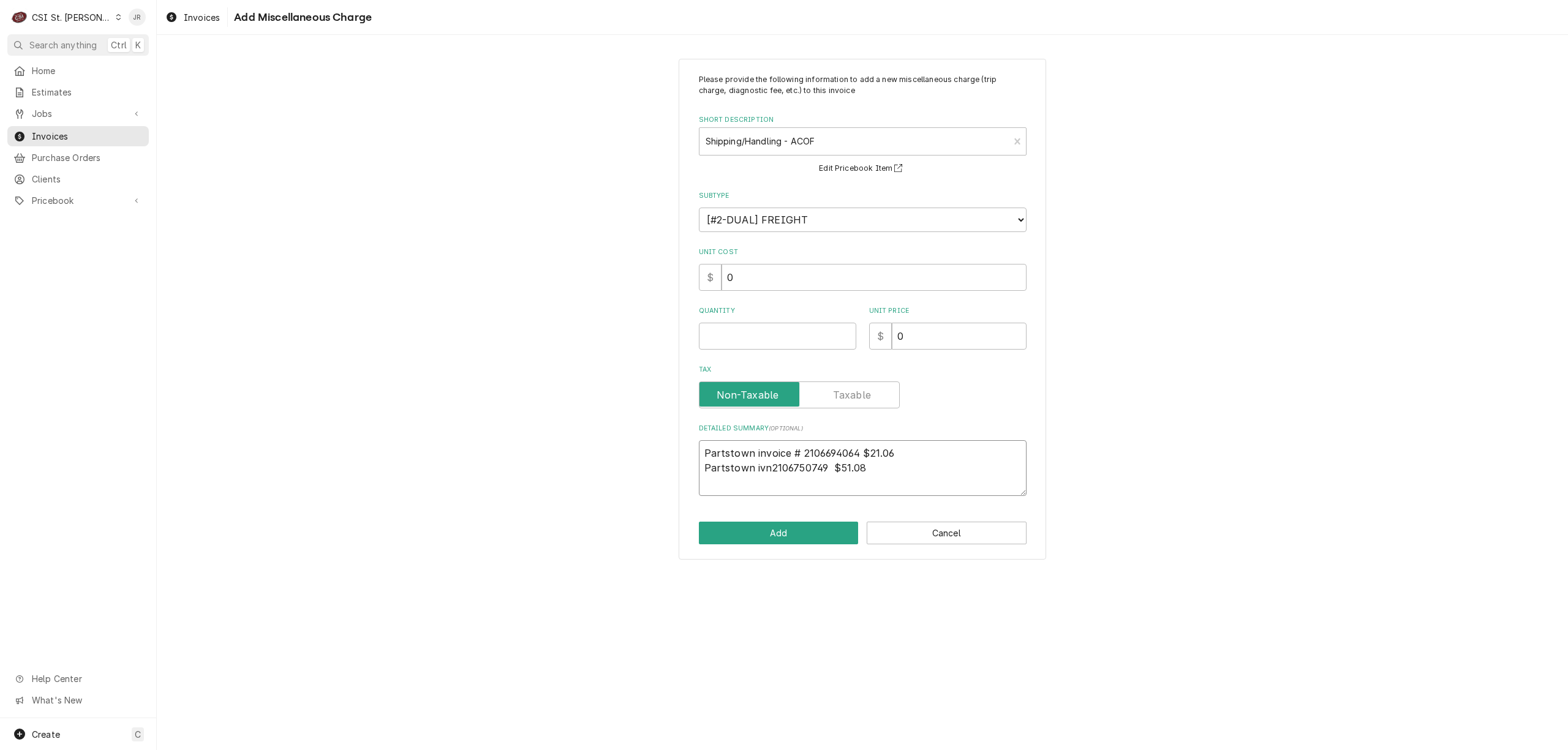
type textarea "x"
drag, startPoint x: 718, startPoint y: 308, endPoint x: 735, endPoint y: 322, distance: 22.0
click at [723, 311] on label "Quantity" at bounding box center [777, 311] width 157 height 10
drag, startPoint x: 748, startPoint y: 330, endPoint x: 754, endPoint y: 332, distance: 6.3
click at [750, 330] on input "Quantity" at bounding box center [777, 336] width 157 height 27
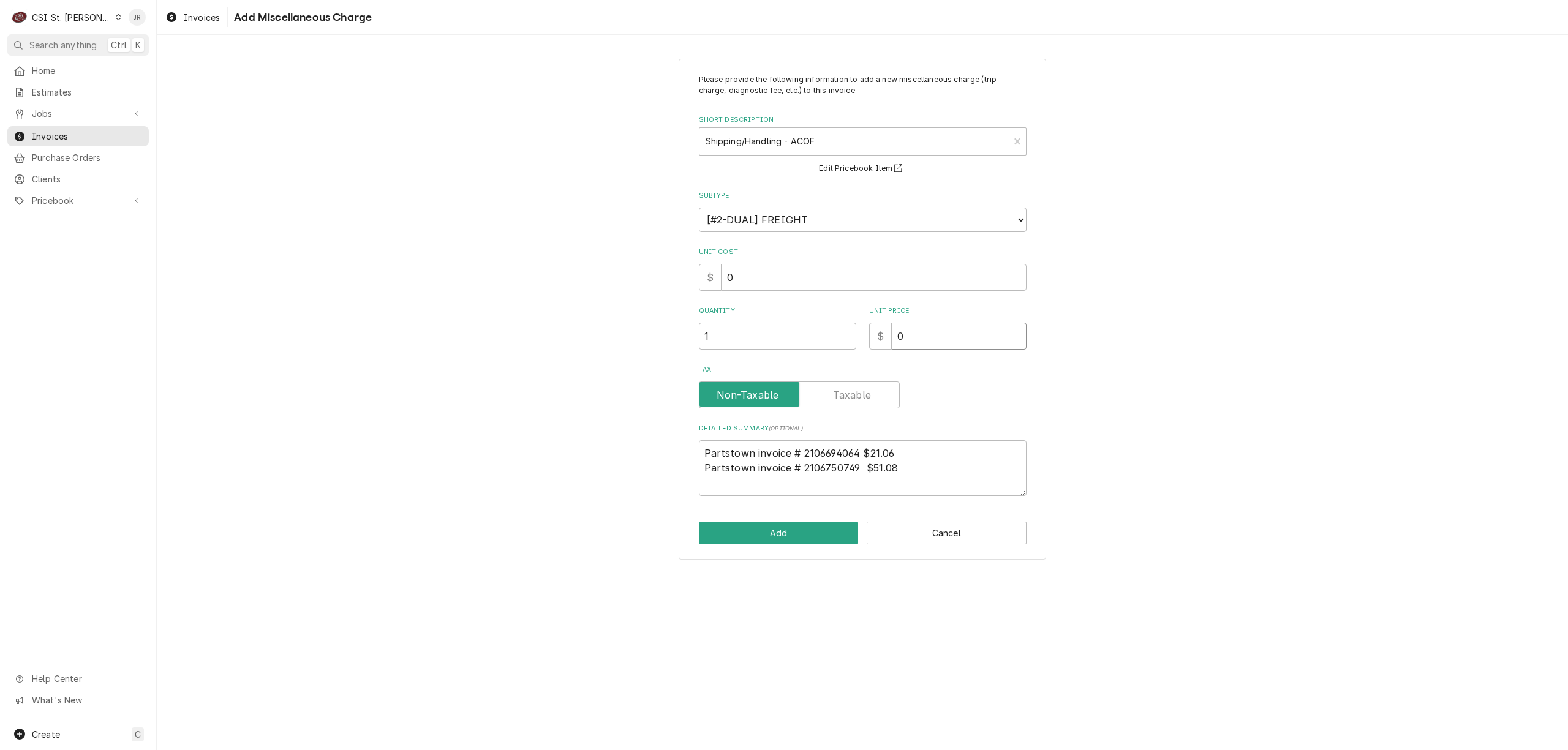
click at [958, 334] on input "0" at bounding box center [959, 336] width 135 height 27
drag, startPoint x: 812, startPoint y: 552, endPoint x: 809, endPoint y: 540, distance: 12.4
click at [809, 545] on div "Please provide the following information to add a new miscellaneous charge (tri…" at bounding box center [862, 310] width 367 height 502
click at [802, 525] on button "Add" at bounding box center [779, 533] width 160 height 23
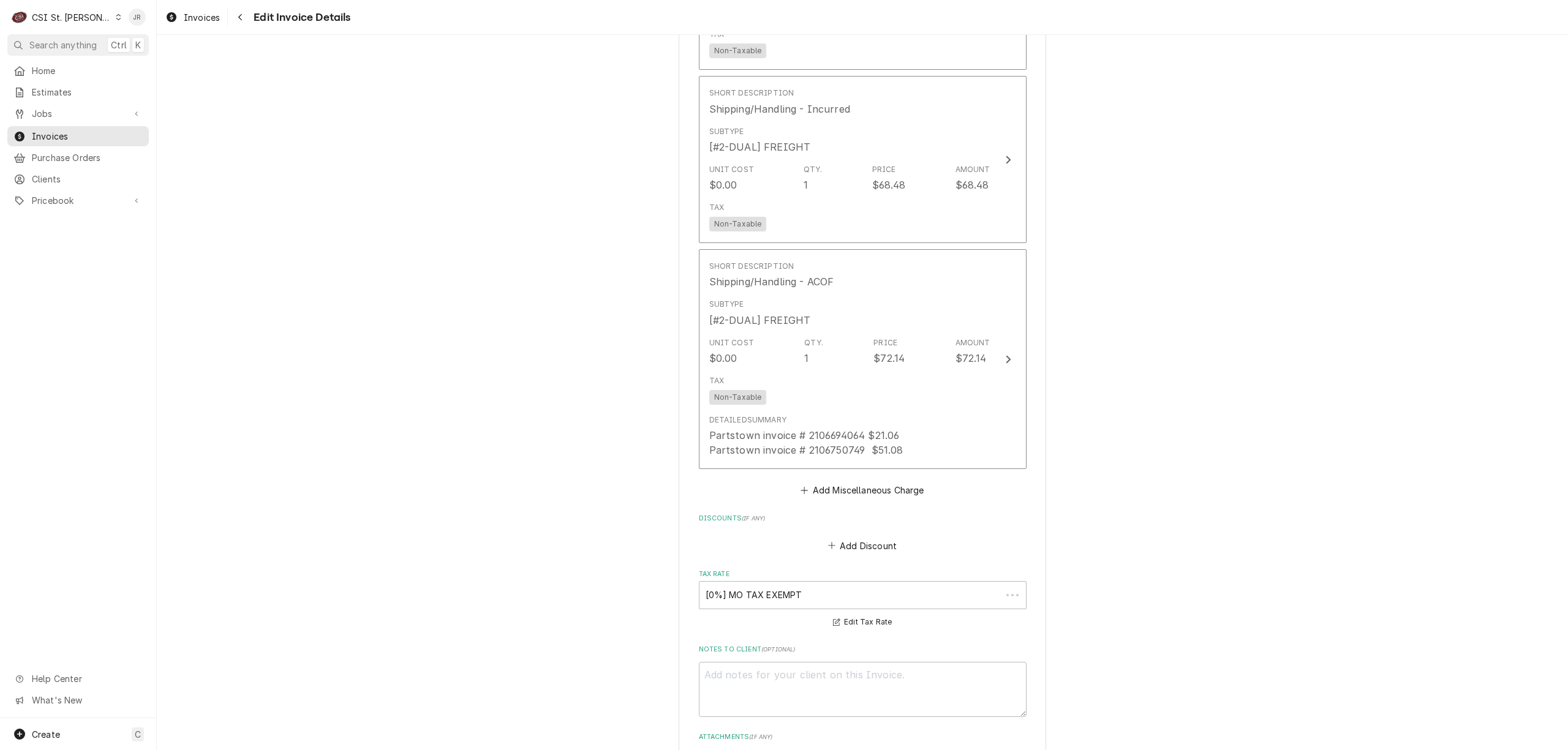
scroll to position [3311, 0]
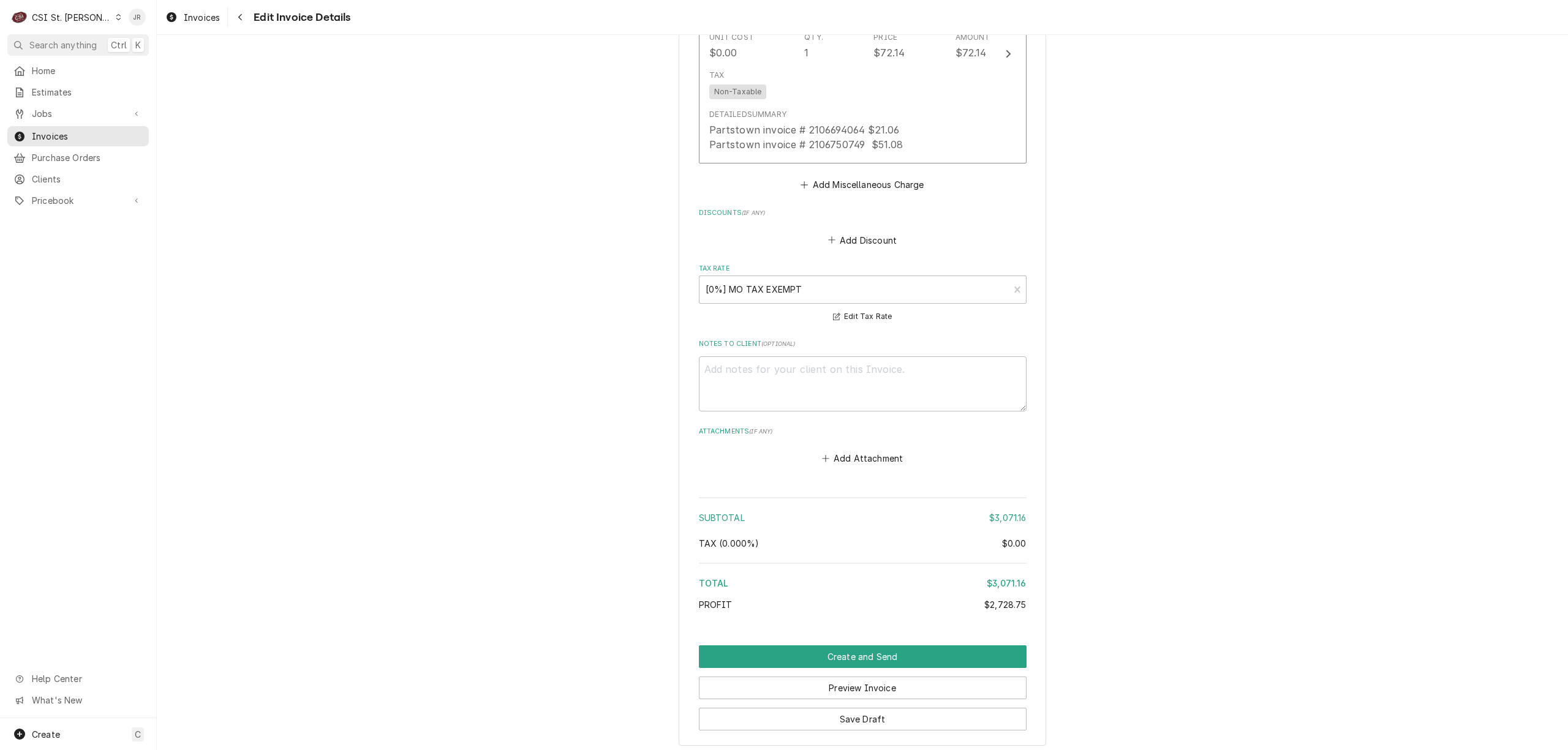
drag, startPoint x: 1343, startPoint y: 111, endPoint x: 1350, endPoint y: 127, distance: 17.5
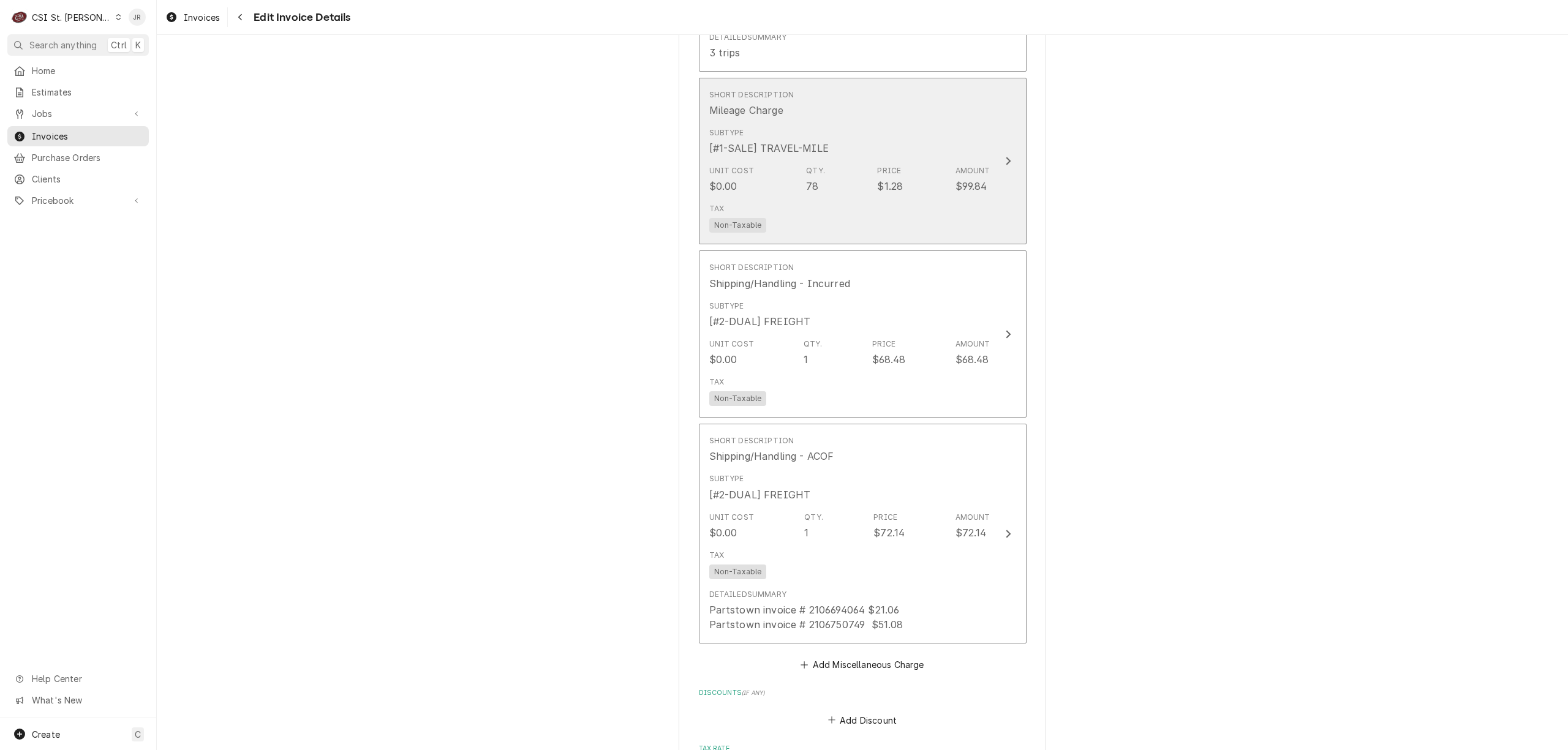
scroll to position [2821, 0]
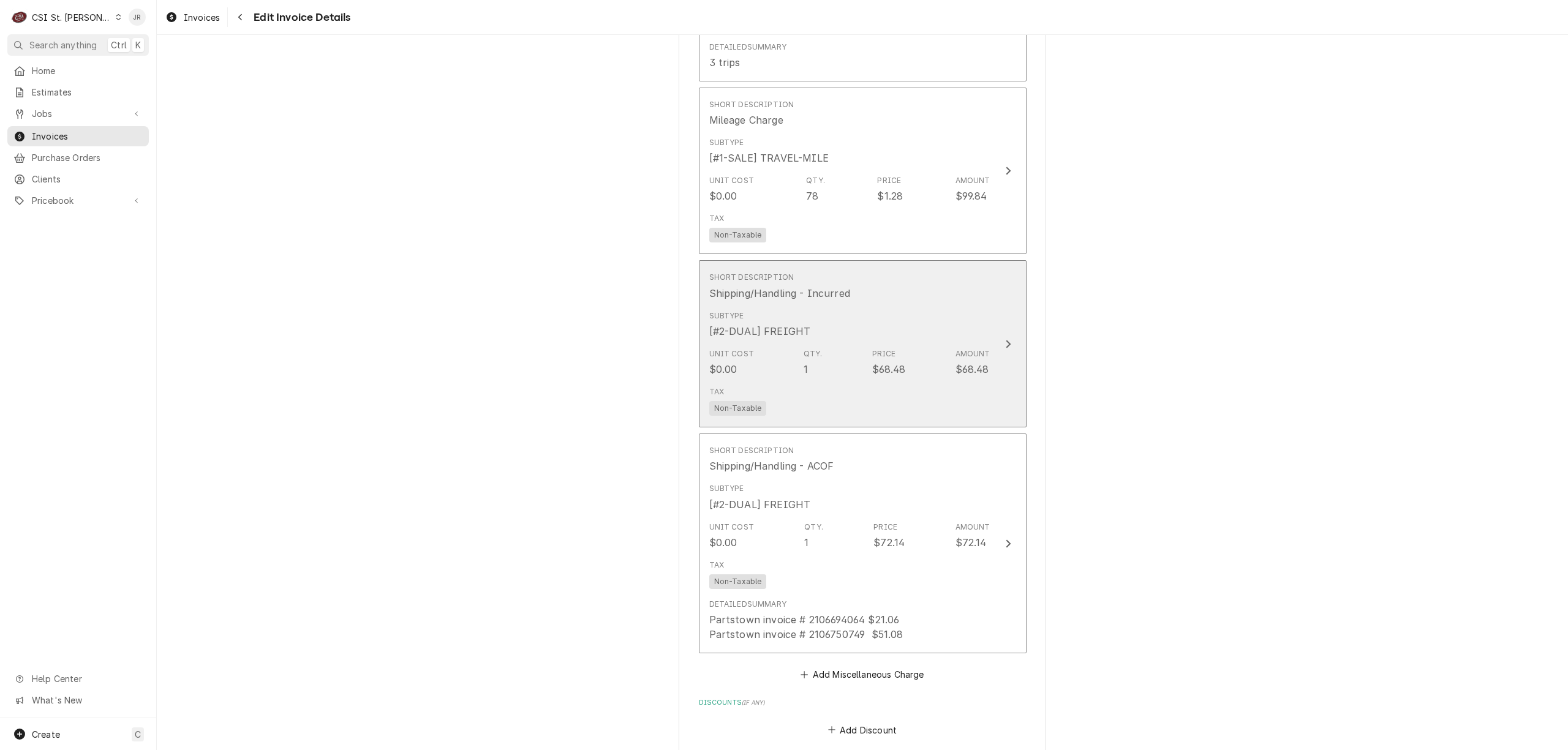
click at [939, 267] on div "Short Description Shipping/Handling - Incurred" at bounding box center [850, 285] width 282 height 38
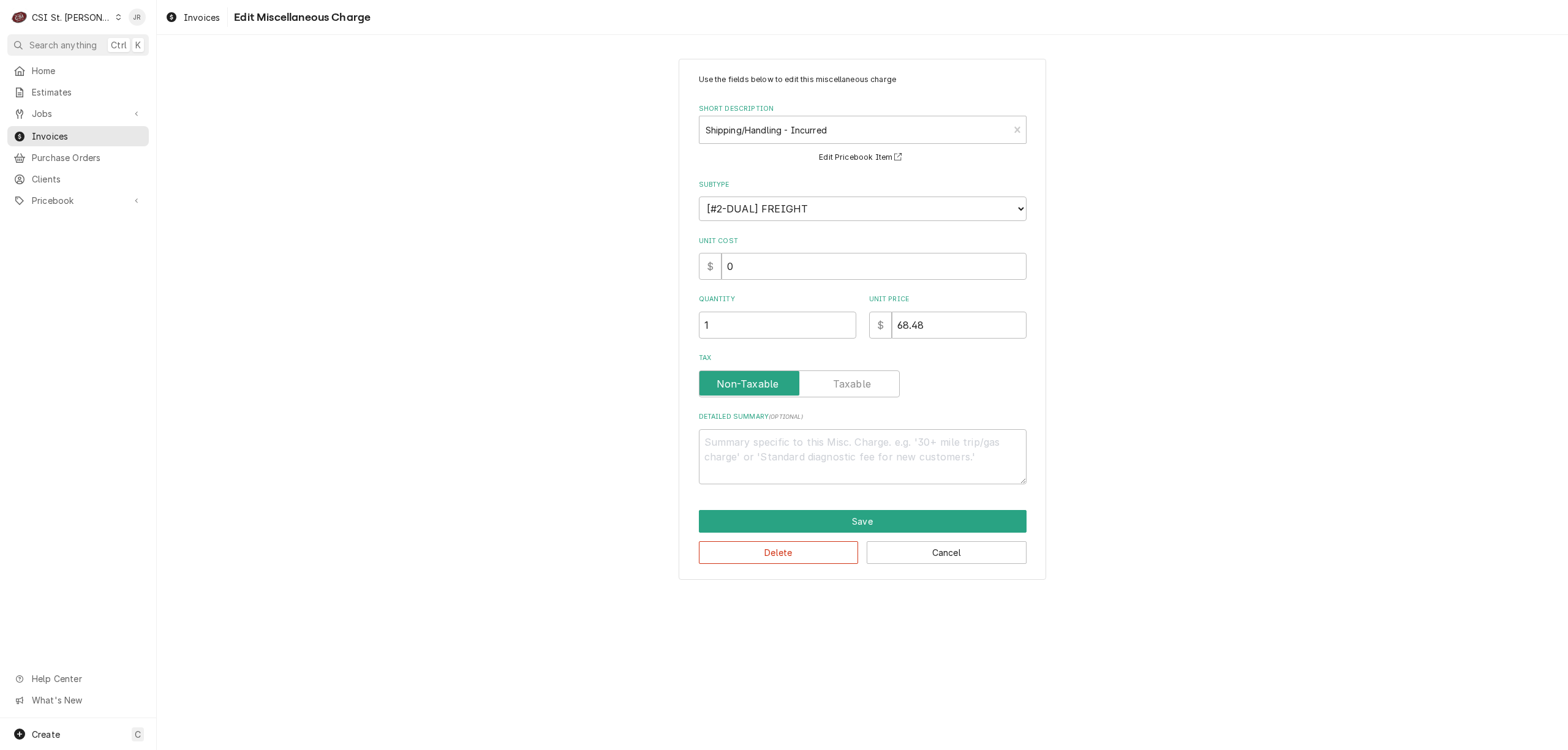
drag, startPoint x: 949, startPoint y: 297, endPoint x: 953, endPoint y: 309, distance: 12.6
click at [953, 308] on div "Unit Price $ 68.48" at bounding box center [947, 317] width 157 height 44
drag, startPoint x: 964, startPoint y: 325, endPoint x: 729, endPoint y: 321, distance: 235.0
click at [686, 311] on div "Use the fields below to edit this miscellaneous charge Short Description Shippi…" at bounding box center [862, 319] width 367 height 521
click at [860, 525] on button "Save" at bounding box center [863, 522] width 328 height 23
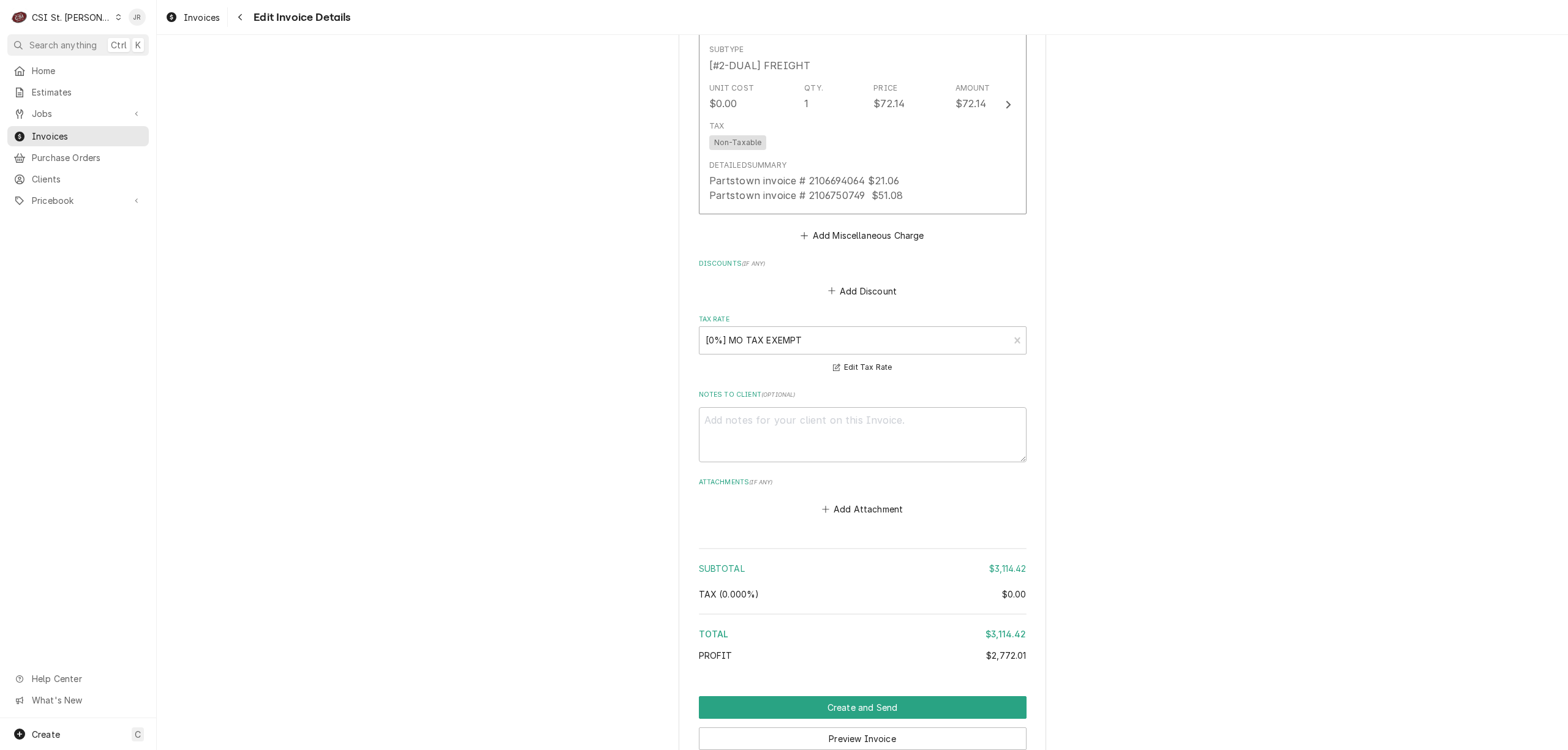
scroll to position [3362, 0]
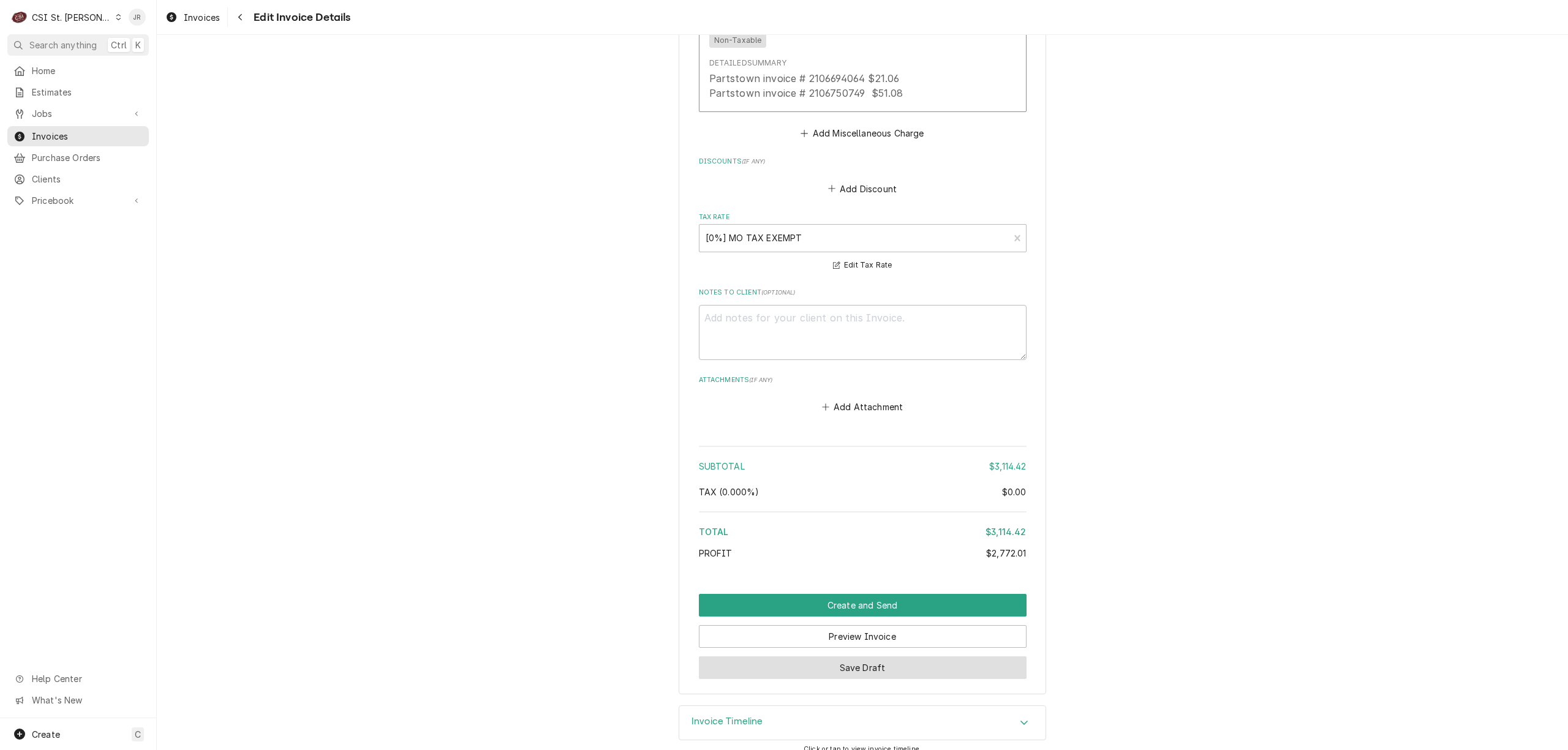
click at [904, 657] on button "Save Draft" at bounding box center [863, 668] width 328 height 23
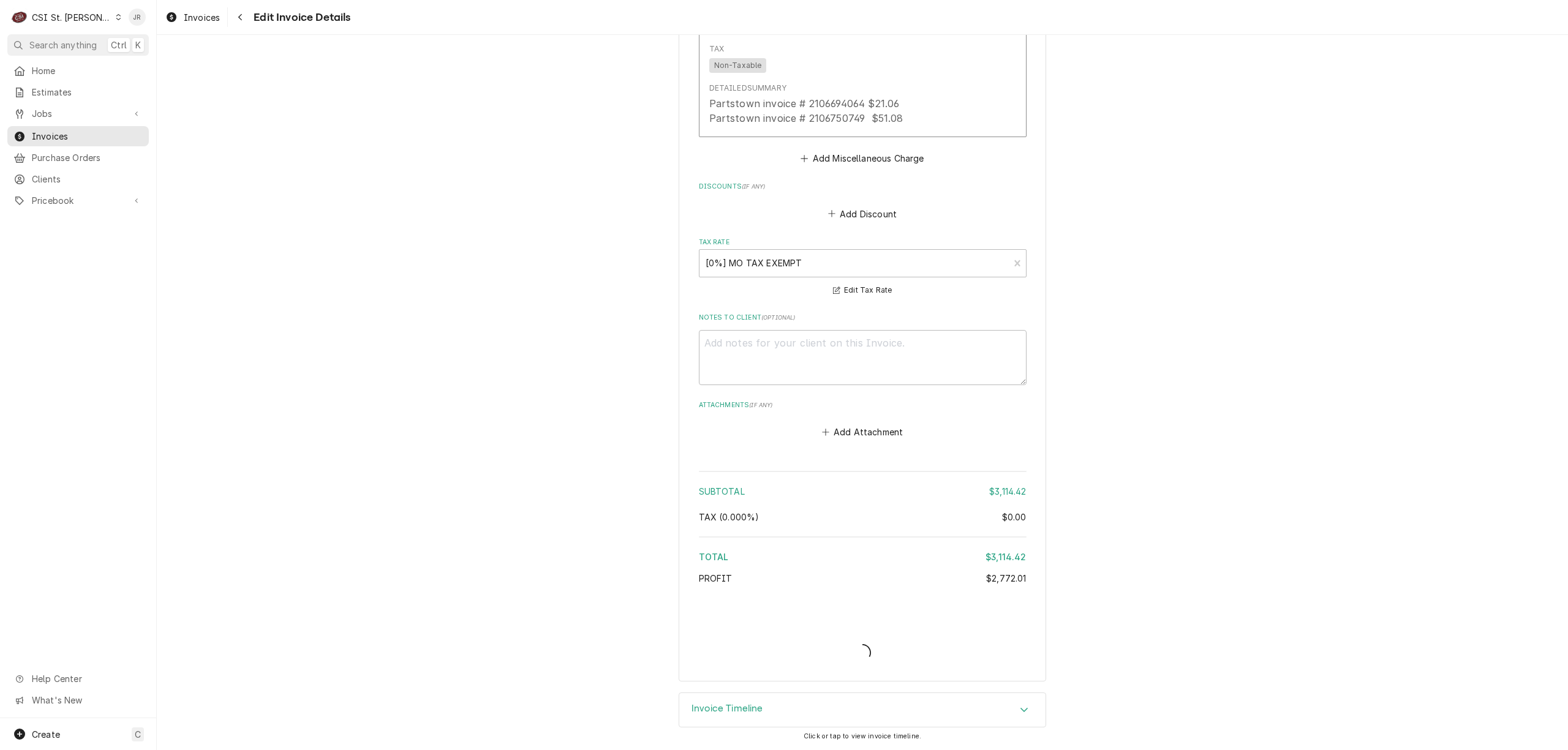
scroll to position [3323, 0]
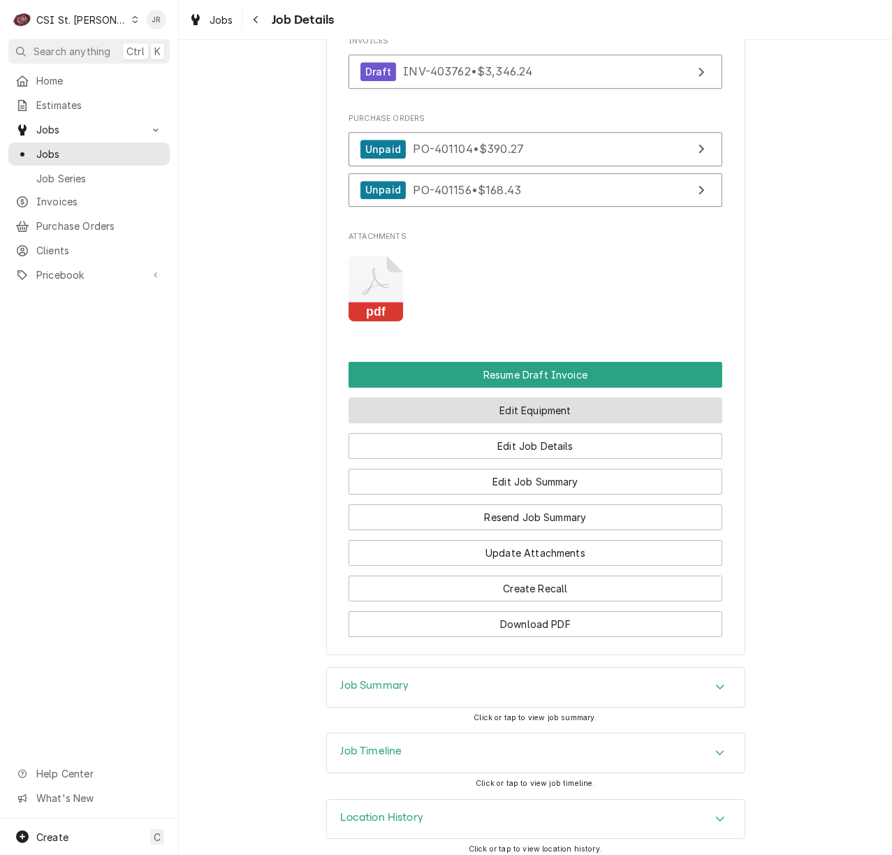
scroll to position [2048, 0]
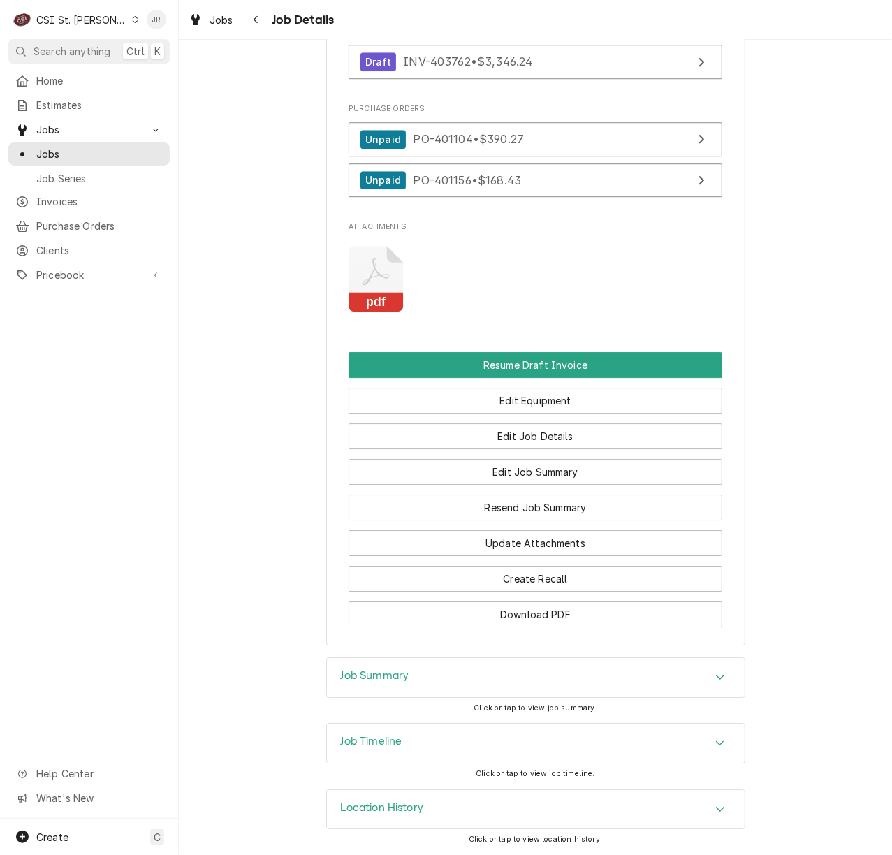
click at [423, 669] on div "Job Summary" at bounding box center [536, 677] width 418 height 39
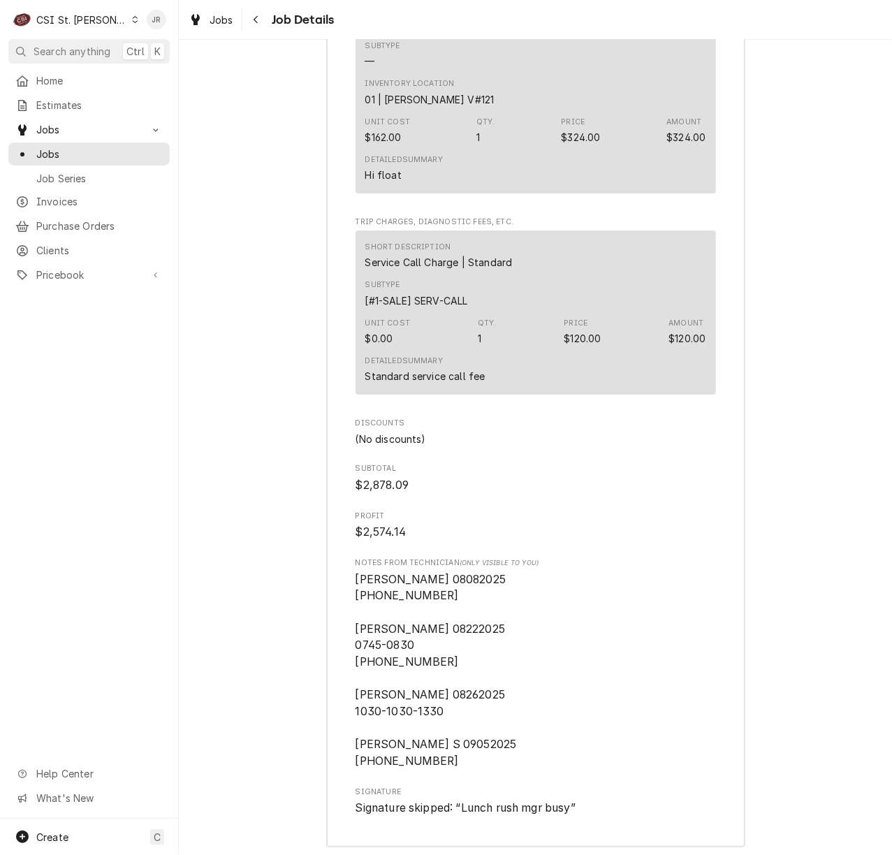
scroll to position [5292, 0]
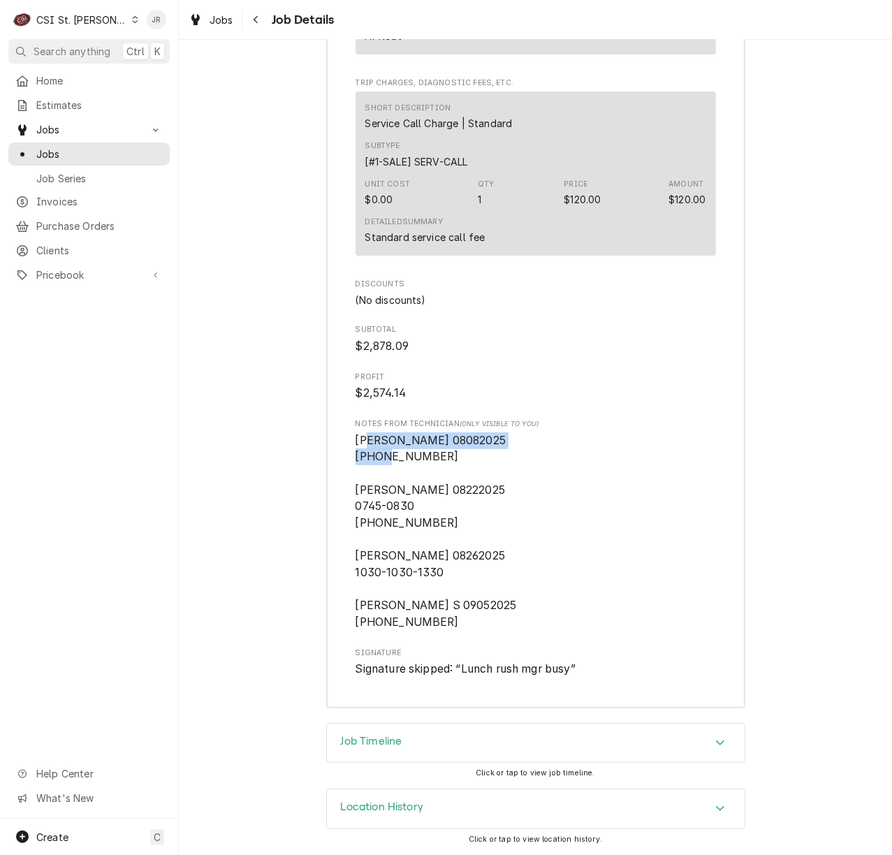
drag, startPoint x: 361, startPoint y: 434, endPoint x: 425, endPoint y: 475, distance: 75.9
click at [446, 465] on span "[PERSON_NAME] 08082025 [PHONE_NUMBER] [PERSON_NAME] 08222025 0745-0830 [PHONE_N…" at bounding box center [535, 531] width 360 height 198
drag, startPoint x: 348, startPoint y: 489, endPoint x: 436, endPoint y: 515, distance: 91.7
click at [434, 515] on span "[PERSON_NAME] 08082025 [PHONE_NUMBER] [PERSON_NAME] 08222025 0745-0830 [PHONE_N…" at bounding box center [435, 531] width 161 height 195
click at [425, 489] on span "[PERSON_NAME] 08082025 [PHONE_NUMBER] [PERSON_NAME] 08222025 0745-0830 [PHONE_N…" at bounding box center [435, 531] width 161 height 195
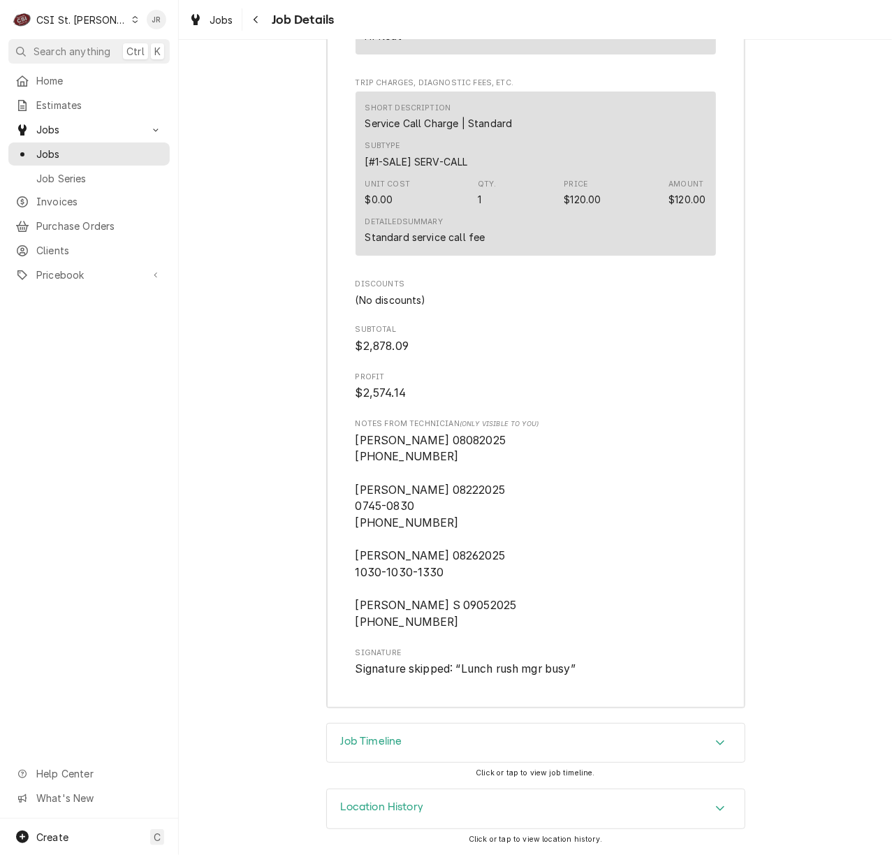
click at [355, 532] on span "[PERSON_NAME] 08082025 [PHONE_NUMBER] [PERSON_NAME] 08222025 0745-0830 [PHONE_N…" at bounding box center [535, 531] width 360 height 198
drag, startPoint x: 352, startPoint y: 485, endPoint x: 422, endPoint y: 514, distance: 75.7
click at [422, 513] on span "[PERSON_NAME] 08082025 [PHONE_NUMBER] [PERSON_NAME] 08222025 0745-0830 [PHONE_N…" at bounding box center [535, 531] width 360 height 198
drag, startPoint x: 347, startPoint y: 521, endPoint x: 446, endPoint y: 539, distance: 100.1
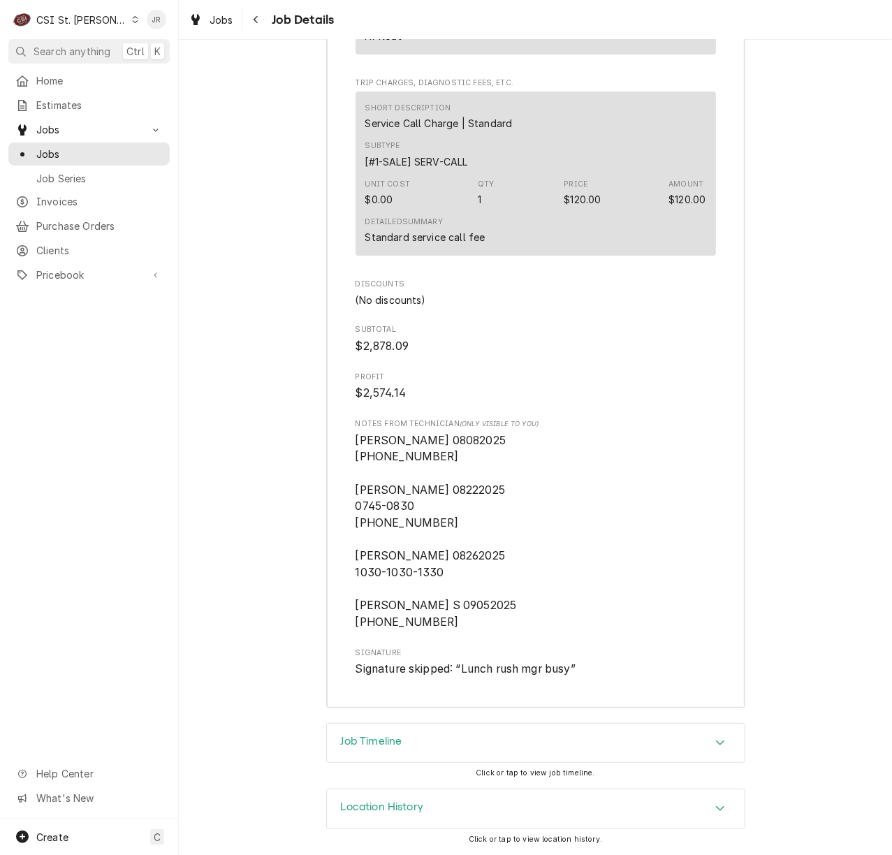
click at [448, 507] on span "[PERSON_NAME] 08082025 [PHONE_NUMBER] [PERSON_NAME] 08222025 0745-0830 [PHONE_N…" at bounding box center [535, 531] width 360 height 198
drag, startPoint x: 380, startPoint y: 518, endPoint x: 466, endPoint y: 529, distance: 87.3
click at [466, 529] on span "[PERSON_NAME] 08082025 [PHONE_NUMBER] [PERSON_NAME] 08222025 0745-0830 [PHONE_N…" at bounding box center [535, 531] width 360 height 198
click at [483, 559] on span "[PERSON_NAME] 08082025 [PHONE_NUMBER] [PERSON_NAME] 08222025 0745-0830 [PHONE_N…" at bounding box center [535, 531] width 360 height 198
click at [440, 726] on div "Job Timeline" at bounding box center [536, 742] width 418 height 39
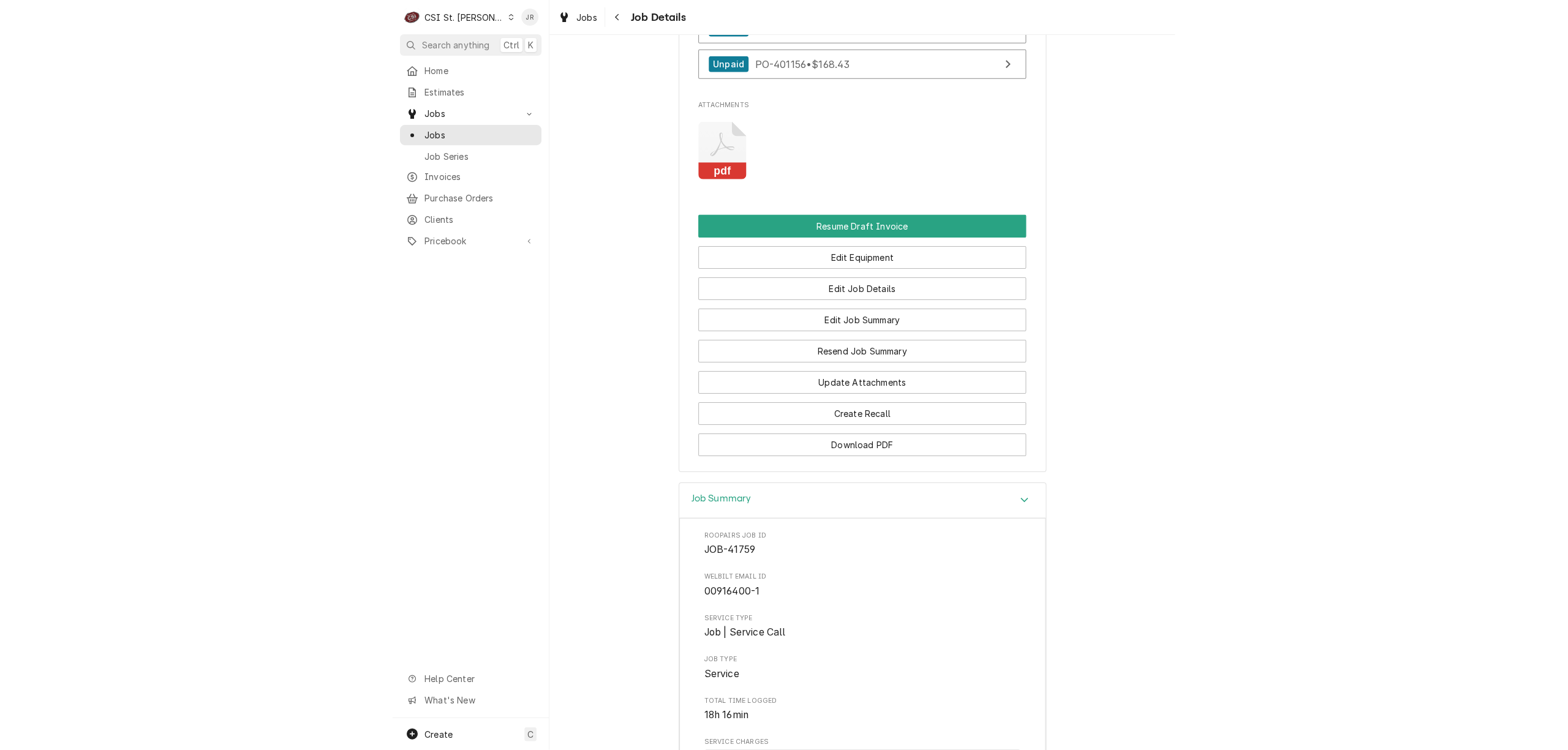
scroll to position [1633, 0]
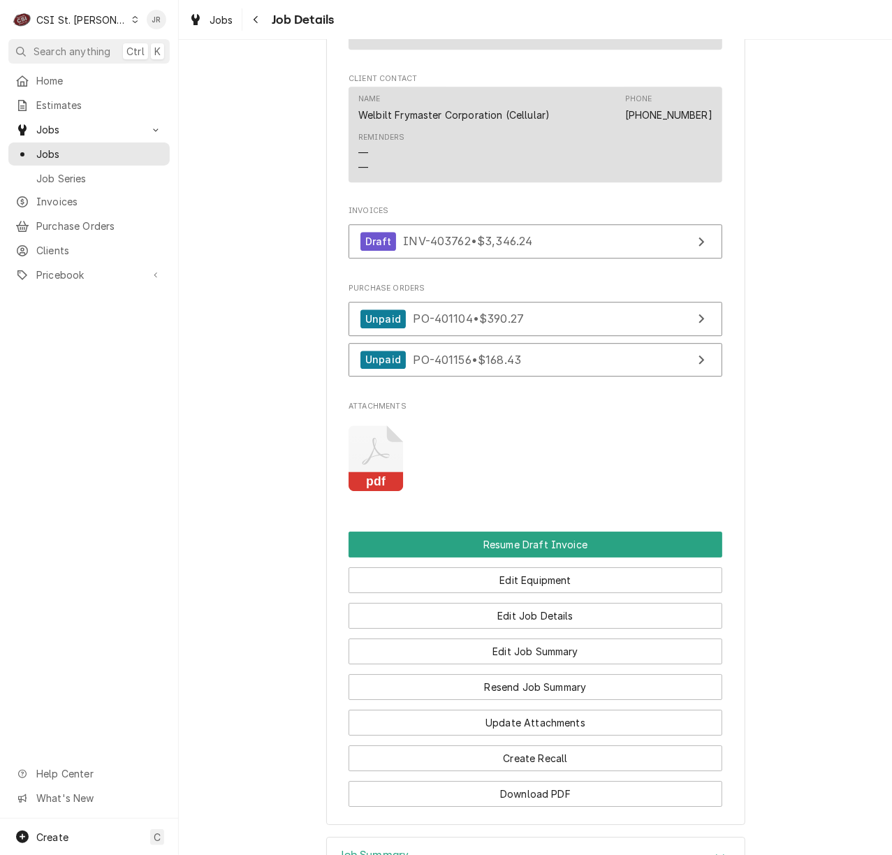
click at [570, 299] on div "Purchase Orders Unpaid PO-401104 • $390.27 Unpaid PO-401156 • $168.43" at bounding box center [535, 333] width 374 height 101
click at [585, 322] on link "Unpaid PO-401104 • $390.27" at bounding box center [535, 319] width 374 height 34
click at [594, 355] on link "Unpaid PO-401156 • $168.43" at bounding box center [535, 360] width 374 height 34
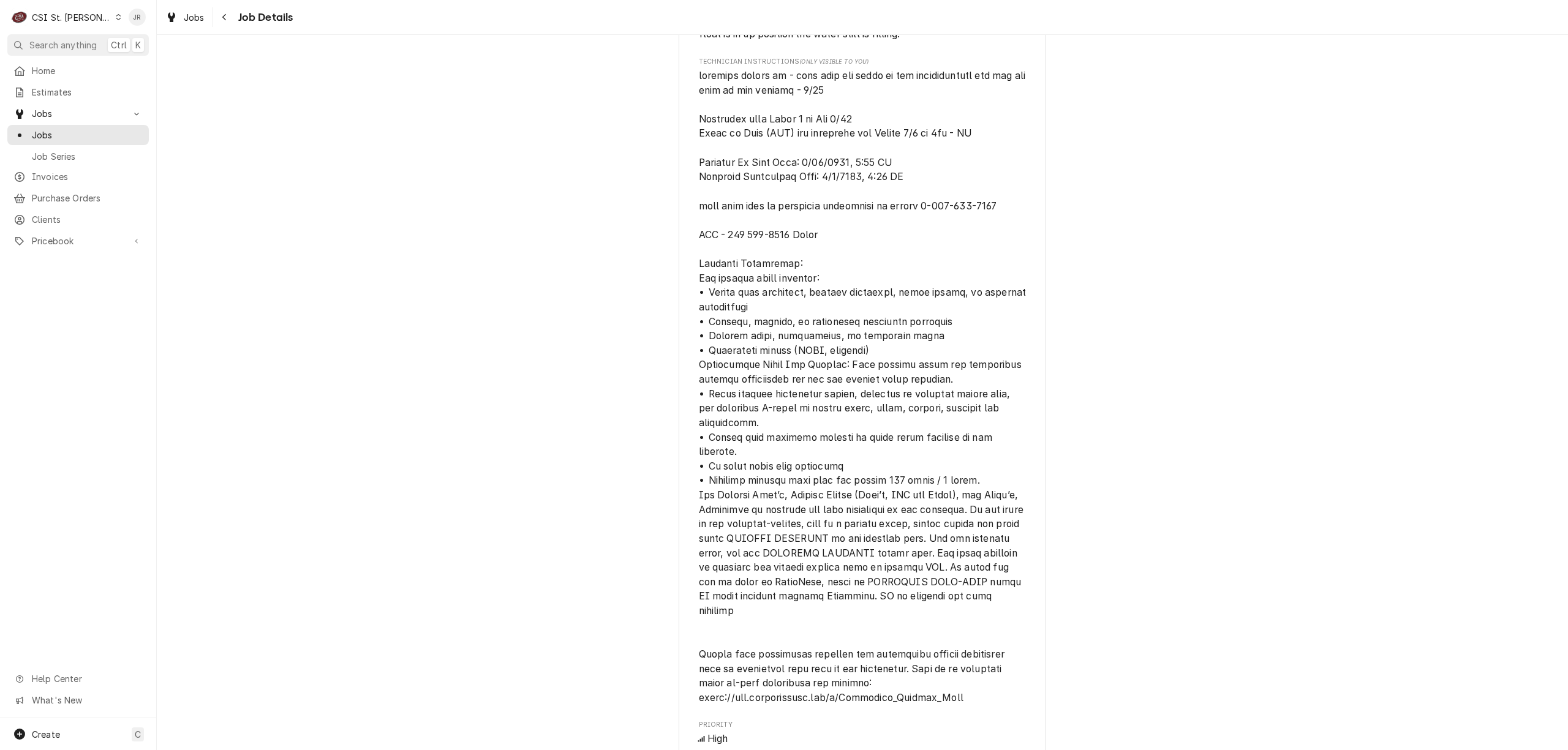
scroll to position [817, 0]
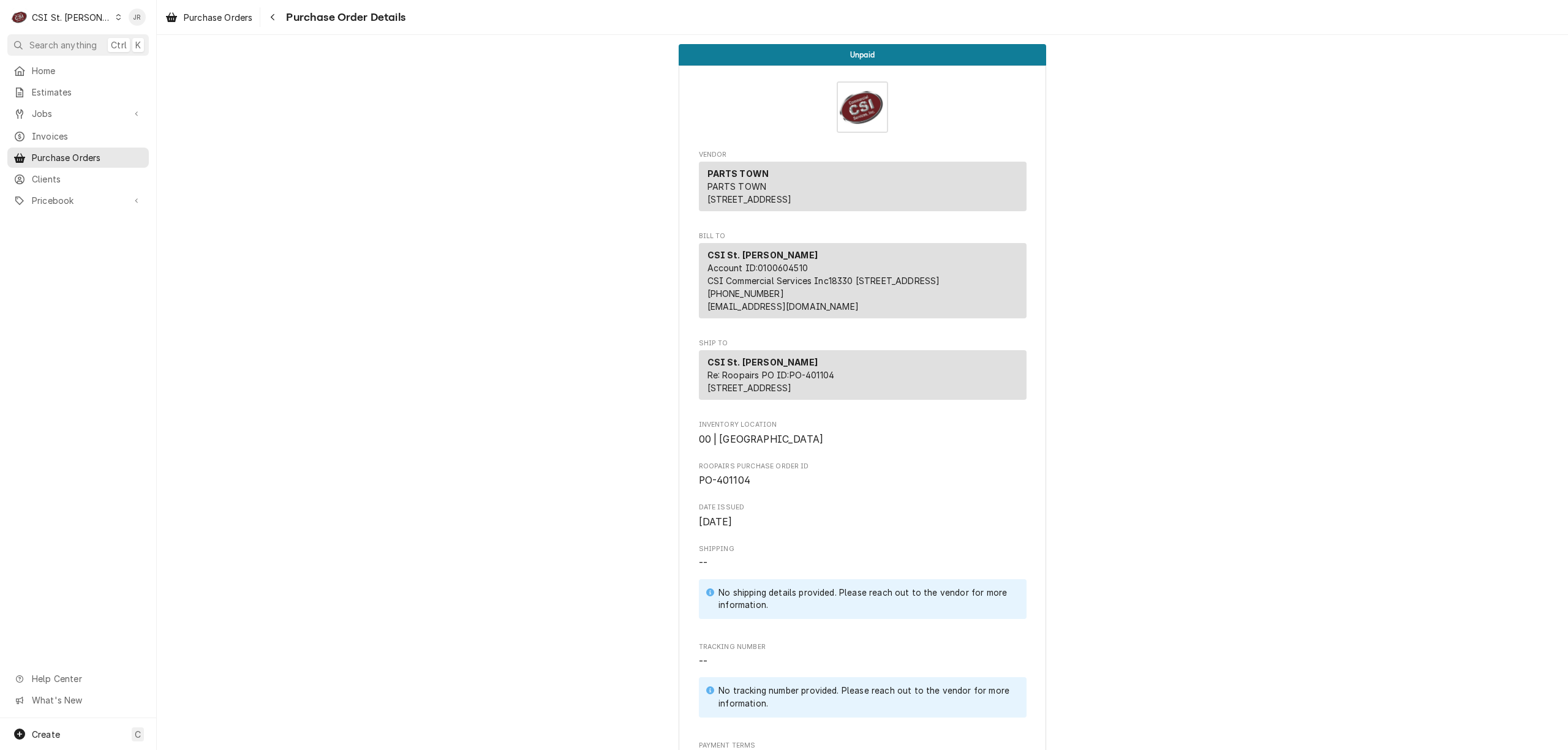
drag, startPoint x: 733, startPoint y: 509, endPoint x: 732, endPoint y: 517, distance: 8.1
click at [733, 489] on div "Roopairs Purchase Order ID PO-401104" at bounding box center [863, 475] width 328 height 26
click at [731, 486] on span "PO-401104" at bounding box center [724, 480] width 52 height 11
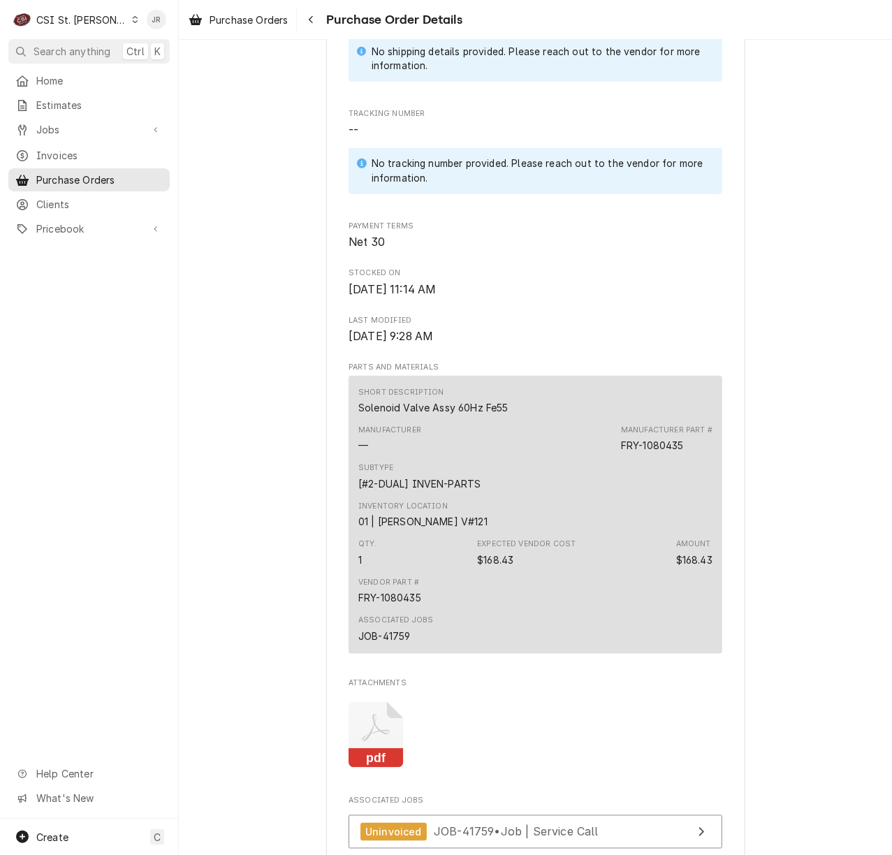
scroll to position [838, 0]
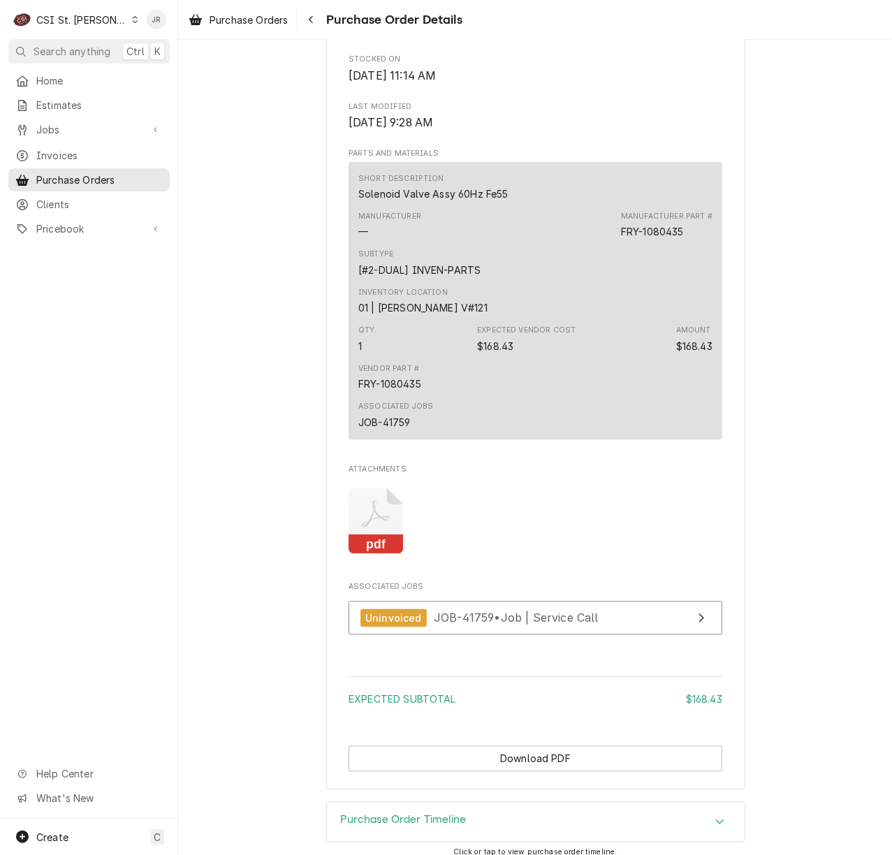
click at [372, 549] on icon "Attachments" at bounding box center [375, 521] width 55 height 66
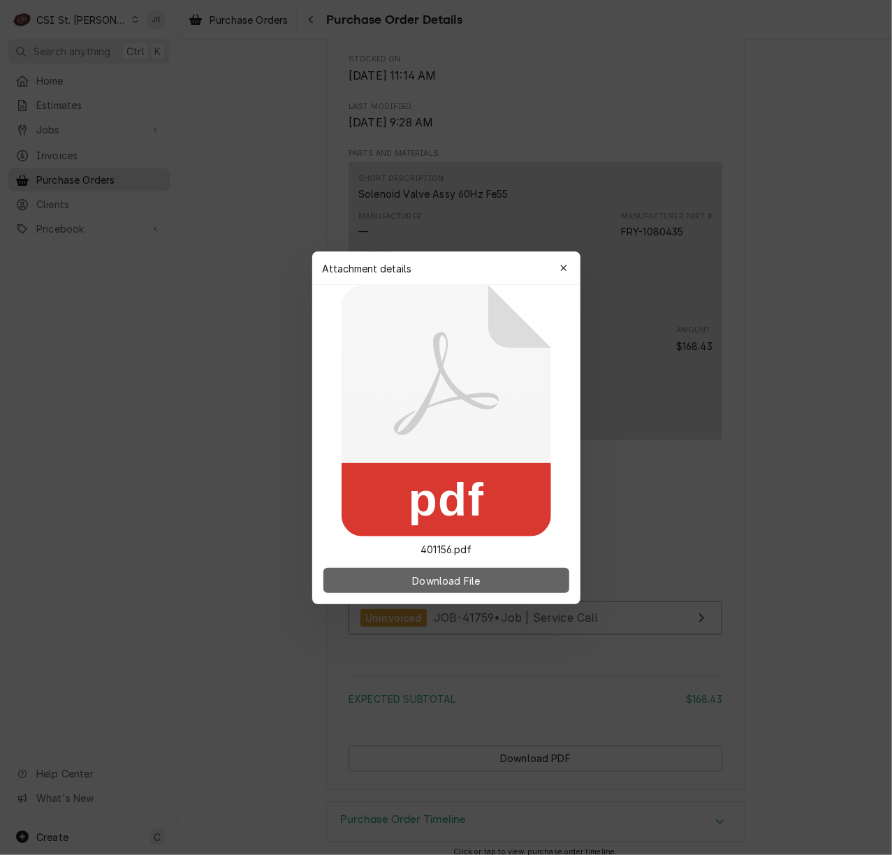
click at [478, 573] on div "Download File" at bounding box center [446, 580] width 268 height 47
click at [478, 573] on span "Download File" at bounding box center [445, 580] width 73 height 15
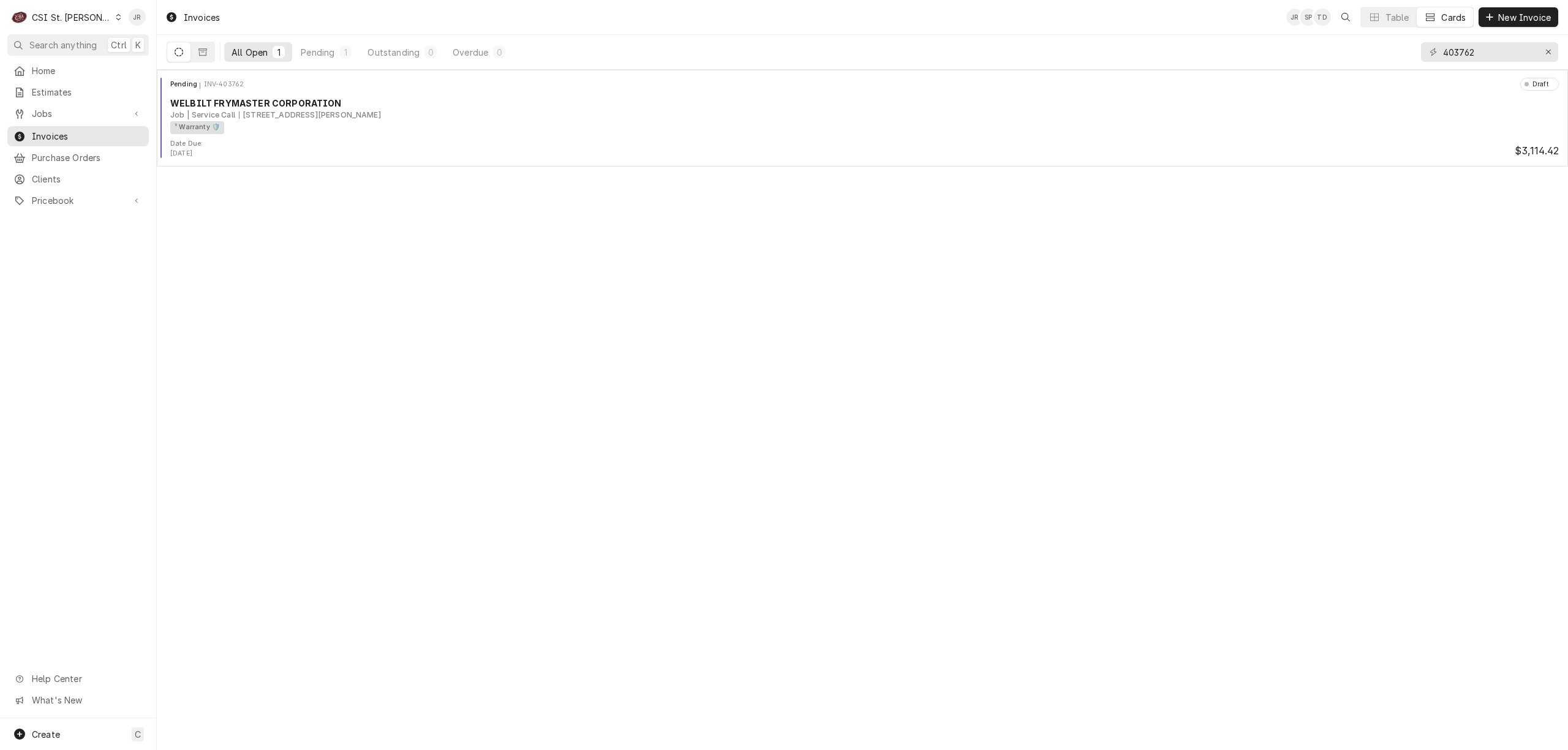
click at [68, 16] on div "CSI St. [PERSON_NAME]" at bounding box center [71, 18] width 80 height 13
click at [148, 23] on div "CSI [US_STATE][GEOGRAPHIC_DATA]" at bounding box center [189, 24] width 161 height 13
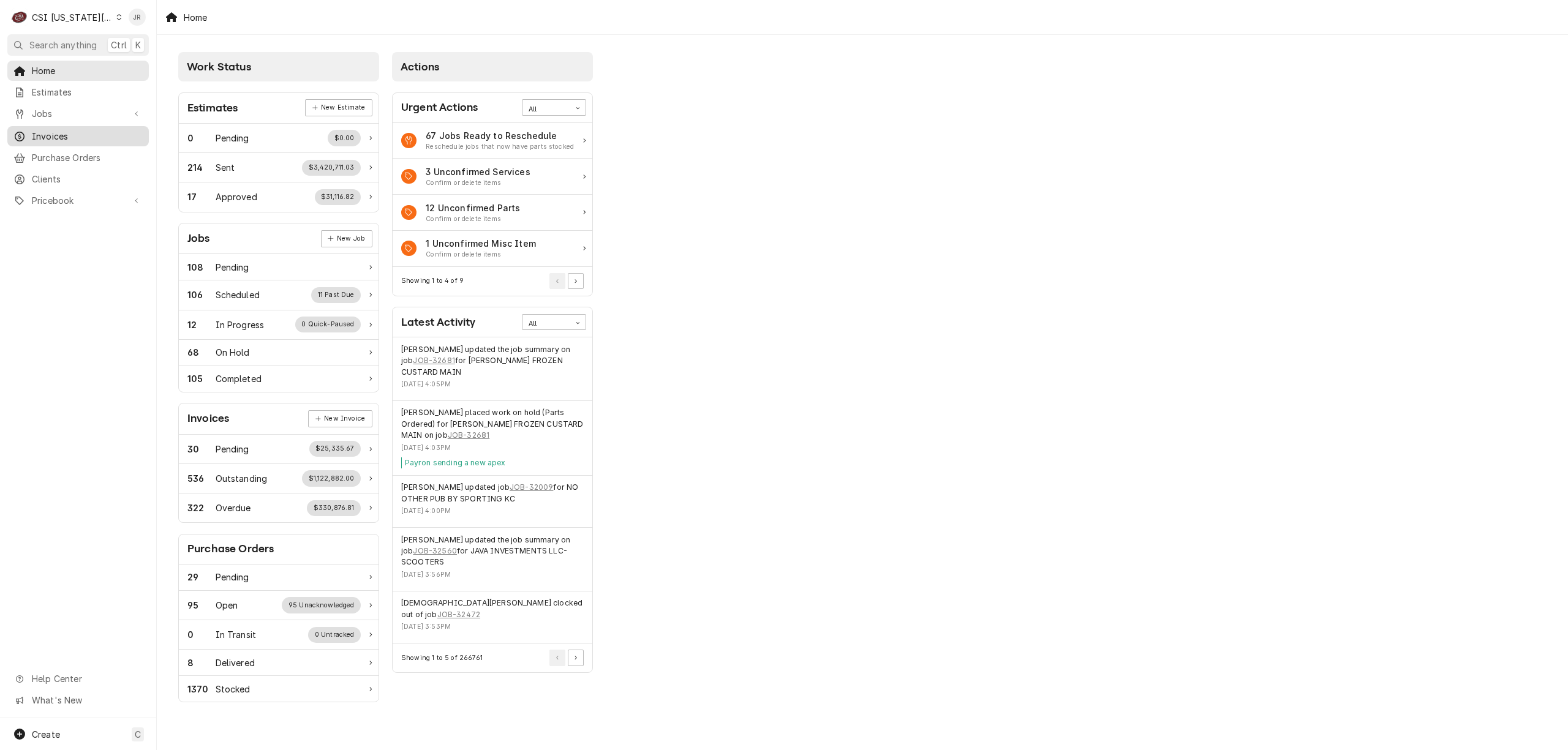
click at [62, 130] on span "Invoices" at bounding box center [87, 136] width 110 height 13
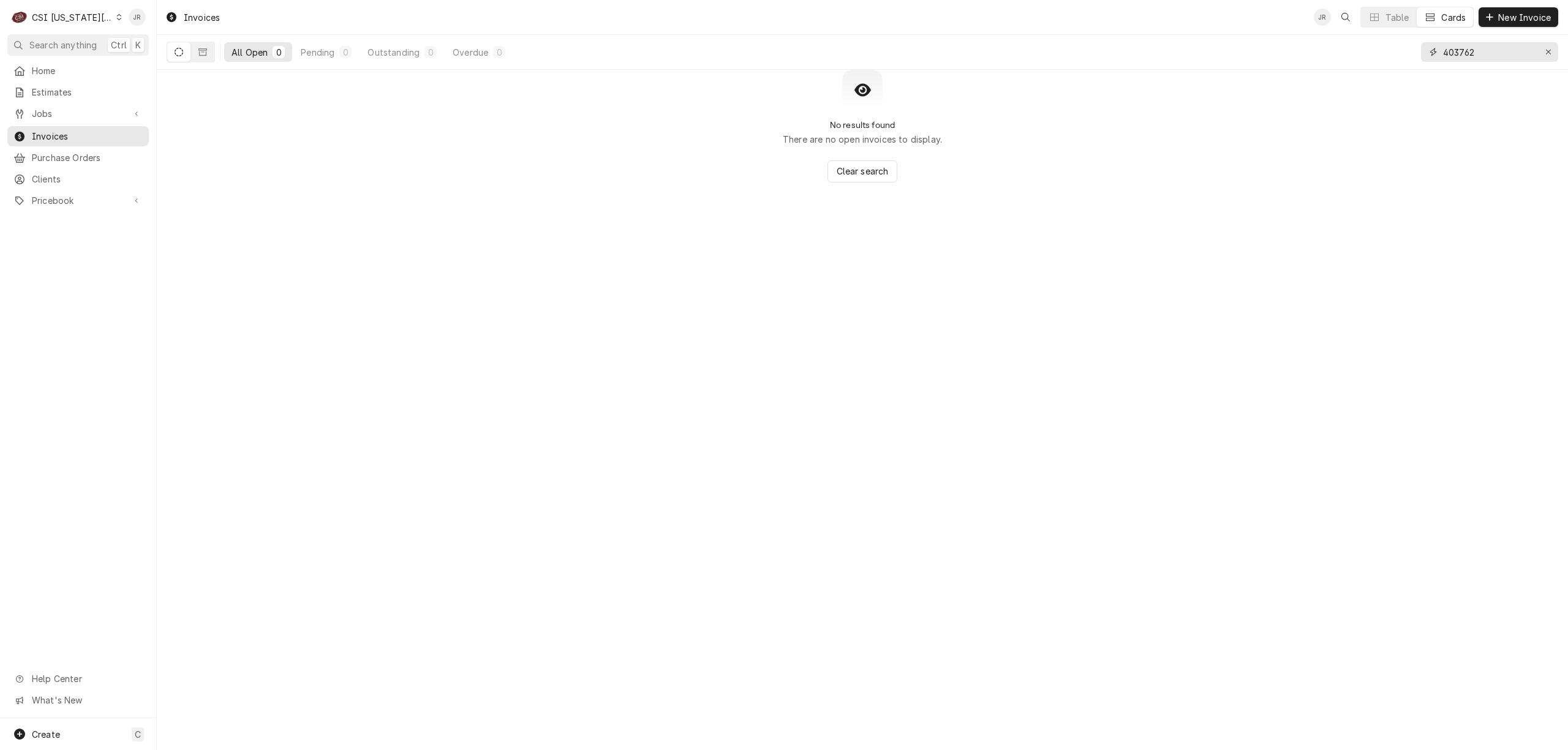
drag, startPoint x: 1460, startPoint y: 61, endPoint x: 1461, endPoint y: 49, distance: 12.0
click at [1461, 56] on input "403762" at bounding box center [1488, 52] width 92 height 19
click at [1461, 49] on input "403762" at bounding box center [1488, 52] width 92 height 19
paste input "303059"
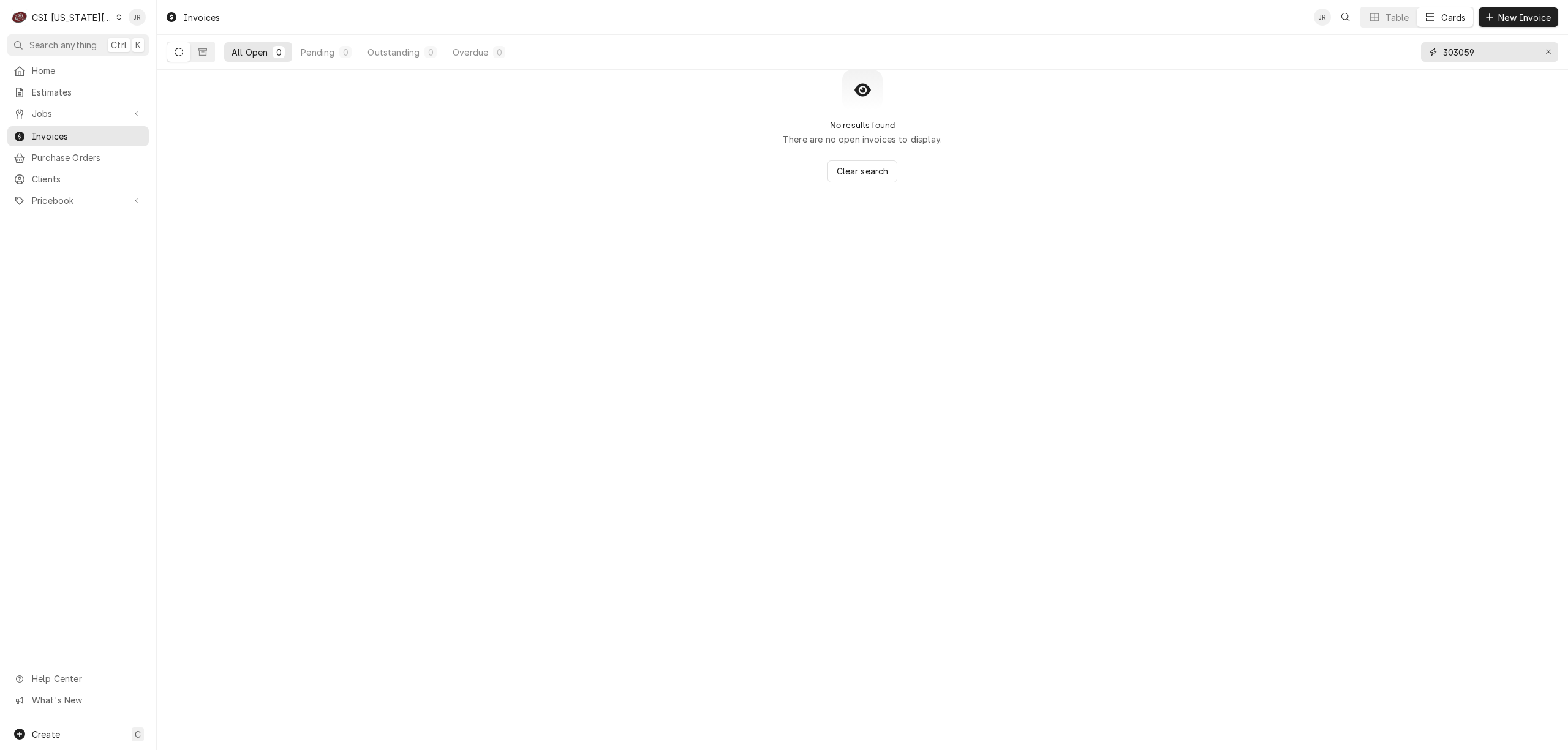
type input "303059"
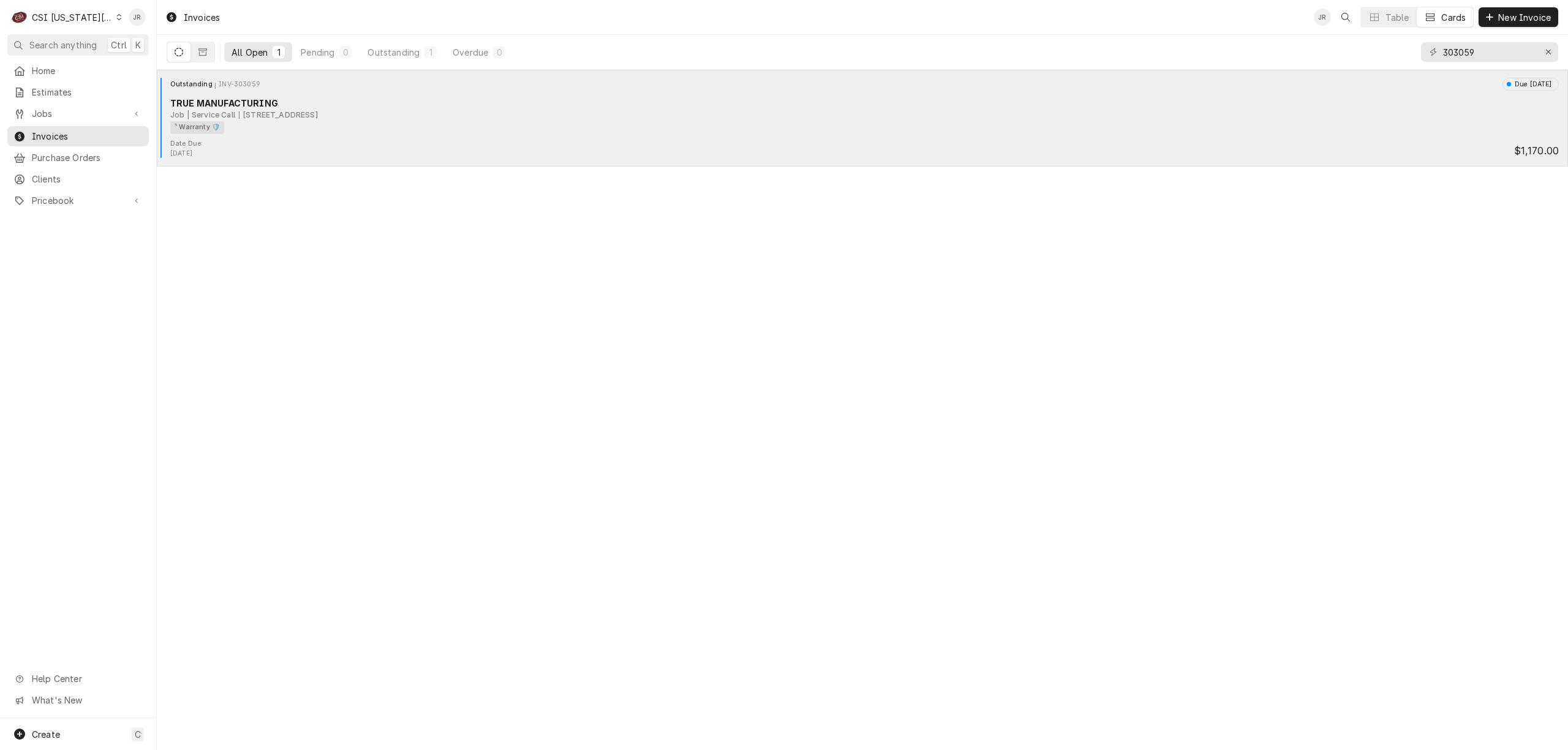
click at [244, 118] on div "[STREET_ADDRESS]" at bounding box center [278, 115] width 79 height 11
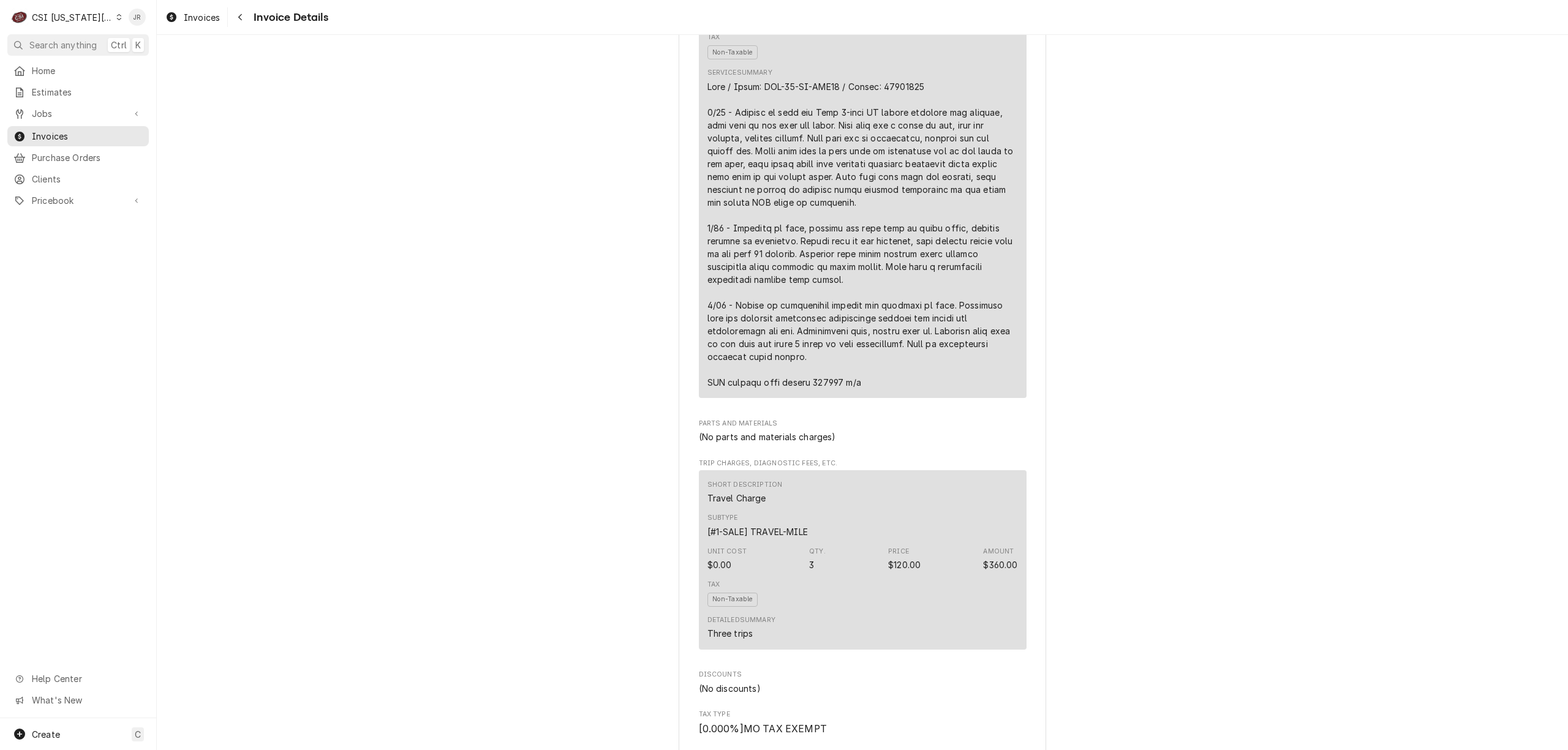
scroll to position [980, 0]
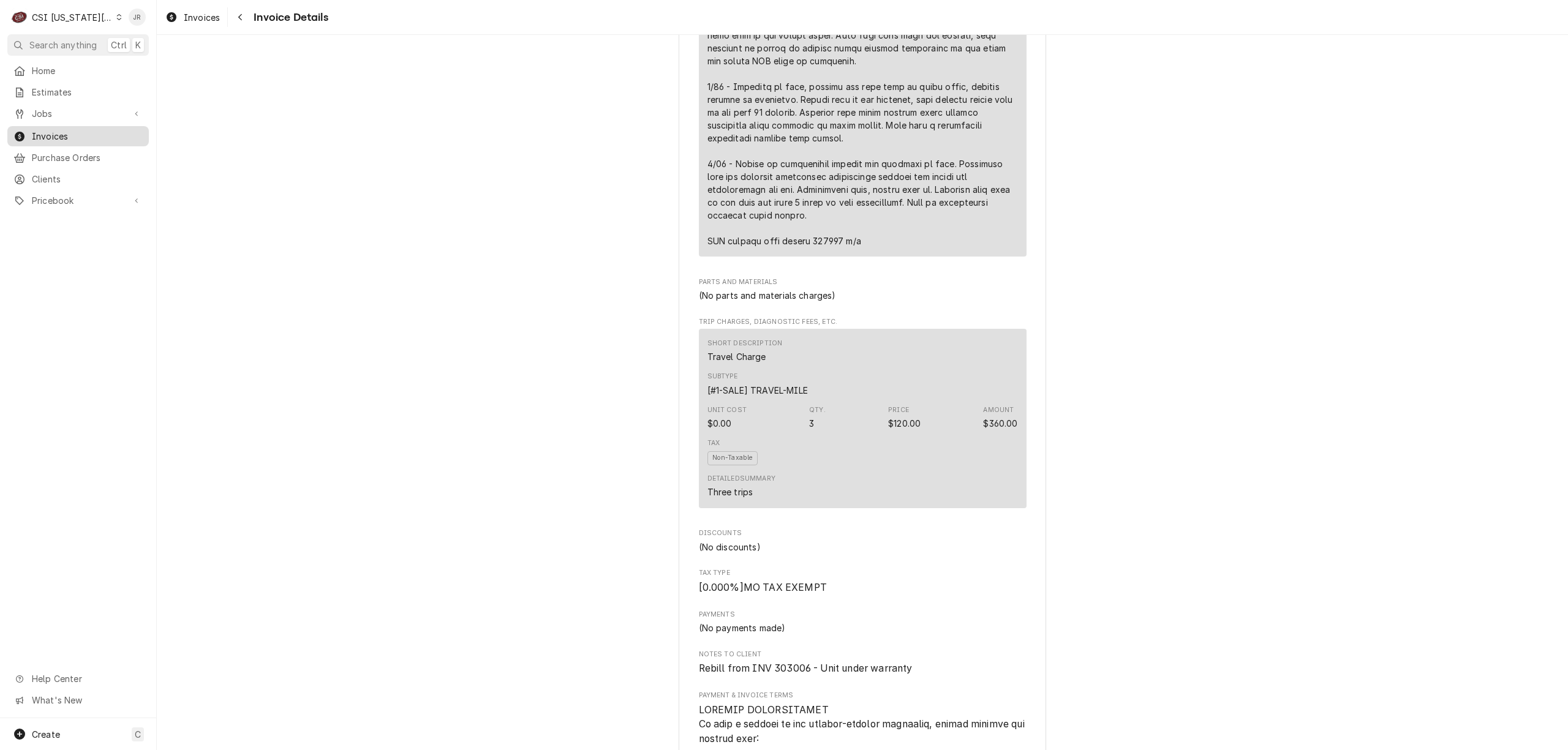
click at [72, 131] on span "Invoices" at bounding box center [87, 136] width 110 height 13
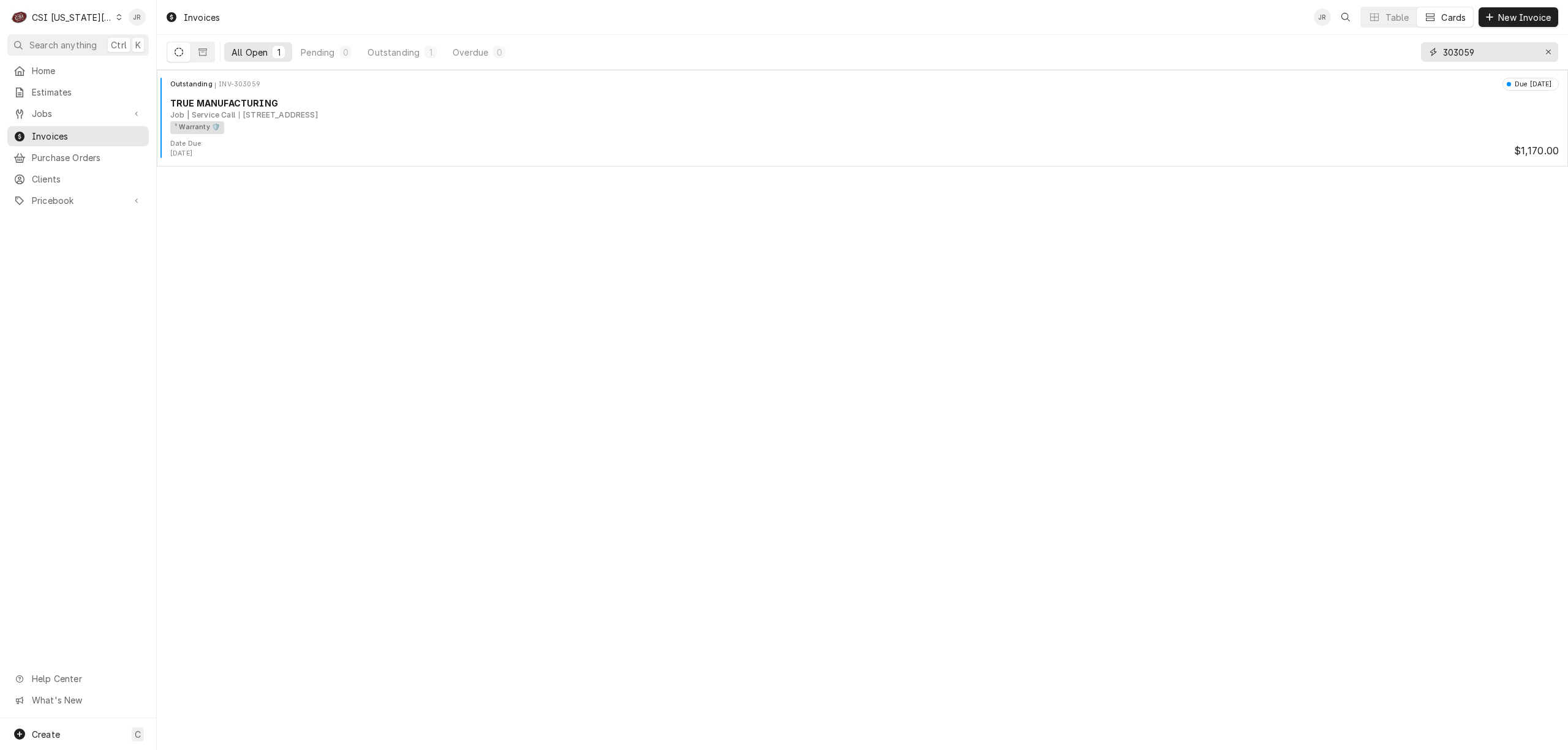
click at [1476, 59] on input "303059" at bounding box center [1488, 52] width 92 height 19
click at [1471, 52] on input "303059" at bounding box center [1488, 52] width 92 height 19
paste input "5"
type input "303055"
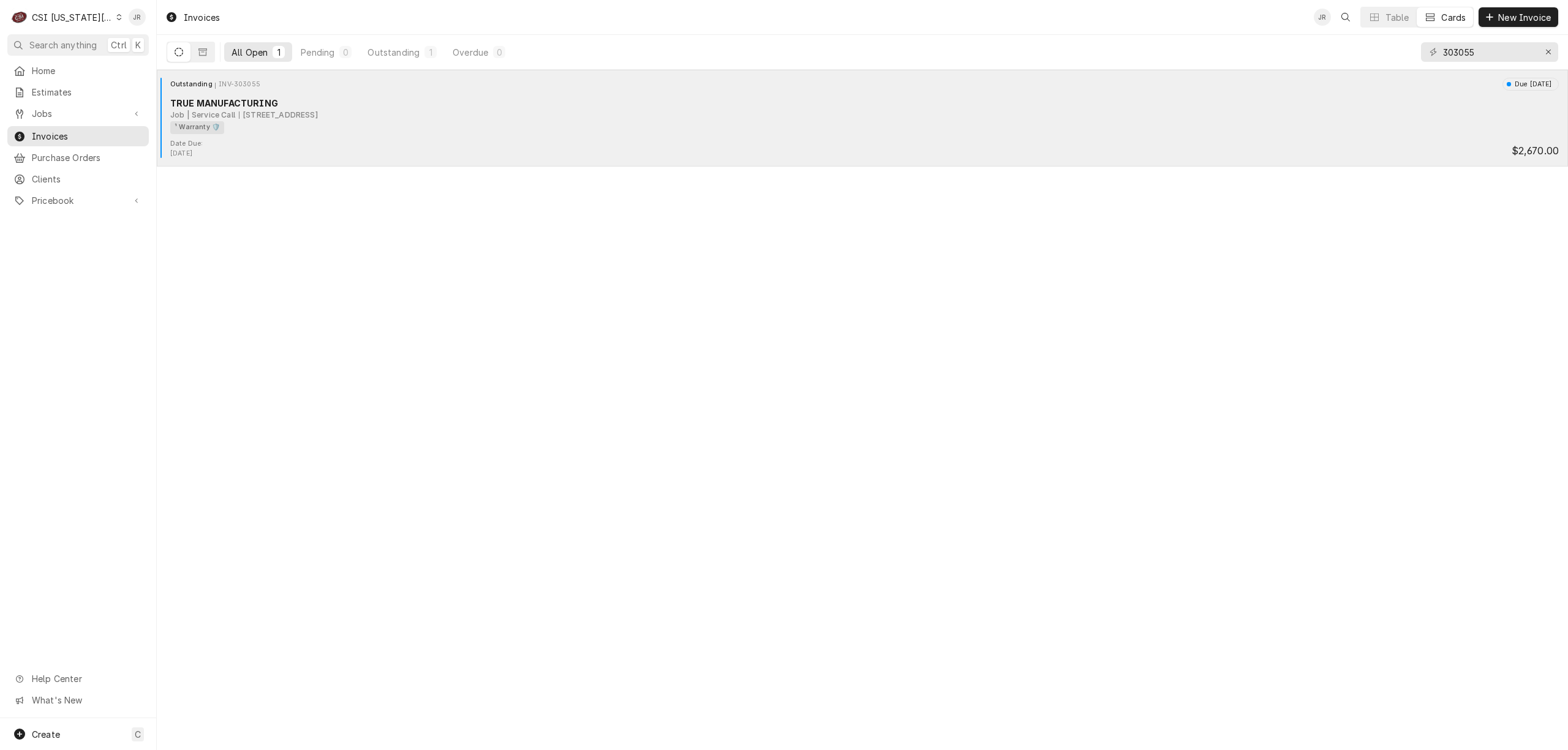
click at [663, 135] on div "Outstanding INV-303055 Due [DATE] TRUE MANUFACTURING Job | Service Call [STREET…" at bounding box center [862, 109] width 1401 height 61
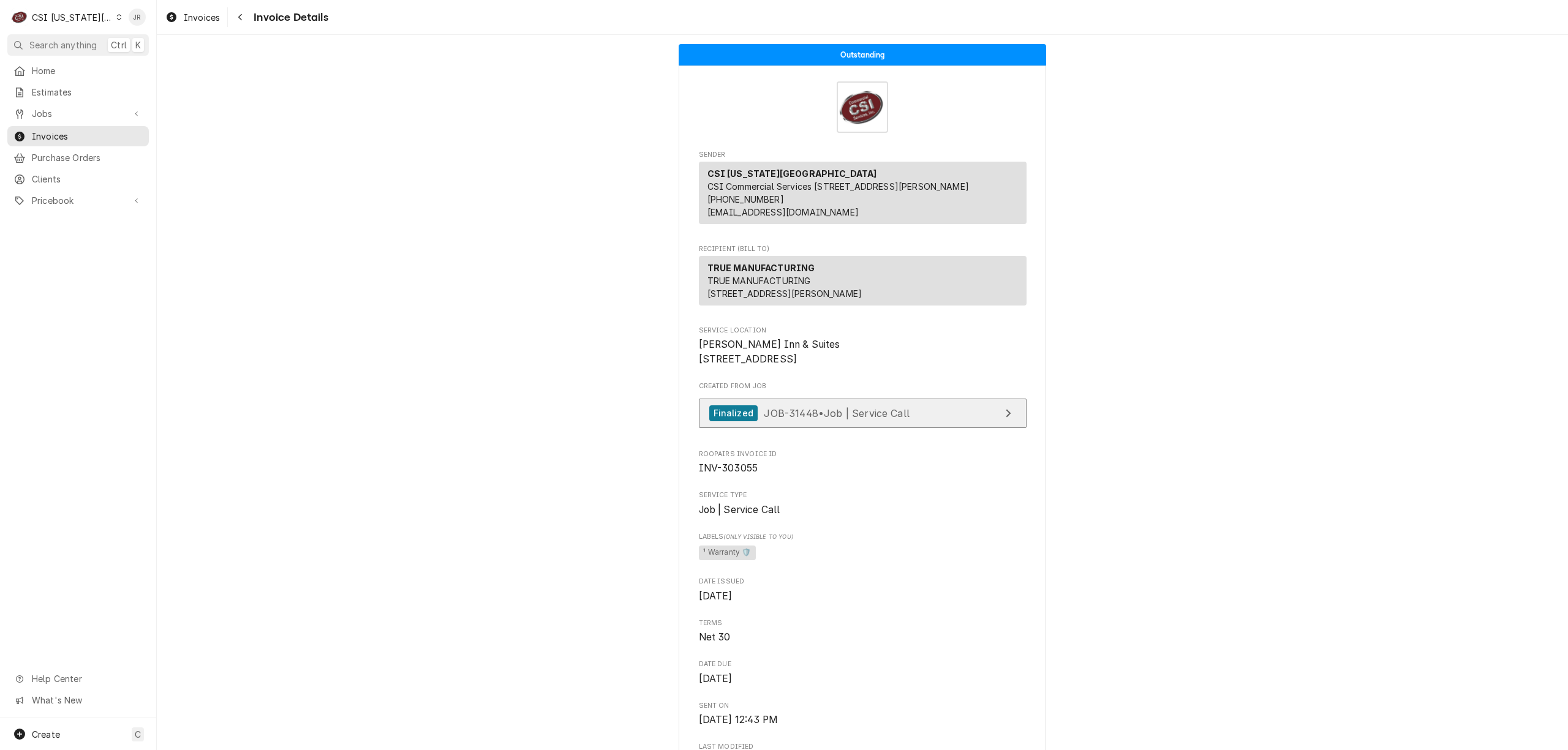
click at [951, 429] on link "Finalized JOB-31448 • Job | Service Call" at bounding box center [863, 414] width 328 height 30
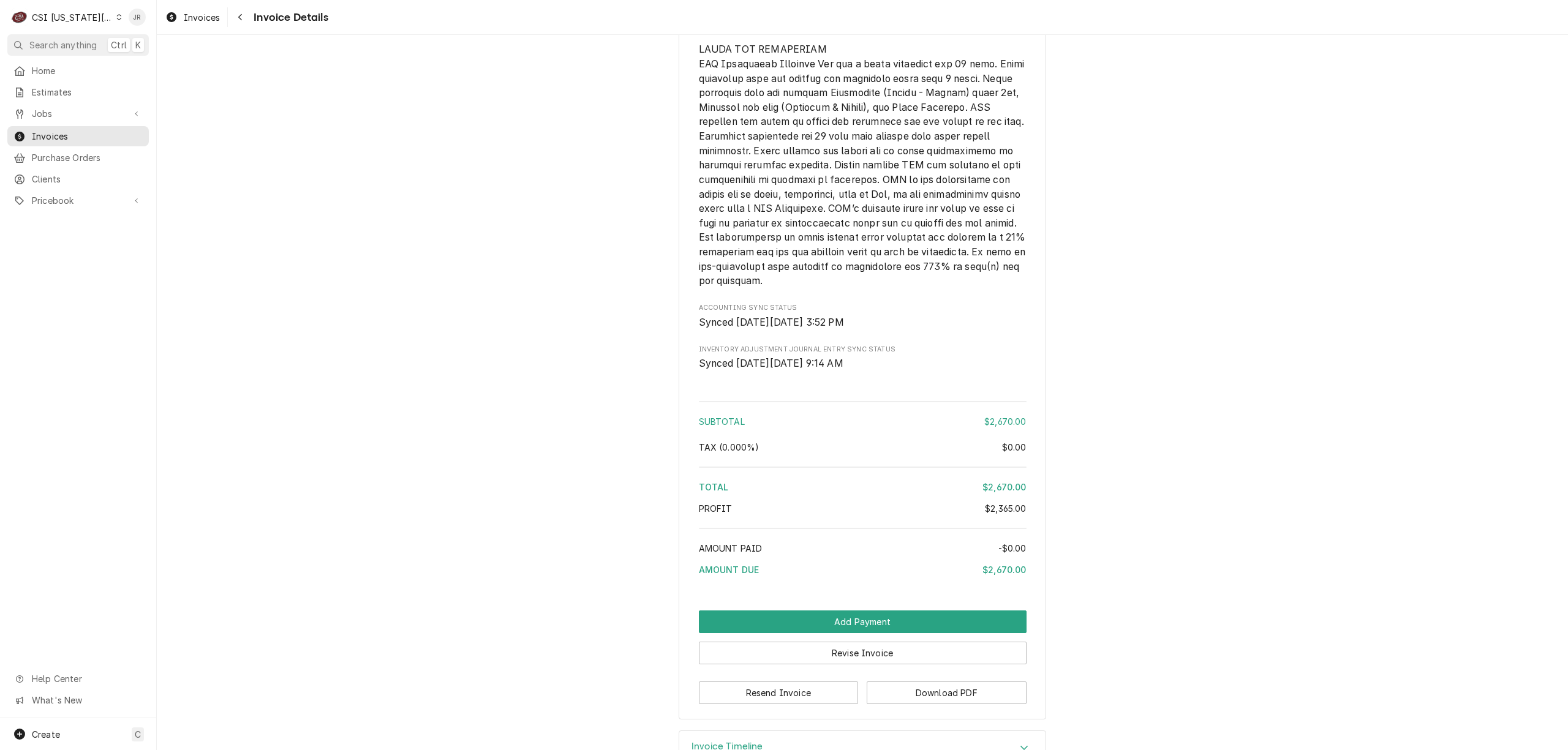
scroll to position [2372, 0]
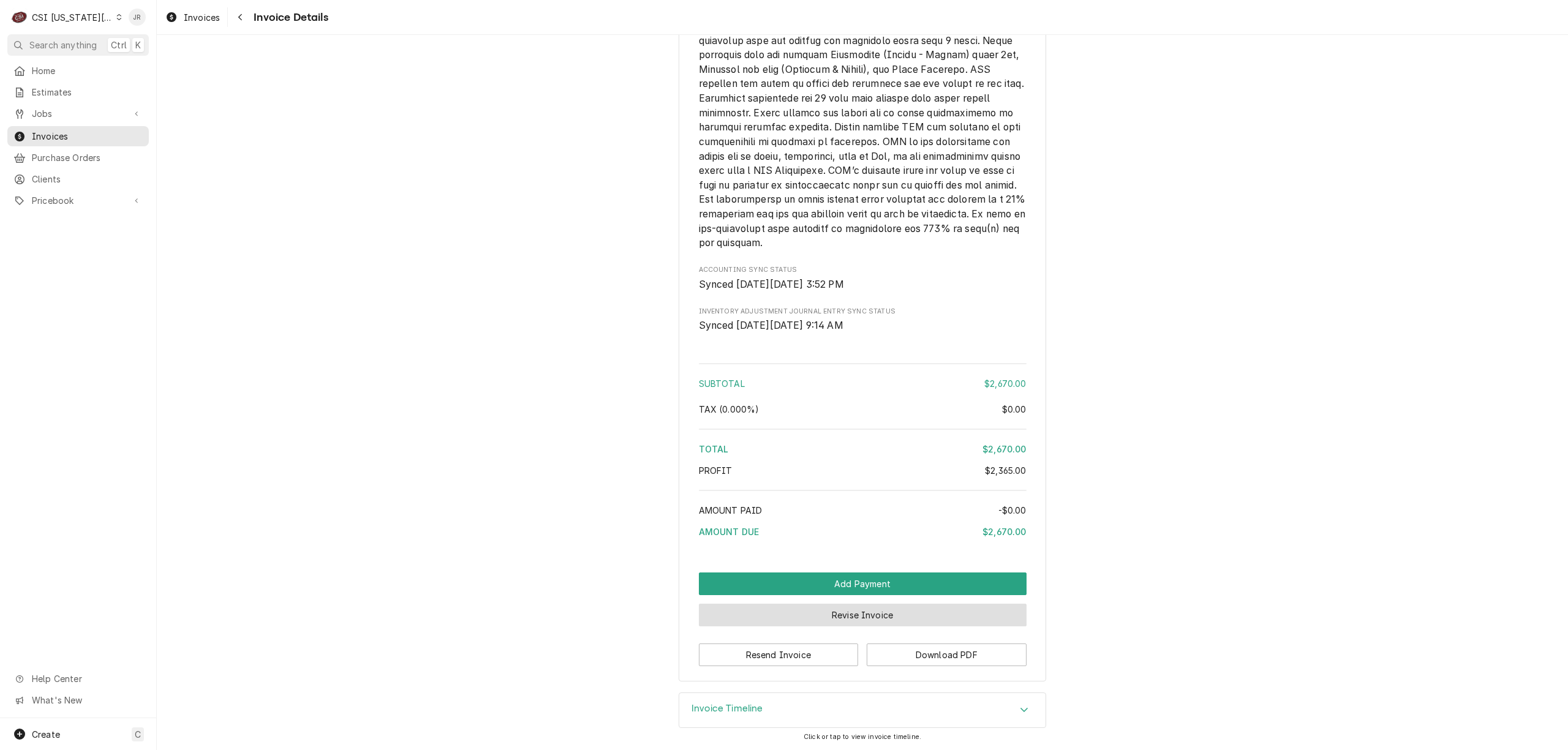
click at [852, 610] on button "Revise Invoice" at bounding box center [863, 616] width 328 height 23
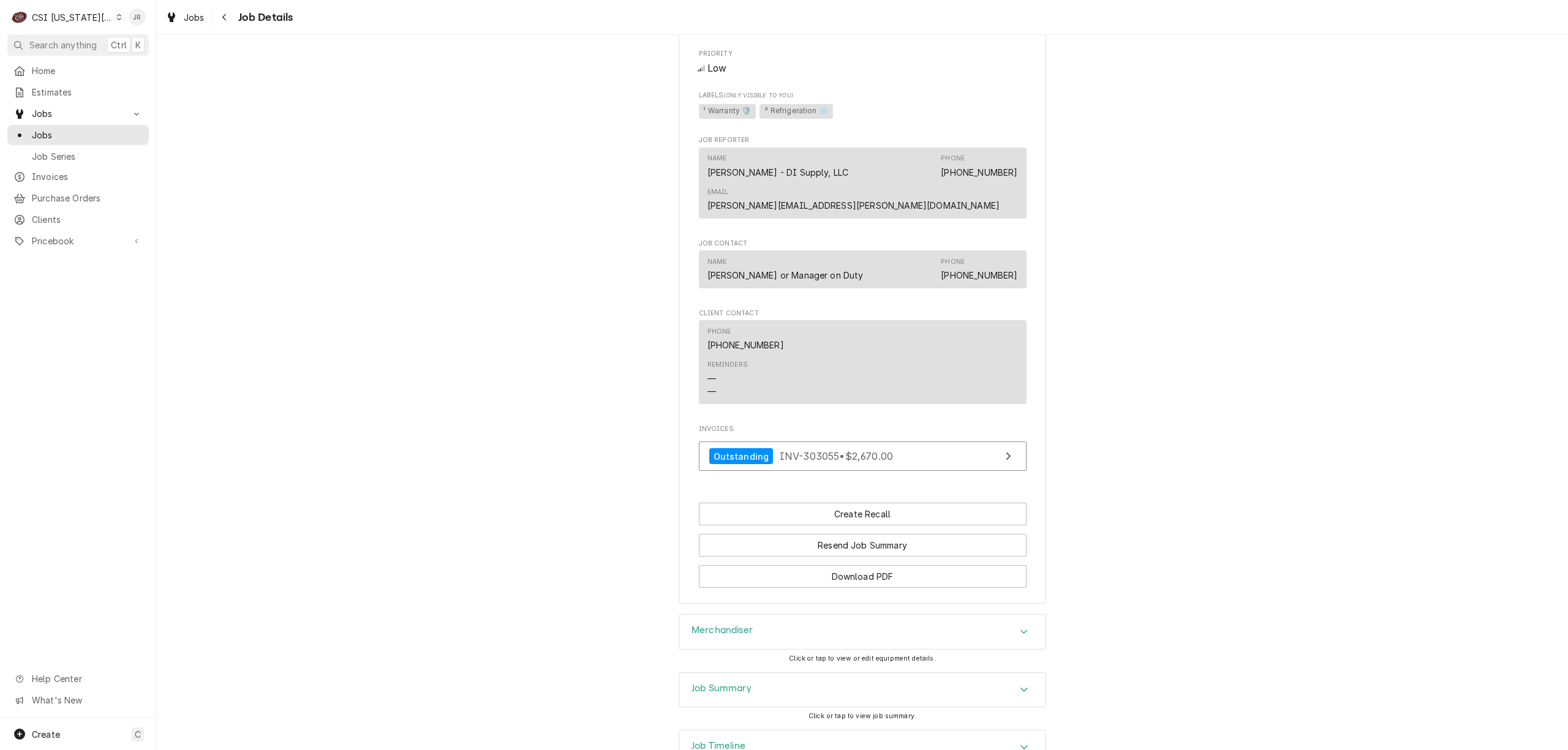
scroll to position [1181, 0]
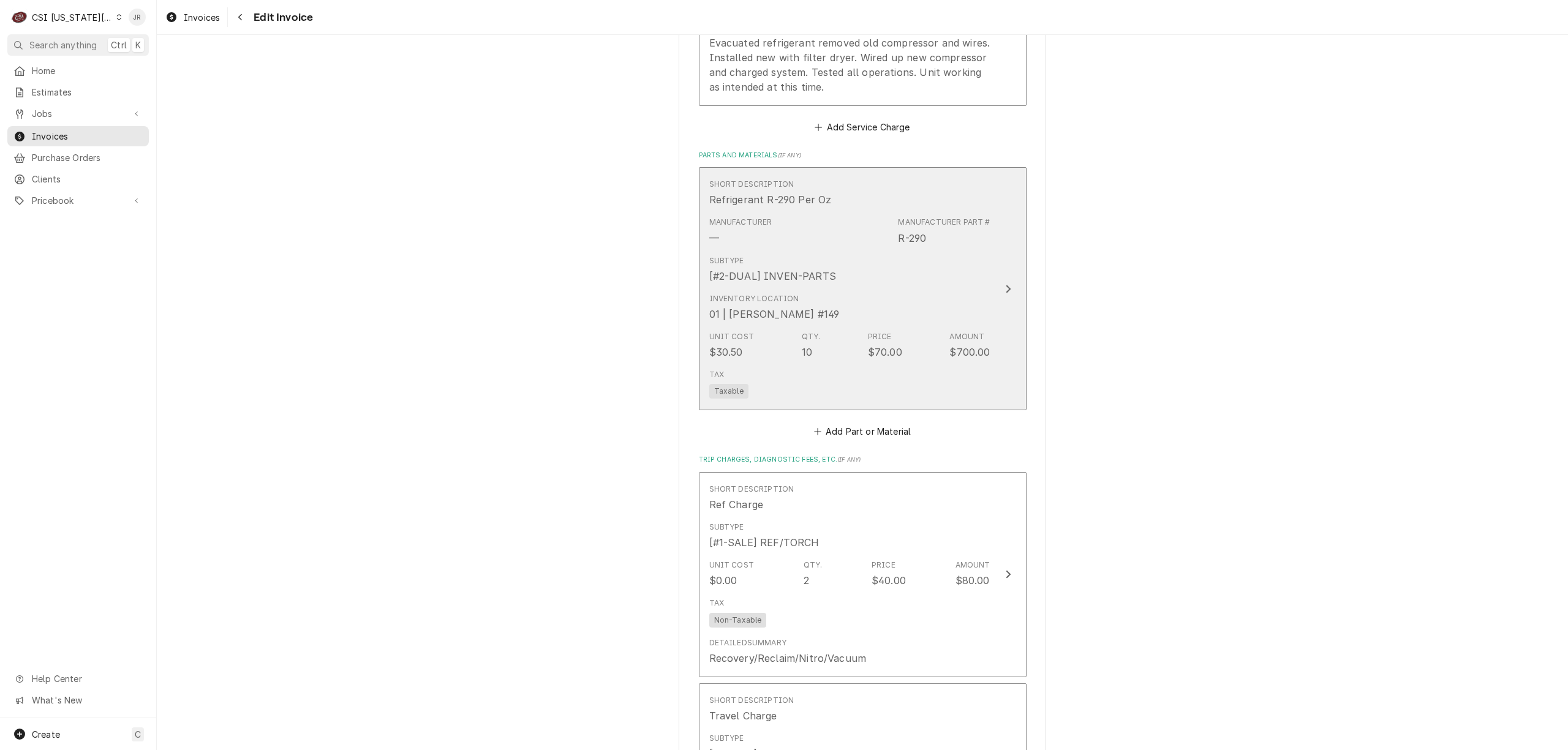
scroll to position [2041, 0]
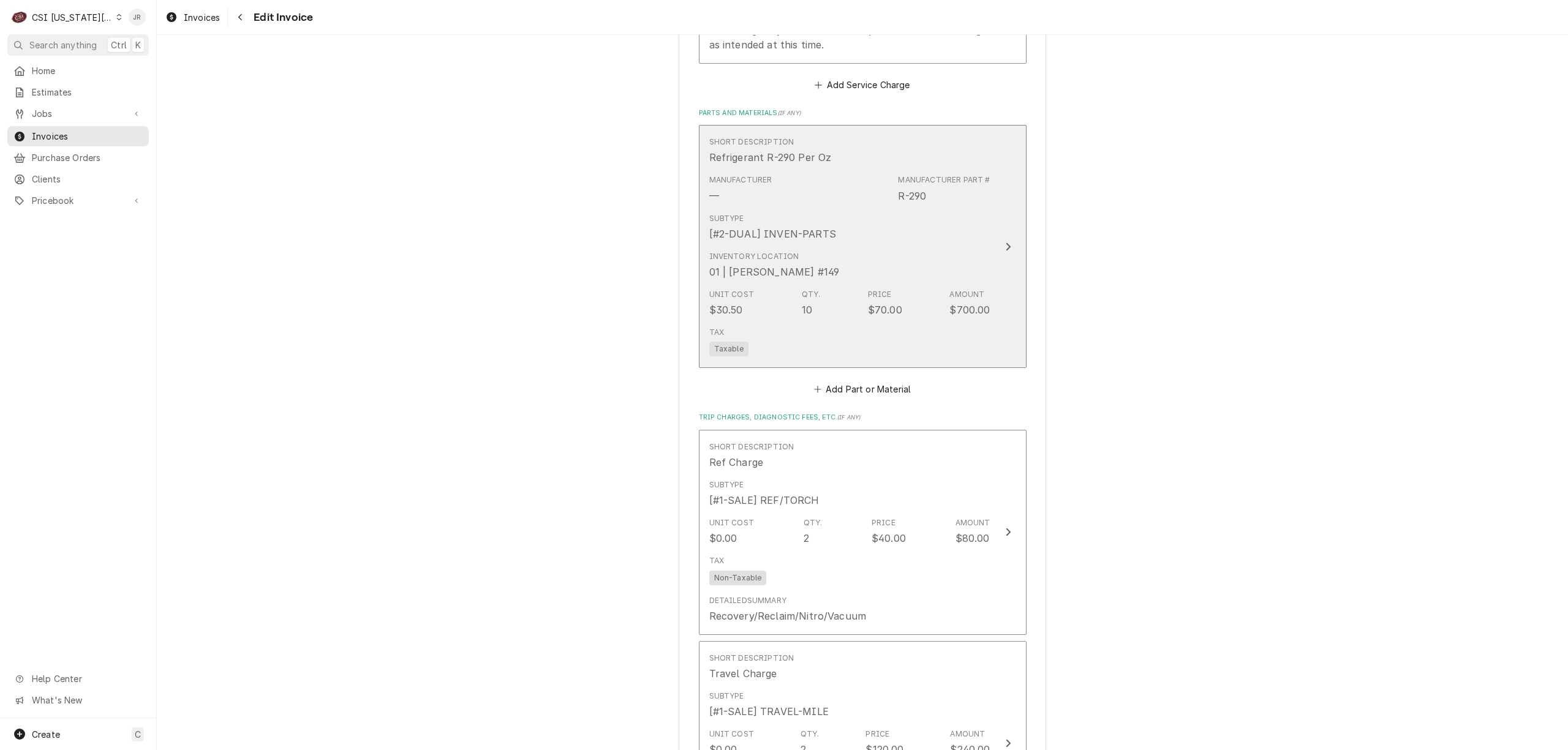
click at [924, 246] on div "Inventory Location 01 | [PERSON_NAME] #149" at bounding box center [850, 265] width 282 height 38
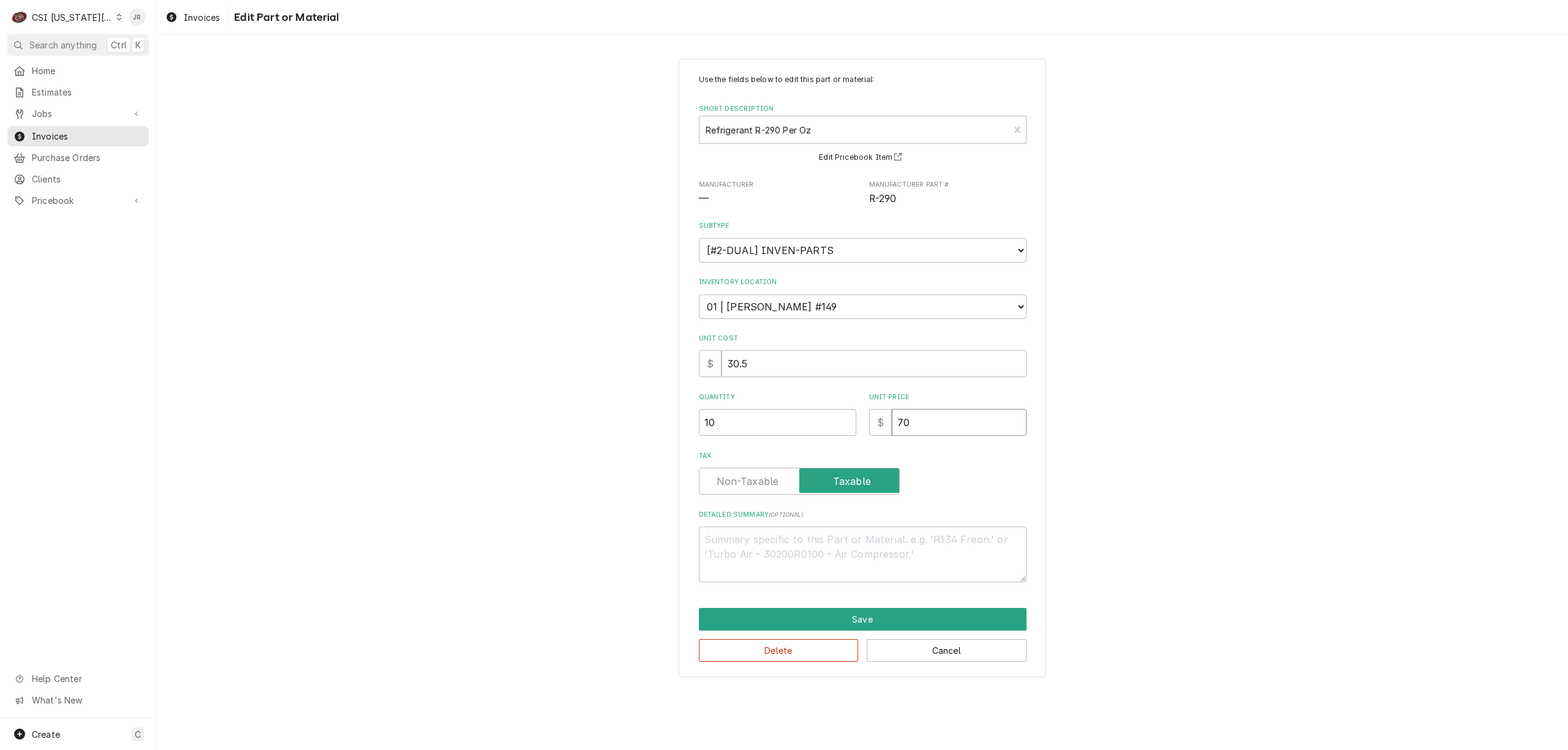
drag, startPoint x: 947, startPoint y: 436, endPoint x: 566, endPoint y: 419, distance: 381.4
click at [566, 419] on div "Use the fields below to edit this part or material: Short Description Refrigera…" at bounding box center [862, 368] width 1411 height 640
type textarea "x"
type input "3"
type textarea "x"
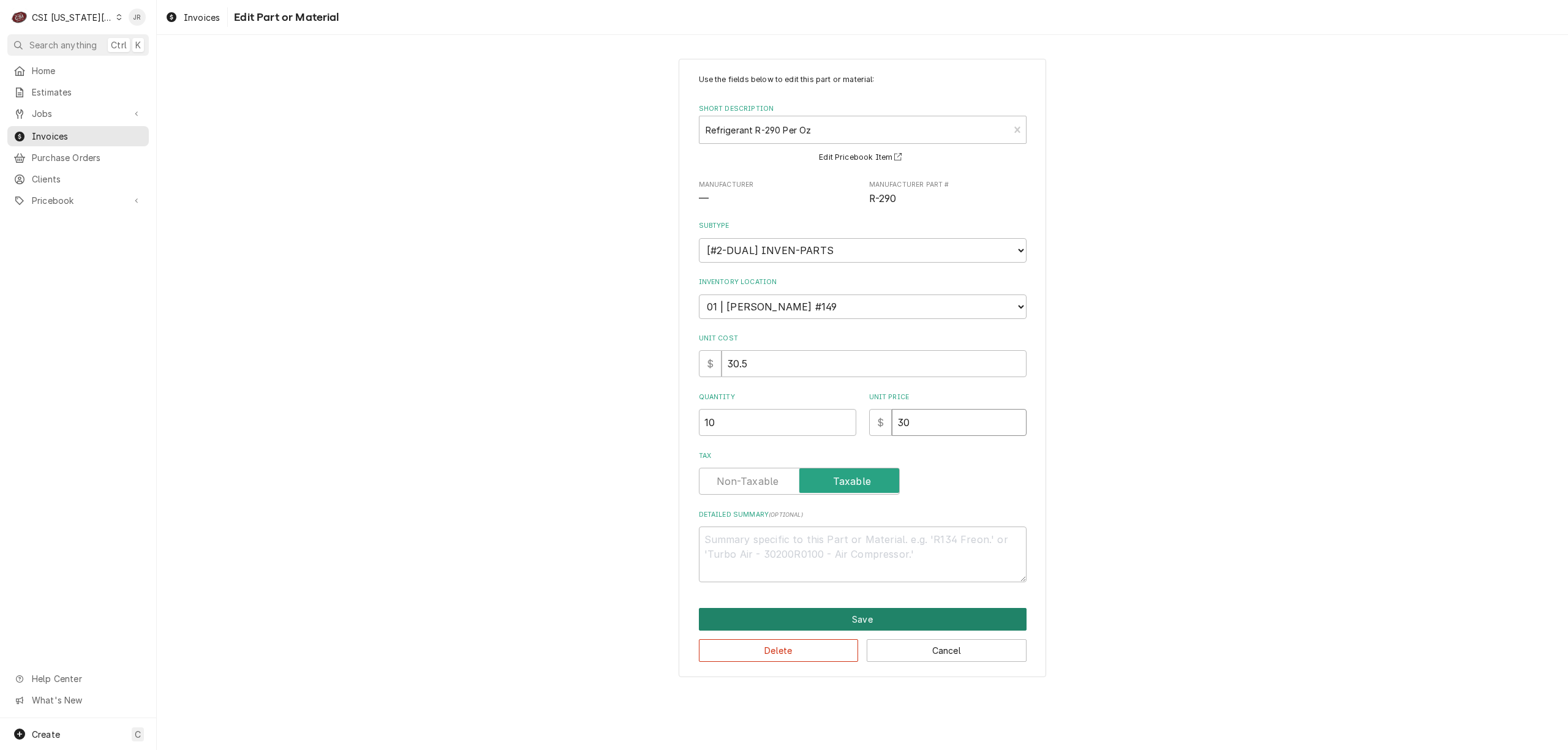
type input "30"
click at [892, 618] on button "Save" at bounding box center [863, 619] width 328 height 23
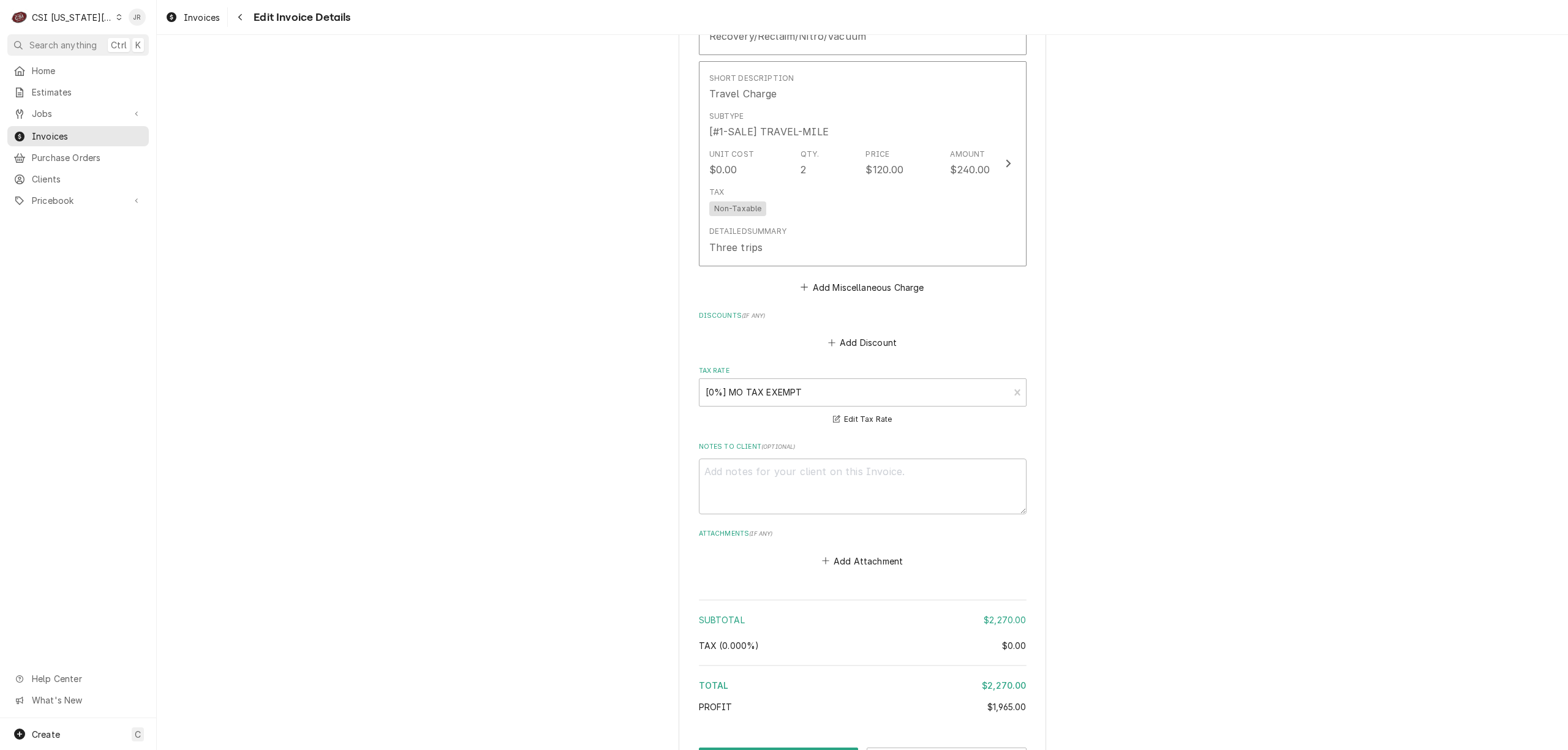
scroll to position [2683, 0]
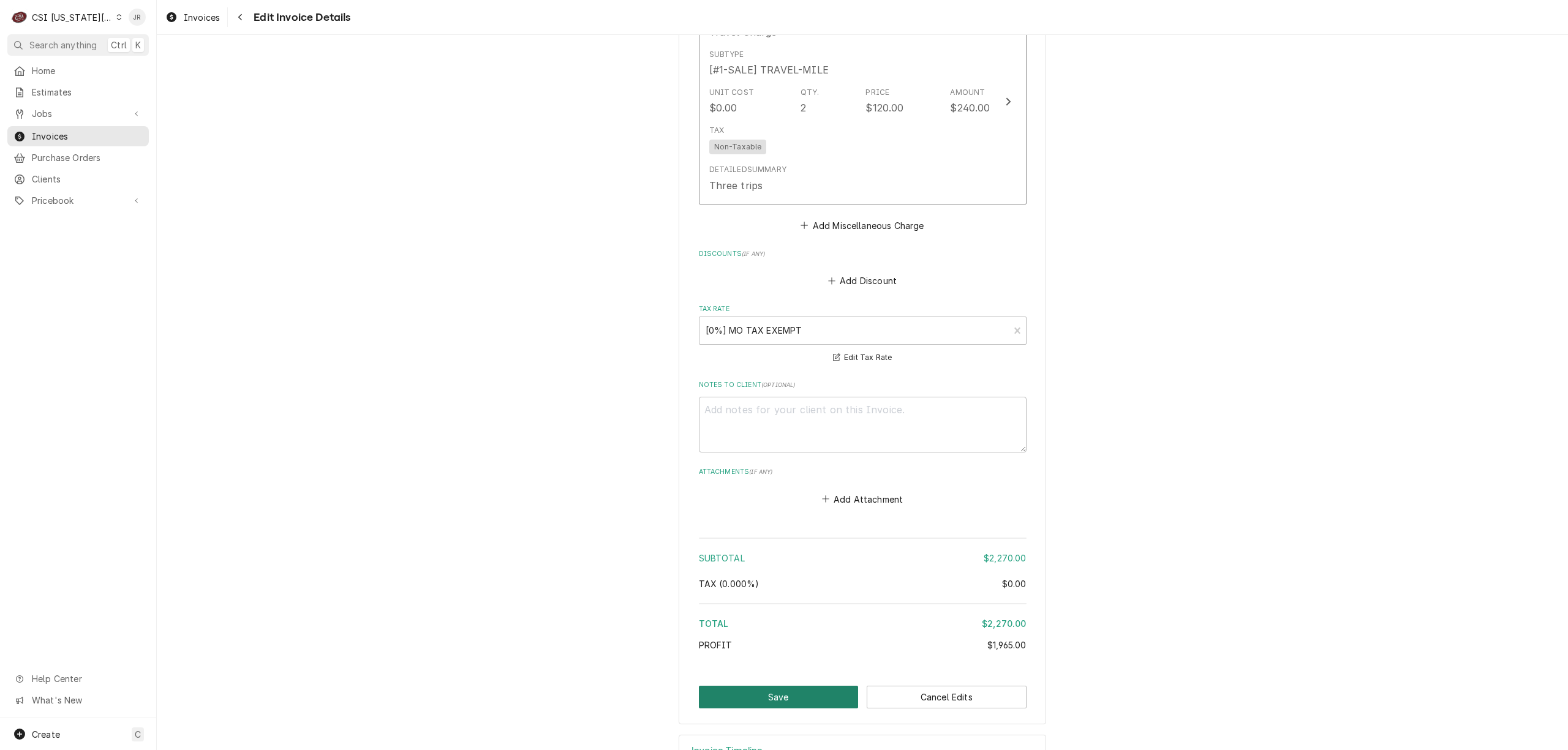
click at [755, 686] on button "Save" at bounding box center [779, 697] width 160 height 23
type textarea "x"
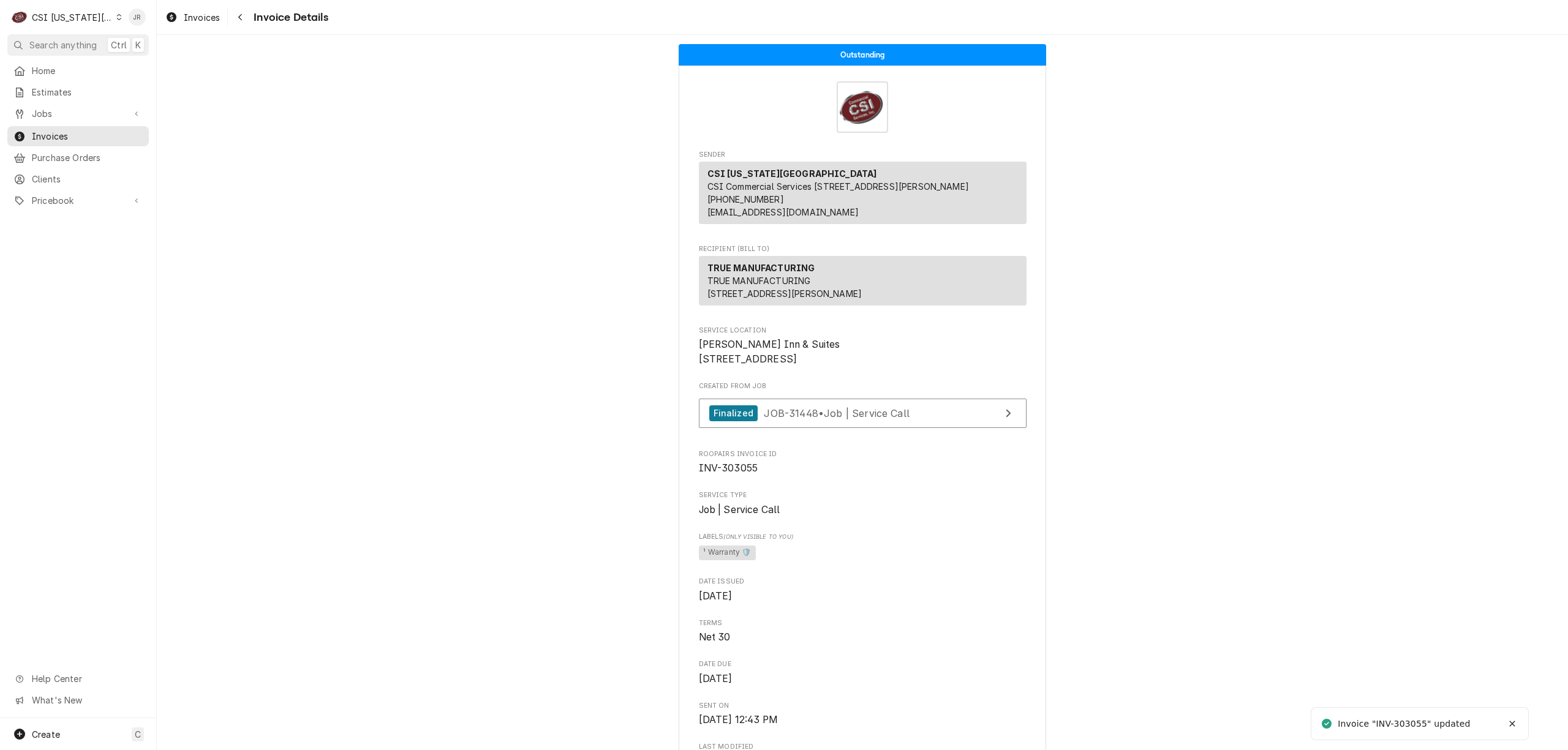
click at [732, 474] on span "INV-303055" at bounding box center [729, 468] width 60 height 11
click at [50, 7] on div "C CSI Kansas City" at bounding box center [66, 18] width 118 height 25
click at [175, 67] on div "CSI St. [PERSON_NAME]" at bounding box center [210, 67] width 179 height 13
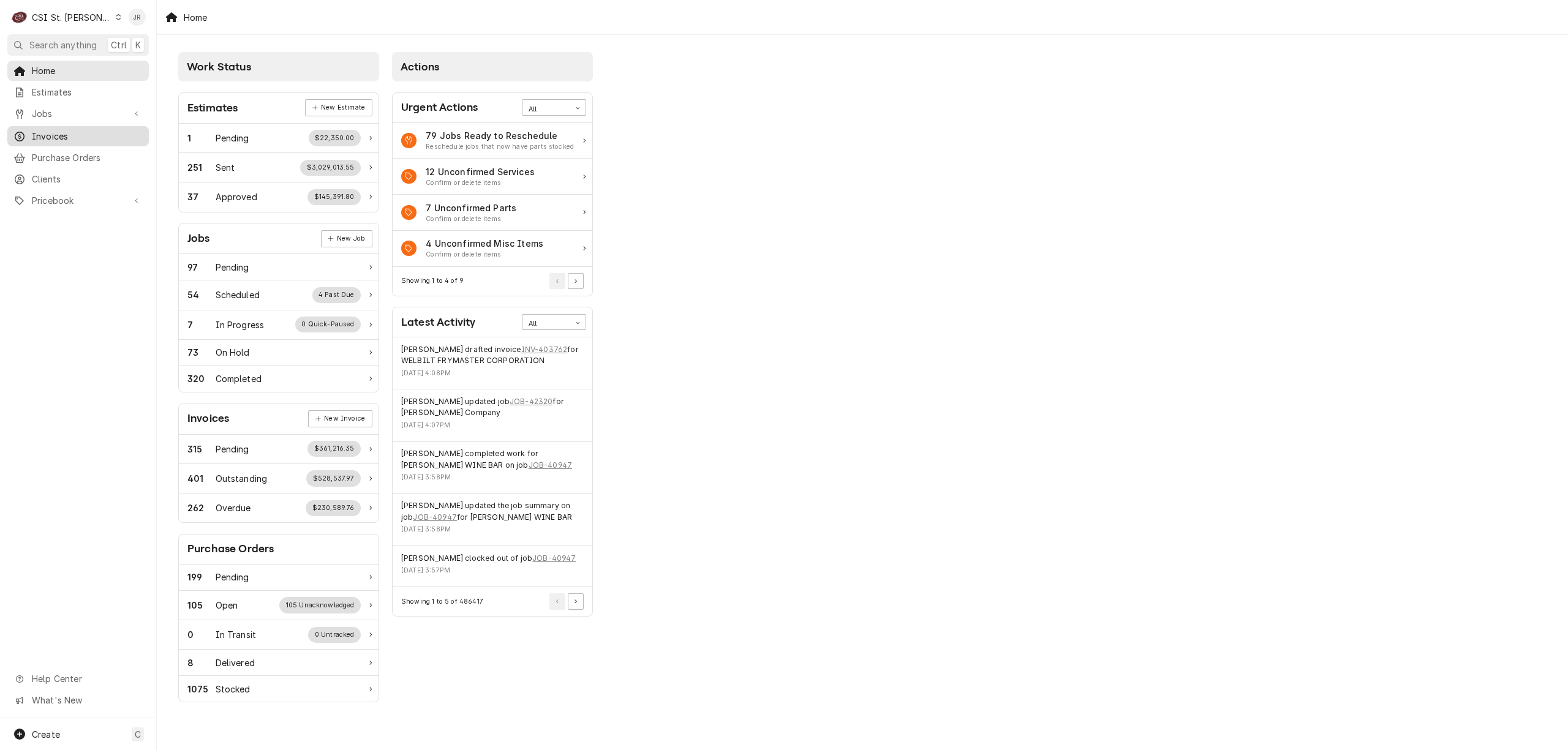
click at [55, 130] on span "Invoices" at bounding box center [87, 136] width 110 height 13
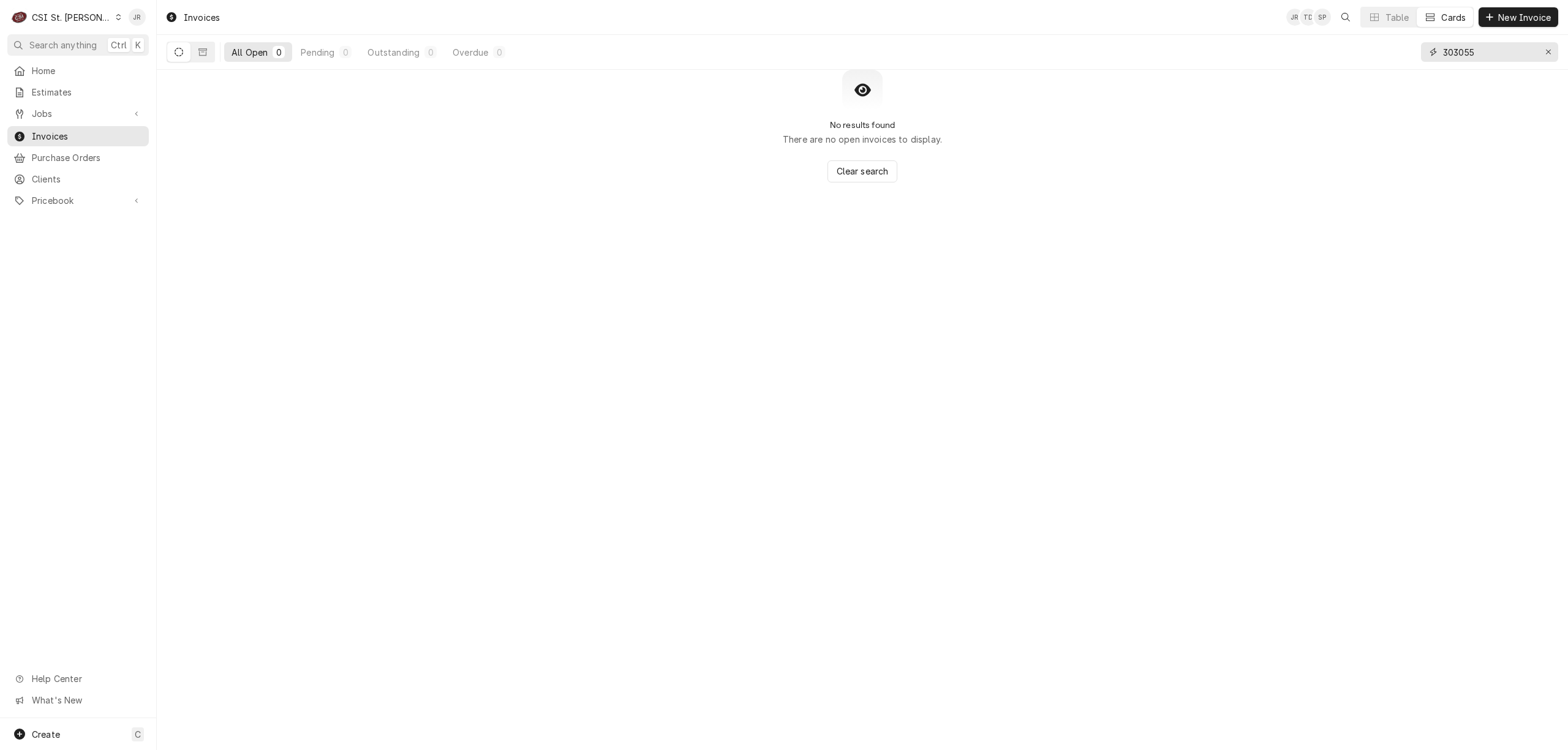
click at [1467, 47] on input "303055" at bounding box center [1488, 52] width 92 height 19
paste input "403772"
type input "403772"
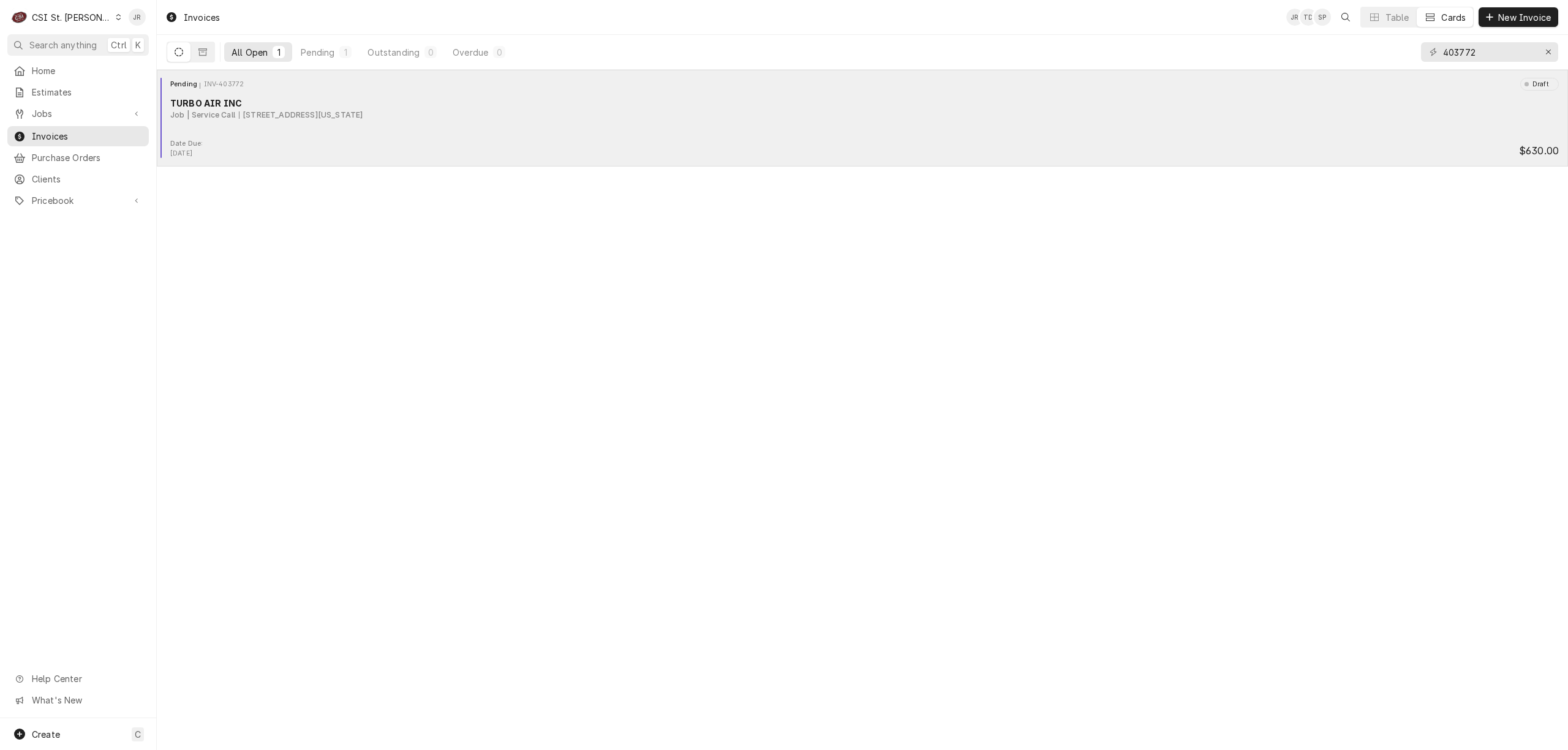
click at [267, 104] on div "TURBO AIR INC" at bounding box center [864, 103] width 1388 height 13
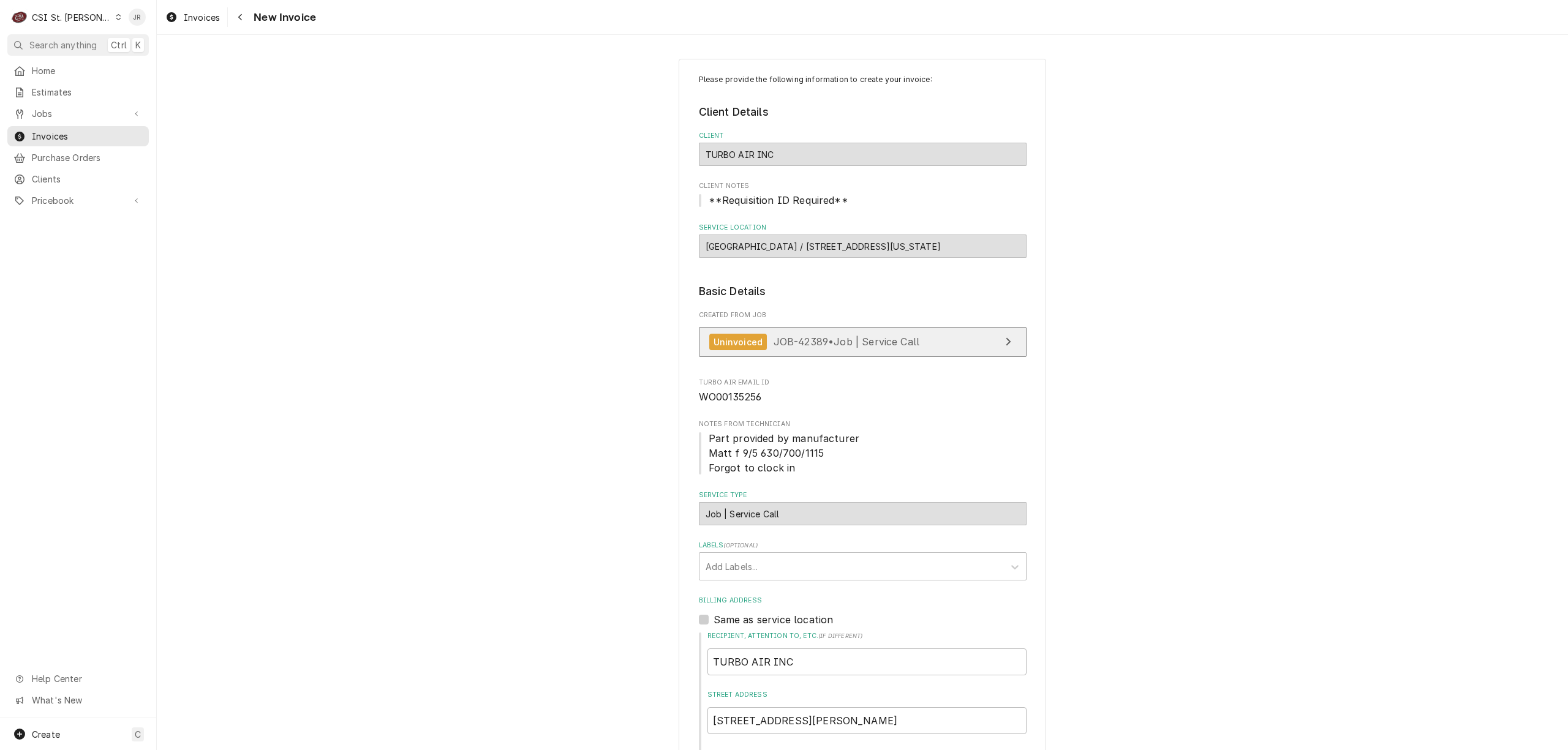
click at [872, 332] on link "Uninvoiced JOB-42389 • Job | Service Call" at bounding box center [863, 342] width 328 height 30
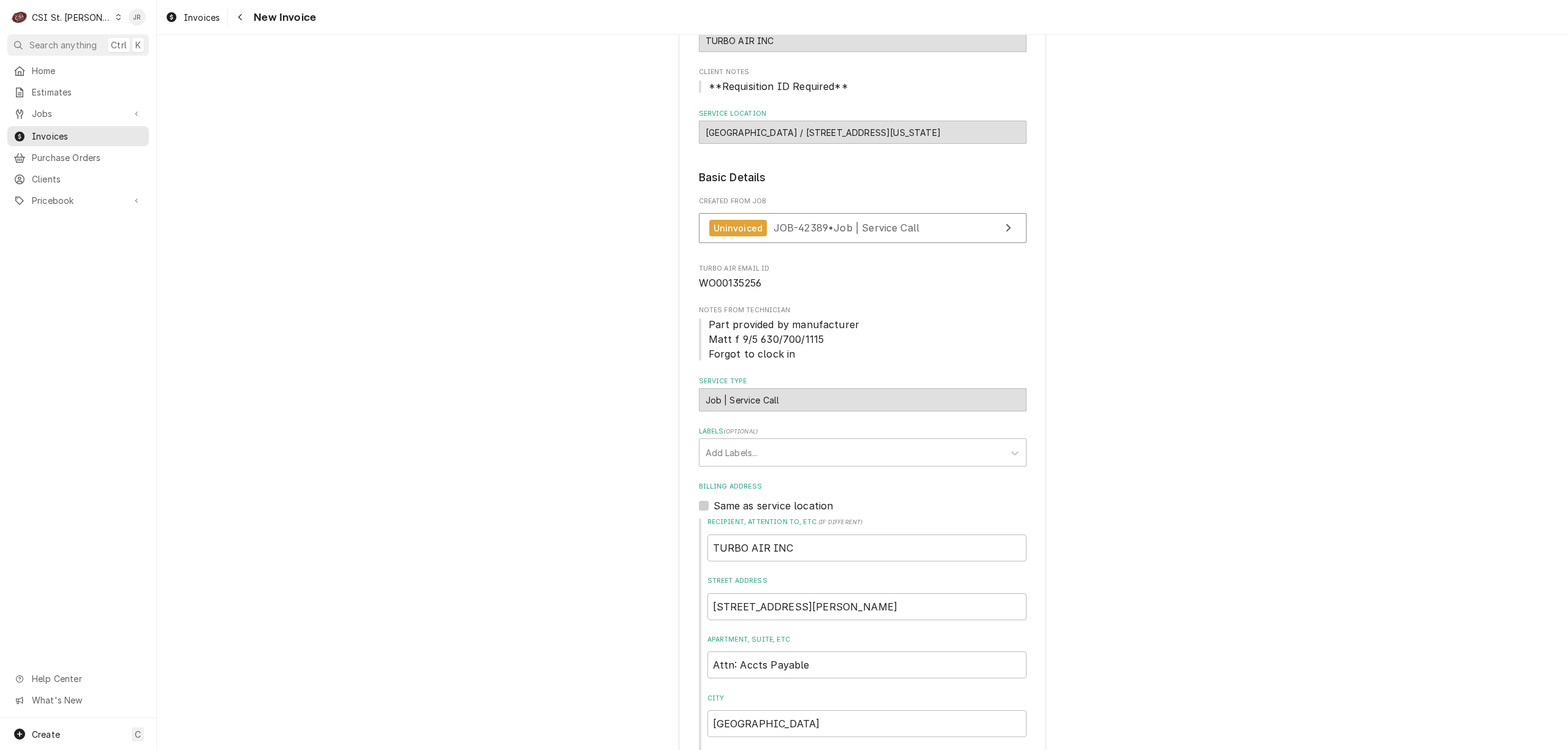
scroll to position [408, 0]
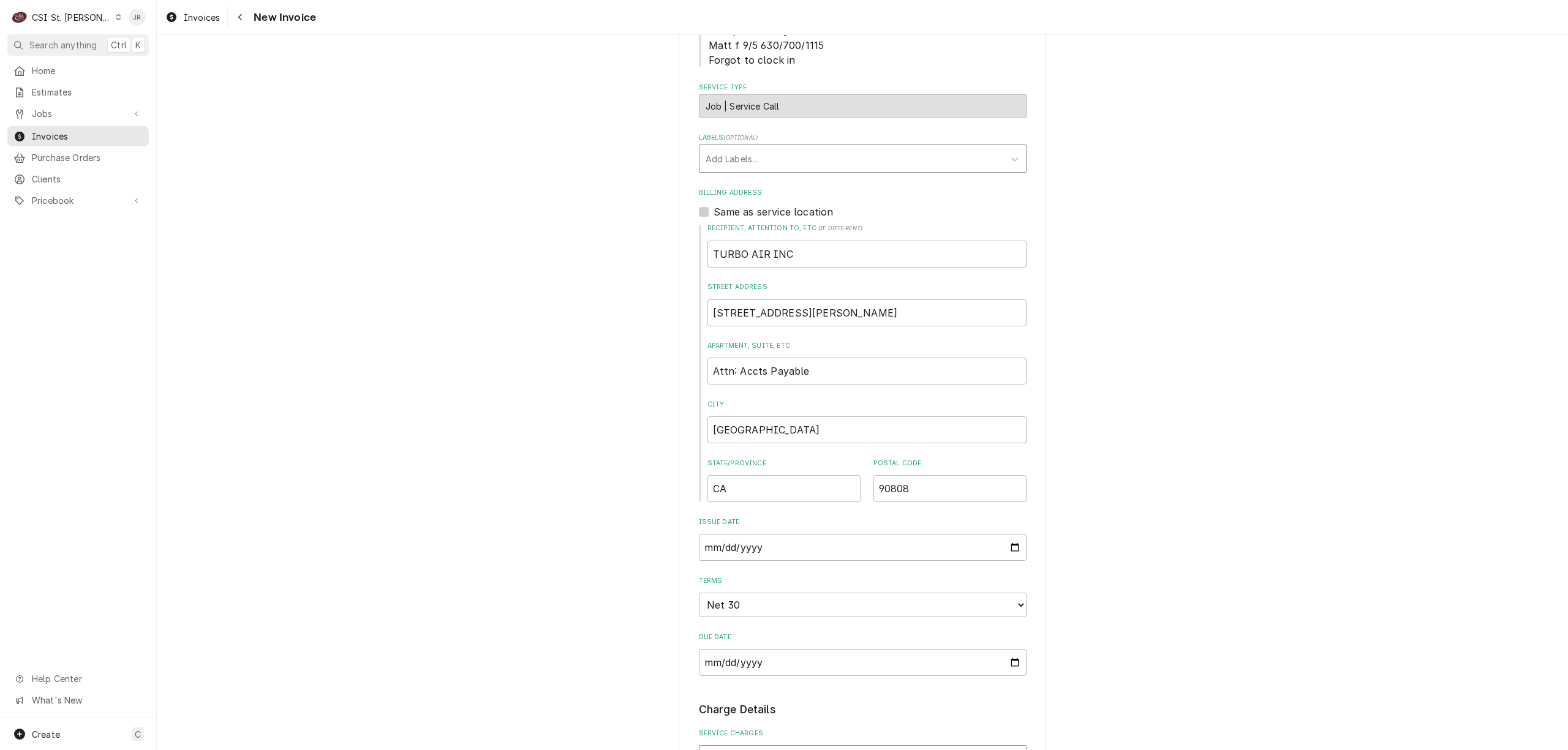
click at [711, 154] on div "Add Labels..." at bounding box center [851, 158] width 304 height 27
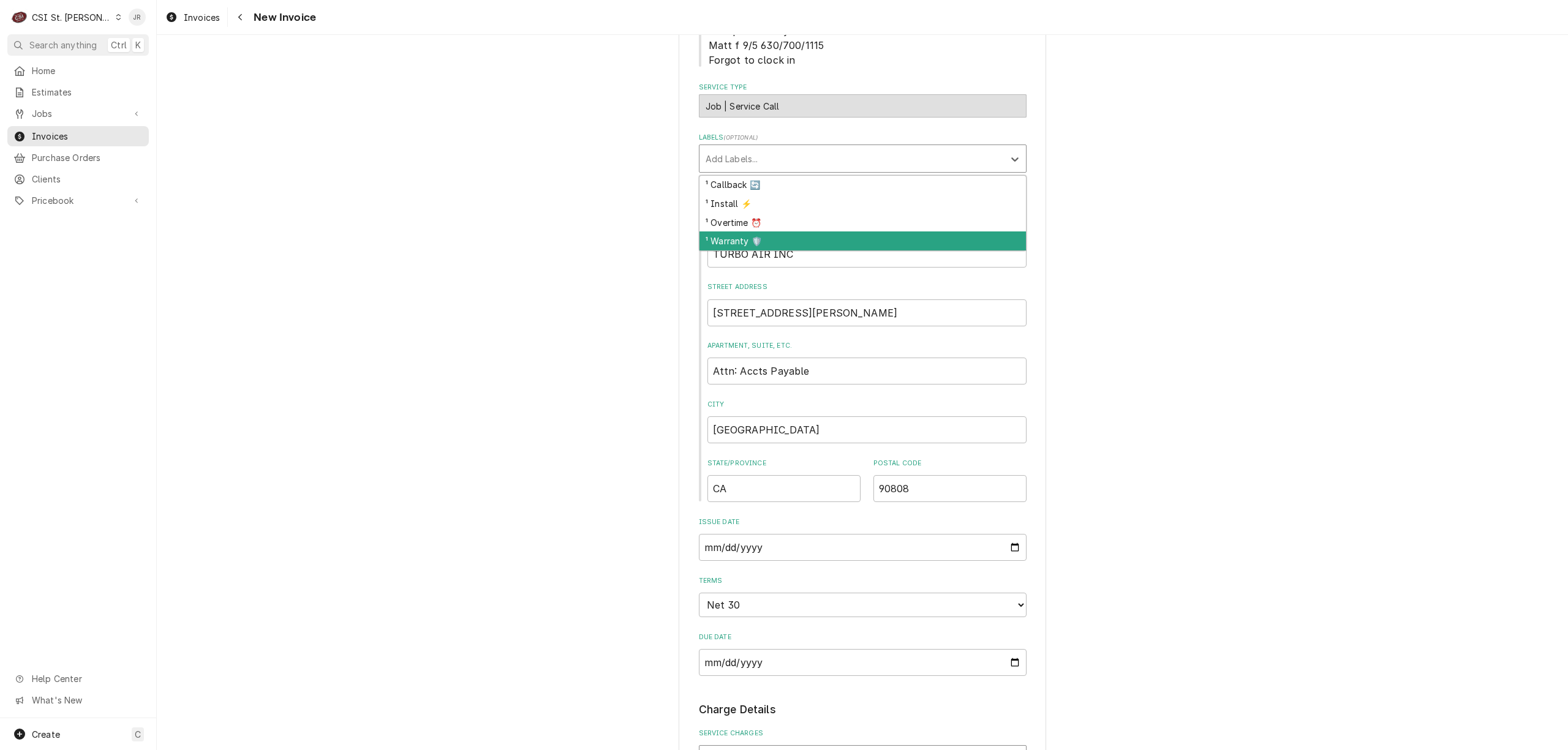
click at [745, 243] on div "¹ Warranty 🛡️" at bounding box center [862, 241] width 326 height 19
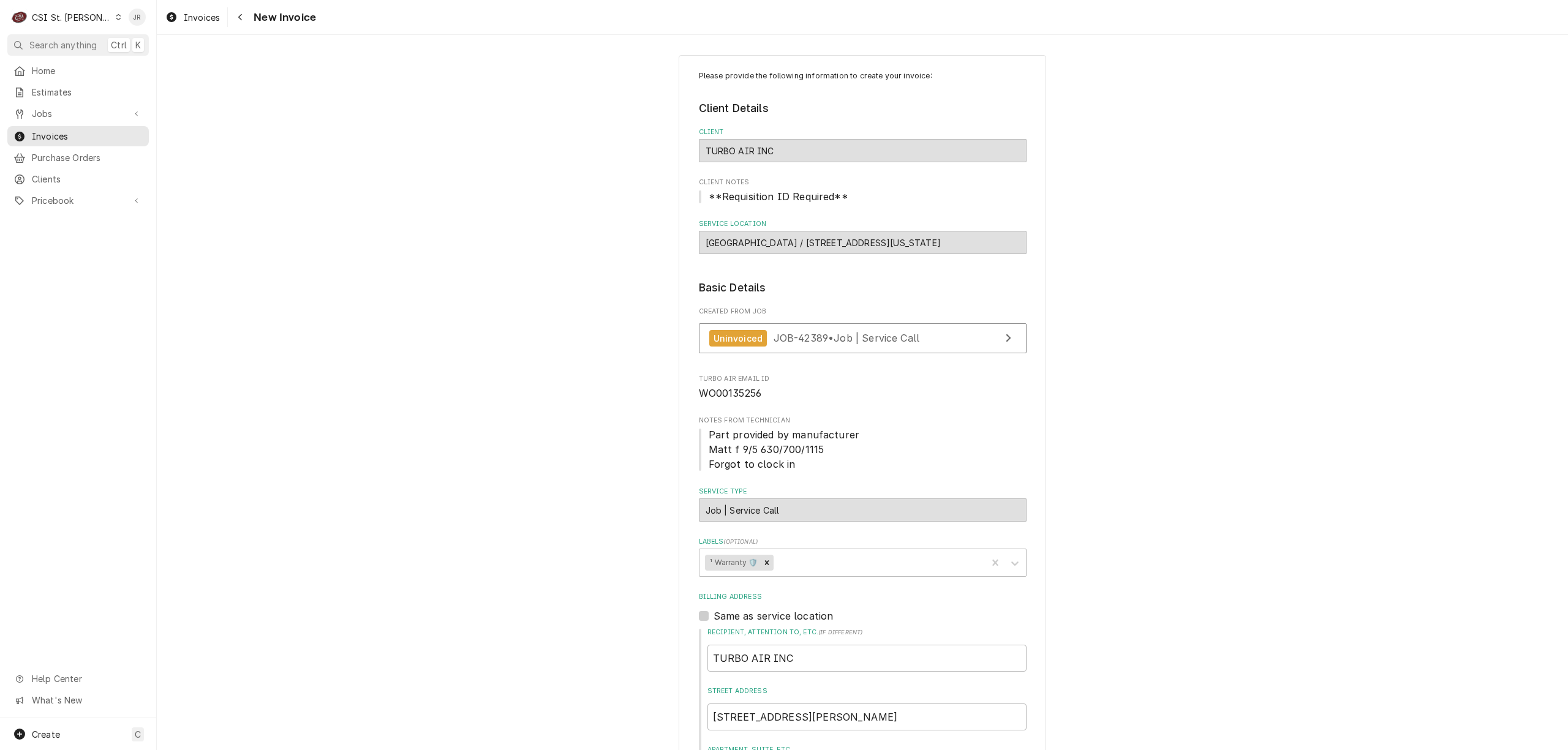
scroll to position [0, 0]
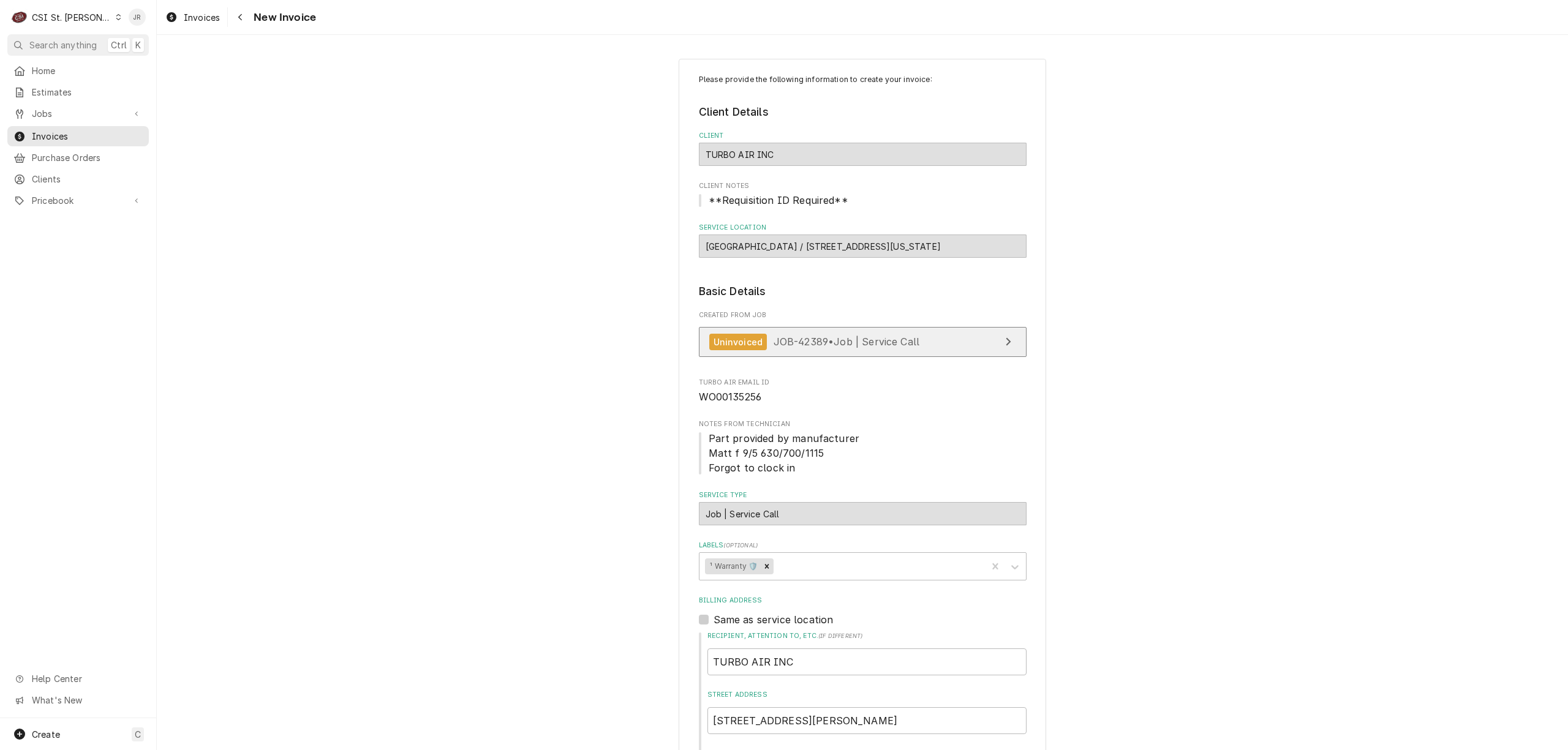
click at [900, 346] on span "JOB-42389 • Job | Service Call" at bounding box center [846, 342] width 146 height 12
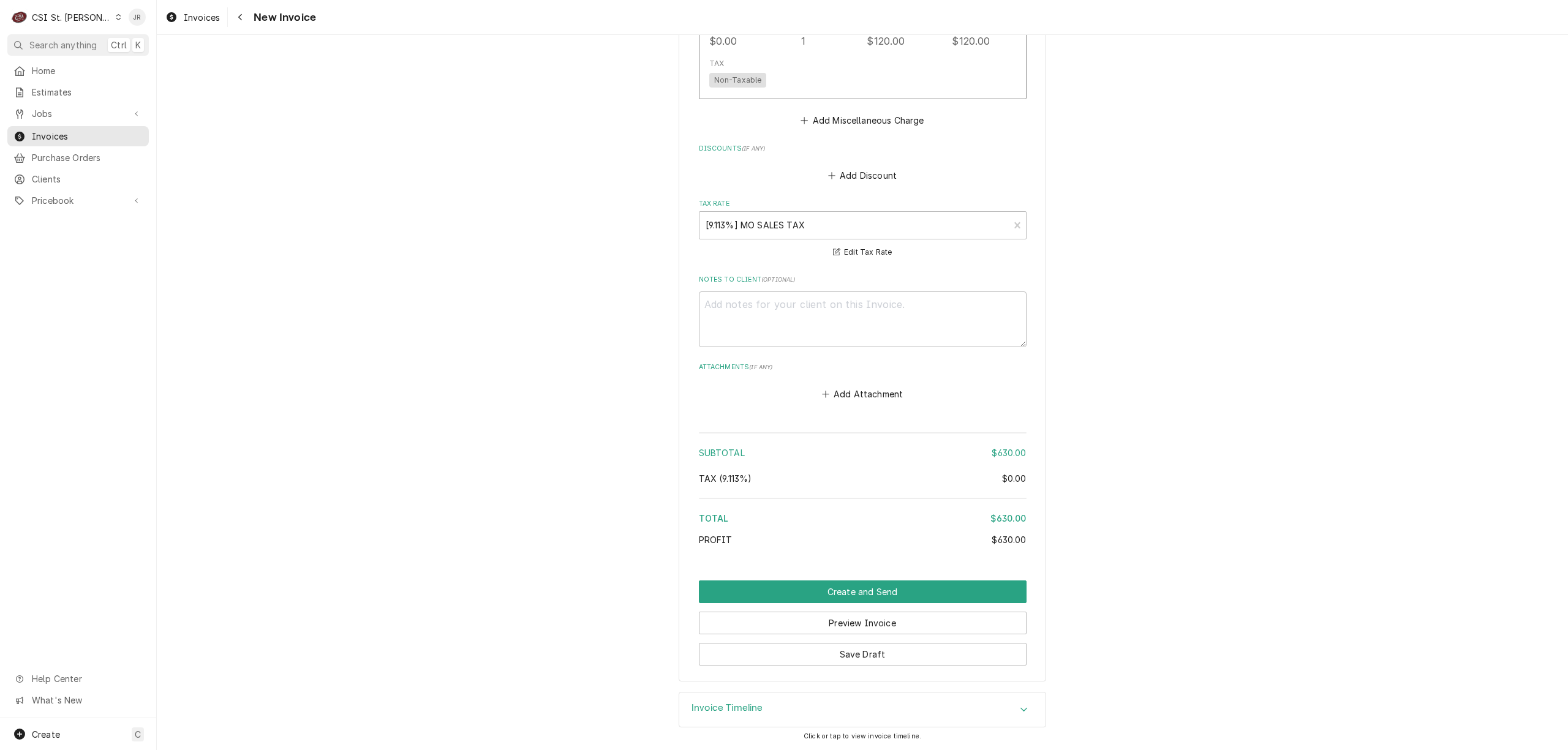
scroll to position [1255, 0]
click at [864, 583] on button "Create and Send" at bounding box center [863, 592] width 328 height 23
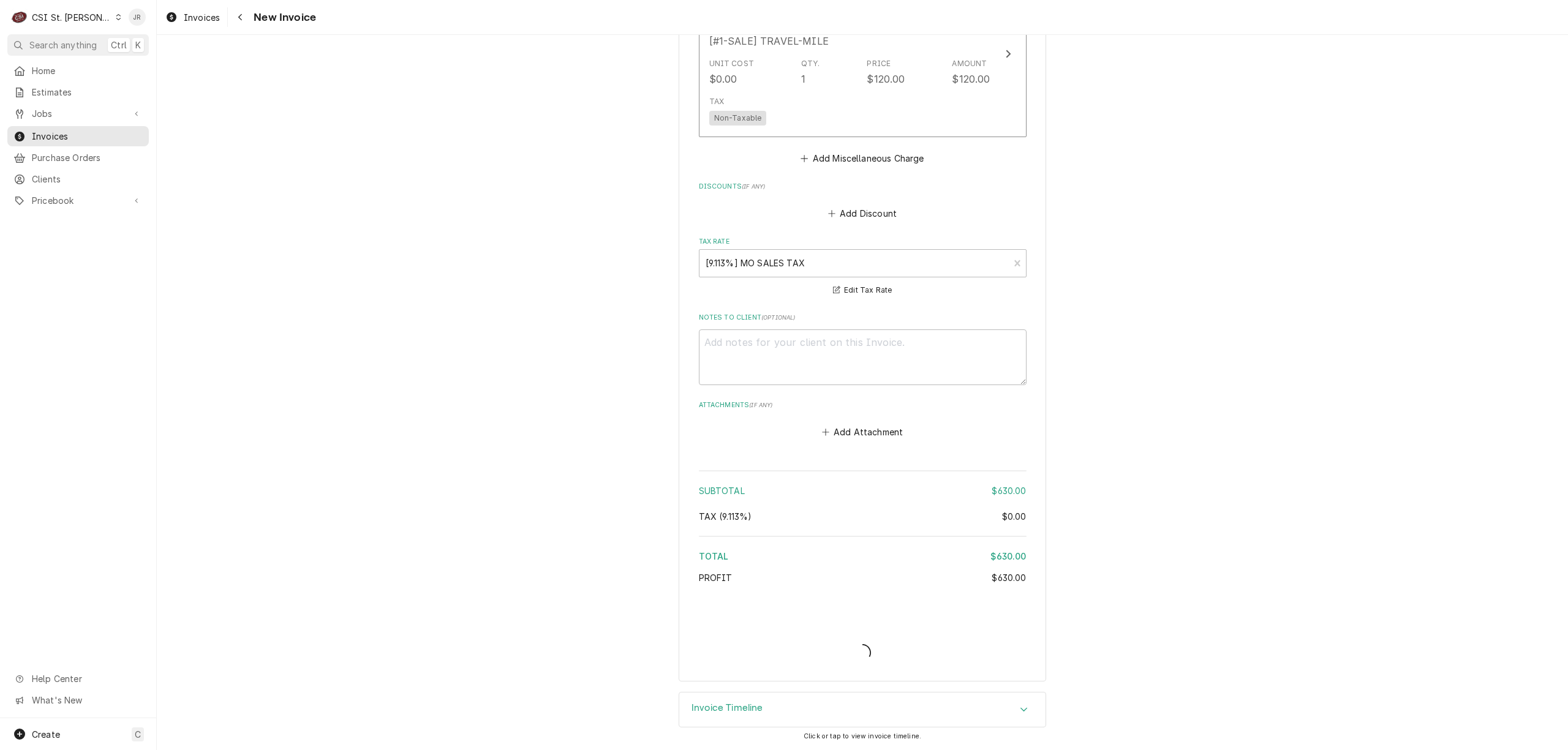
scroll to position [1706, 0]
type textarea "x"
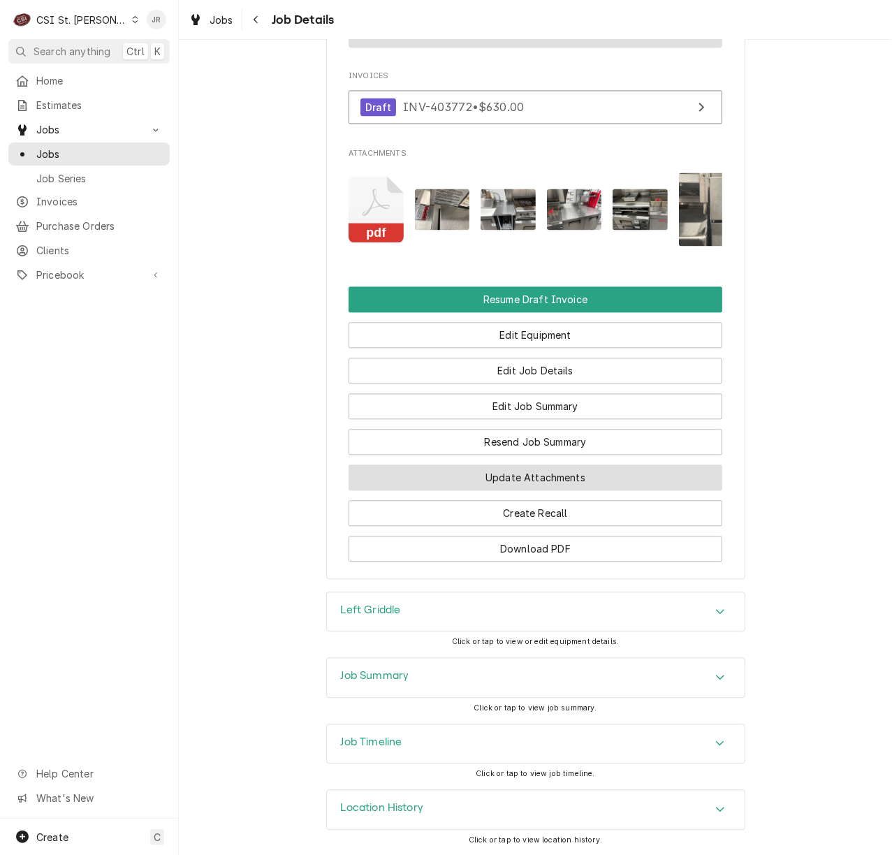
scroll to position [1447, 0]
drag, startPoint x: 390, startPoint y: 663, endPoint x: 391, endPoint y: 671, distance: 7.8
click at [390, 665] on div "Job Summary" at bounding box center [536, 677] width 418 height 39
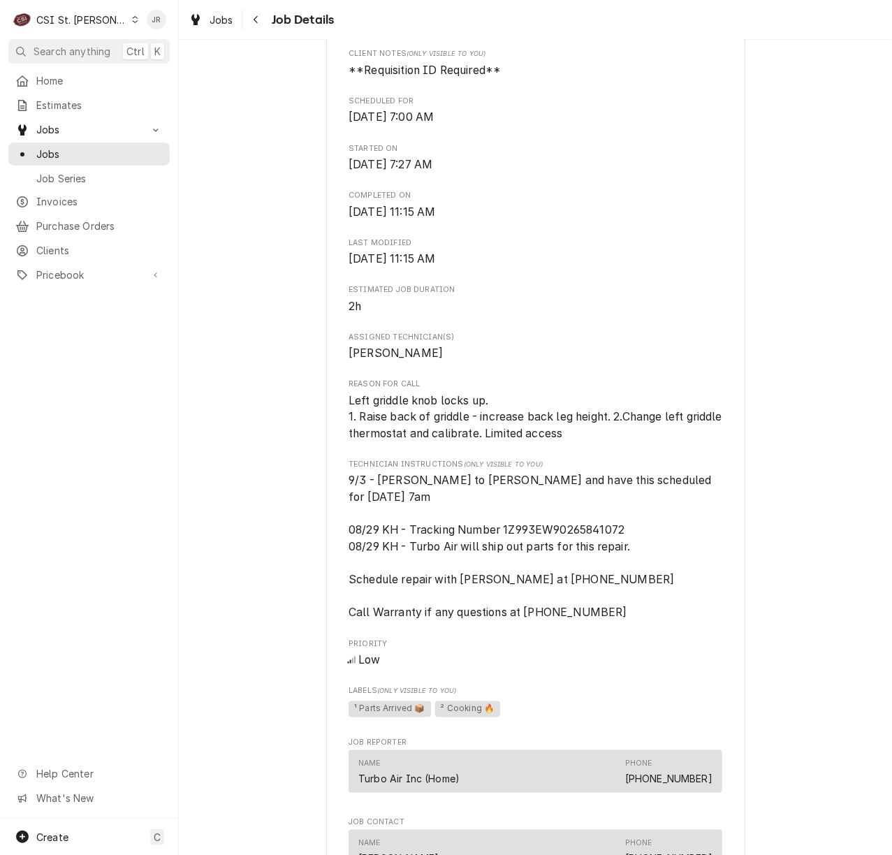
scroll to position [0, 0]
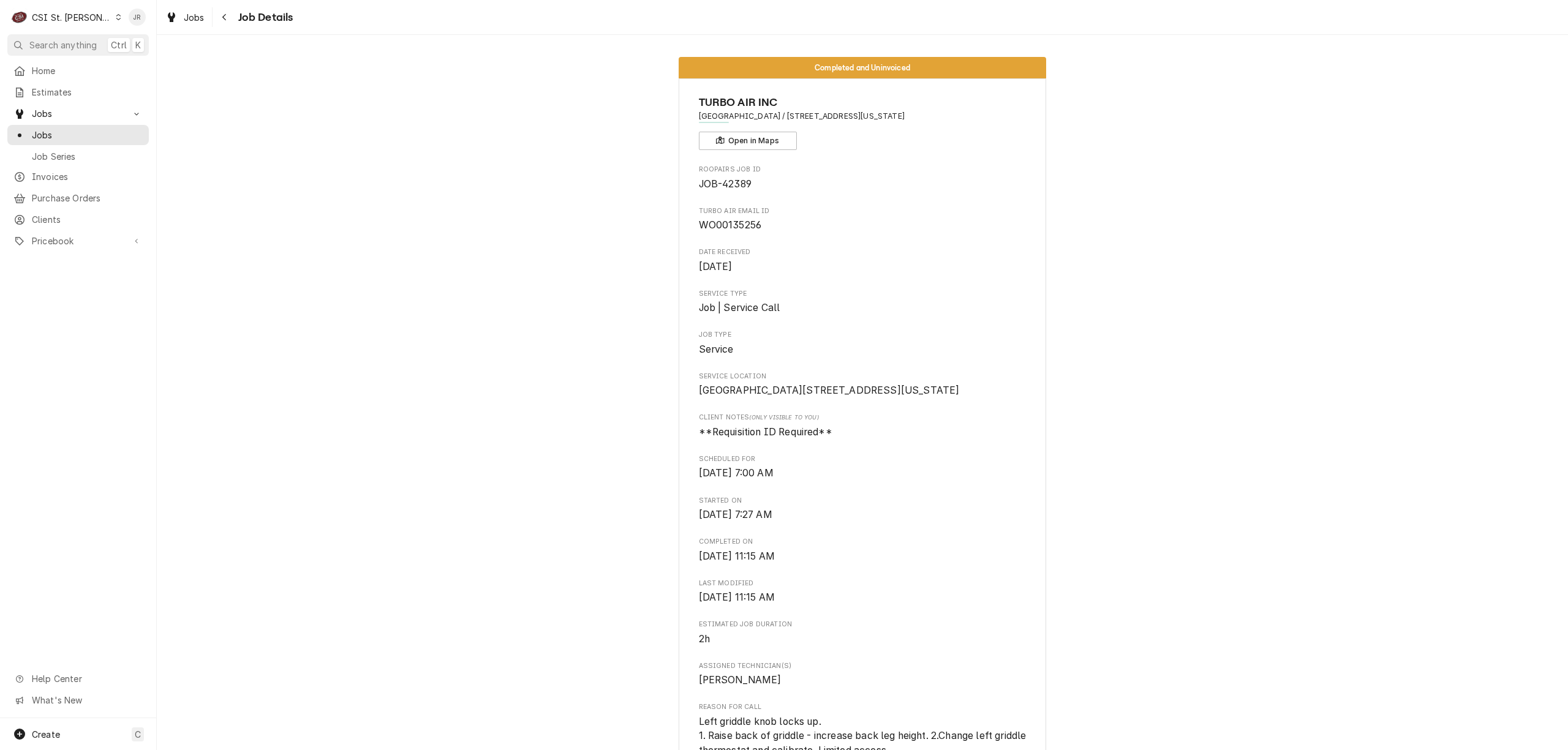
drag, startPoint x: 845, startPoint y: 120, endPoint x: 994, endPoint y: 115, distance: 149.1
click at [994, 115] on span "HOLLYWOOD CASINO AMPHITHEATRE / 14141 Riverport Dr, Maryland Heights, MO 63043" at bounding box center [863, 116] width 328 height 11
copy span "14141 Riverport Dr, Maryland Heights, MO"
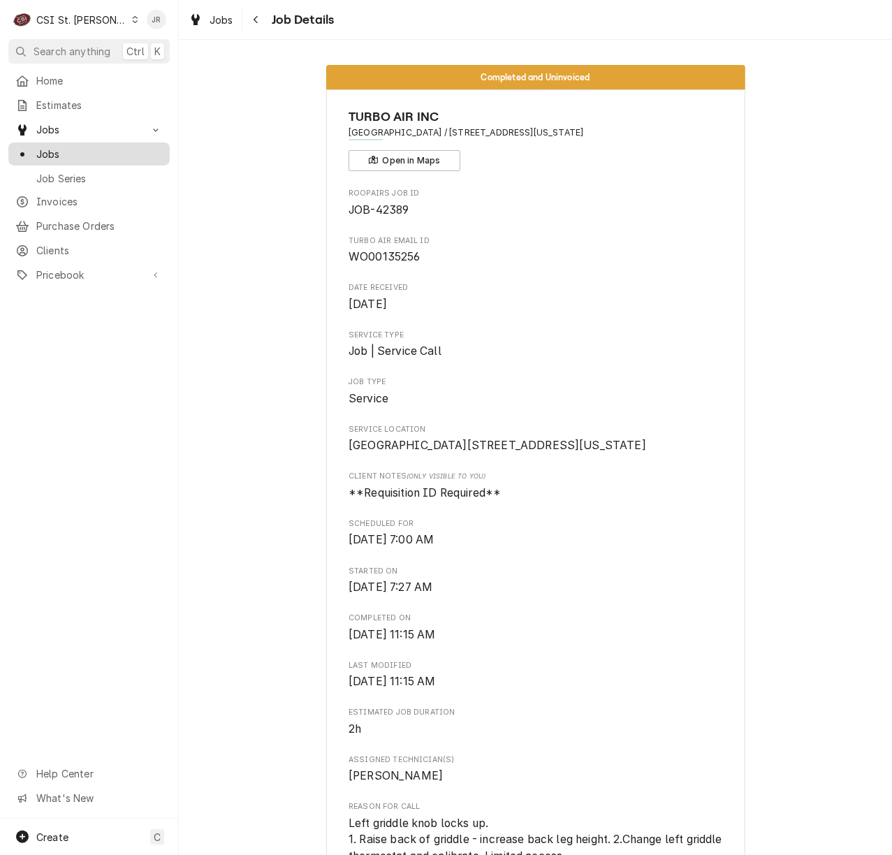
click at [77, 147] on span "Jobs" at bounding box center [99, 154] width 126 height 15
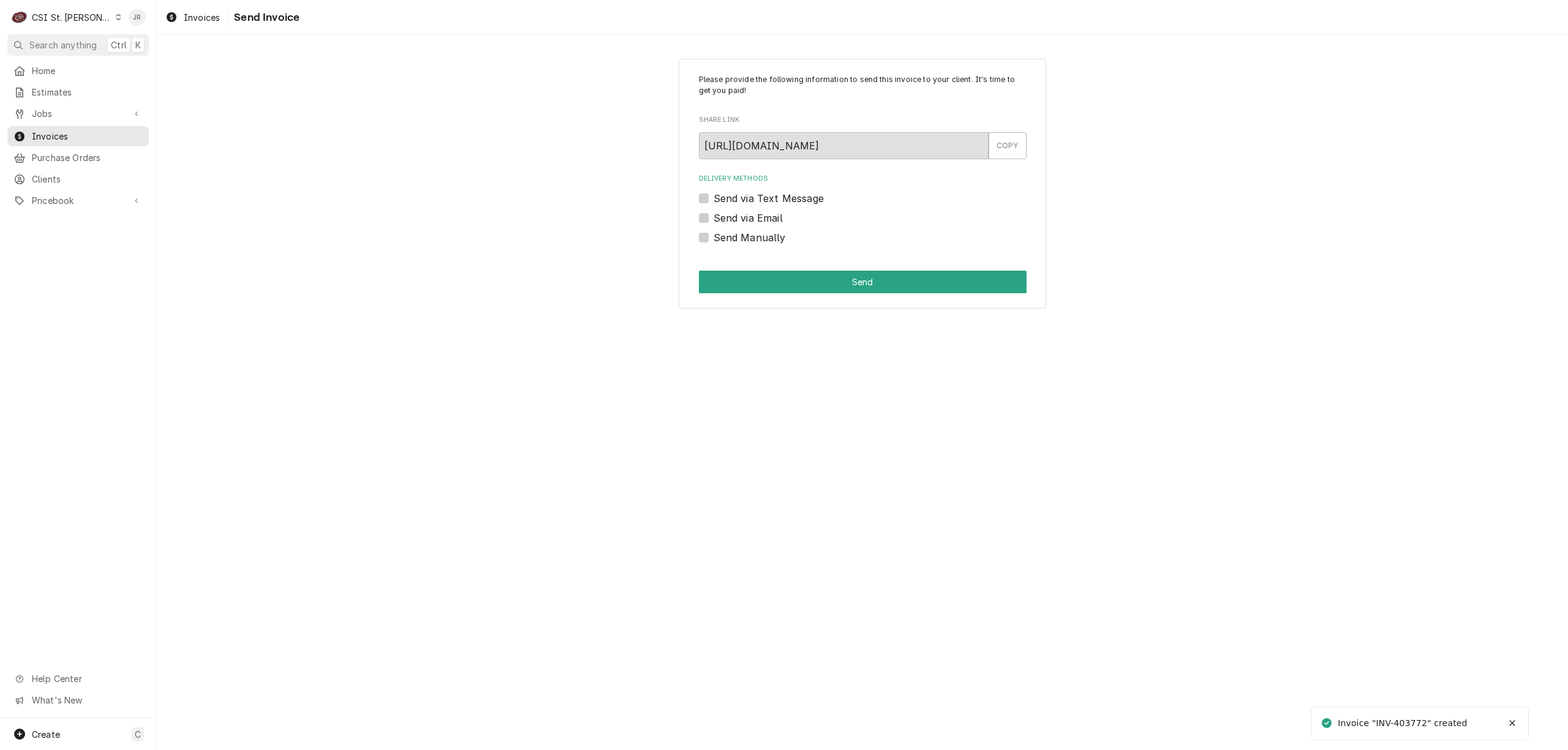
click at [1407, 718] on div "Invoice "INV-403772" created" at bounding box center [1402, 724] width 131 height 13
copy div "403772"
click at [711, 236] on div "Send Manually" at bounding box center [863, 238] width 328 height 15
click at [714, 239] on label "Send Manually" at bounding box center [750, 238] width 72 height 15
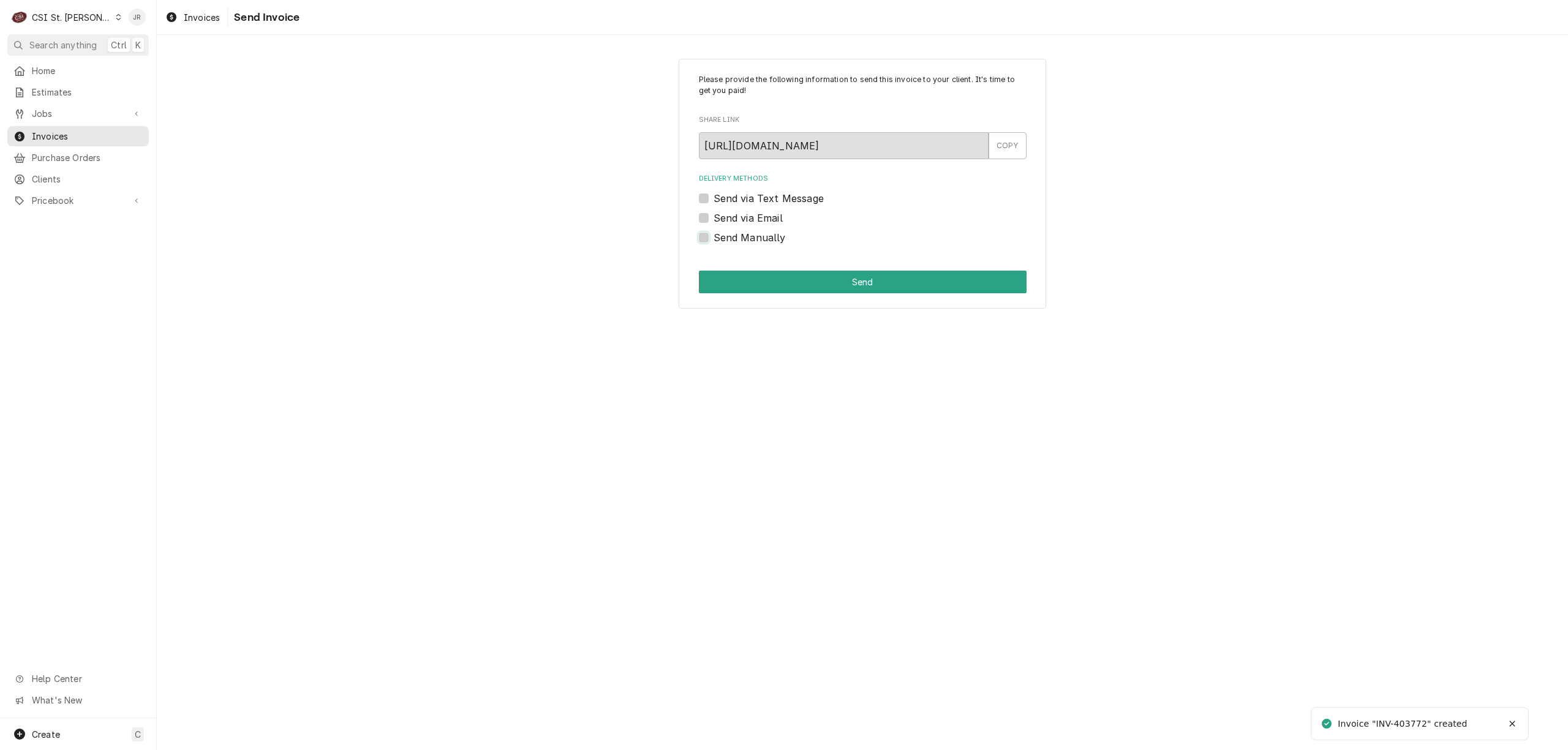
click at [714, 239] on input "Send Manually" at bounding box center [878, 244] width 328 height 27
checkbox input "true"
click at [833, 285] on button "Send" at bounding box center [863, 282] width 328 height 23
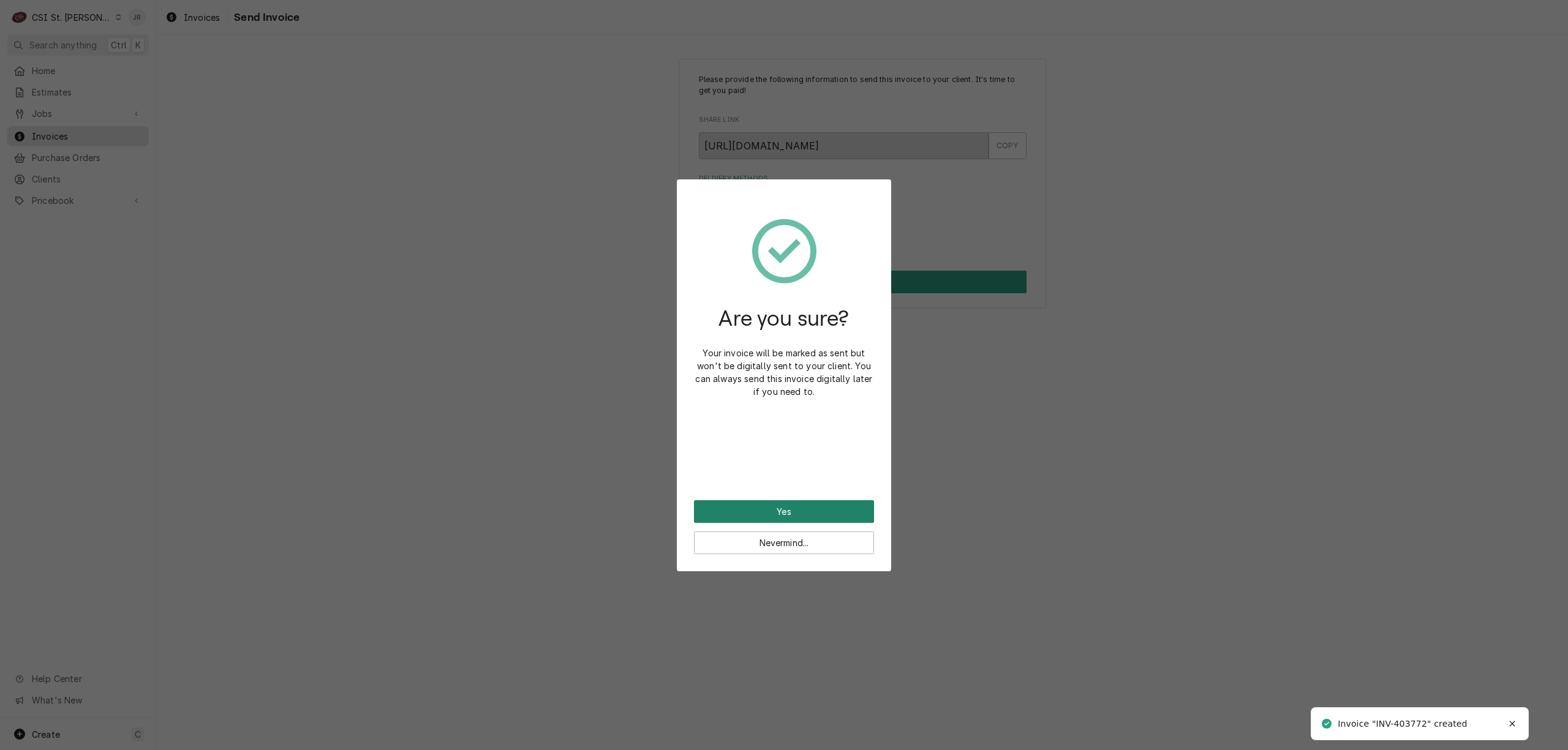
click at [787, 512] on button "Yes" at bounding box center [783, 511] width 180 height 23
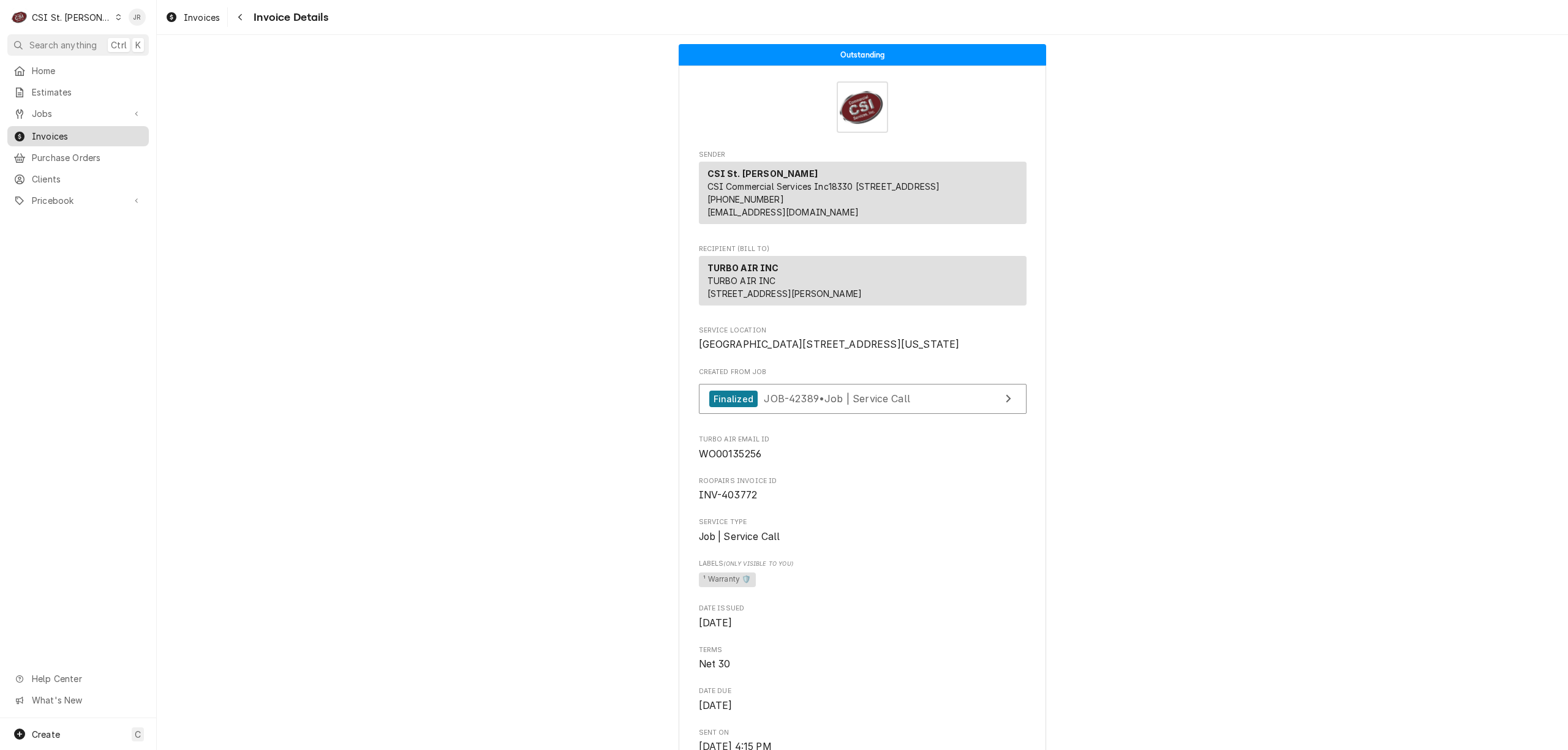
click at [47, 136] on span "Invoices" at bounding box center [87, 136] width 110 height 13
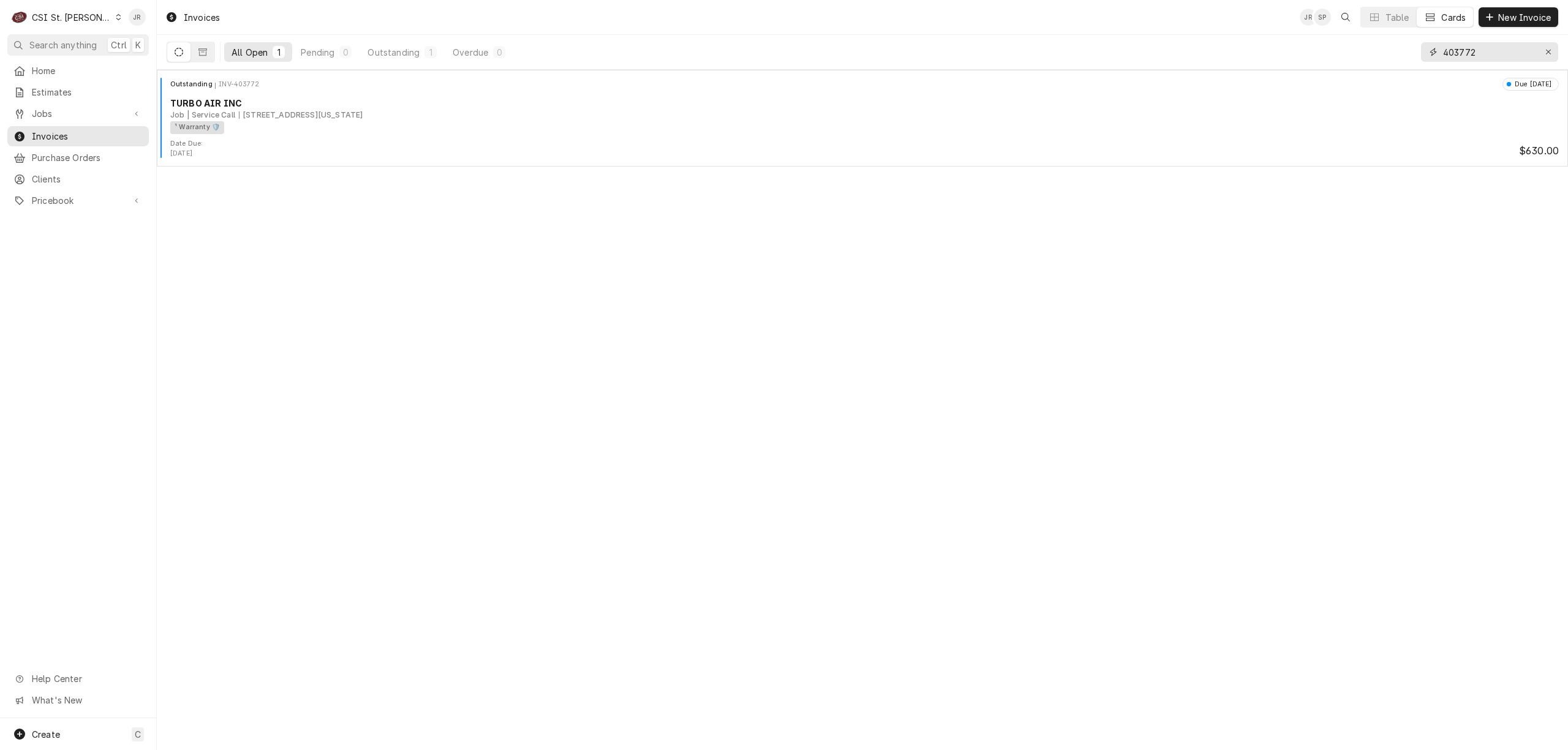
click at [1474, 50] on input "403772" at bounding box center [1488, 52] width 92 height 19
click at [1474, 49] on input "403772" at bounding box center [1488, 52] width 92 height 19
paste input "809"
type input "403809"
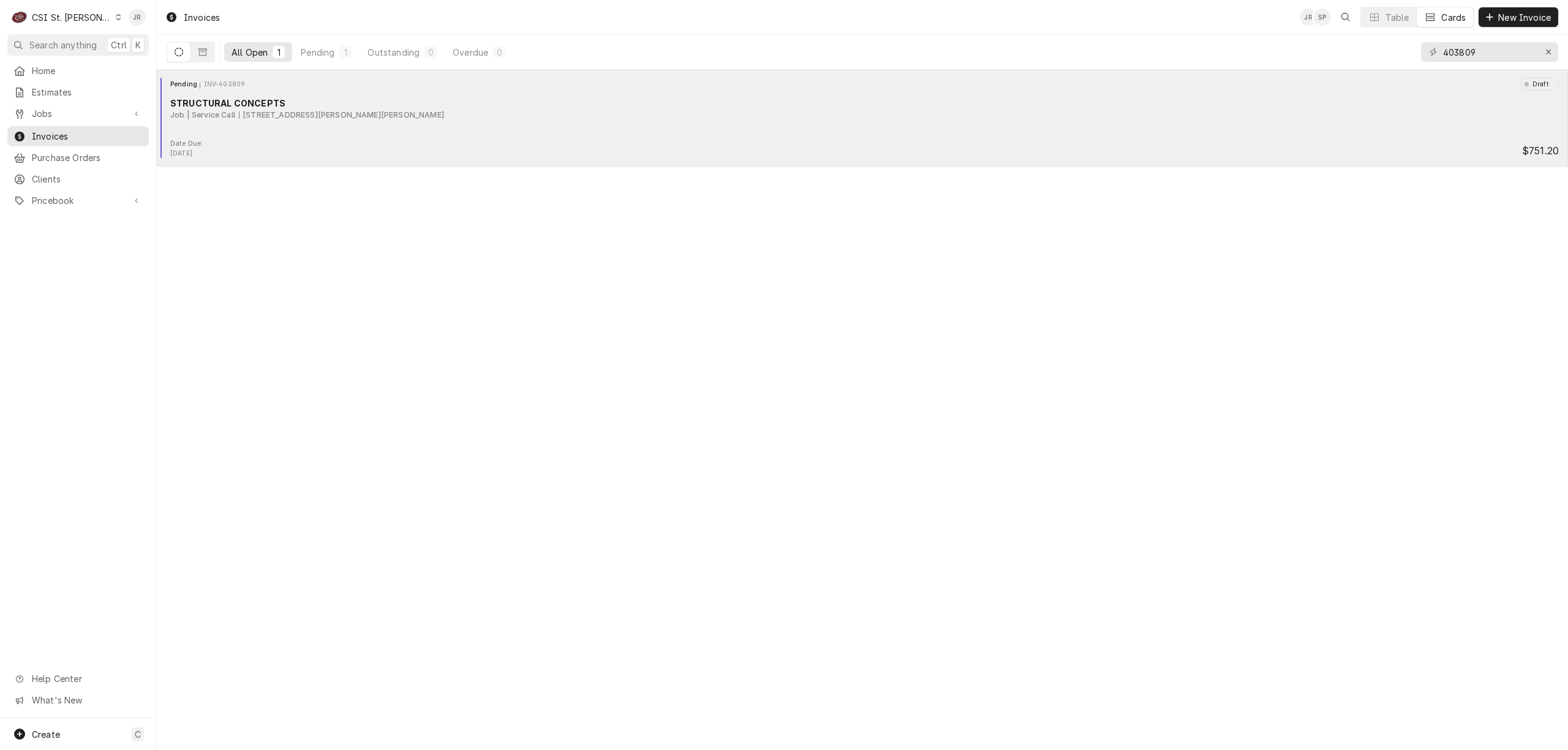
click at [351, 142] on div "Date Due: Oct 10, 2025 $751.20" at bounding box center [862, 149] width 1401 height 19
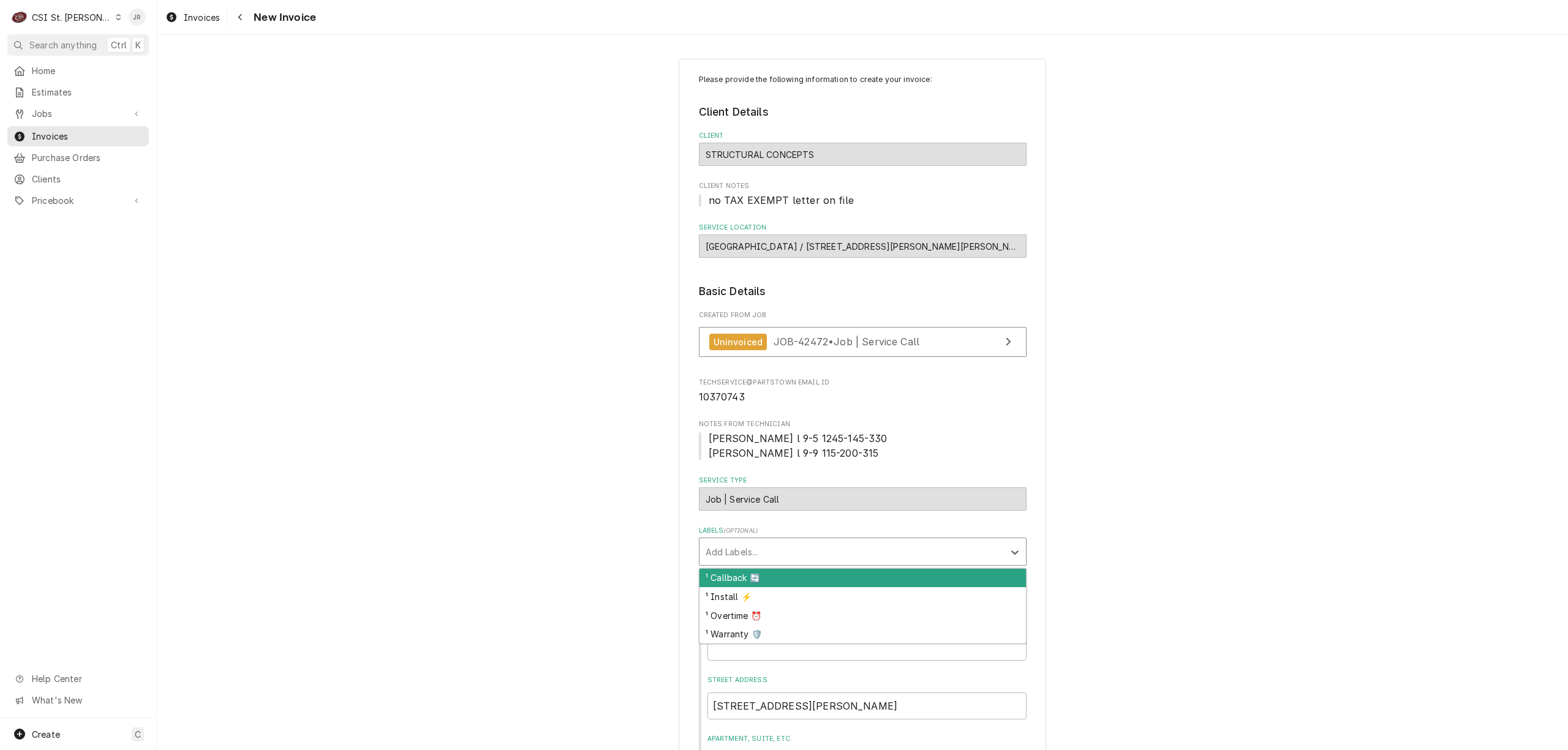
click at [781, 563] on div "Labels" at bounding box center [851, 552] width 292 height 22
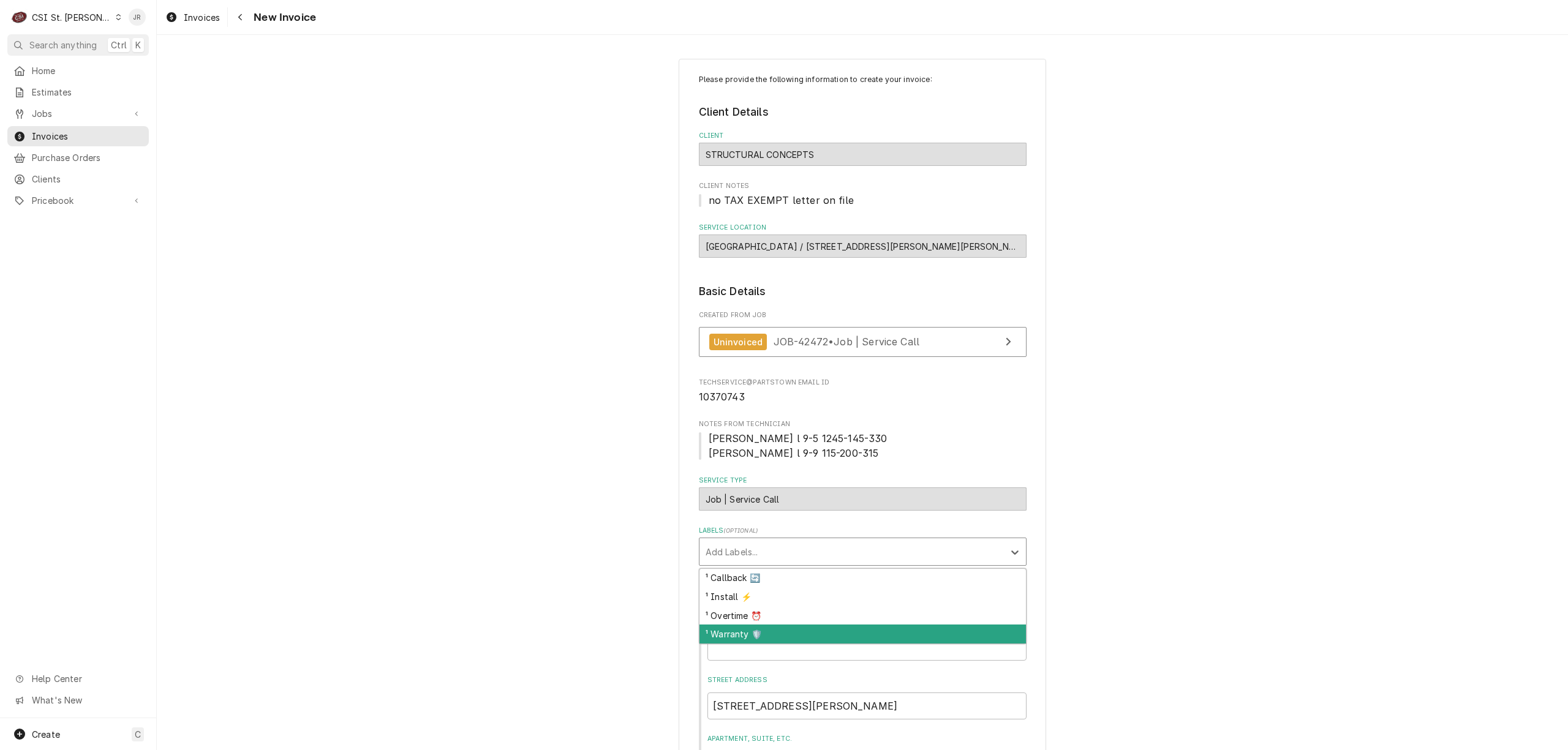
drag, startPoint x: 760, startPoint y: 618, endPoint x: 769, endPoint y: 631, distance: 15.8
click at [769, 631] on div "¹ Callback 🔄 ¹ Install ⚡️ ¹ Overtime ⏰ ¹ Warranty 🛡️" at bounding box center [862, 607] width 326 height 75
click at [769, 631] on div "¹ Warranty 🛡️" at bounding box center [862, 634] width 326 height 19
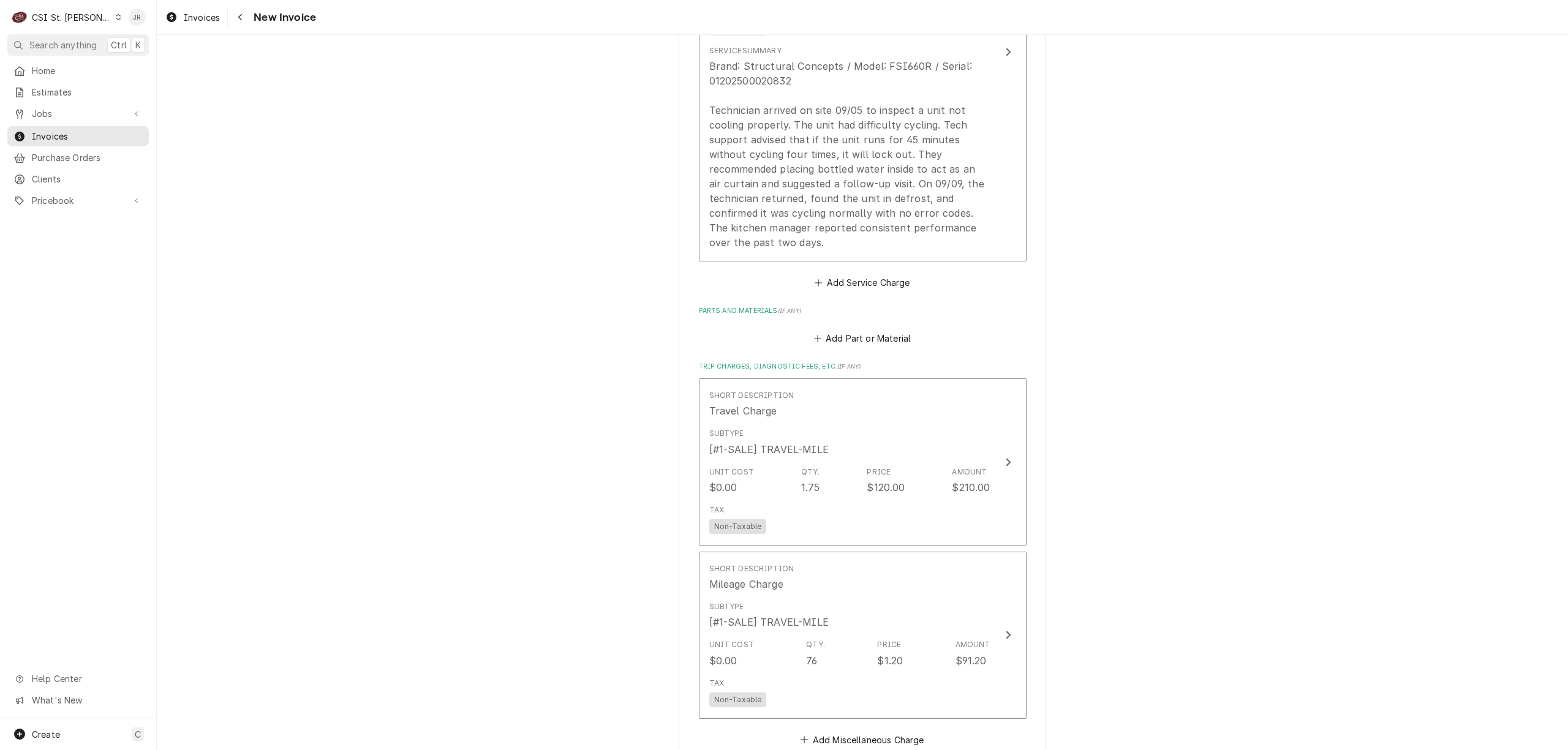
scroll to position [1306, 0]
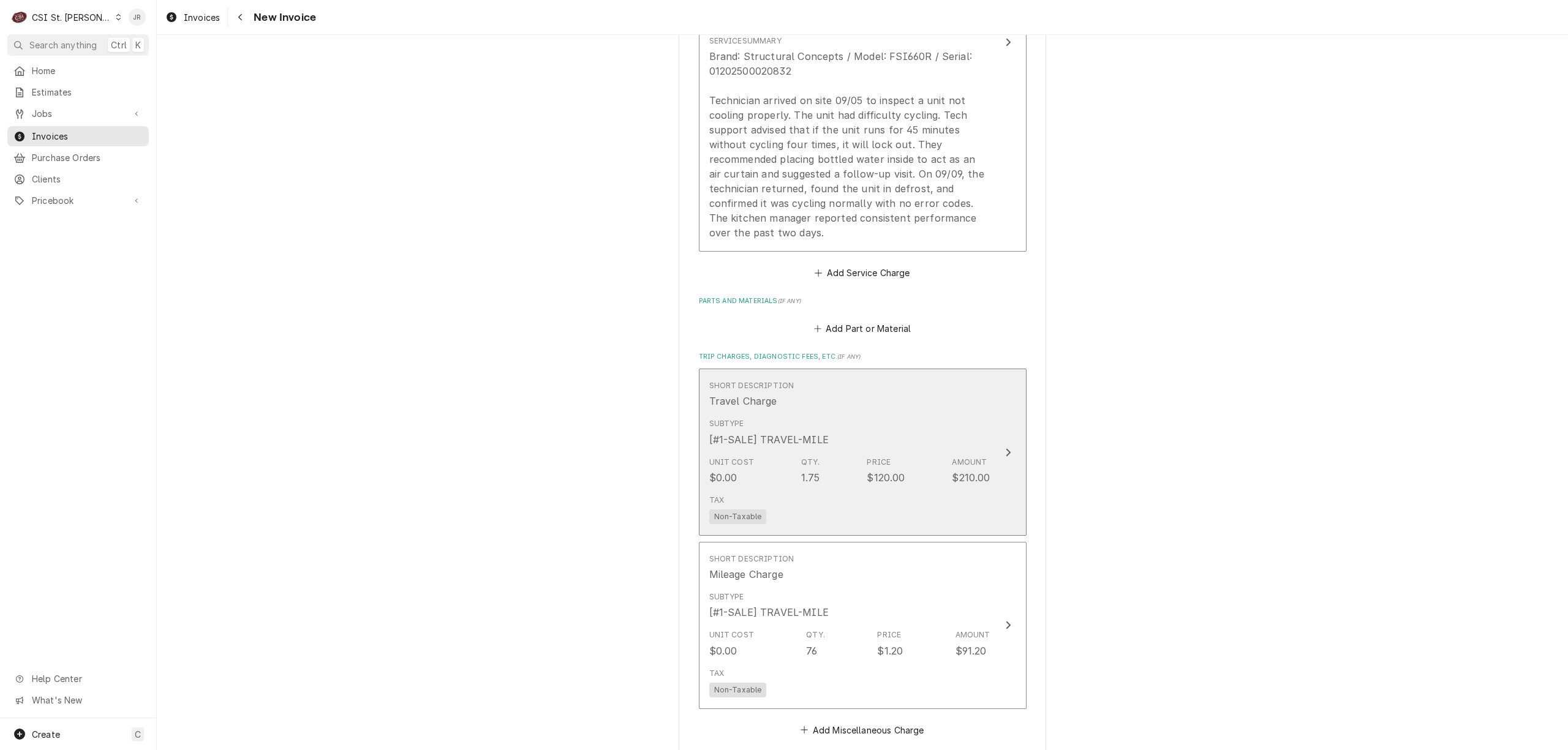
click at [966, 457] on div "Amount $210.00" at bounding box center [970, 471] width 38 height 28
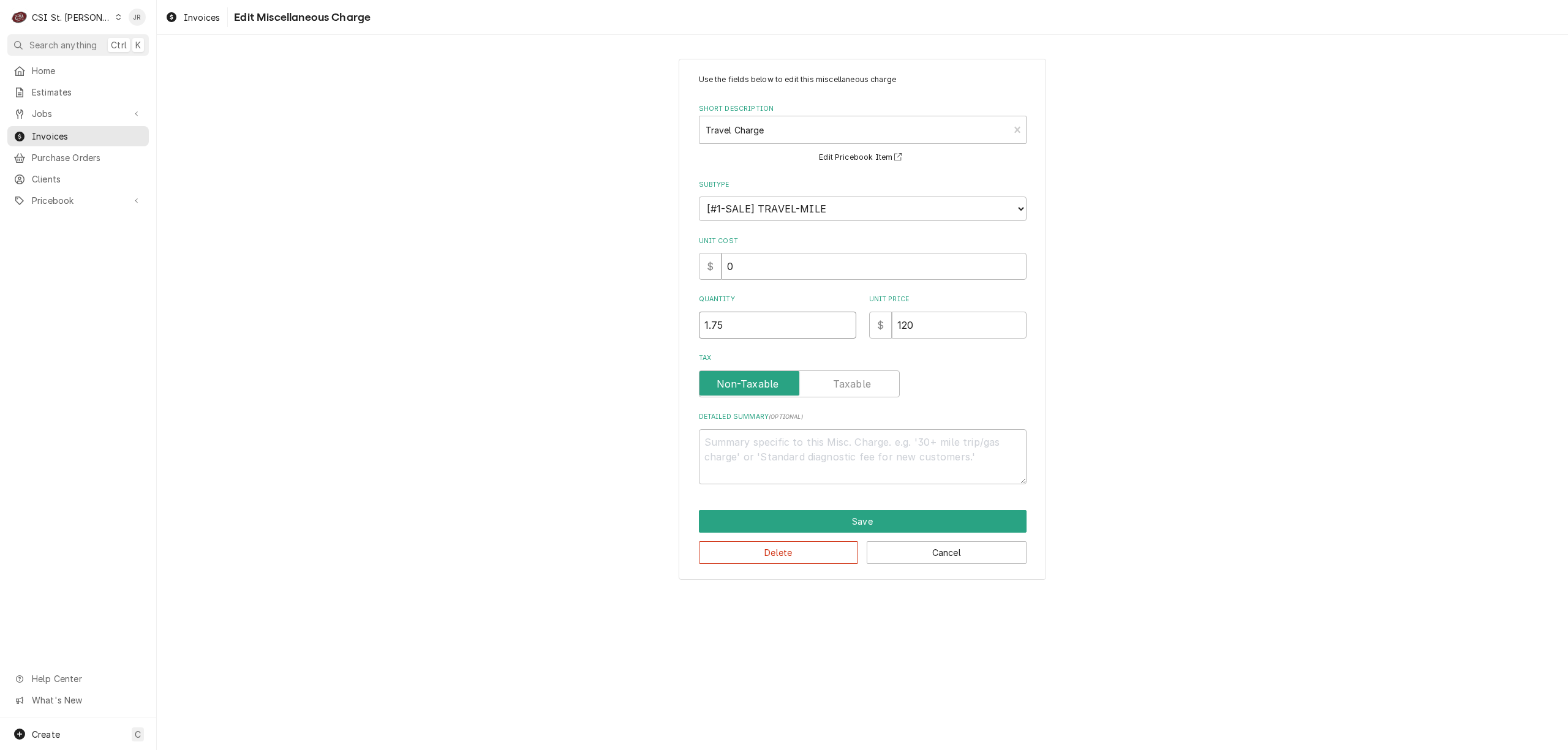
drag, startPoint x: 815, startPoint y: 325, endPoint x: 488, endPoint y: 297, distance: 328.2
click at [470, 310] on div "Use the fields below to edit this miscellaneous charge Short Description Travel…" at bounding box center [862, 318] width 1411 height 543
type textarea "x"
type input "2"
drag, startPoint x: 915, startPoint y: 503, endPoint x: 932, endPoint y: 512, distance: 19.2
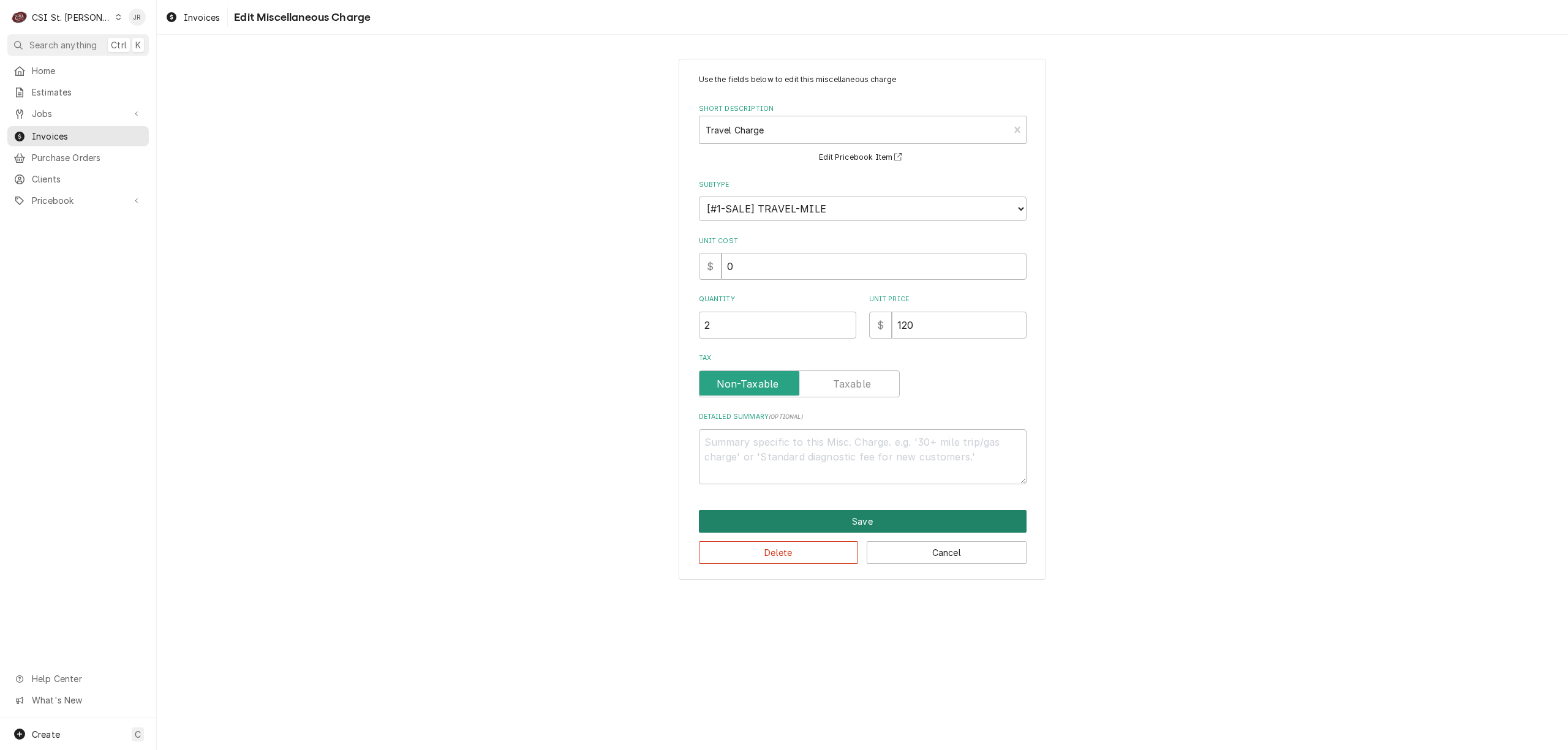
click at [923, 512] on div "Use the fields below to edit this miscellaneous charge Short Description Travel…" at bounding box center [862, 319] width 367 height 521
click at [932, 512] on button "Save" at bounding box center [863, 522] width 328 height 23
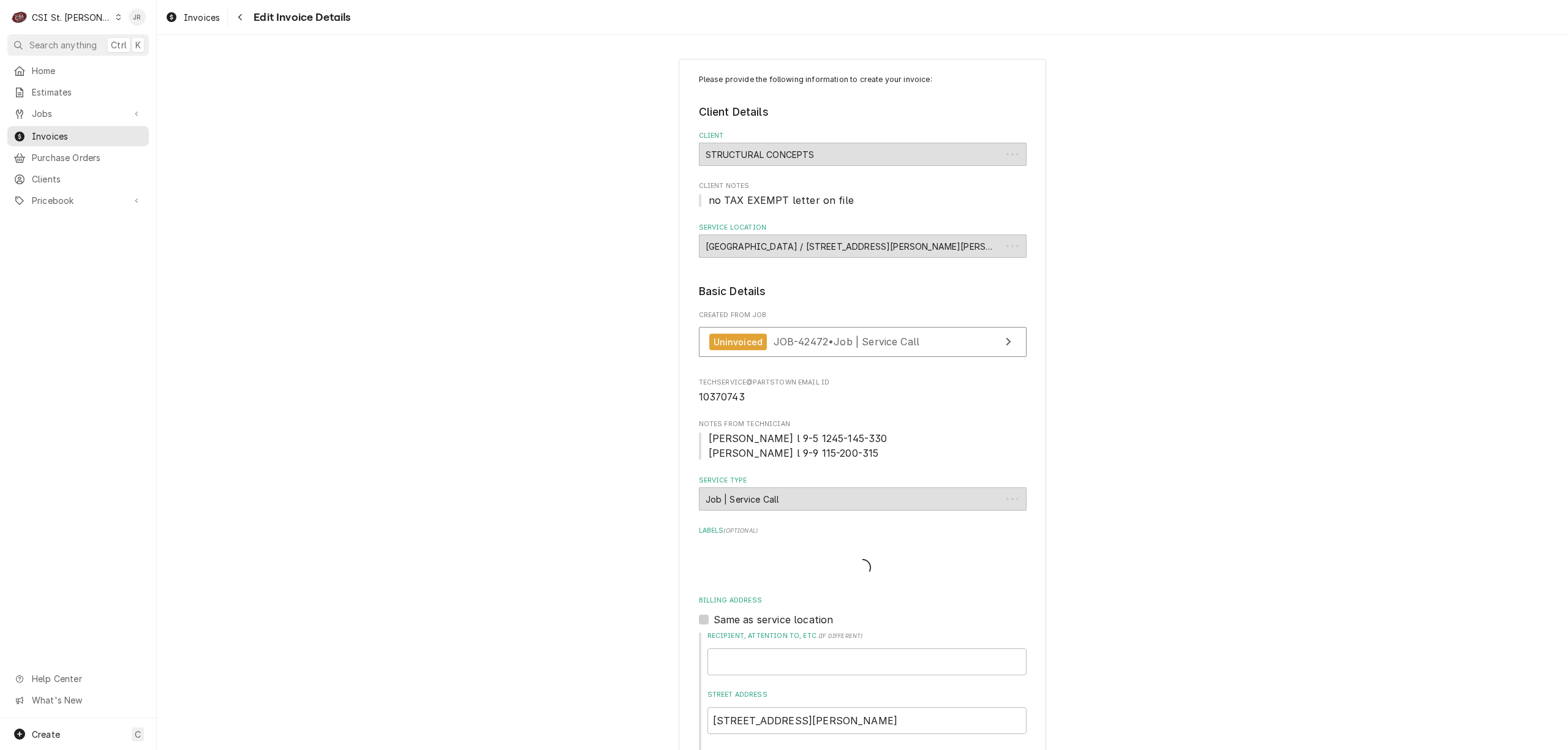
scroll to position [1331, 0]
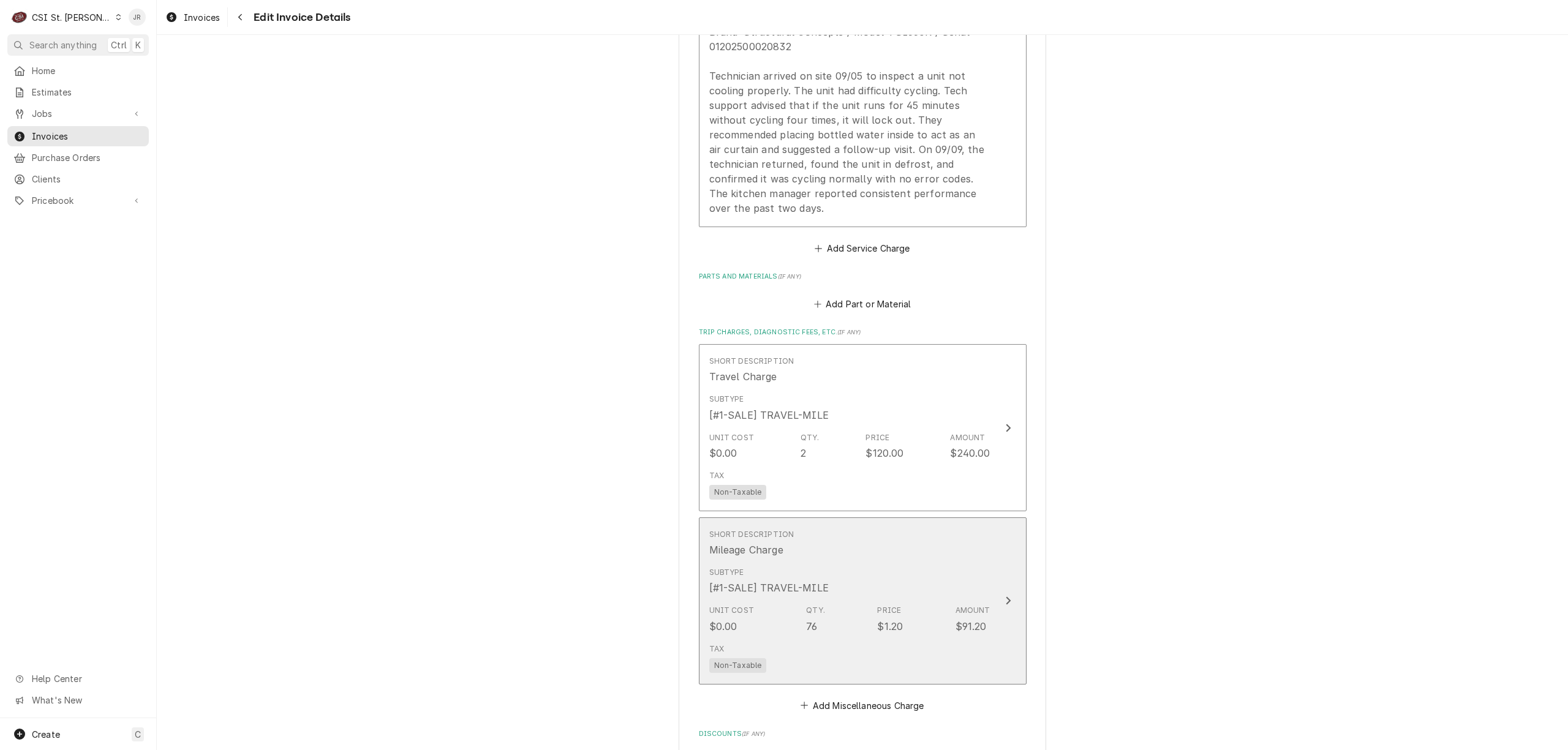
click at [926, 600] on div "Unit Cost $0.00 Qty. 76 Price $1.20 Amount $91.20" at bounding box center [850, 618] width 282 height 38
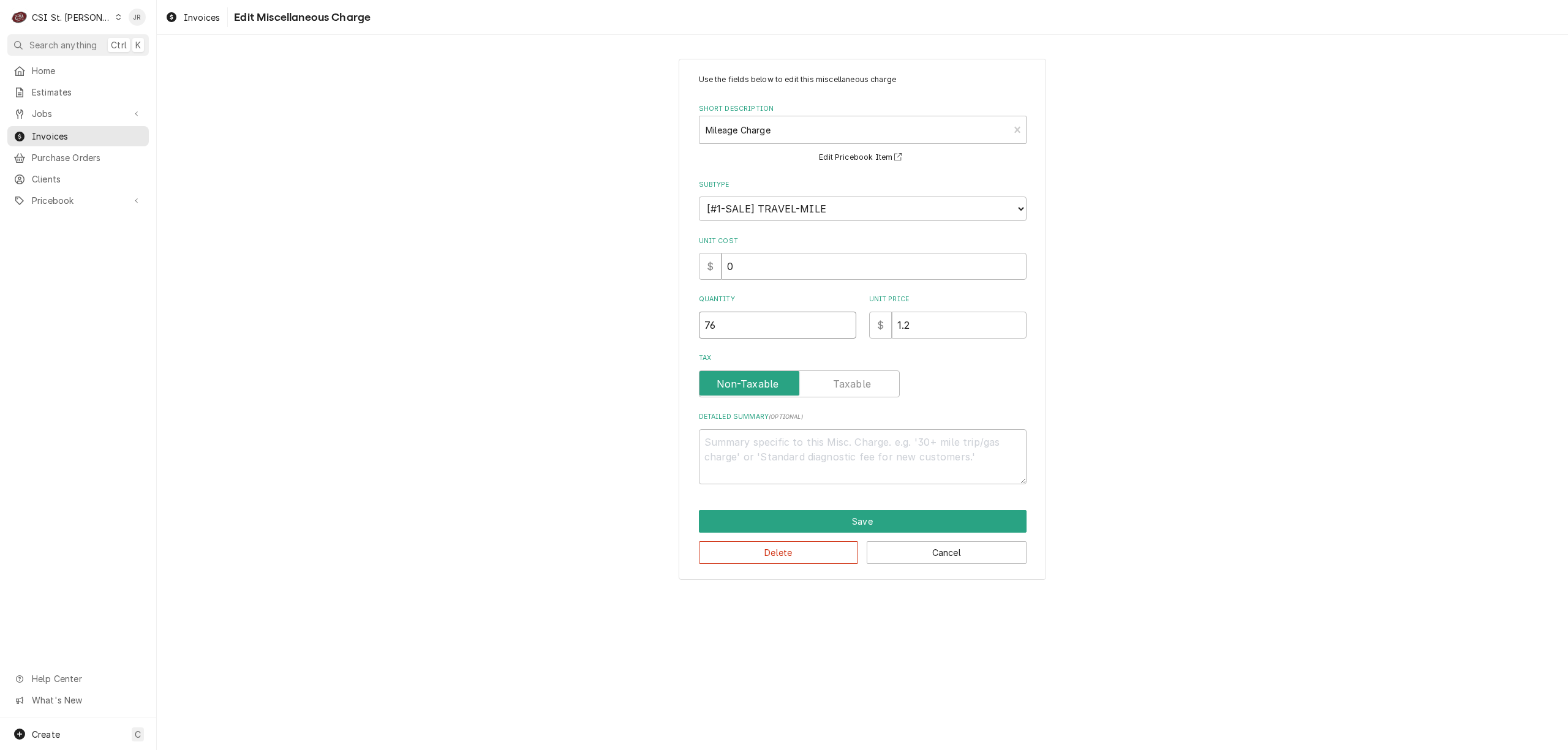
drag, startPoint x: 789, startPoint y: 314, endPoint x: 488, endPoint y: 277, distance: 303.3
click at [453, 275] on div "Use the fields below to edit this miscellaneous charge Short Description Mileag…" at bounding box center [862, 318] width 1411 height 543
type textarea "x"
type input "8"
type textarea "x"
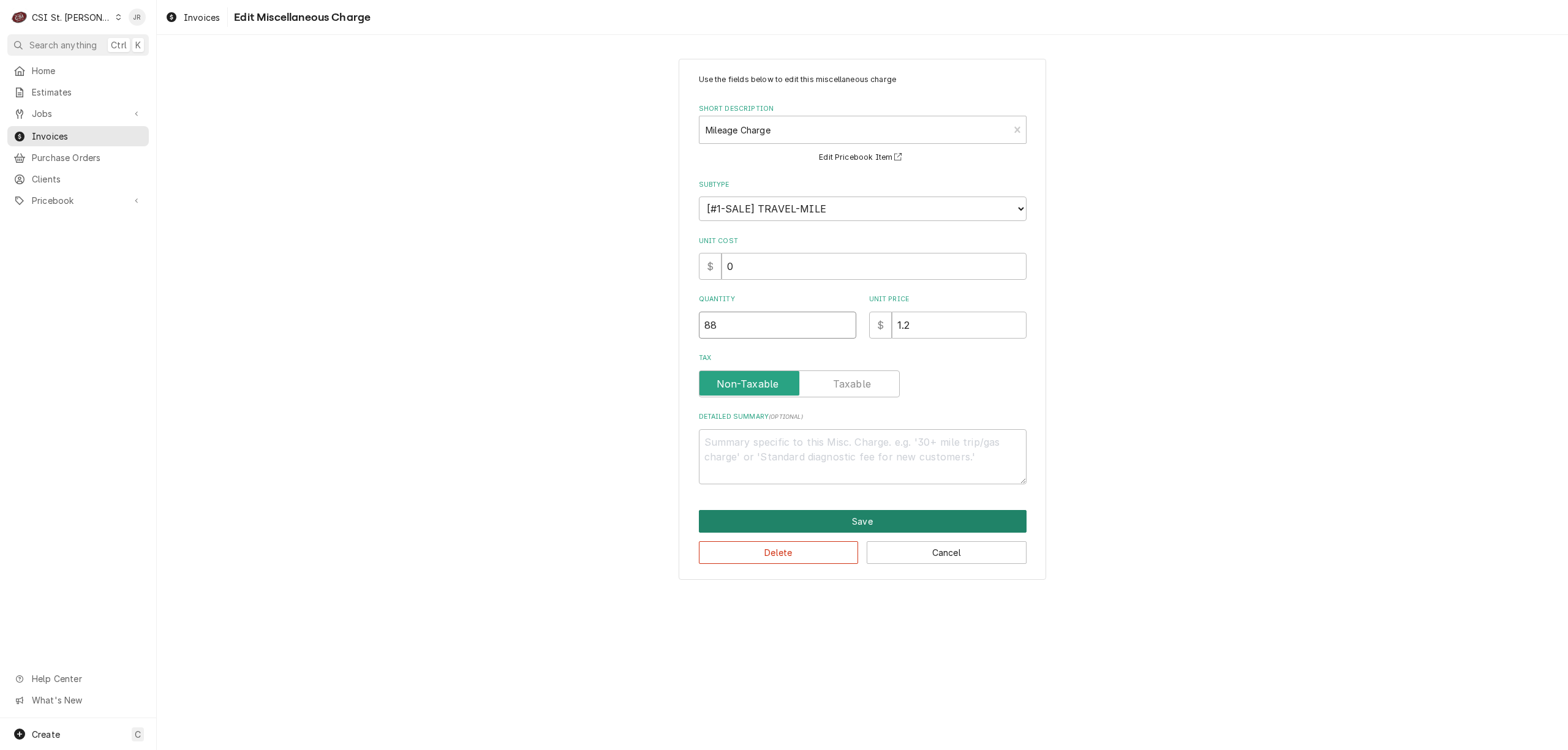
type input "88"
click at [944, 527] on button "Save" at bounding box center [863, 522] width 328 height 23
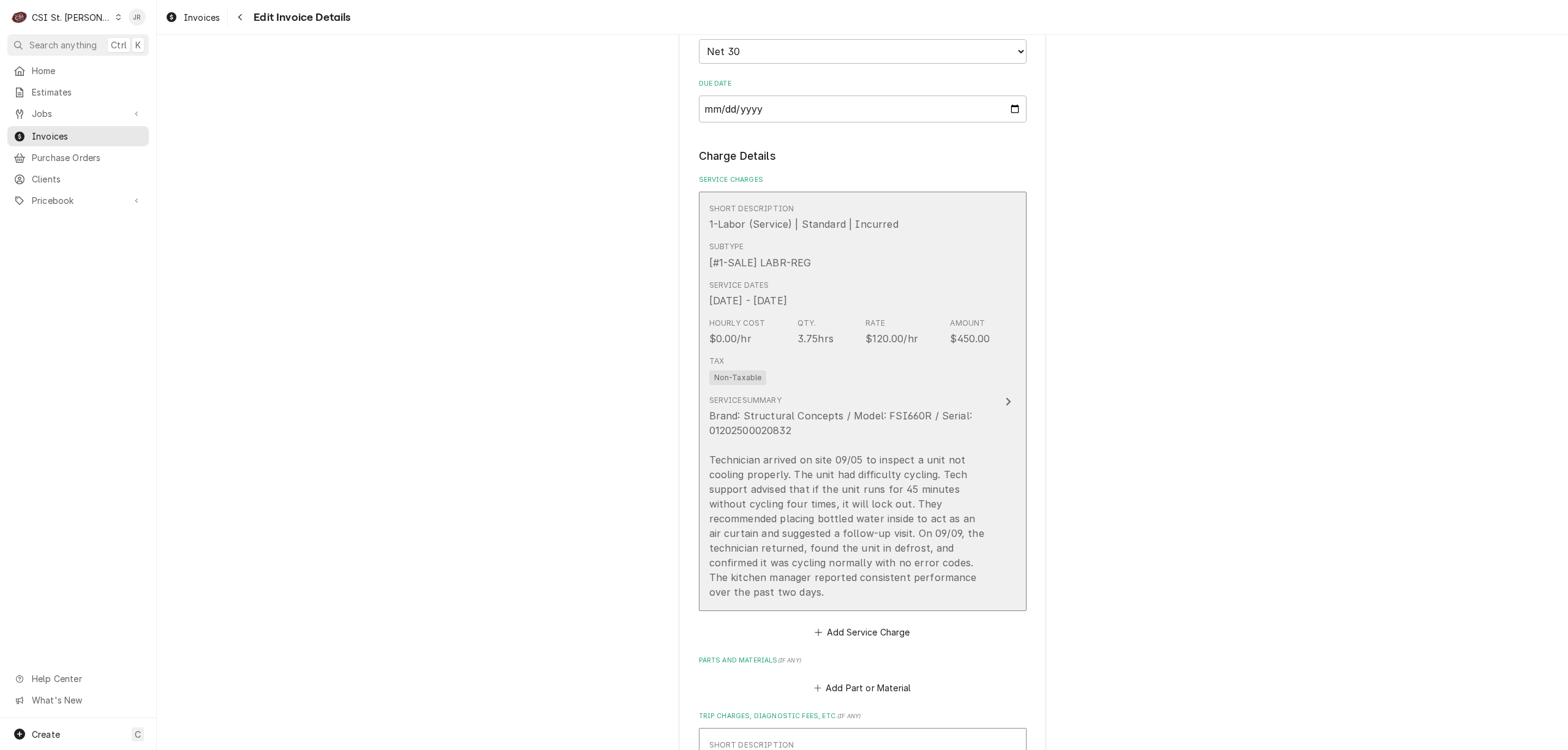
scroll to position [1029, 0]
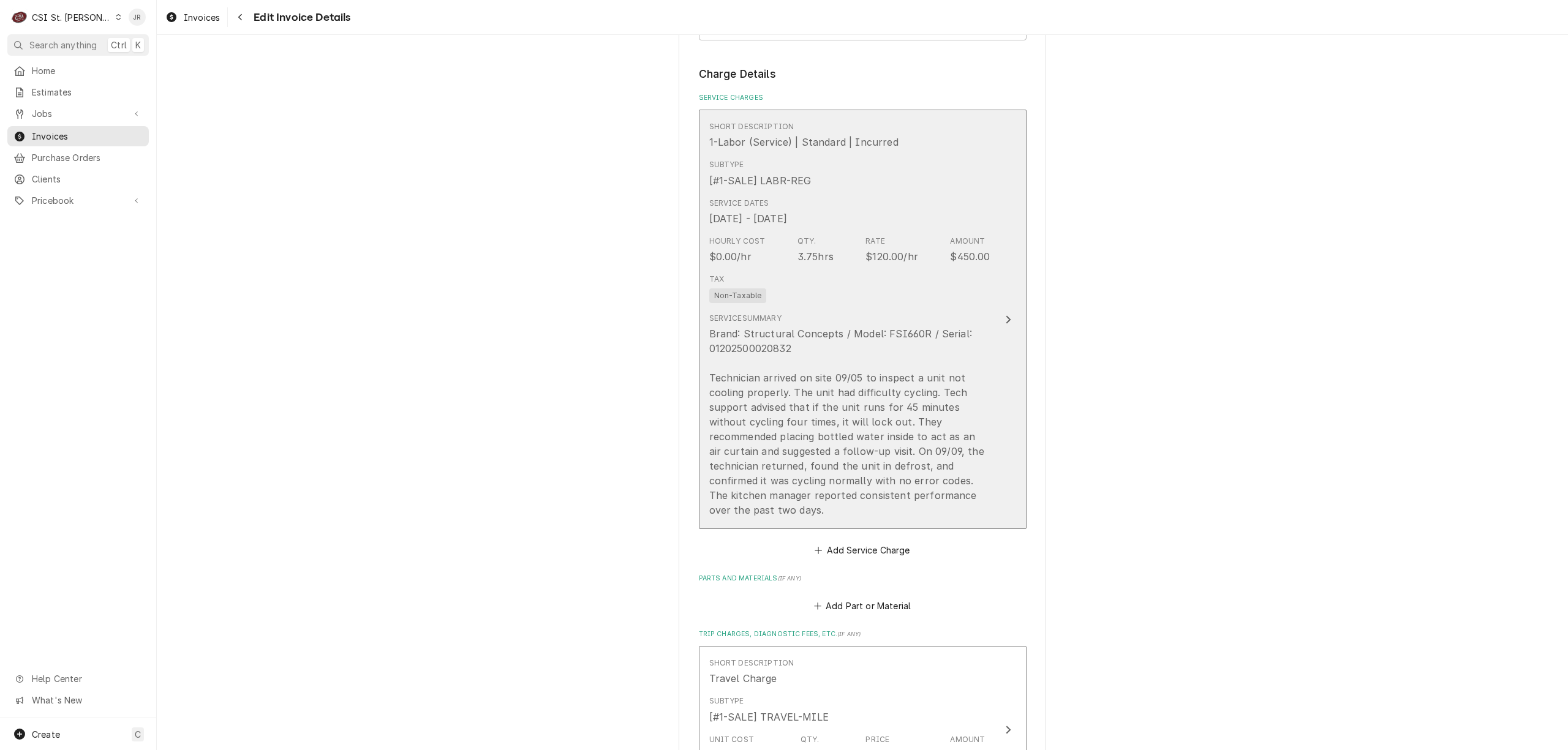
click at [773, 330] on div "Brand: Structural Concepts / Model: FSI660R / Serial: 01202500020832 Technician…" at bounding box center [850, 422] width 282 height 191
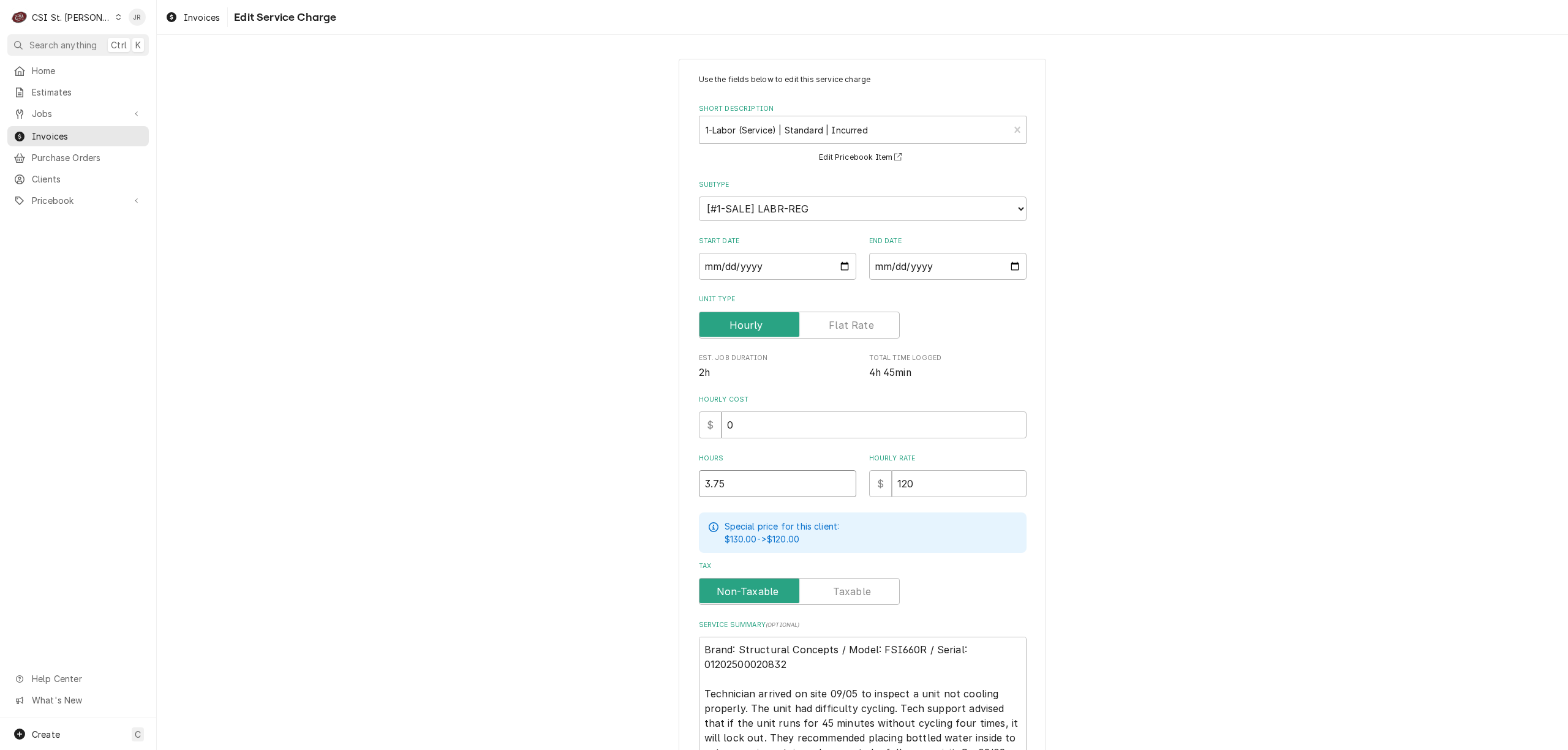
drag, startPoint x: 457, startPoint y: 412, endPoint x: 272, endPoint y: 361, distance: 191.9
click at [273, 361] on div "Use the fields below to edit this service charge Short Description 1-Labor (Ser…" at bounding box center [862, 482] width 1411 height 868
type textarea "x"
type input "3"
click at [916, 693] on textarea "Brand: Structural Concepts / Model: FSI660R / Serial: 01202500020832 Technician…" at bounding box center [863, 724] width 328 height 174
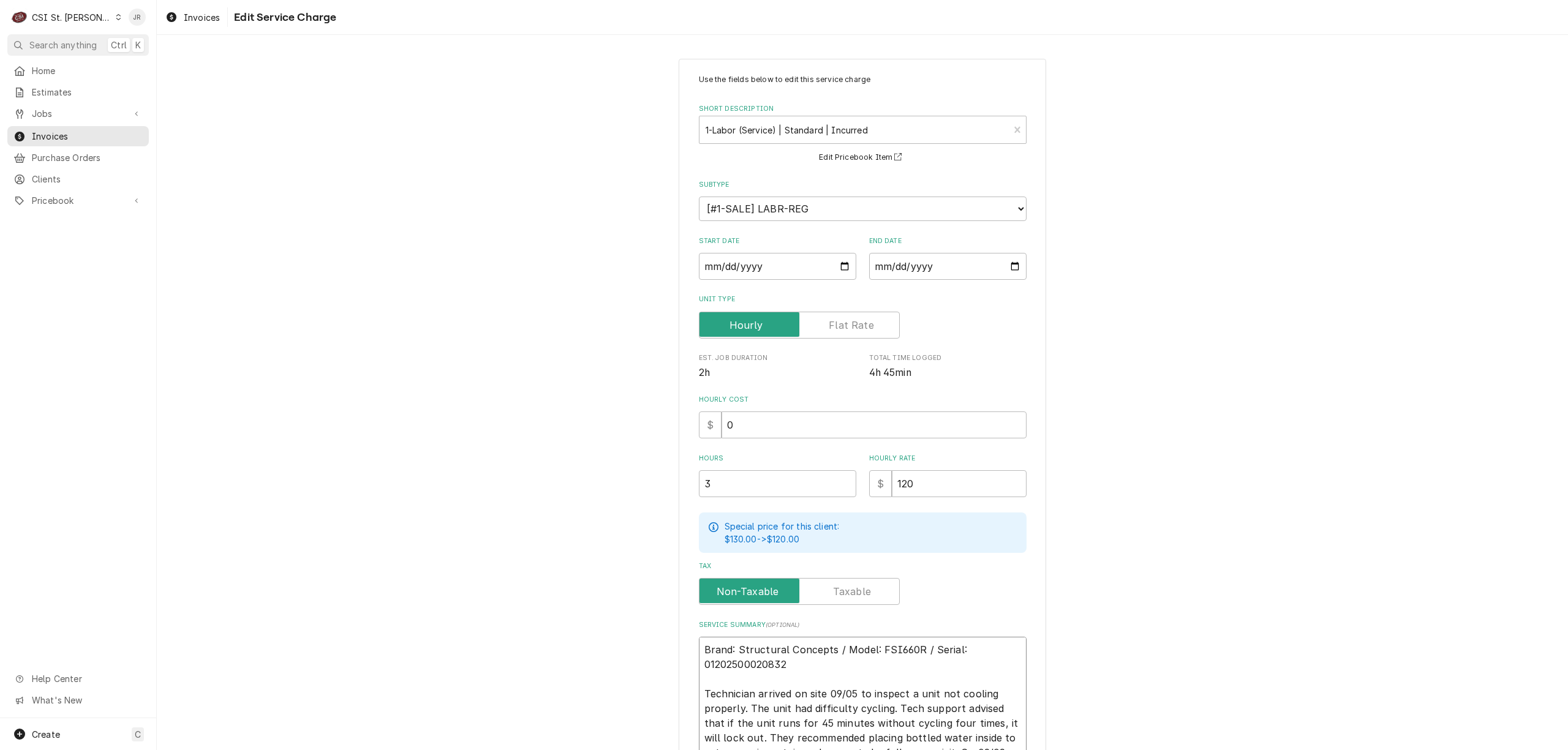
click at [916, 646] on textarea "Brand: Structural Concepts / Model: FSI660R / Serial: 01202500020832 Technician…" at bounding box center [863, 724] width 328 height 174
type textarea "x"
type textarea "rand: Structural Concepts / Model: FSI660R / Serial: 01202500020832 Technician …"
type textarea "x"
type textarea "and: Structural Concepts / Model: FSI660R / Serial: 01202500020832 Technician a…"
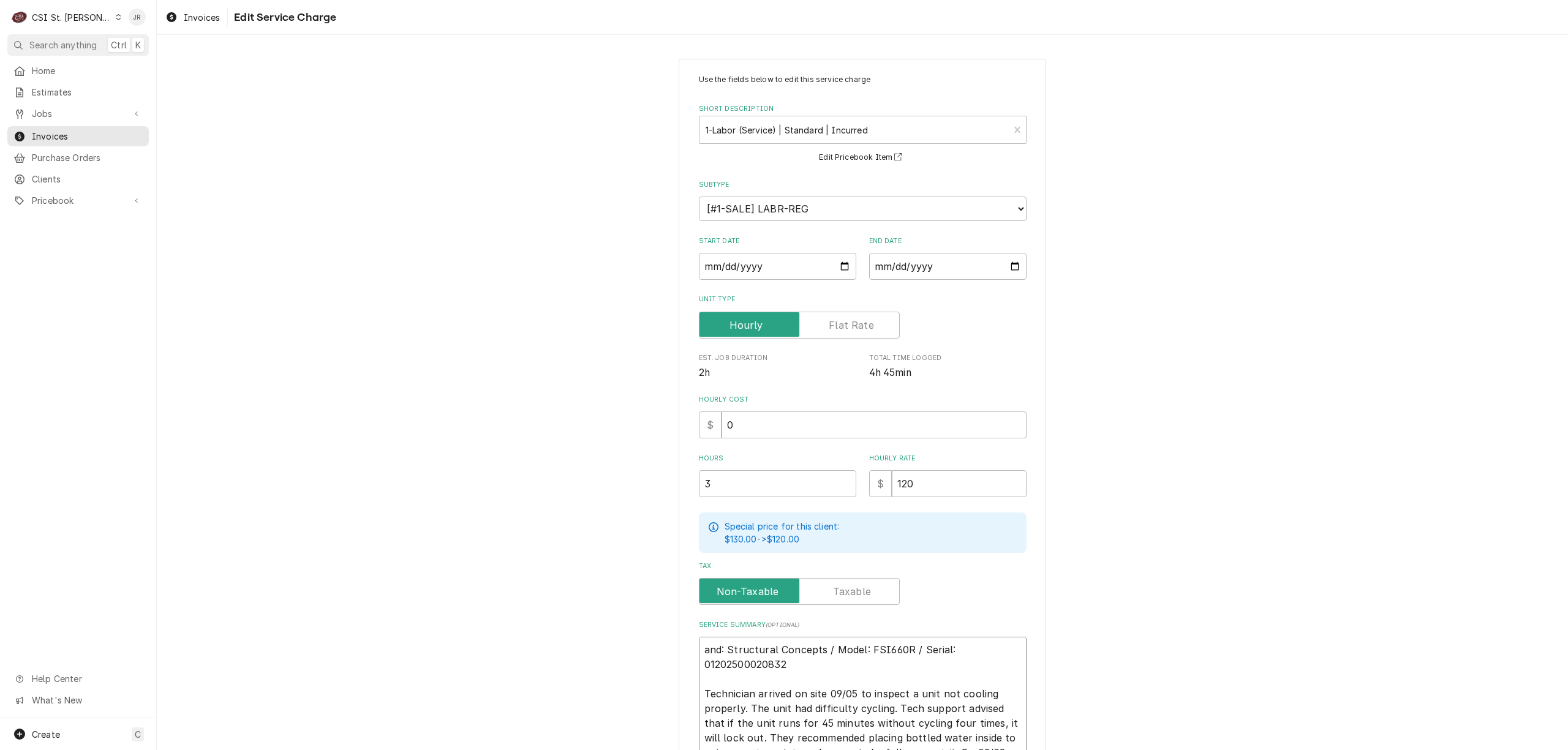
type textarea "x"
type textarea "nd: Structural Concepts / Model: FSI660R / Serial: 01202500020832 Technician ar…"
type textarea "x"
type textarea "d: Structural Concepts / Model: FSI660R / Serial: 01202500020832 Technician arr…"
type textarea "x"
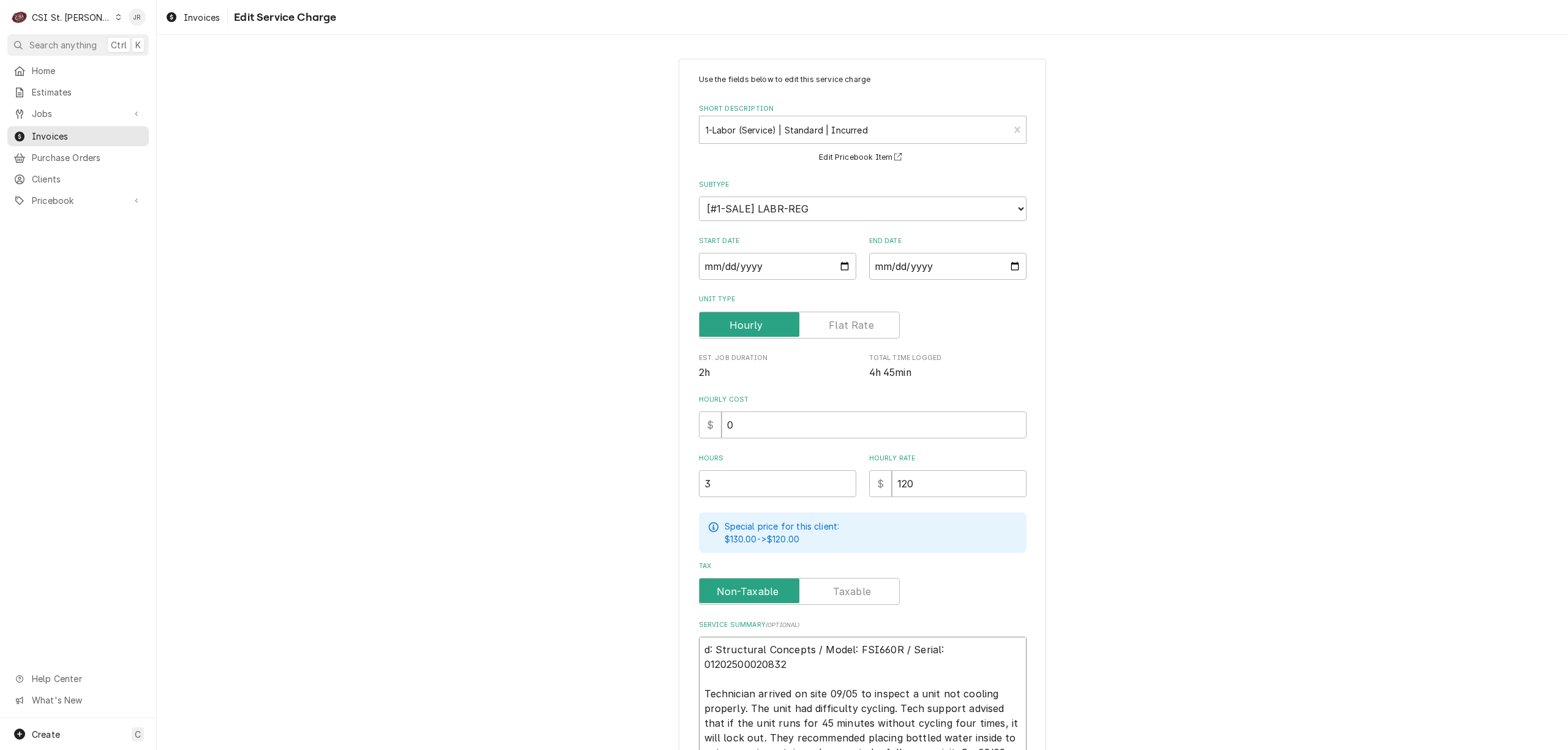
type textarea ": Structural Concepts / Model: FSI660R / Serial: 01202500020832 Technician arri…"
type textarea "x"
type textarea "Structural Concepts / Model: FSI660R / Serial: 01202500020832 Technician arrive…"
type textarea "x"
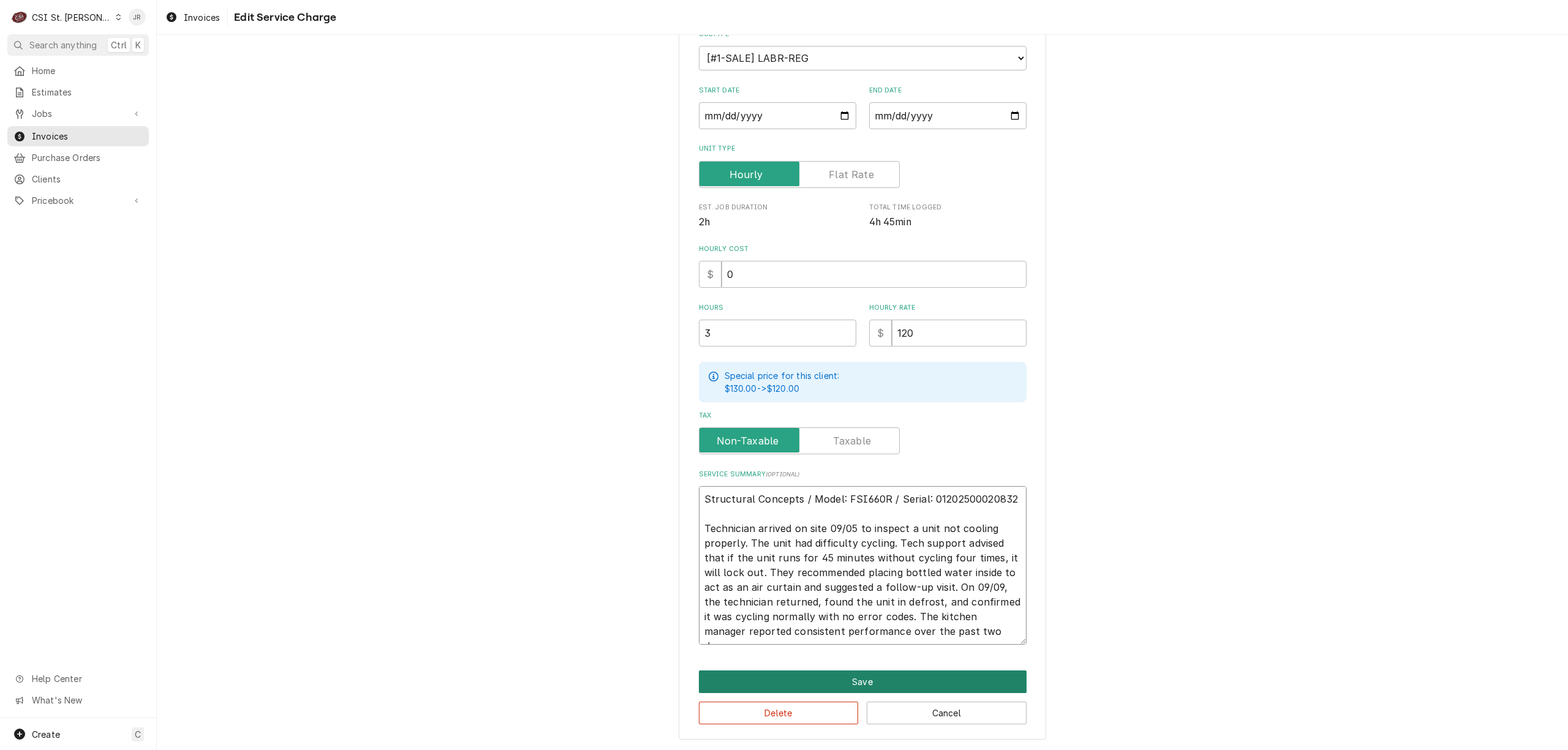
type textarea "Structural Concepts / Model: FSI660R / Serial: 01202500020832 Technician arrive…"
click at [915, 676] on button "Save" at bounding box center [863, 682] width 328 height 23
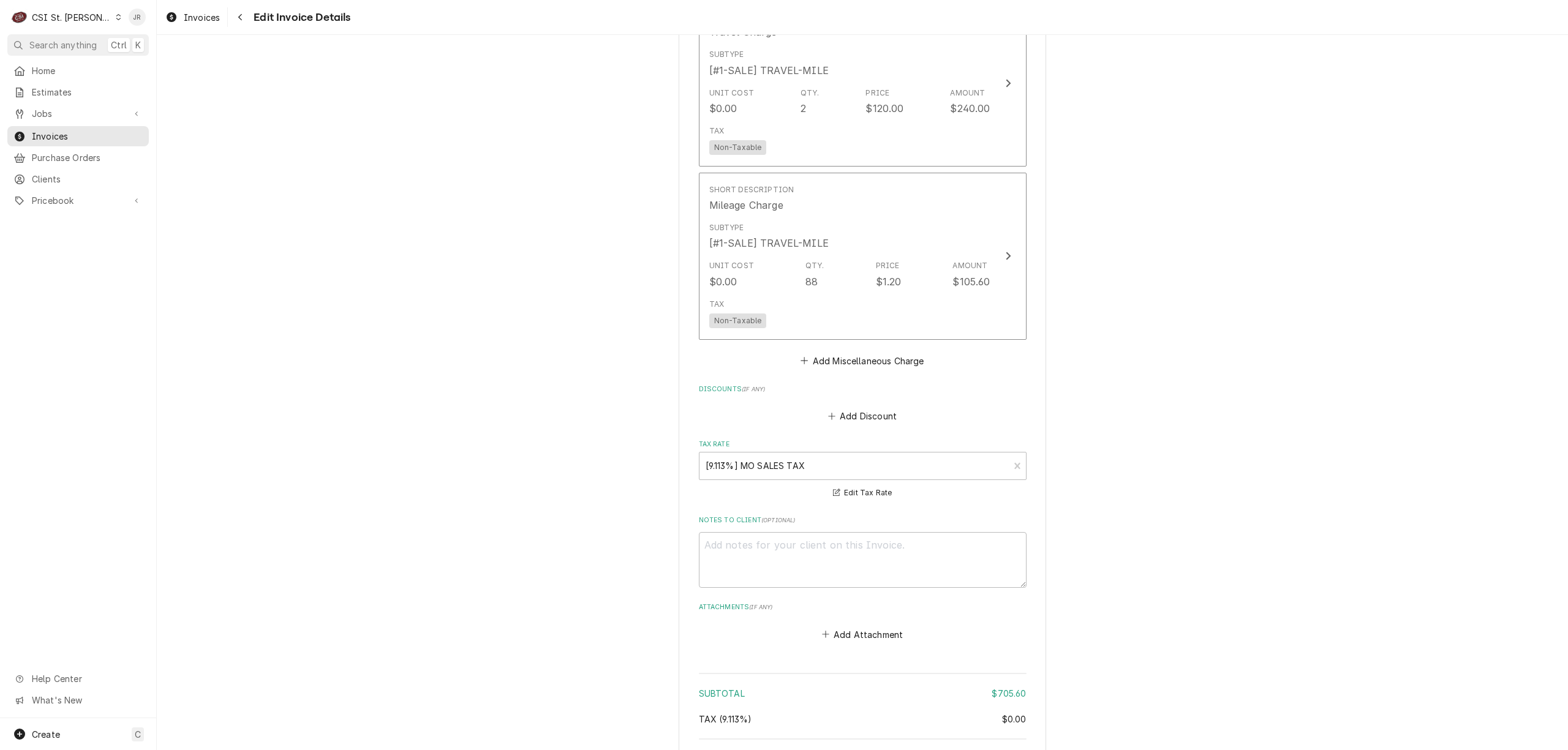
scroll to position [1904, 0]
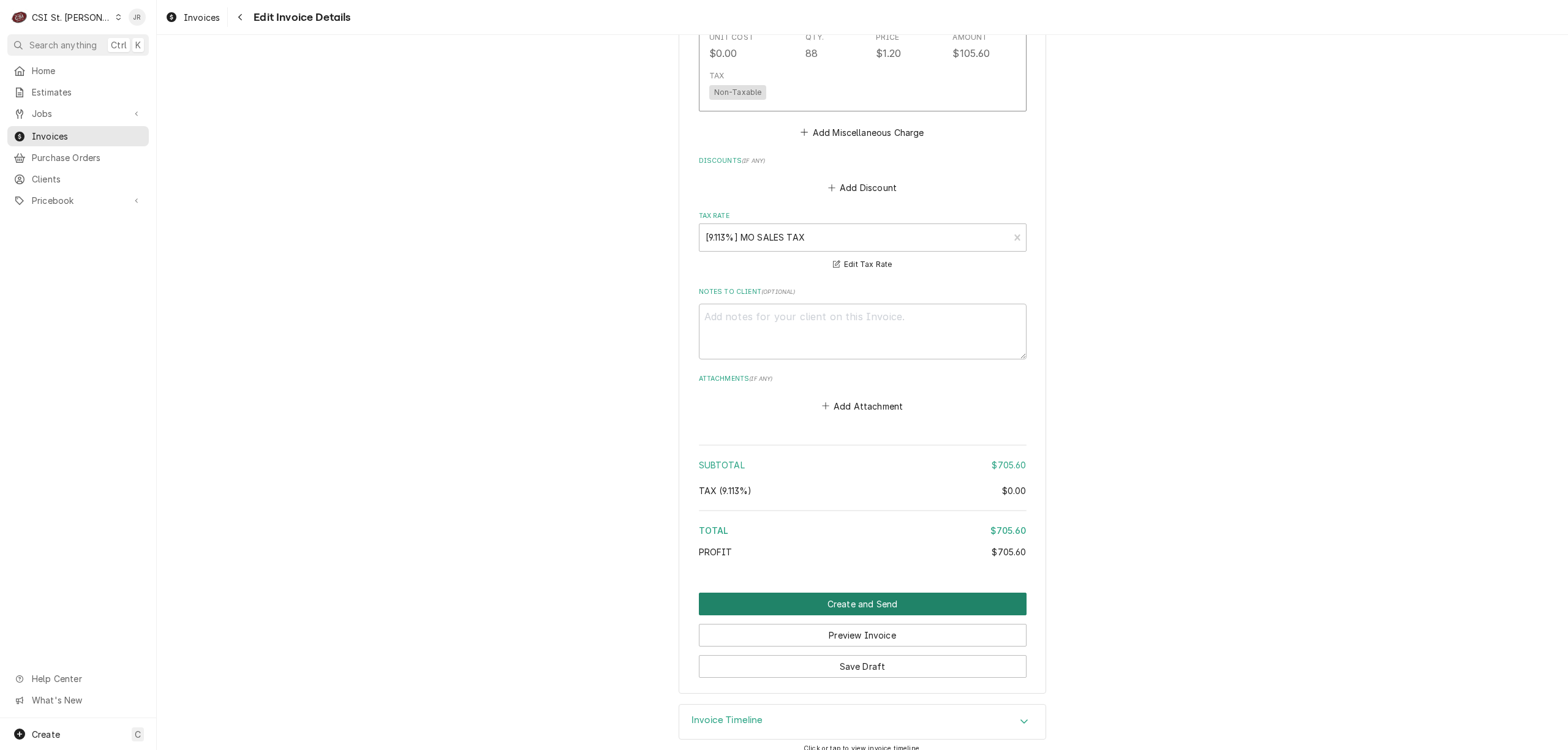
click at [860, 593] on button "Create and Send" at bounding box center [863, 604] width 328 height 23
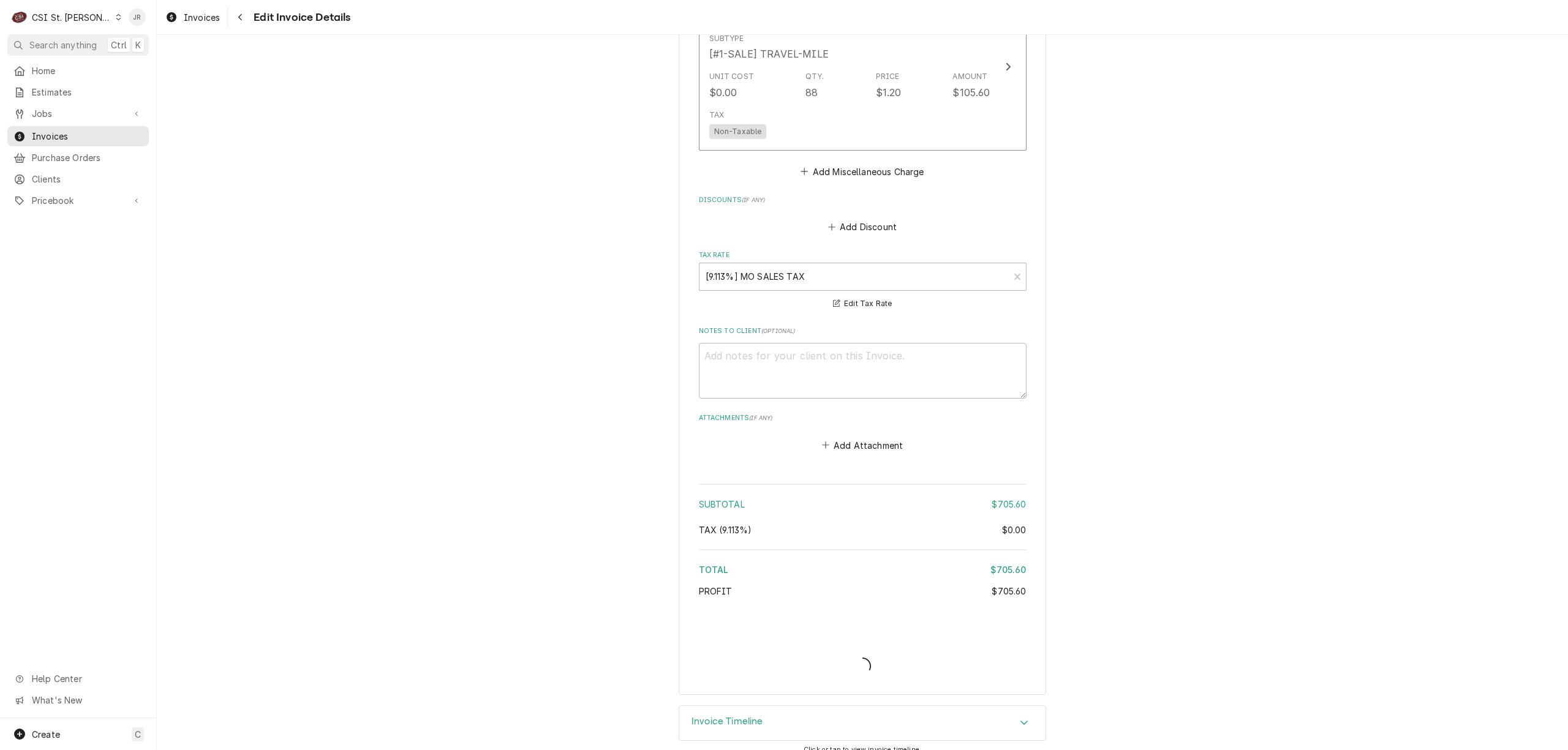
type textarea "x"
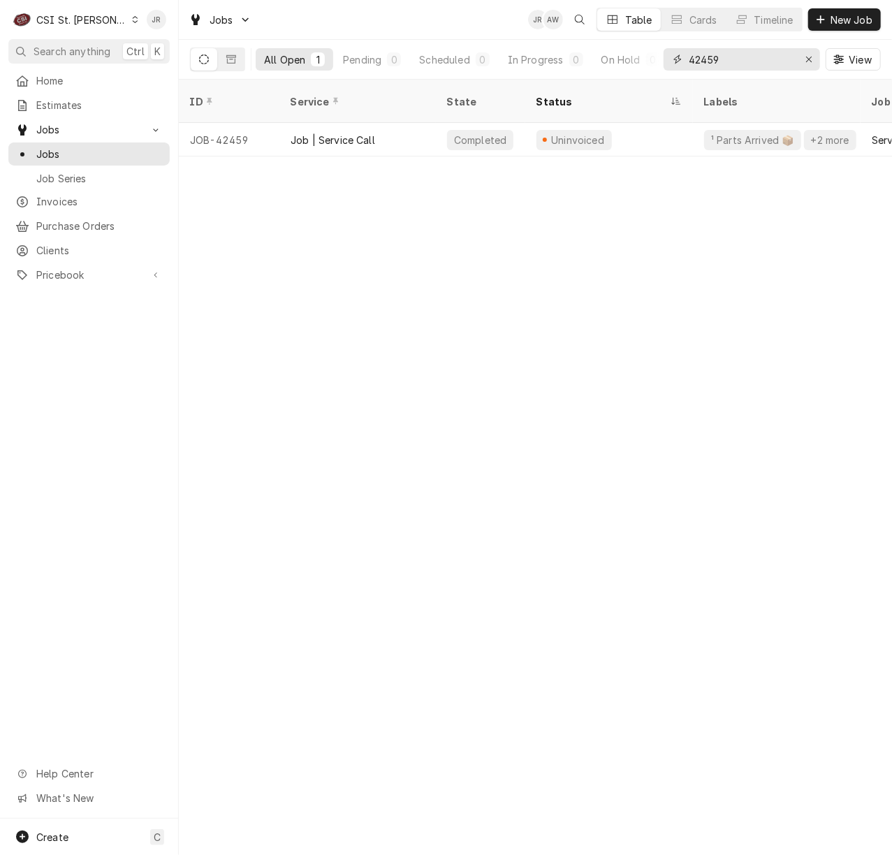
click at [772, 57] on input "42459" at bounding box center [741, 59] width 105 height 22
type input "42472"
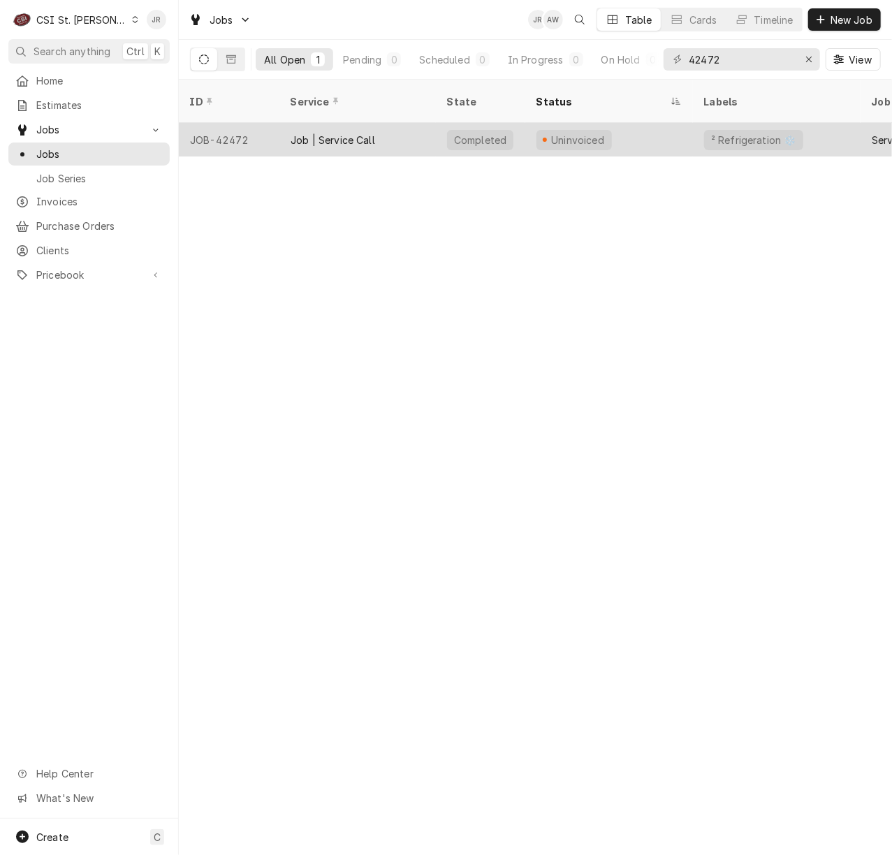
click at [361, 123] on div "Job | Service Call" at bounding box center [357, 140] width 156 height 34
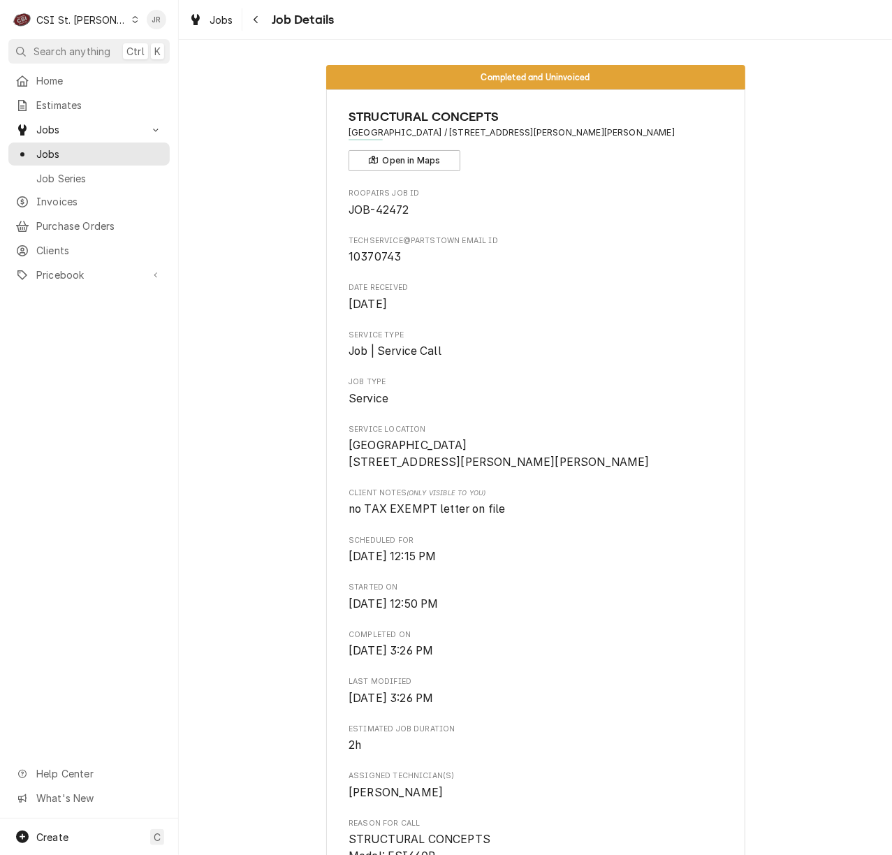
click at [626, 135] on span "[GEOGRAPHIC_DATA] / [STREET_ADDRESS][PERSON_NAME][PERSON_NAME]" at bounding box center [535, 132] width 374 height 13
drag, startPoint x: 434, startPoint y: 129, endPoint x: 573, endPoint y: 126, distance: 139.0
click at [573, 126] on div "STRUCTURAL CONCEPTS [GEOGRAPHIC_DATA] / [STREET_ADDRESS][PERSON_NAME][PERSON_NA…" at bounding box center [535, 140] width 374 height 64
click at [582, 127] on span "[GEOGRAPHIC_DATA] / [STREET_ADDRESS][PERSON_NAME][PERSON_NAME]" at bounding box center [535, 132] width 374 height 13
drag, startPoint x: 587, startPoint y: 128, endPoint x: 442, endPoint y: 138, distance: 144.9
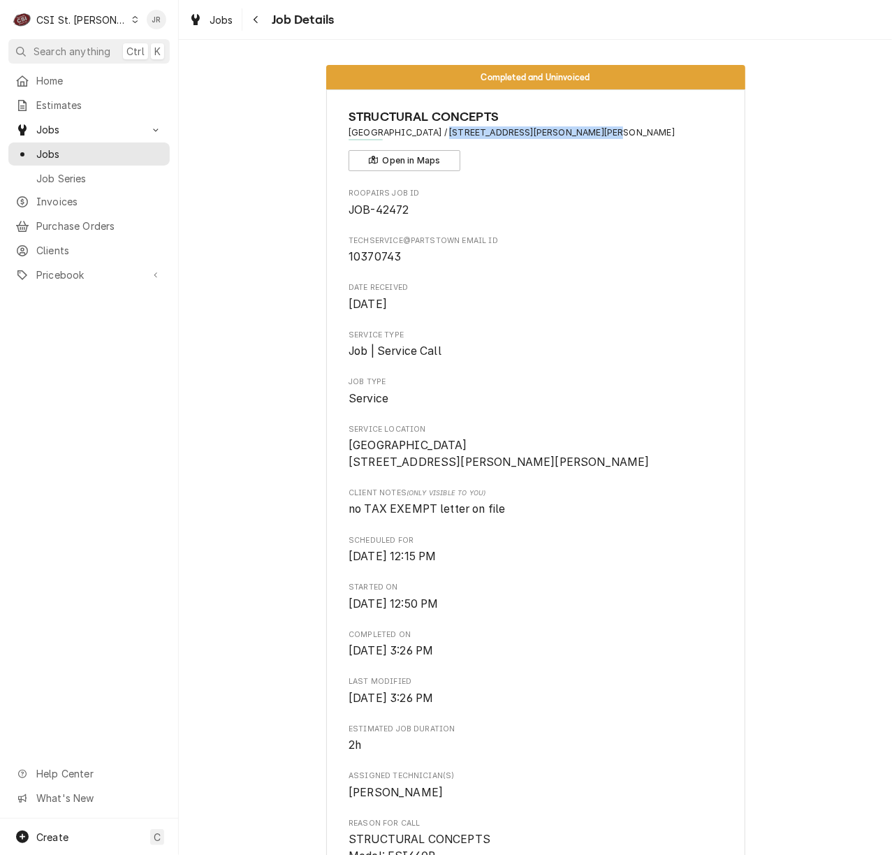
click at [439, 137] on span "ST CLAIR HOSPITAL / 1015 Bowles Ave, Fenton, MO 63026" at bounding box center [535, 132] width 374 height 13
copy span "1015 Bowles Ave, Fenton, MO 63026"
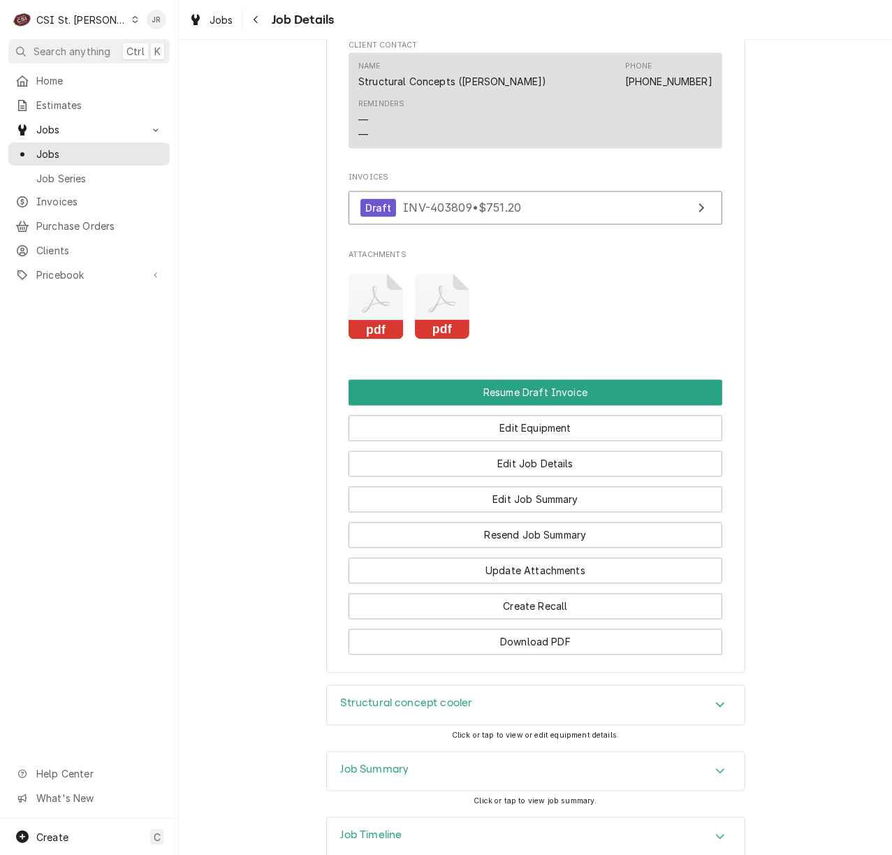
scroll to position [1187, 0]
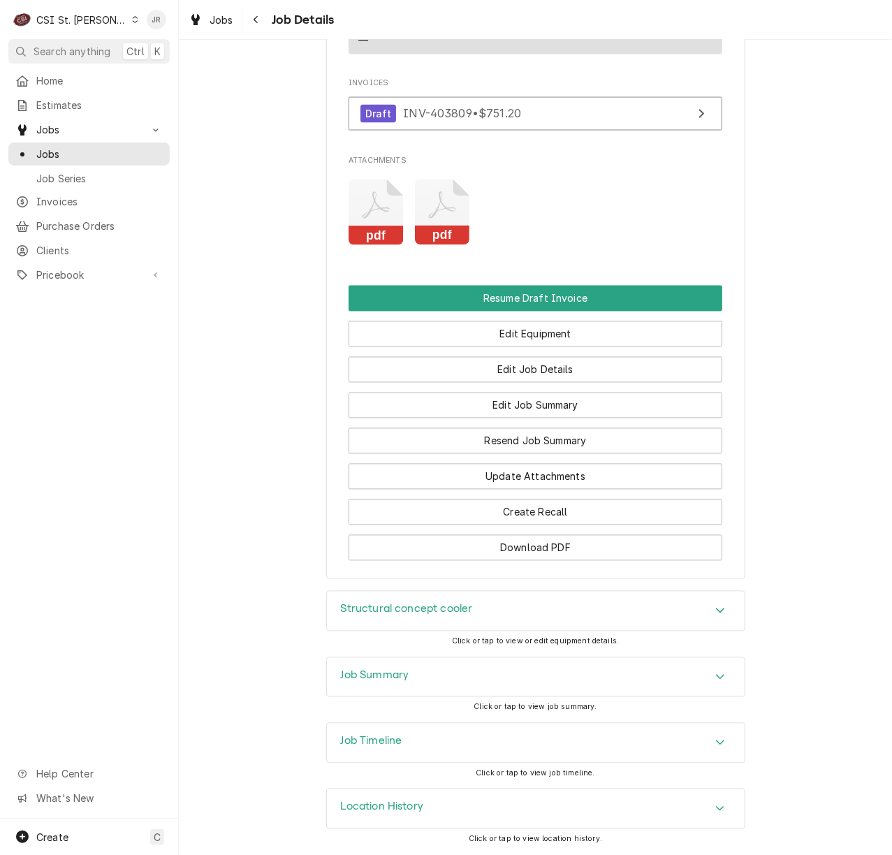
click at [366, 673] on h3 "Job Summary" at bounding box center [375, 675] width 68 height 13
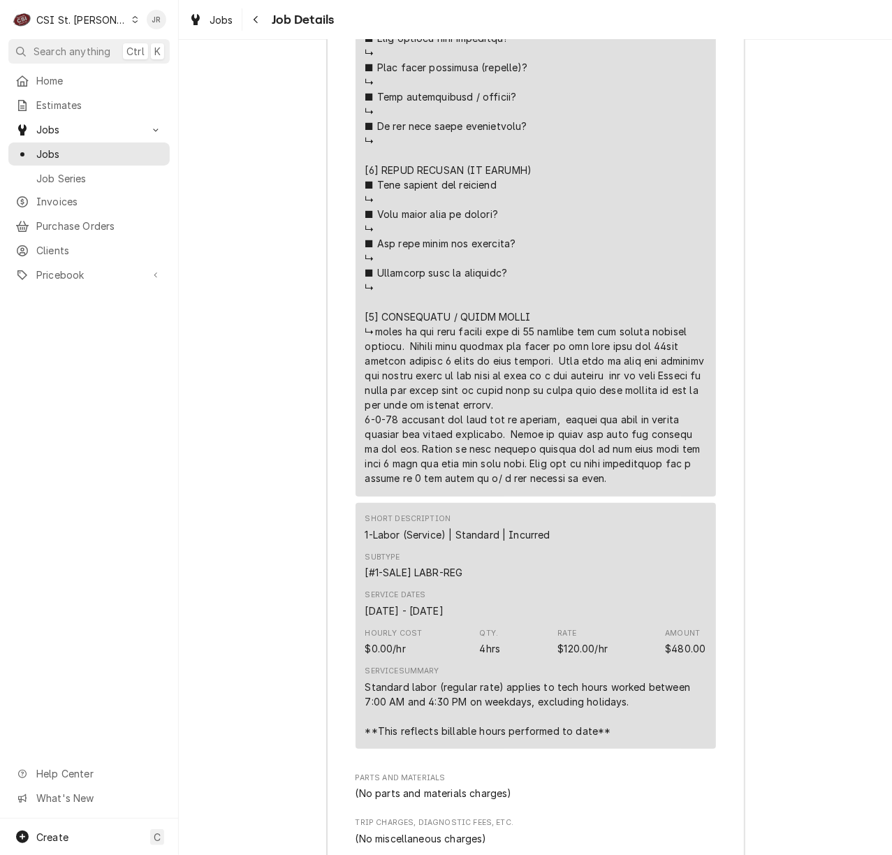
scroll to position [3235, 0]
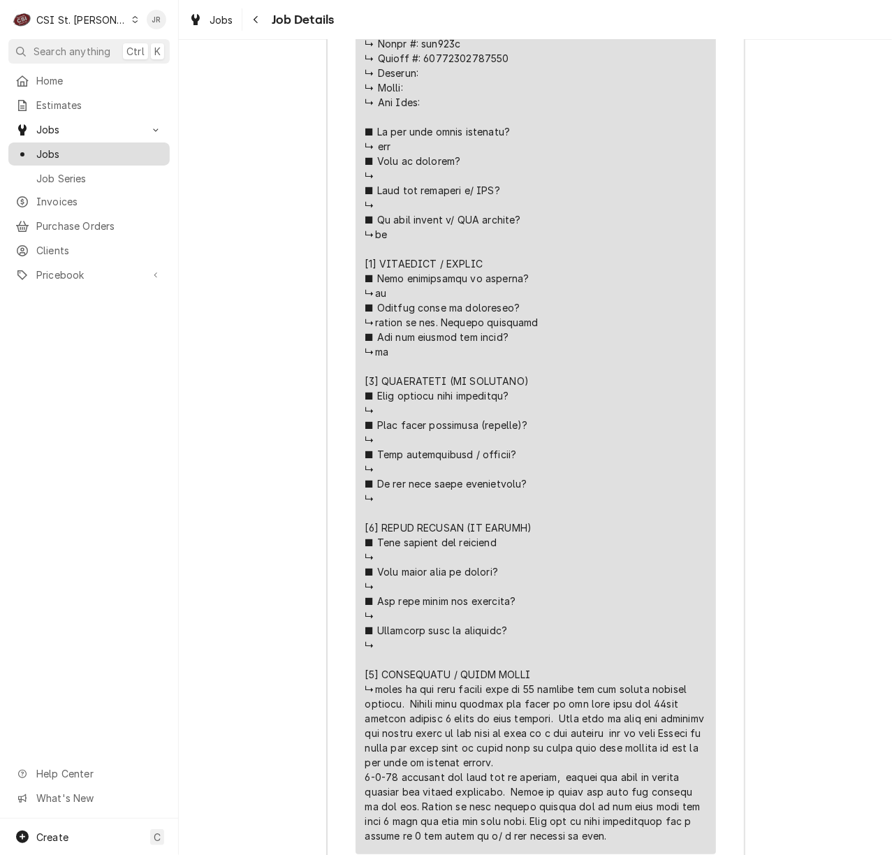
scroll to position [2397, 0]
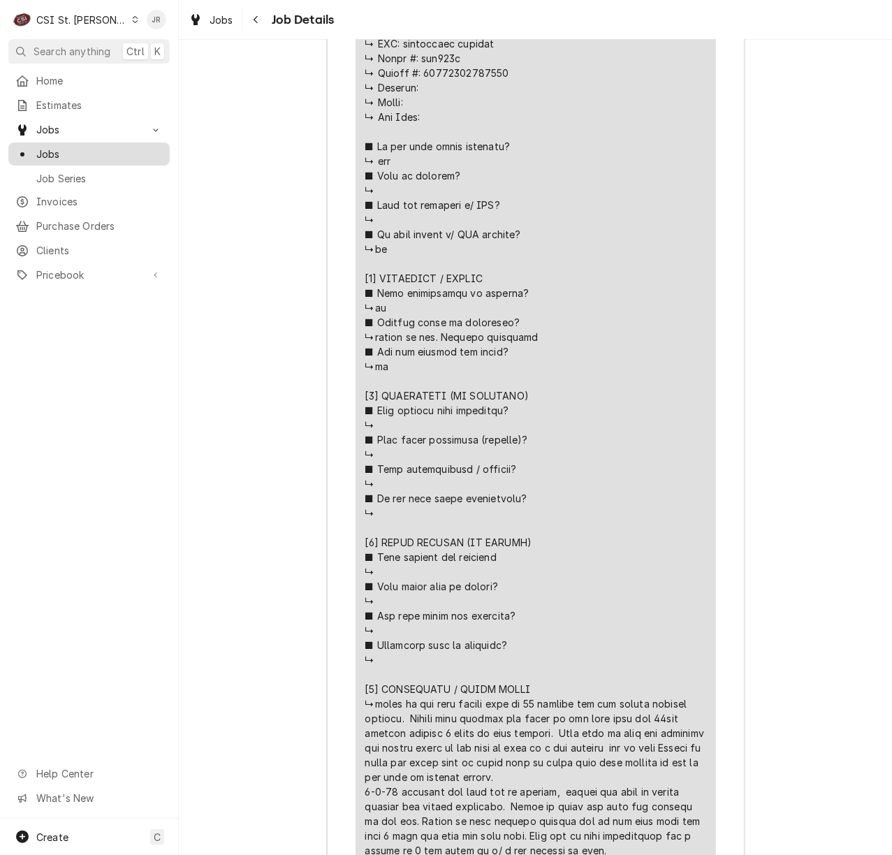
click at [82, 156] on div "Jobs" at bounding box center [89, 153] width 156 height 17
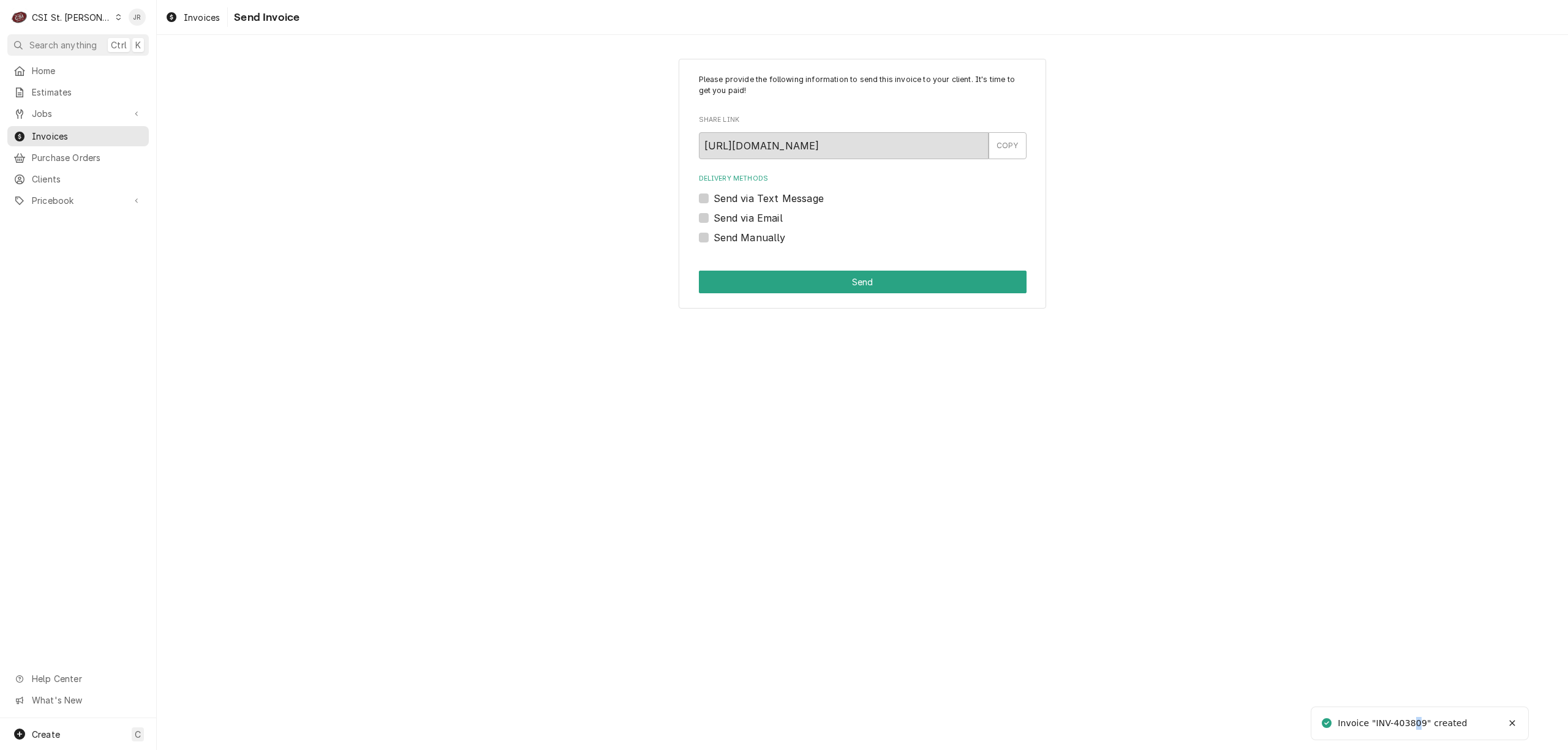
click at [1418, 725] on div "Invoice "INV-403809" created" at bounding box center [1402, 724] width 131 height 13
click at [1418, 724] on div "Invoice "INV-403809" created" at bounding box center [1402, 724] width 131 height 13
click at [1412, 719] on div "Invoice "INV-403809" created" at bounding box center [1402, 724] width 131 height 13
click at [1412, 720] on div "Invoice "INV-403809" created" at bounding box center [1402, 724] width 131 height 13
copy div "403809"
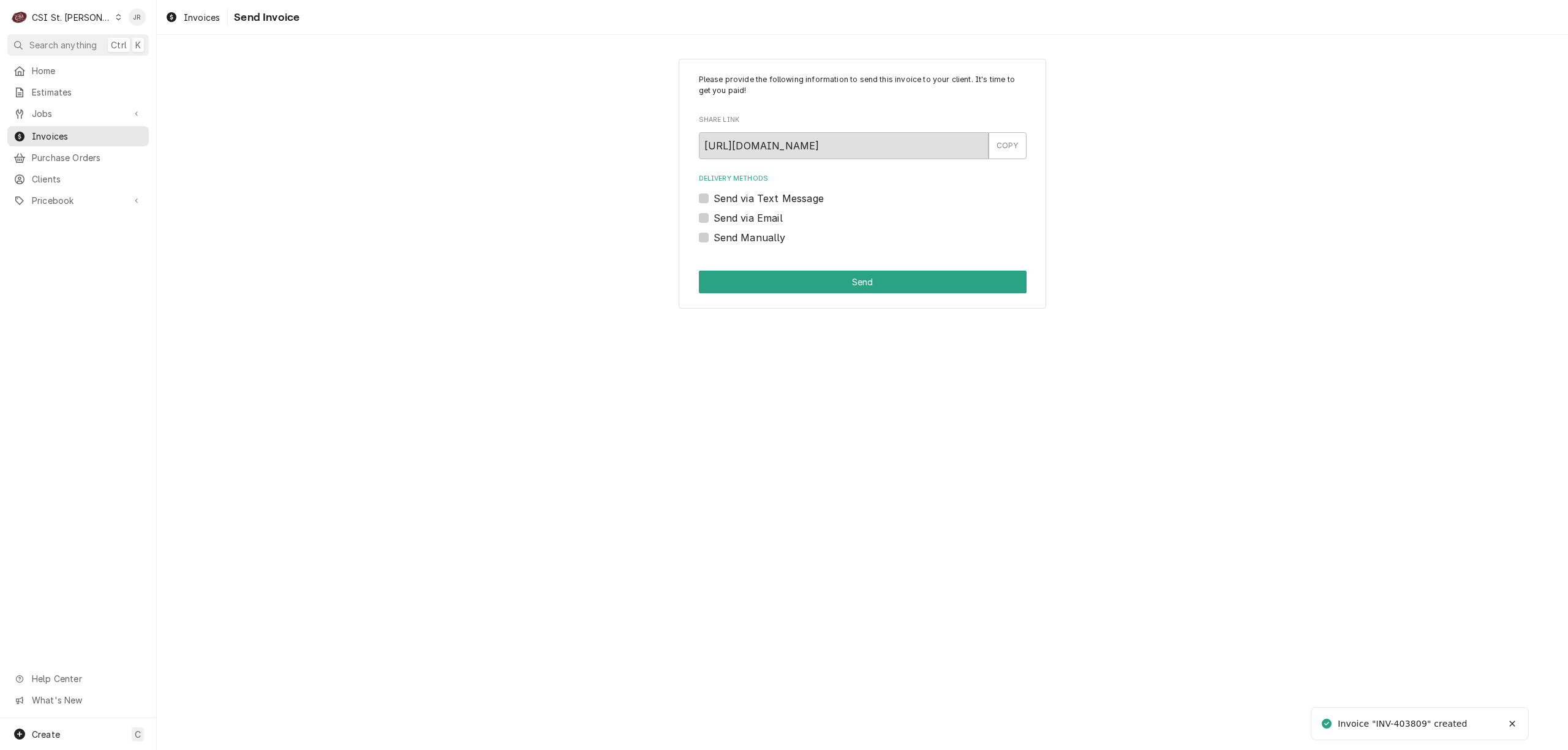
click at [714, 232] on label "Send Manually" at bounding box center [750, 238] width 72 height 15
click at [714, 232] on input "Send Manually" at bounding box center [878, 244] width 328 height 27
checkbox input "true"
click at [778, 287] on button "Send" at bounding box center [863, 282] width 328 height 23
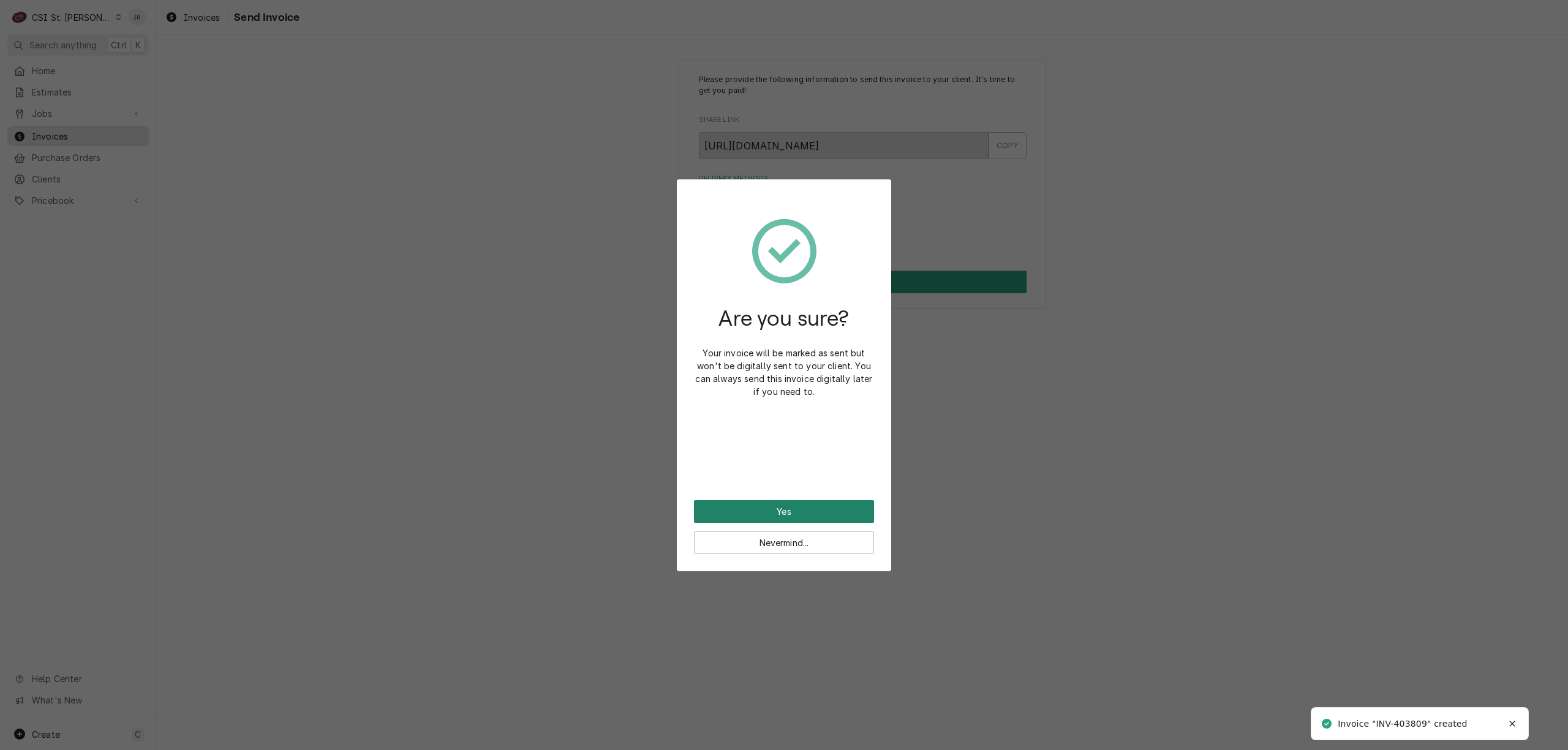
click at [819, 503] on button "Yes" at bounding box center [783, 511] width 180 height 23
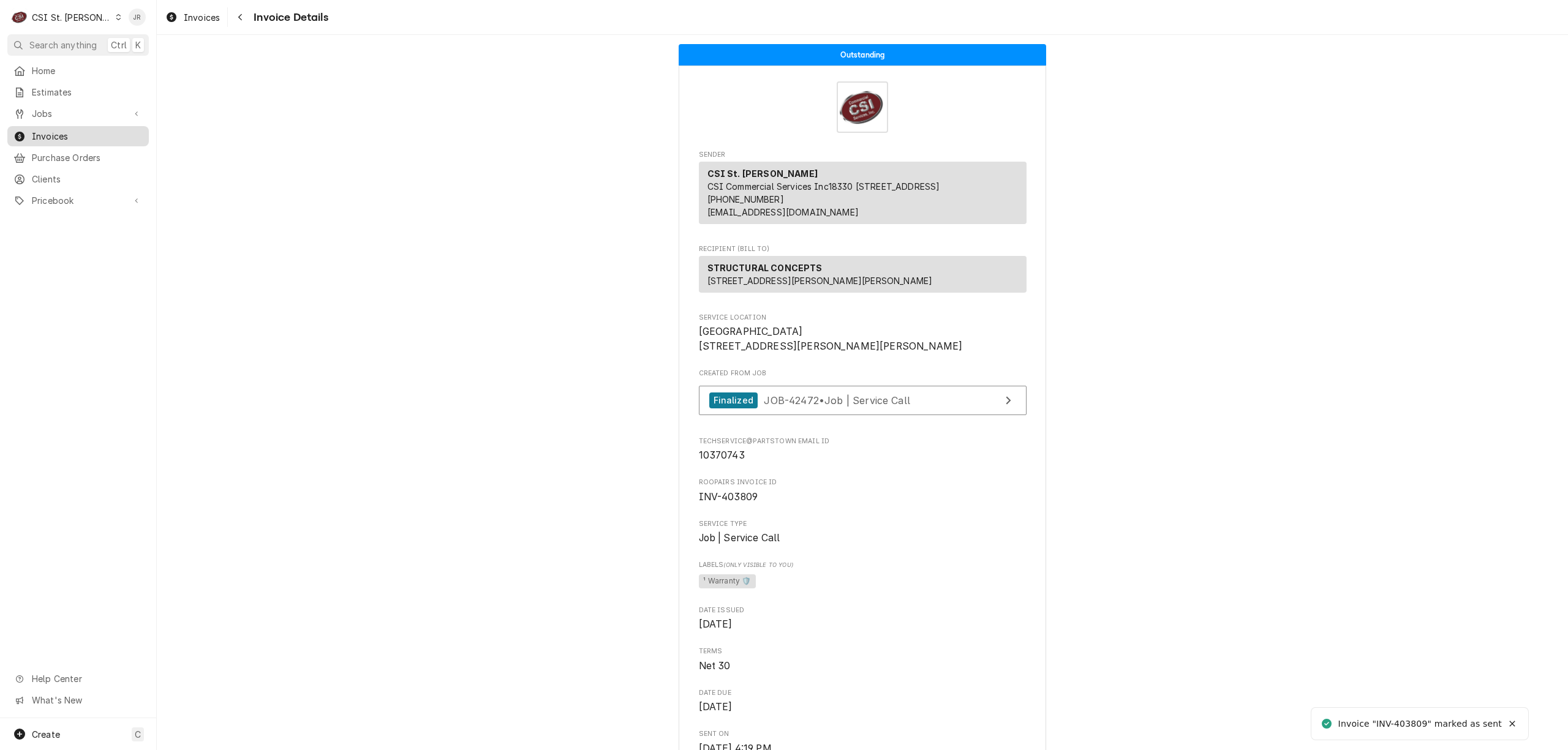
click at [64, 130] on span "Invoices" at bounding box center [87, 136] width 110 height 13
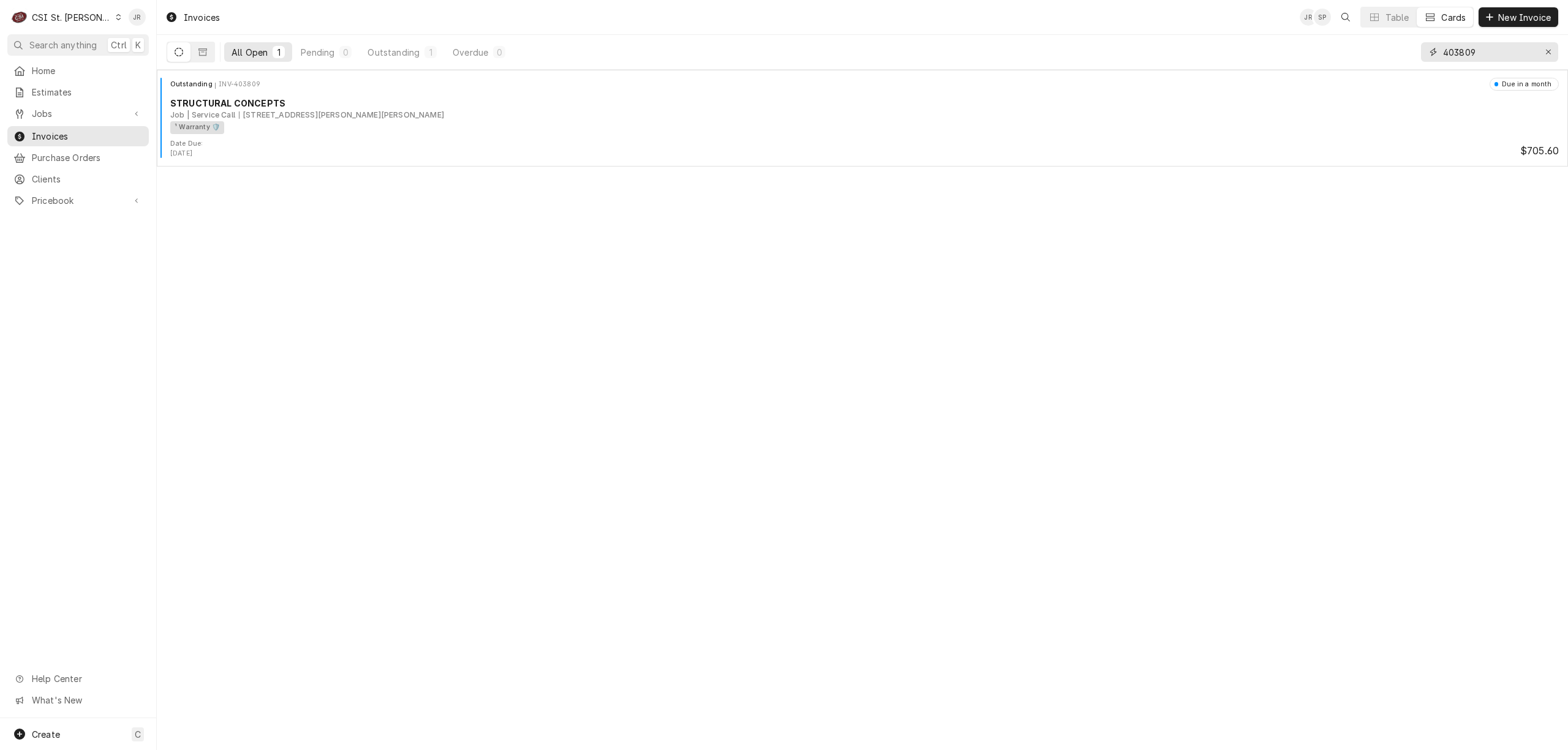
click at [1467, 55] on input "403809" at bounding box center [1488, 52] width 92 height 19
click at [1464, 54] on input "403809" at bounding box center [1488, 52] width 92 height 19
click at [1448, 52] on input "403809" at bounding box center [1488, 52] width 92 height 19
click at [1448, 50] on input "403809" at bounding box center [1488, 52] width 92 height 19
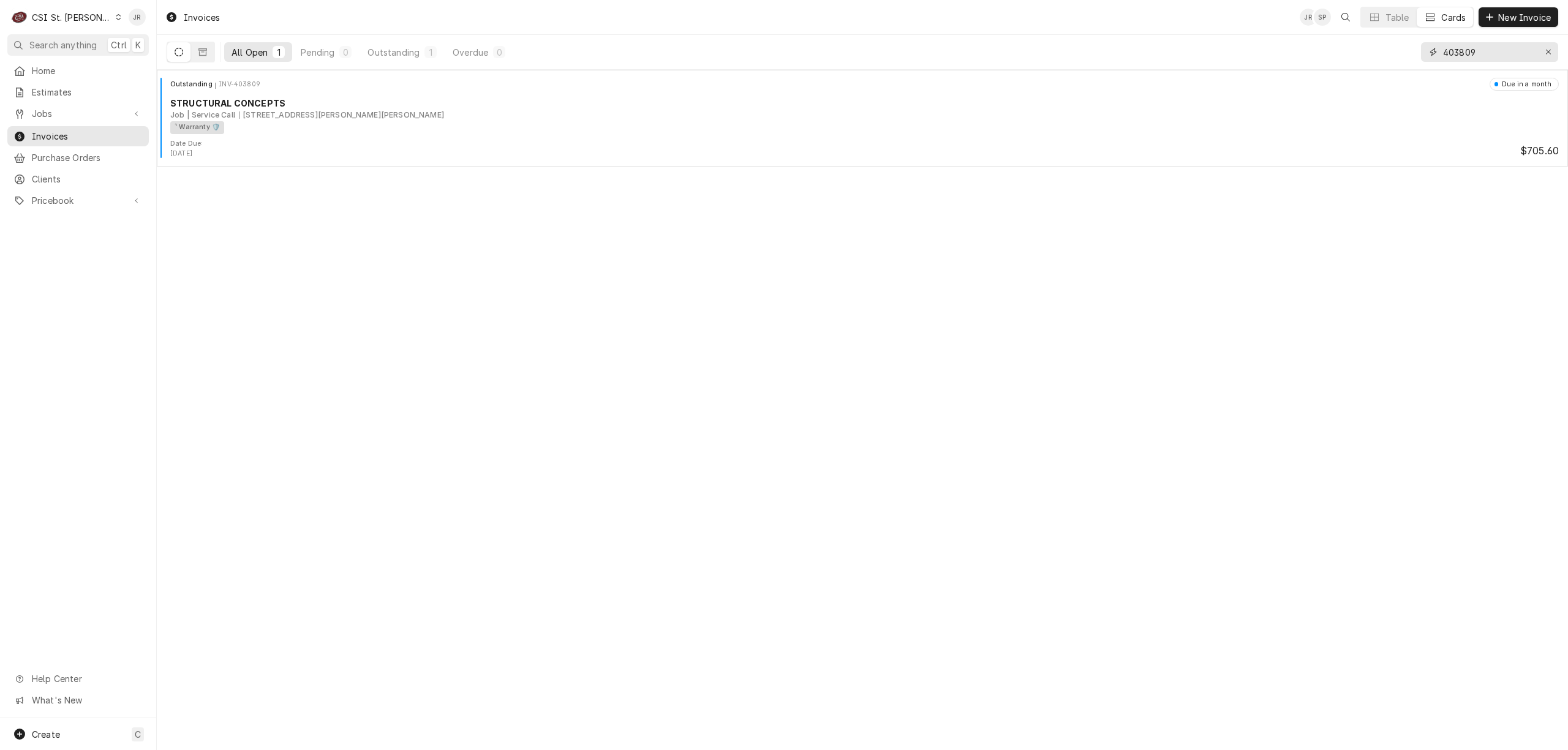
paste input "21"
type input "403821"
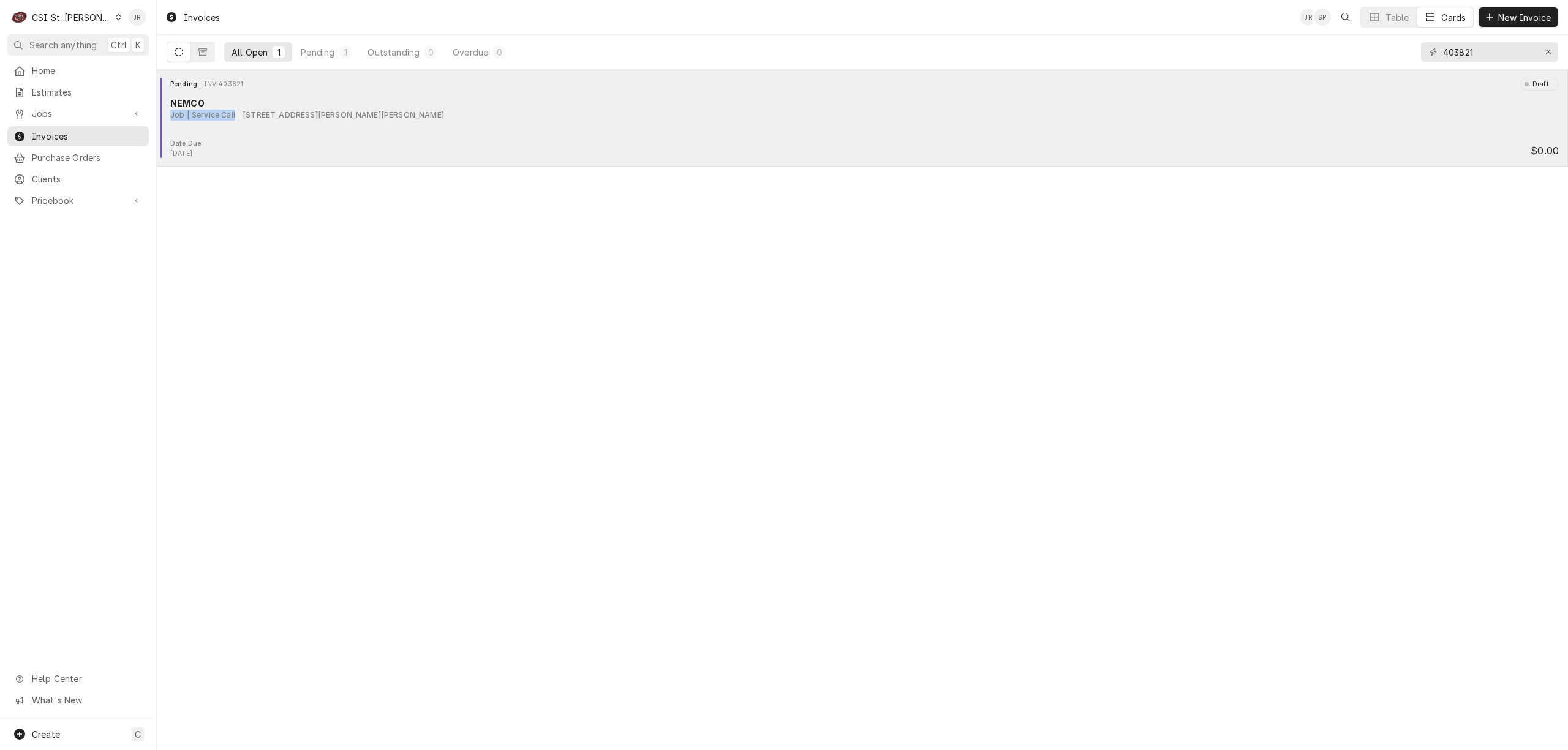
click at [240, 109] on div "NEMCO Job | Service Call 2000 Sidney St, St. Louis, MO 63104" at bounding box center [862, 108] width 1401 height 24
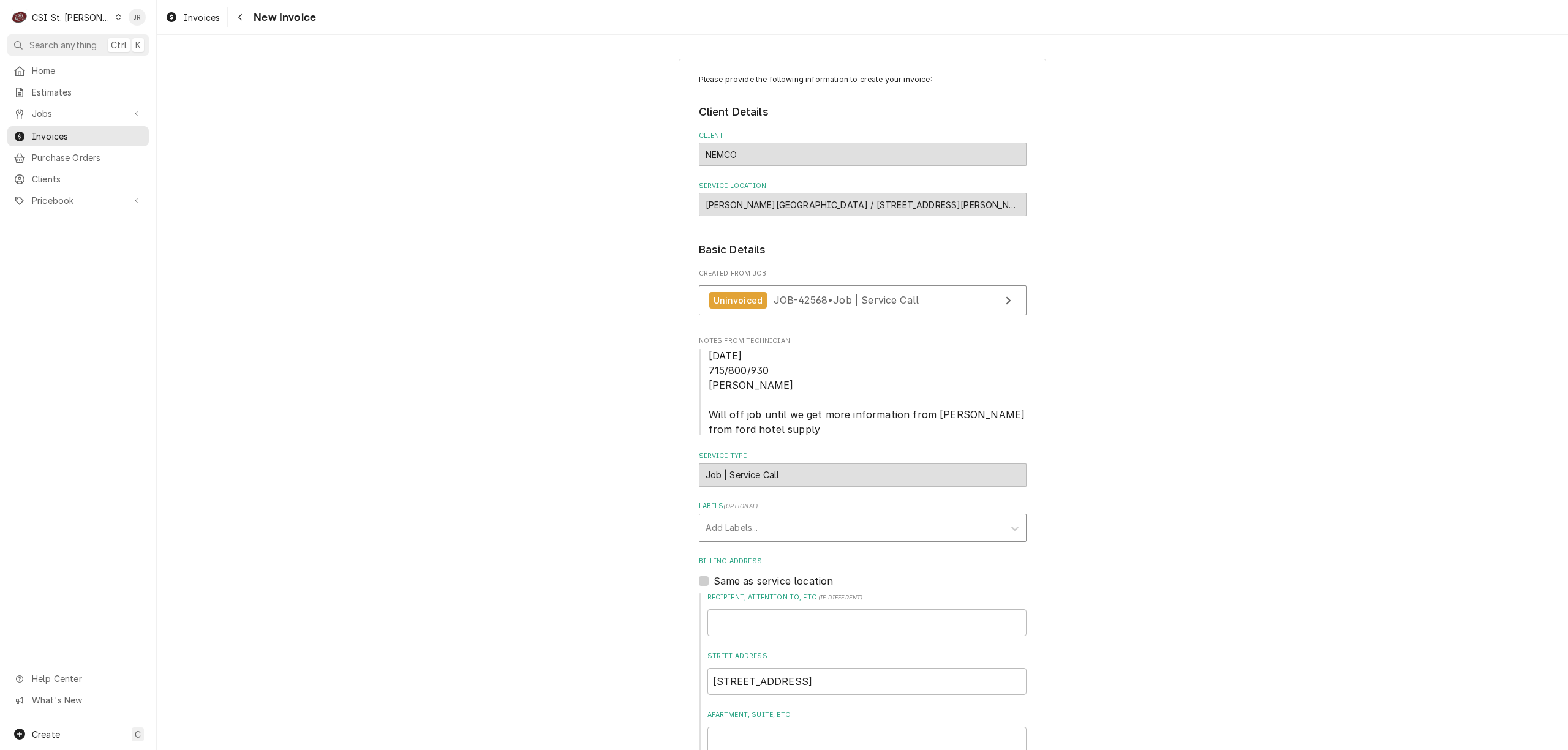
drag, startPoint x: 918, startPoint y: 512, endPoint x: 921, endPoint y: 520, distance: 8.5
click at [921, 517] on div "Labels ( optional ) Add Labels..." at bounding box center [863, 521] width 328 height 39
drag, startPoint x: 772, startPoint y: 534, endPoint x: 780, endPoint y: 540, distance: 10.0
click at [772, 535] on div "Labels" at bounding box center [851, 527] width 292 height 22
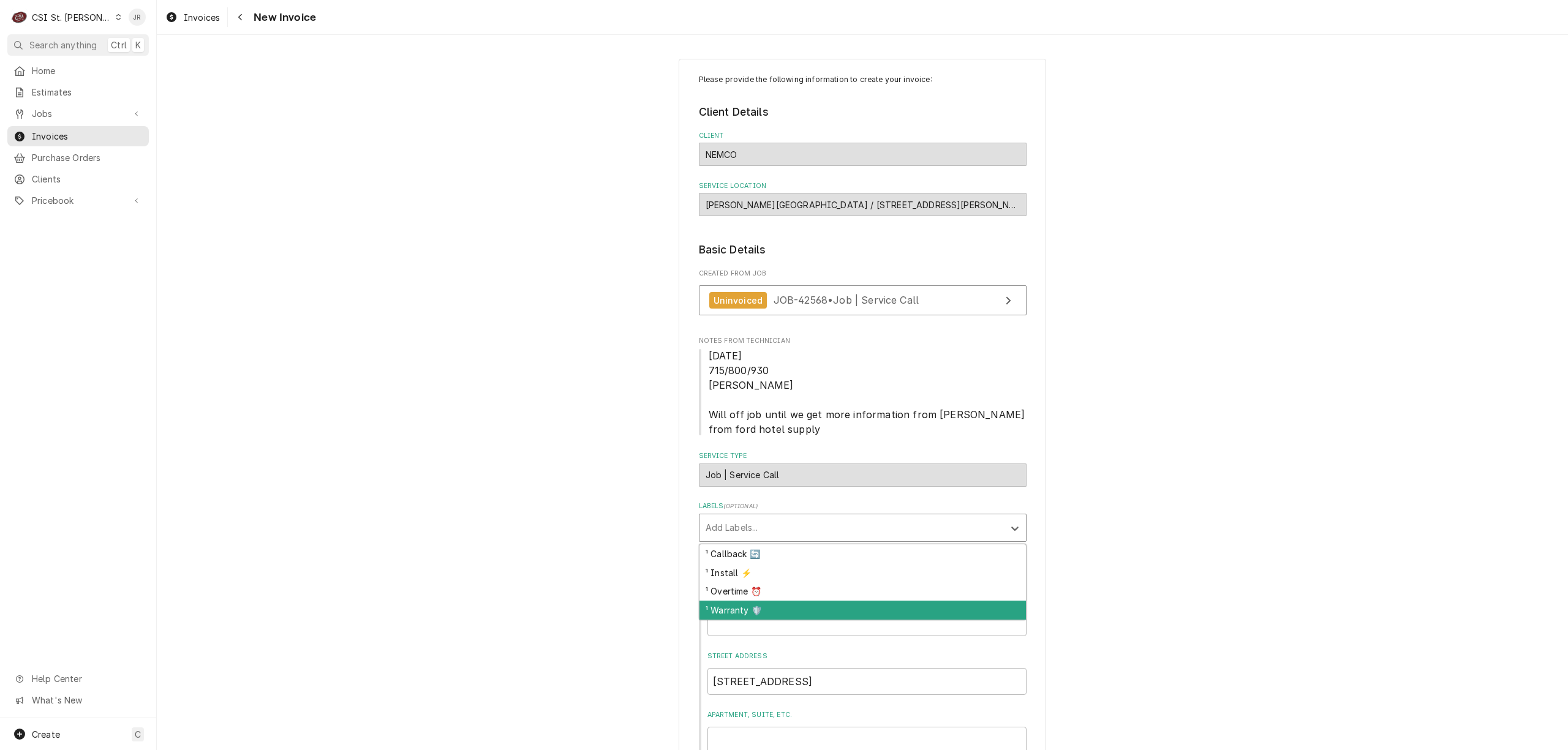
click at [714, 616] on div "¹ Warranty 🛡️" at bounding box center [862, 611] width 326 height 19
type textarea "x"
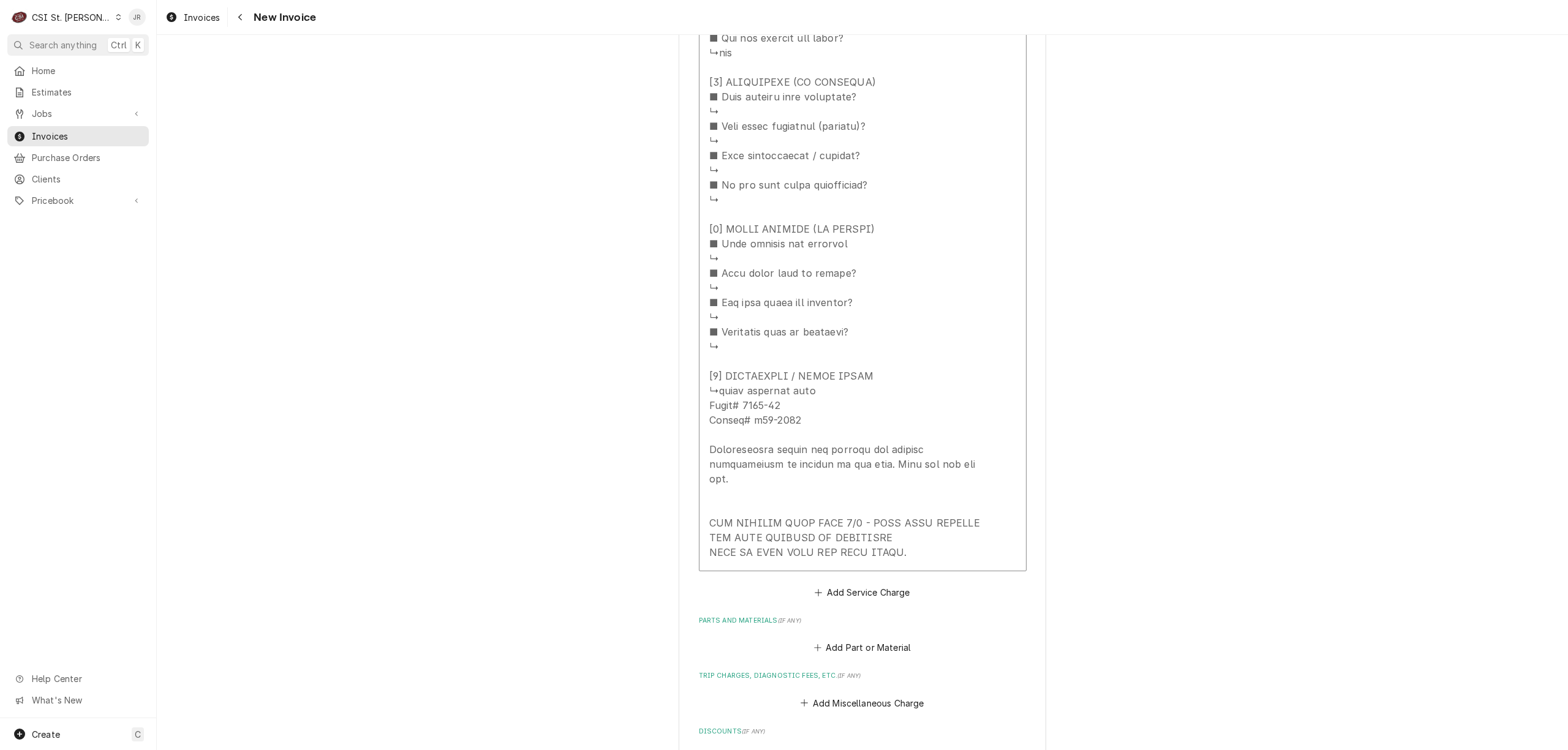
scroll to position [2446, 0]
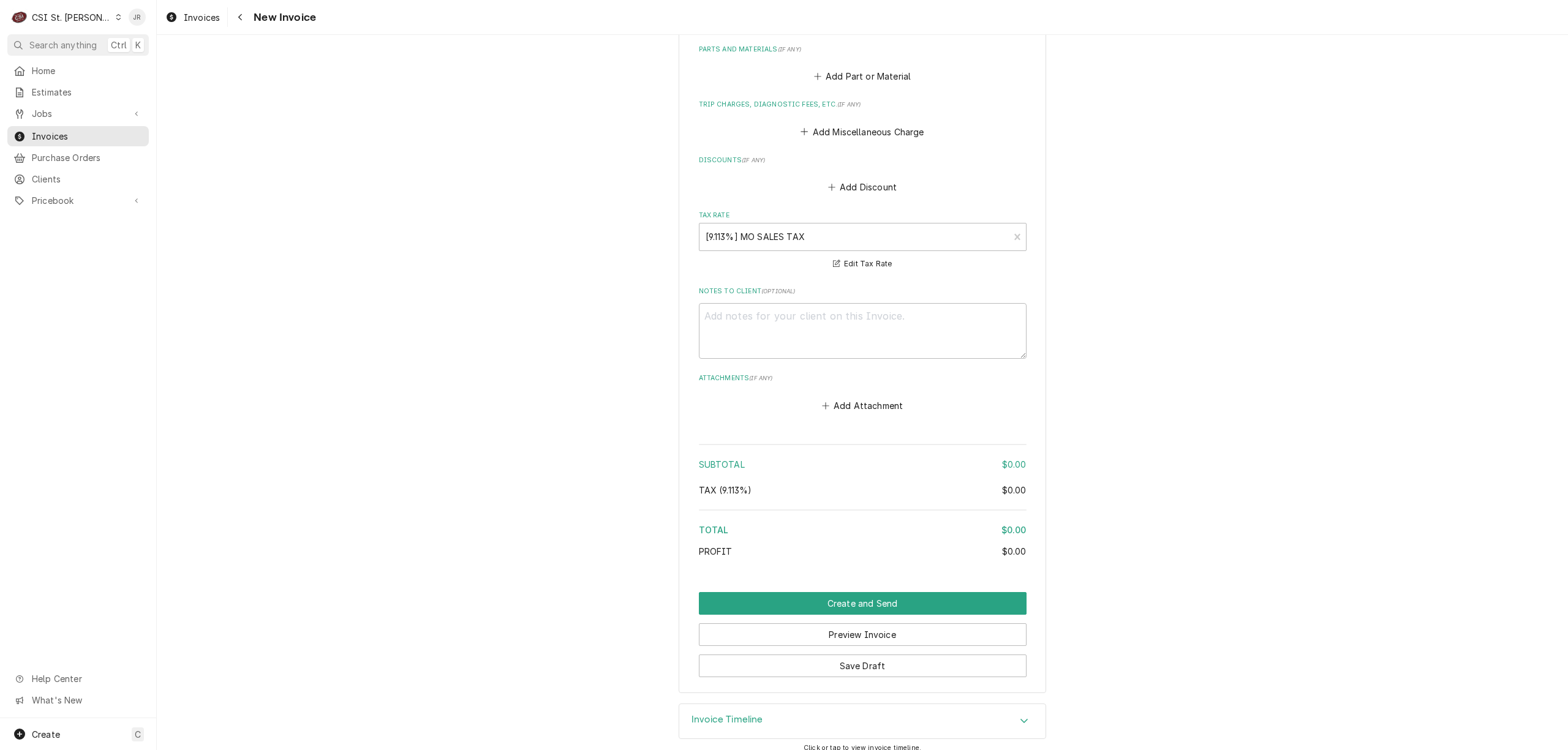
drag, startPoint x: 699, startPoint y: 713, endPoint x: 844, endPoint y: 493, distance: 263.5
click at [702, 714] on h3 "Invoice Timeline" at bounding box center [727, 719] width 72 height 11
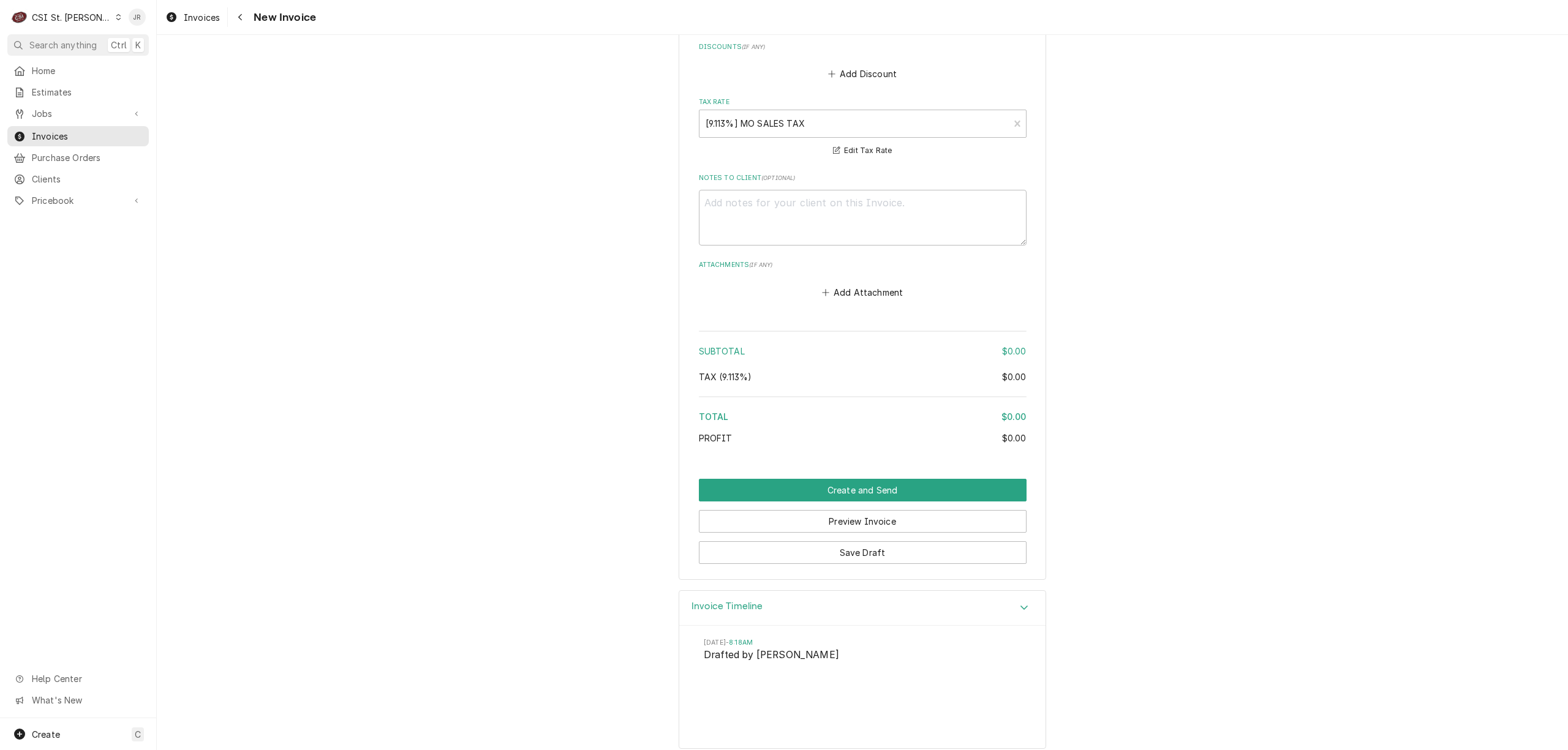
click at [699, 601] on h3 "Invoice Timeline" at bounding box center [727, 606] width 72 height 11
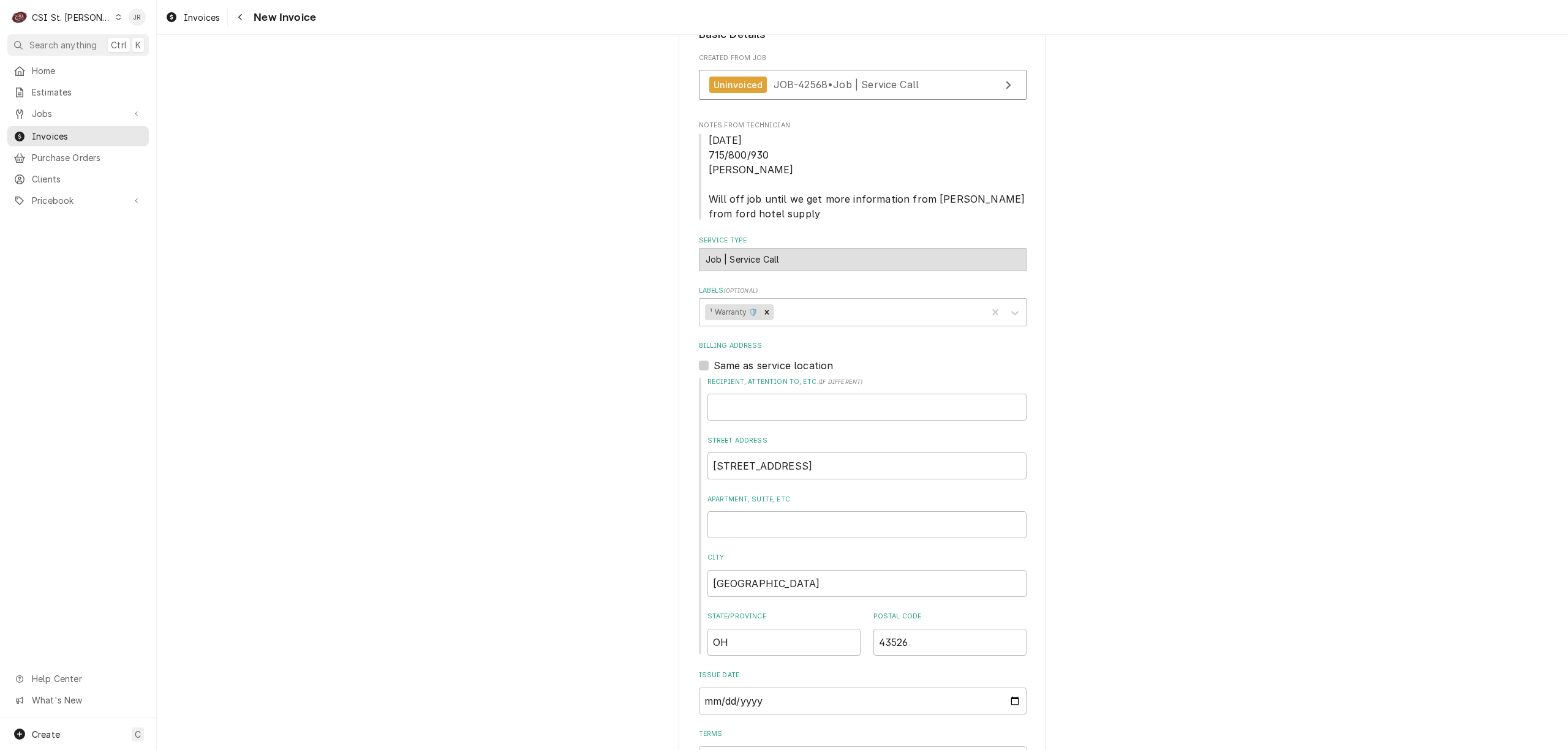
scroll to position [0, 0]
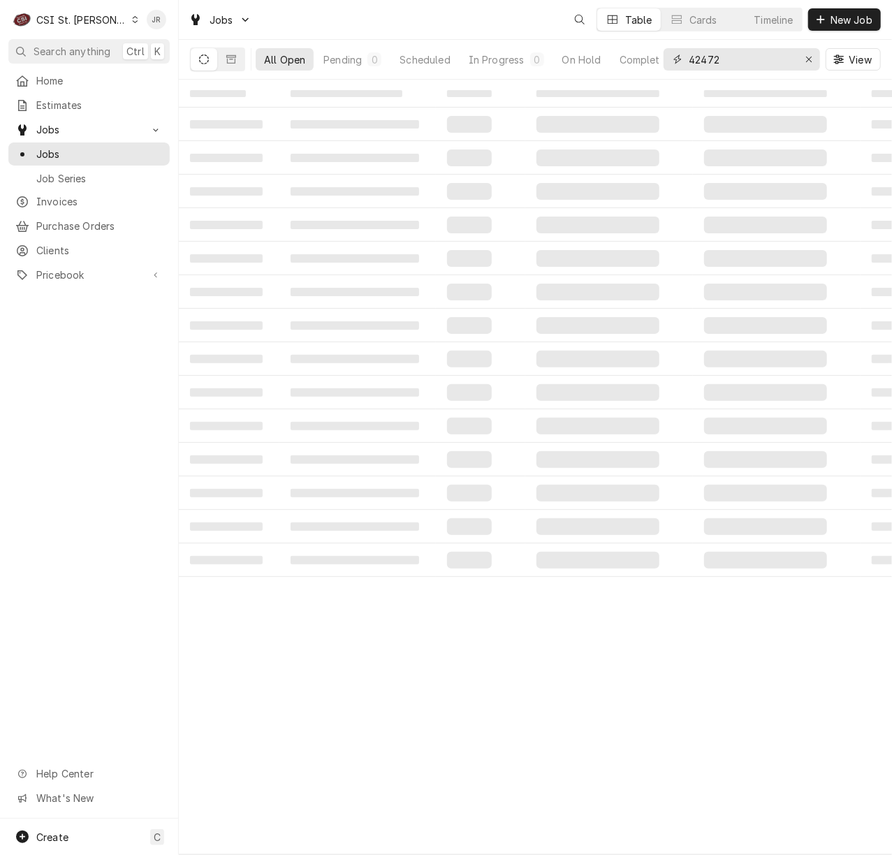
click at [712, 53] on input "42472" at bounding box center [741, 59] width 105 height 22
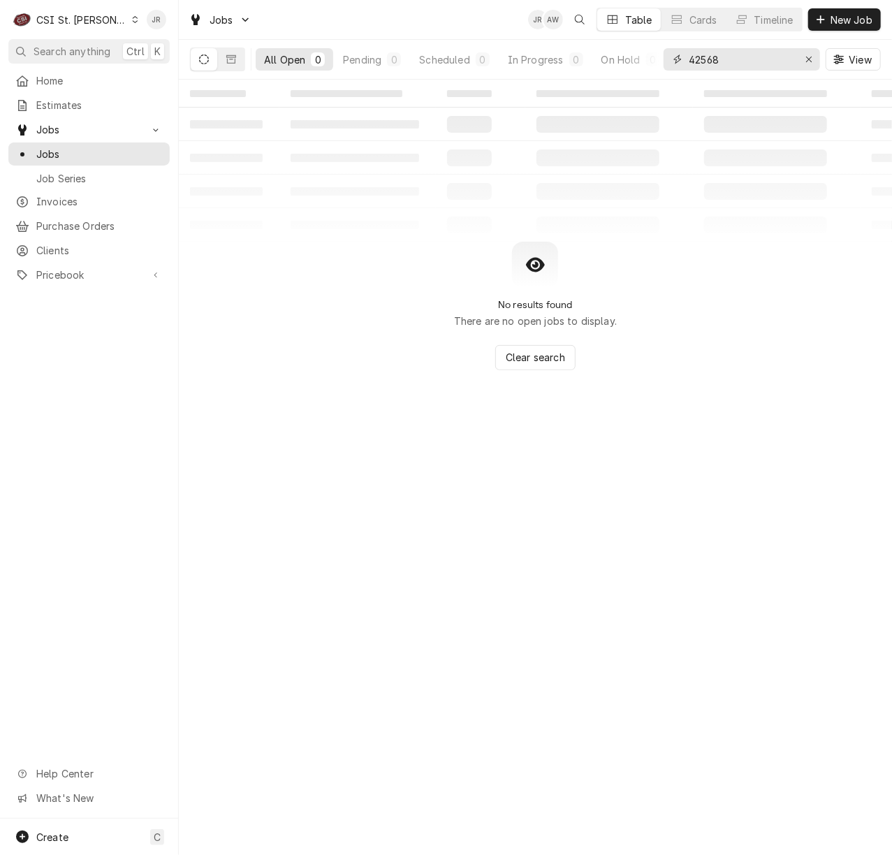
type input "42568"
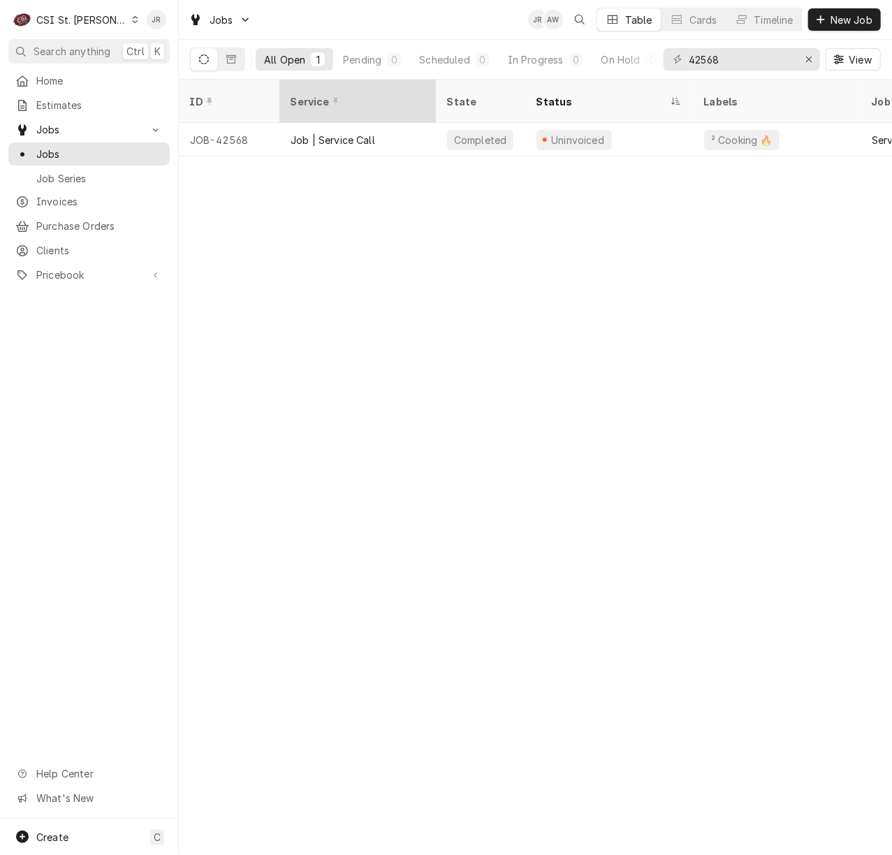
click at [398, 105] on th "Service" at bounding box center [357, 101] width 156 height 43
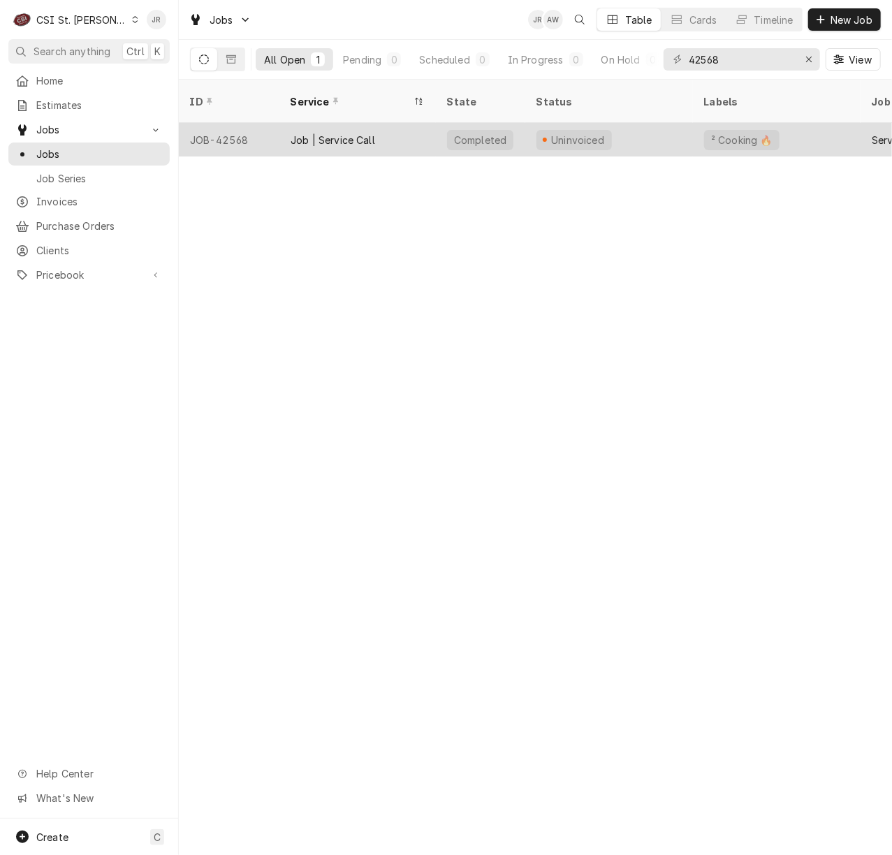
drag, startPoint x: 404, startPoint y: 117, endPoint x: 411, endPoint y: 124, distance: 9.9
click at [411, 124] on div "Job | Service Call" at bounding box center [357, 140] width 156 height 34
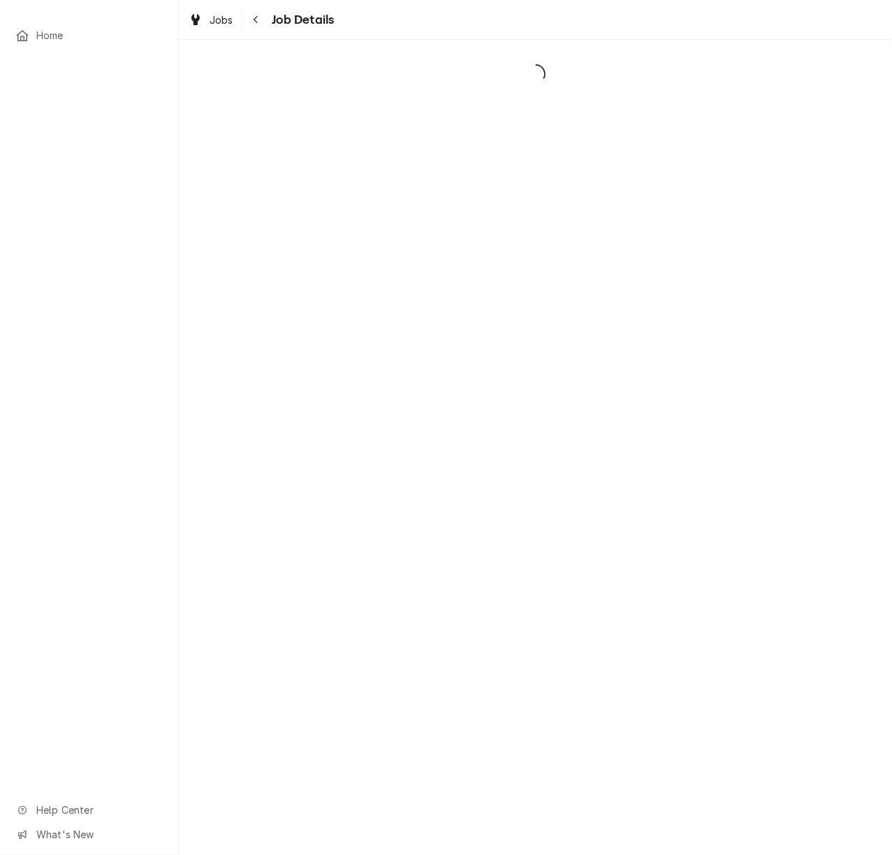
click at [401, 119] on div "Home Help Center What's New Jobs Job Details" at bounding box center [446, 427] width 892 height 855
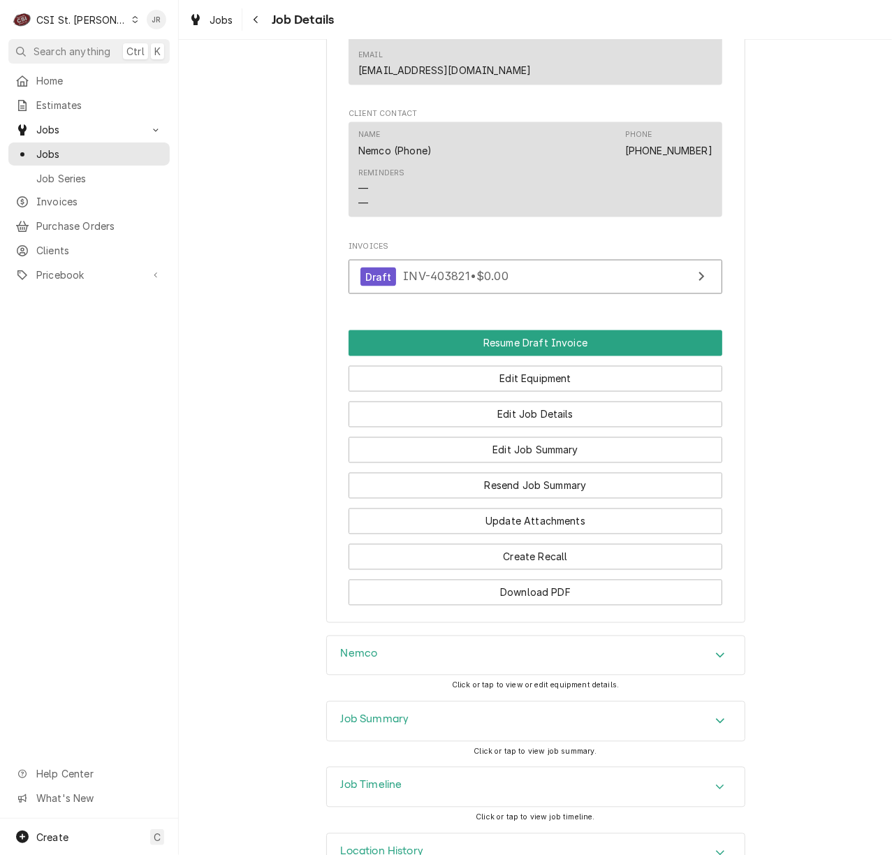
scroll to position [1070, 0]
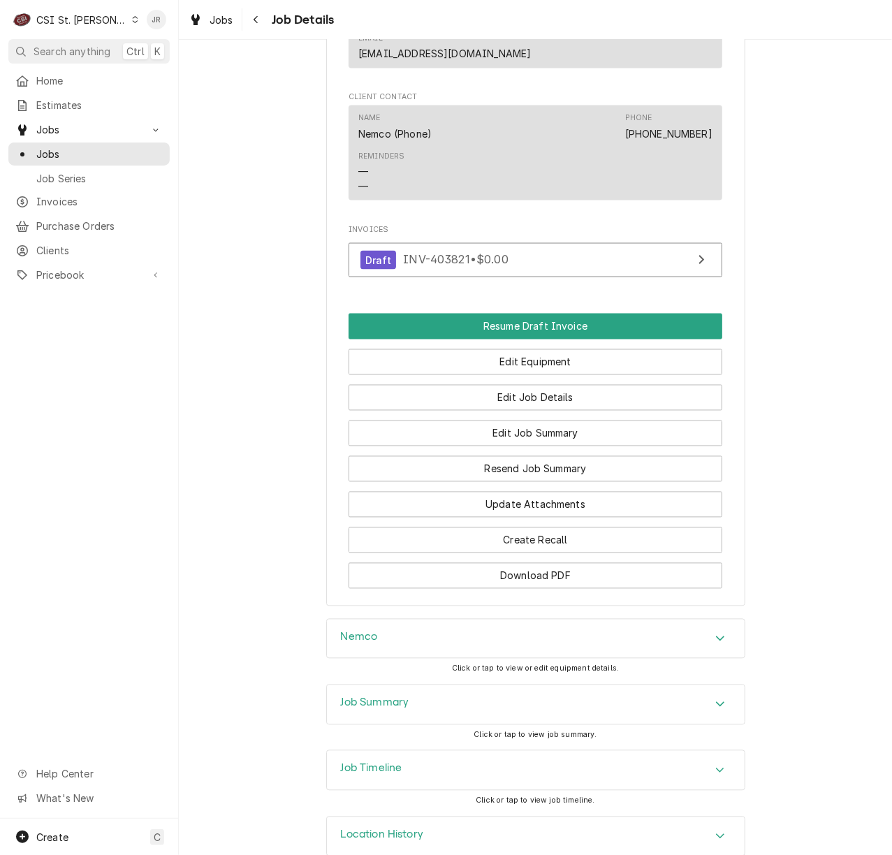
click at [371, 619] on div "Nemco" at bounding box center [536, 638] width 418 height 39
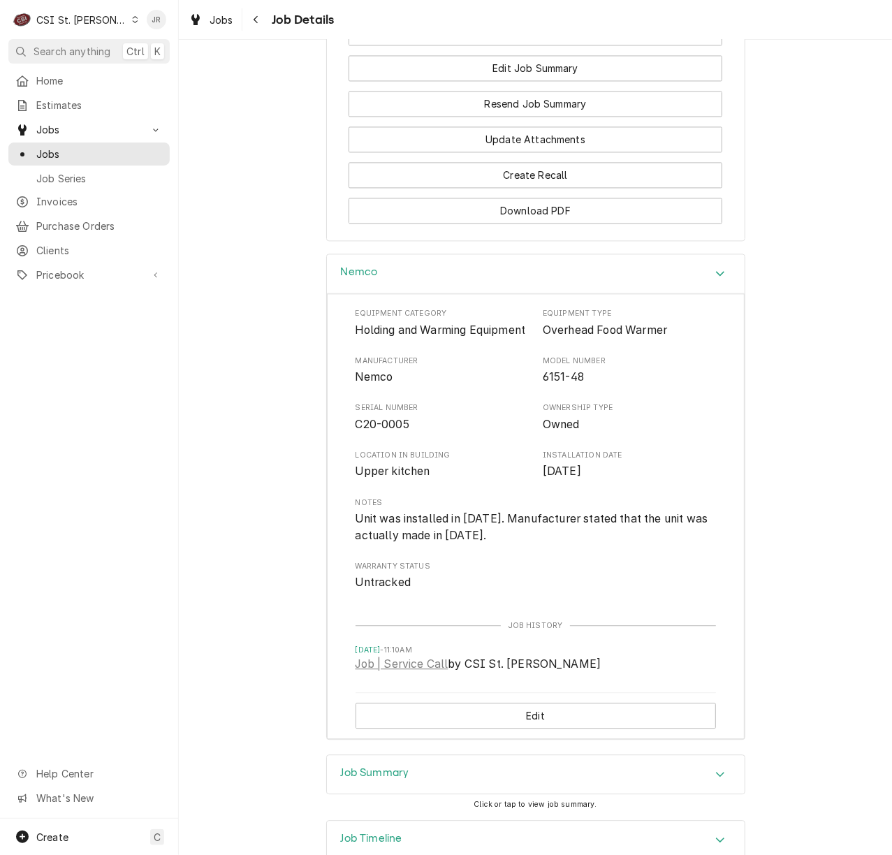
scroll to position [1443, 0]
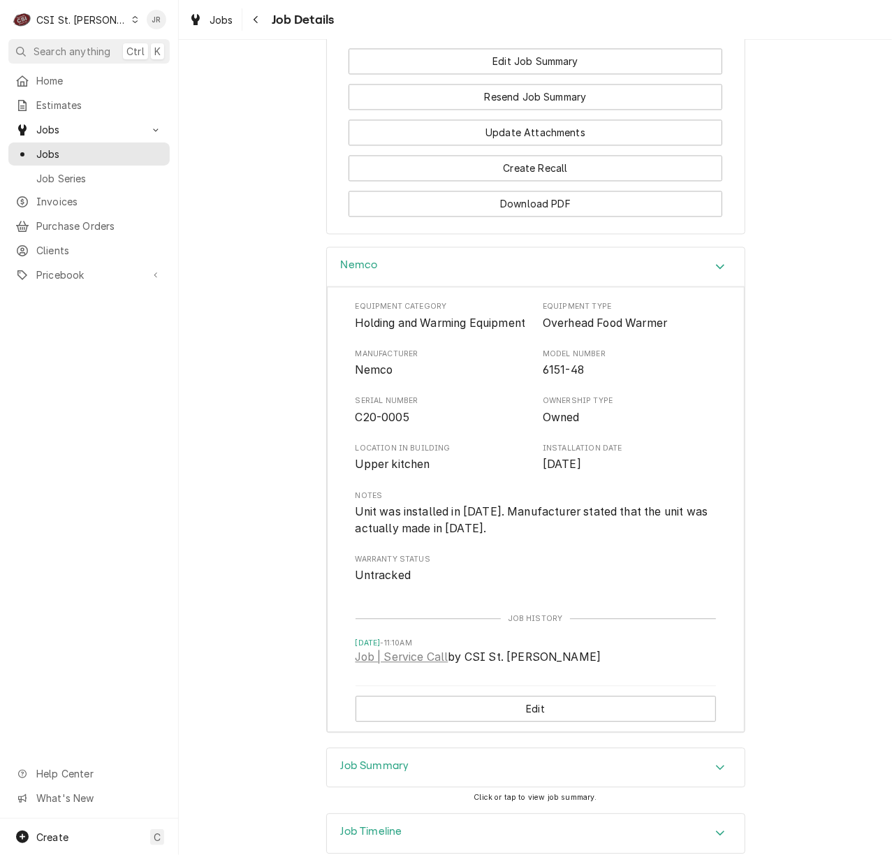
click at [456, 760] on div "Job Summary" at bounding box center [536, 767] width 418 height 39
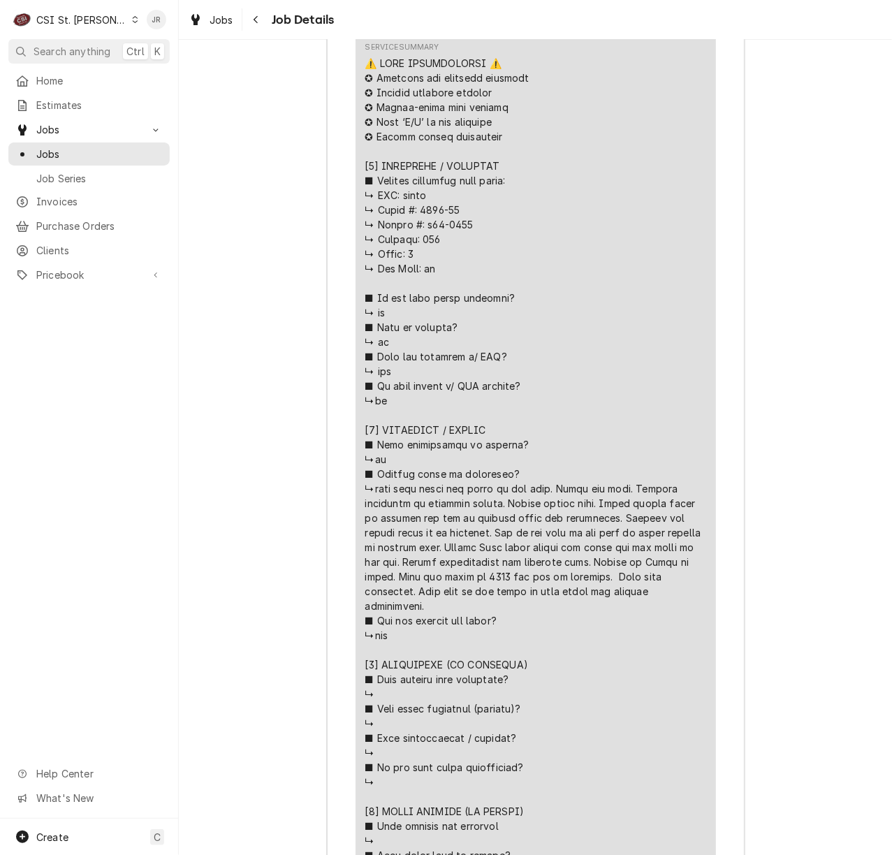
scroll to position [2839, 0]
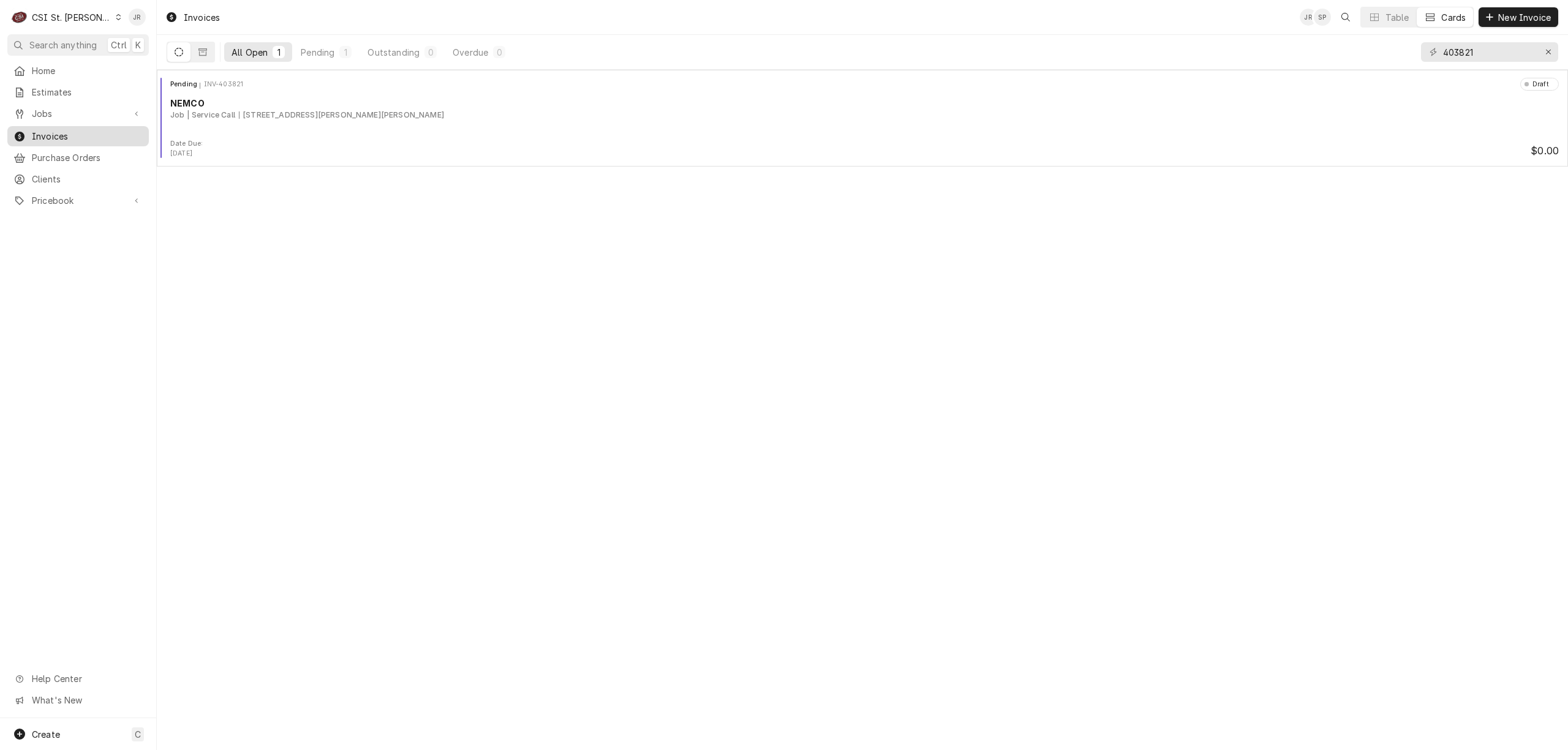
click at [54, 133] on span "Invoices" at bounding box center [87, 136] width 110 height 13
click at [67, 5] on div "C CSI St. Louis" at bounding box center [66, 18] width 118 height 25
click at [170, 27] on div "CSI [US_STATE][GEOGRAPHIC_DATA]" at bounding box center [189, 24] width 161 height 13
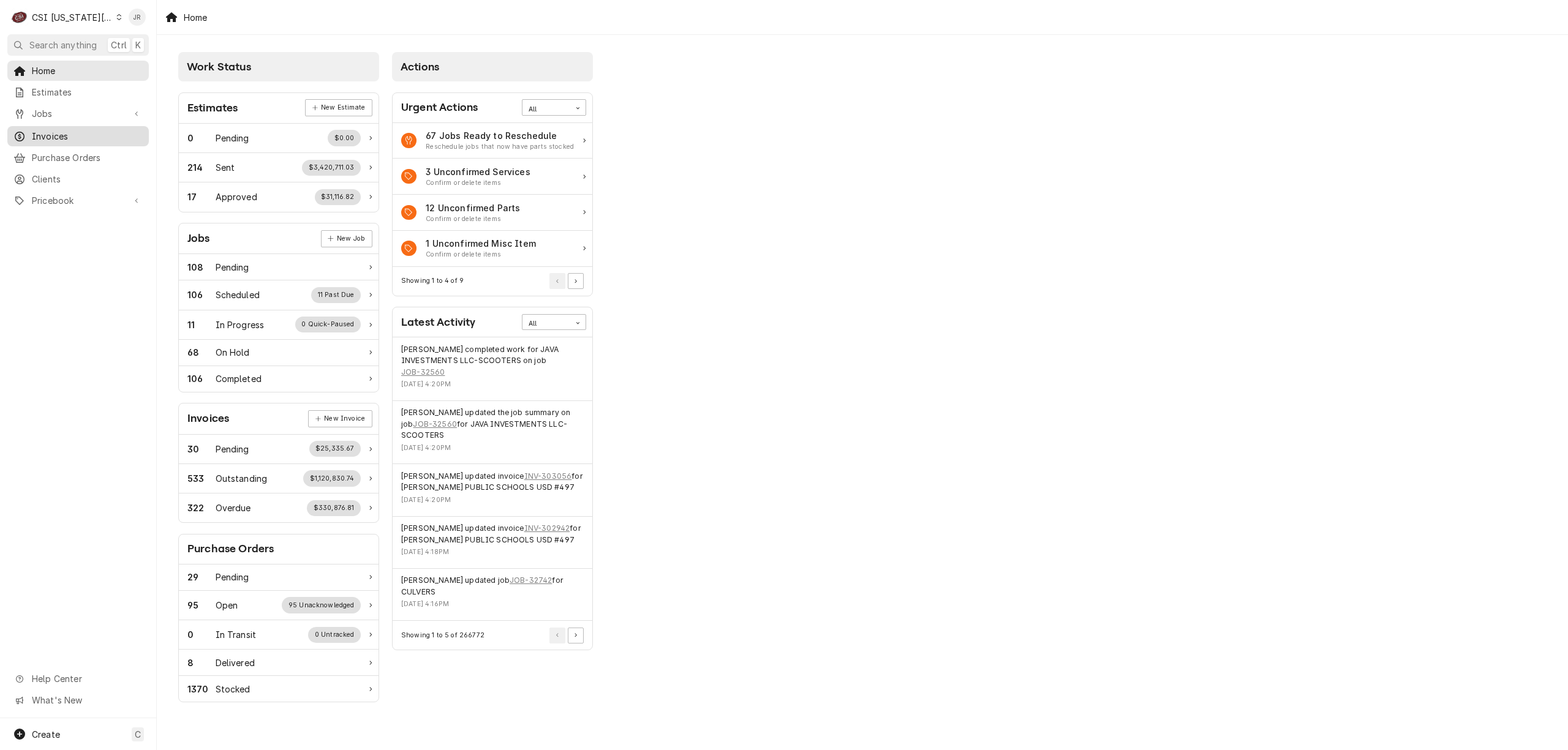
click at [69, 130] on span "Invoices" at bounding box center [87, 136] width 110 height 13
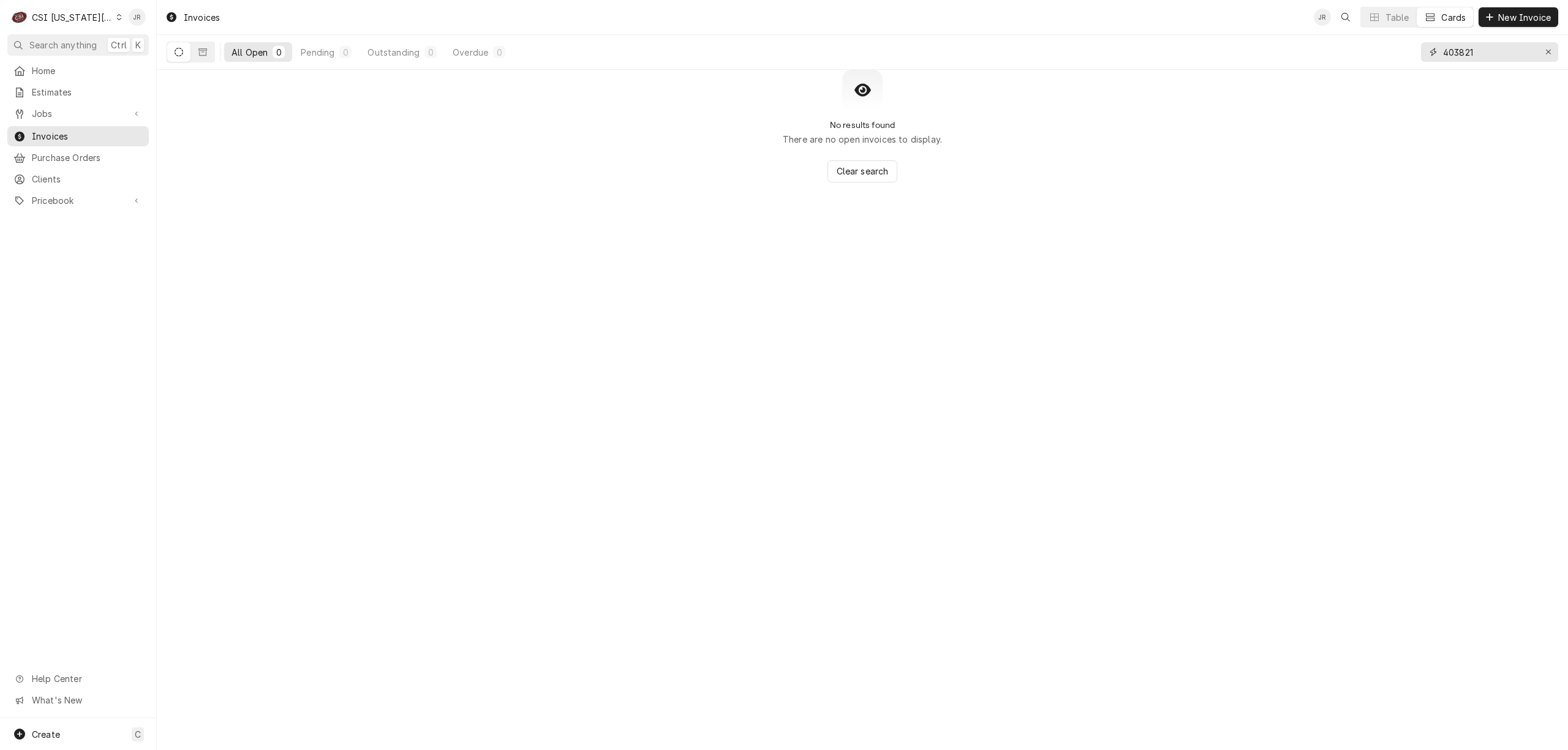
drag, startPoint x: 1458, startPoint y: 60, endPoint x: 1449, endPoint y: 52, distance: 12.0
click at [1453, 57] on input "403821" at bounding box center [1488, 52] width 92 height 19
click at [1446, 47] on input "403821" at bounding box center [1488, 52] width 92 height 19
click at [1455, 50] on input "403821" at bounding box center [1488, 52] width 92 height 19
click at [1454, 49] on input "403821" at bounding box center [1488, 52] width 92 height 19
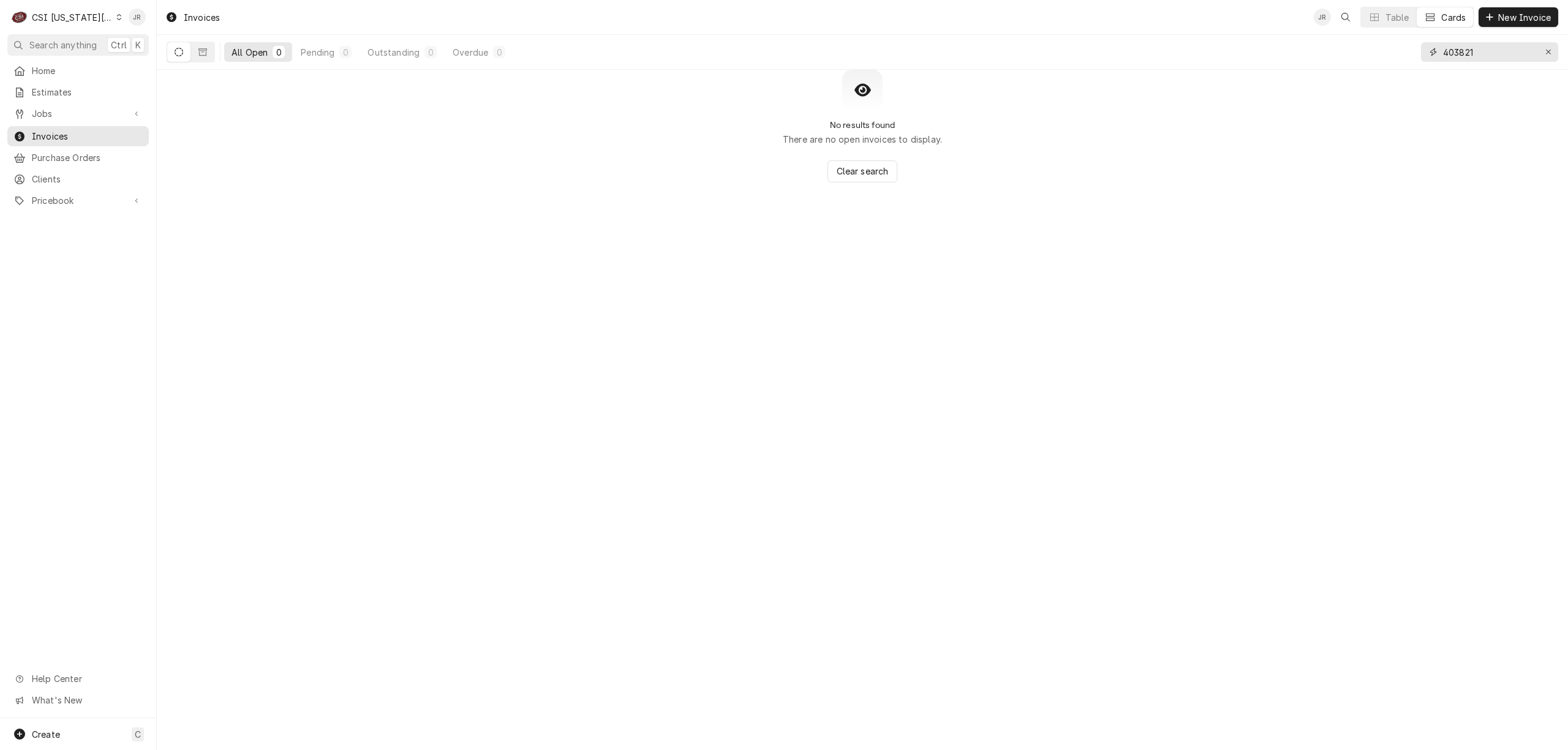
click at [1454, 49] on input "403821" at bounding box center [1488, 52] width 92 height 19
paste input "303095"
type input "303095"
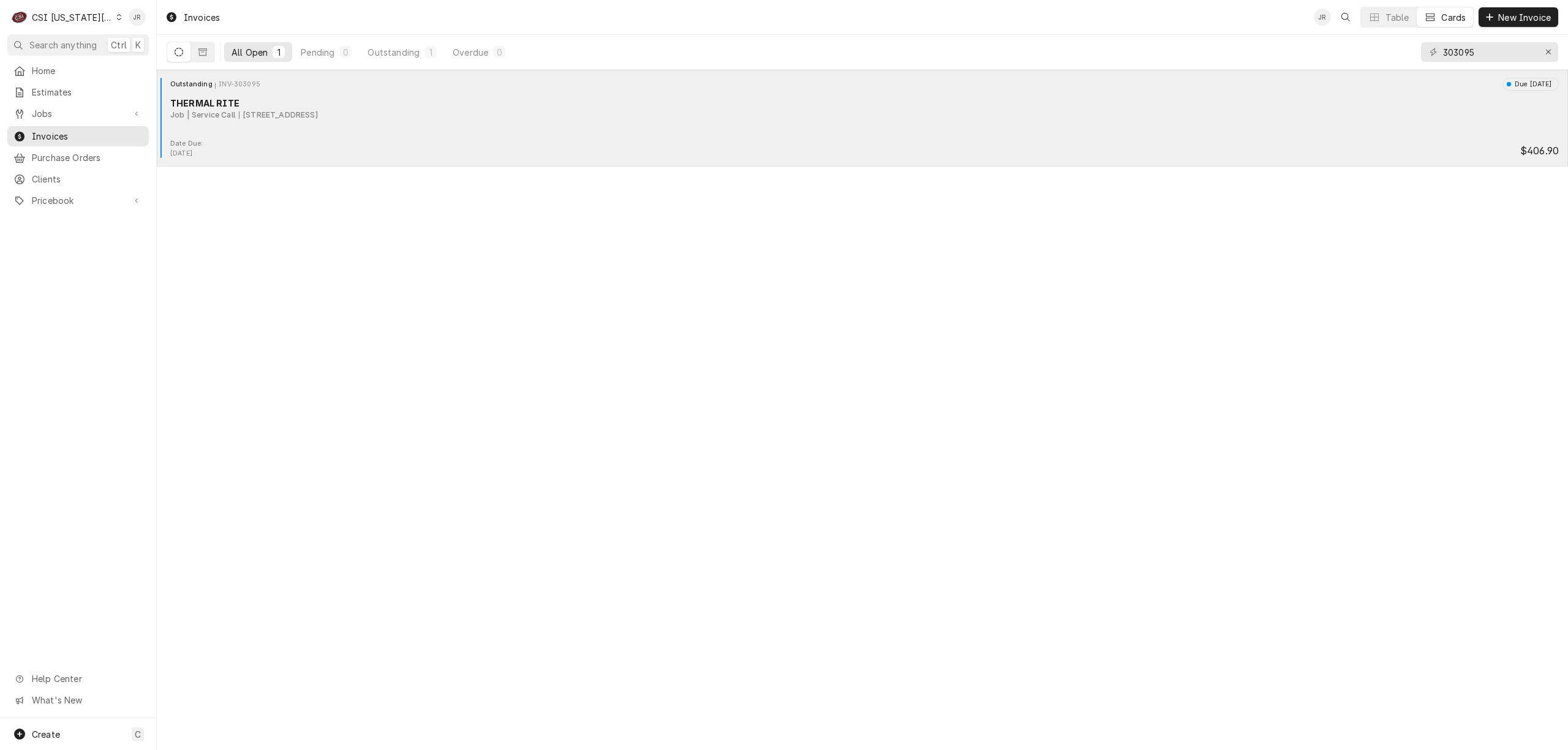
click at [259, 120] on div "2500 Rte 291, Independence, MO 64057" at bounding box center [278, 115] width 79 height 11
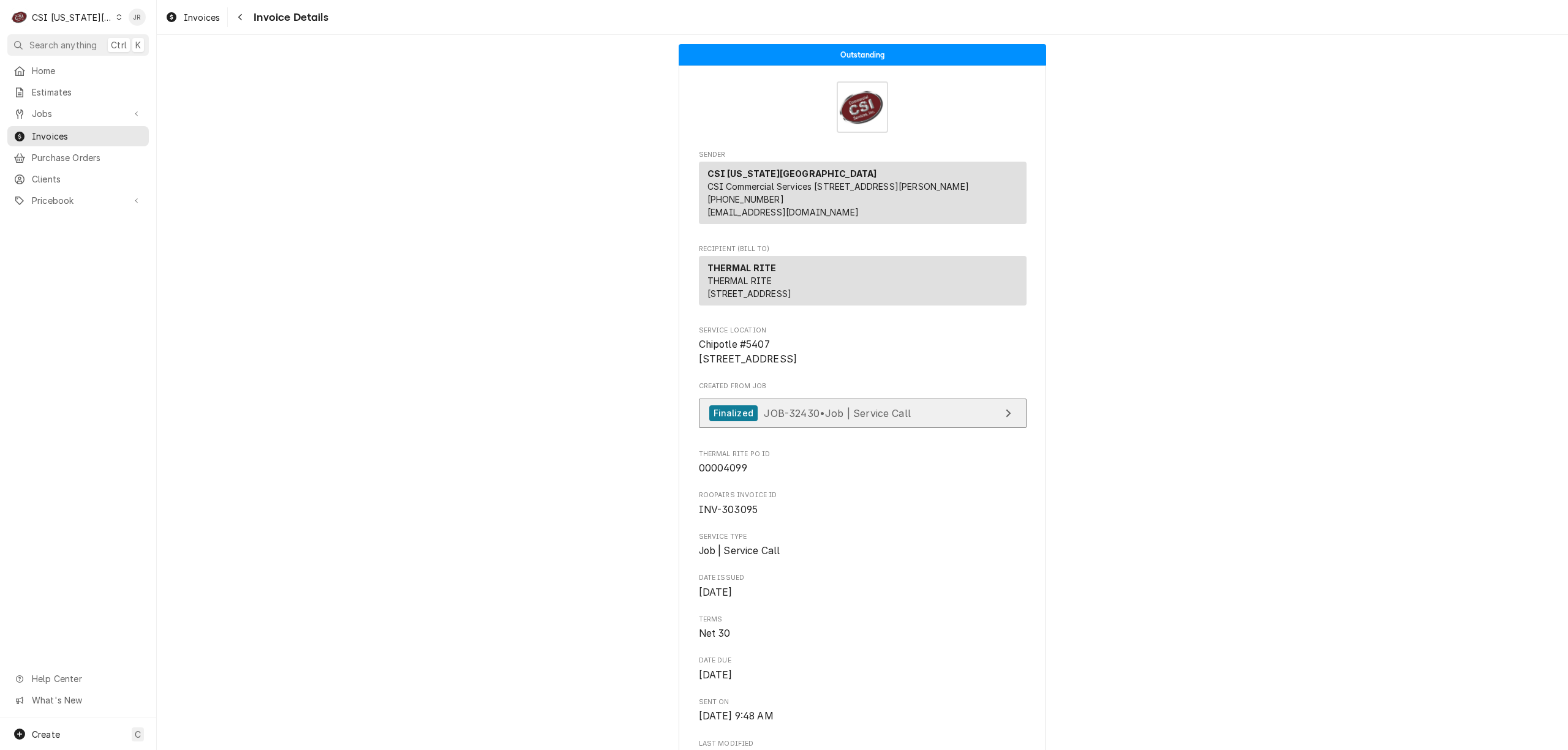
click at [933, 429] on link "Finalized JOB-32430 • Job | Service Call" at bounding box center [863, 414] width 328 height 30
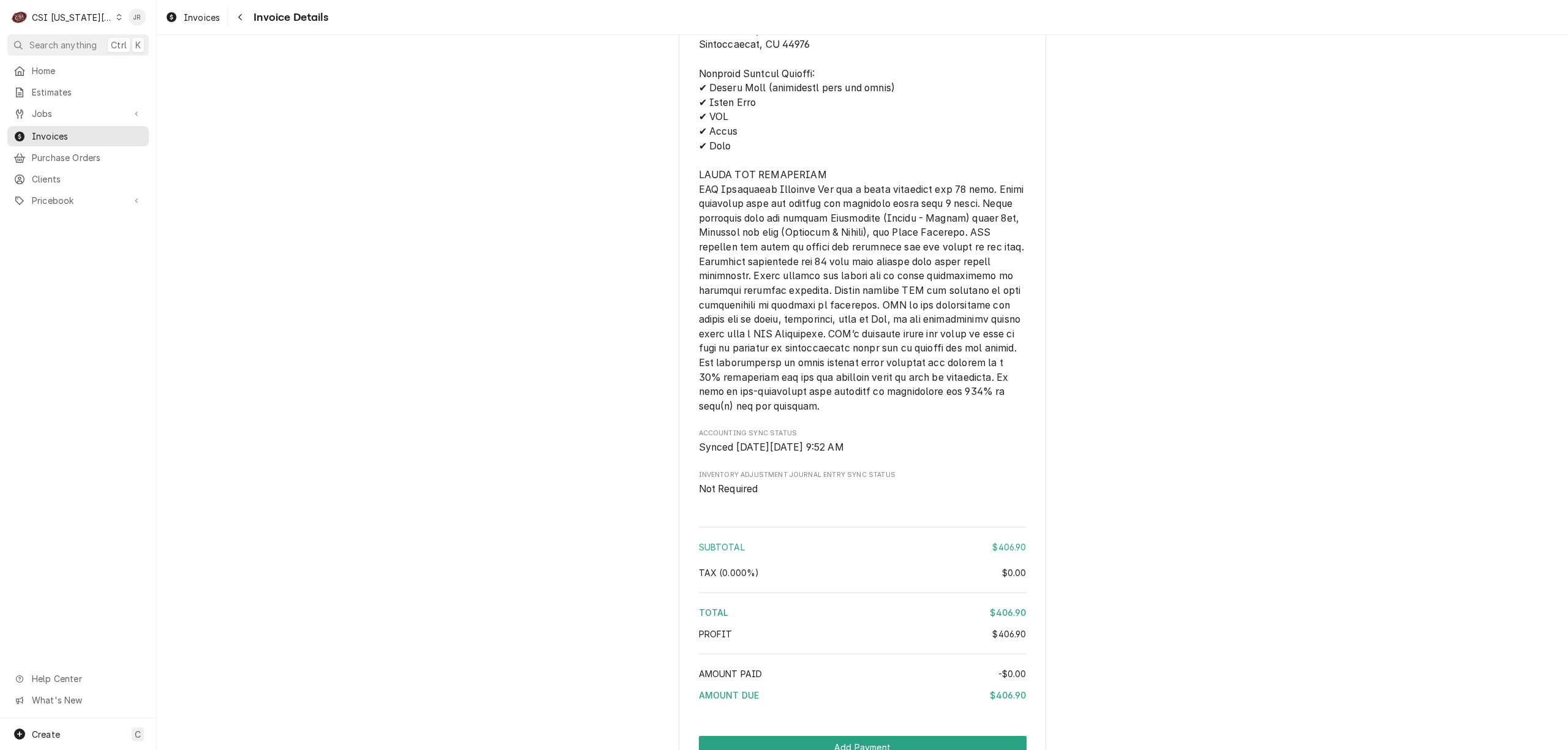
scroll to position [1984, 0]
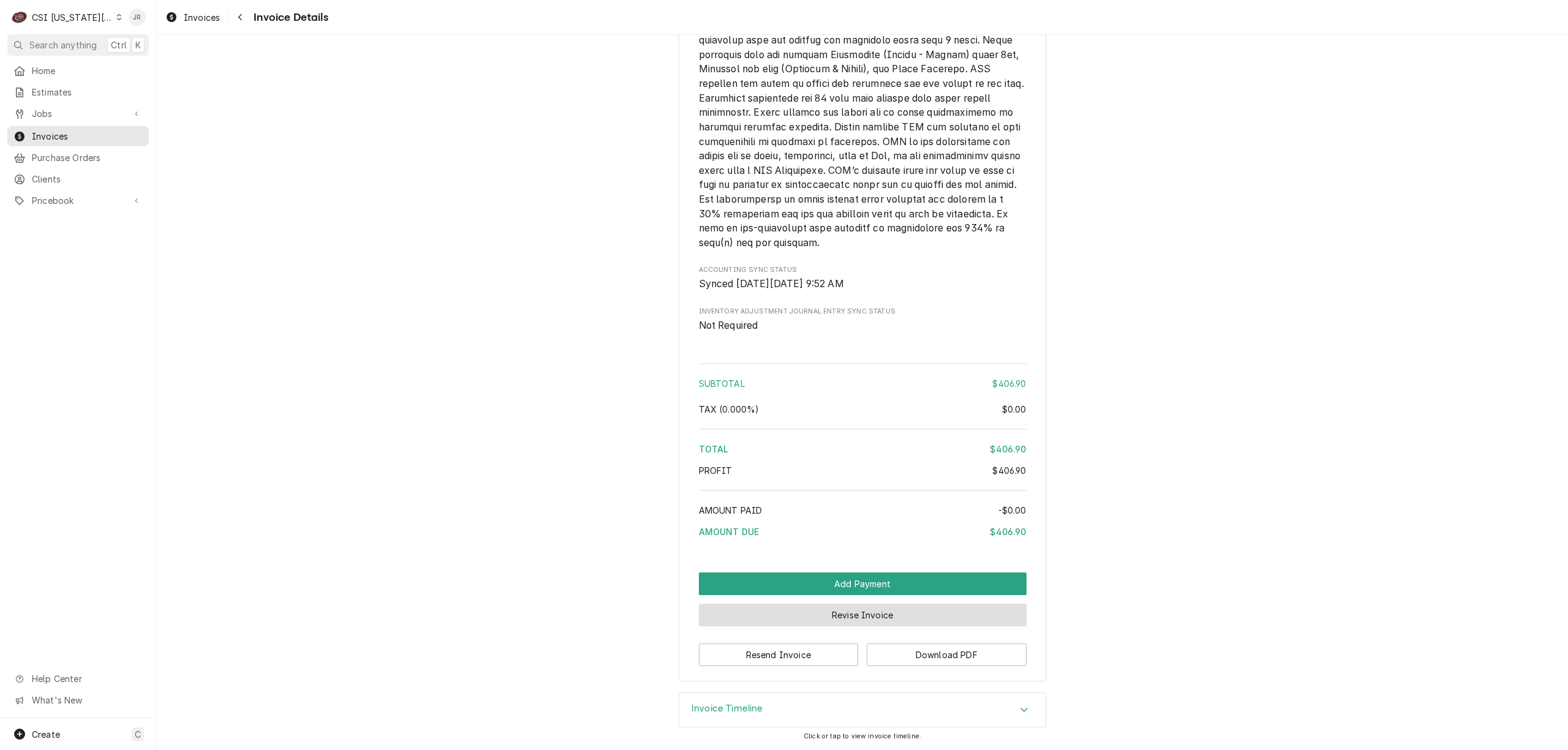
drag, startPoint x: 697, startPoint y: 710, endPoint x: 980, endPoint y: 624, distance: 295.8
click at [697, 711] on h3 "Invoice Timeline" at bounding box center [727, 709] width 72 height 11
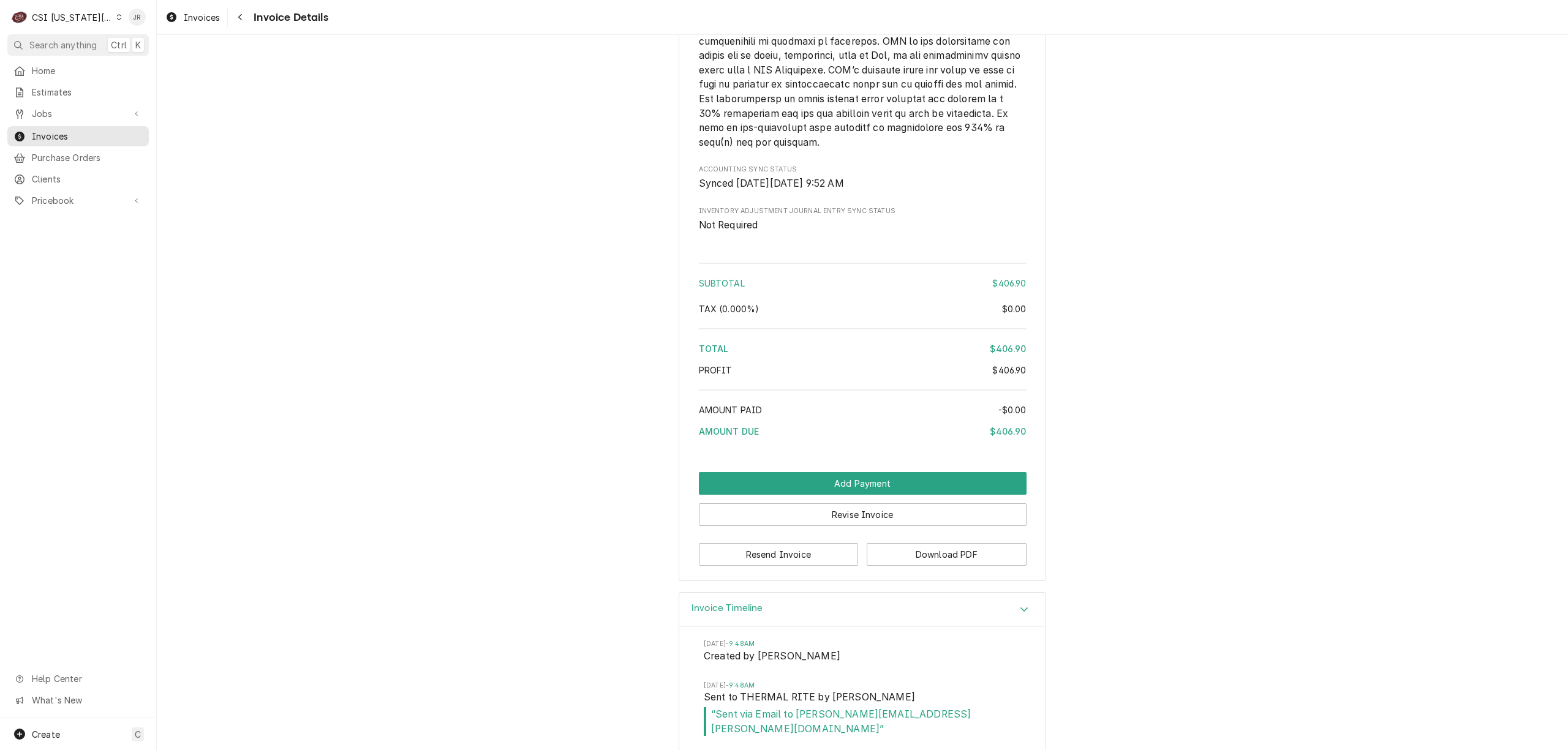
scroll to position [2098, 0]
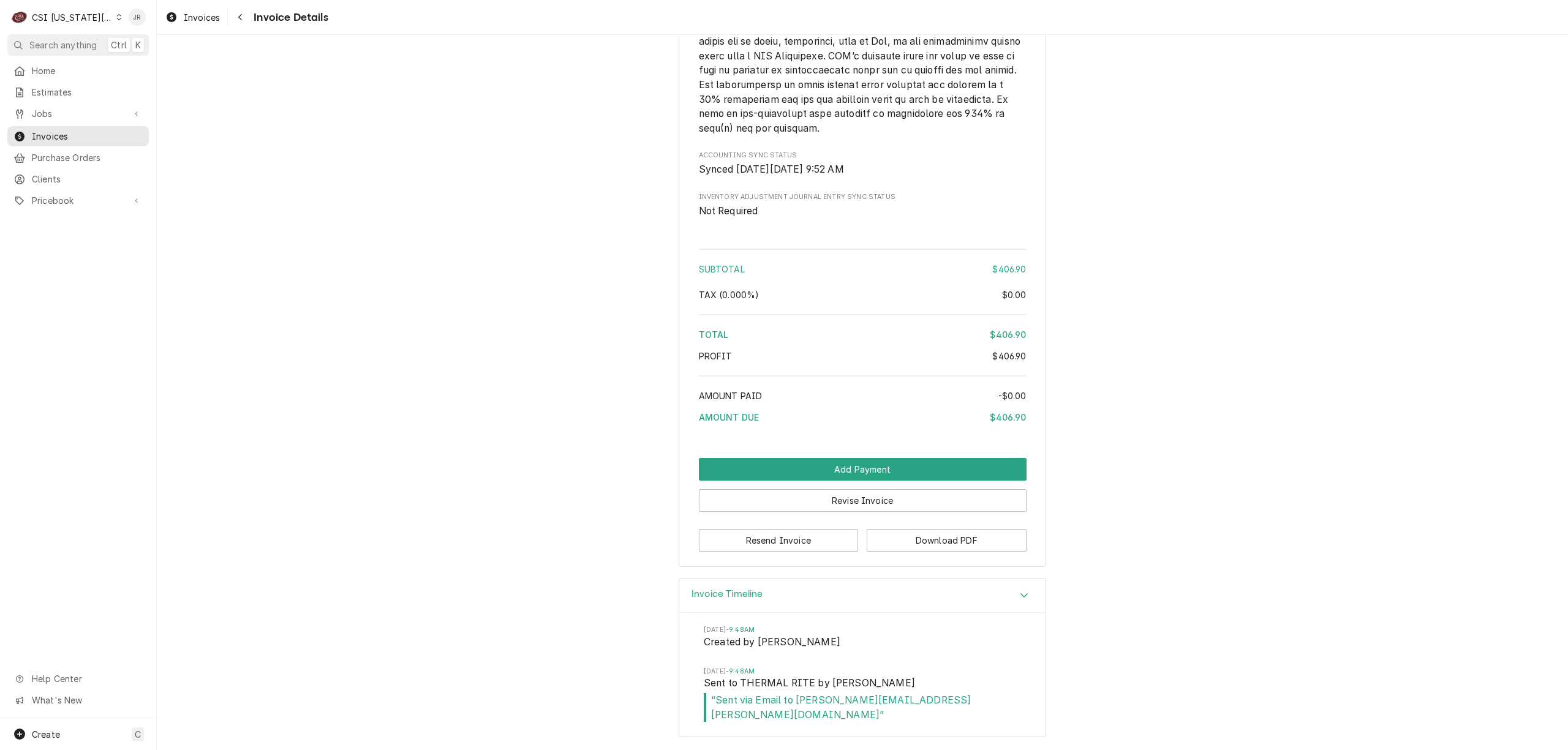
click at [708, 594] on h3 "Invoice Timeline" at bounding box center [727, 594] width 72 height 11
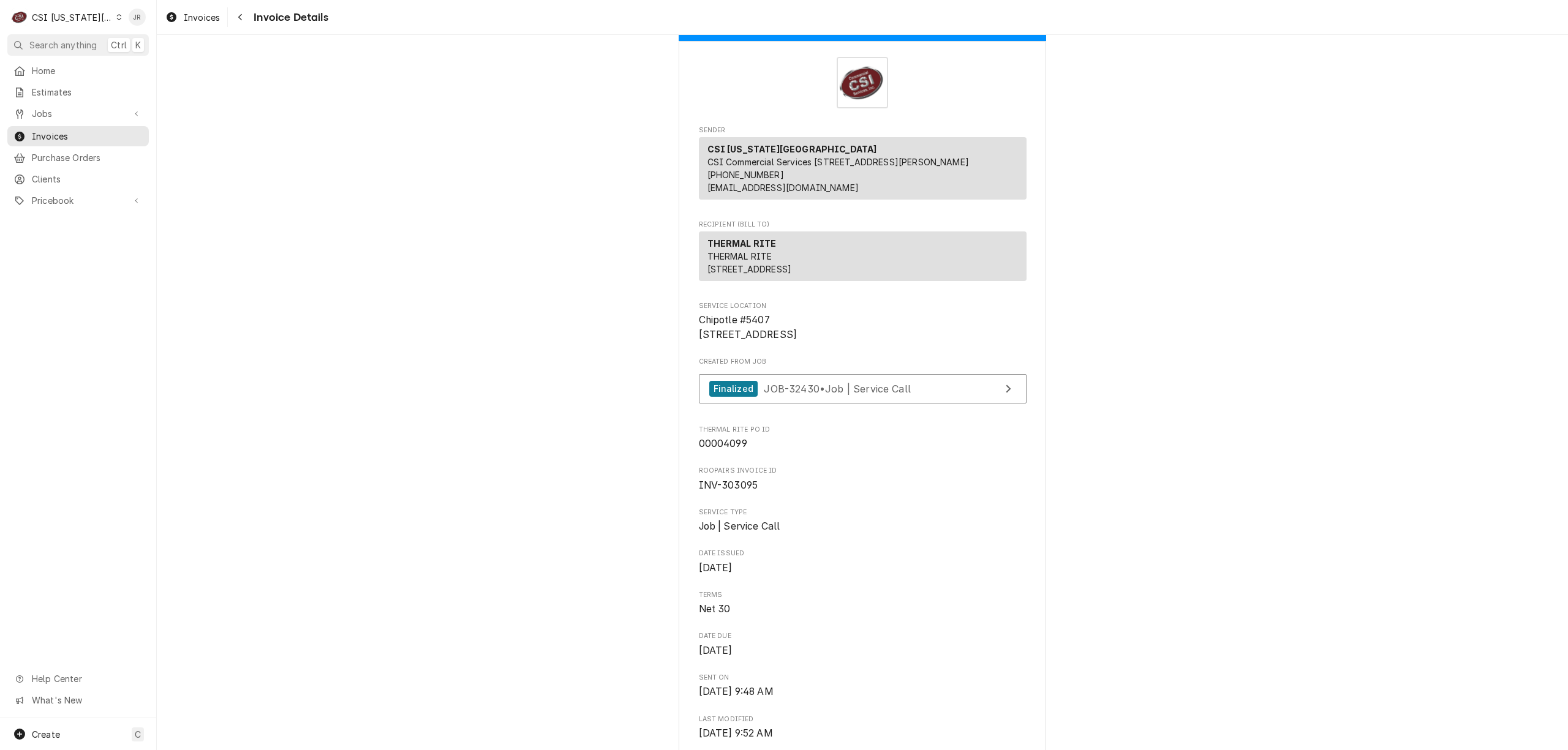
scroll to position [0, 0]
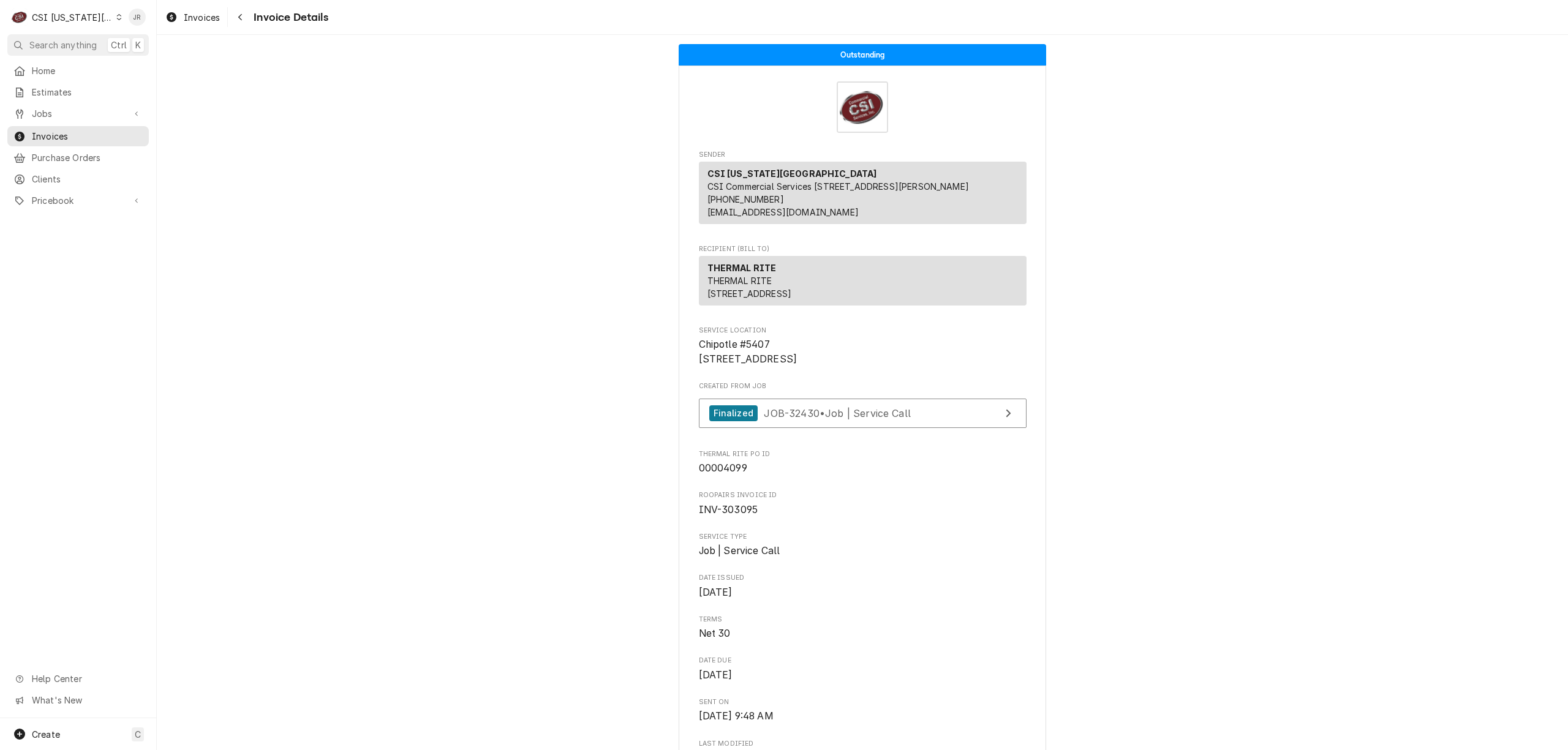
click at [731, 516] on span "INV-303095" at bounding box center [729, 510] width 60 height 11
copy span "303095"
click at [65, 133] on span "Invoices" at bounding box center [87, 136] width 110 height 13
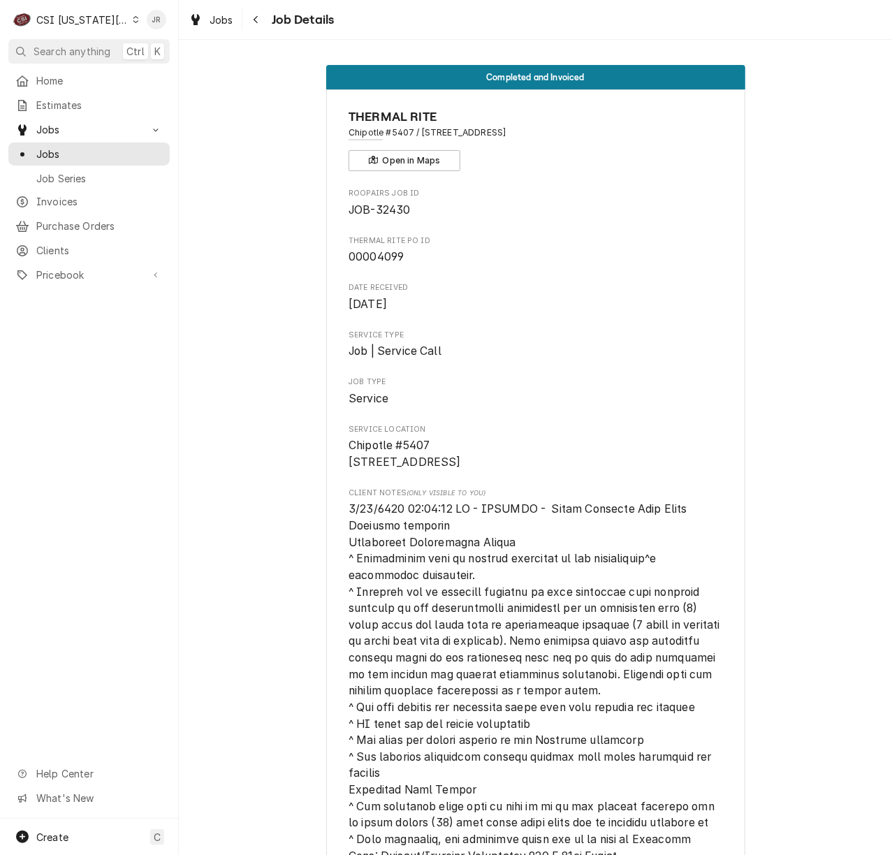
click at [626, 241] on span "Thermal Rite PO ID" at bounding box center [535, 240] width 374 height 11
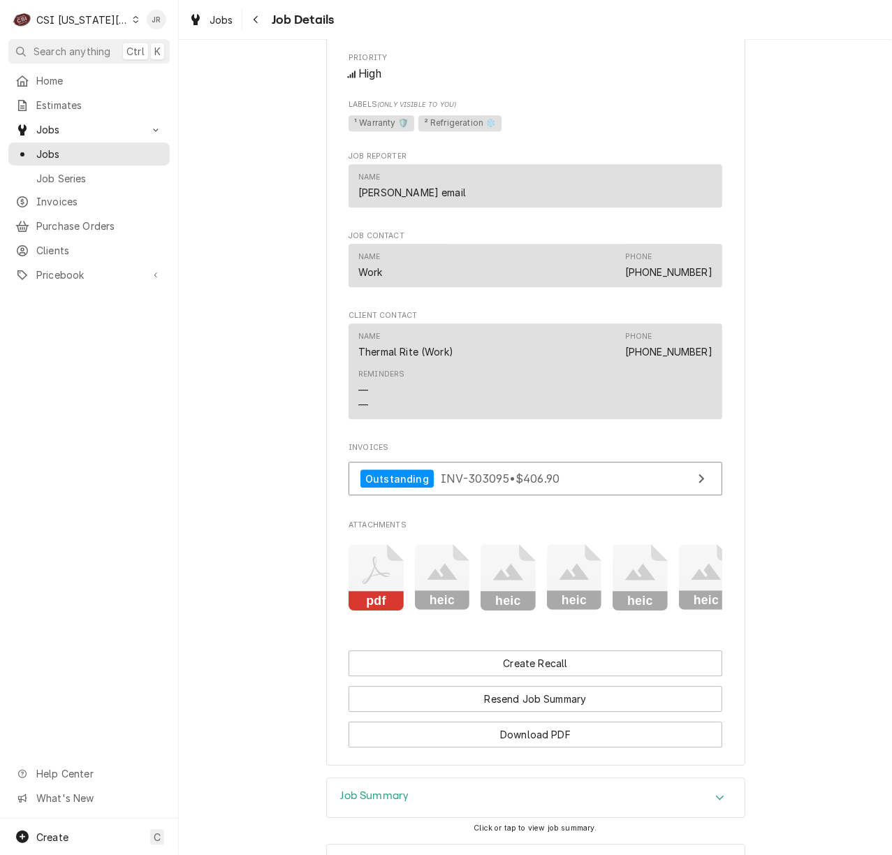
scroll to position [1757, 0]
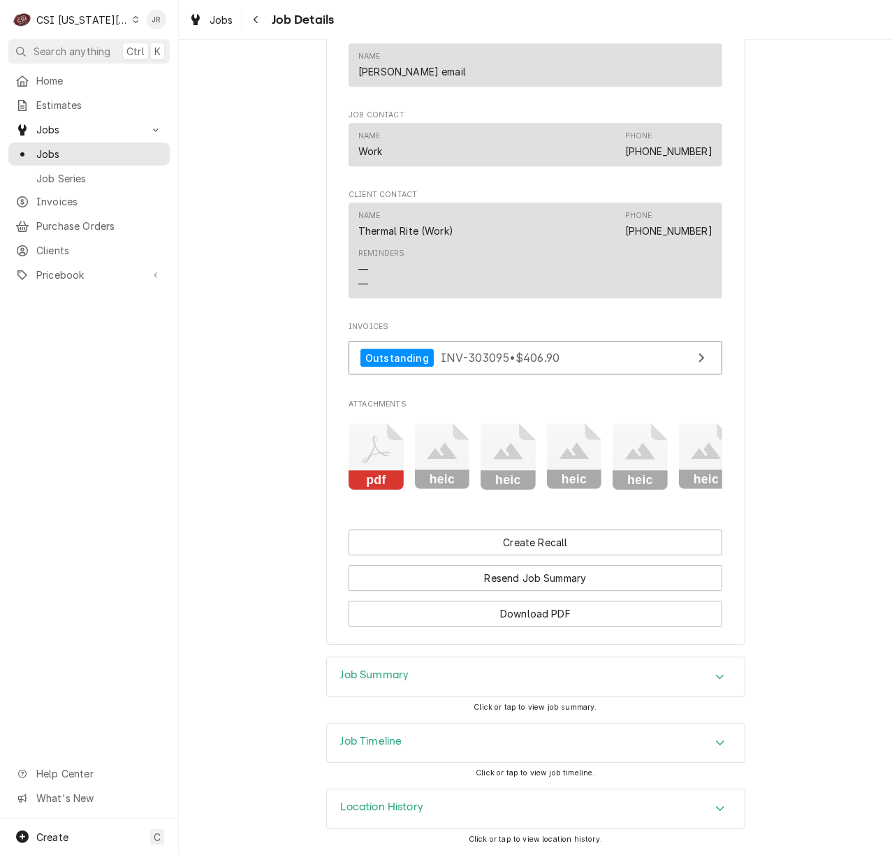
drag, startPoint x: 397, startPoint y: 649, endPoint x: 422, endPoint y: 693, distance: 50.3
click at [406, 656] on div "Completed and Invoiced THERMAL RITE Chipotle #5407 / [STREET_ADDRESS] Open in M…" at bounding box center [535, 447] width 713 height 815
drag, startPoint x: 422, startPoint y: 693, endPoint x: 420, endPoint y: 686, distance: 7.3
click at [422, 691] on div "Job Summary" at bounding box center [536, 676] width 418 height 39
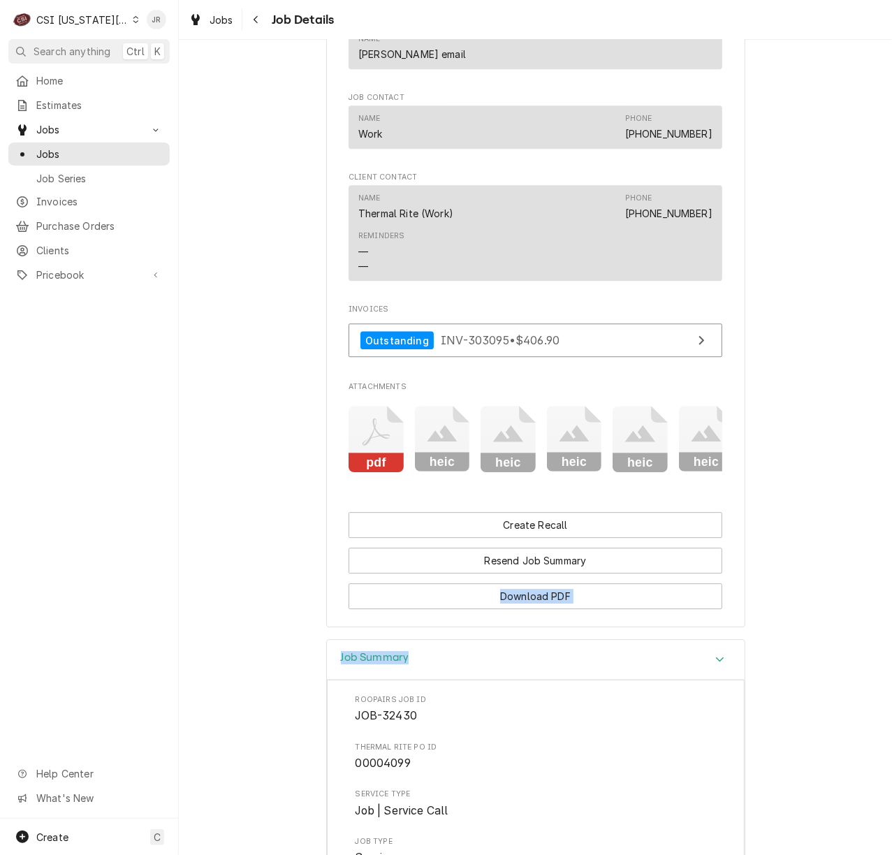
click at [419, 679] on div "Job Summary" at bounding box center [536, 660] width 418 height 40
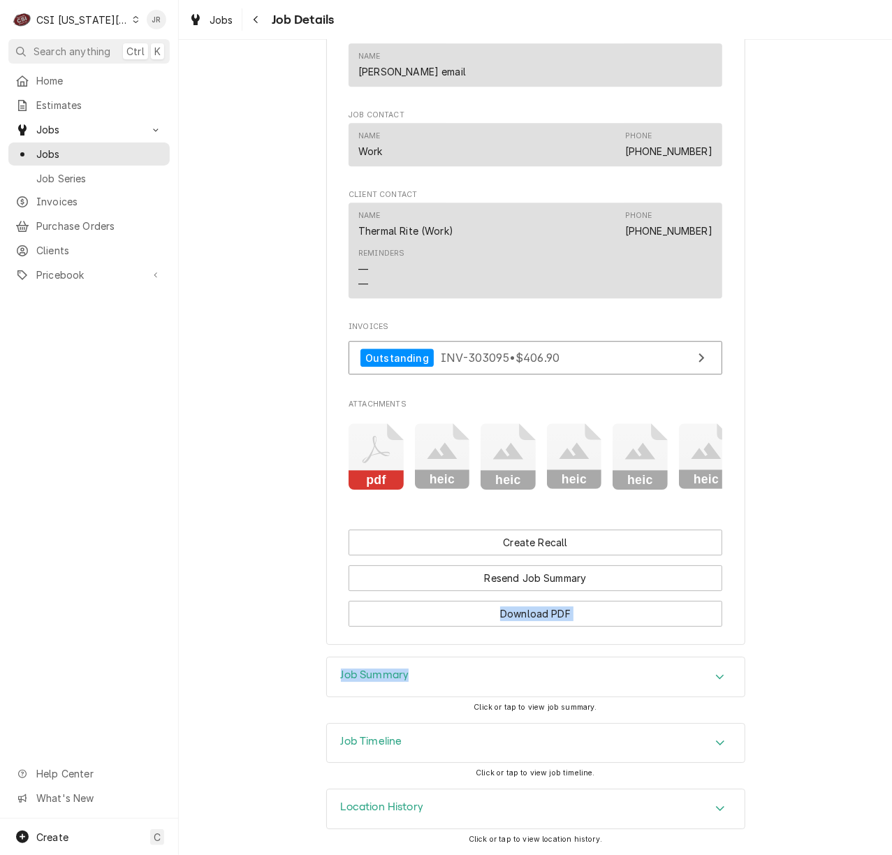
click at [423, 677] on div "Job Summary" at bounding box center [536, 676] width 418 height 39
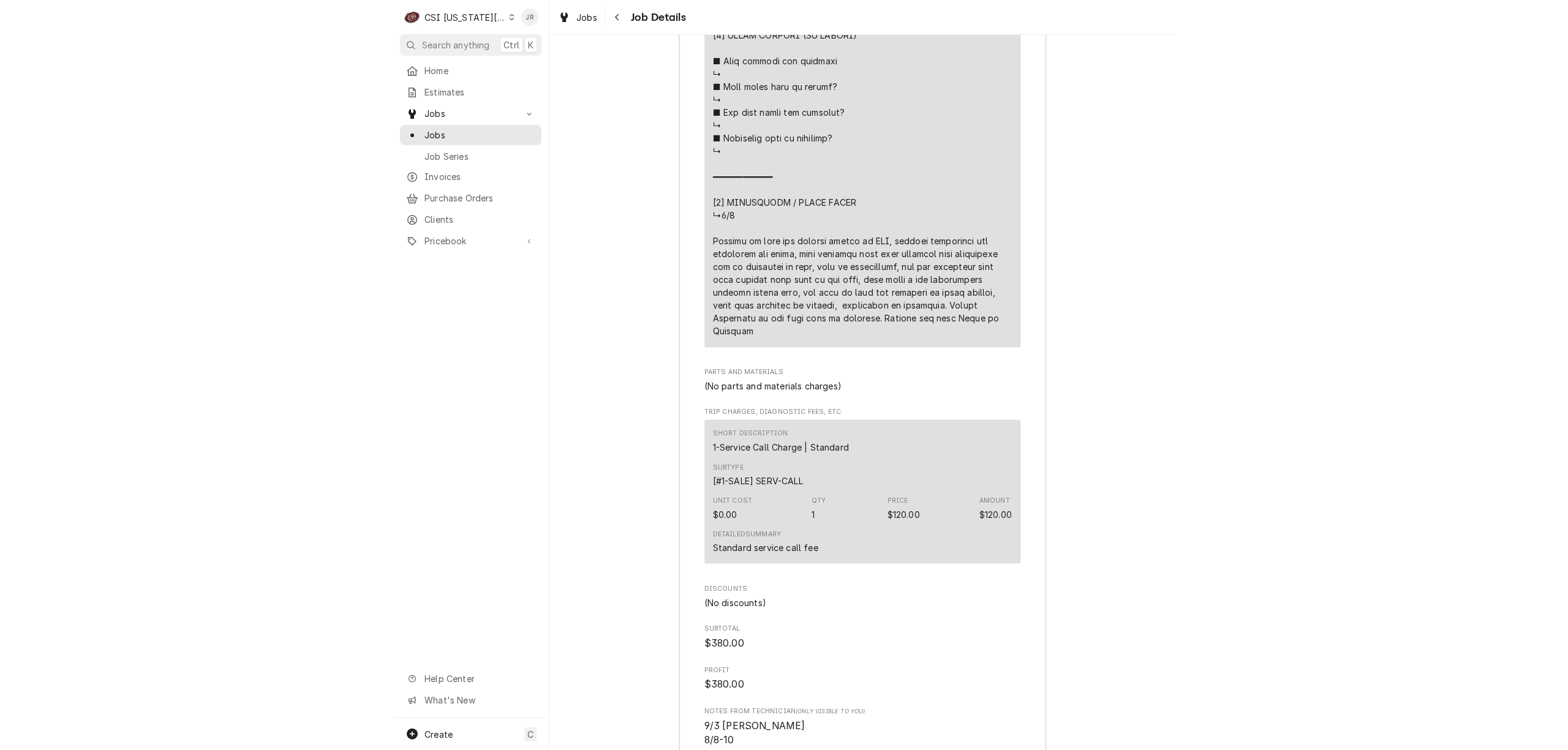
scroll to position [3338, 0]
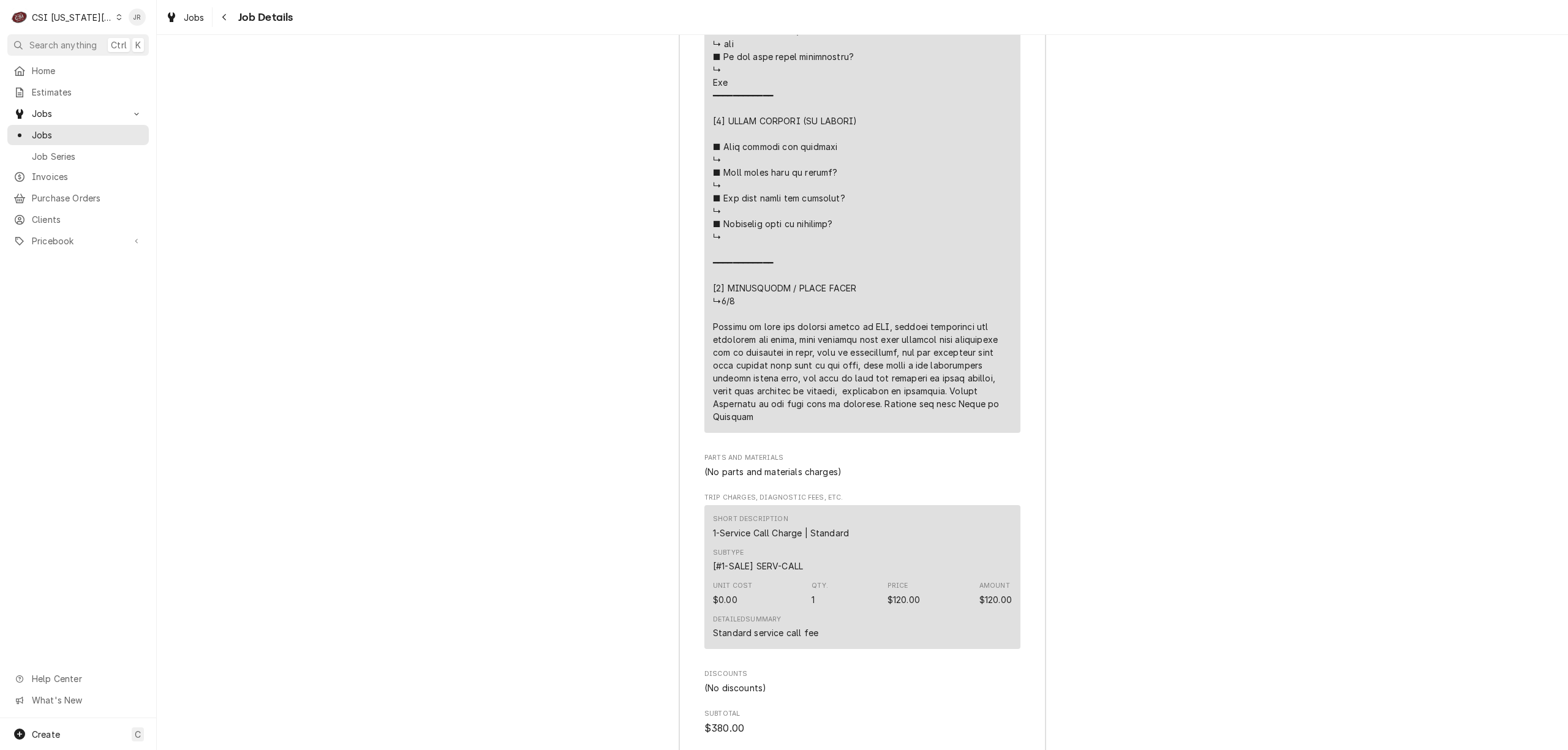
click at [62, 9] on div "C CSI [US_STATE] City" at bounding box center [66, 18] width 118 height 25
click at [155, 68] on div "CSI St. Louis" at bounding box center [210, 67] width 179 height 13
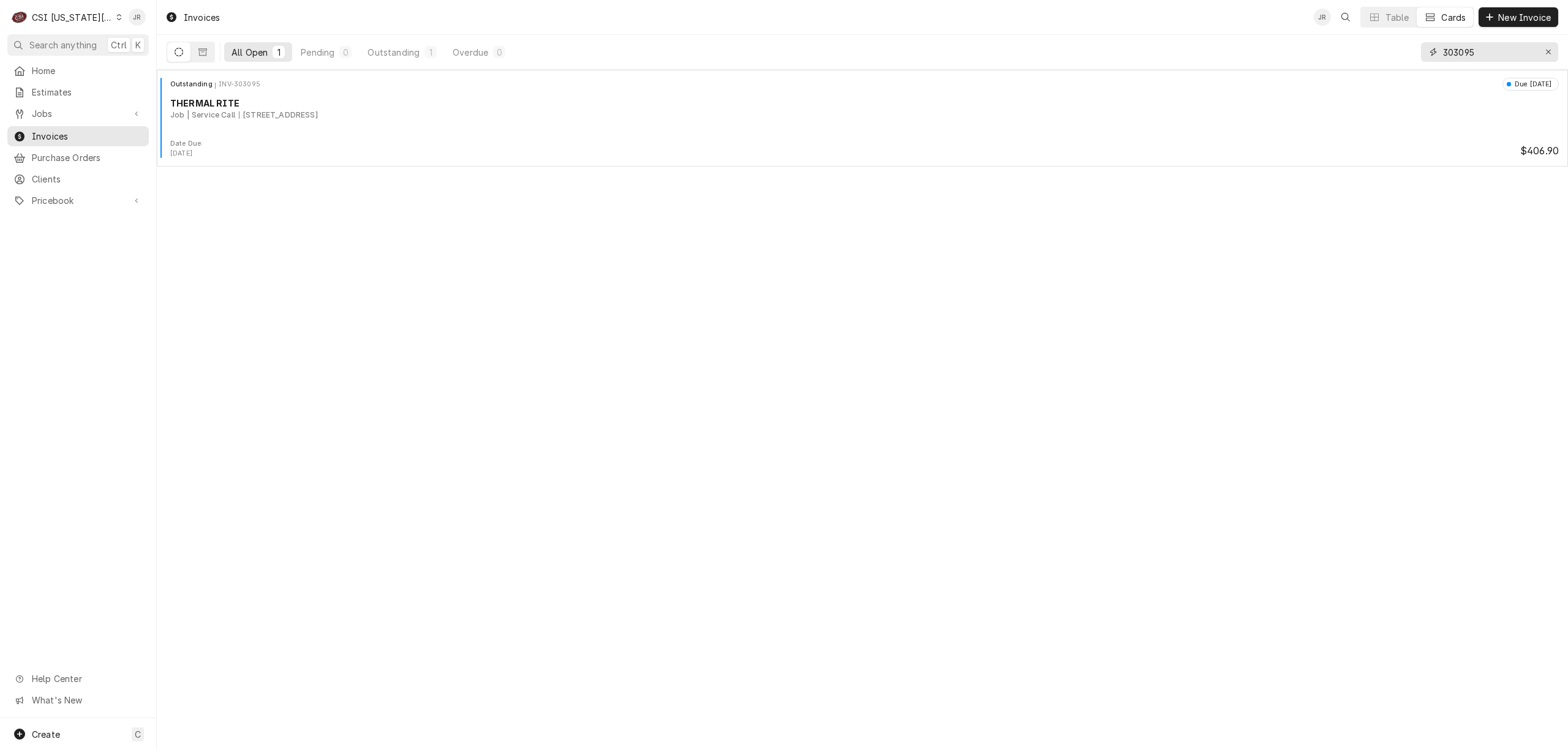
click at [1468, 53] on input "303095" at bounding box center [1488, 52] width 92 height 19
paste input "1913"
type input "301913"
click at [184, 54] on button "Dynamic Content Wrapper" at bounding box center [179, 52] width 24 height 19
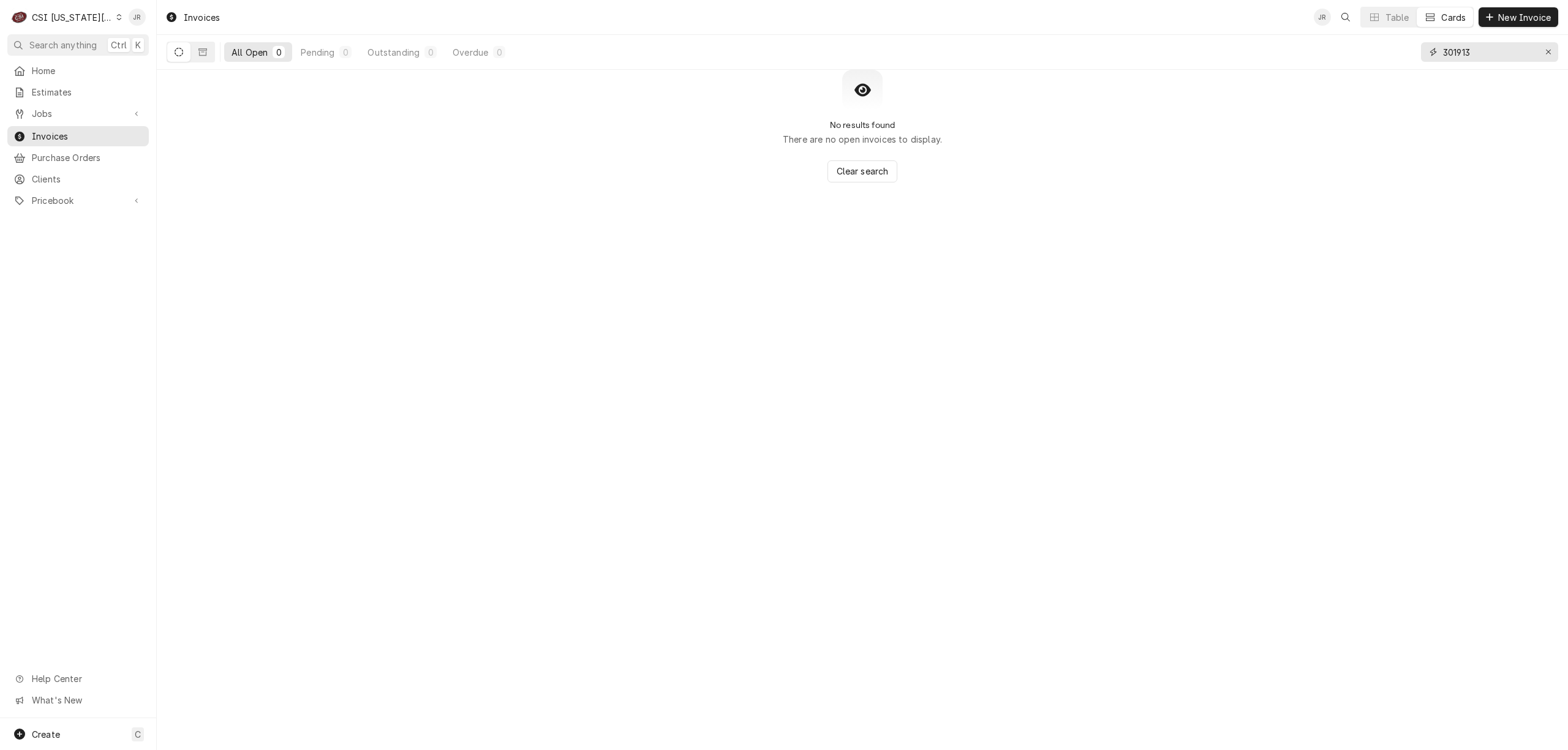
click at [1450, 52] on input "301913" at bounding box center [1488, 52] width 92 height 19
click at [1450, 50] on input "301913" at bounding box center [1488, 52] width 92 height 19
drag, startPoint x: 195, startPoint y: 52, endPoint x: 180, endPoint y: 52, distance: 15.0
click at [180, 52] on div "Dynamic Content Wrapper" at bounding box center [190, 52] width 48 height 21
click at [182, 52] on icon "Dynamic Content Wrapper" at bounding box center [179, 52] width 9 height 9
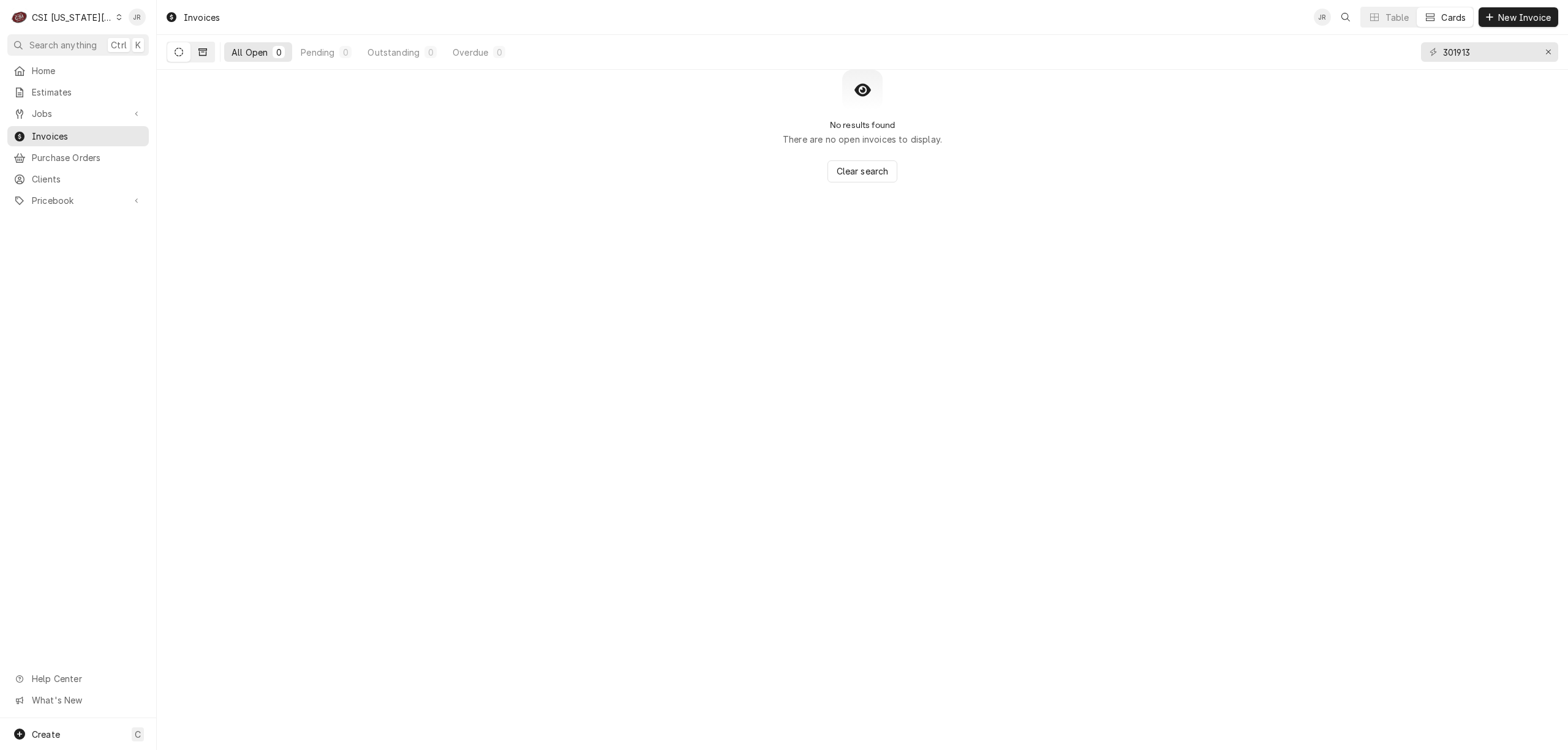
click at [200, 53] on icon "Dynamic Content Wrapper" at bounding box center [203, 52] width 9 height 9
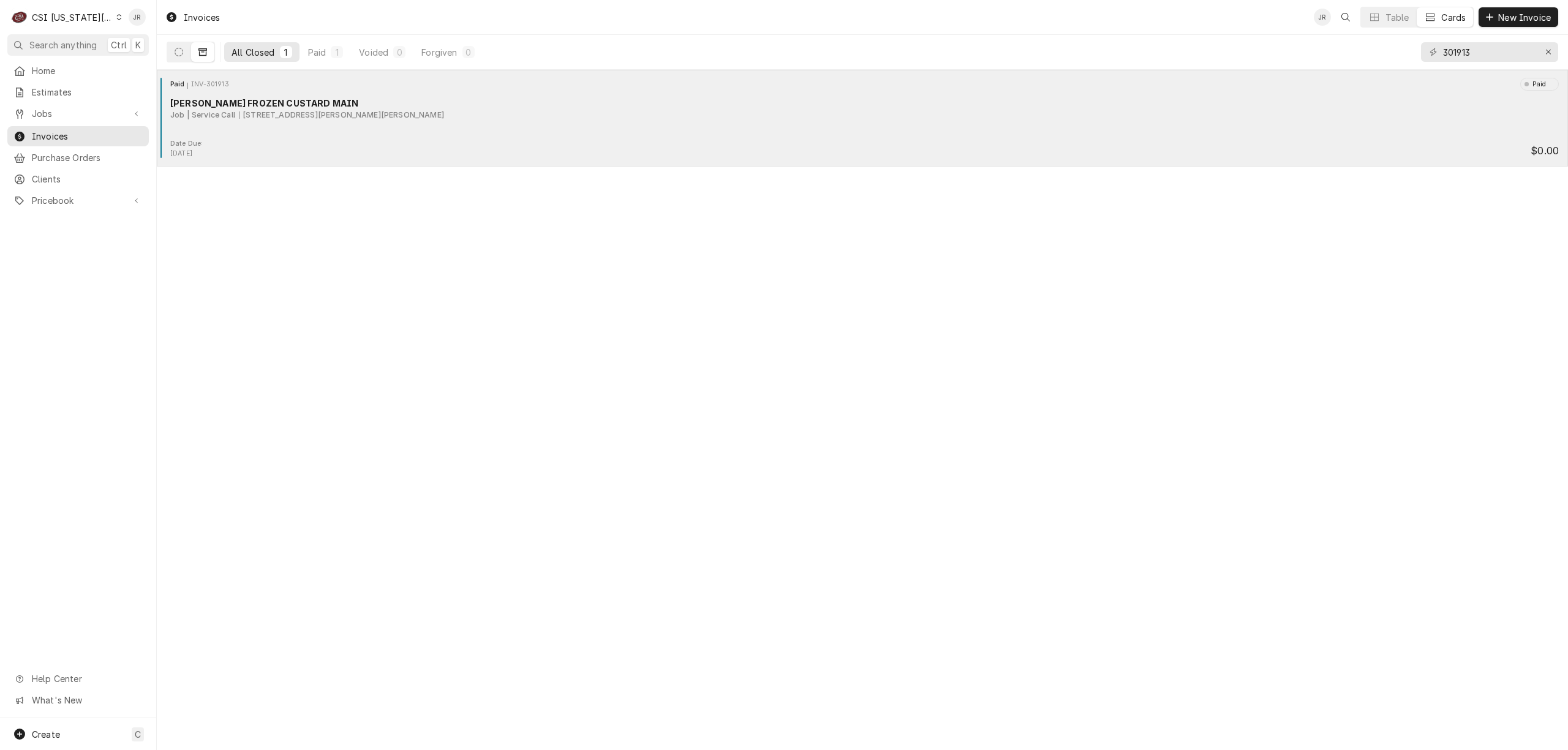
click at [402, 107] on div "[PERSON_NAME] FROZEN CUSTARD MAIN" at bounding box center [864, 103] width 1388 height 13
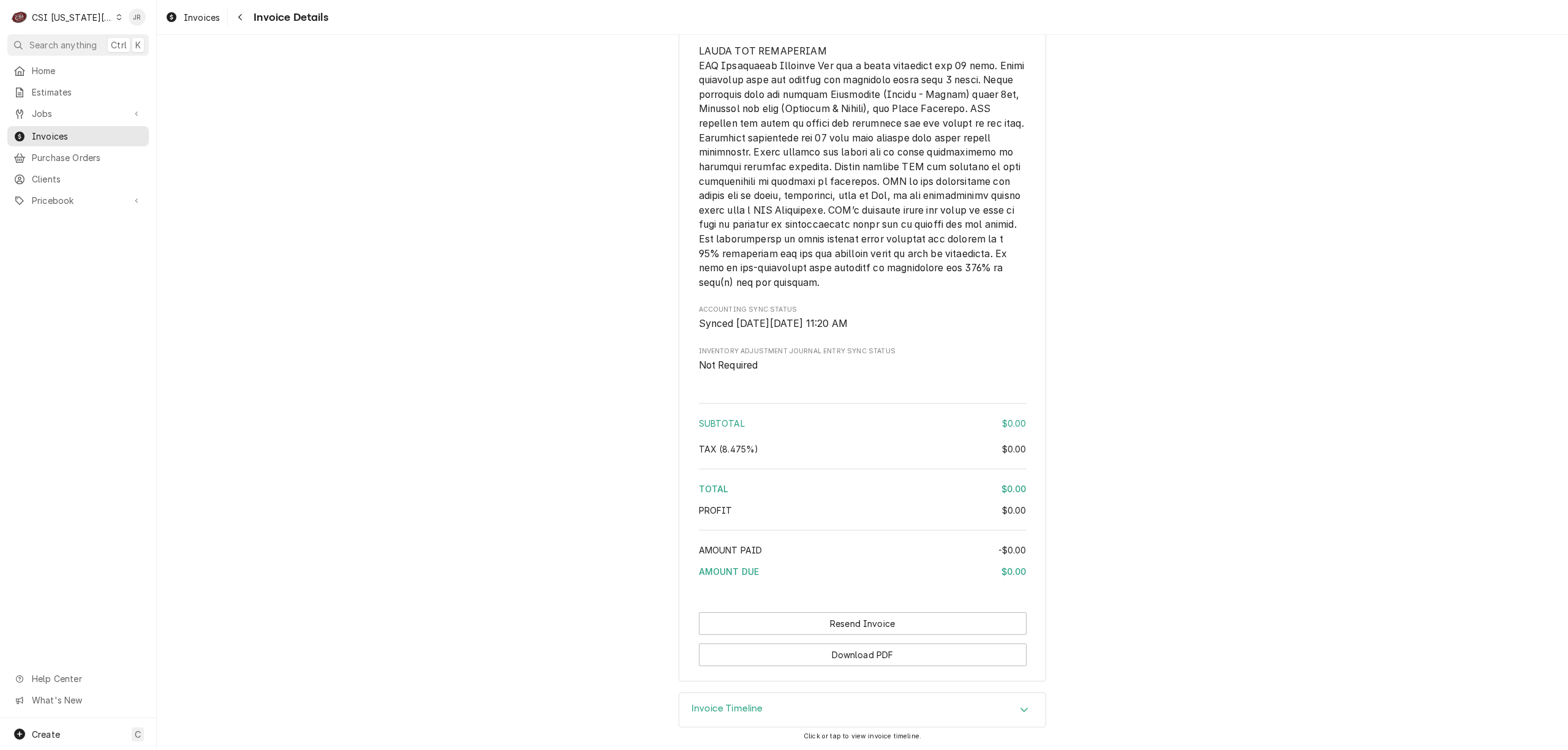
scroll to position [1356, 0]
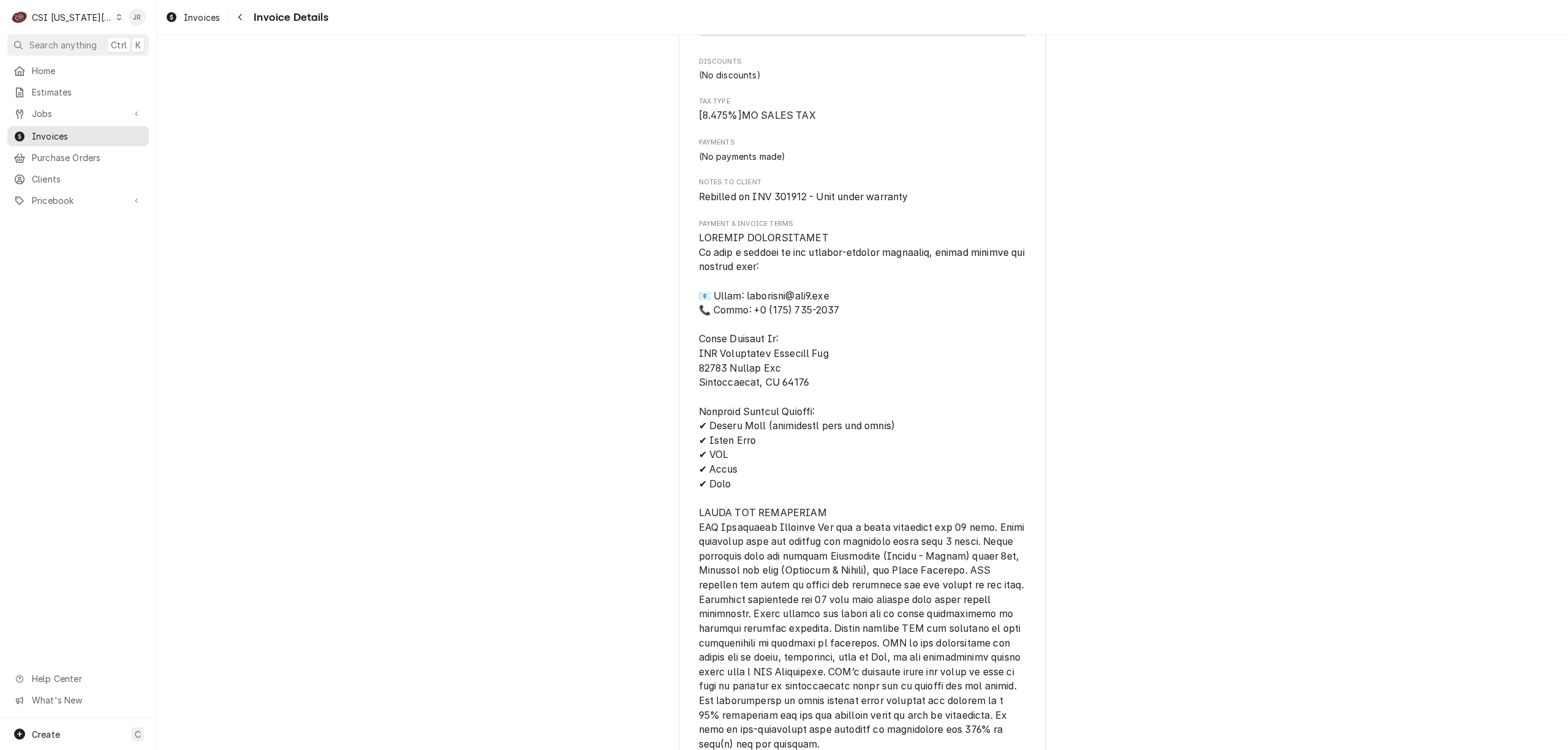
click at [799, 203] on span "Rebilled on INV 301912 - Unit under warranty" at bounding box center [803, 196] width 210 height 11
drag, startPoint x: 799, startPoint y: 224, endPoint x: 788, endPoint y: 219, distance: 12.1
click at [795, 203] on span "Rebilled on INV 301912 - Unit under warranty" at bounding box center [803, 196] width 210 height 11
copy span "301912"
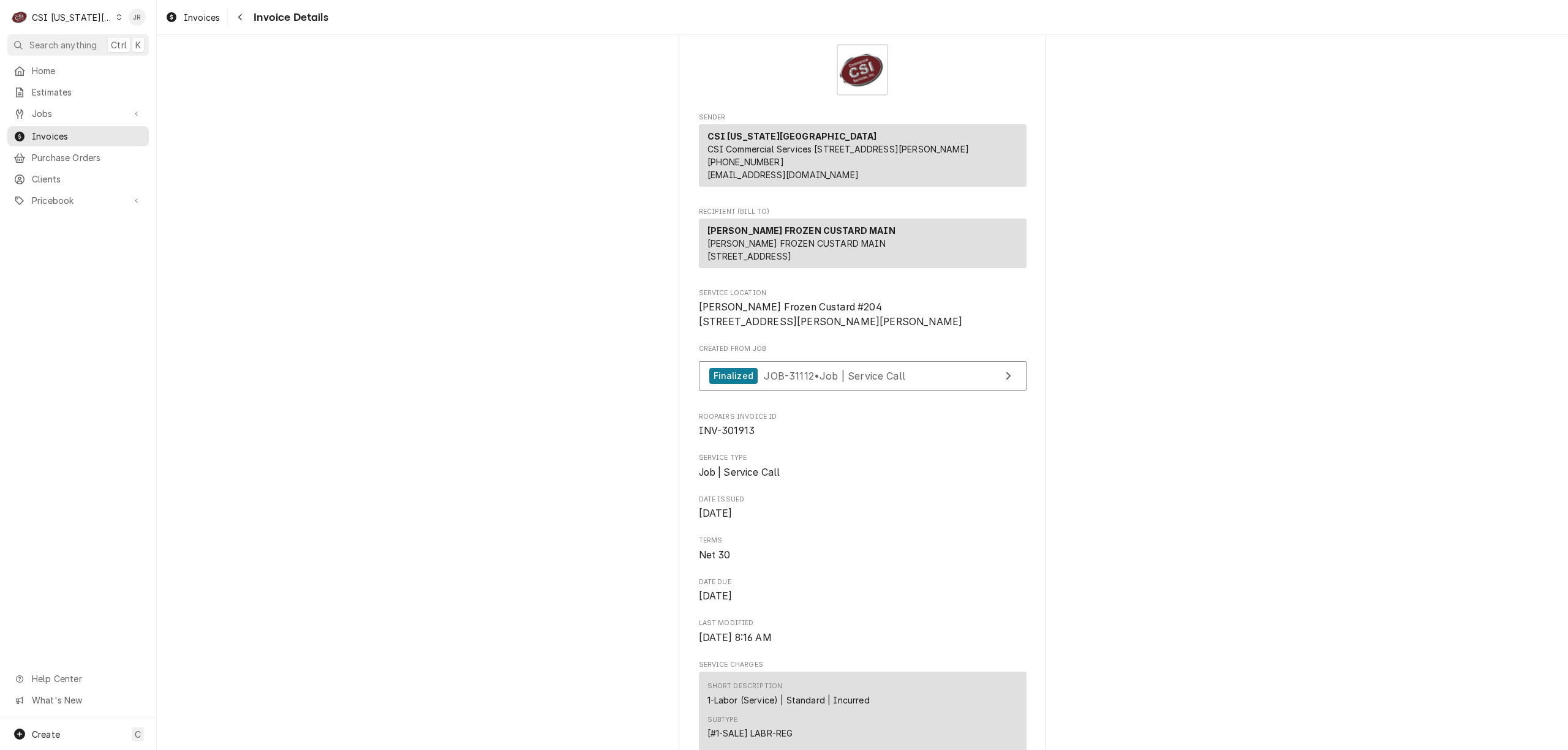
scroll to position [0, 0]
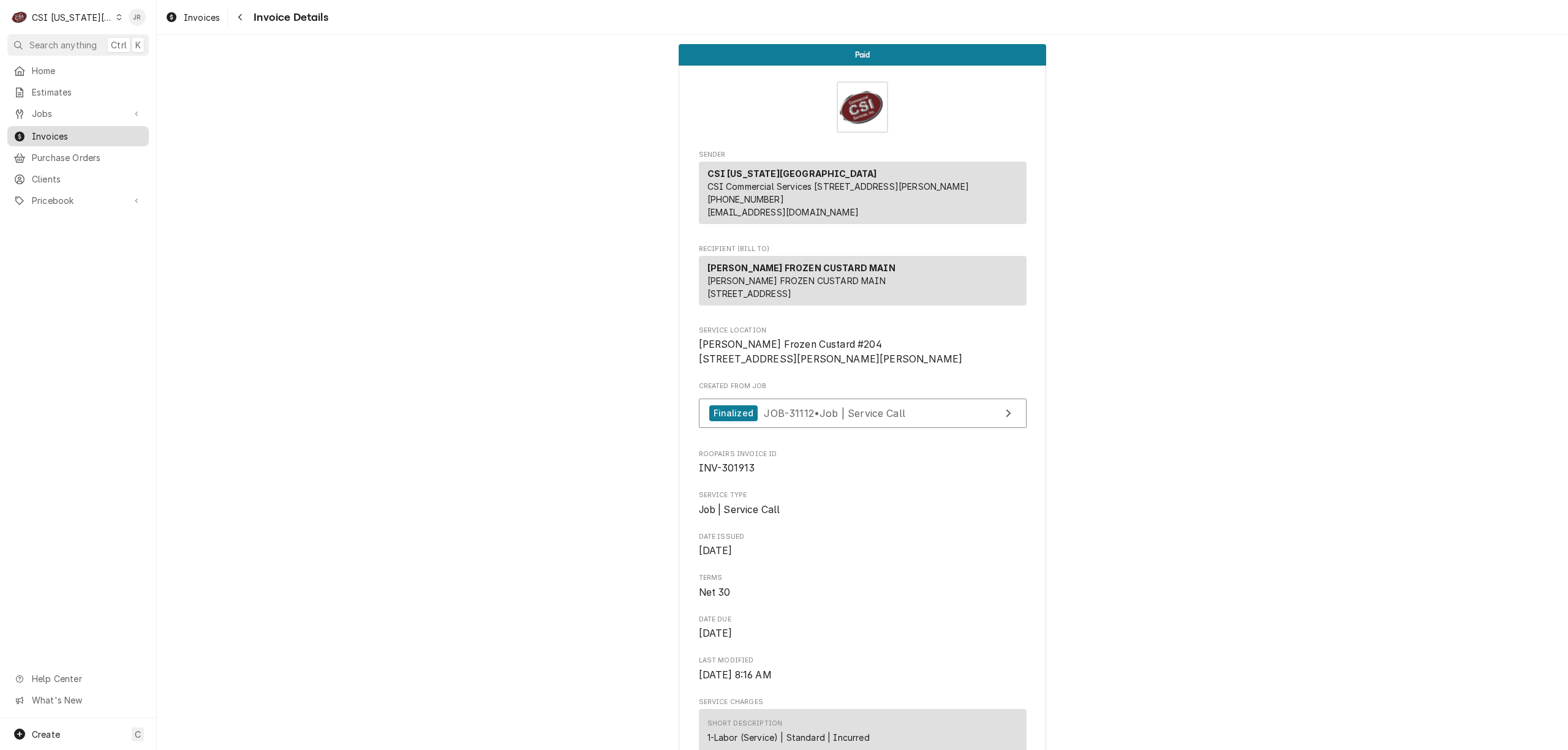
click at [76, 132] on span "Invoices" at bounding box center [87, 136] width 110 height 13
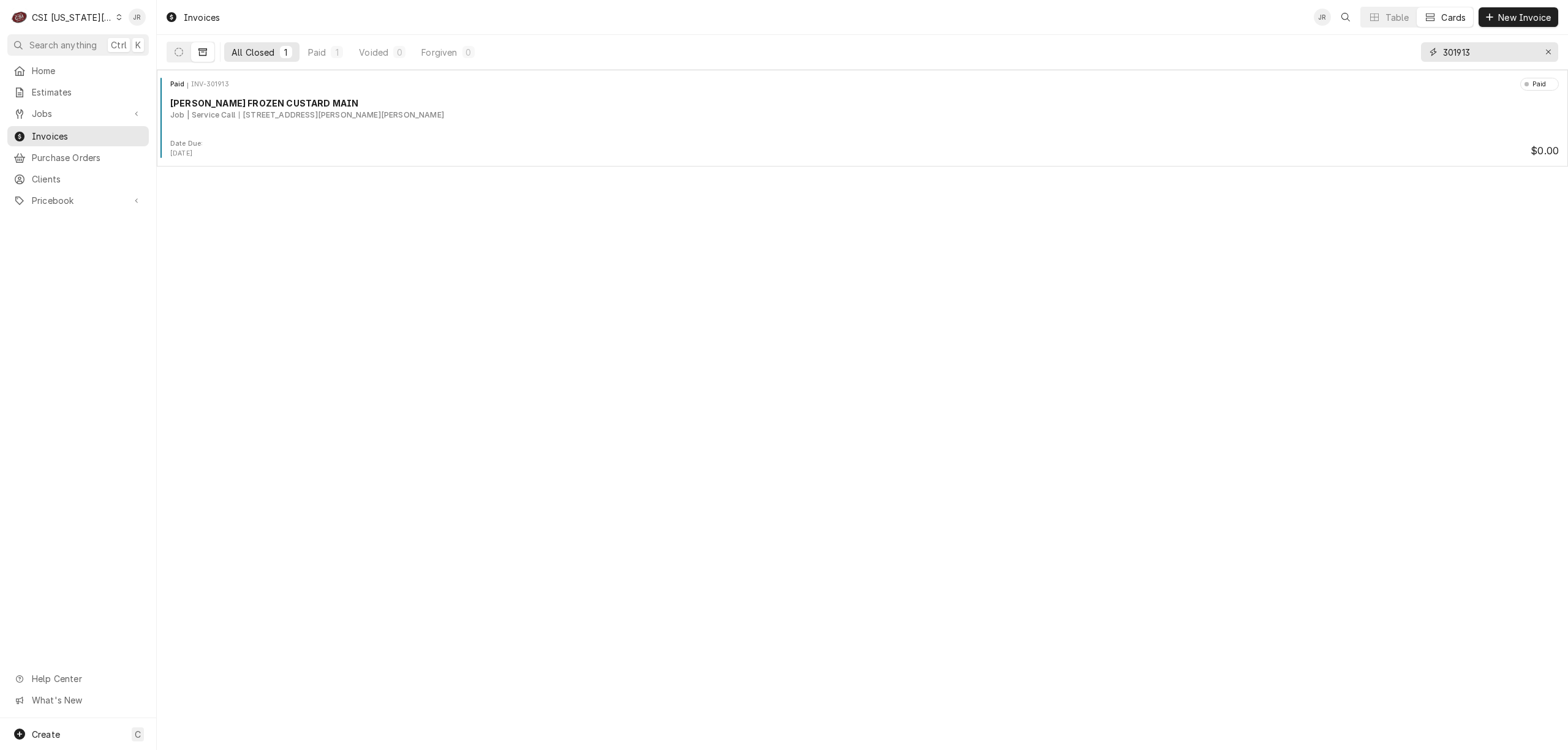
click at [1482, 49] on input "301913" at bounding box center [1488, 52] width 92 height 19
click at [1493, 44] on input "301913" at bounding box center [1488, 52] width 92 height 19
paste input "2944"
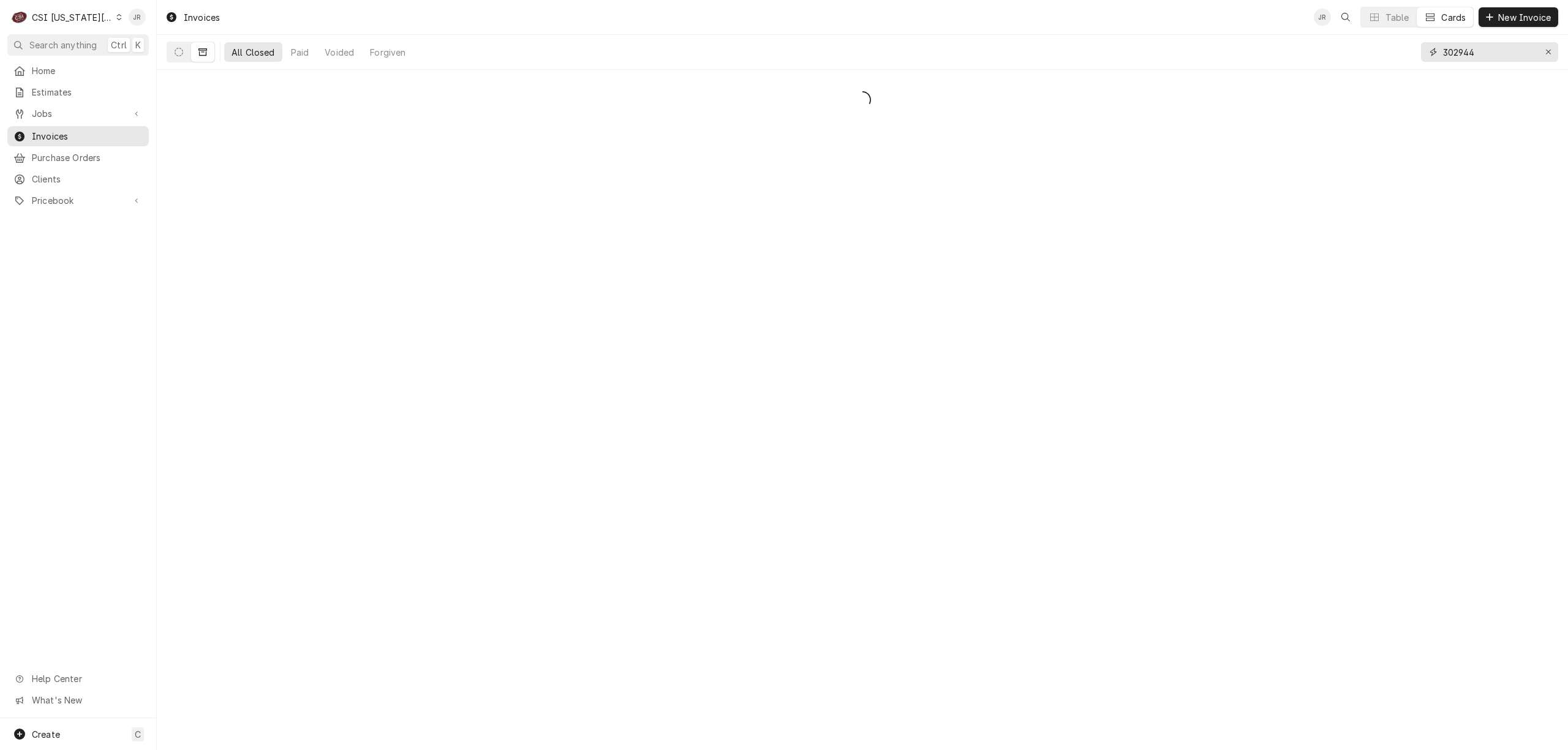
type input "302944"
click at [175, 57] on button "Dynamic Content Wrapper" at bounding box center [179, 52] width 24 height 19
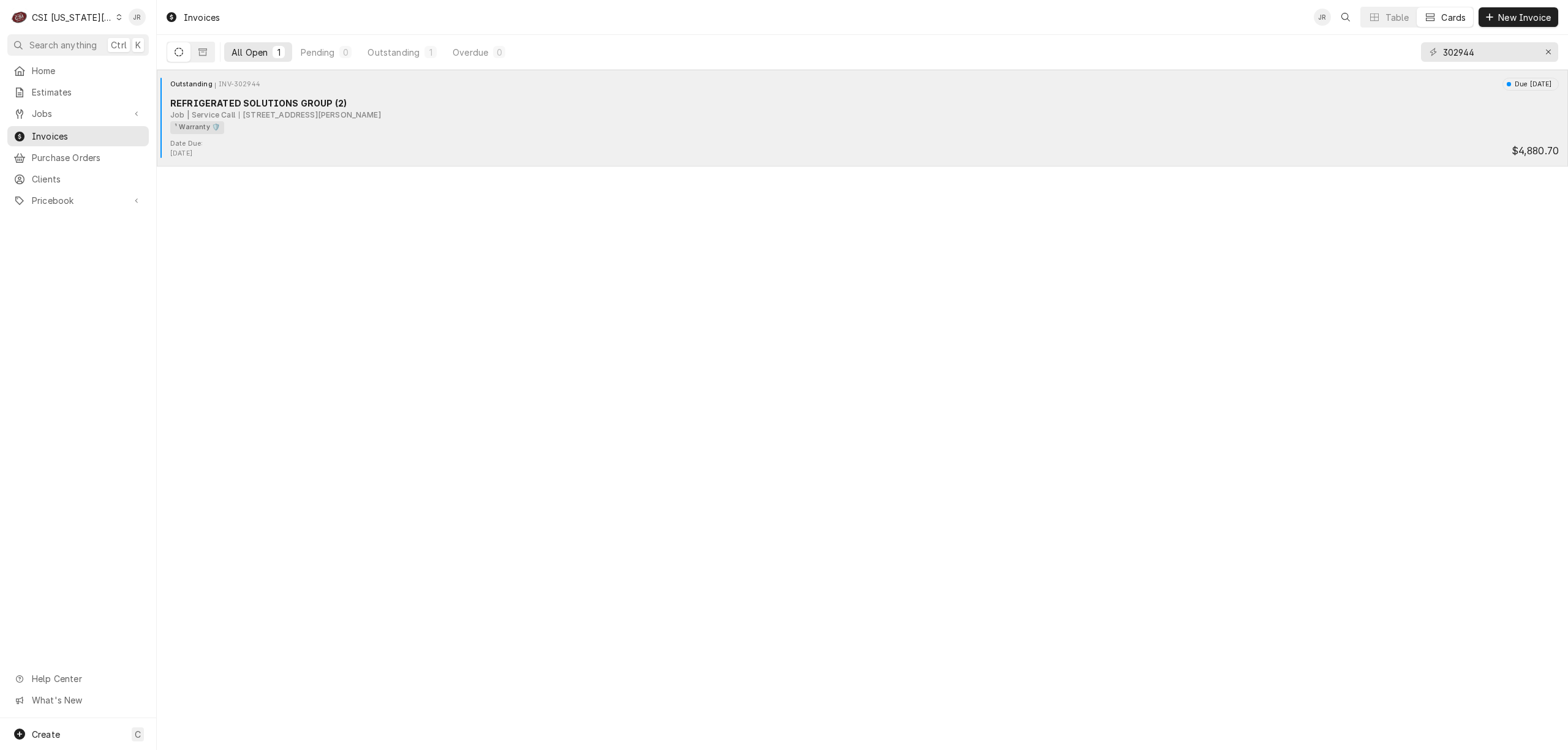
click at [353, 130] on div "¹ Warranty 🛡️" at bounding box center [859, 127] width 1379 height 13
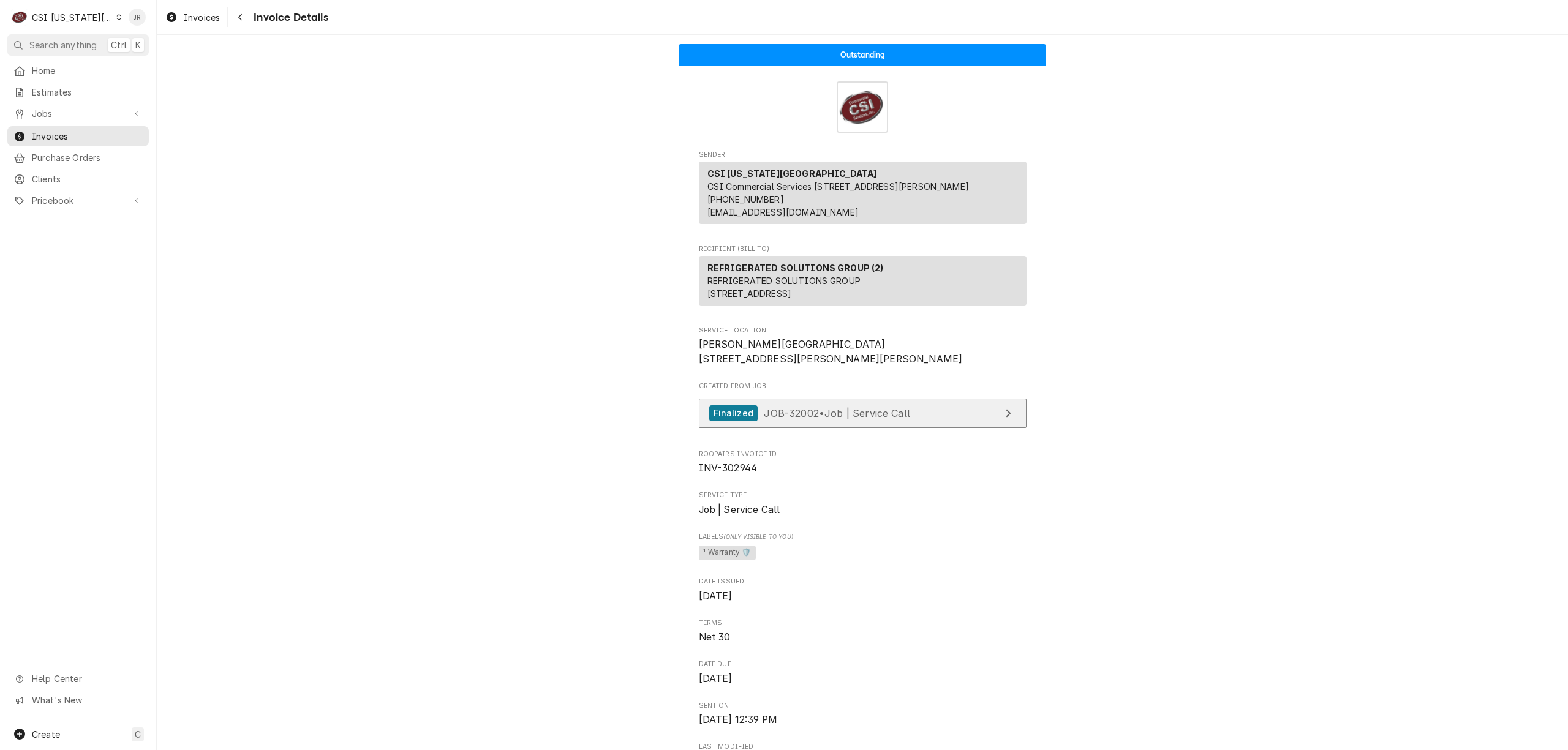
click at [848, 429] on link "Finalized JOB-32002 • Job | Service Call" at bounding box center [863, 414] width 328 height 30
click at [720, 474] on span "INV-302944" at bounding box center [728, 468] width 59 height 11
copy span "302944"
click at [41, 133] on span "Invoices" at bounding box center [87, 136] width 110 height 13
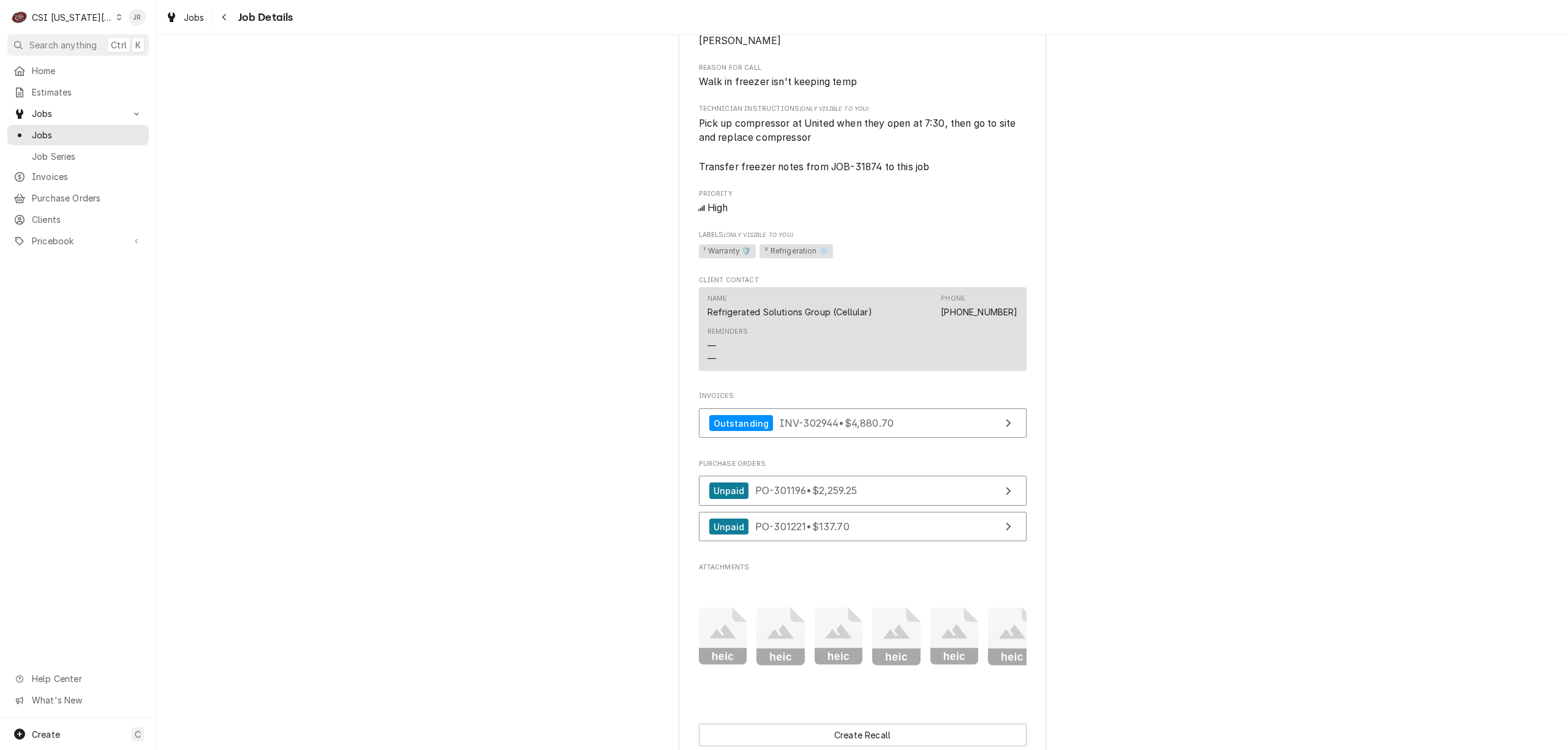
scroll to position [861, 0]
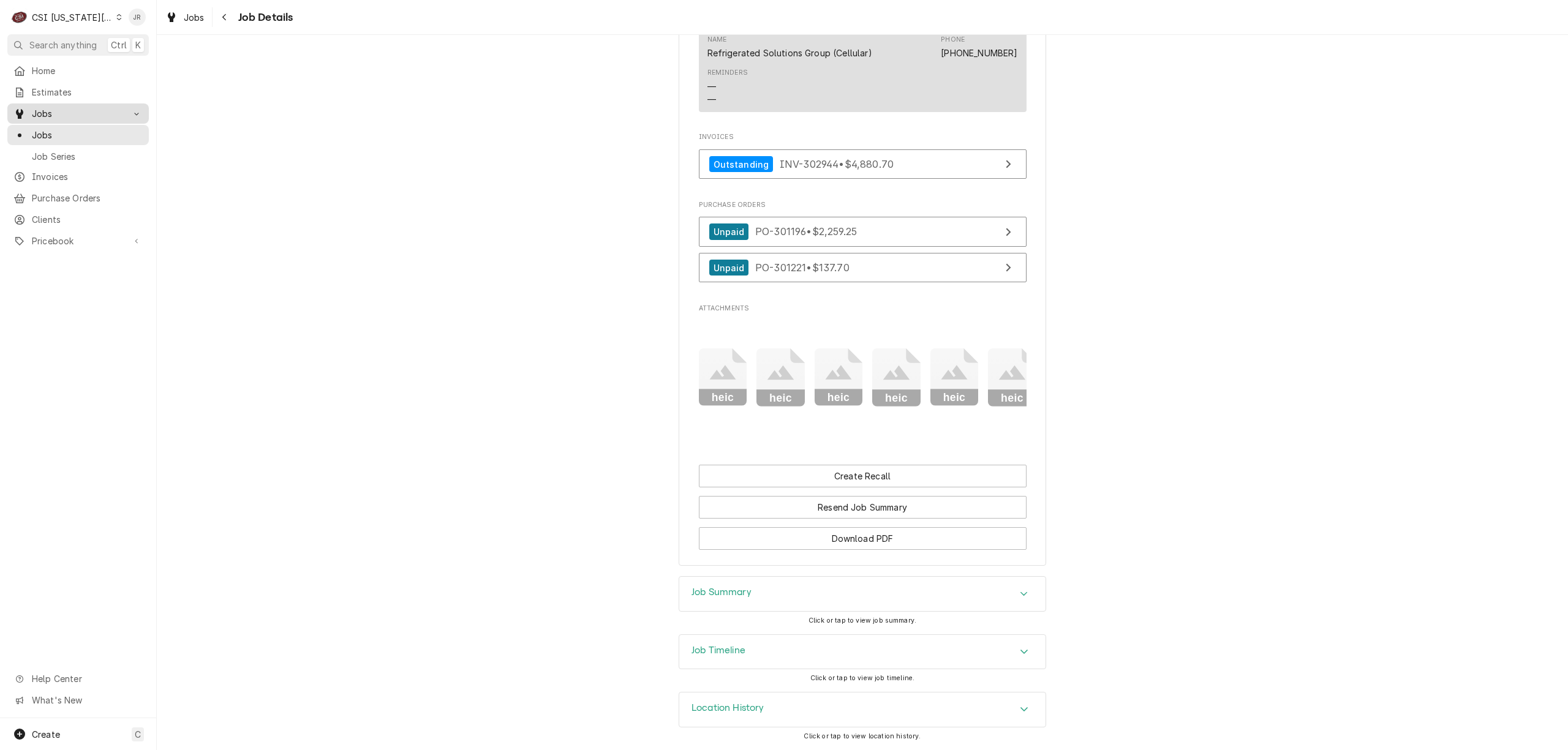
click at [25, 118] on link "Jobs" at bounding box center [77, 113] width 141 height 20
click at [47, 130] on span "Invoices" at bounding box center [87, 136] width 110 height 13
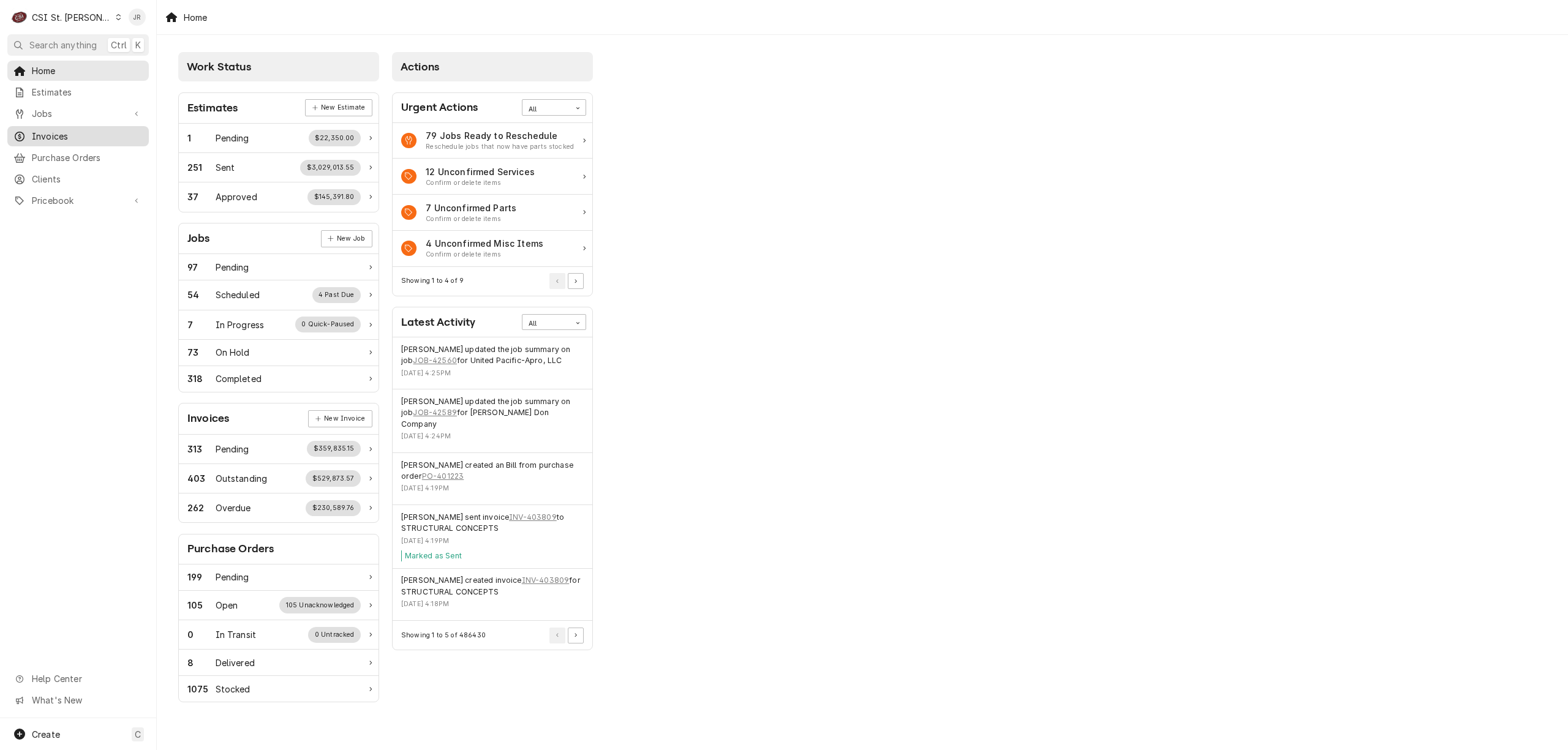
click at [52, 130] on span "Invoices" at bounding box center [87, 136] width 110 height 13
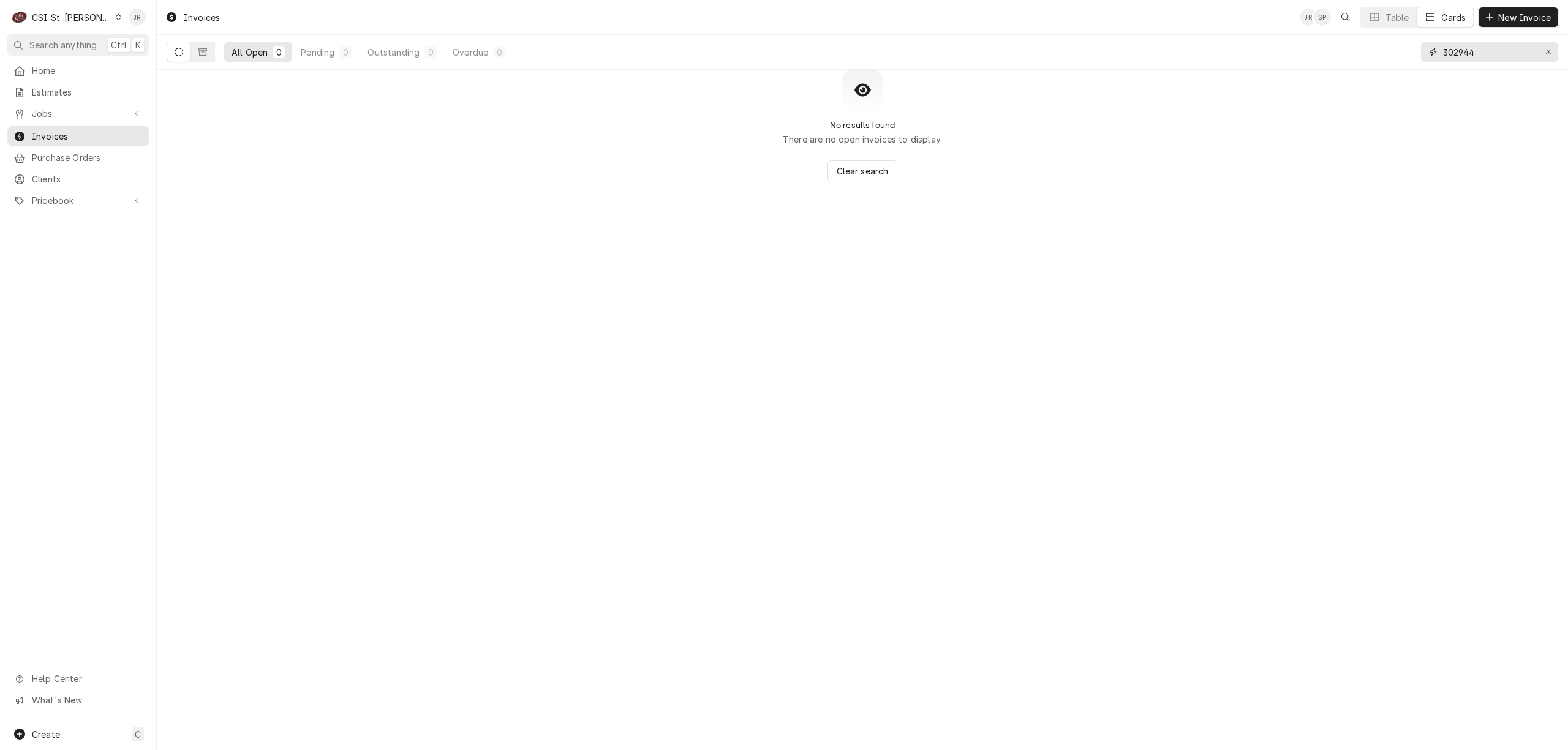
click at [1471, 52] on input "302944" at bounding box center [1488, 52] width 92 height 19
type input "403762"
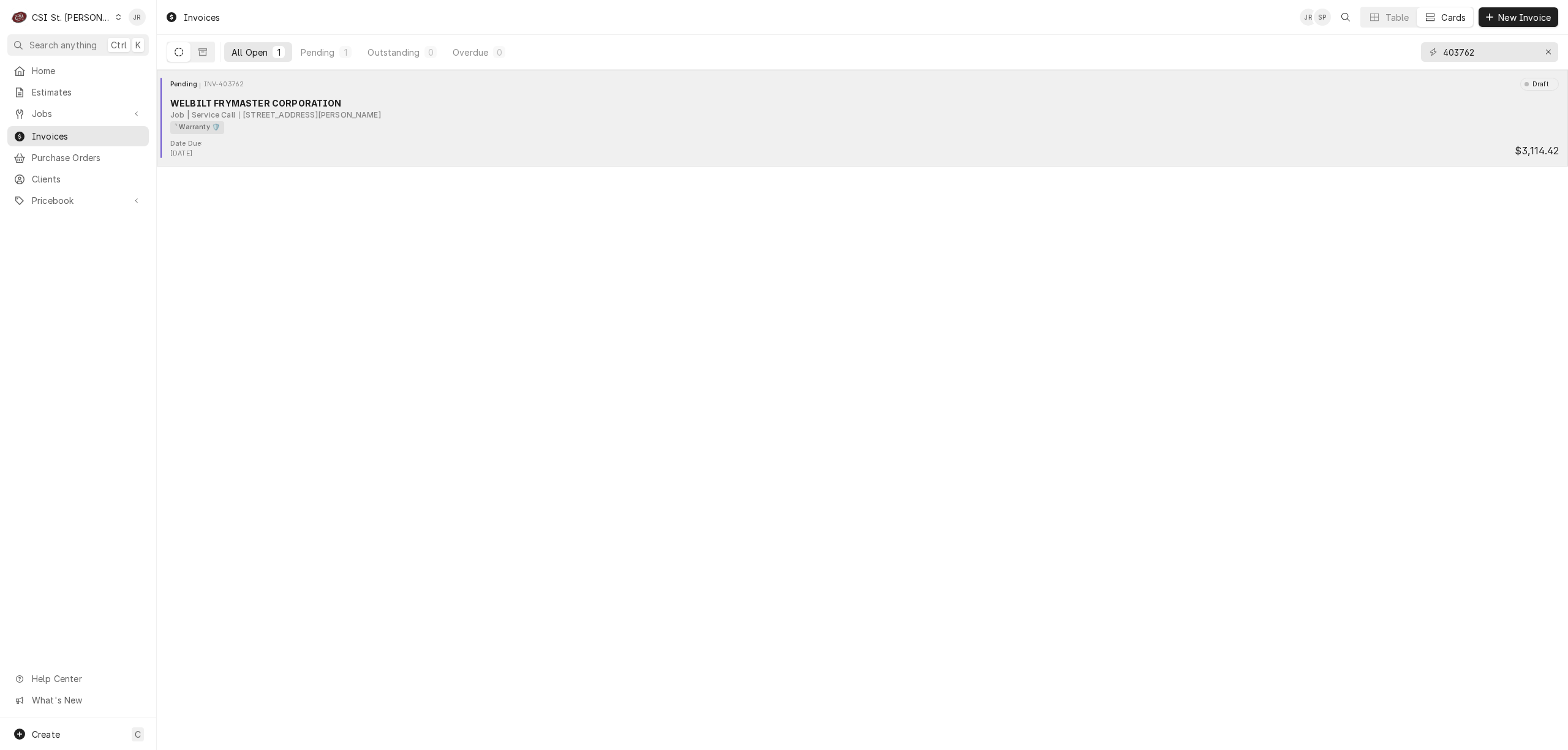
click at [281, 114] on div "101 Westfield Drive Mid Rivers Mall, St Peters, MO 63376" at bounding box center [310, 115] width 142 height 11
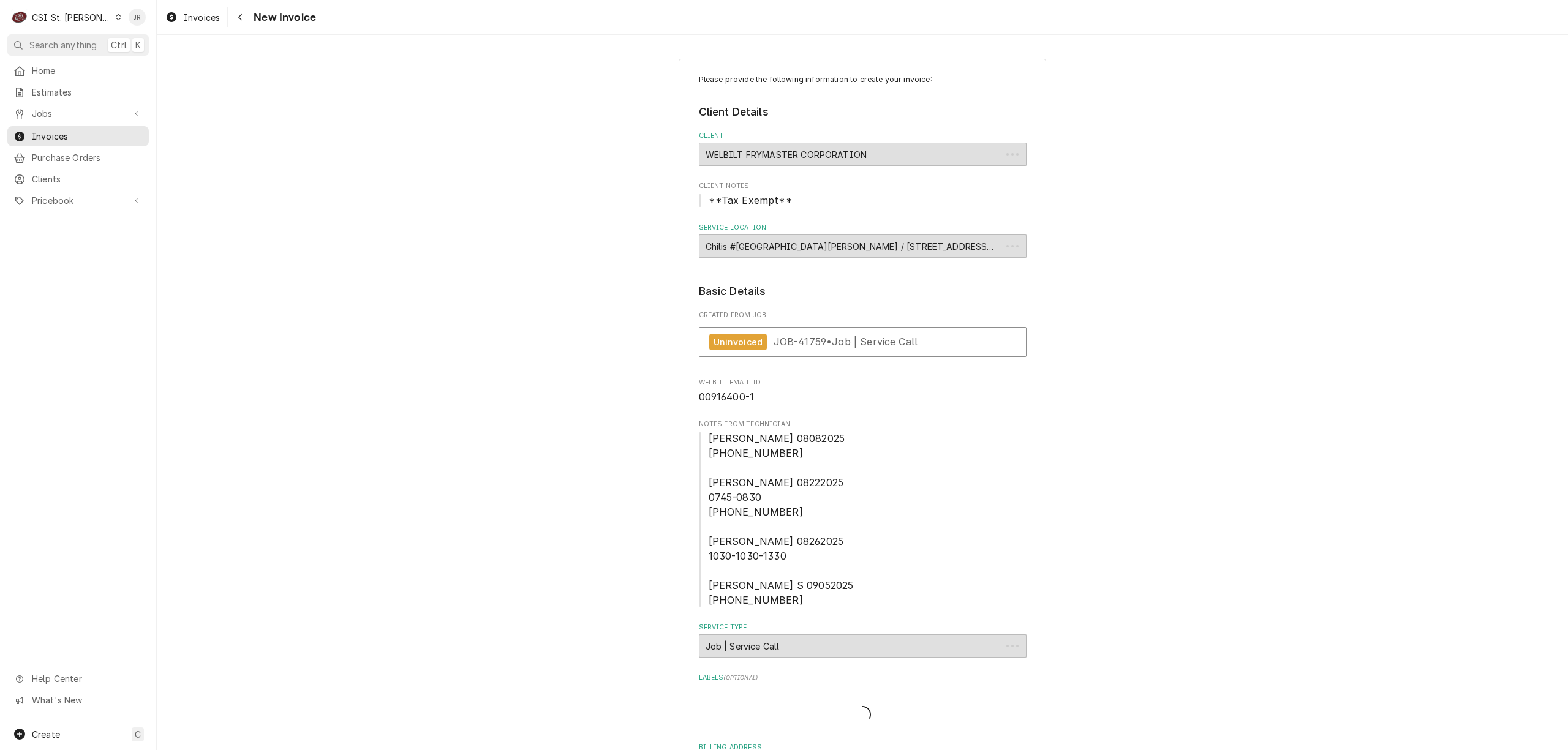
type textarea "x"
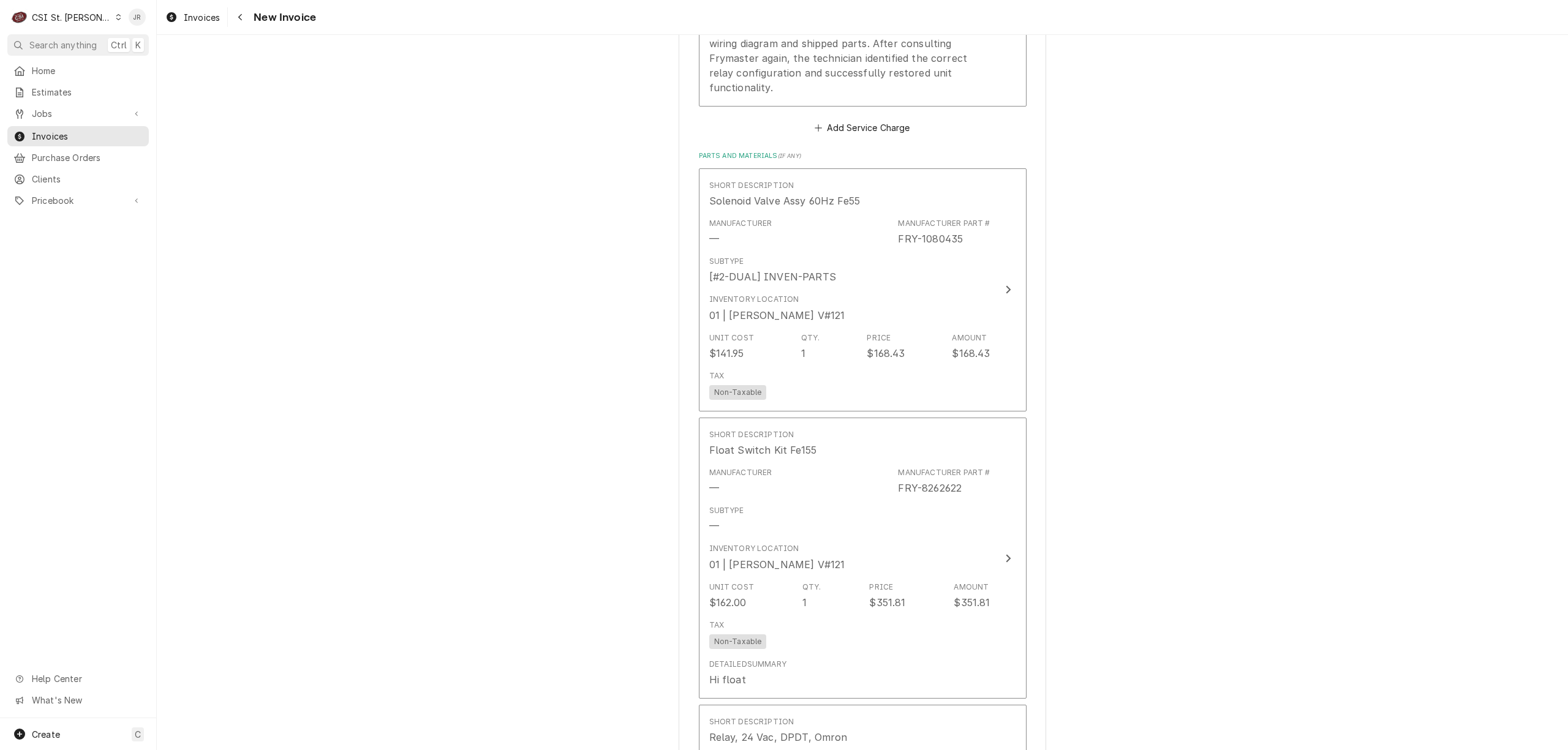
scroll to position [1633, 0]
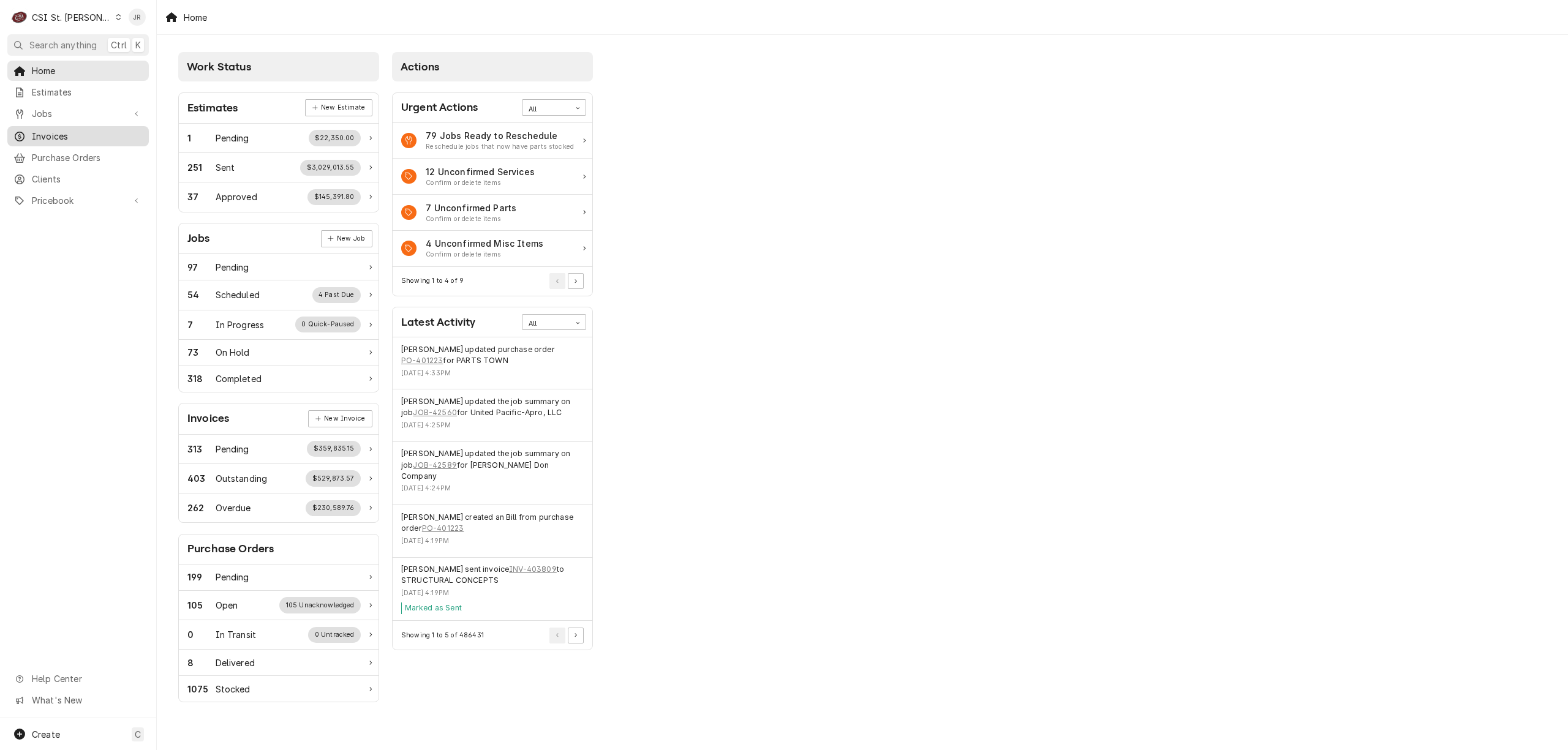
click at [75, 126] on link "Invoices" at bounding box center [77, 136] width 141 height 20
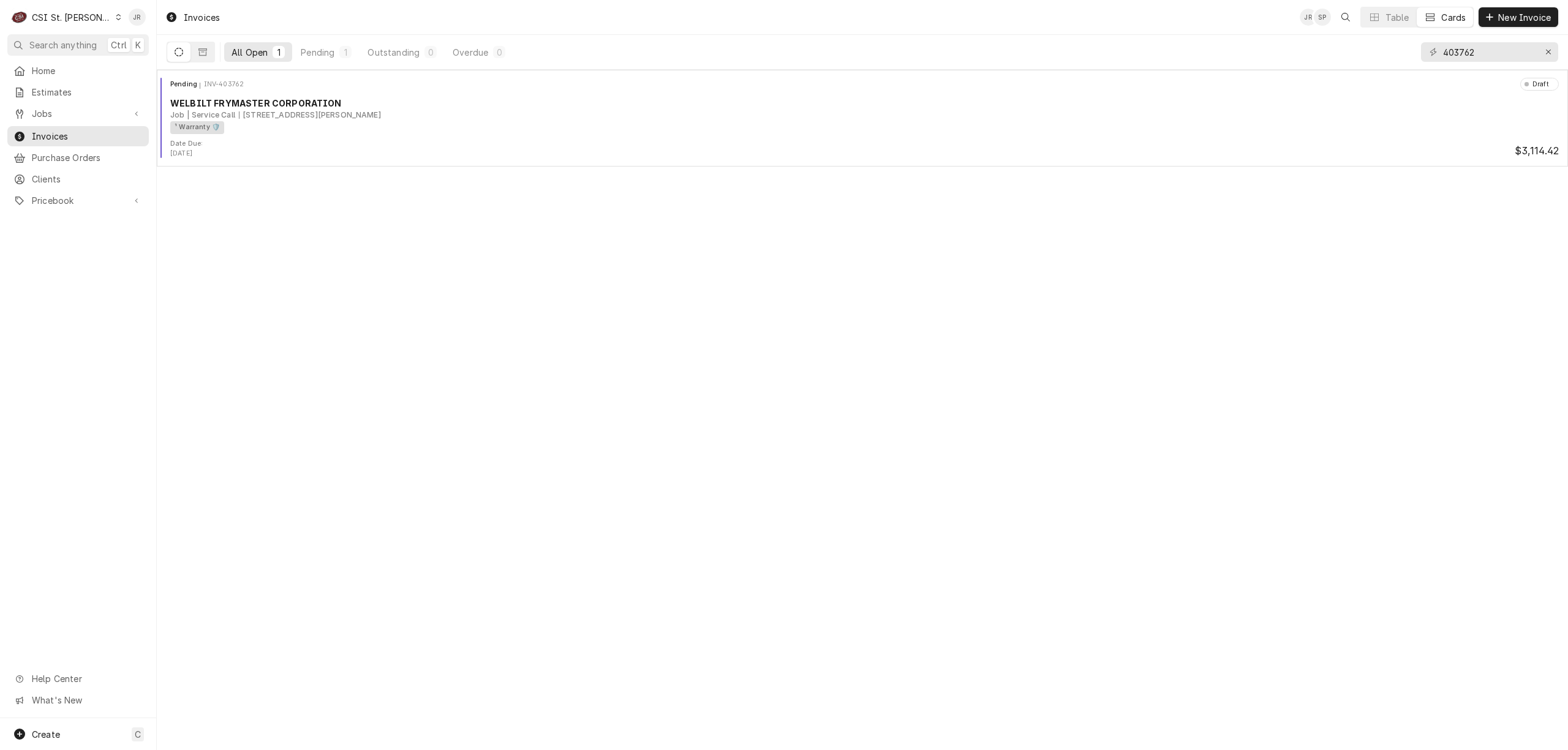
click at [47, 15] on div "CSI St. [PERSON_NAME]" at bounding box center [71, 18] width 80 height 13
click at [142, 22] on div "CSI [US_STATE][GEOGRAPHIC_DATA]" at bounding box center [189, 24] width 161 height 13
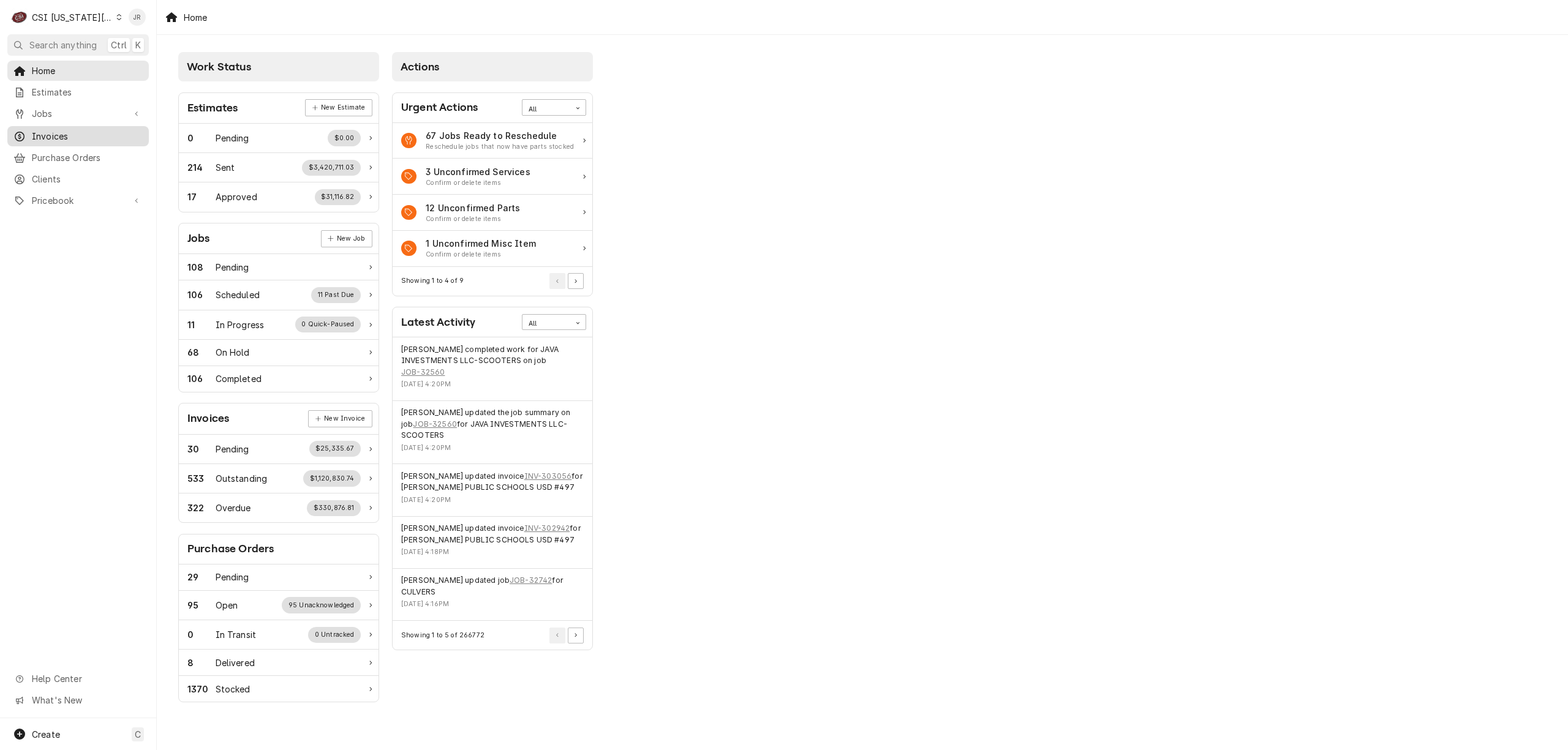
click at [32, 130] on span "Invoices" at bounding box center [87, 136] width 110 height 13
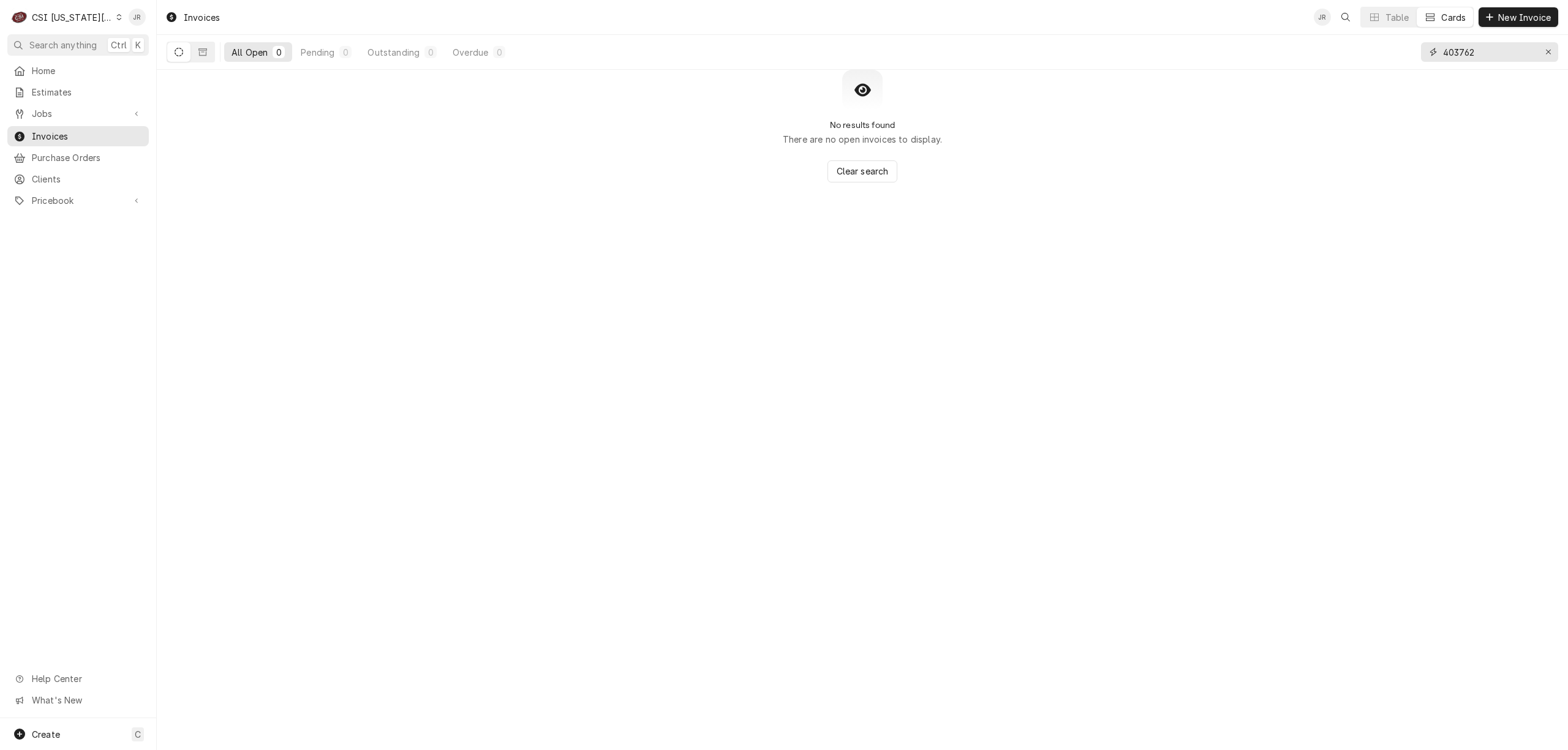
click at [1497, 43] on input "403762" at bounding box center [1488, 52] width 92 height 19
paste input "302939"
type input "302939"
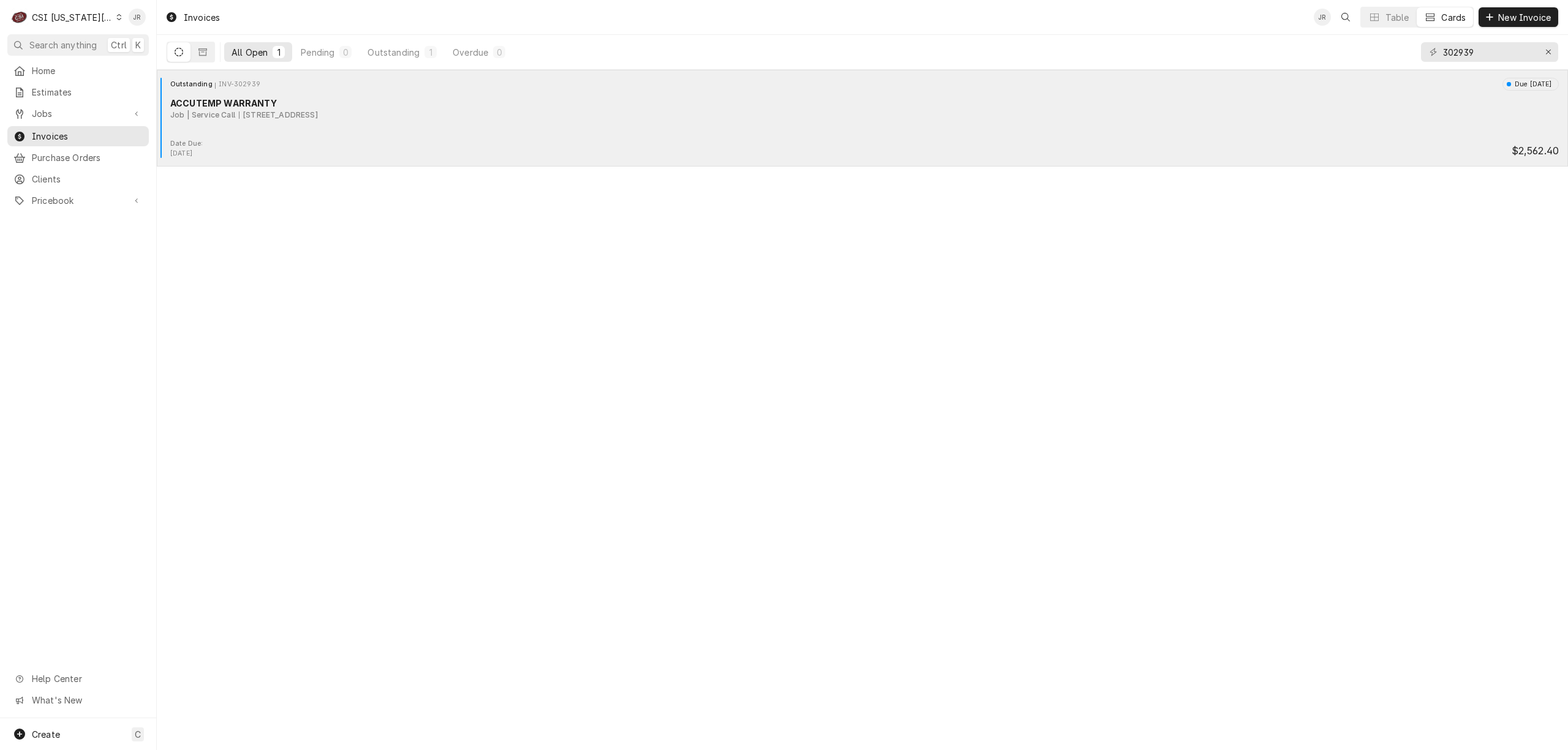
click at [296, 120] on div "[STREET_ADDRESS]" at bounding box center [278, 115] width 79 height 11
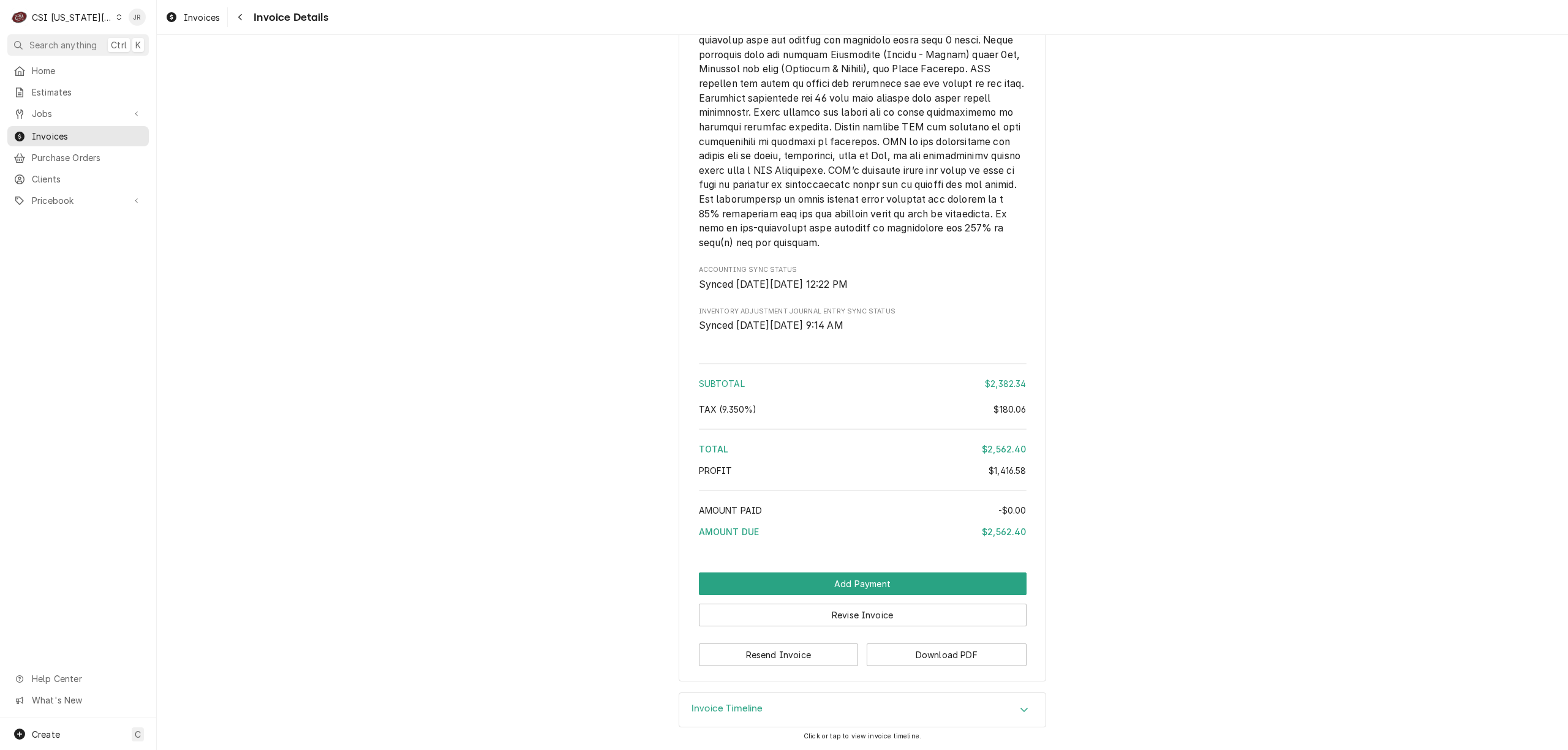
scroll to position [2656, 0]
click at [740, 711] on h3 "Invoice Timeline" at bounding box center [727, 709] width 72 height 11
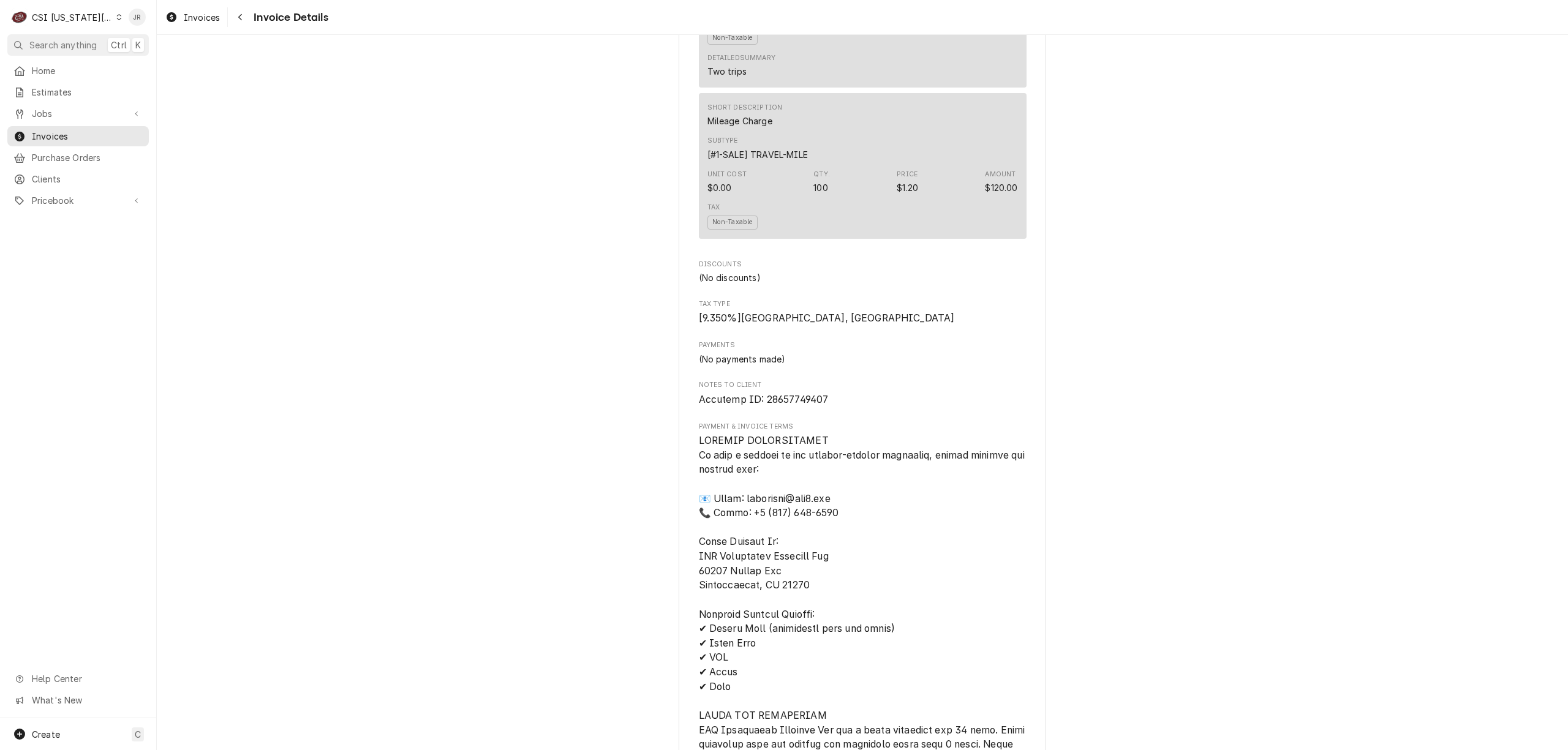
scroll to position [1953, 0]
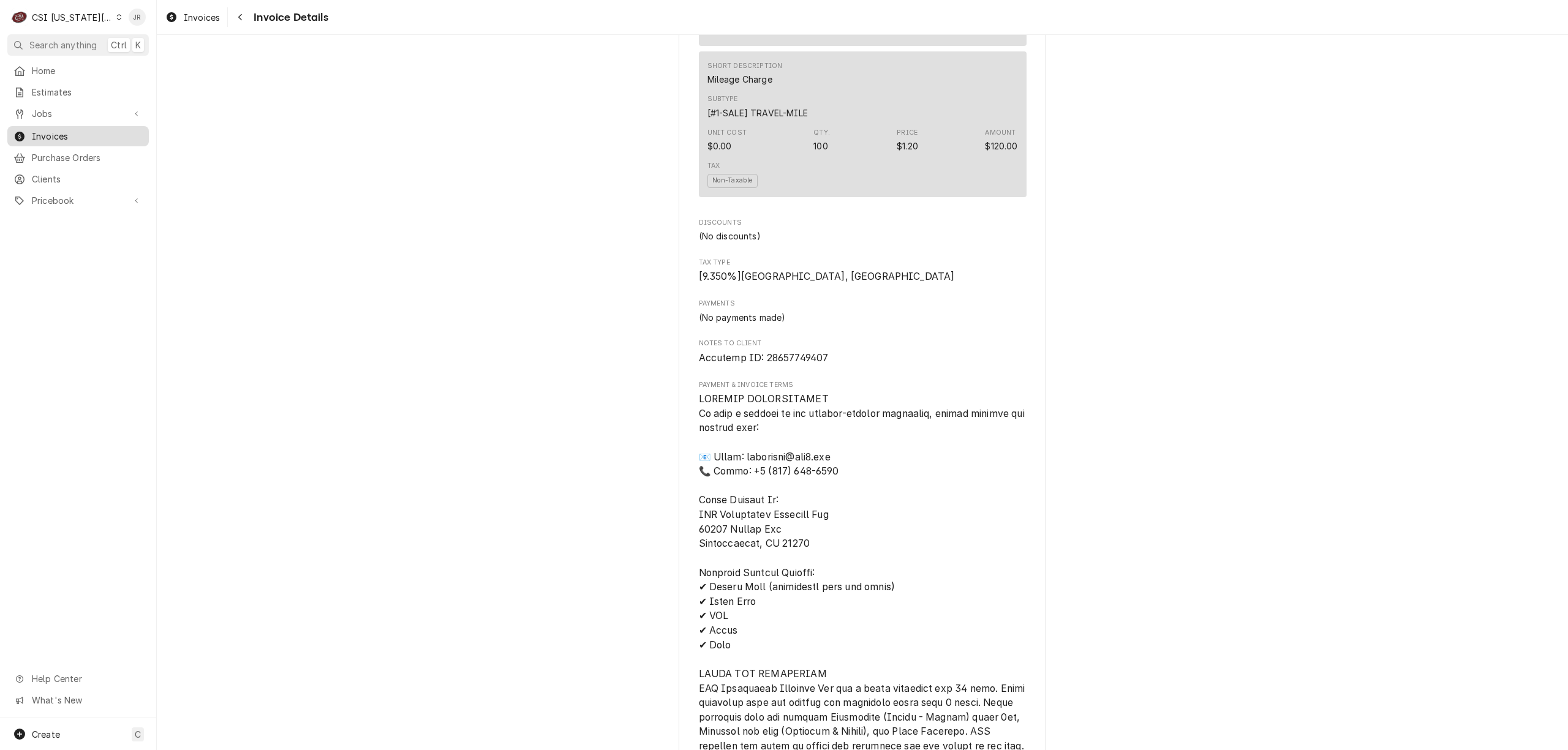
click at [58, 132] on span "Invoices" at bounding box center [87, 136] width 110 height 13
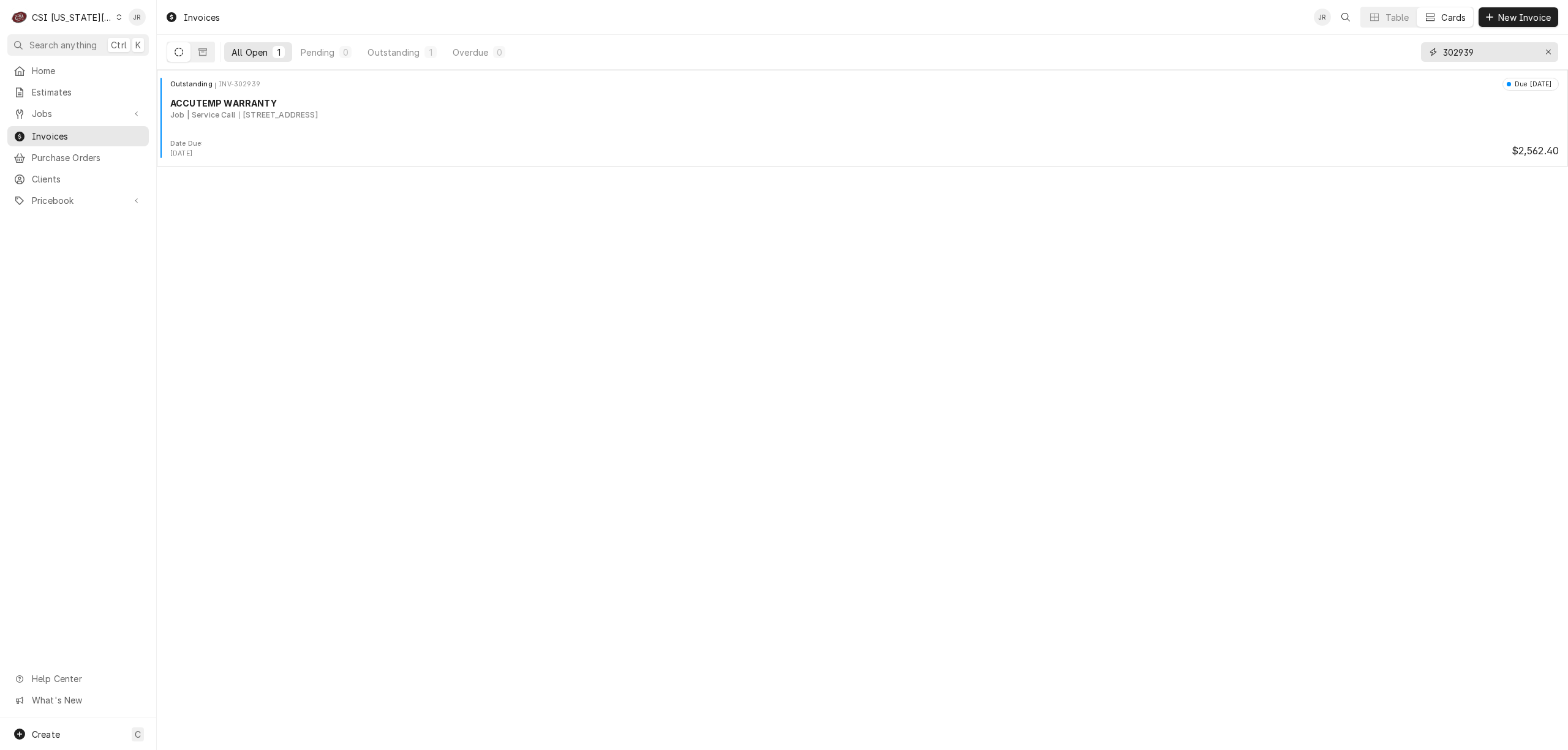
click at [1446, 50] on input "302939" at bounding box center [1488, 52] width 92 height 19
click at [1448, 50] on input "302939" at bounding box center [1488, 52] width 92 height 19
paste input "76"
type input "302976"
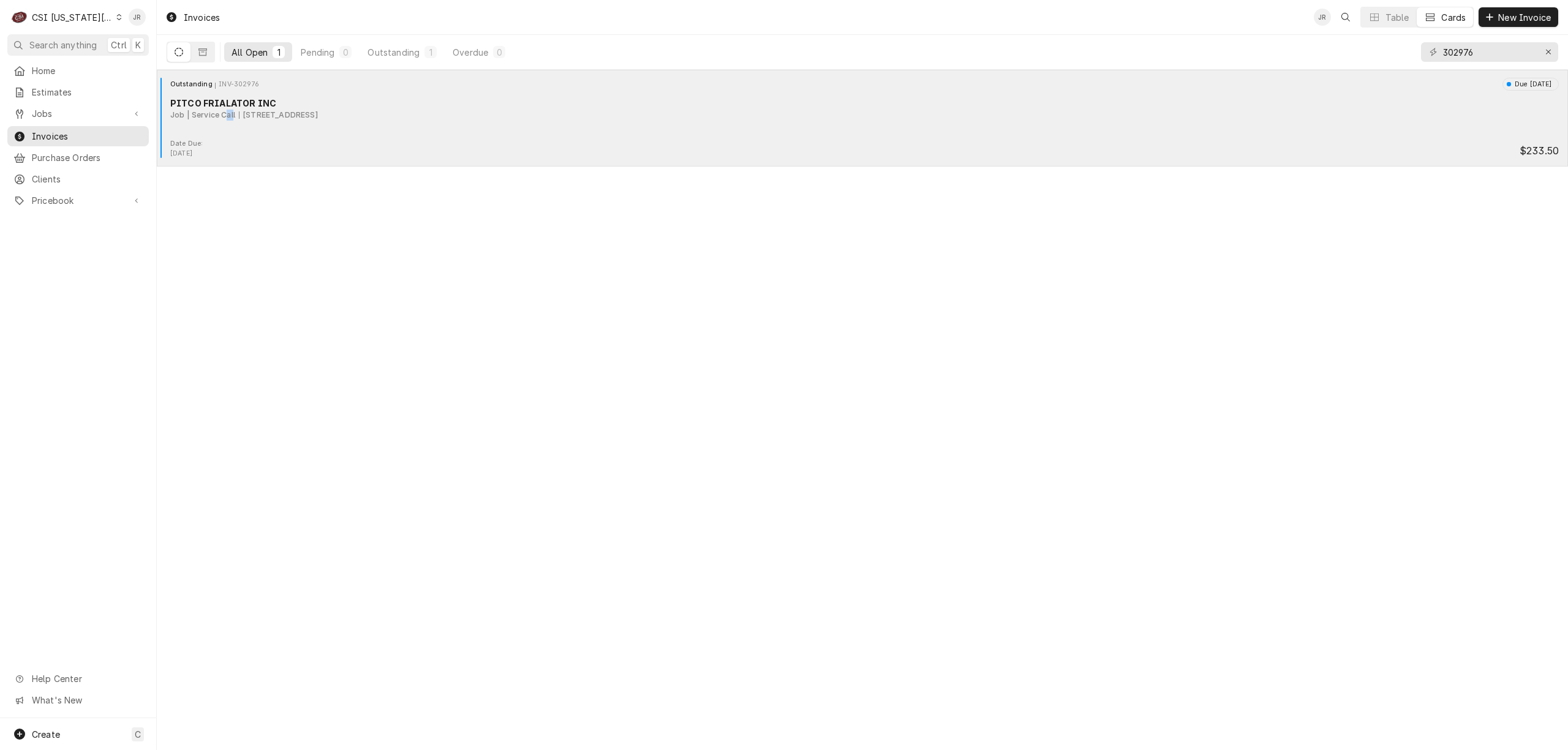
drag, startPoint x: 232, startPoint y: 137, endPoint x: 223, endPoint y: 141, distance: 9.8
click at [223, 141] on div "Outstanding INV-302976 Due in 17 days PITCO FRIALATOR INC Job | Service Call 13…" at bounding box center [862, 118] width 1401 height 80
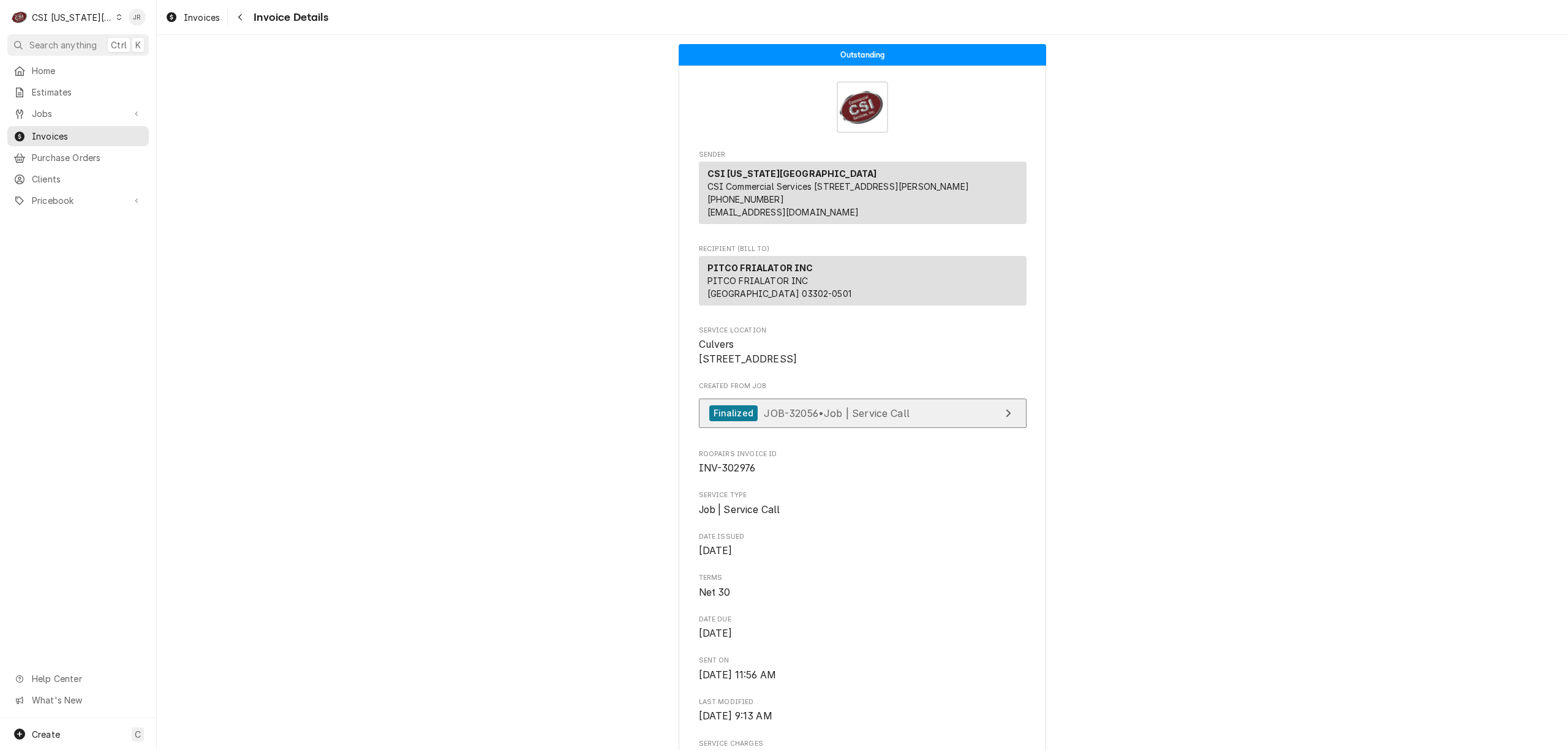
click at [919, 429] on link "Finalized JOB-32056 • Job | Service Call" at bounding box center [863, 414] width 328 height 30
click at [732, 474] on span "INV-302976" at bounding box center [727, 468] width 57 height 11
click at [735, 474] on span "INV-302976" at bounding box center [727, 468] width 57 height 11
drag, startPoint x: 735, startPoint y: 509, endPoint x: 631, endPoint y: 482, distance: 107.4
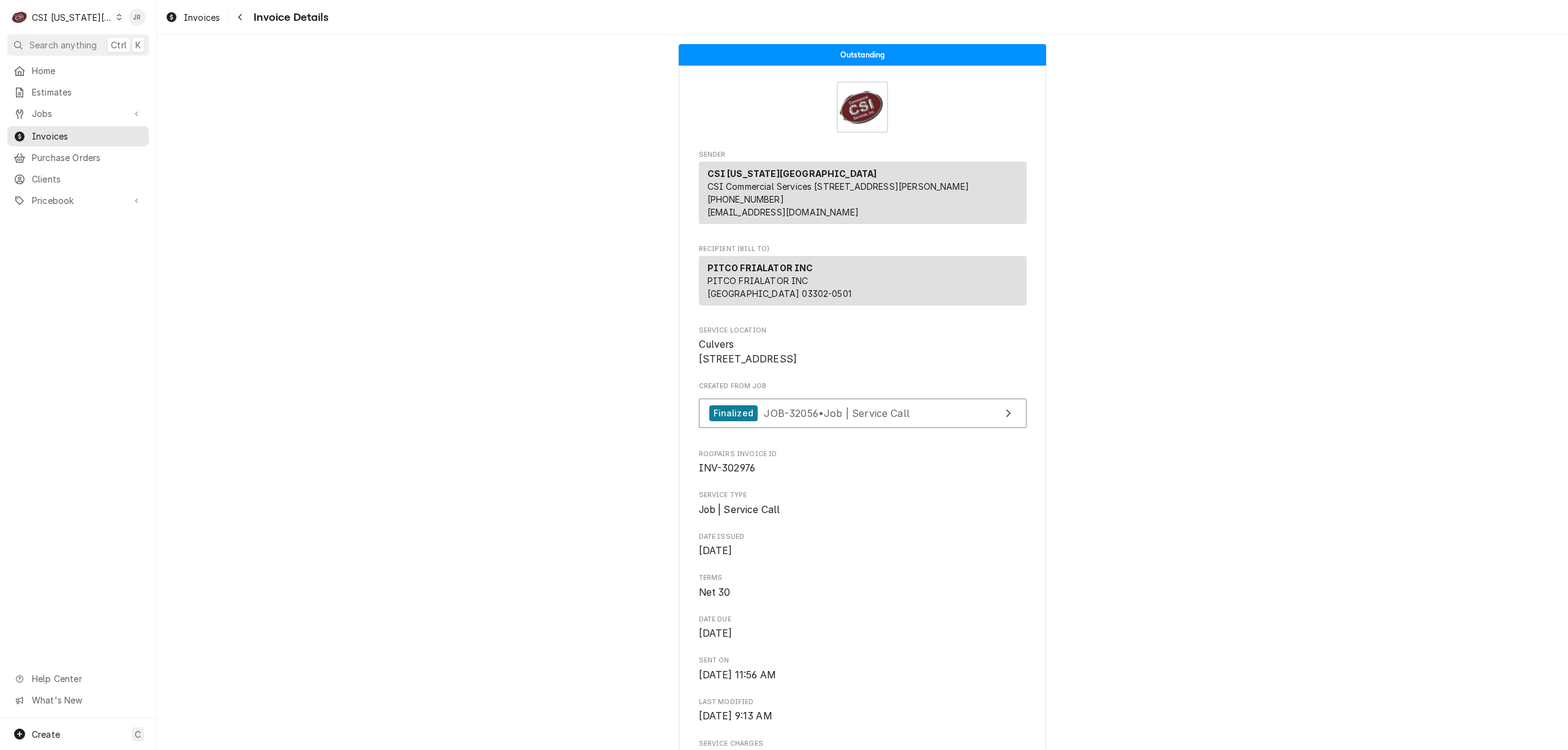
click at [734, 474] on span "INV-302976" at bounding box center [727, 468] width 57 height 11
click at [733, 474] on span "INV-302976" at bounding box center [727, 468] width 57 height 11
copy span "302976"
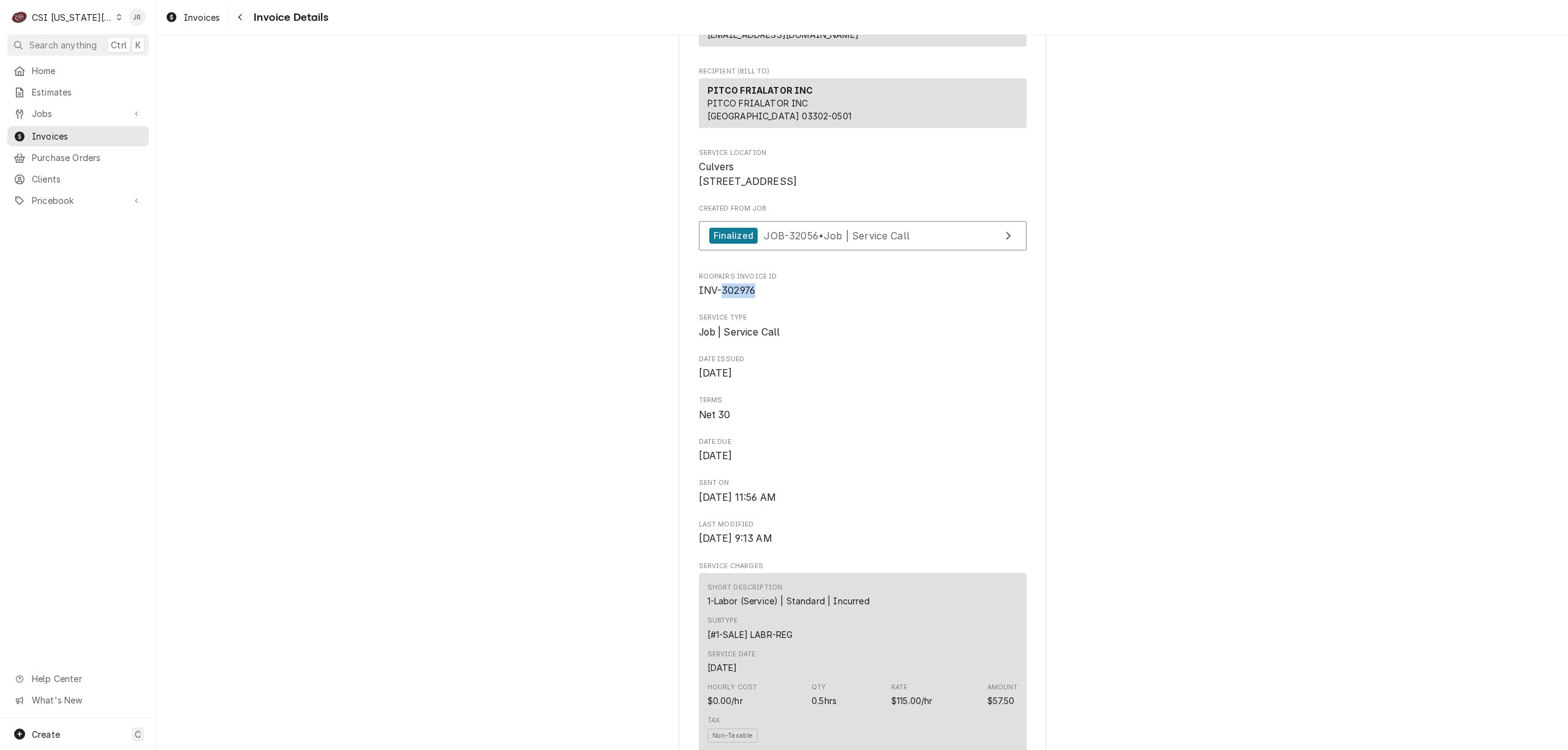
scroll to position [245, 0]
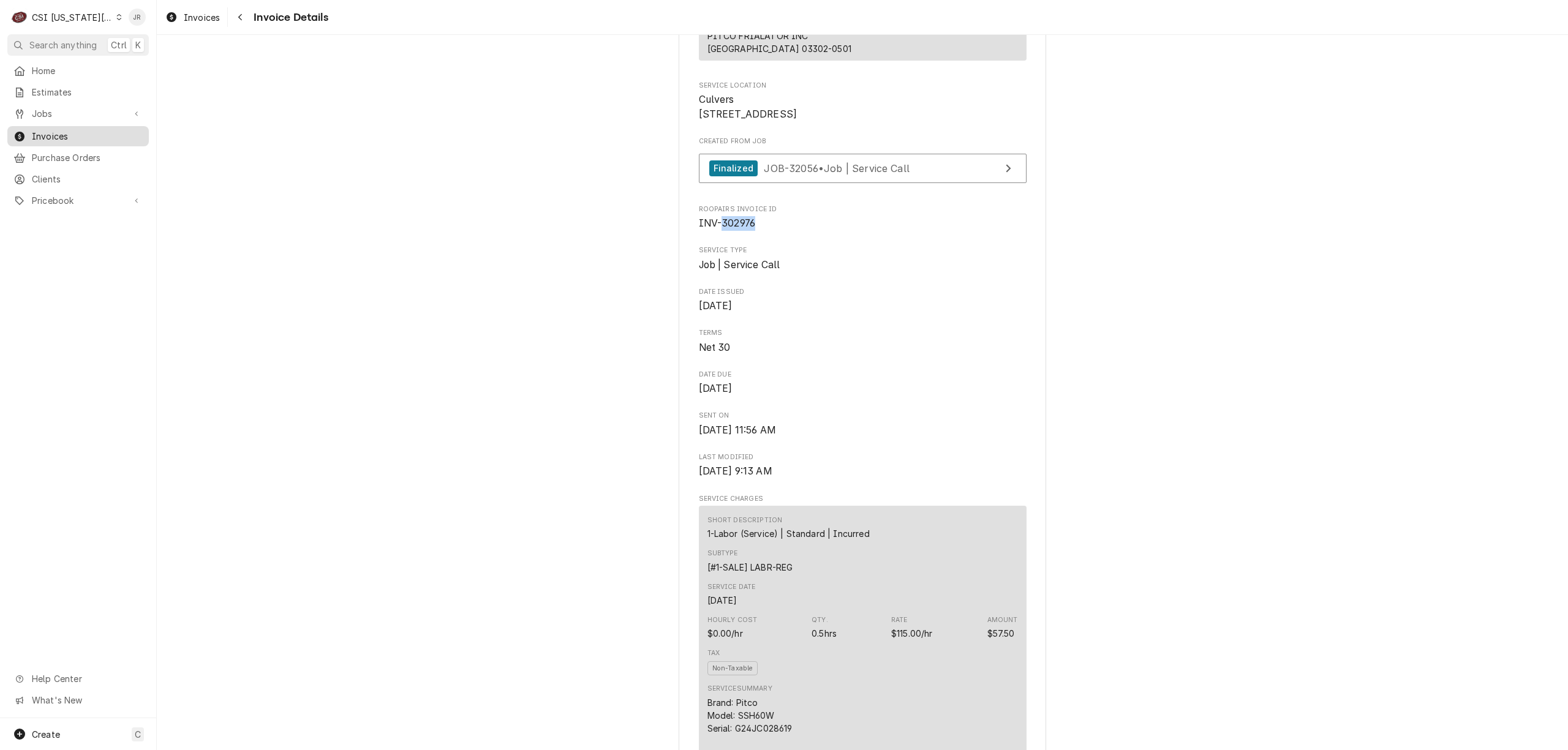
click at [39, 132] on span "Invoices" at bounding box center [87, 136] width 110 height 13
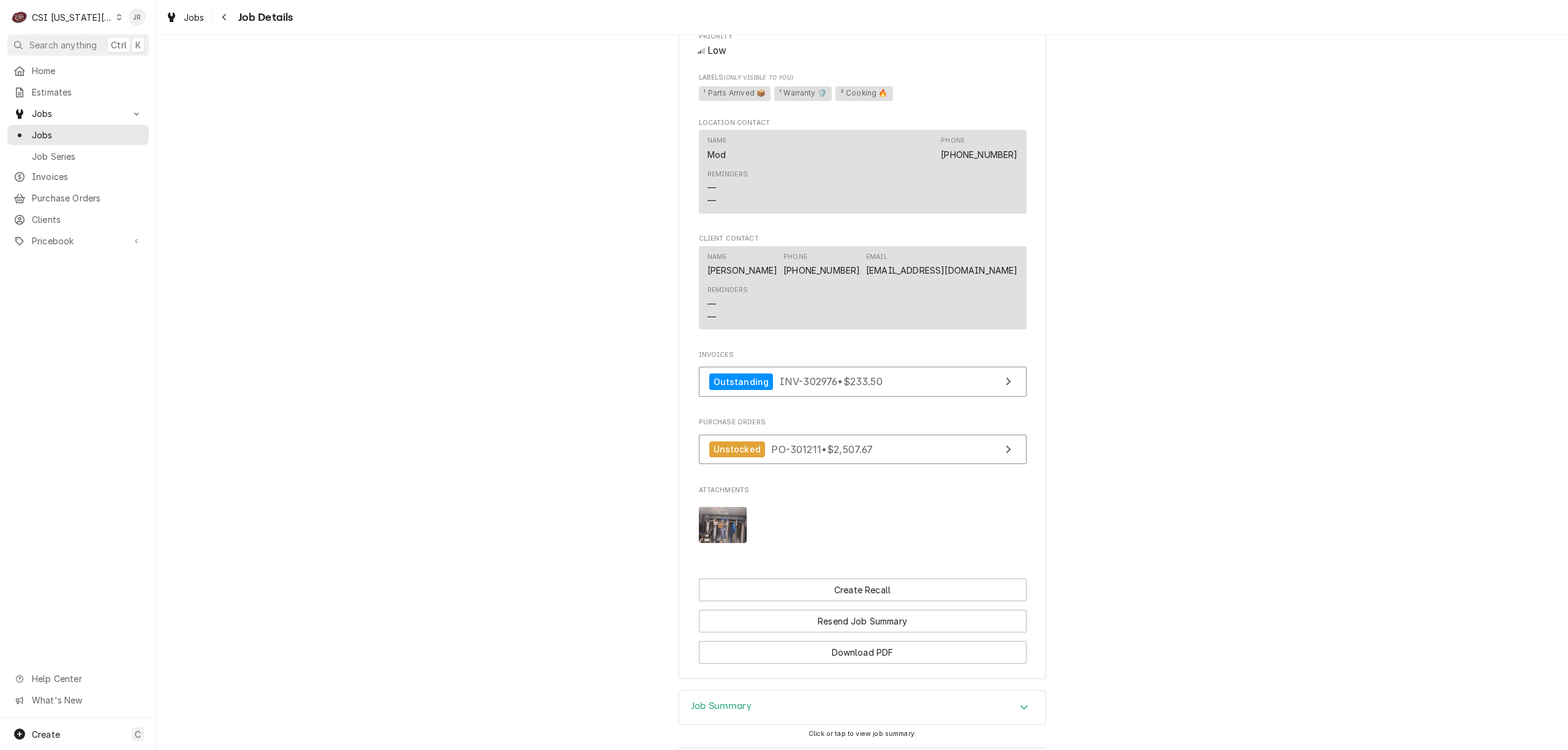
scroll to position [980, 0]
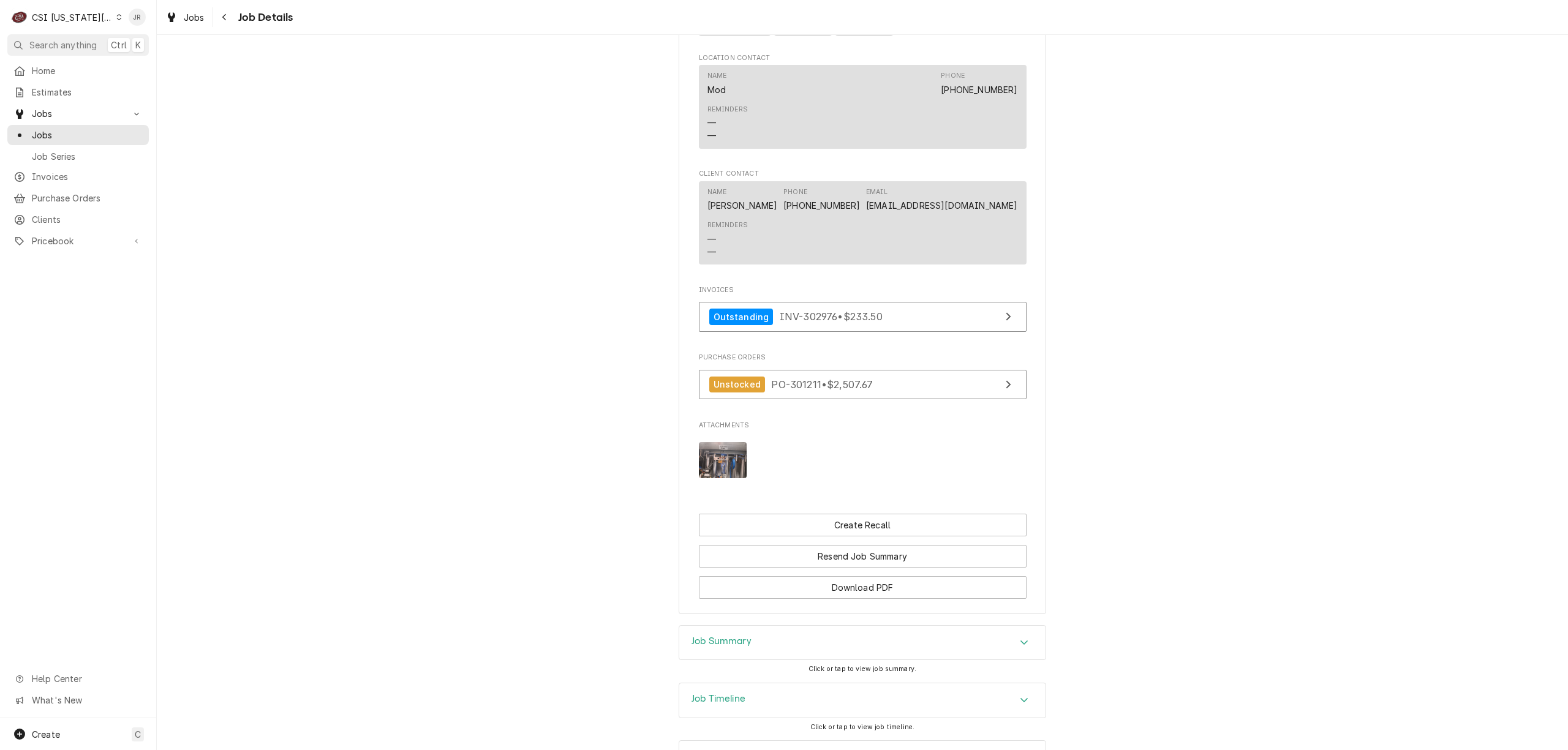
click at [758, 643] on div "Completed and Invoiced PITCO FRIALATOR INC Culvers / 13515 South Murlen Road, O…" at bounding box center [862, 393] width 1411 height 716
click at [723, 661] on div "Job Summary" at bounding box center [862, 643] width 367 height 34
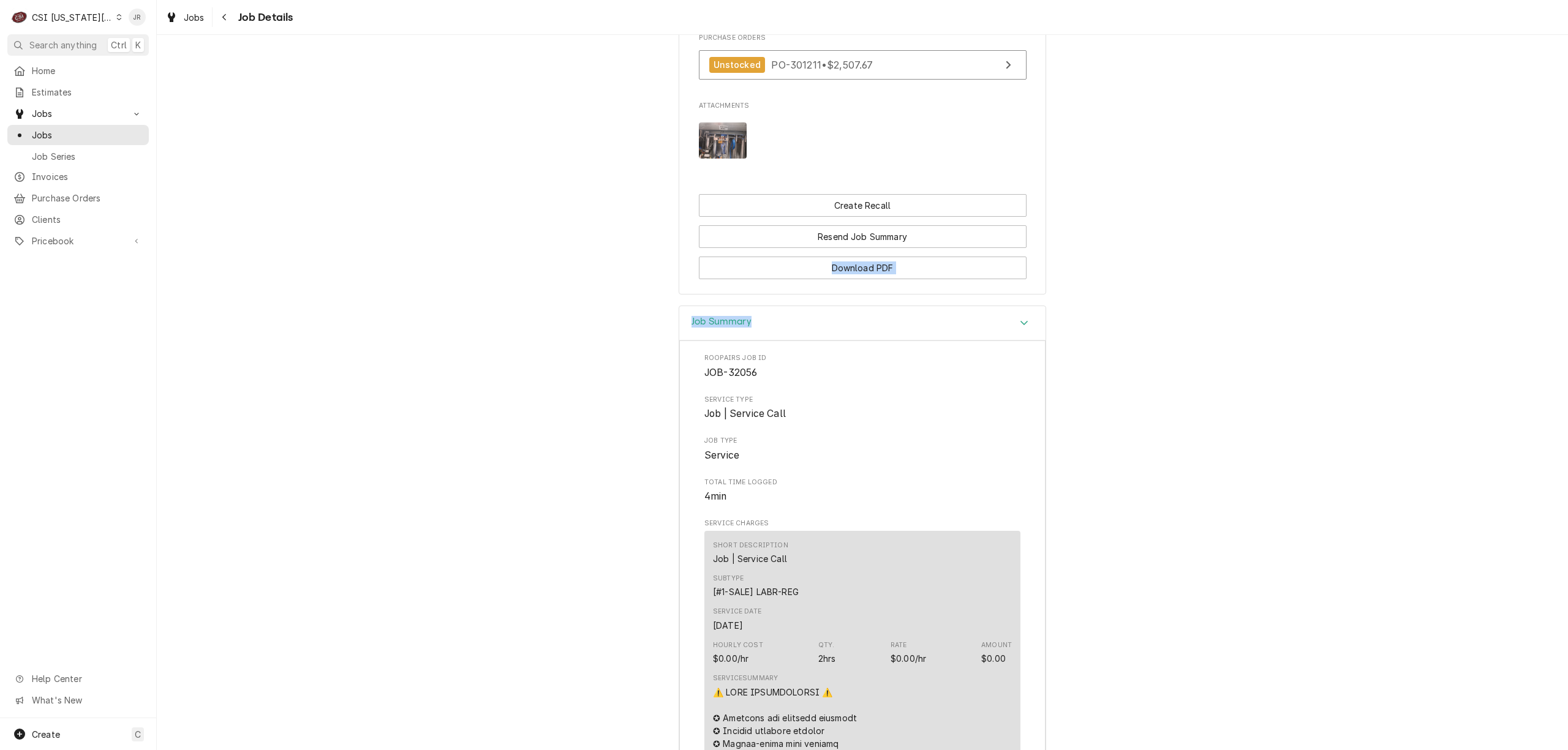
scroll to position [1238, 0]
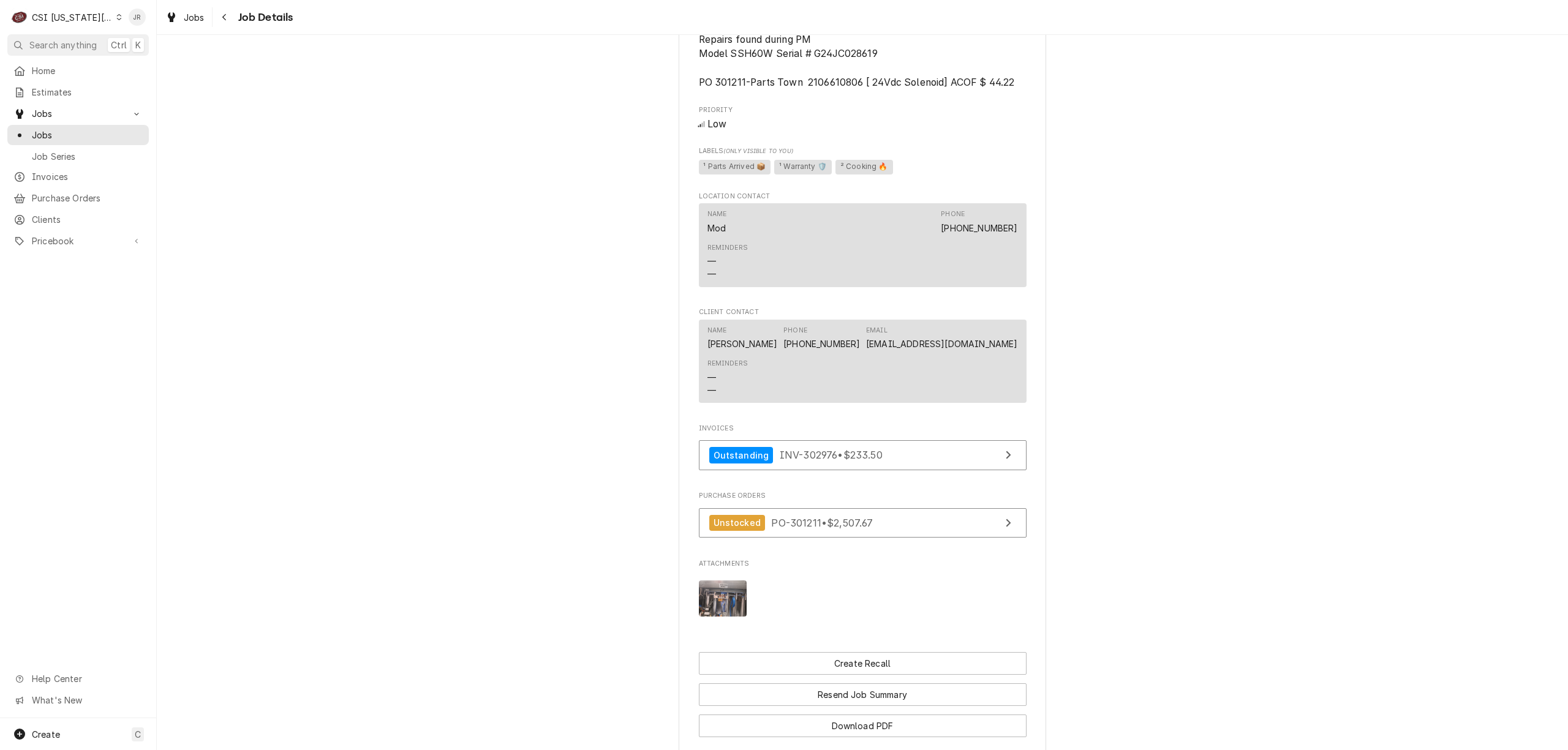
scroll to position [829, 0]
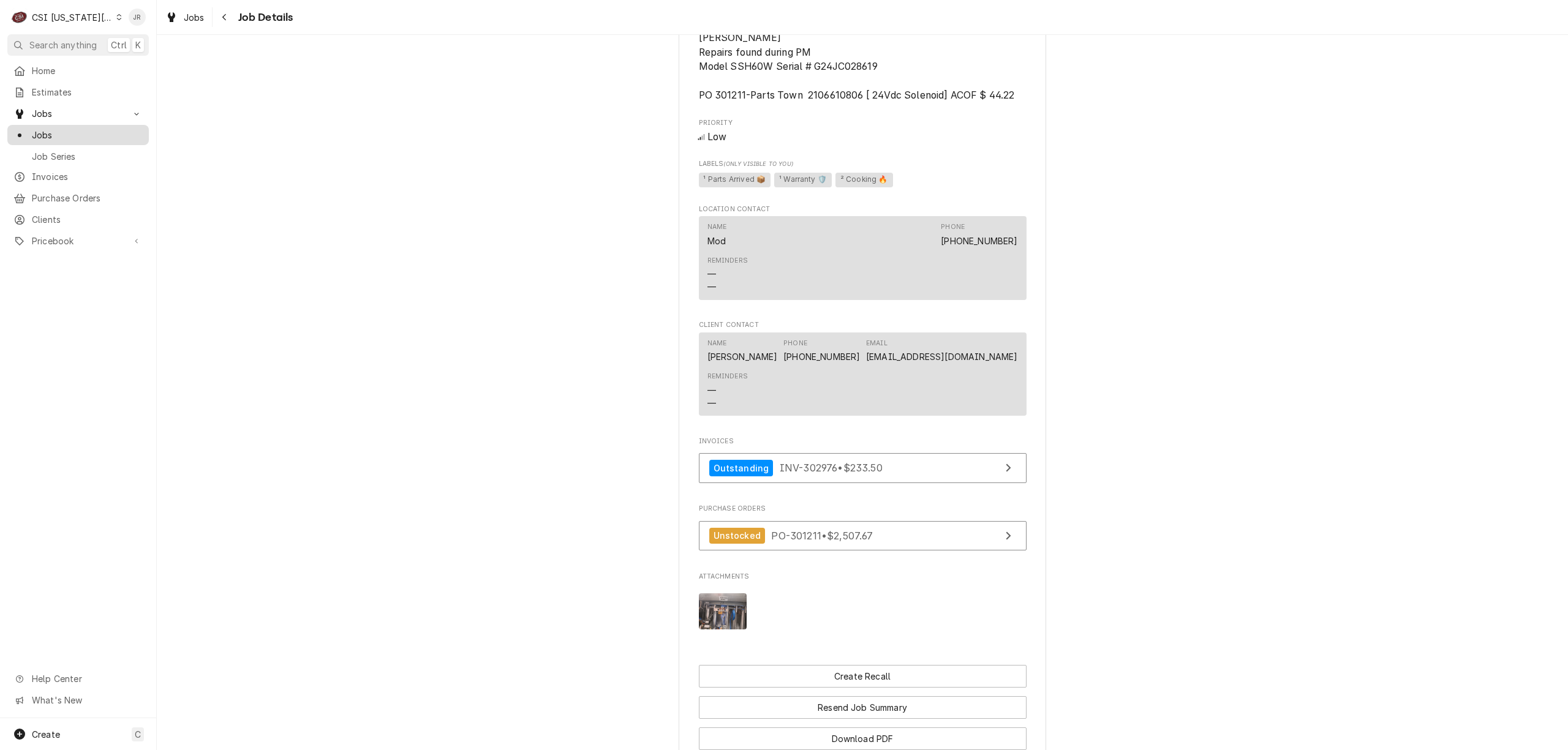
click at [35, 136] on div "Jobs" at bounding box center [78, 134] width 137 height 15
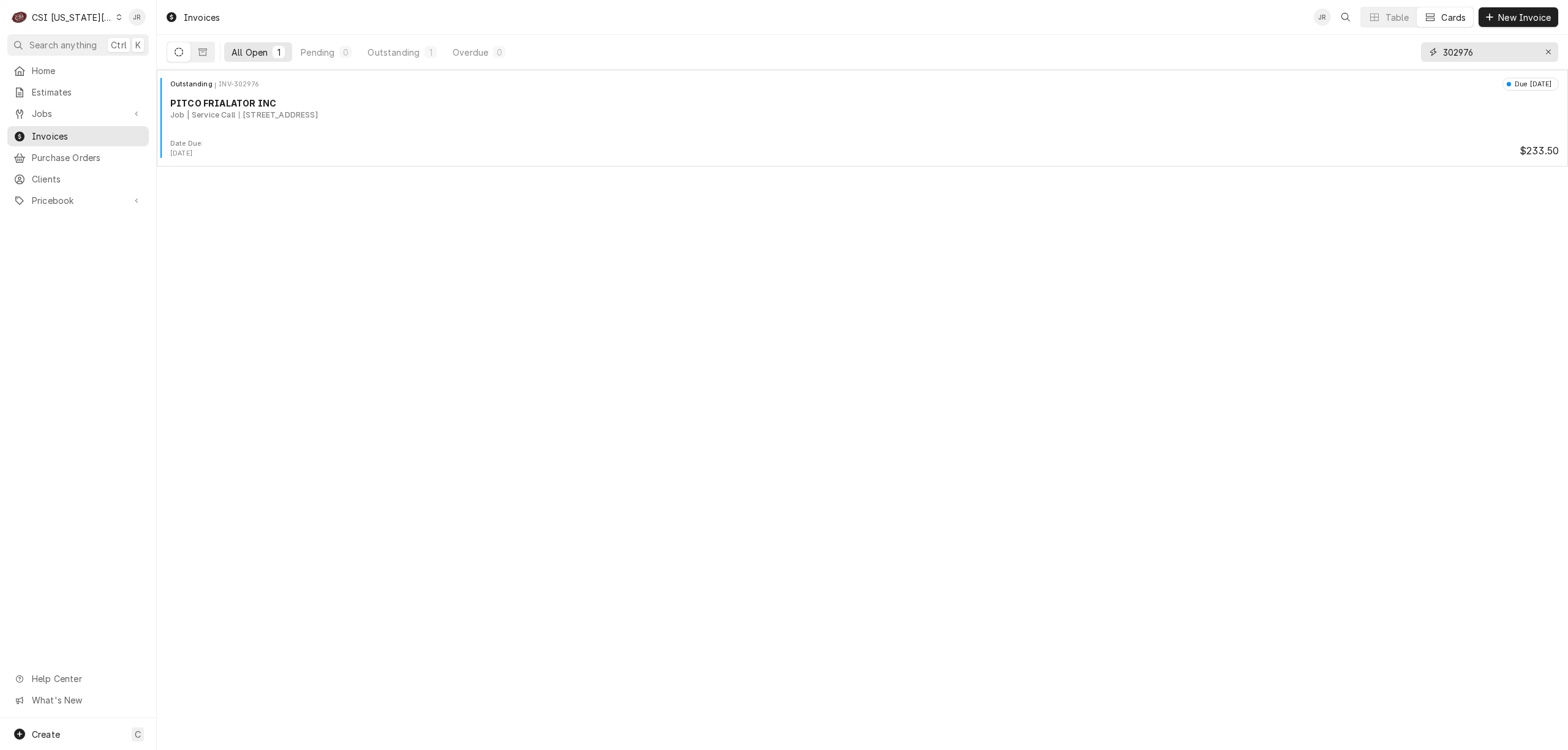
click at [1467, 47] on input "302976" at bounding box center [1488, 52] width 92 height 19
paste input "850"
type input "302850"
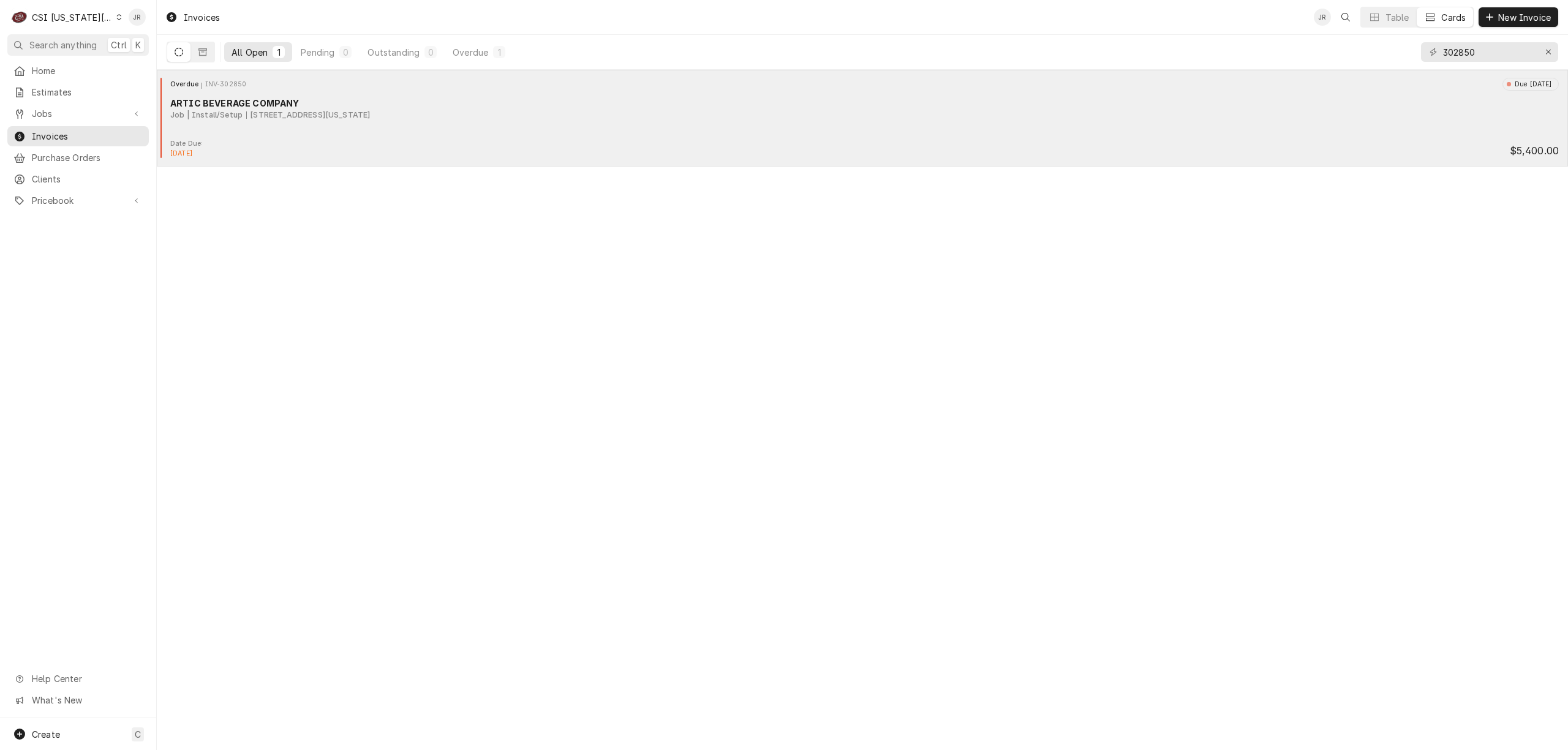
click at [340, 107] on div "ARTIC BEVERAGE COMPANY" at bounding box center [864, 103] width 1388 height 13
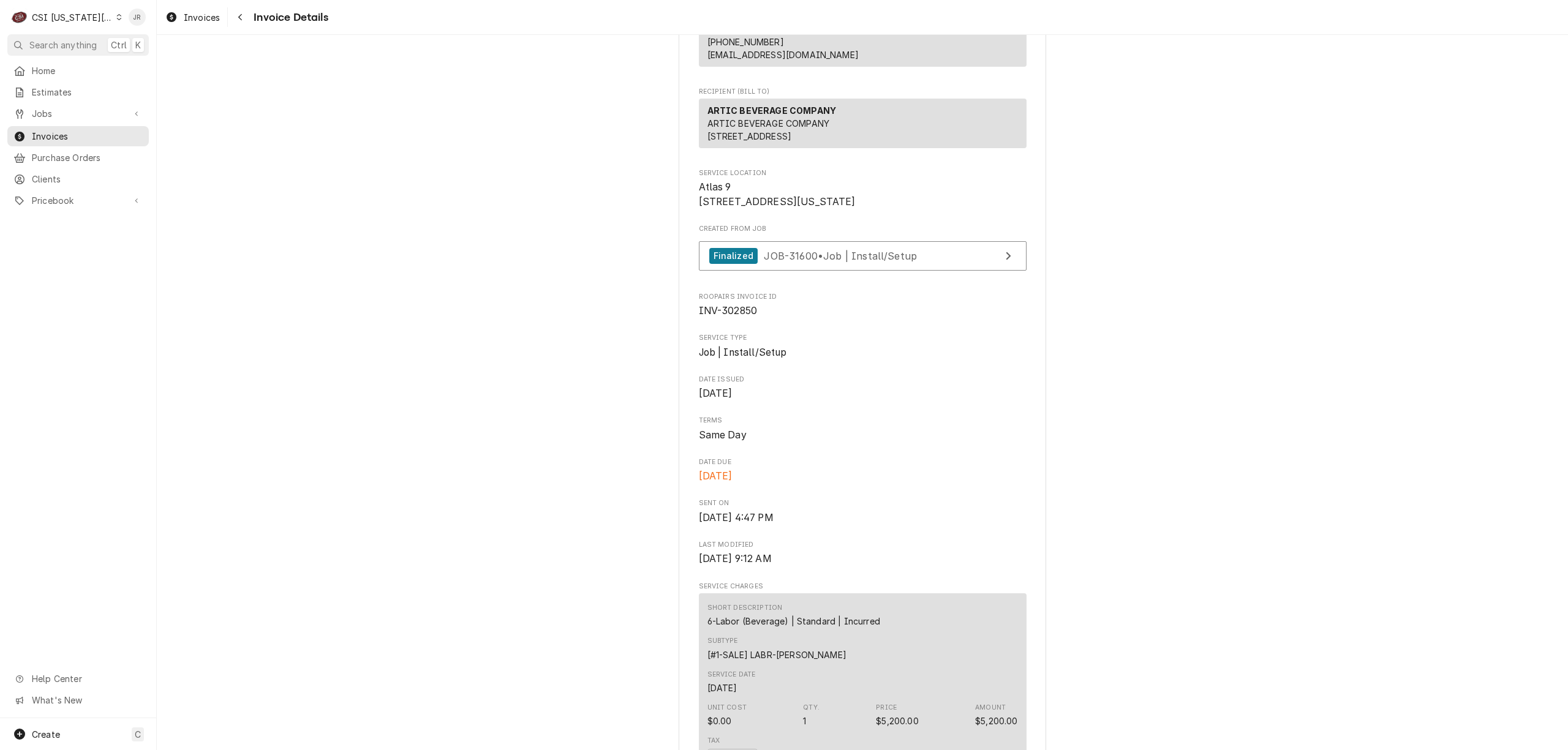
scroll to position [163, 0]
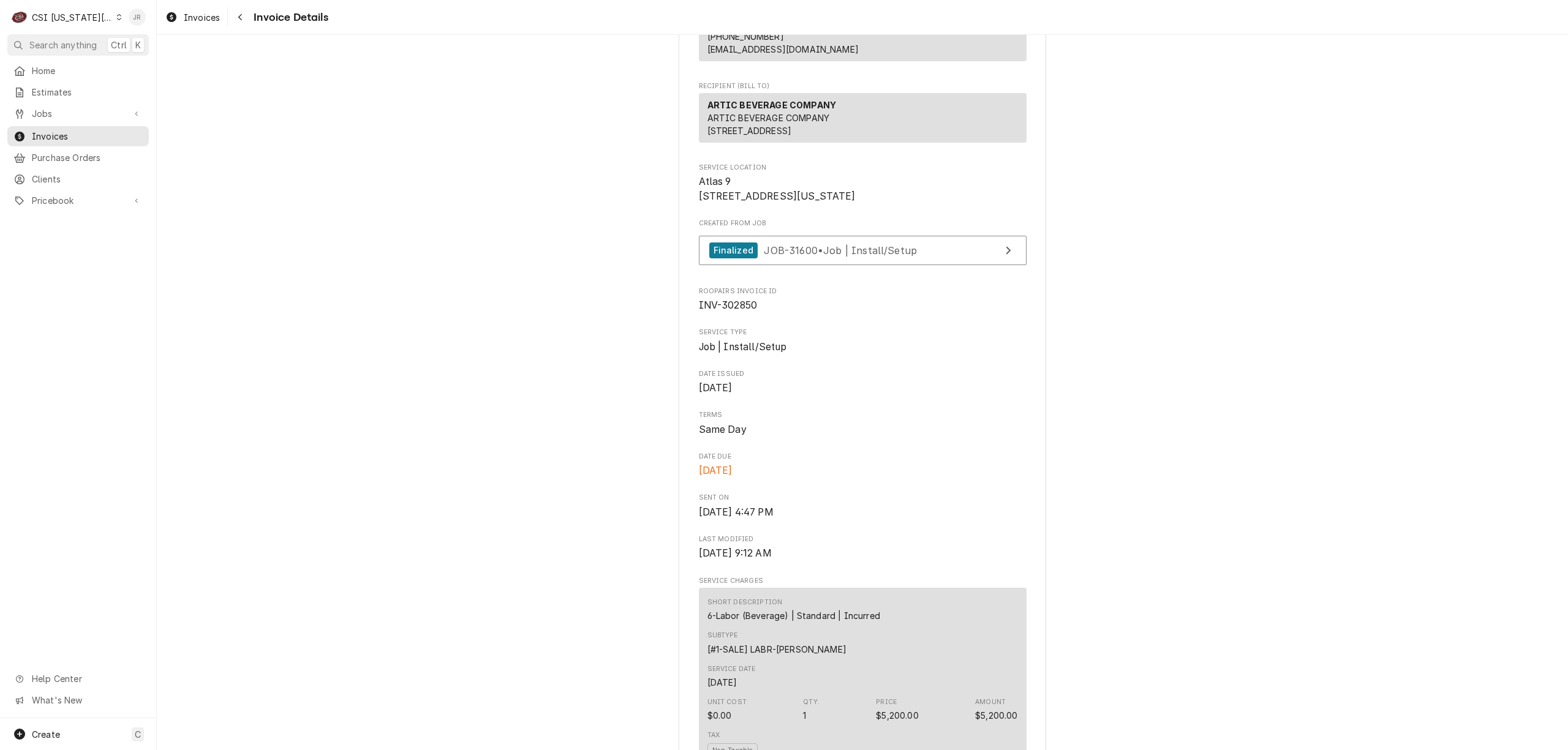
click at [131, 18] on div "Jessica Rentfro's Avatar" at bounding box center [138, 18] width 18 height 18
click at [169, 161] on div "Log Out" at bounding box center [196, 163] width 92 height 13
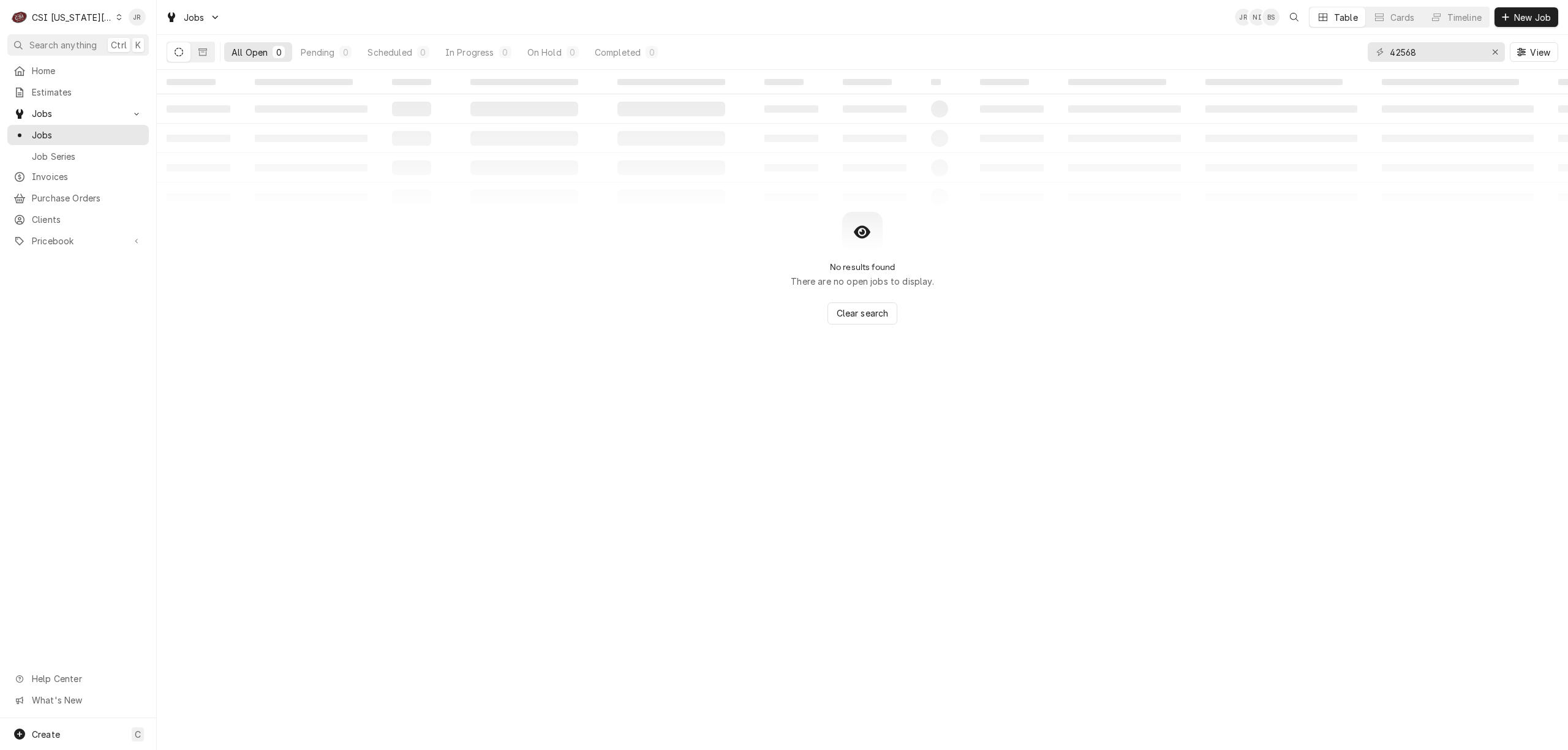
click at [1450, 40] on div "42568 View" at bounding box center [1462, 52] width 190 height 34
click at [1430, 46] on input "42568" at bounding box center [1435, 52] width 92 height 19
type input "6"
type input "31600"
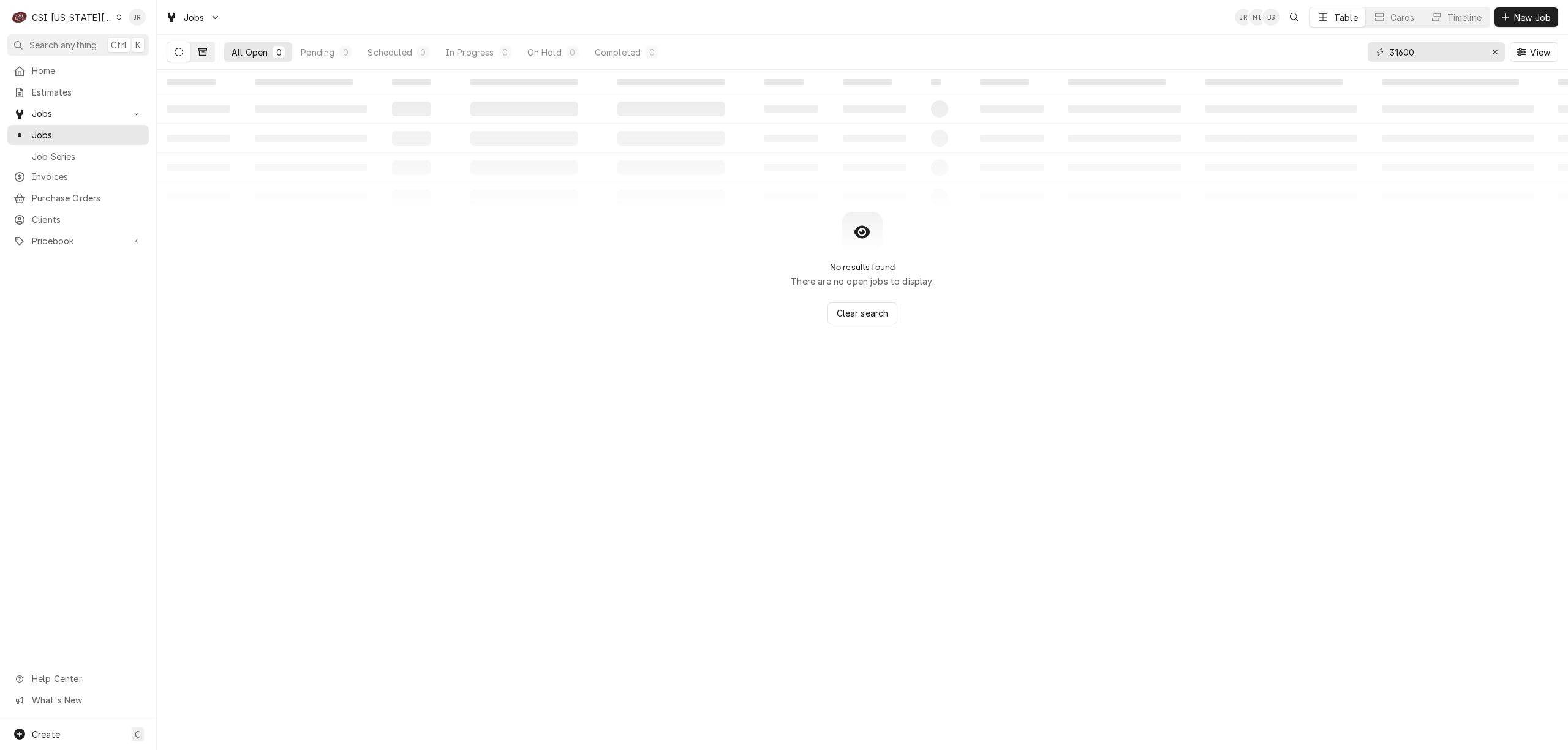
click at [204, 56] on icon "Dynamic Content Wrapper" at bounding box center [203, 52] width 9 height 9
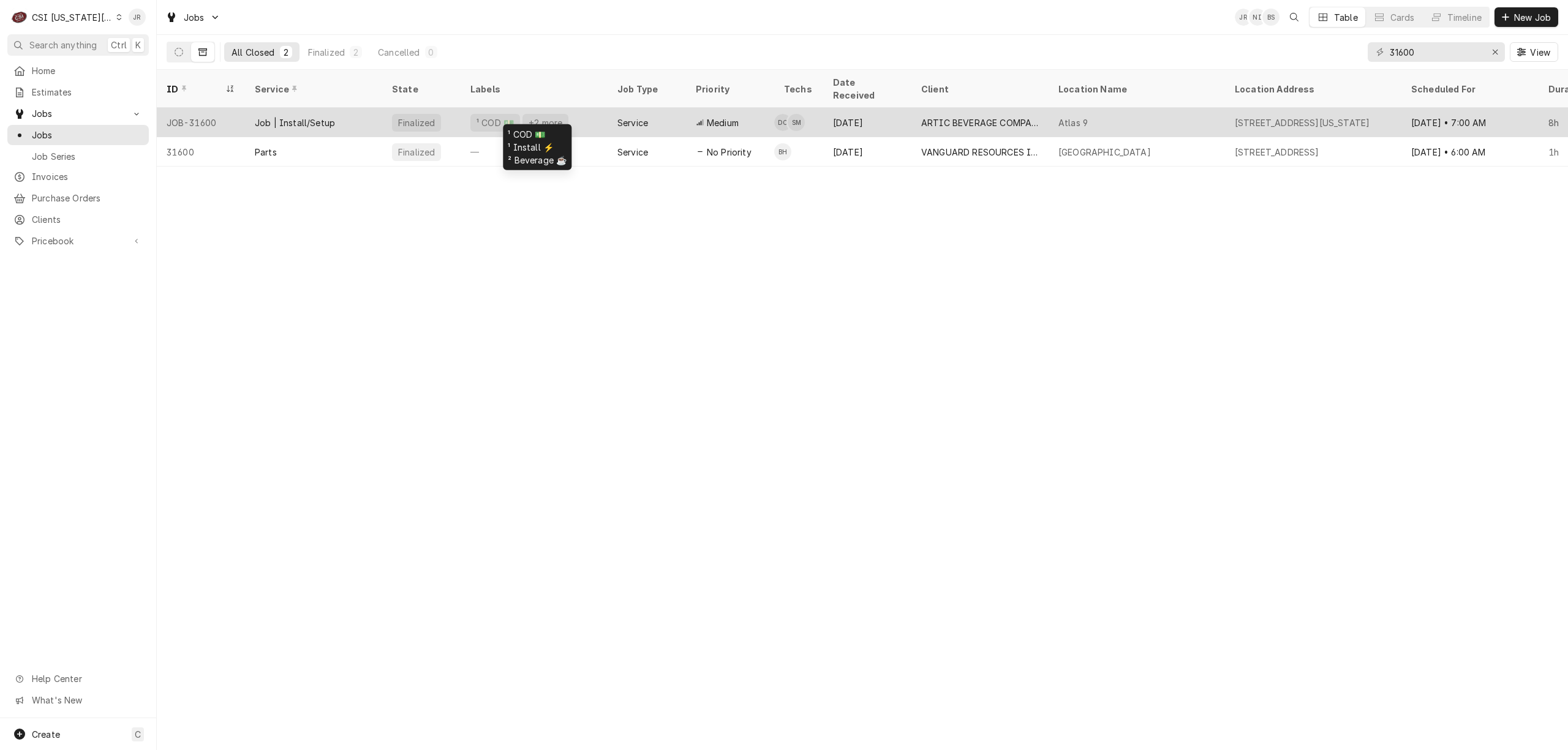
click at [463, 108] on div "¹ COD 💵 +2 more" at bounding box center [534, 123] width 147 height 30
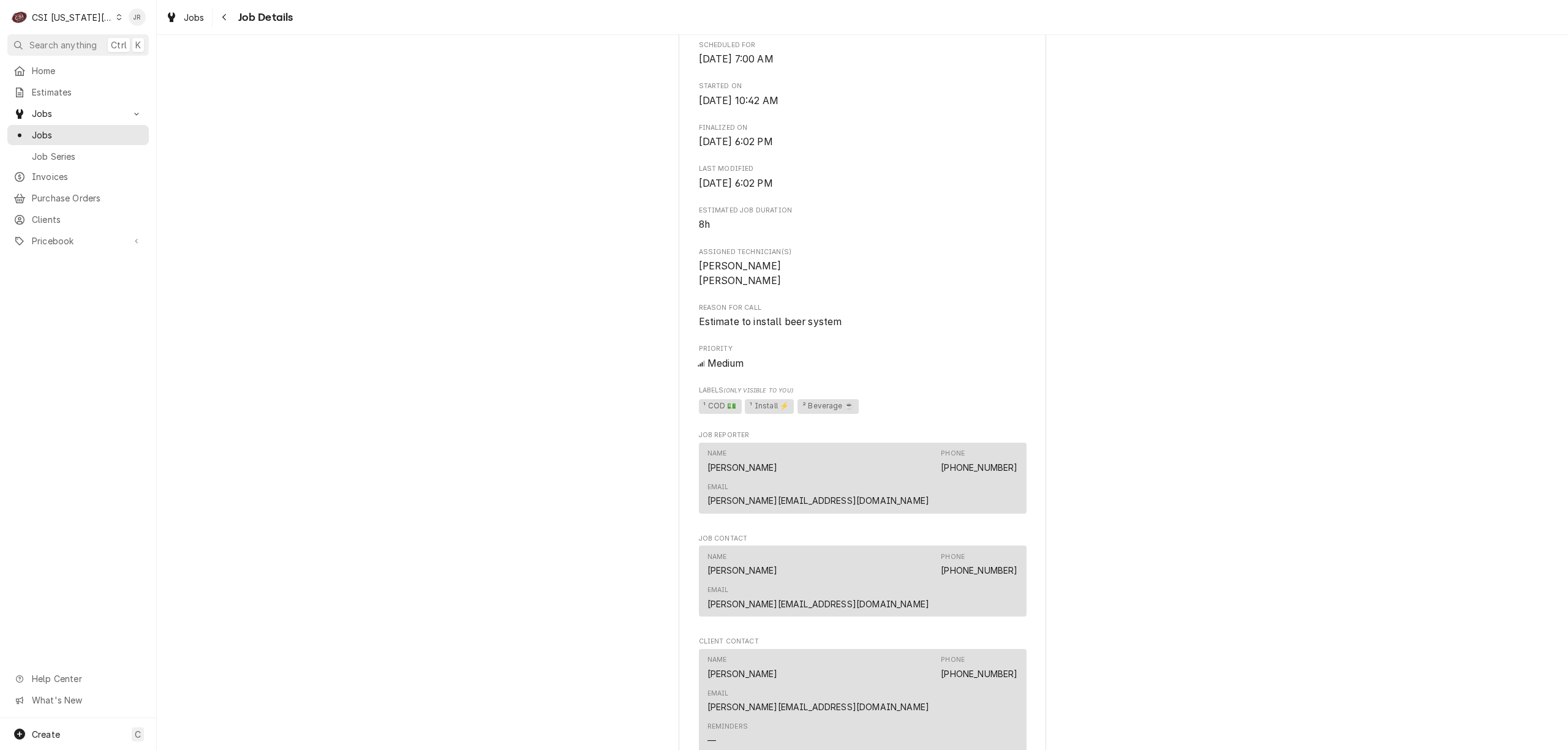
scroll to position [490, 0]
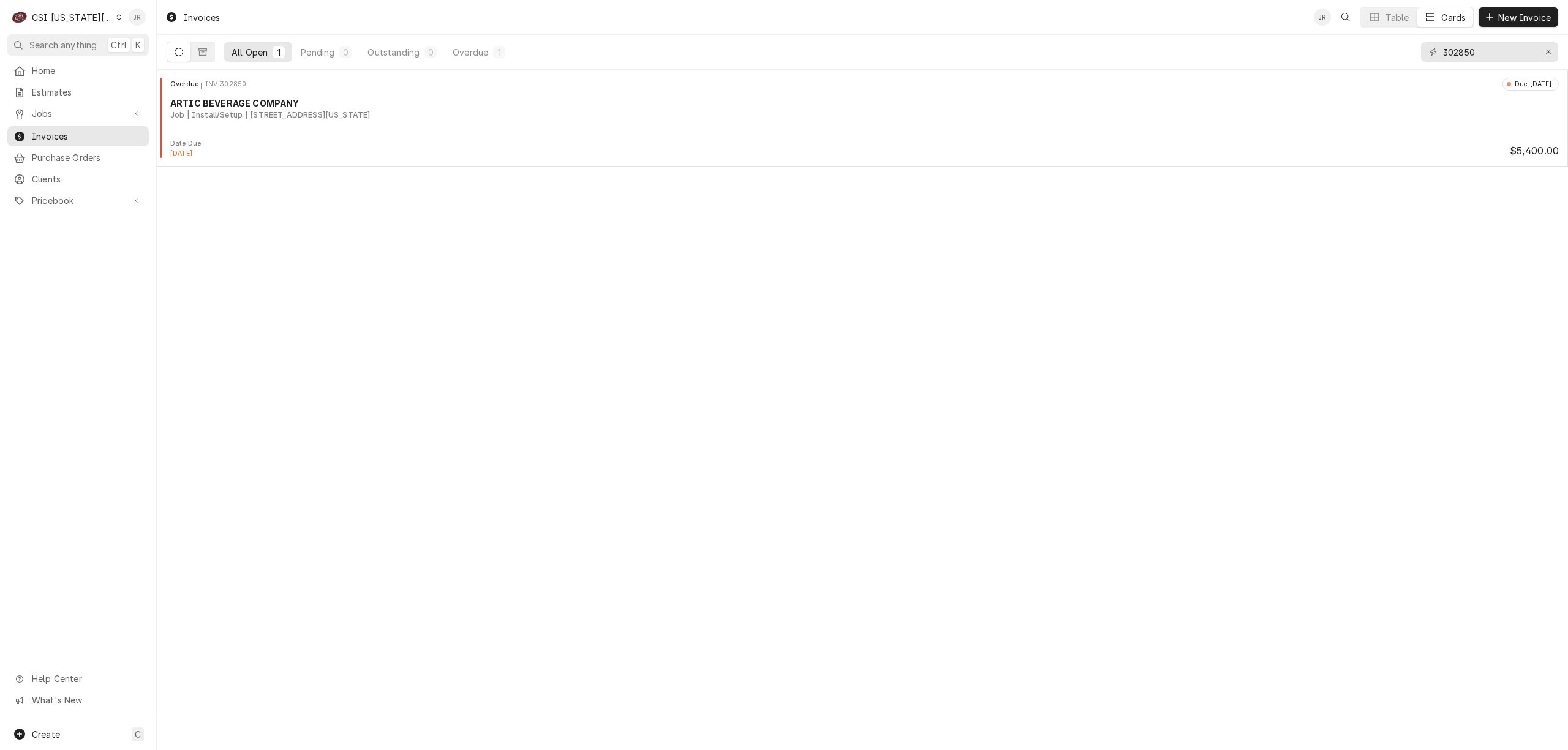
click at [135, 5] on div "JR" at bounding box center [137, 17] width 24 height 24
click at [176, 163] on div "Log Out" at bounding box center [196, 163] width 92 height 13
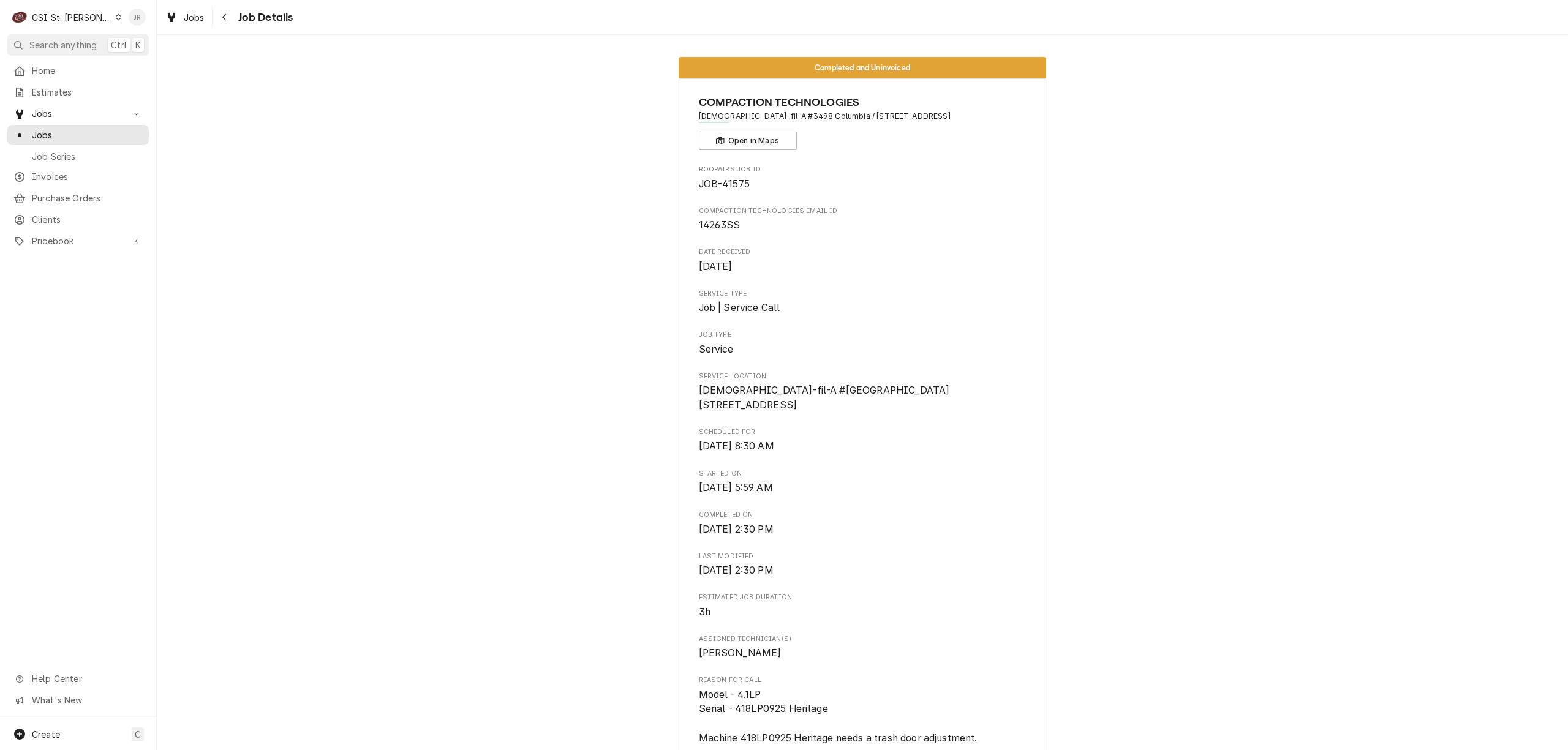
scroll to position [1978, 0]
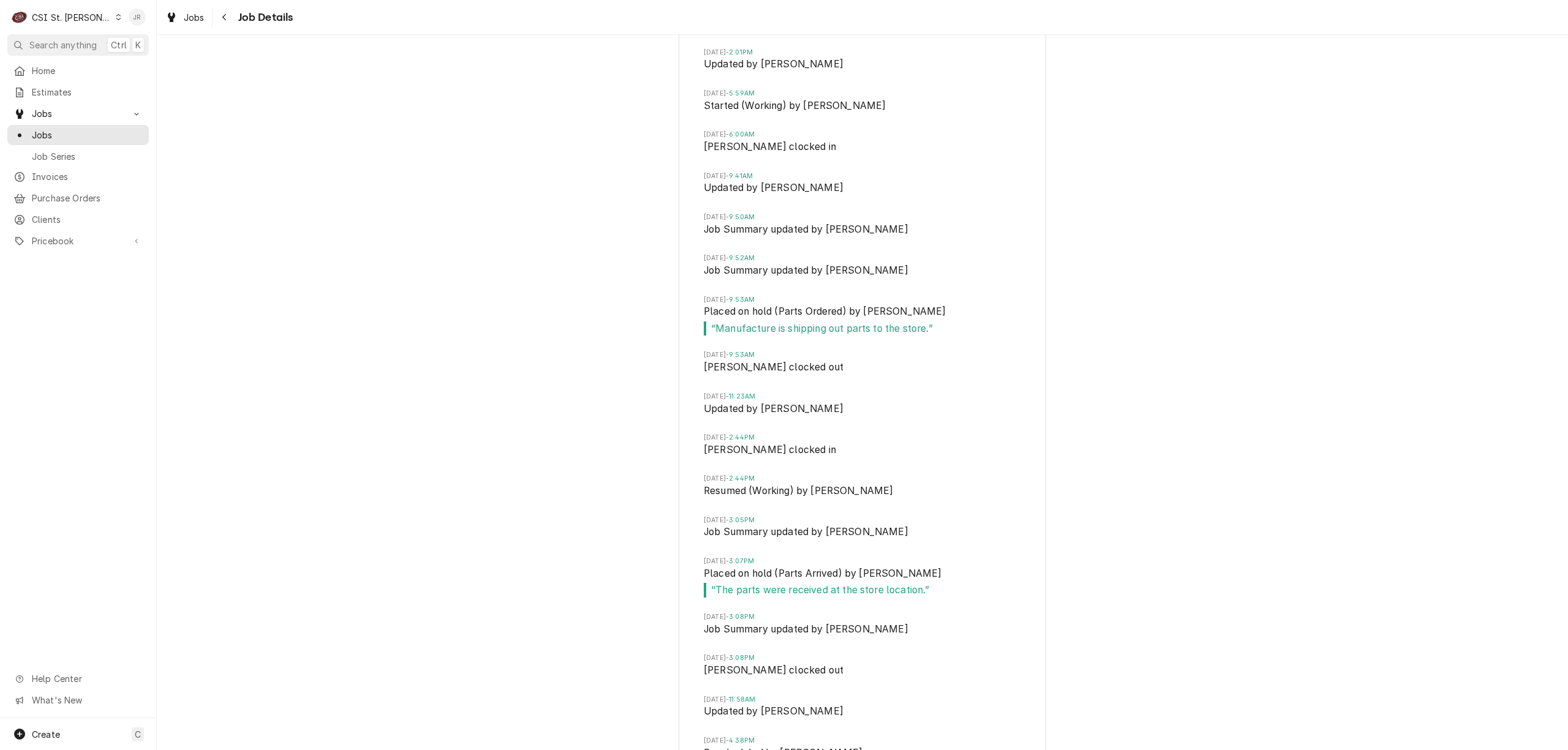
click at [137, 11] on div "Jessica Rentfro's Avatar" at bounding box center [138, 18] width 18 height 18
click at [192, 162] on div "Log Out" at bounding box center [196, 163] width 92 height 13
